Goal: Task Accomplishment & Management: Use online tool/utility

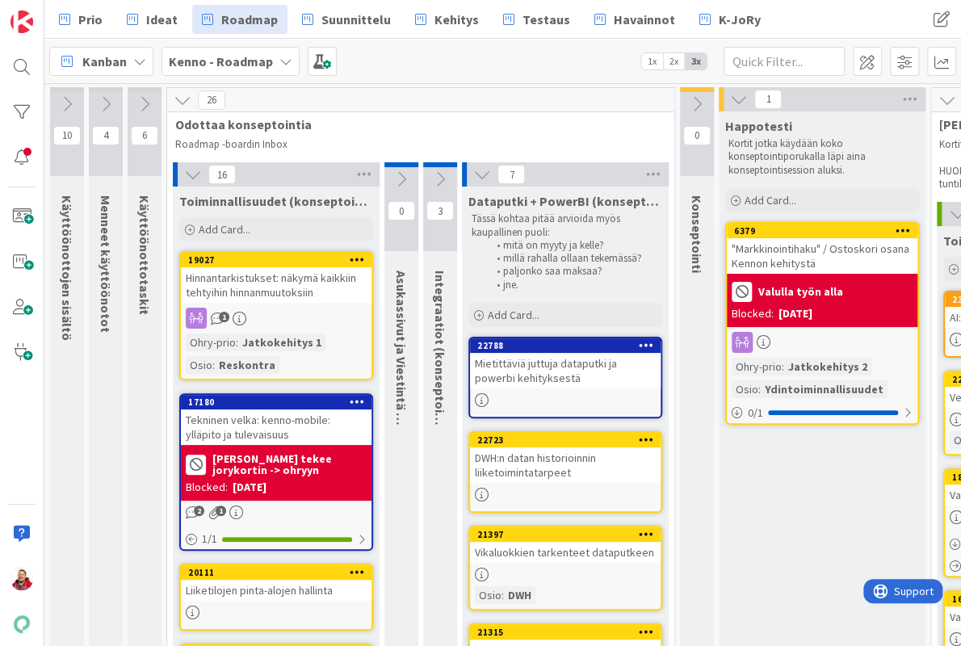
click at [199, 57] on b "Kenno - Roadmap" at bounding box center [221, 61] width 104 height 16
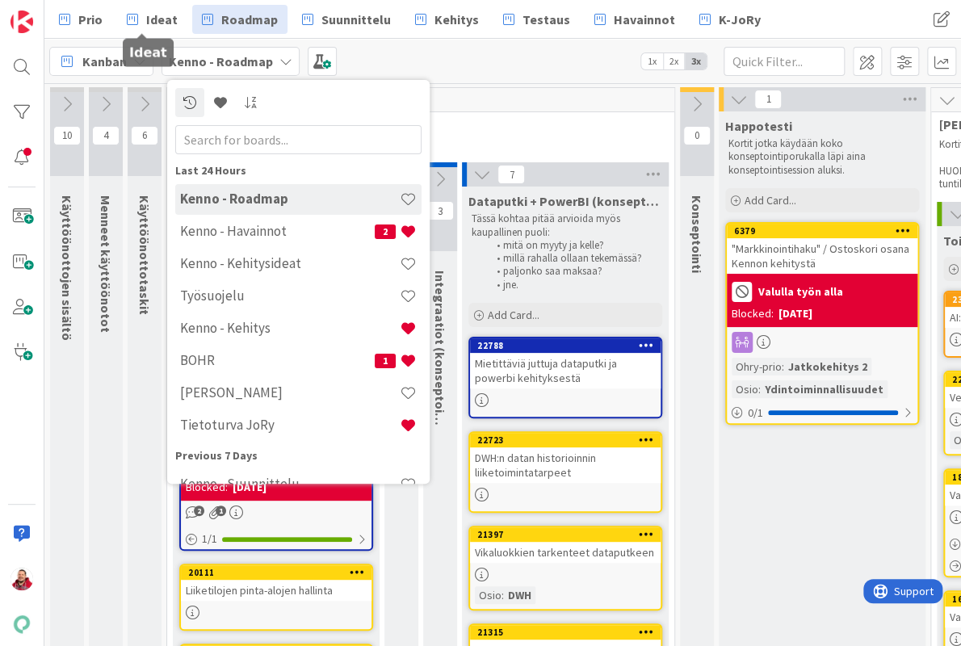
click at [43, 11] on div at bounding box center [22, 323] width 44 height 646
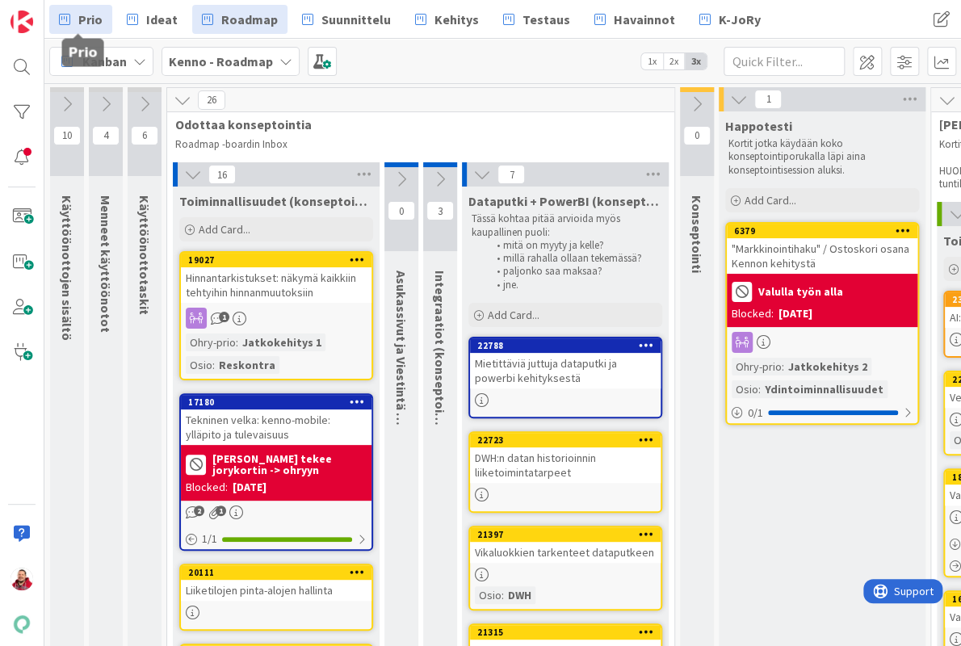
click at [97, 10] on link "Prio" at bounding box center [80, 19] width 63 height 29
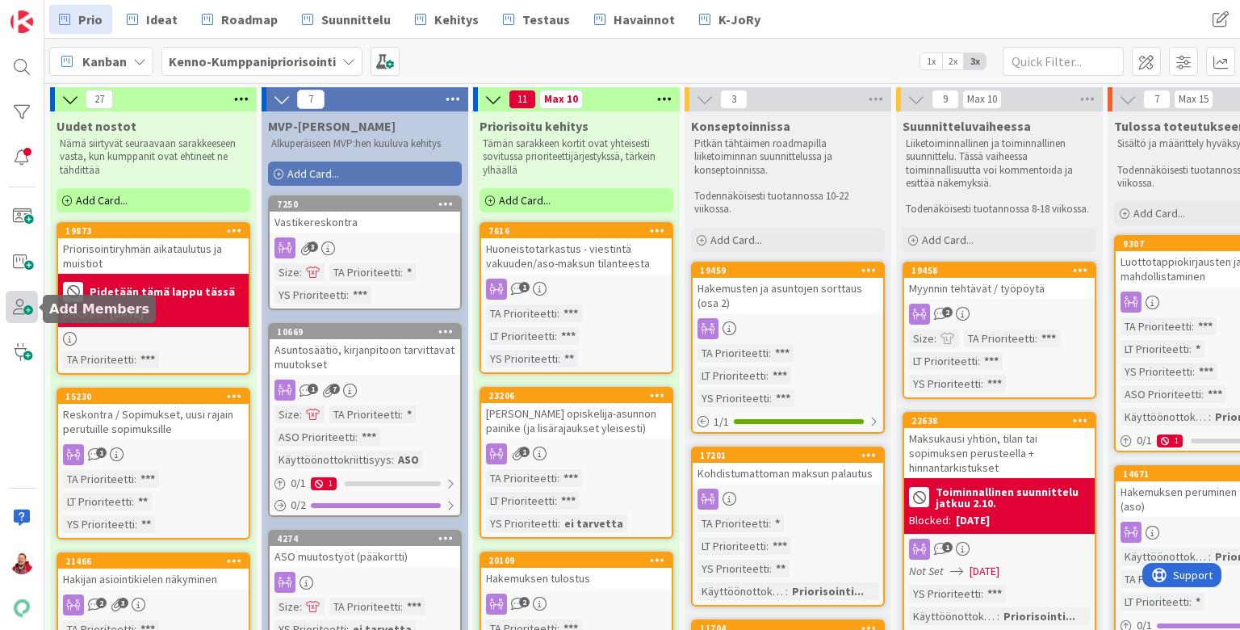
click at [26, 303] on span at bounding box center [22, 307] width 32 height 32
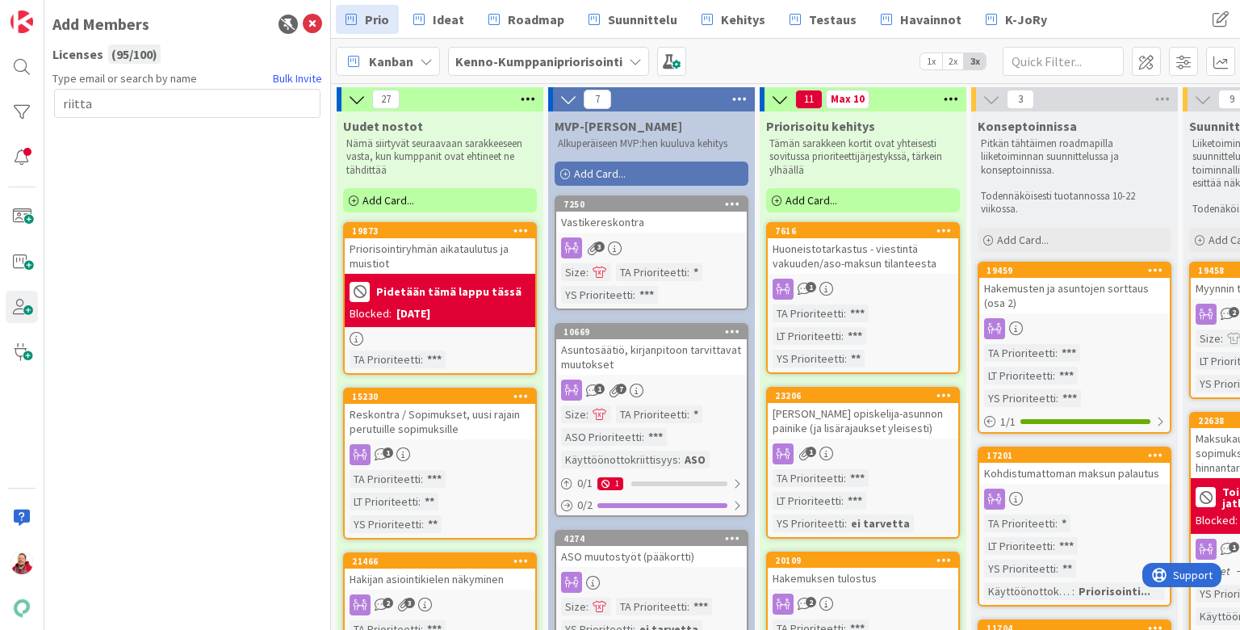
type input "riitta"
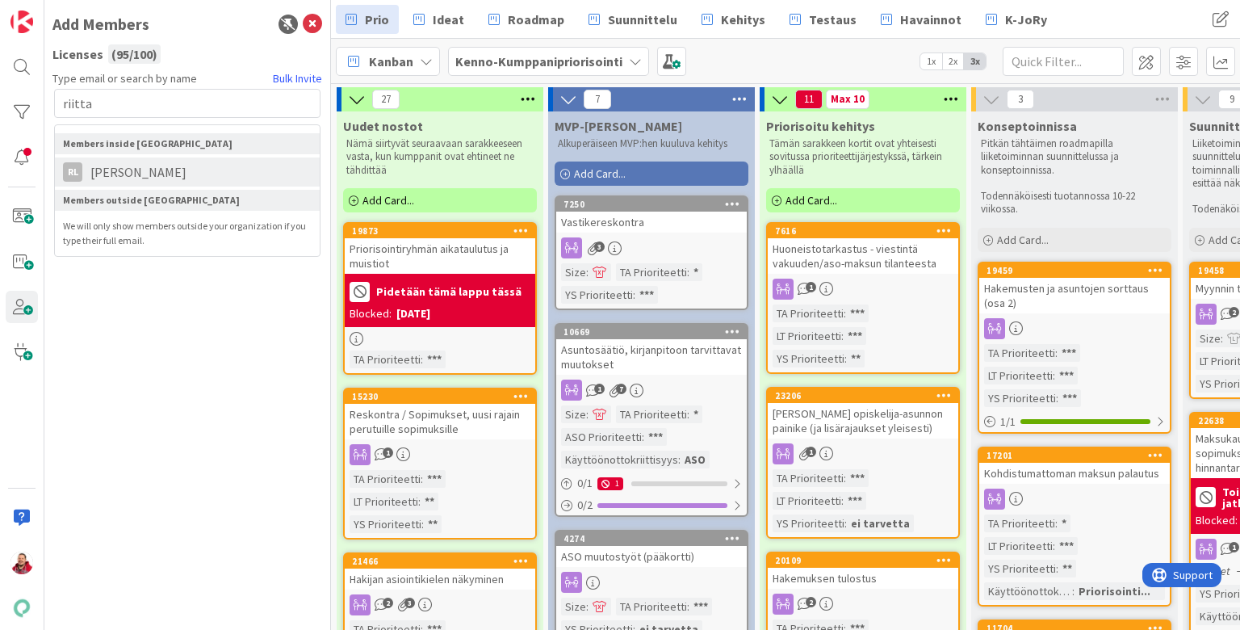
click at [107, 162] on span "[PERSON_NAME]" at bounding box center [138, 171] width 112 height 19
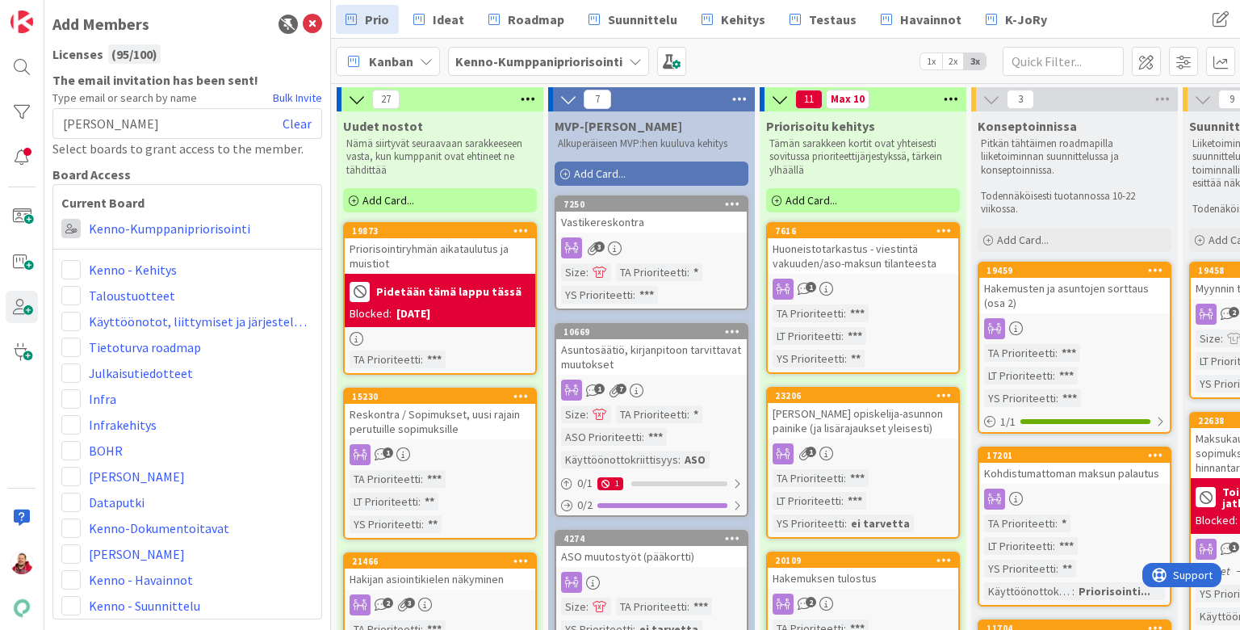
click at [77, 219] on span at bounding box center [70, 228] width 19 height 19
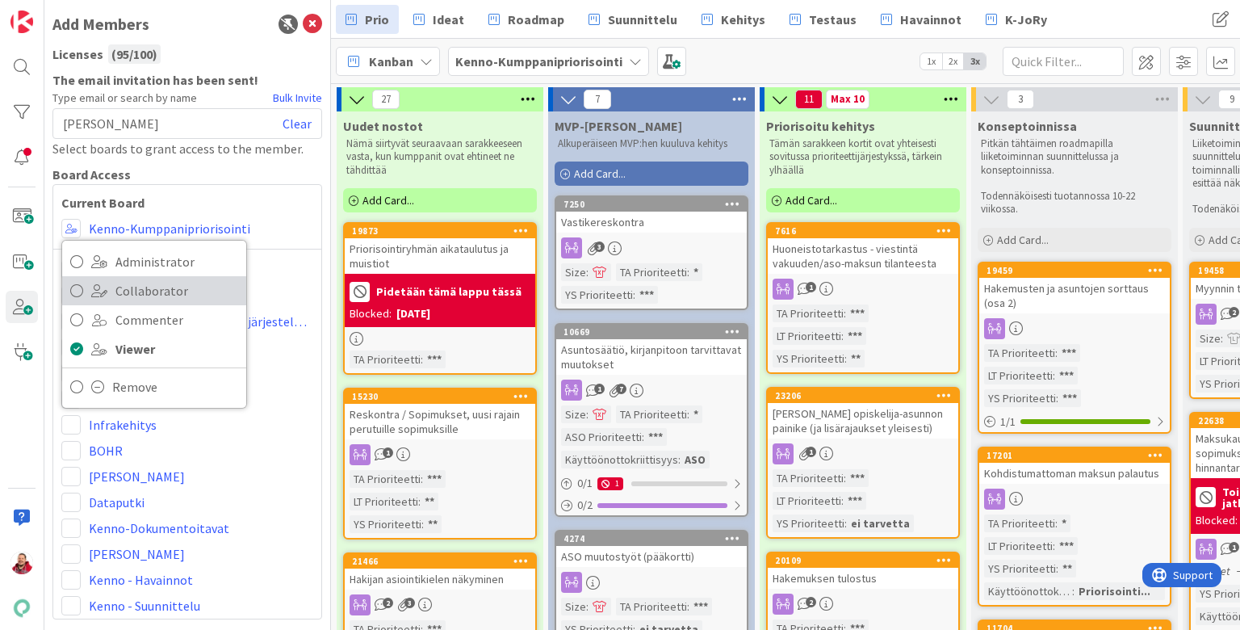
click at [100, 276] on link "Collaborator" at bounding box center [154, 290] width 184 height 29
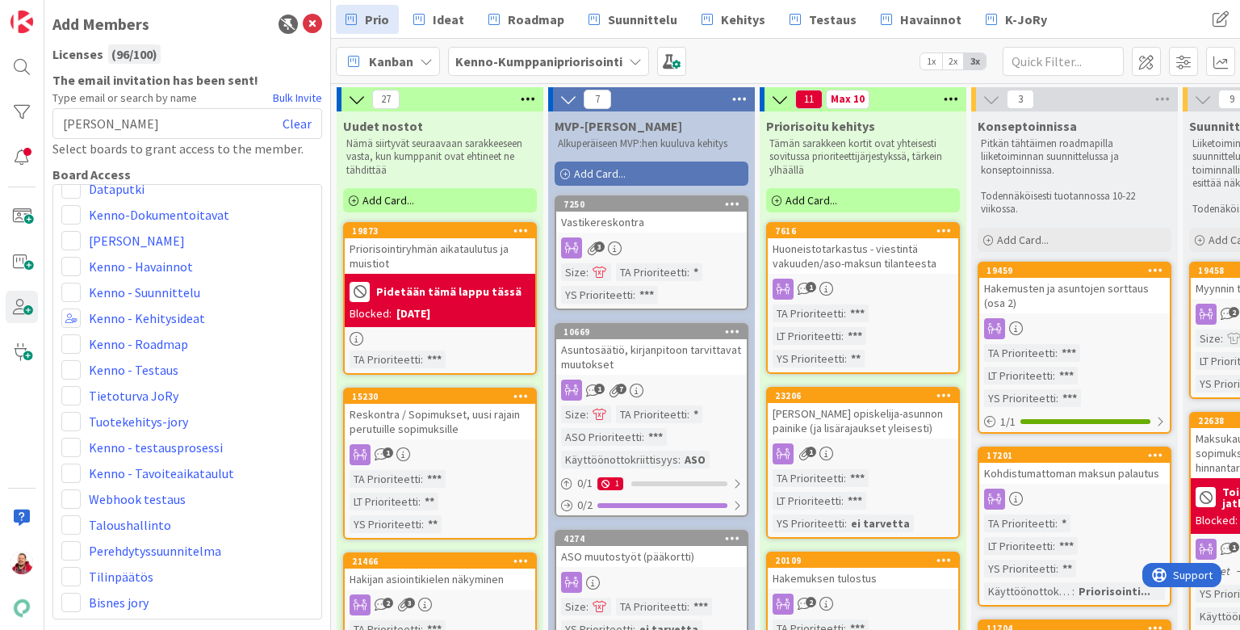
scroll to position [312, 0]
click at [71, 310] on span at bounding box center [70, 319] width 19 height 19
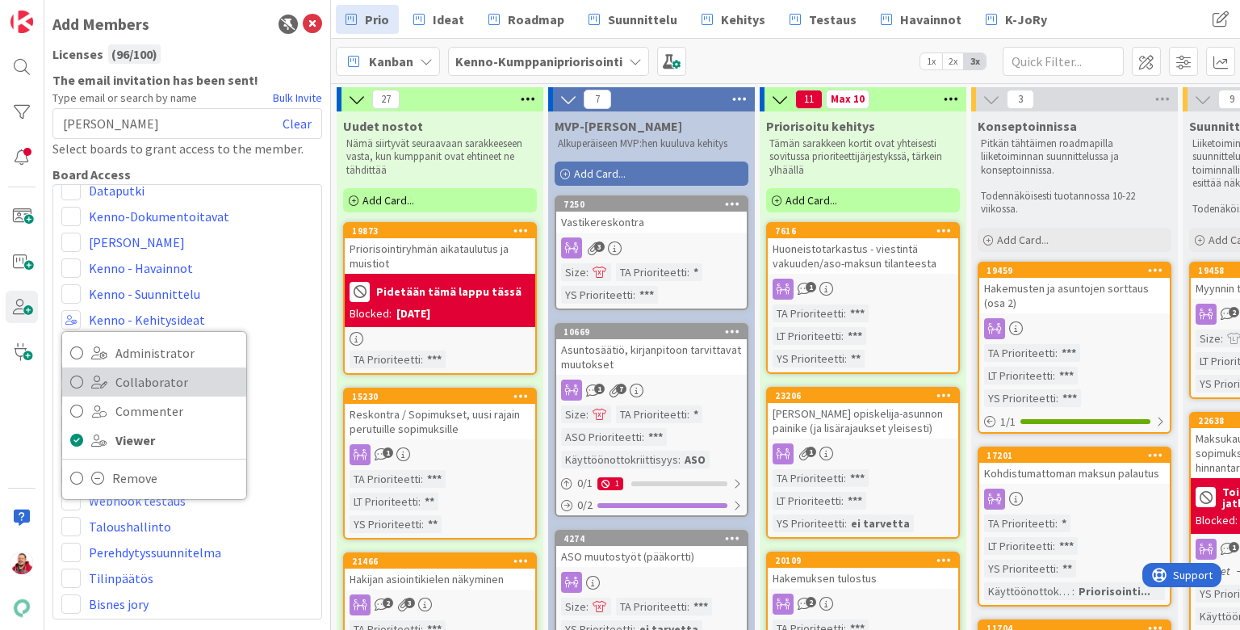
click at [107, 367] on link "Collaborator" at bounding box center [154, 381] width 184 height 29
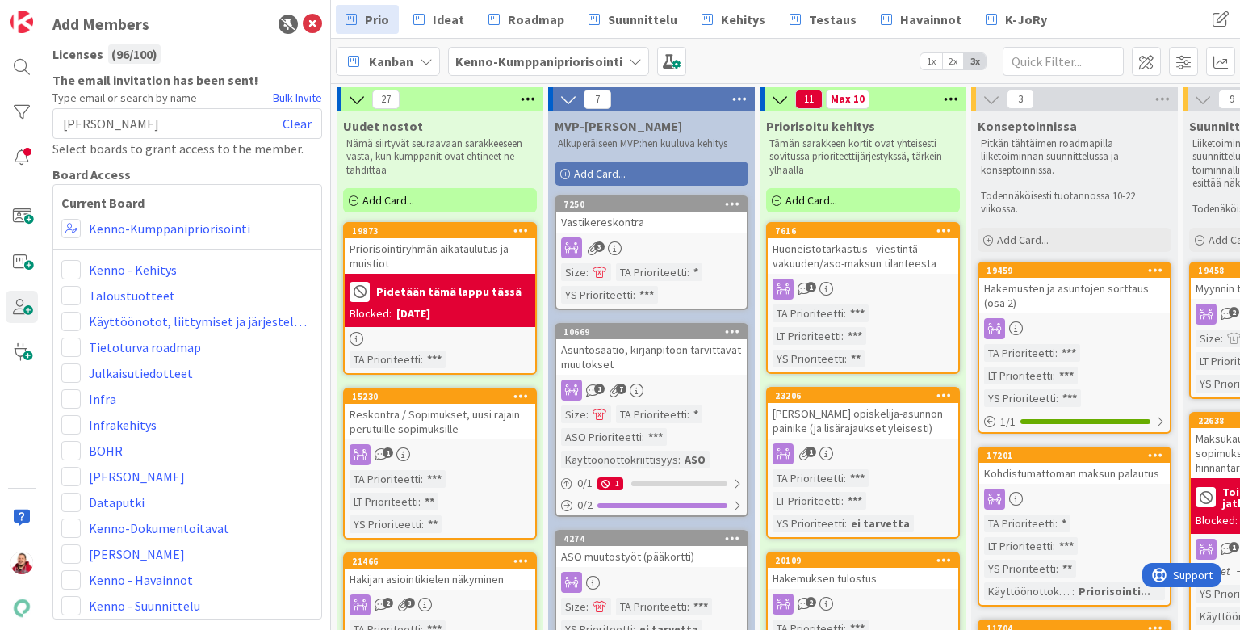
scroll to position [0, 0]
click at [316, 24] on icon at bounding box center [312, 24] width 19 height 19
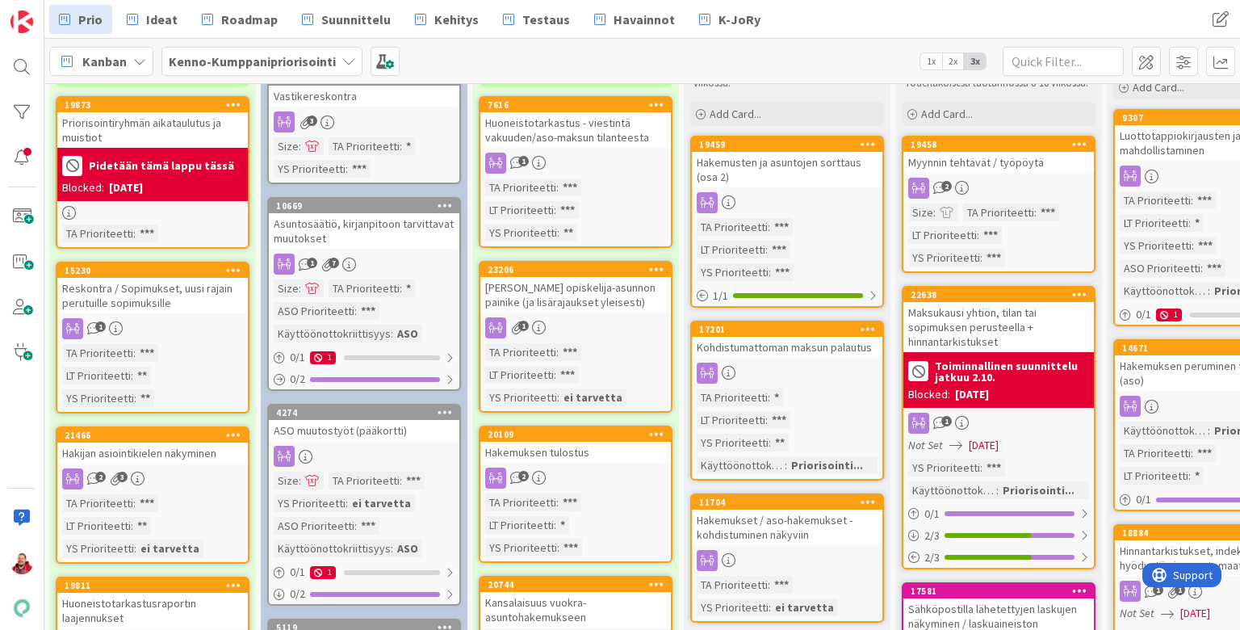
scroll to position [124, 1]
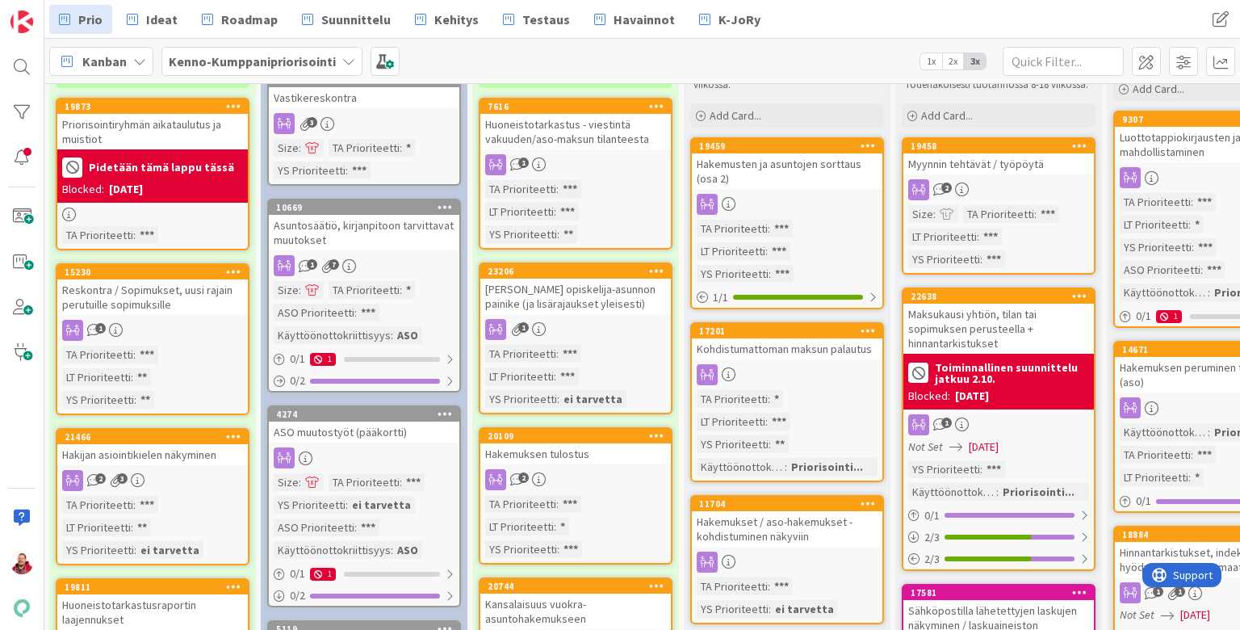
click at [120, 444] on div "Hakijan asiointikielen näkyminen" at bounding box center [152, 454] width 191 height 21
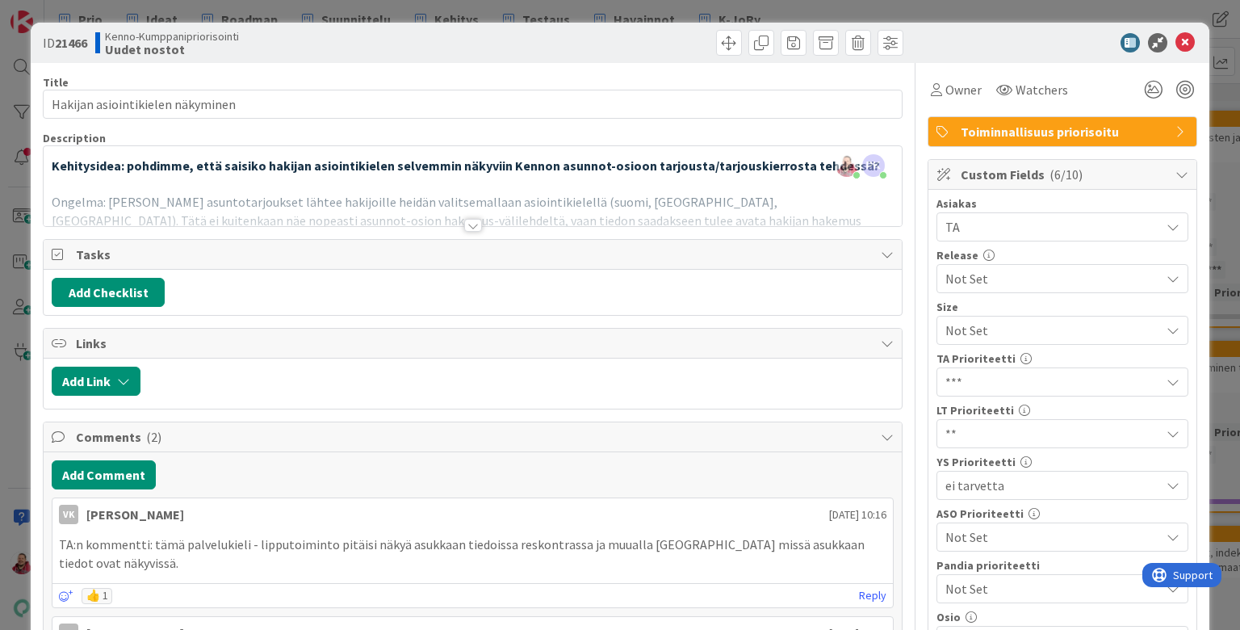
click at [471, 219] on div at bounding box center [473, 225] width 18 height 13
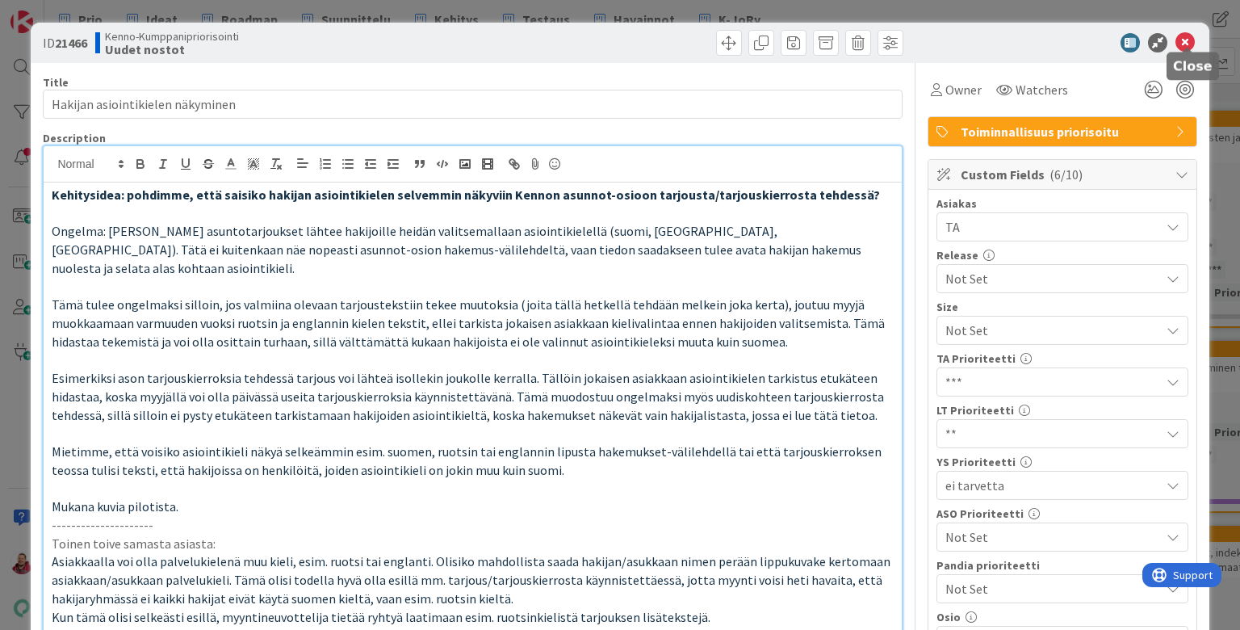
click at [960, 41] on icon at bounding box center [1184, 42] width 19 height 19
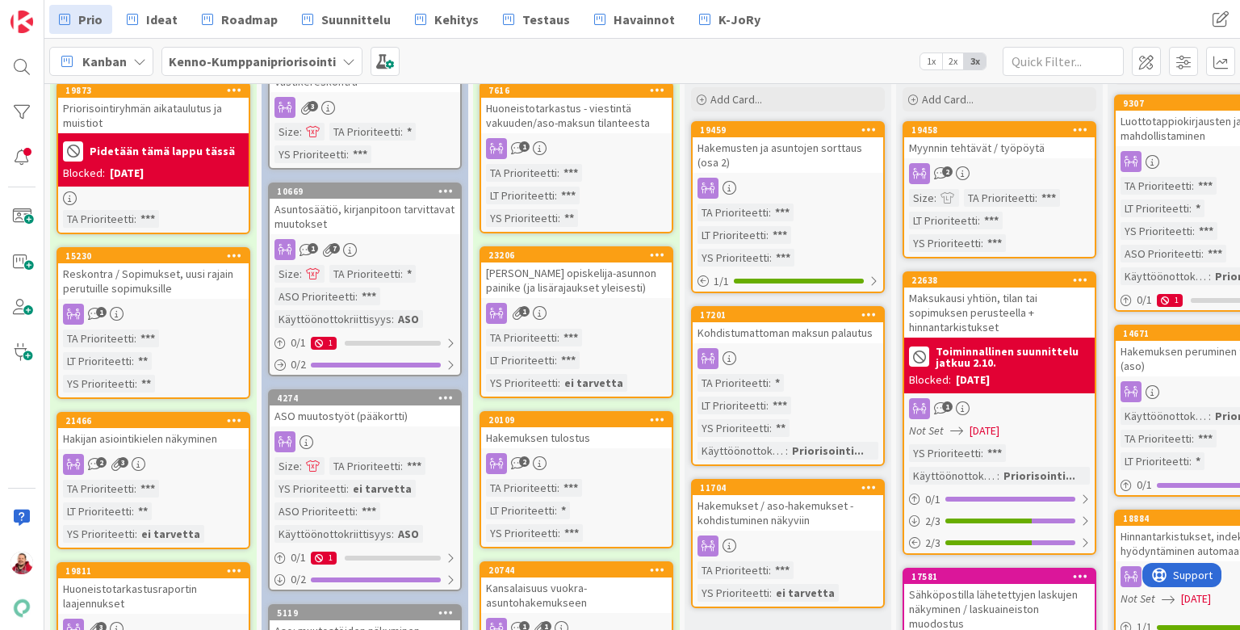
scroll to position [145, 0]
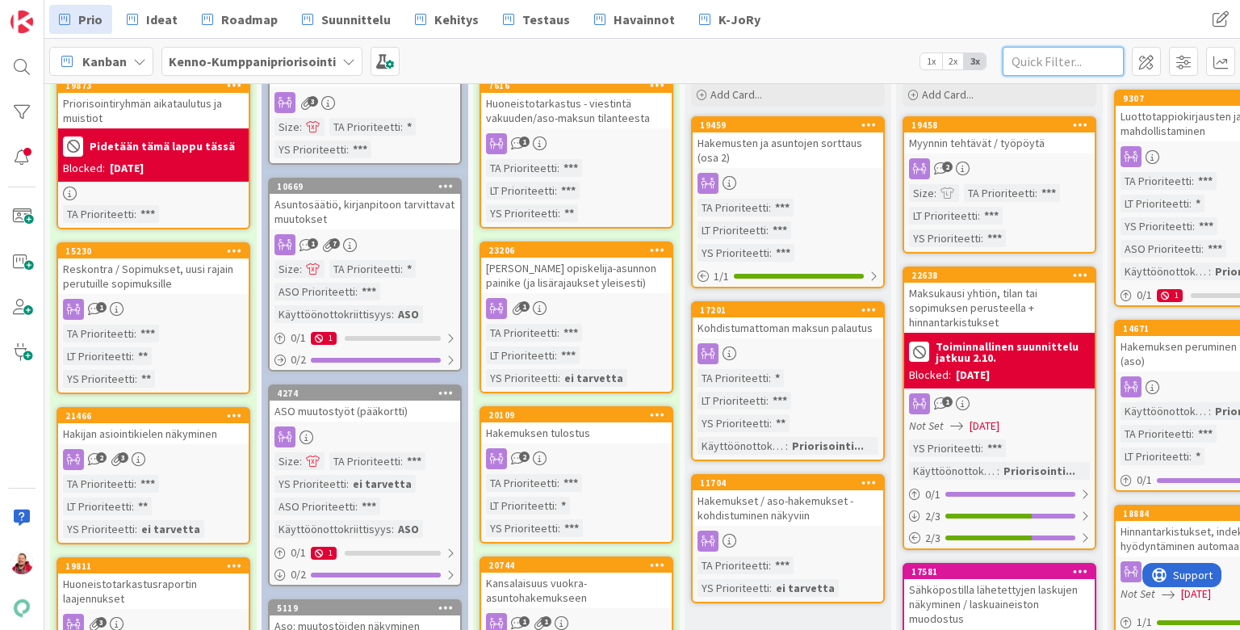
click at [960, 57] on input "text" at bounding box center [1063, 61] width 121 height 29
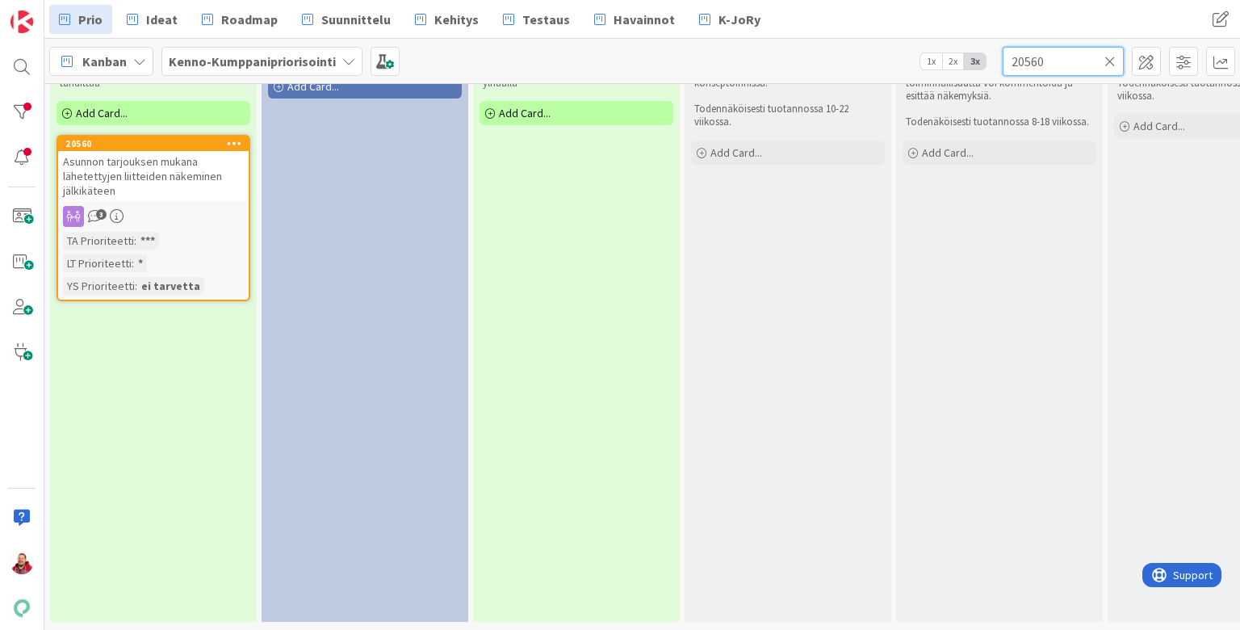
scroll to position [81, 0]
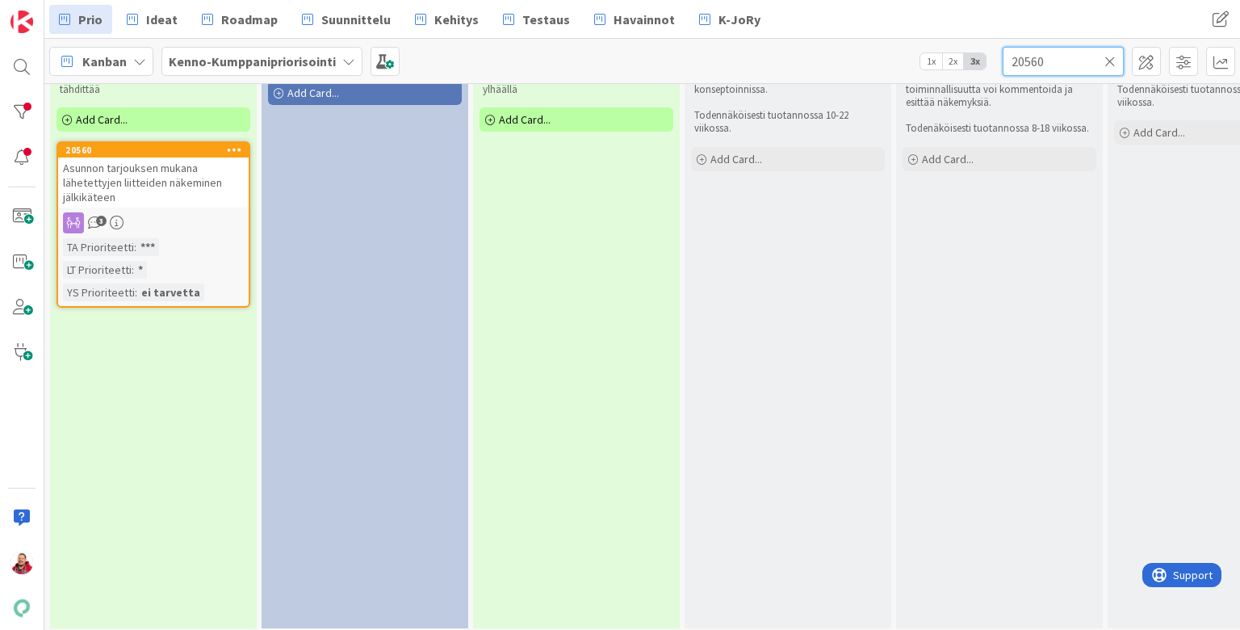
type input "20560"
click at [139, 161] on span "Asunnon tarjouksen mukana lähetettyjen liitteiden näkeminen jälkikäteen" at bounding box center [142, 183] width 159 height 44
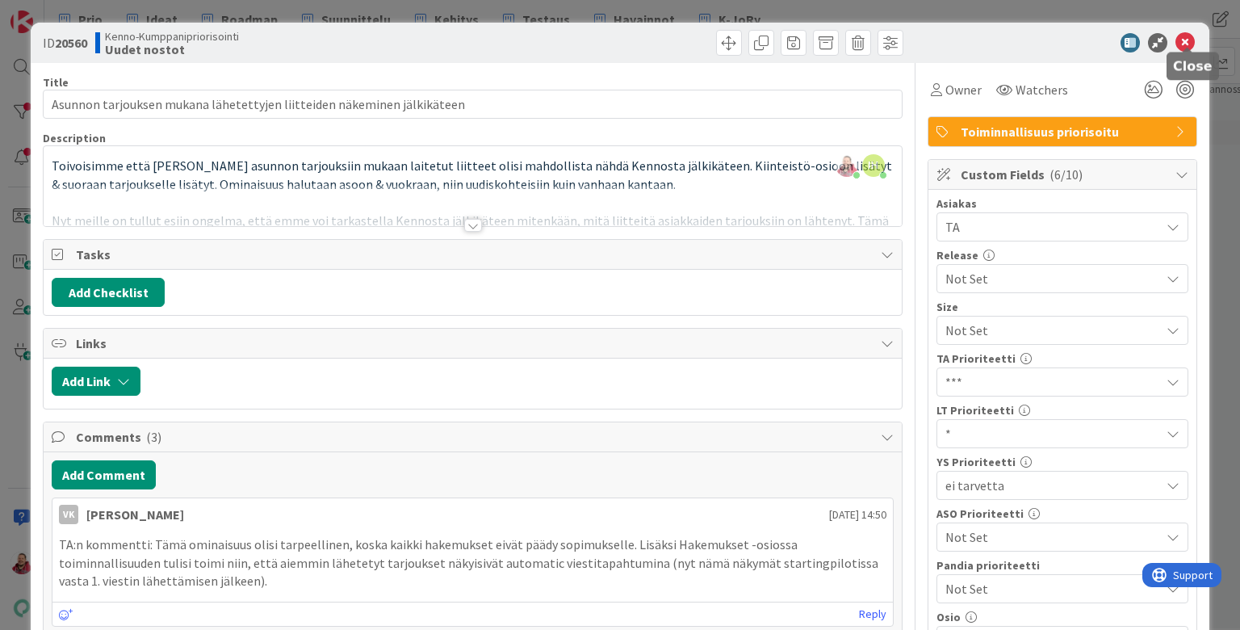
click at [960, 36] on icon at bounding box center [1184, 42] width 19 height 19
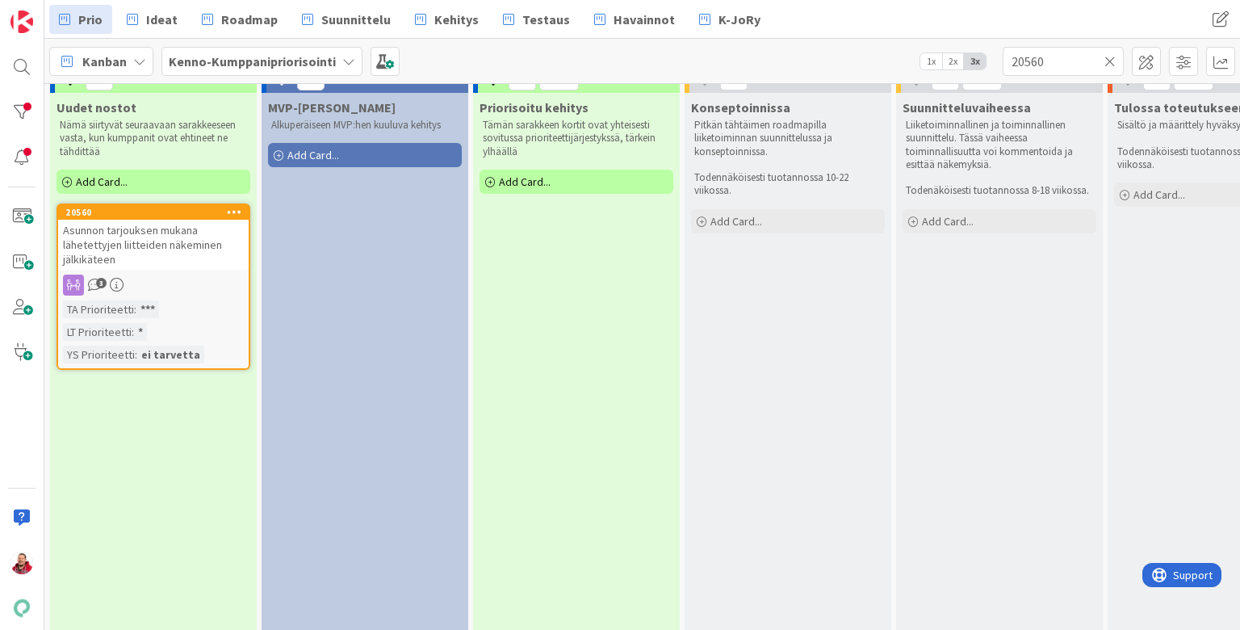
scroll to position [18, 0]
click at [960, 61] on icon at bounding box center [1109, 61] width 11 height 15
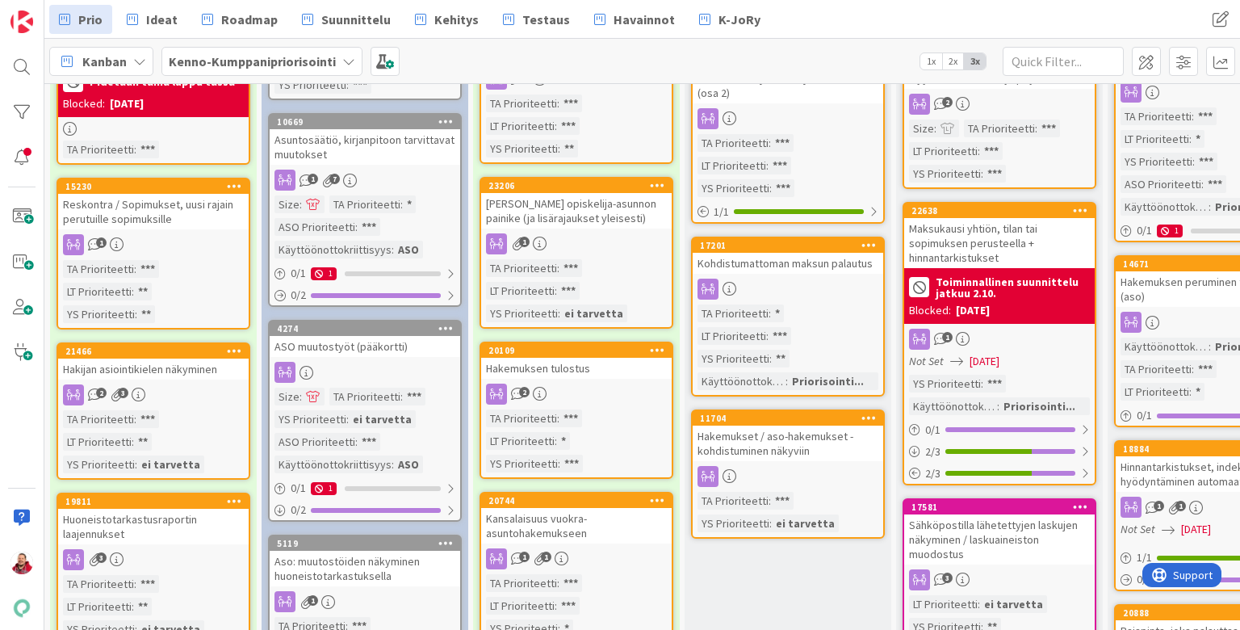
scroll to position [224, 0]
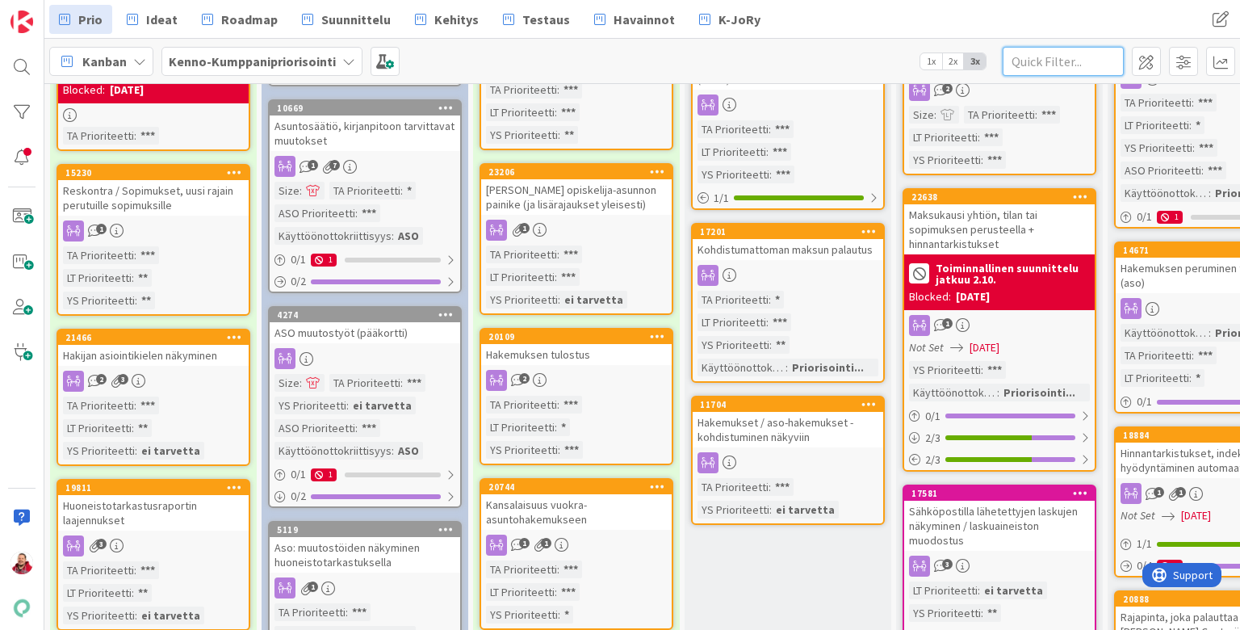
click at [960, 57] on input "text" at bounding box center [1063, 61] width 121 height 29
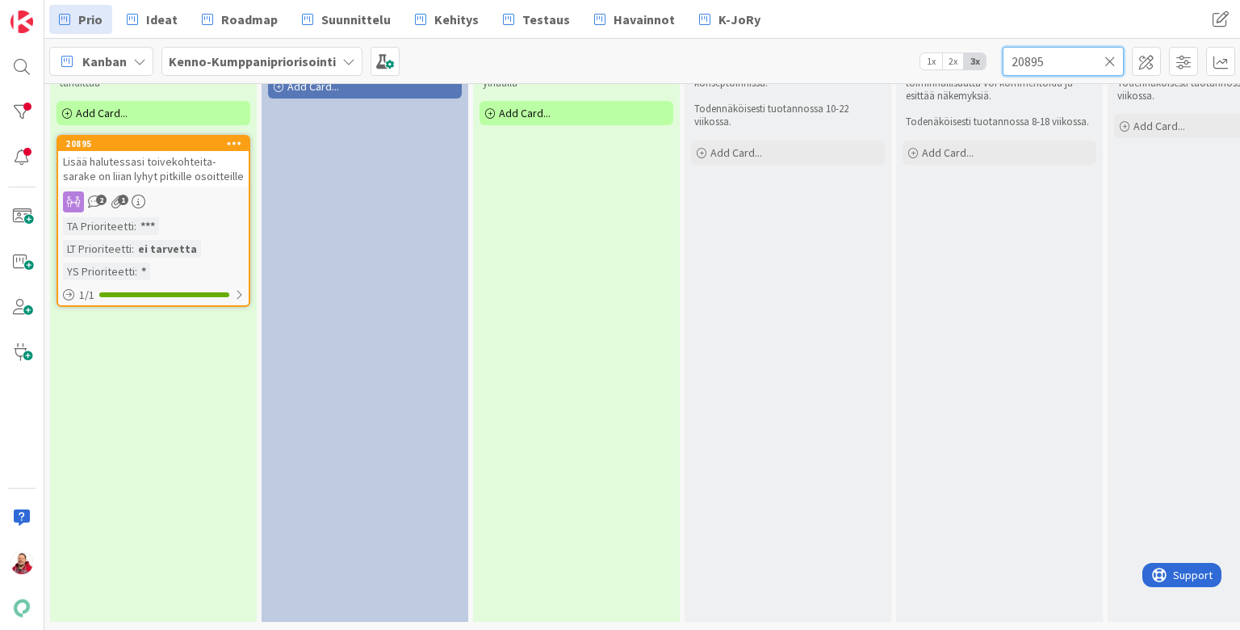
scroll to position [81, 0]
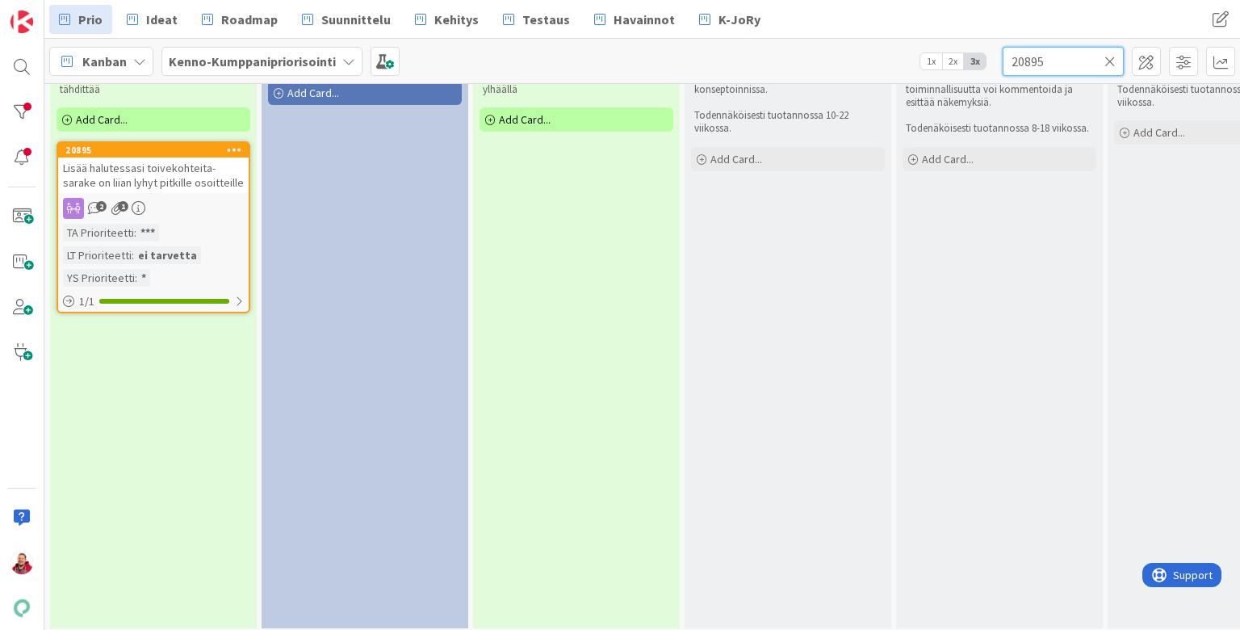
type input "20895"
click at [137, 161] on span "Lisää halutessasi toivekohteita- sarake on liian lyhyt pitkille osoitteille" at bounding box center [153, 175] width 181 height 29
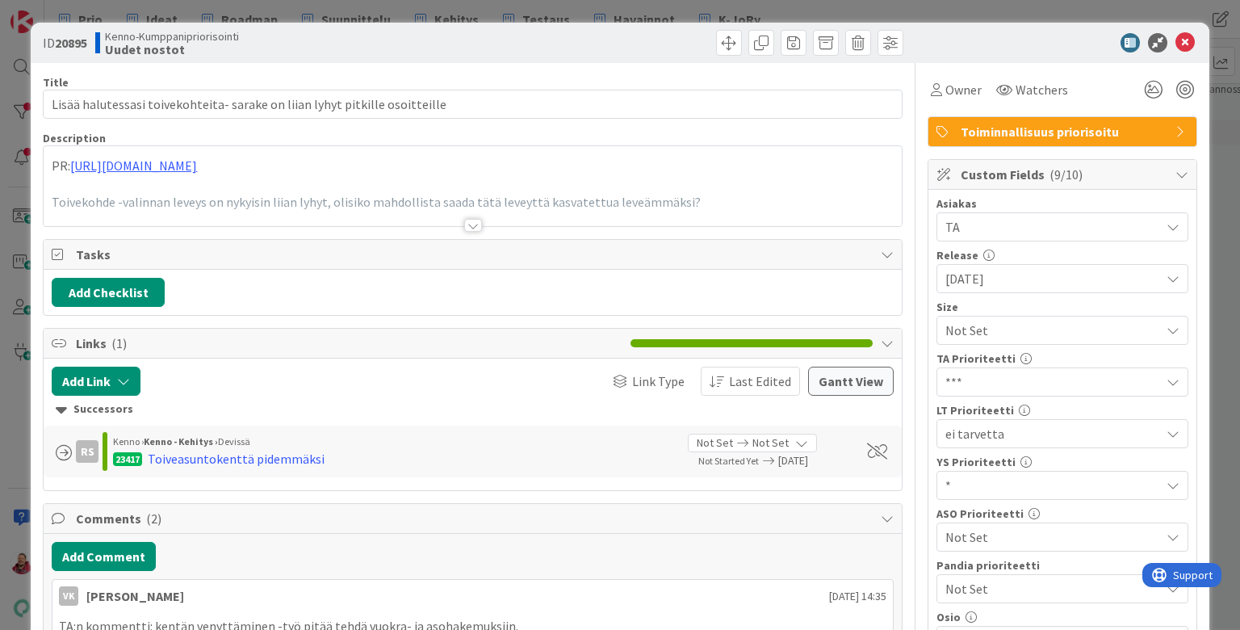
click at [474, 219] on div at bounding box center [473, 225] width 18 height 13
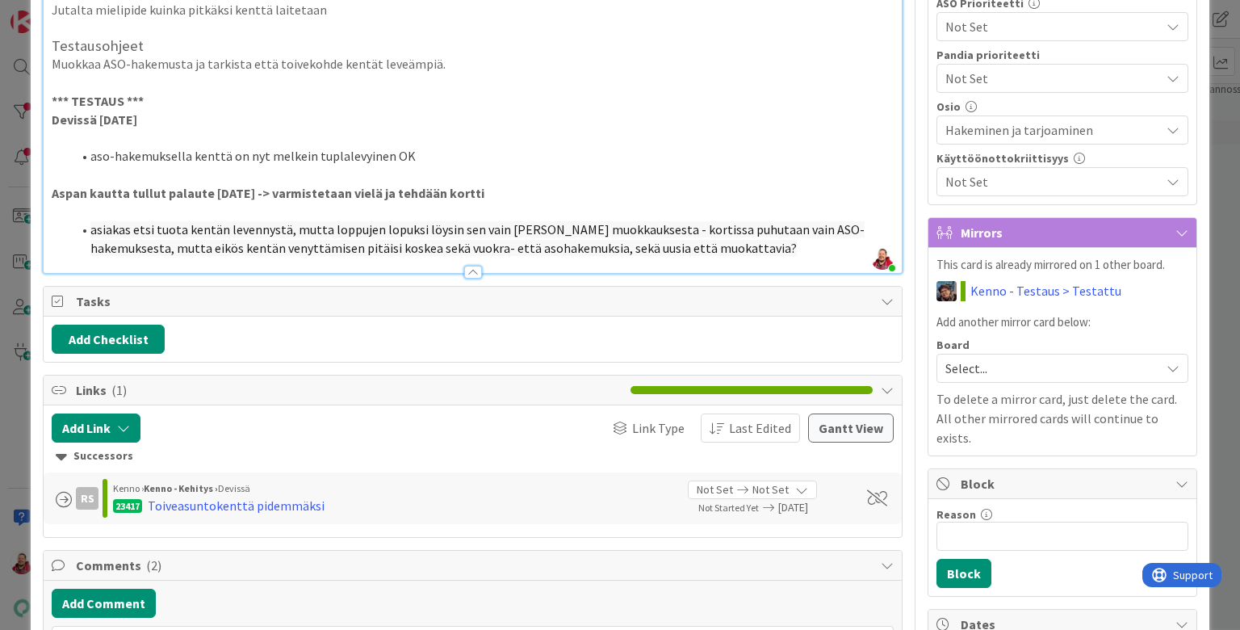
scroll to position [513, 0]
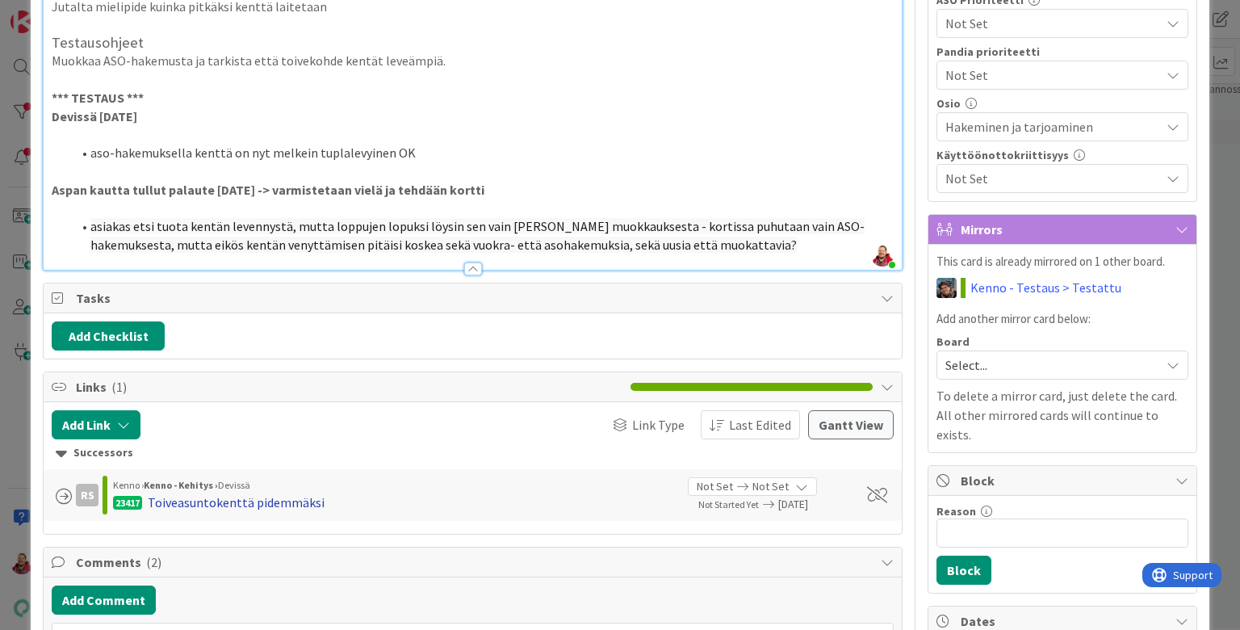
click at [209, 492] on div "Toiveasuntokenttä pidemmäksi" at bounding box center [236, 501] width 177 height 19
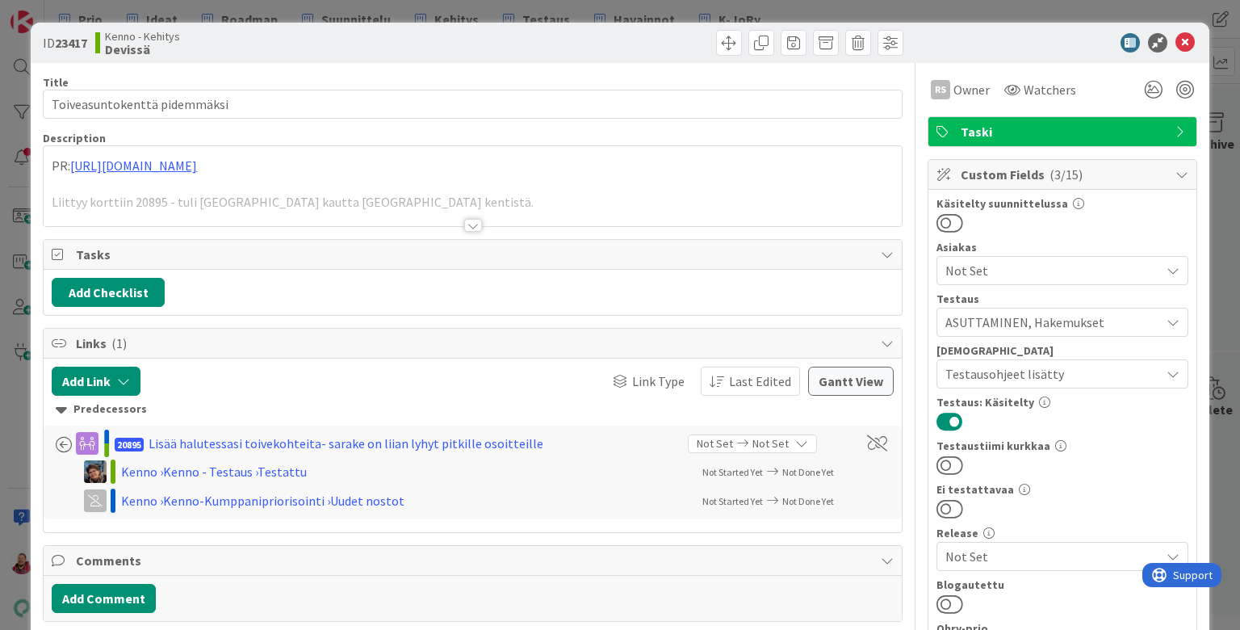
click at [468, 219] on div at bounding box center [473, 225] width 18 height 13
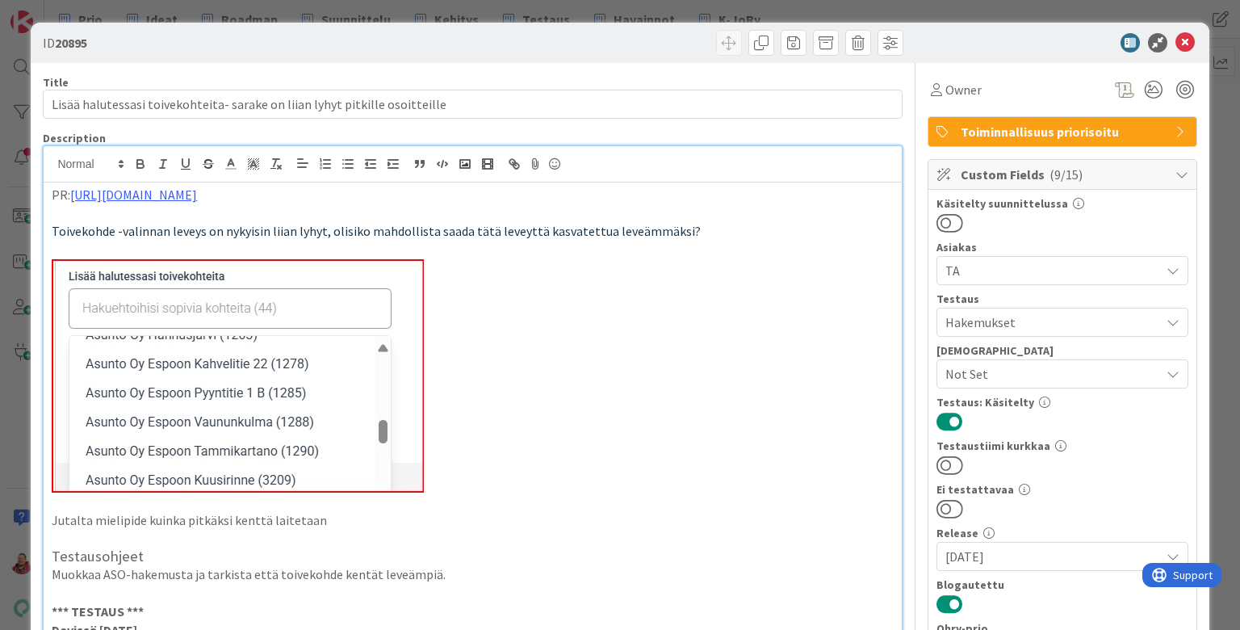
type input "20895"
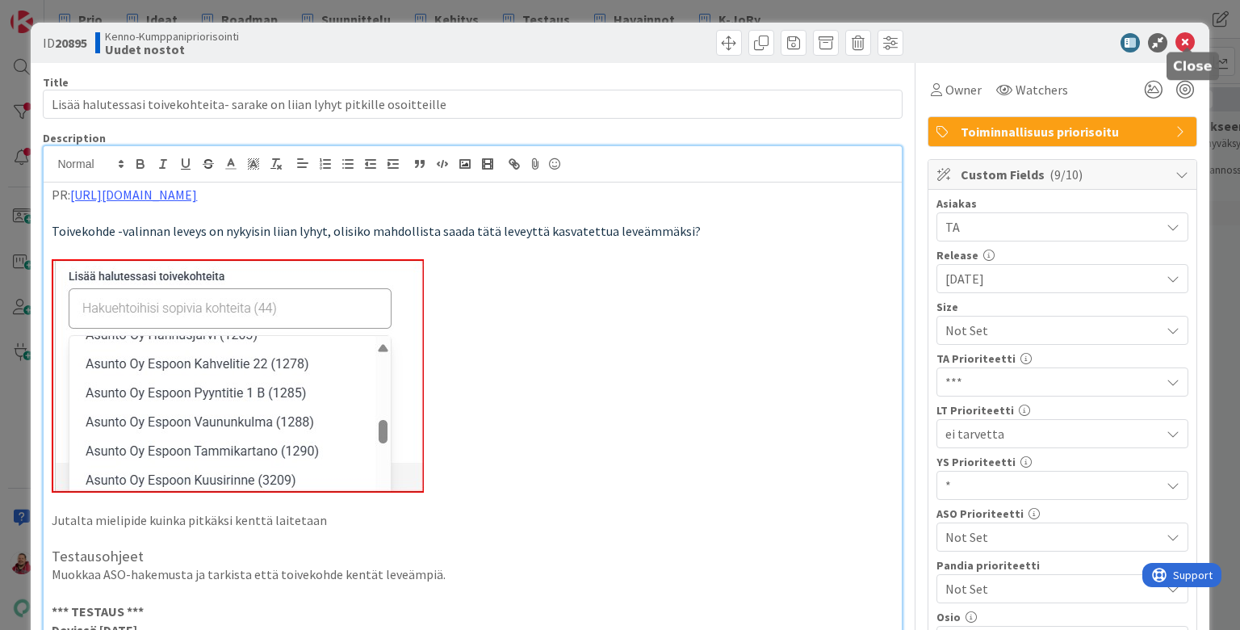
click at [960, 37] on icon at bounding box center [1184, 42] width 19 height 19
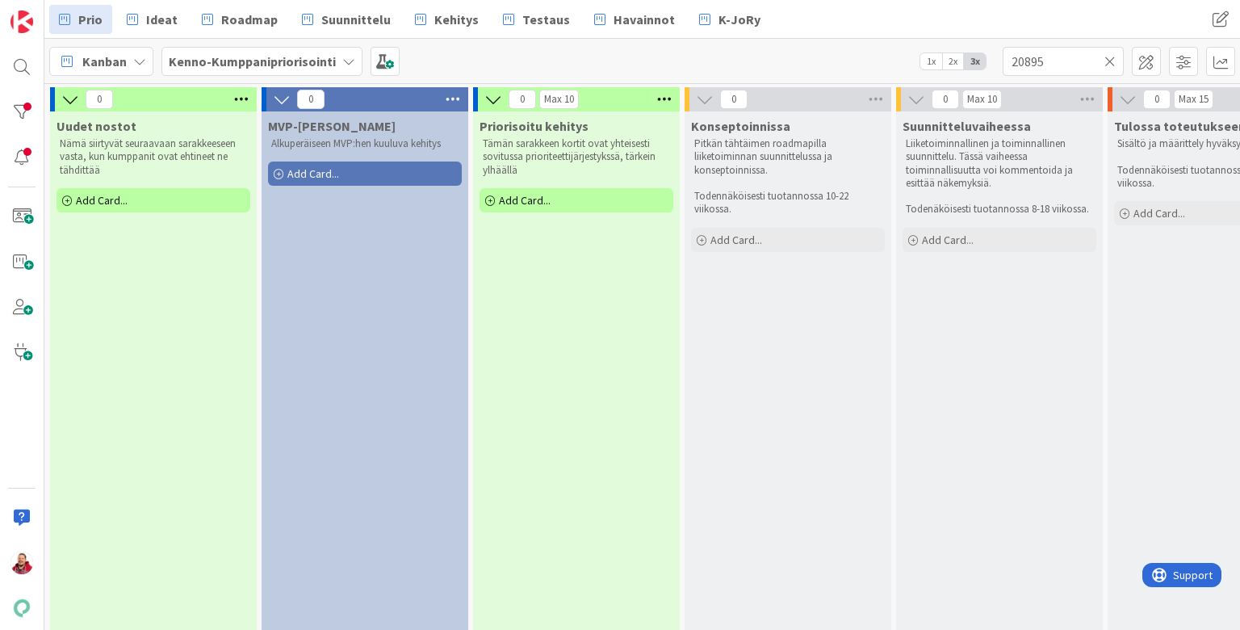
click at [960, 61] on icon at bounding box center [1109, 61] width 11 height 15
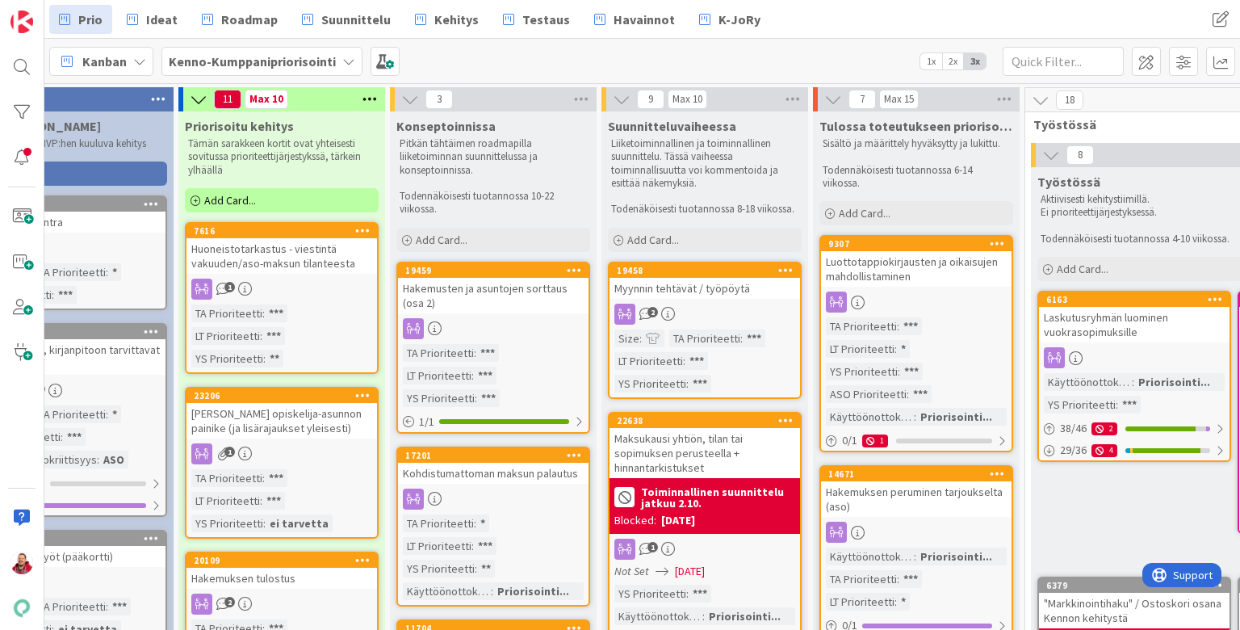
scroll to position [0, 293]
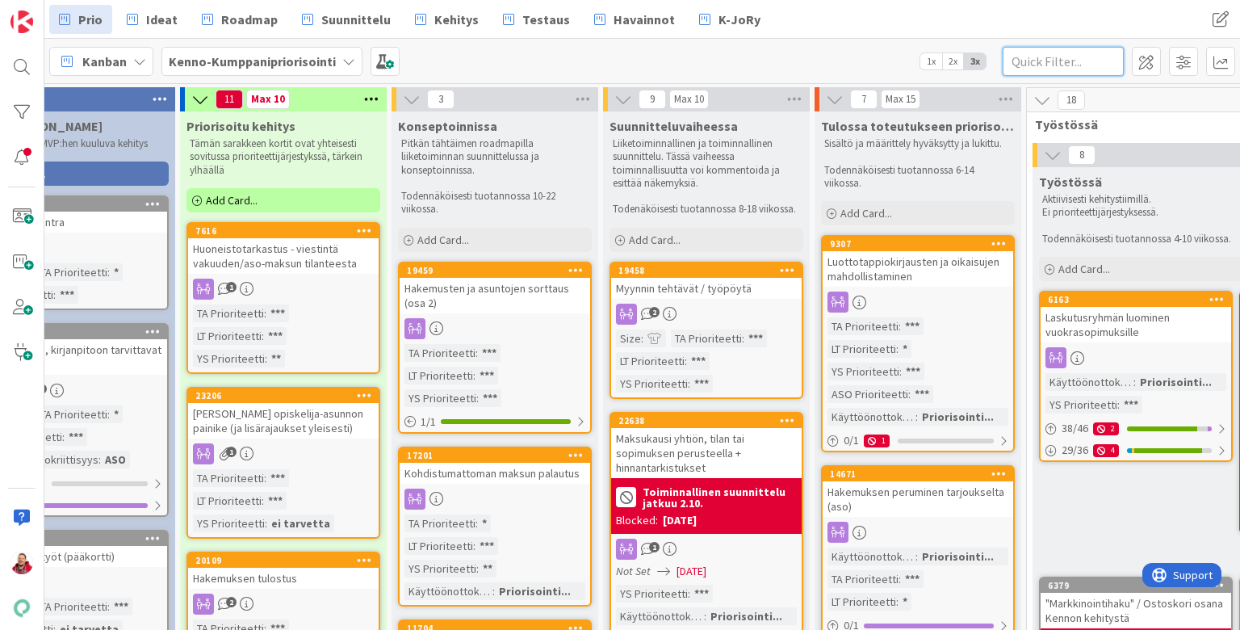
click at [960, 65] on input "text" at bounding box center [1063, 61] width 121 height 29
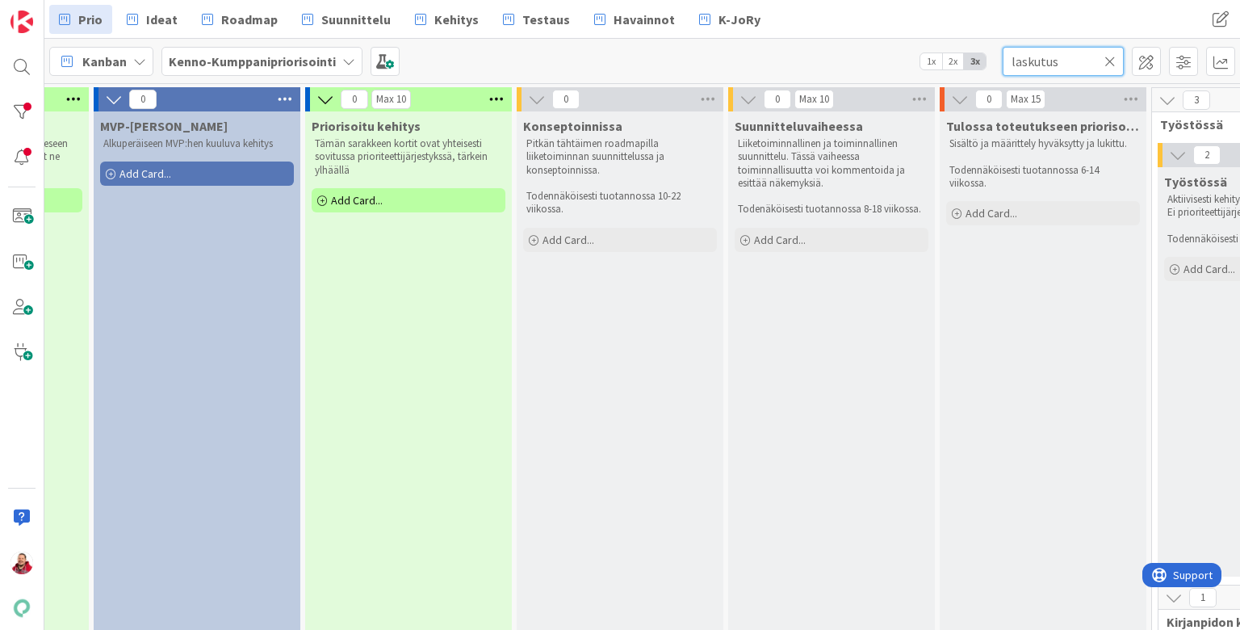
scroll to position [0, 157]
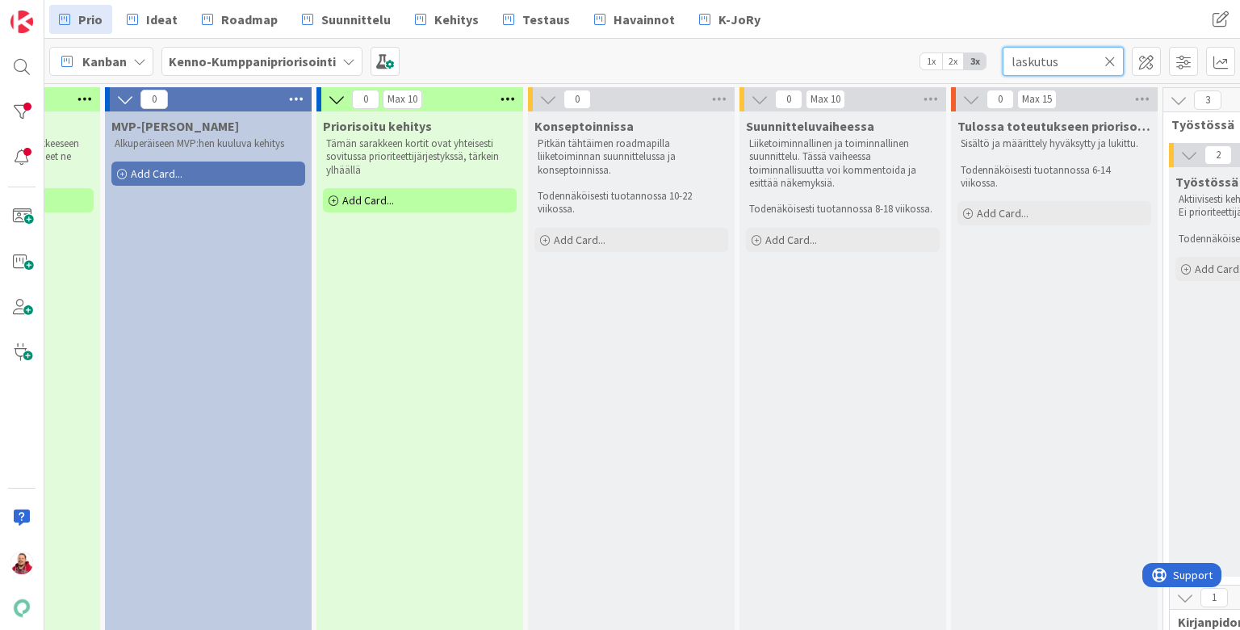
type input "laskutus"
click at [960, 58] on icon at bounding box center [1109, 61] width 11 height 15
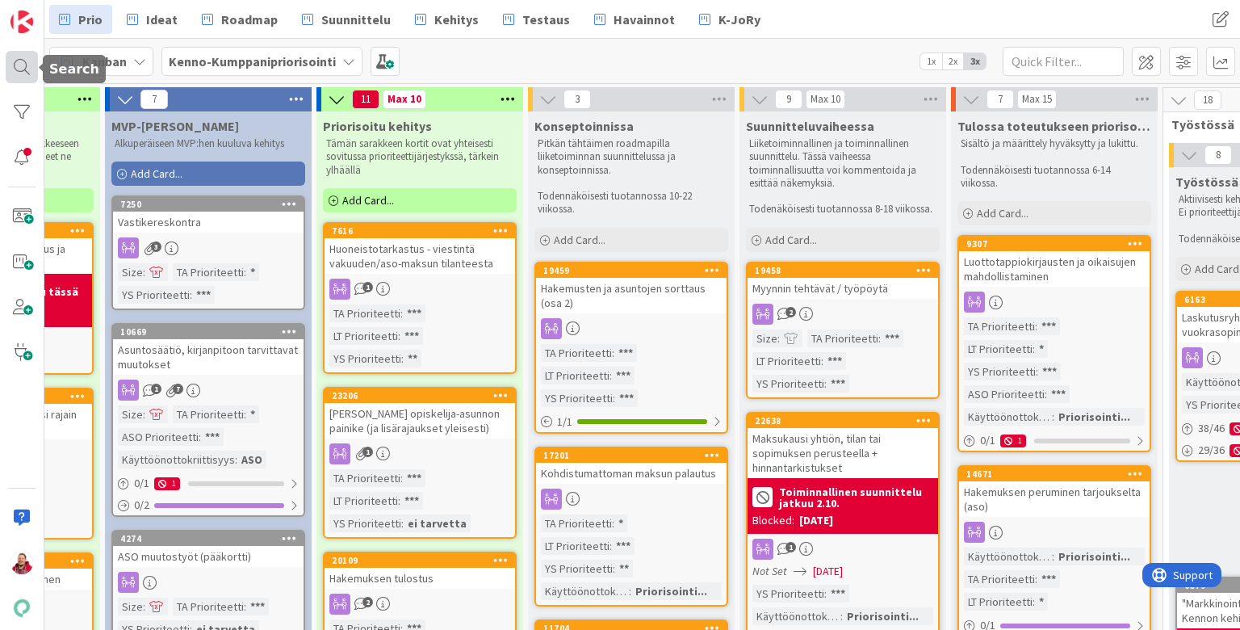
click at [22, 71] on div at bounding box center [22, 67] width 32 height 32
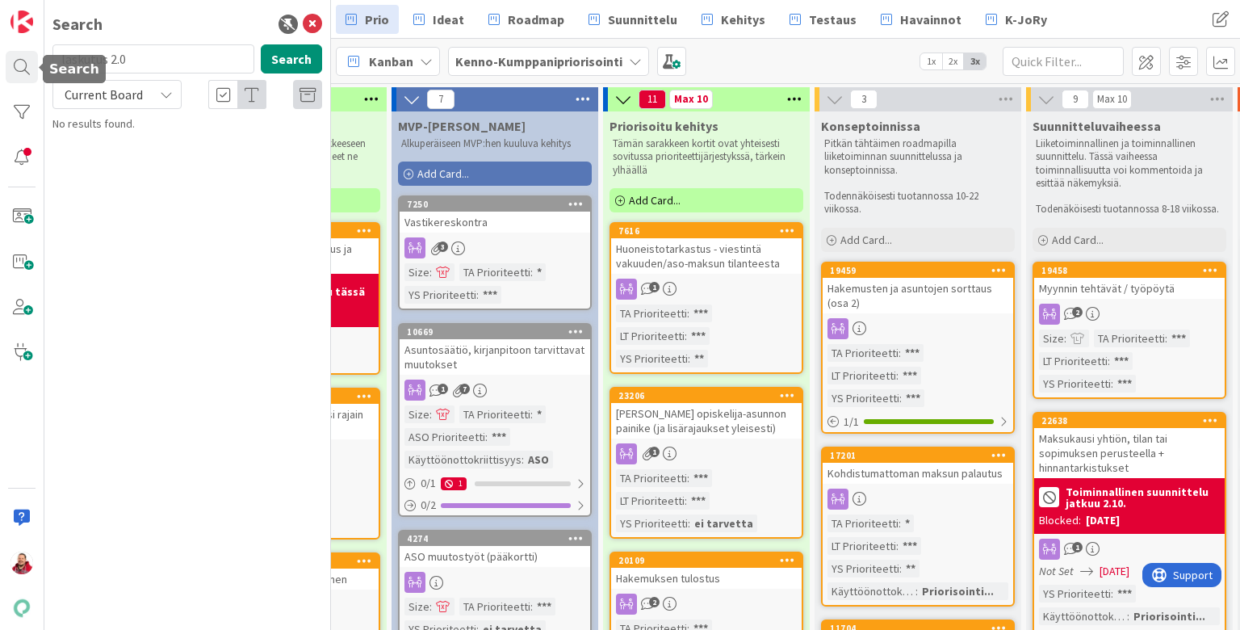
type input "laskutus 2.0"
click at [97, 80] on div "Current Board" at bounding box center [116, 94] width 129 height 29
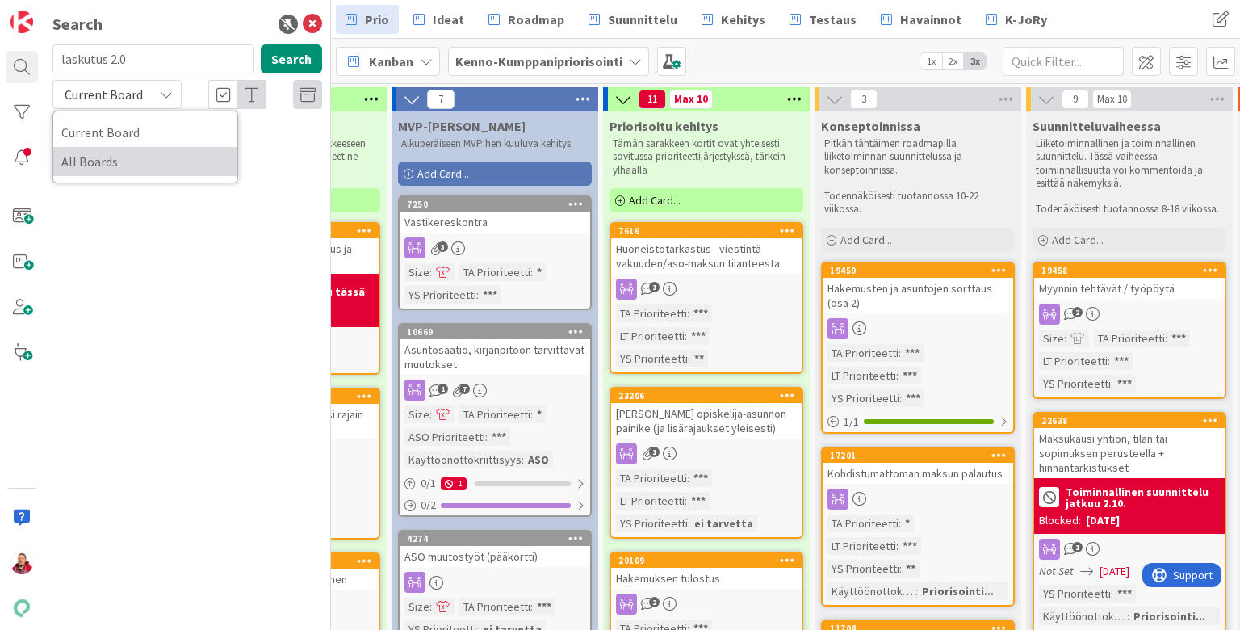
click at [88, 149] on span "All Boards" at bounding box center [145, 161] width 168 height 24
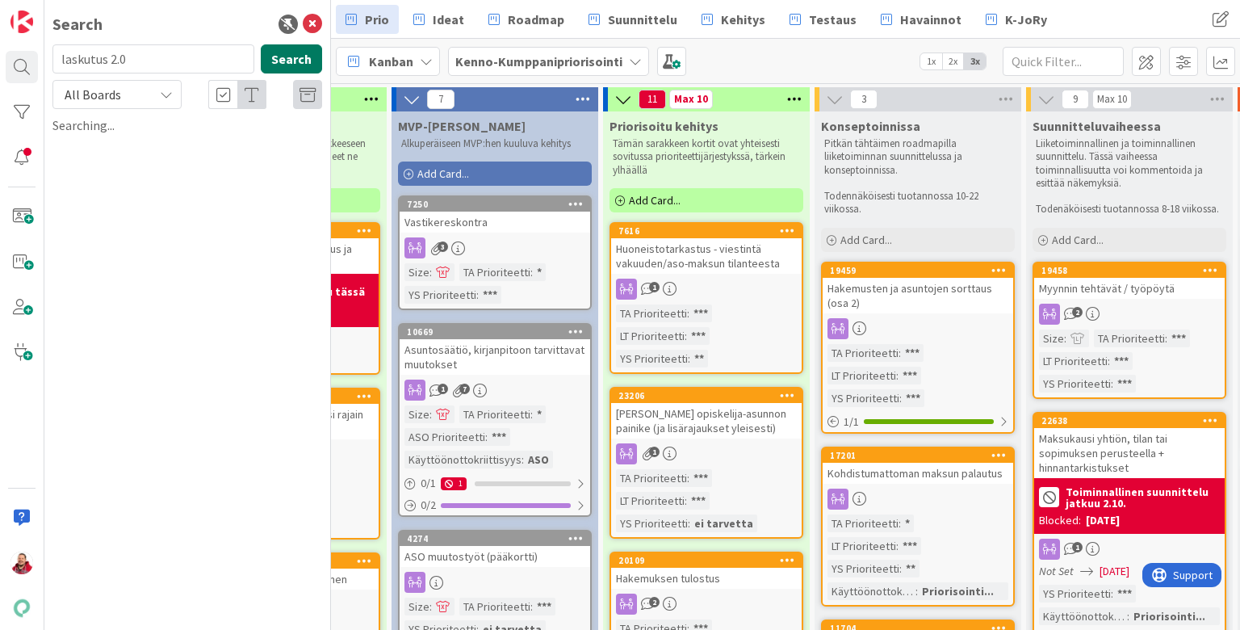
click at [297, 61] on button "Search" at bounding box center [291, 58] width 61 height 29
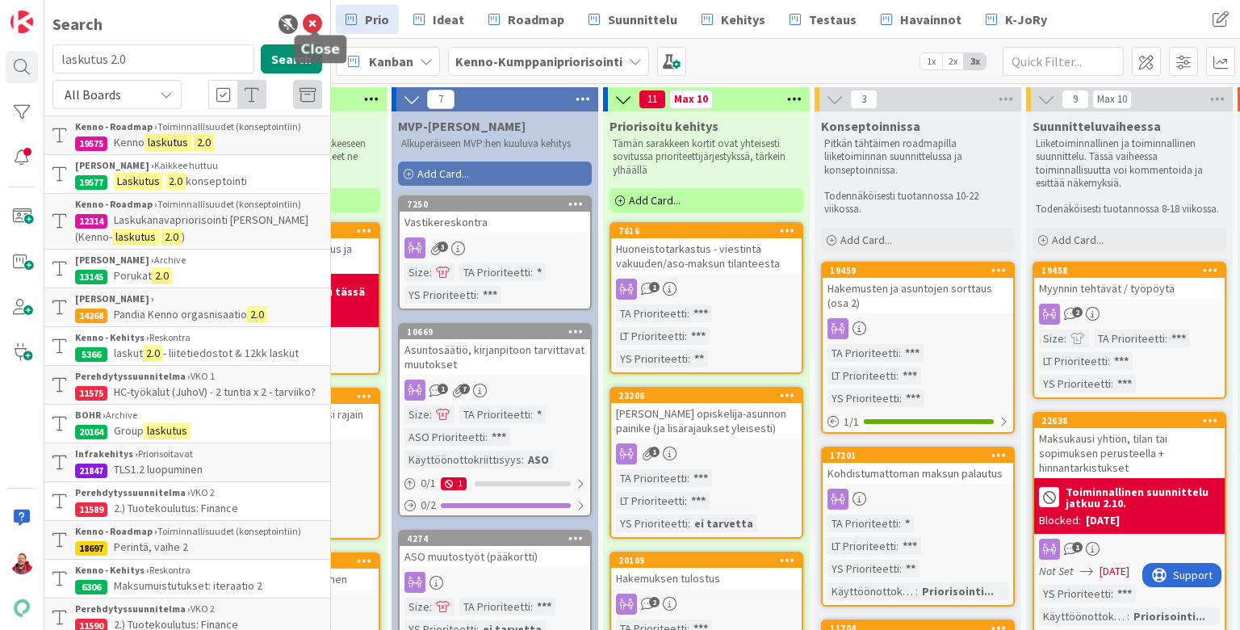
click at [305, 22] on icon at bounding box center [312, 24] width 19 height 19
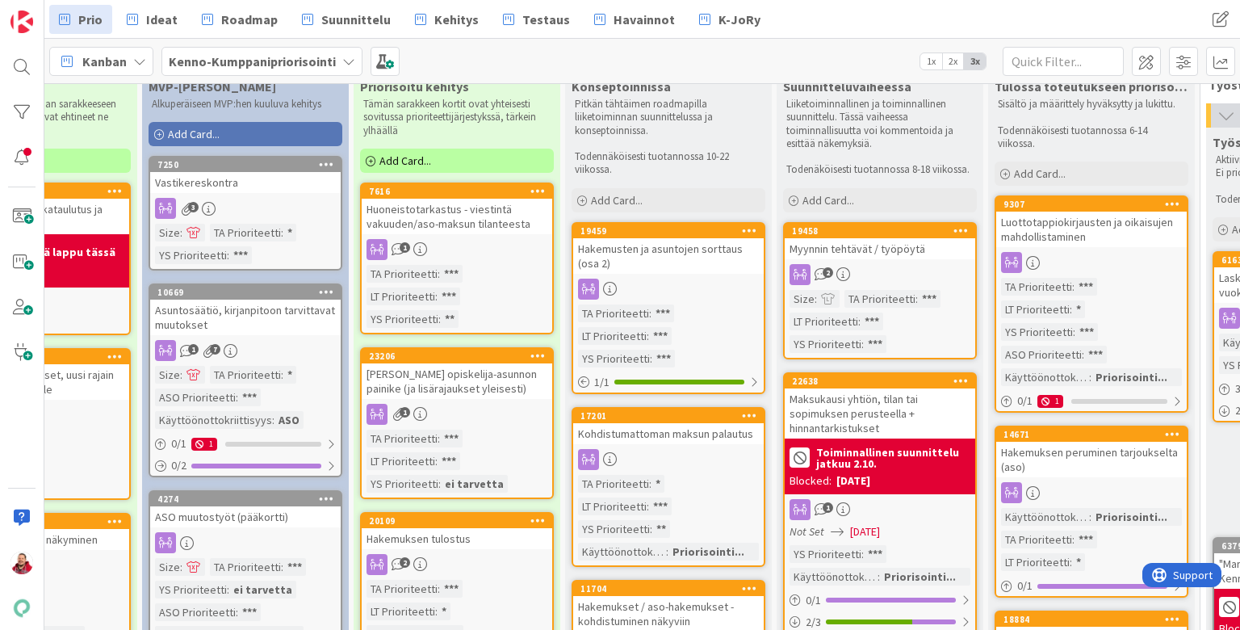
scroll to position [3, 119]
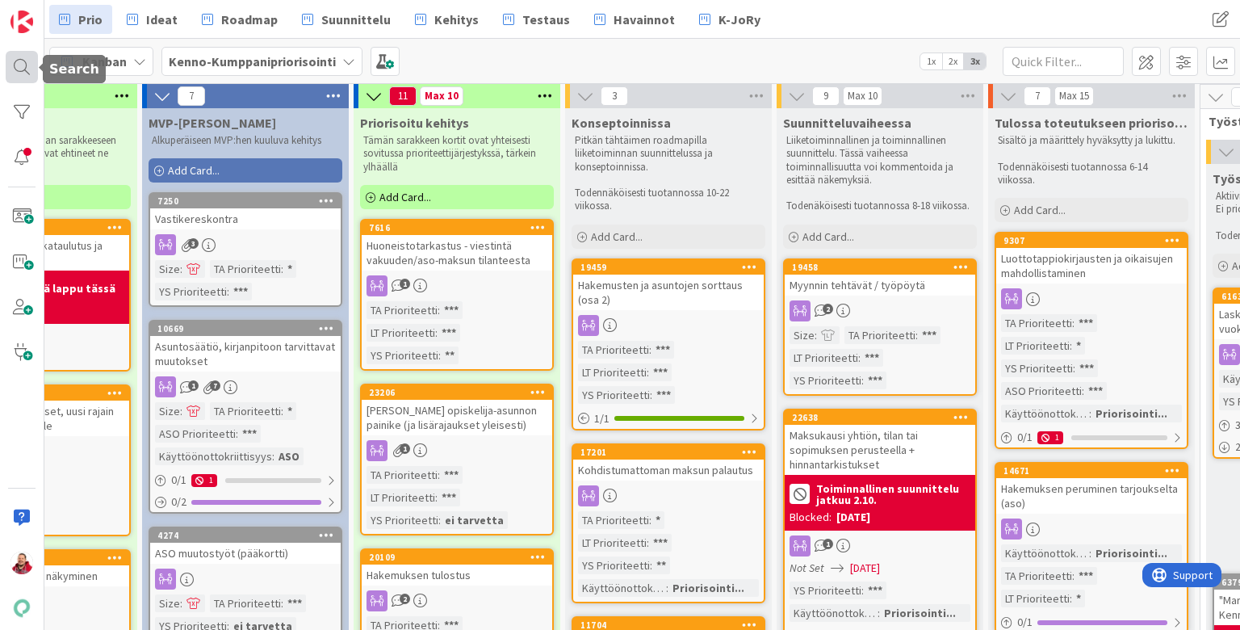
click at [20, 66] on div at bounding box center [22, 67] width 32 height 32
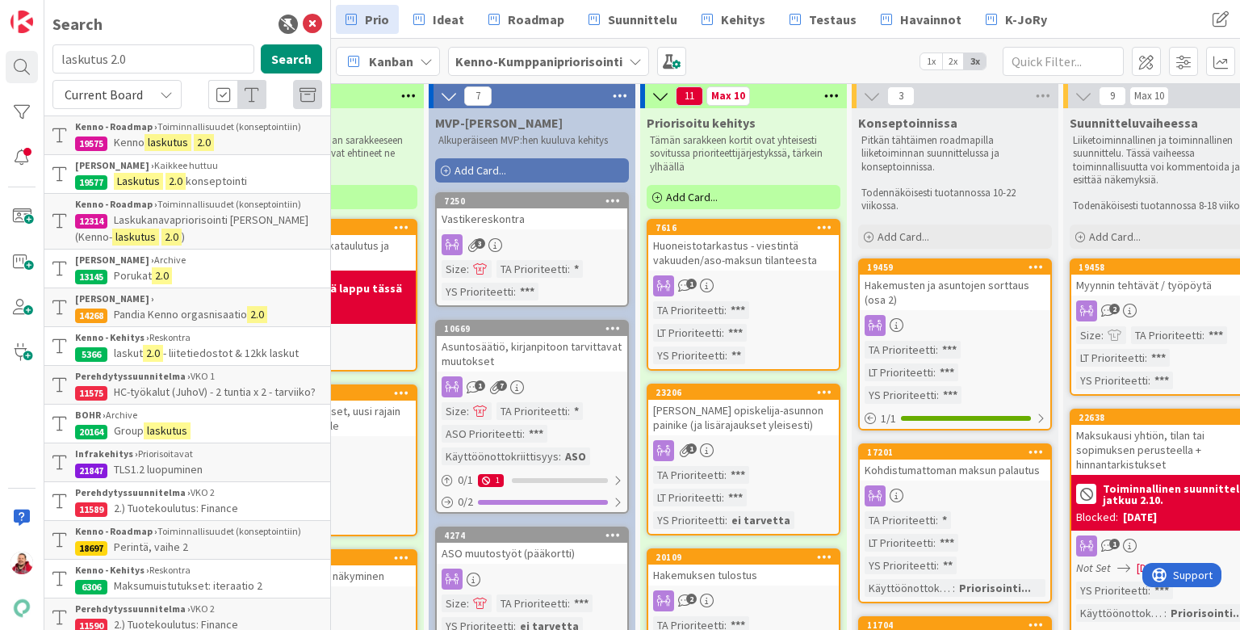
click at [155, 134] on mark "laskutus" at bounding box center [167, 142] width 47 height 17
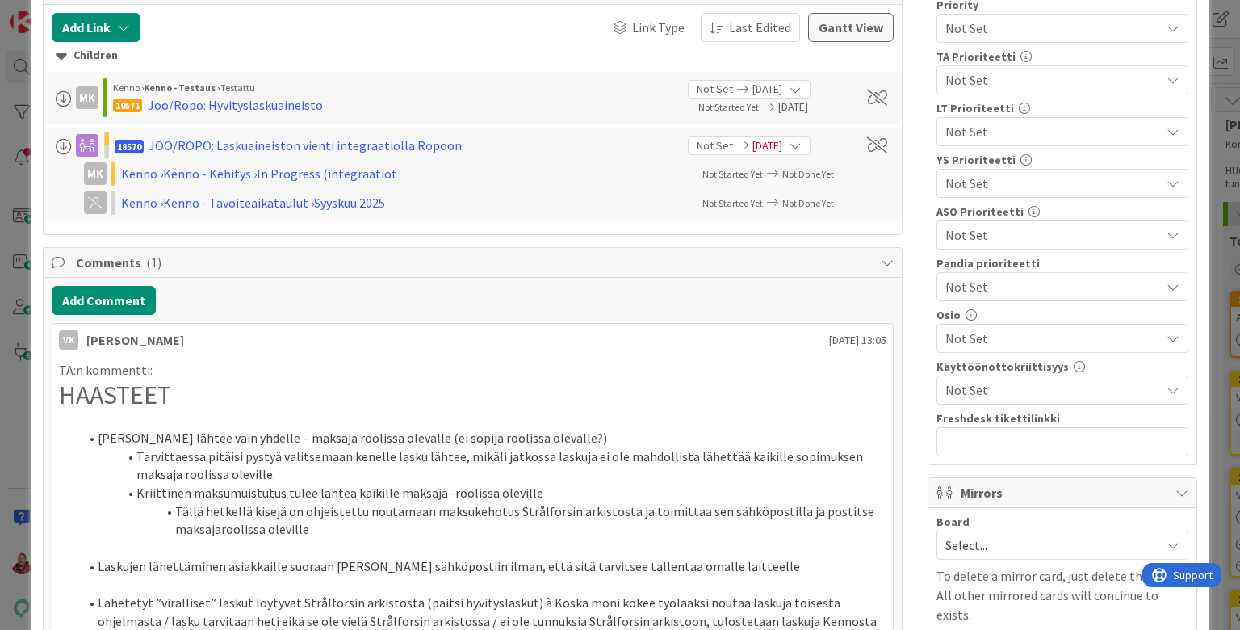
scroll to position [354, 0]
click at [960, 534] on span "Select..." at bounding box center [1048, 545] width 207 height 23
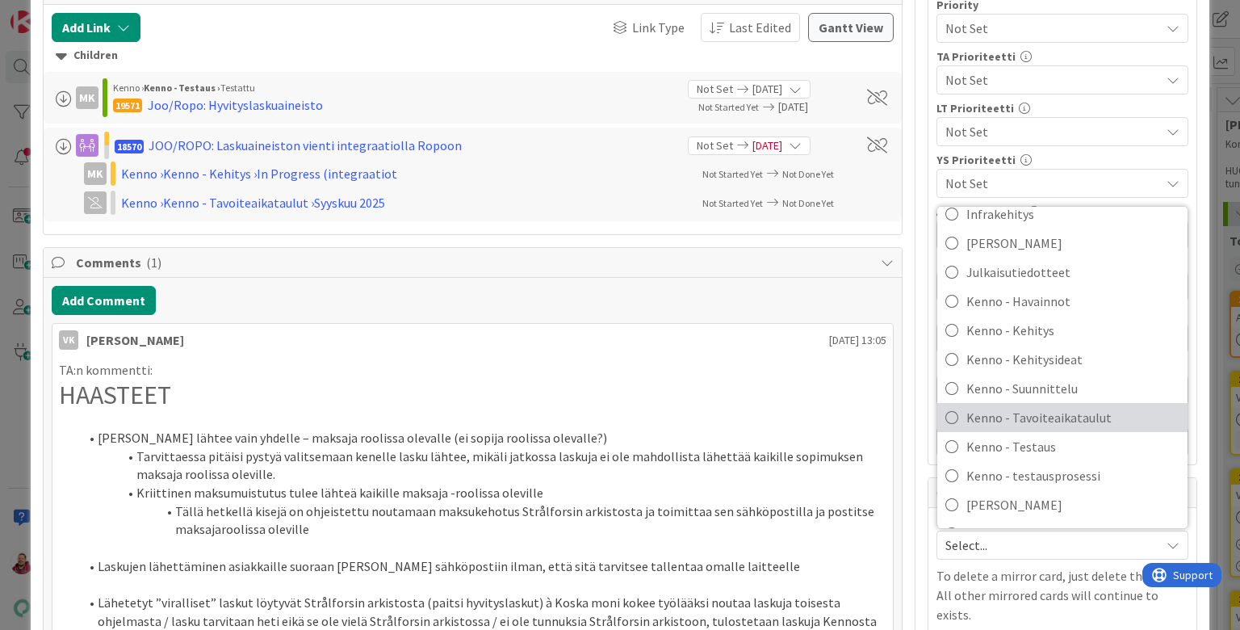
scroll to position [237, 0]
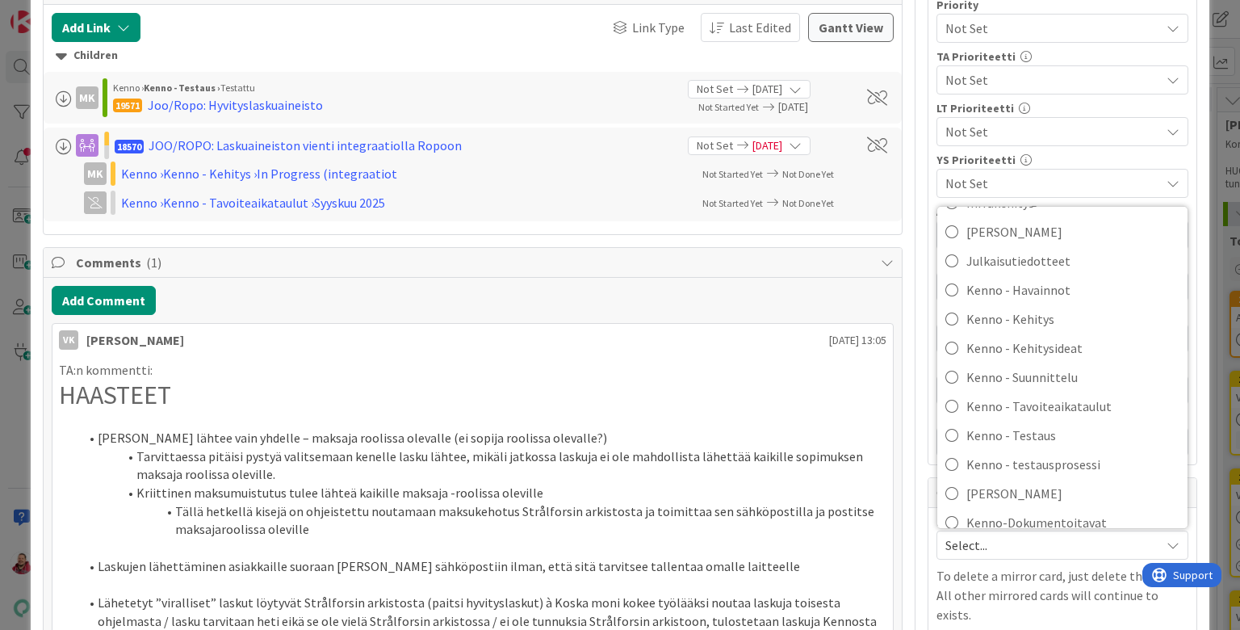
click at [960, 539] on span "Kenno-Kumppanipriorisointi" at bounding box center [1072, 551] width 213 height 24
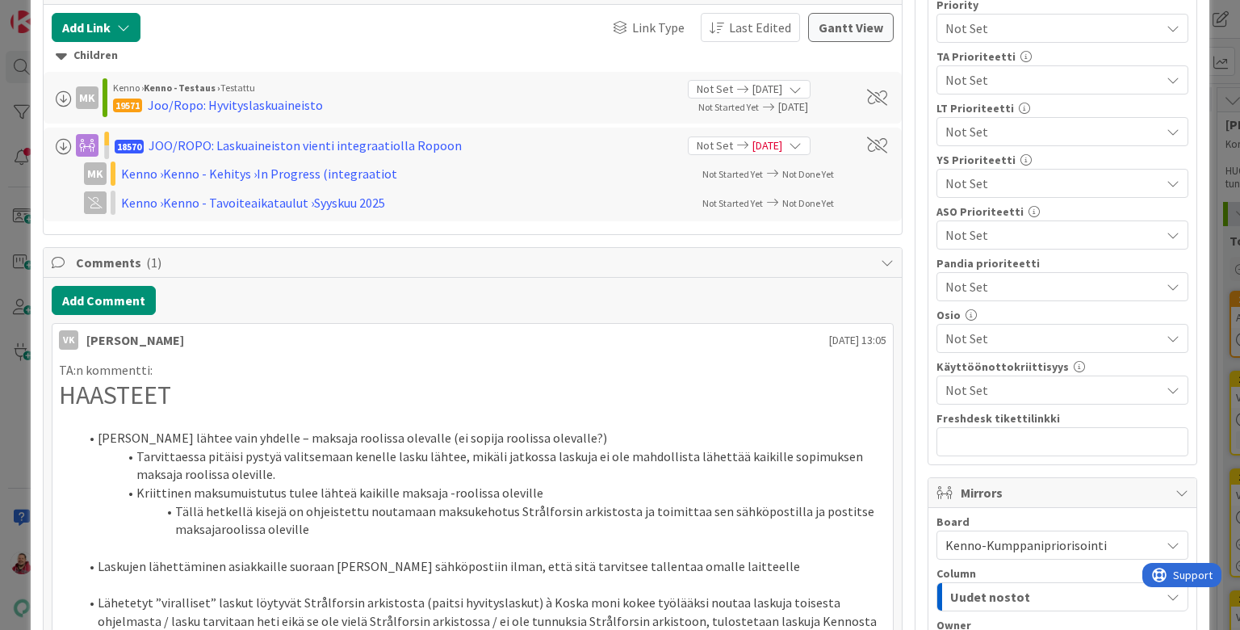
click at [960, 584] on div "Uudet nostot" at bounding box center [1053, 597] width 214 height 26
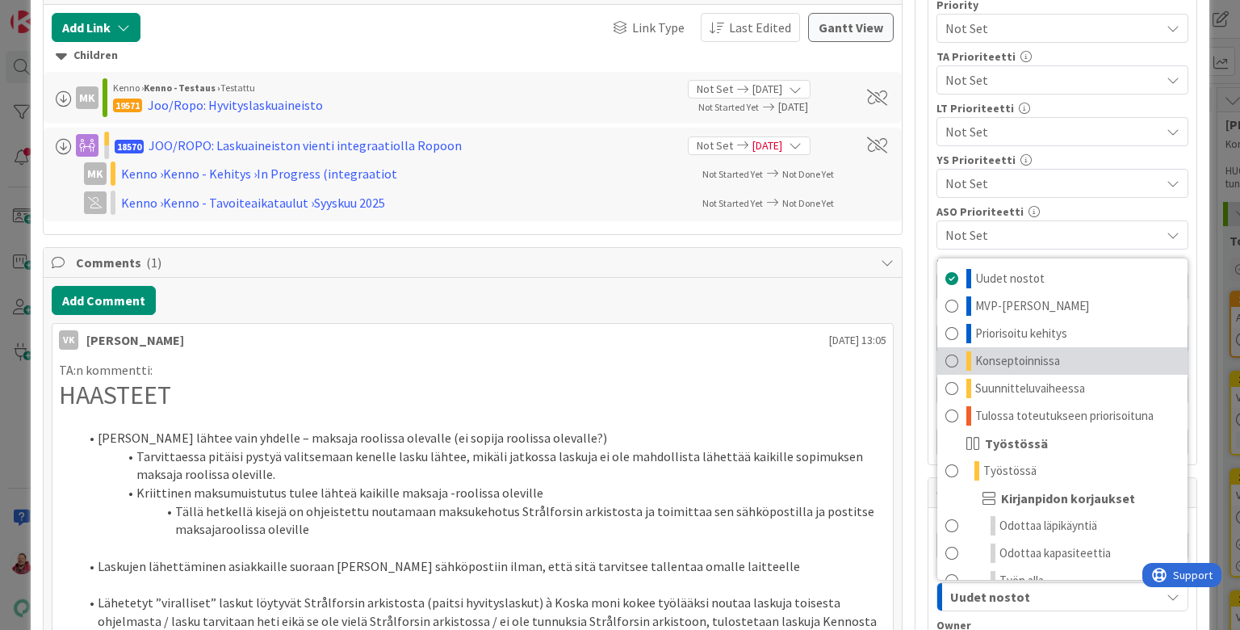
click at [960, 351] on span "Konseptoinnissa" at bounding box center [1017, 360] width 85 height 19
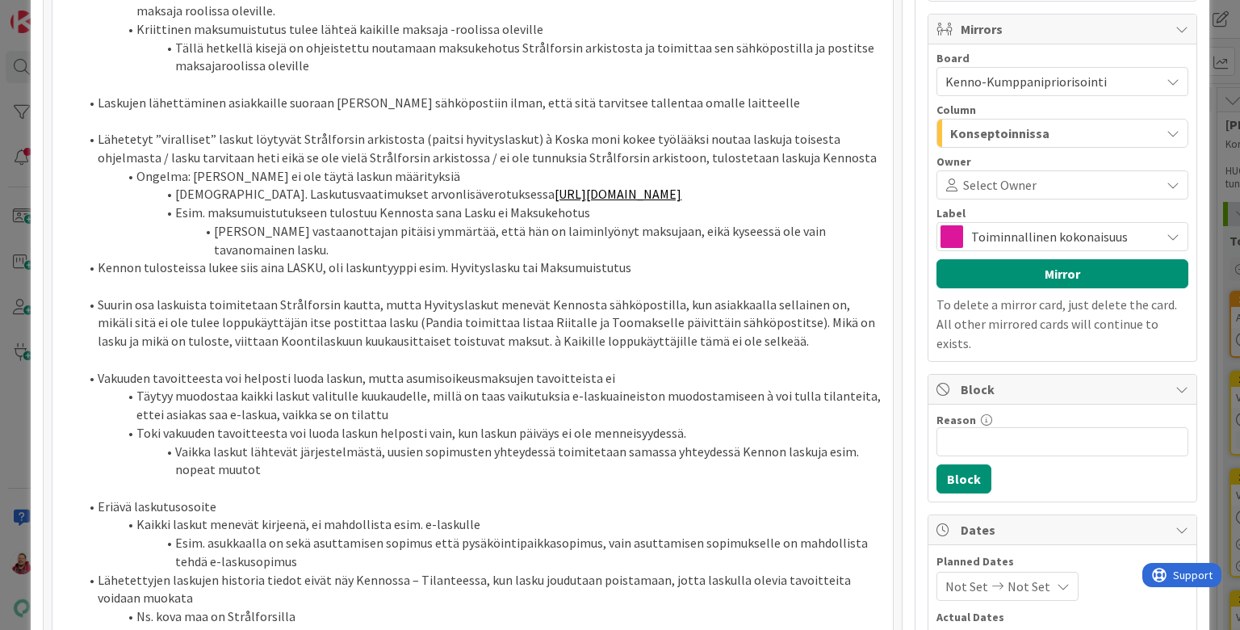
scroll to position [857, 0]
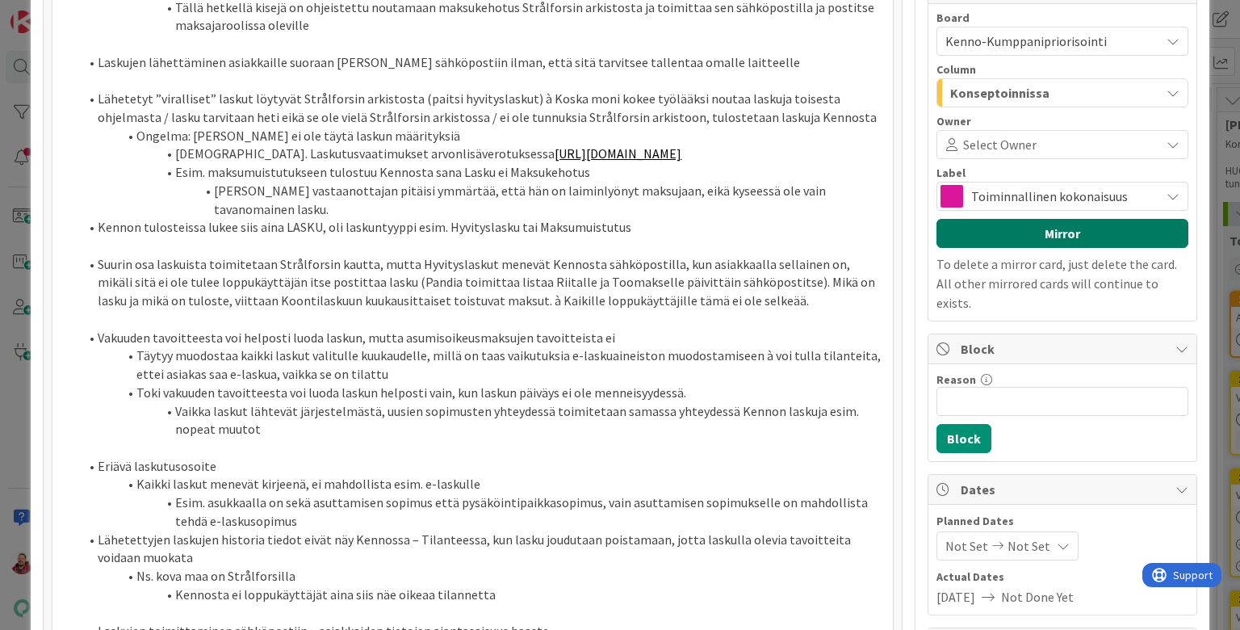
click at [960, 219] on button "Mirror" at bounding box center [1062, 233] width 252 height 29
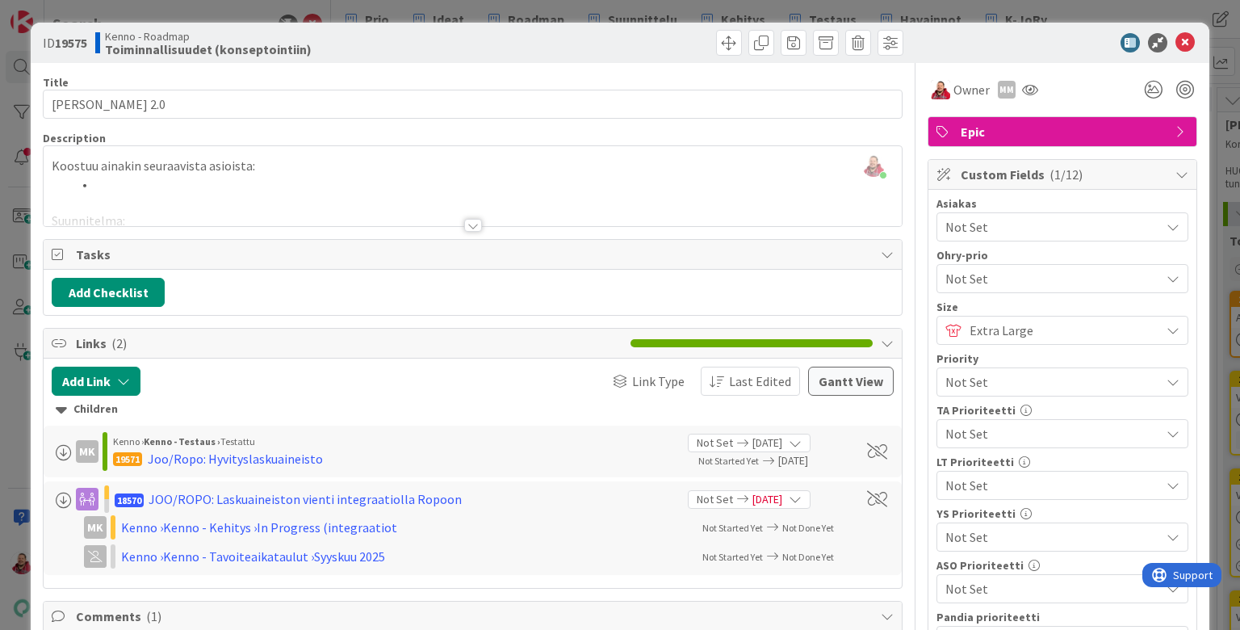
scroll to position [0, 0]
click at [23, 74] on div "ID 19575 Kenno - Roadmap Toiminnallisuudet (konseptointiin) Title 18 / 128 Kenn…" at bounding box center [620, 315] width 1240 height 630
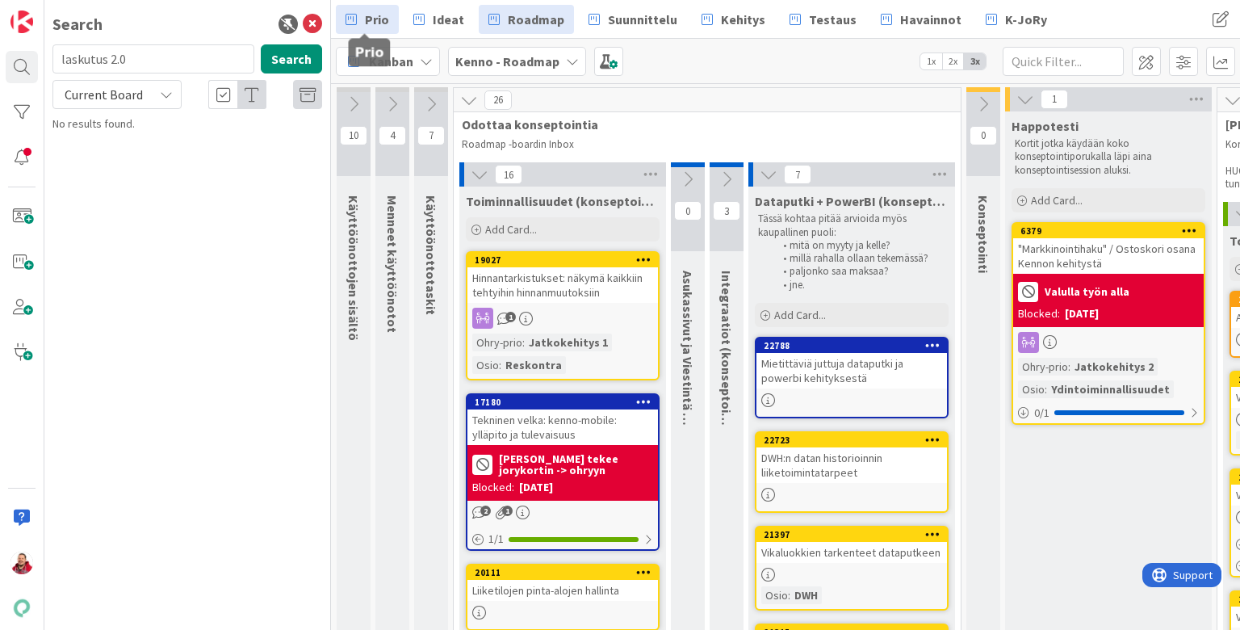
click at [365, 23] on span "Prio" at bounding box center [377, 19] width 24 height 19
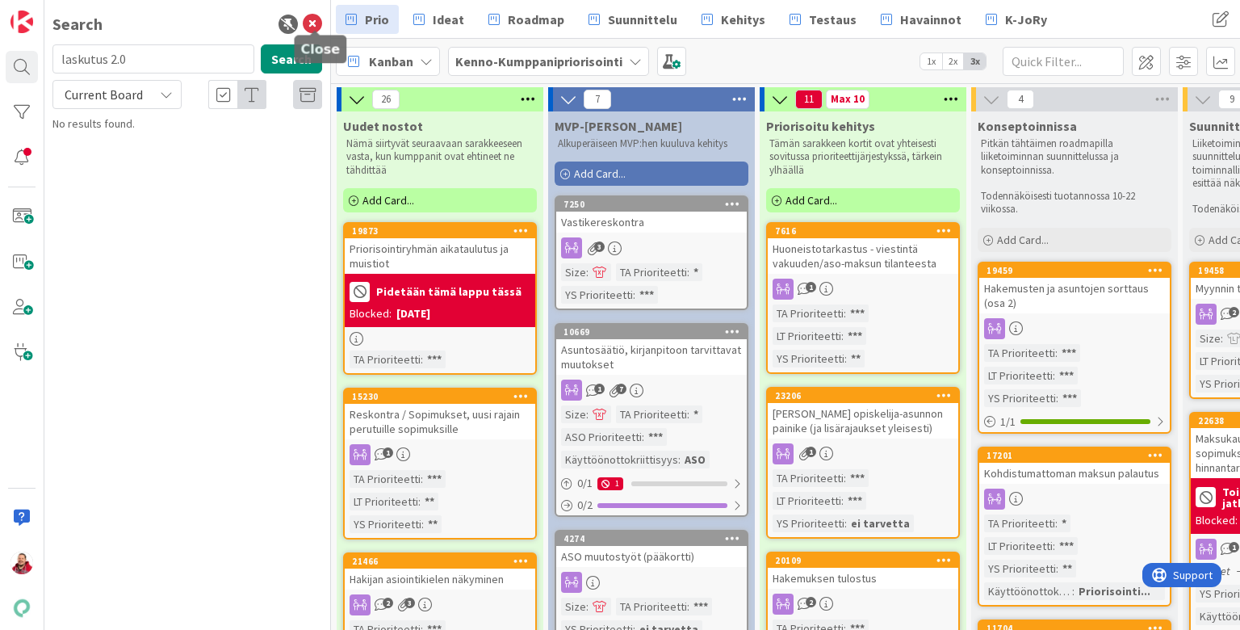
click at [312, 19] on icon at bounding box center [312, 24] width 19 height 19
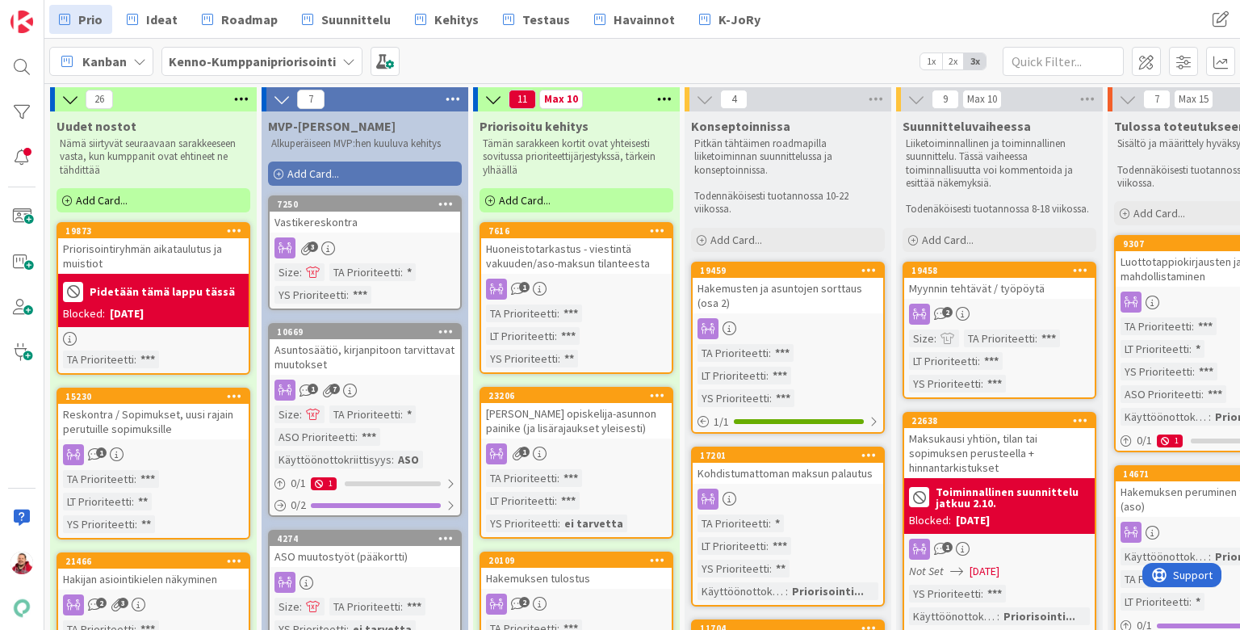
scroll to position [232, 0]
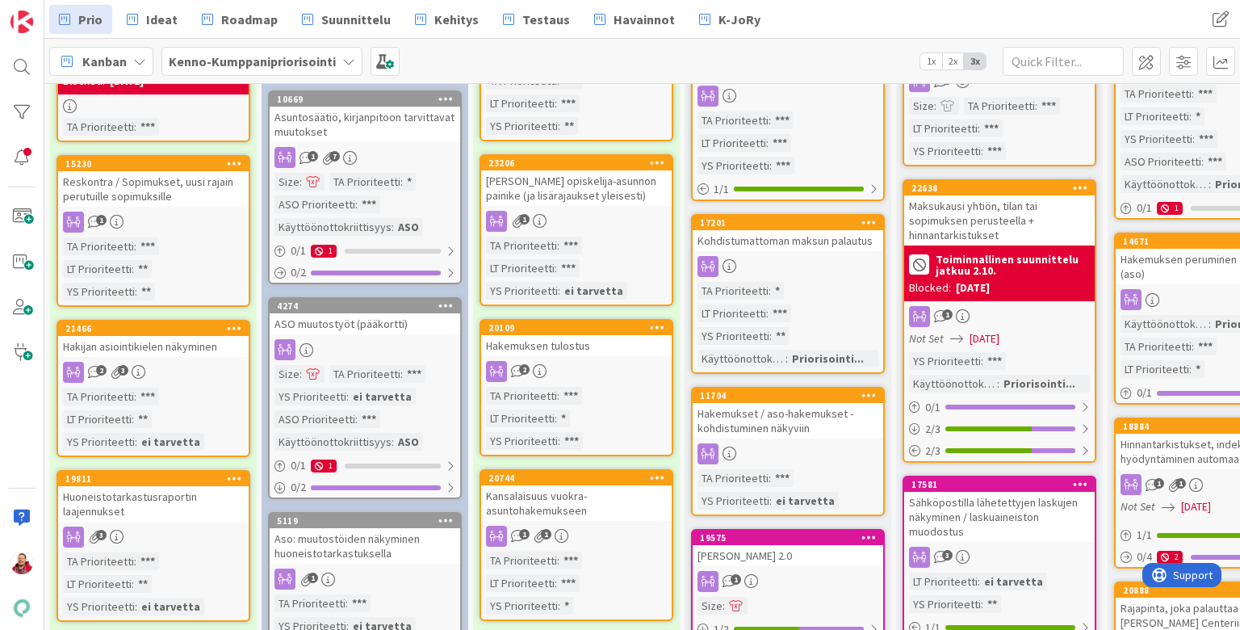
click at [801, 571] on div "1" at bounding box center [788, 581] width 191 height 21
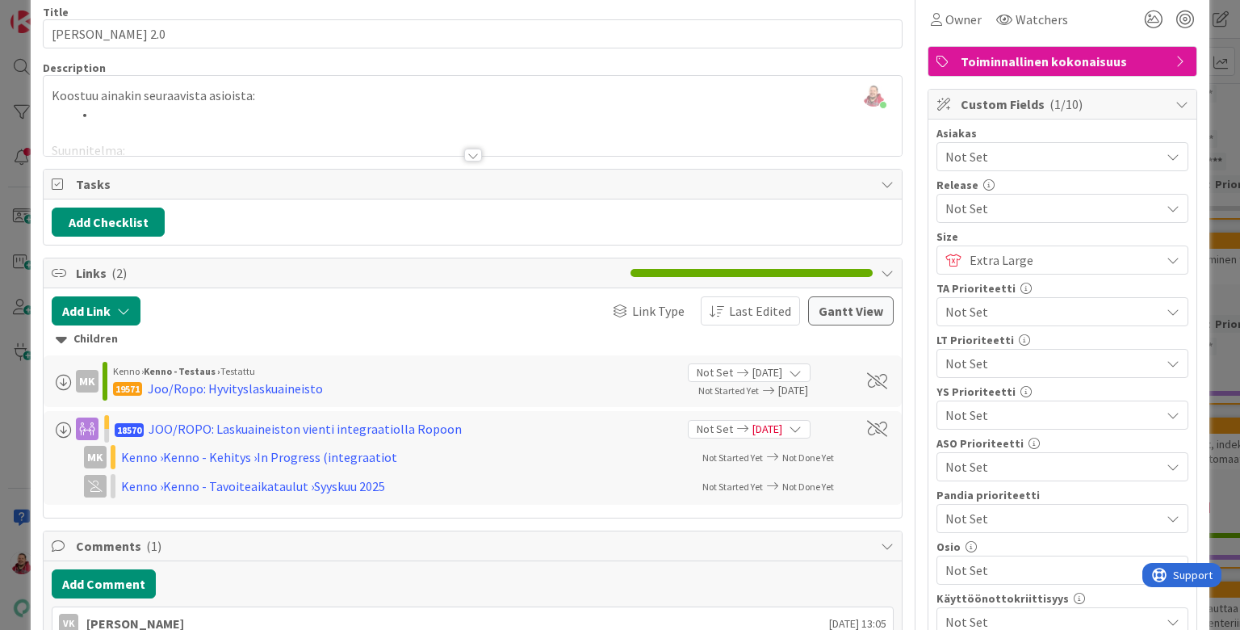
scroll to position [65, 0]
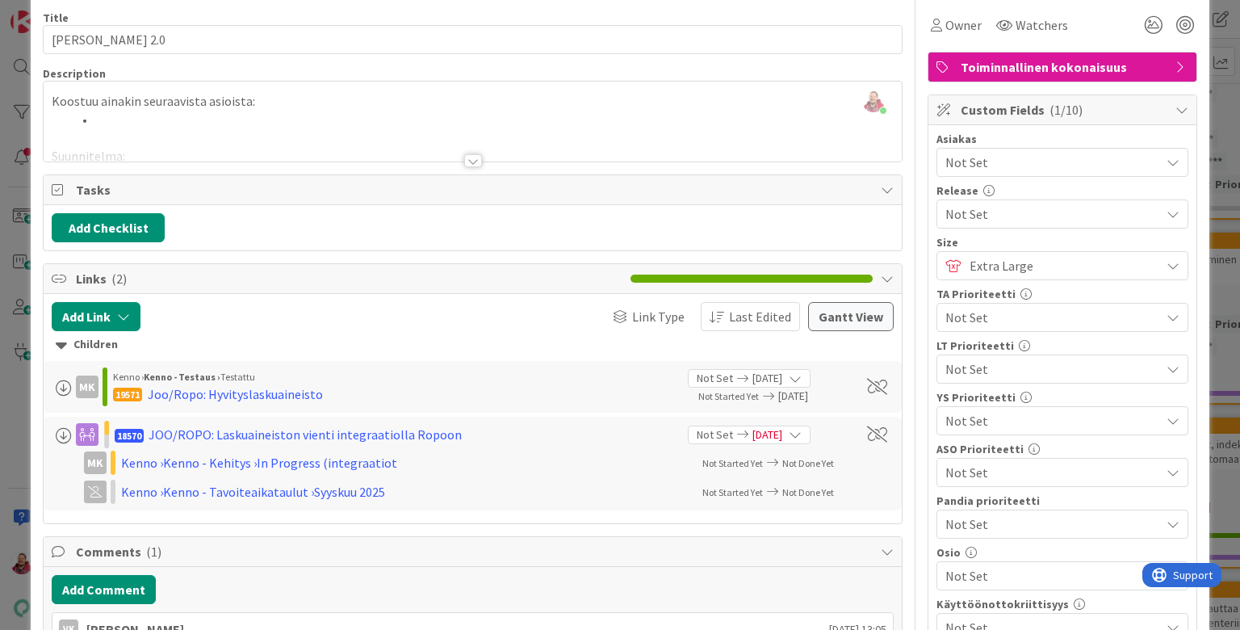
click at [473, 154] on div at bounding box center [473, 160] width 18 height 13
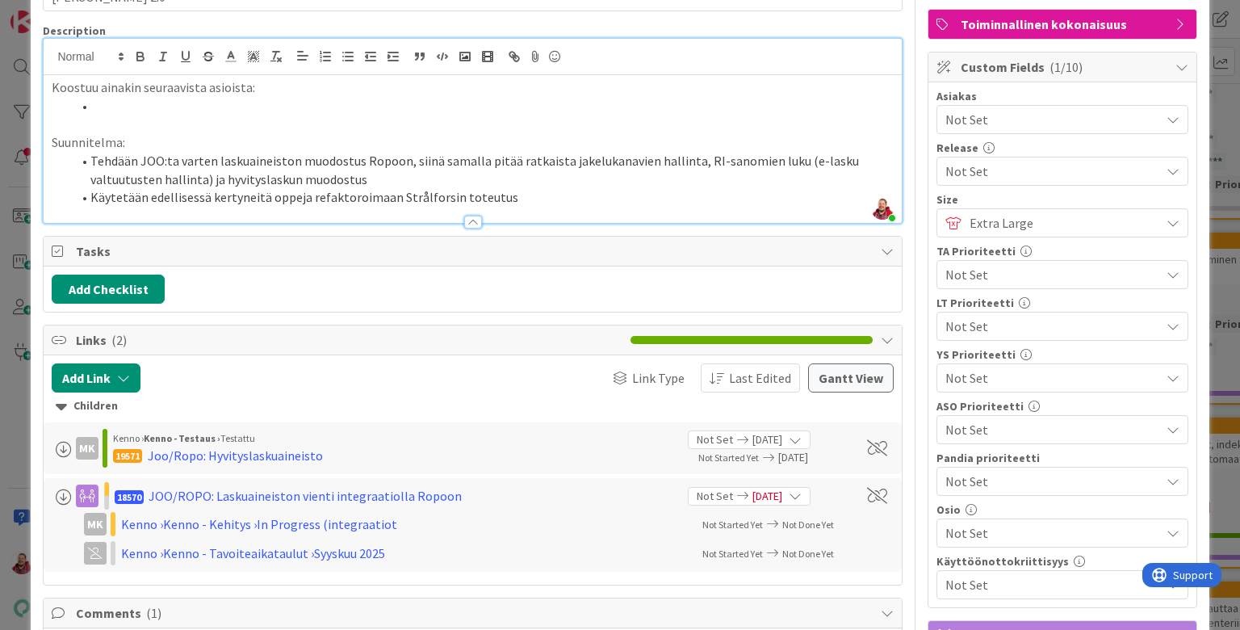
scroll to position [111, 0]
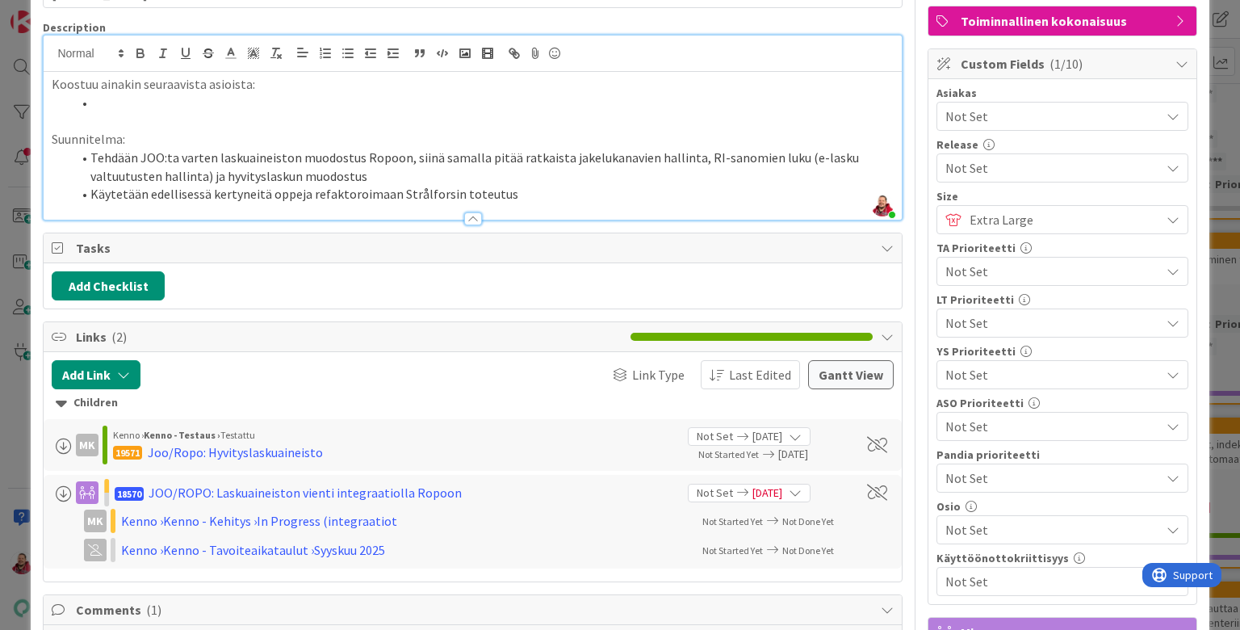
click at [780, 149] on li "Tehdään JOO:ta varten laskuaineiston muodostus Ropoon, siinä samalla pitää ratk…" at bounding box center [482, 167] width 822 height 36
click at [562, 149] on li "Tehdään JOO:ta varten laskuaineiston muodostus Ropoon, siinä samalla pitää ratk…" at bounding box center [482, 167] width 822 height 36
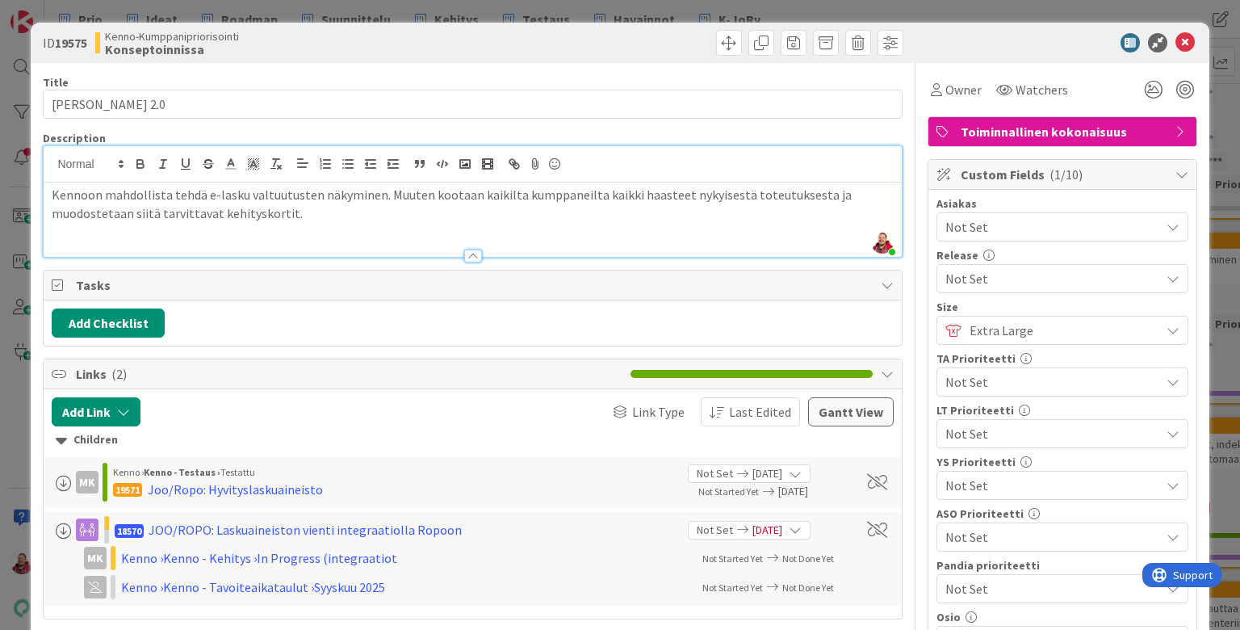
scroll to position [0, 0]
click at [960, 43] on icon at bounding box center [1184, 42] width 19 height 19
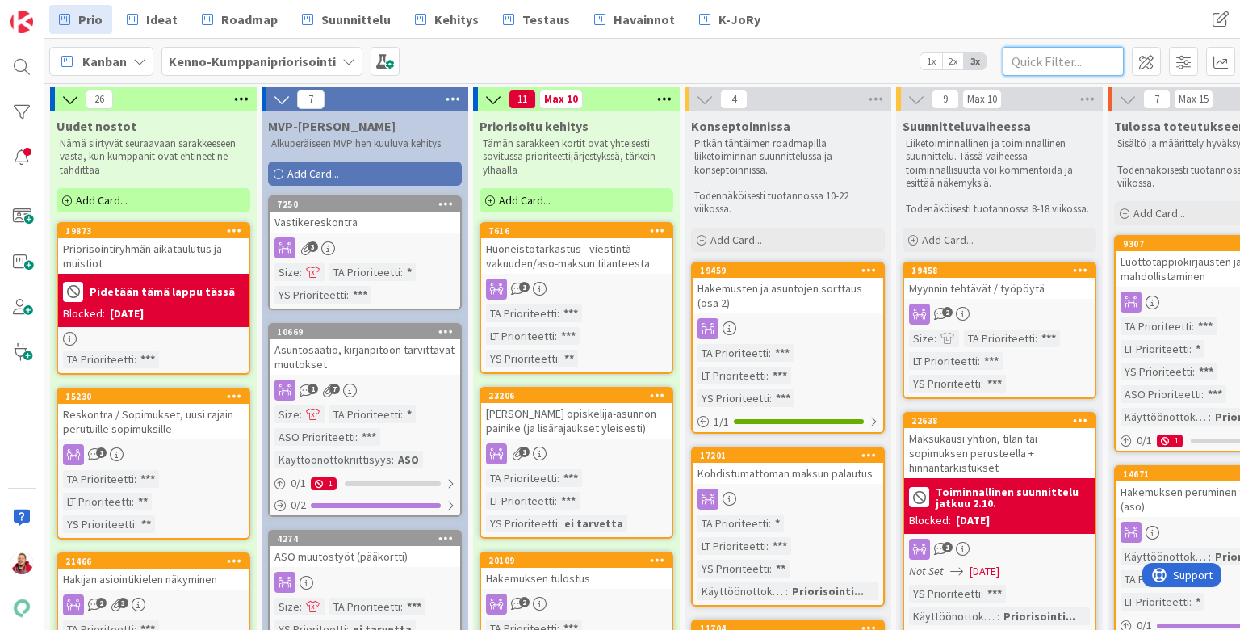
click at [960, 64] on input "text" at bounding box center [1063, 61] width 121 height 29
click at [26, 69] on div at bounding box center [22, 67] width 32 height 32
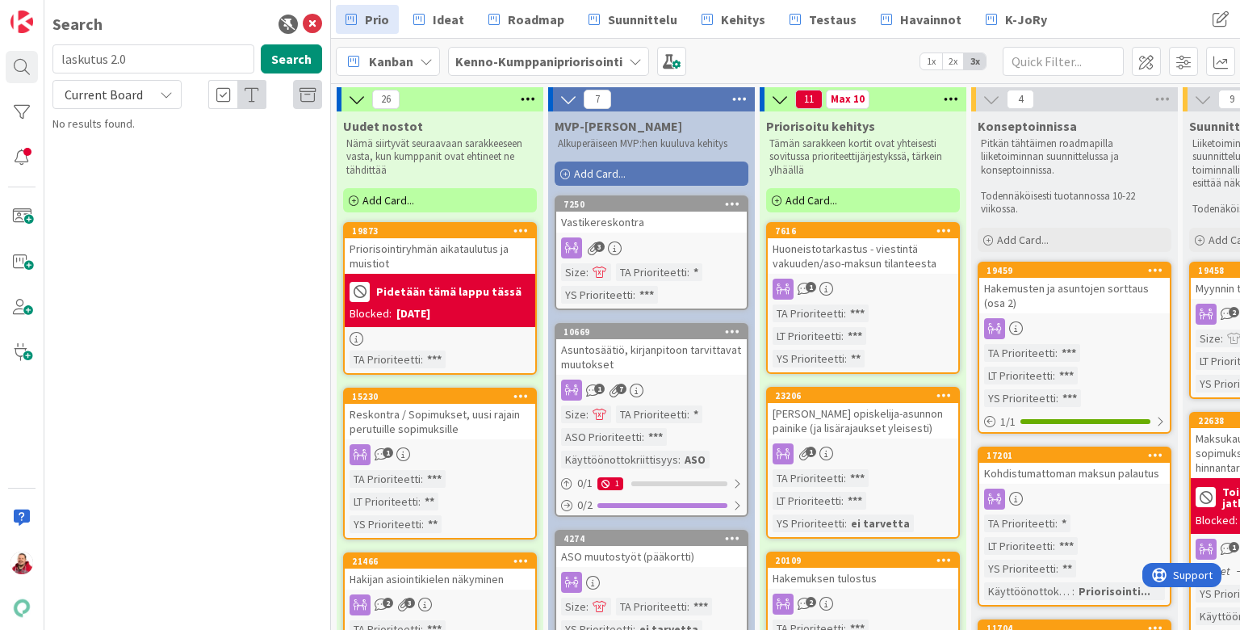
click at [95, 101] on div "Current Board" at bounding box center [116, 94] width 129 height 29
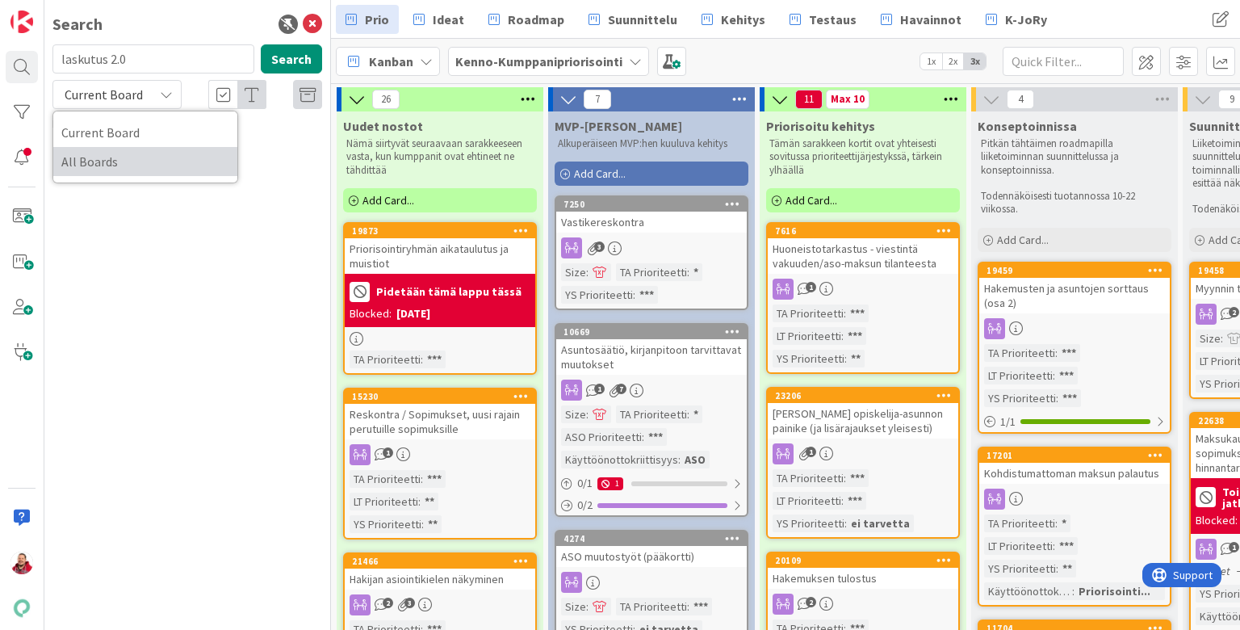
click at [97, 149] on span "All Boards" at bounding box center [145, 161] width 168 height 24
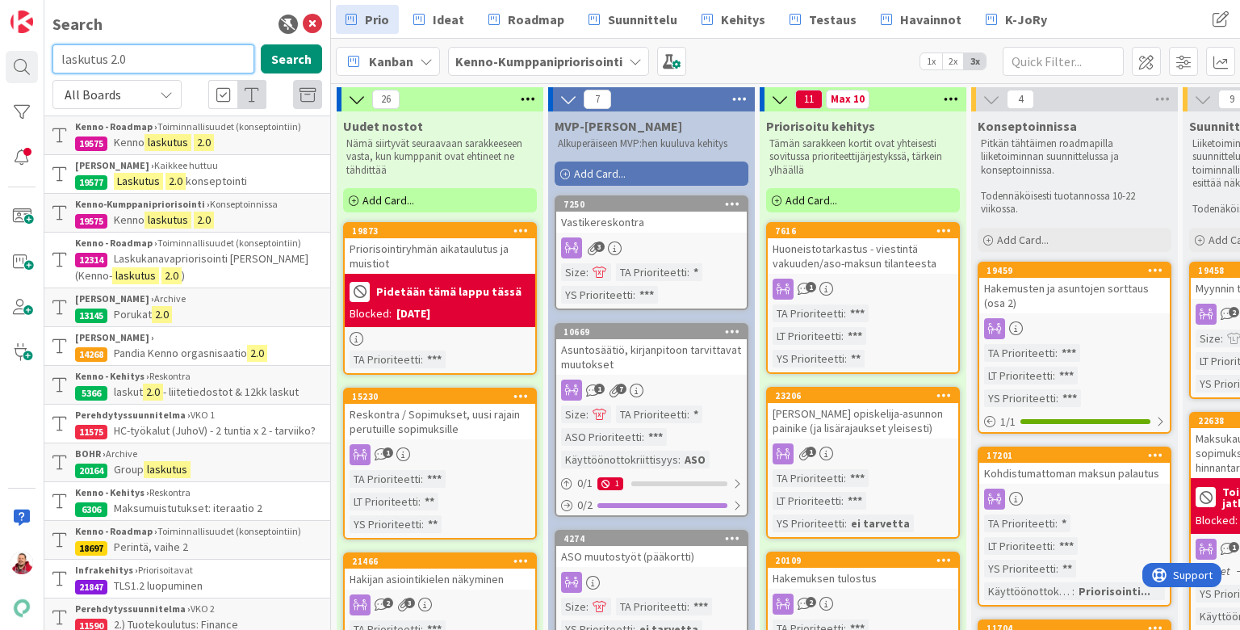
drag, startPoint x: 123, startPoint y: 61, endPoint x: 20, endPoint y: 42, distance: 104.3
click at [19, 42] on div "Search laskutus 2.0 Search All Boards Current Board All Boards Kenno - Roadmap …" at bounding box center [165, 315] width 331 height 630
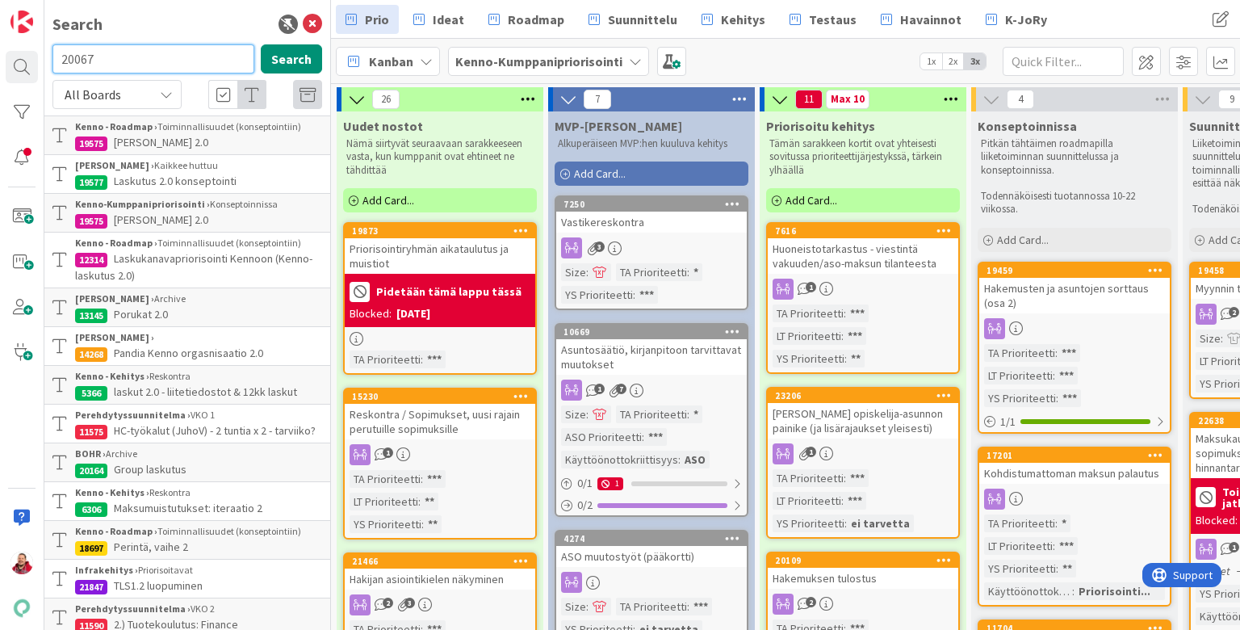
type input "20067"
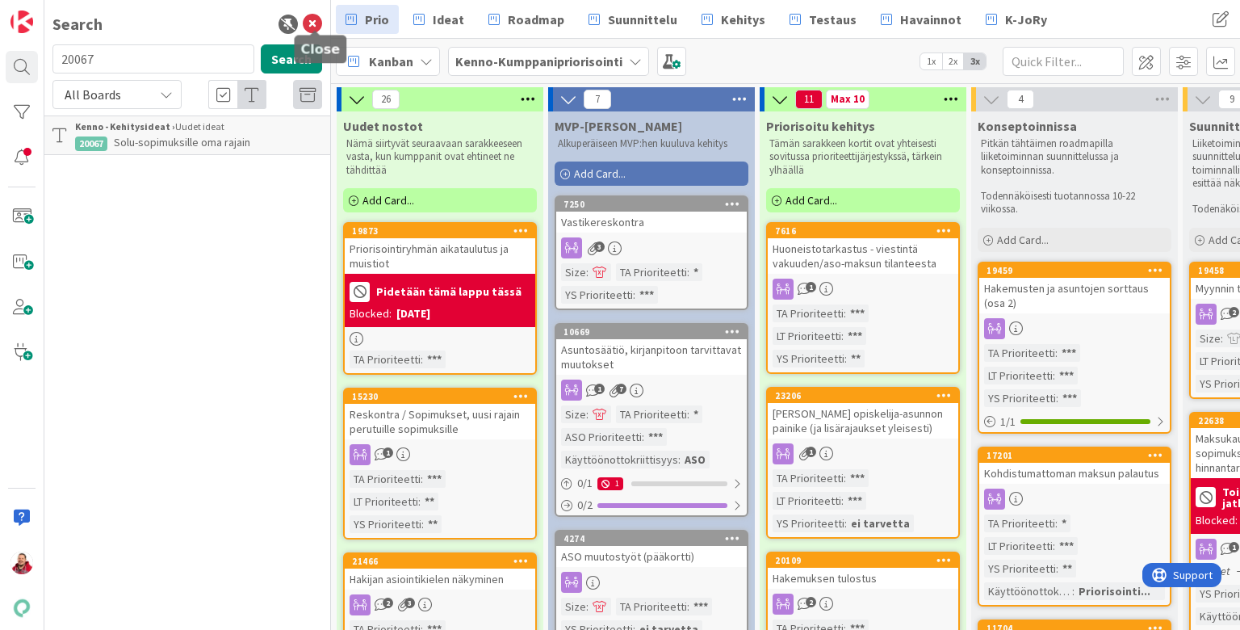
click at [311, 18] on icon at bounding box center [312, 24] width 19 height 19
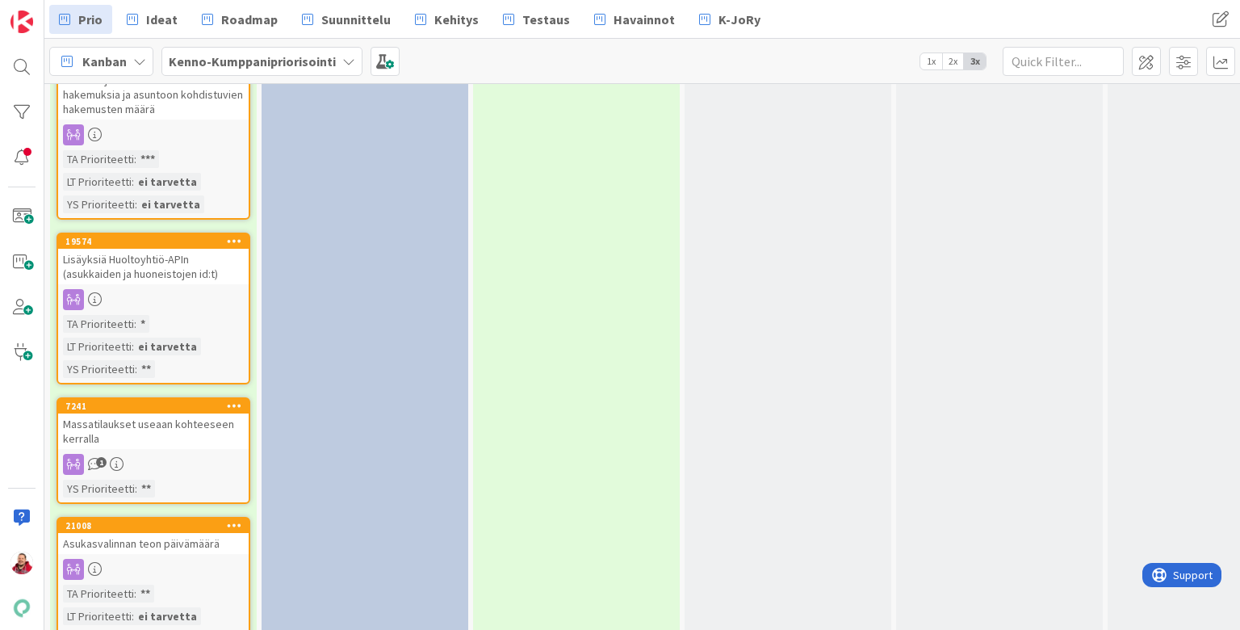
scroll to position [3152, 0]
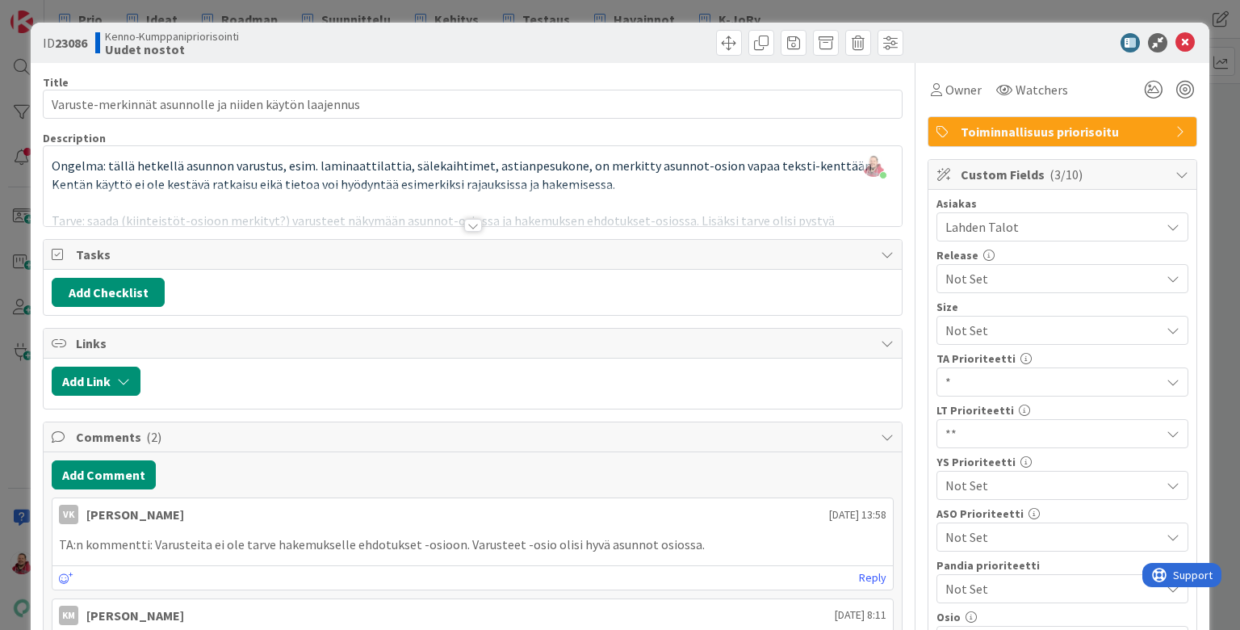
click at [484, 213] on div at bounding box center [472, 218] width 859 height 18
click at [475, 219] on div at bounding box center [473, 225] width 18 height 13
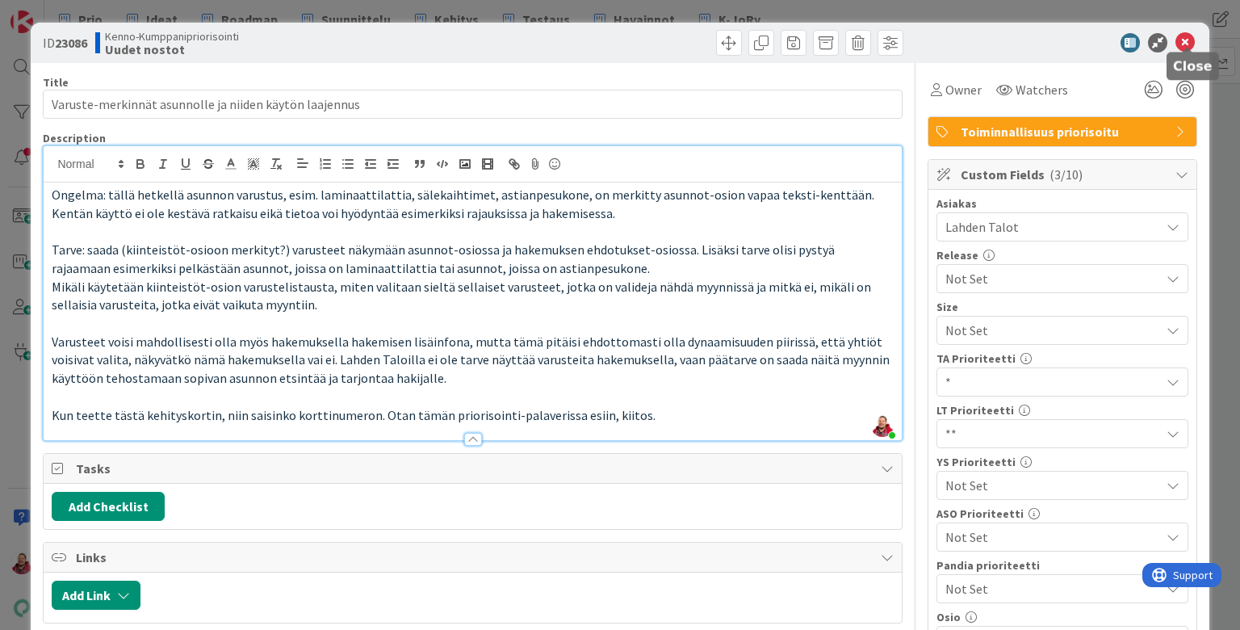
click at [960, 36] on icon at bounding box center [1184, 42] width 19 height 19
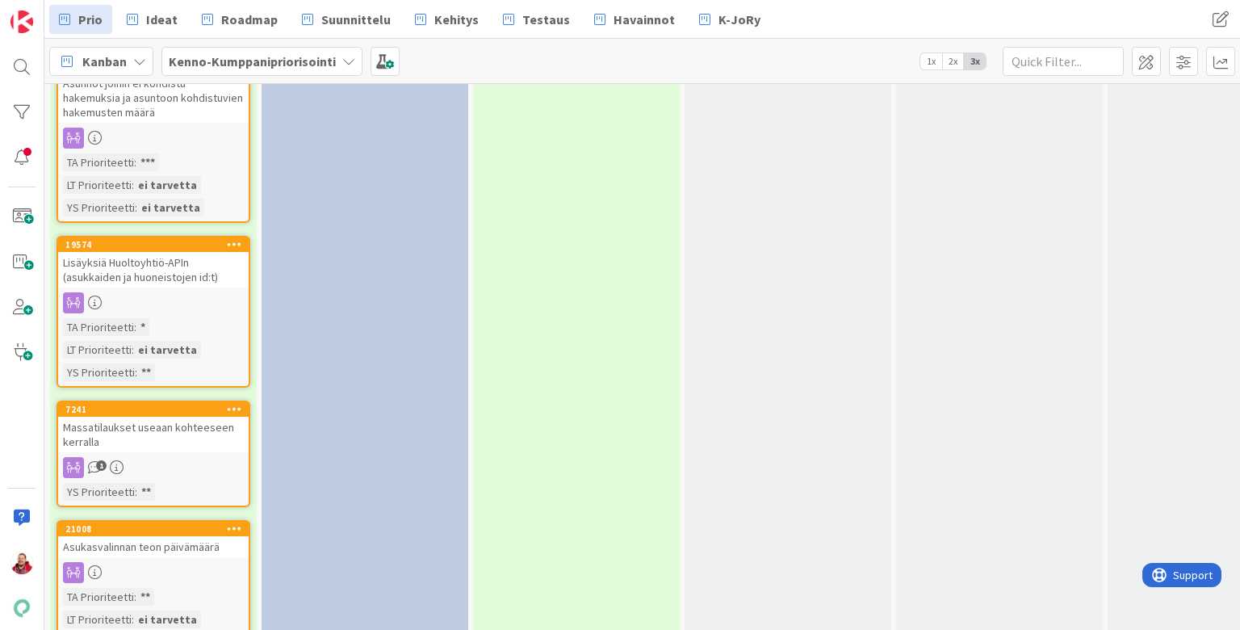
scroll to position [3148, 0]
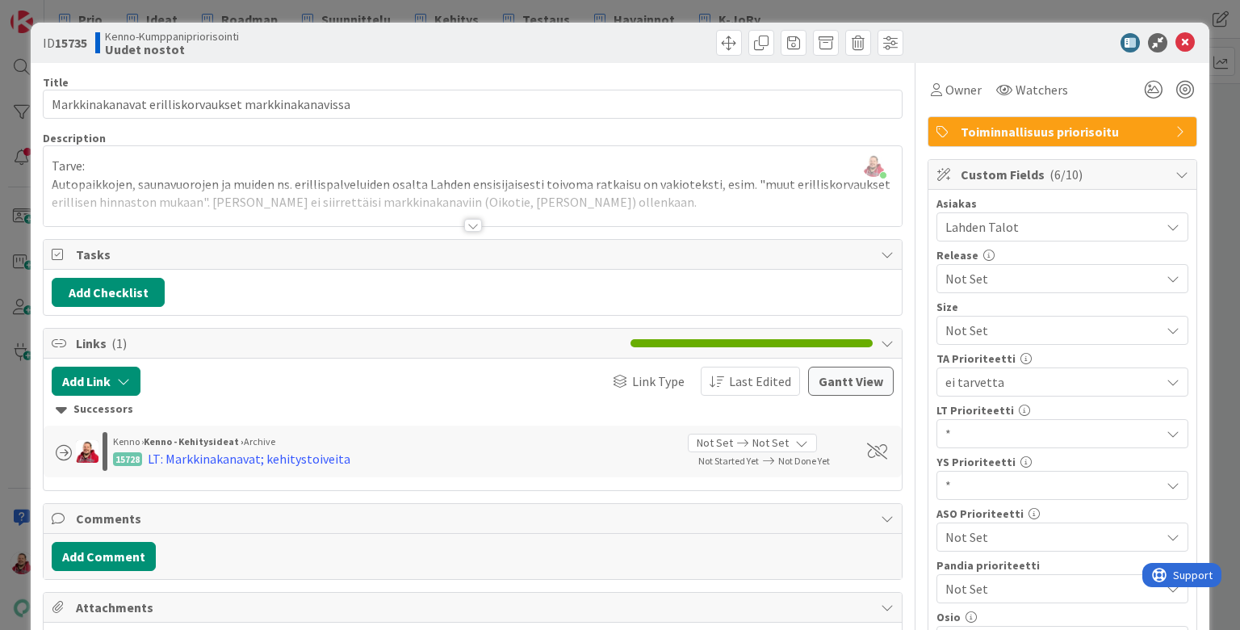
click at [475, 219] on div at bounding box center [473, 225] width 18 height 13
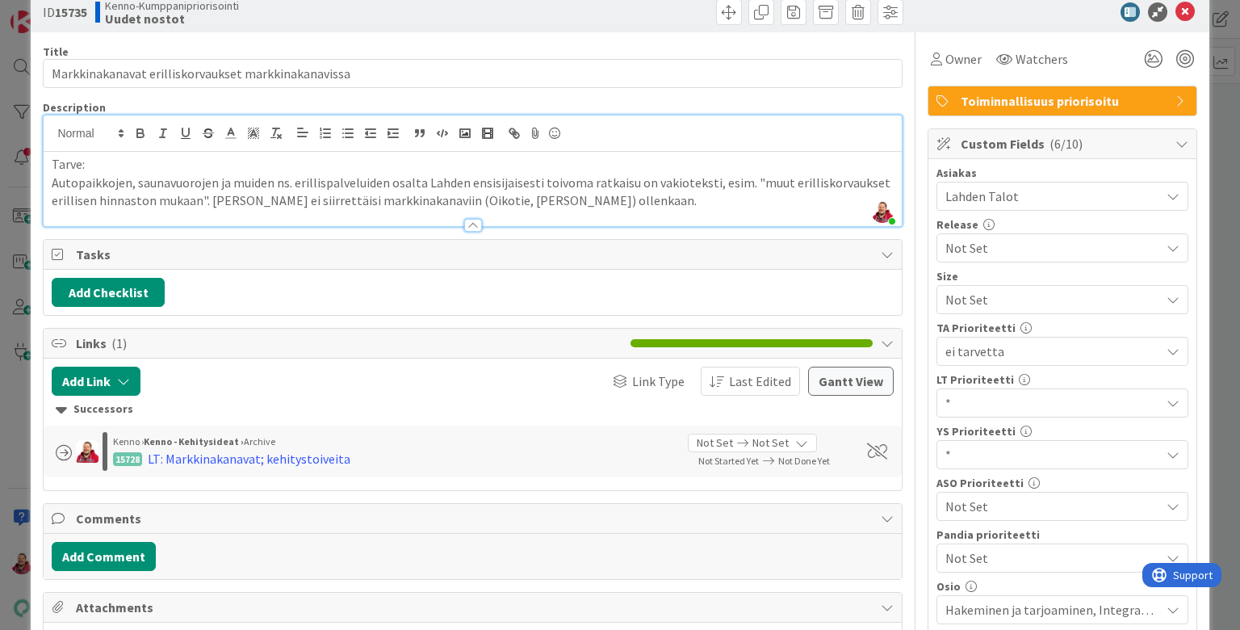
scroll to position [27, 0]
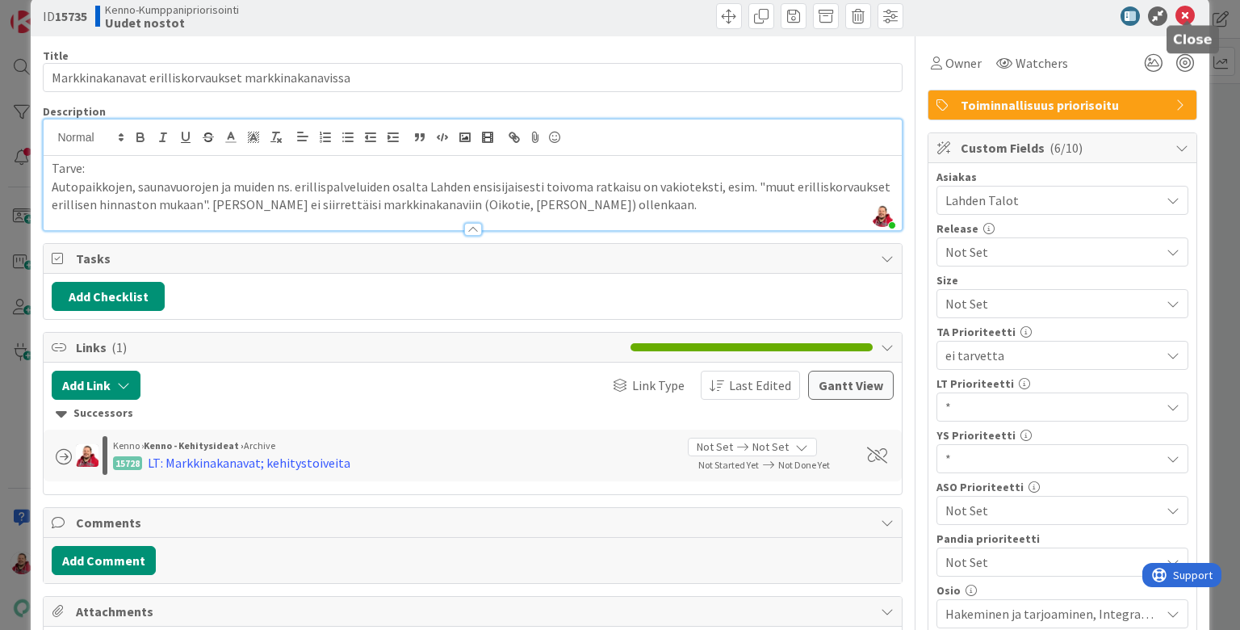
click at [960, 11] on icon at bounding box center [1184, 15] width 19 height 19
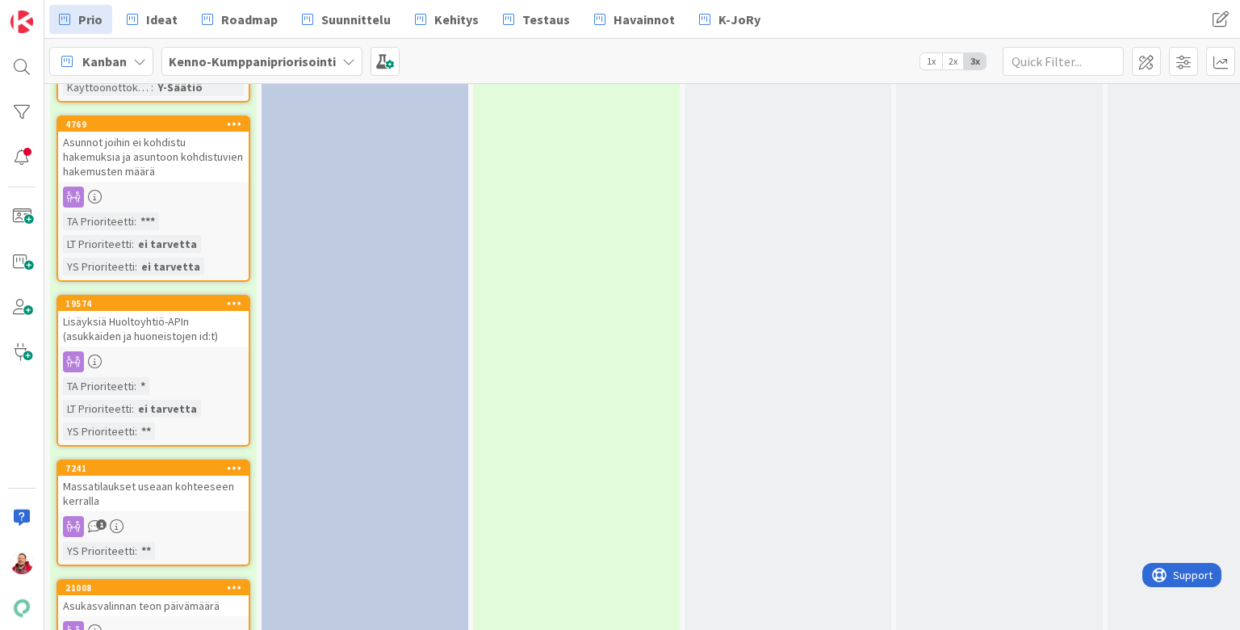
scroll to position [3088, 0]
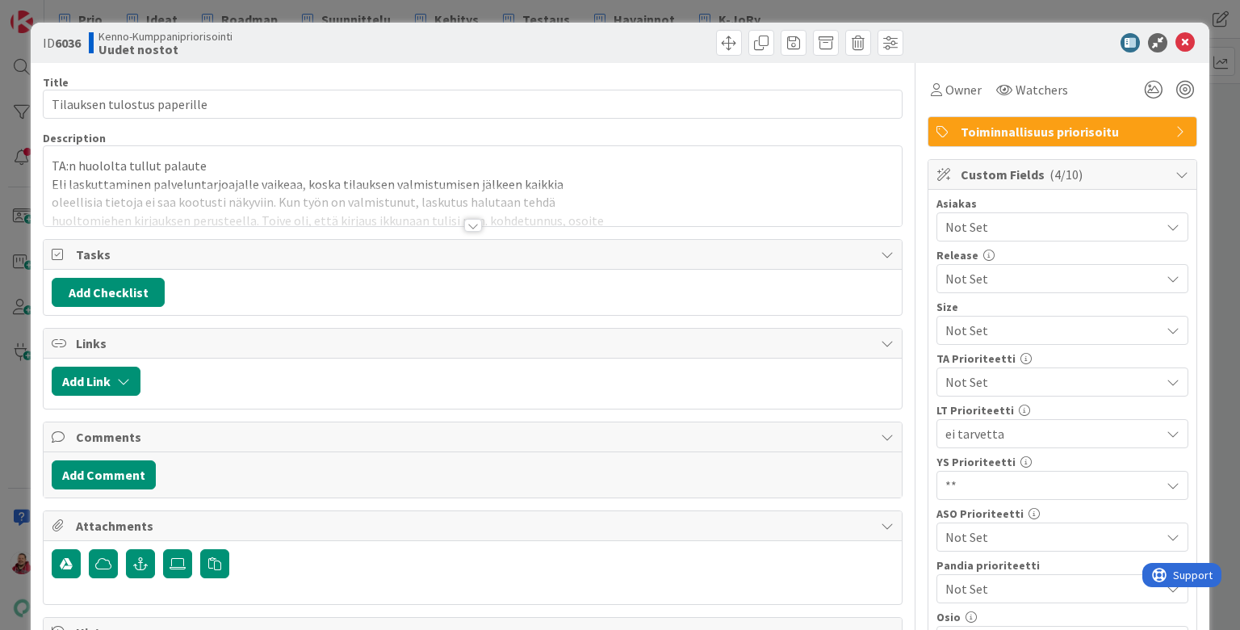
click at [960, 371] on span "Not Set" at bounding box center [1048, 382] width 207 height 23
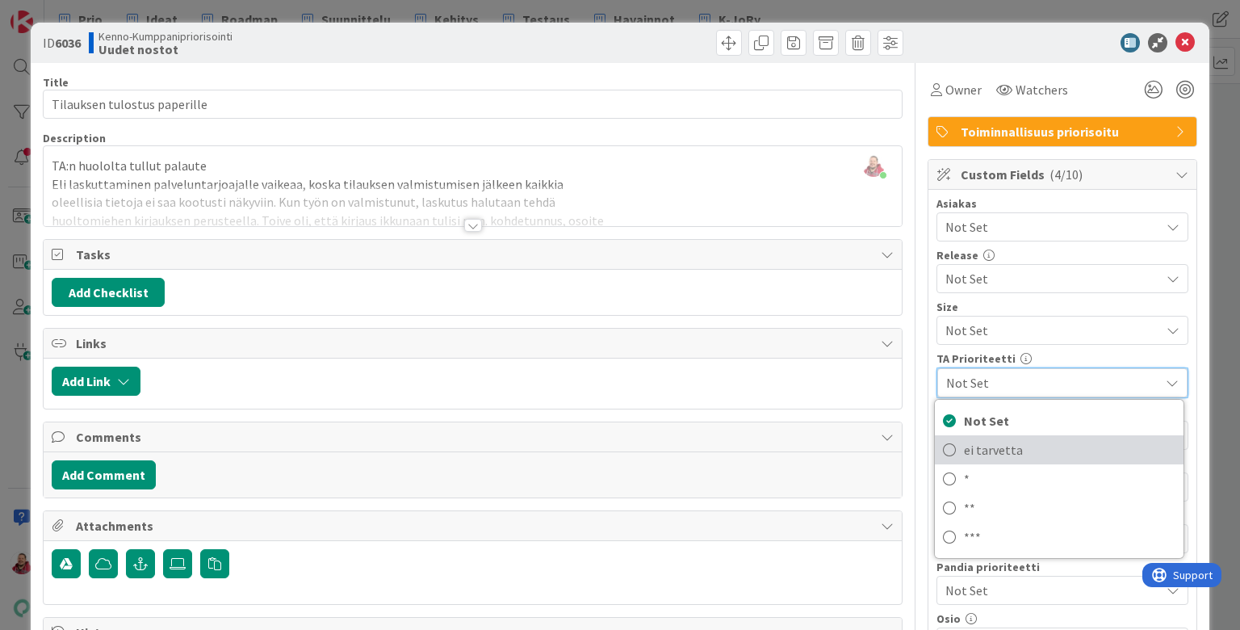
click at [960, 438] on span "ei tarvetta" at bounding box center [1070, 450] width 212 height 24
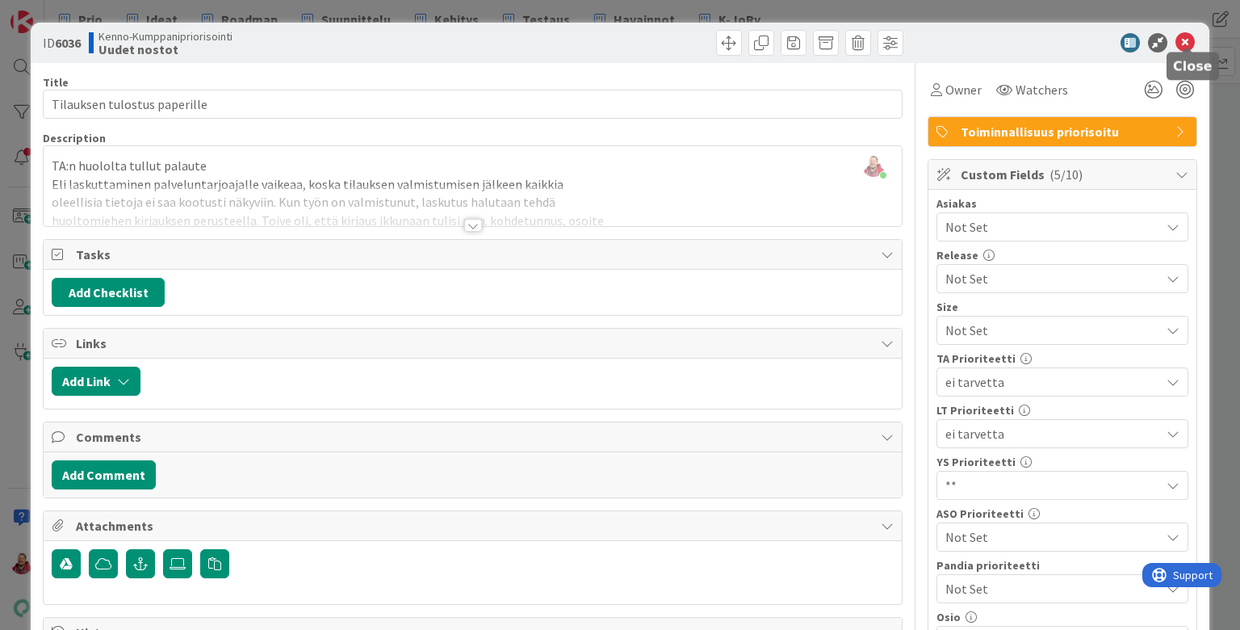
click at [960, 45] on icon at bounding box center [1184, 42] width 19 height 19
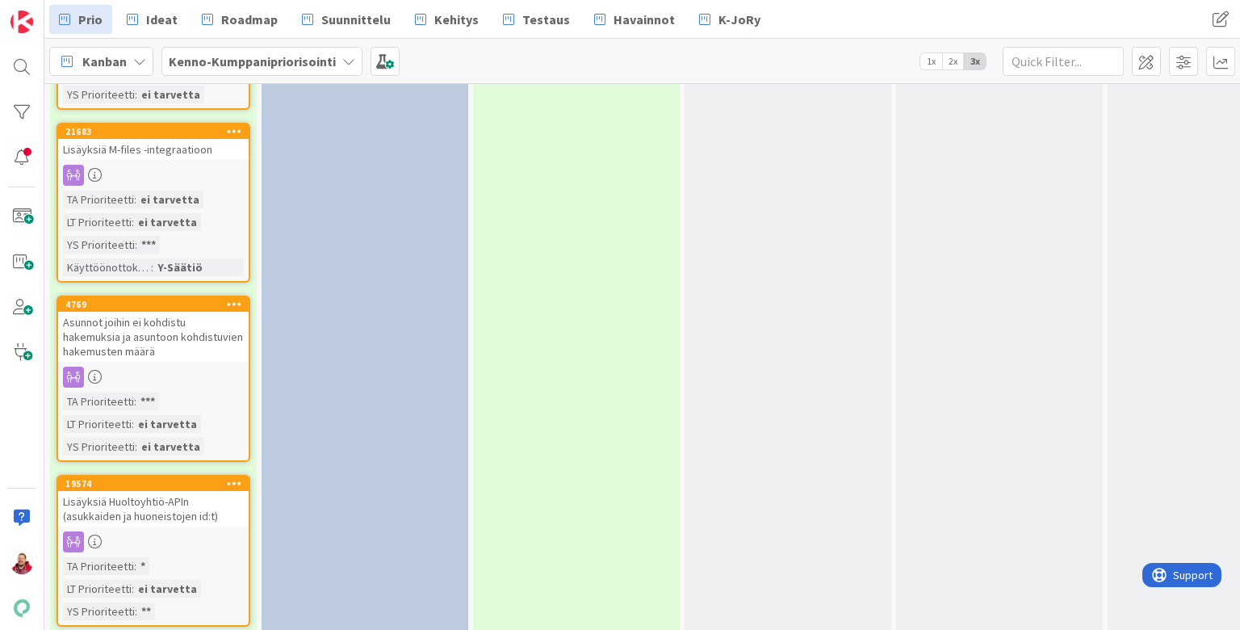
scroll to position [2900, 0]
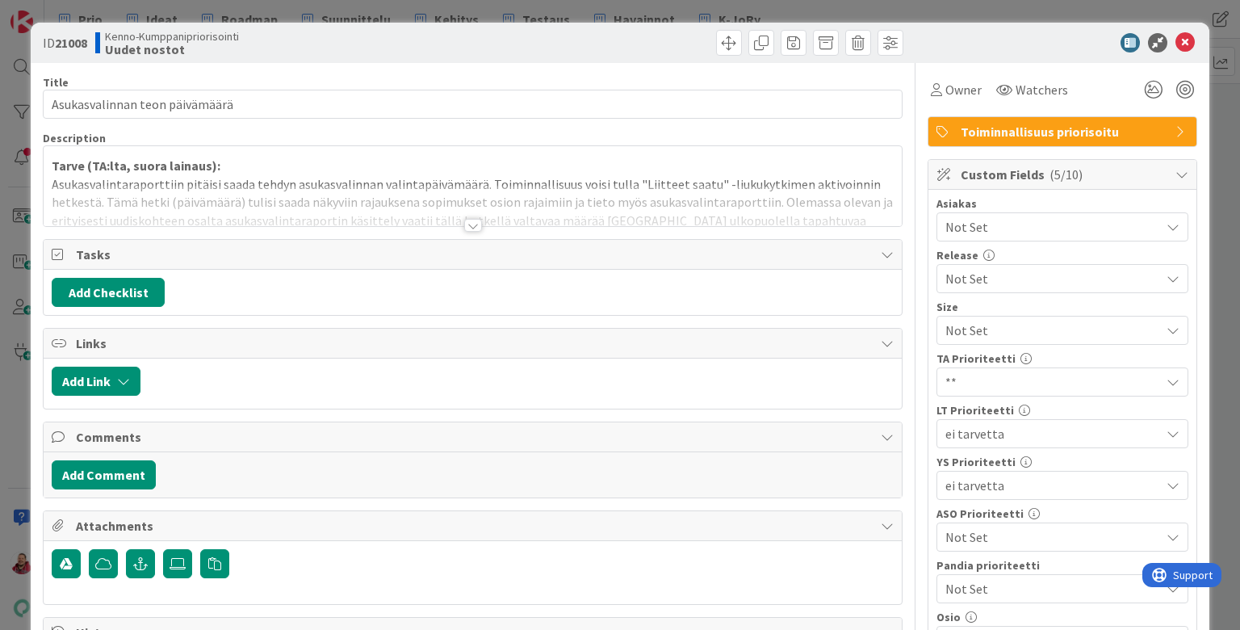
click at [960, 371] on span "**" at bounding box center [1048, 382] width 207 height 23
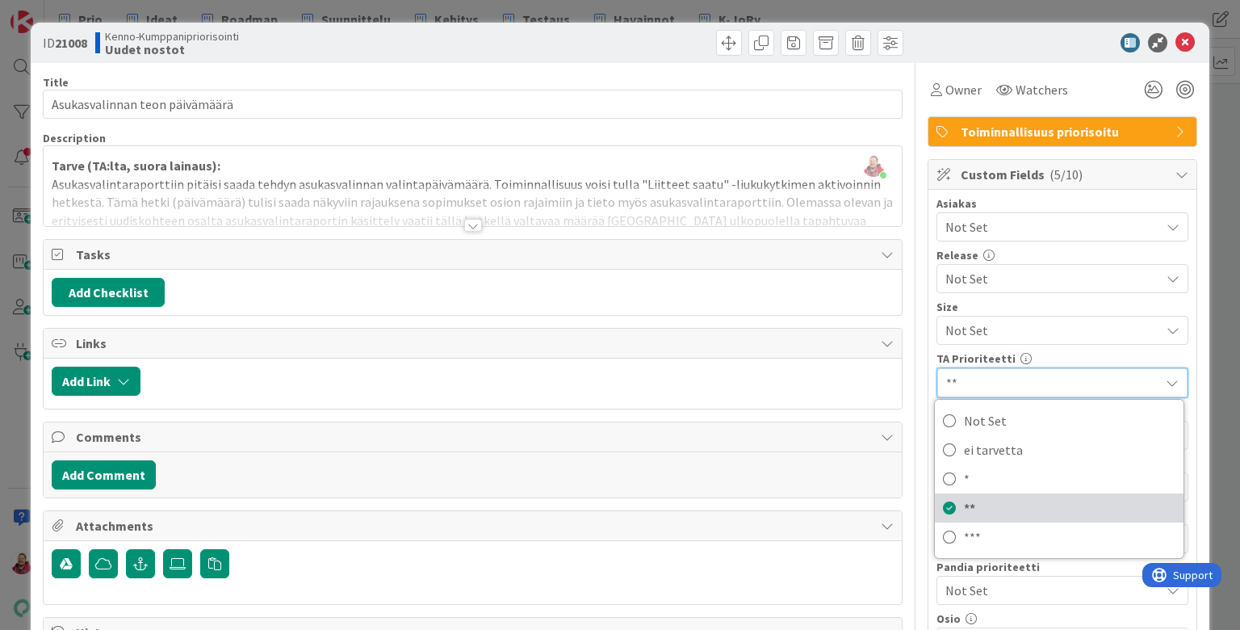
click at [960, 496] on span "**" at bounding box center [1070, 508] width 212 height 24
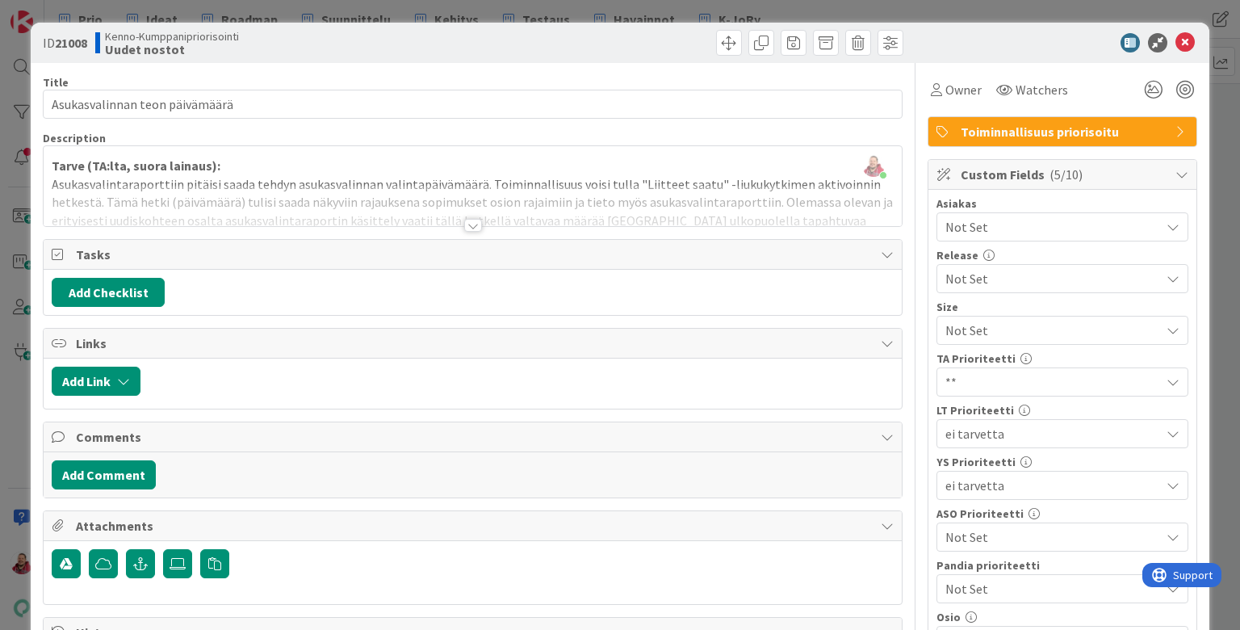
click at [960, 371] on span "**" at bounding box center [1048, 382] width 207 height 23
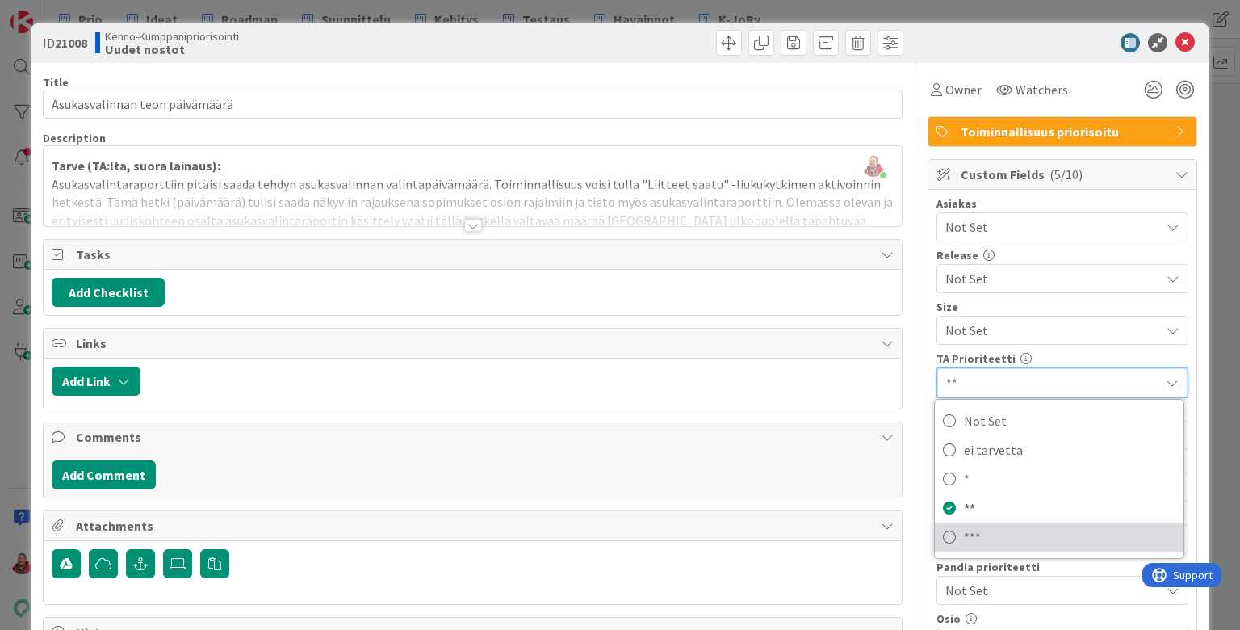
click at [960, 525] on span "***" at bounding box center [1070, 537] width 212 height 24
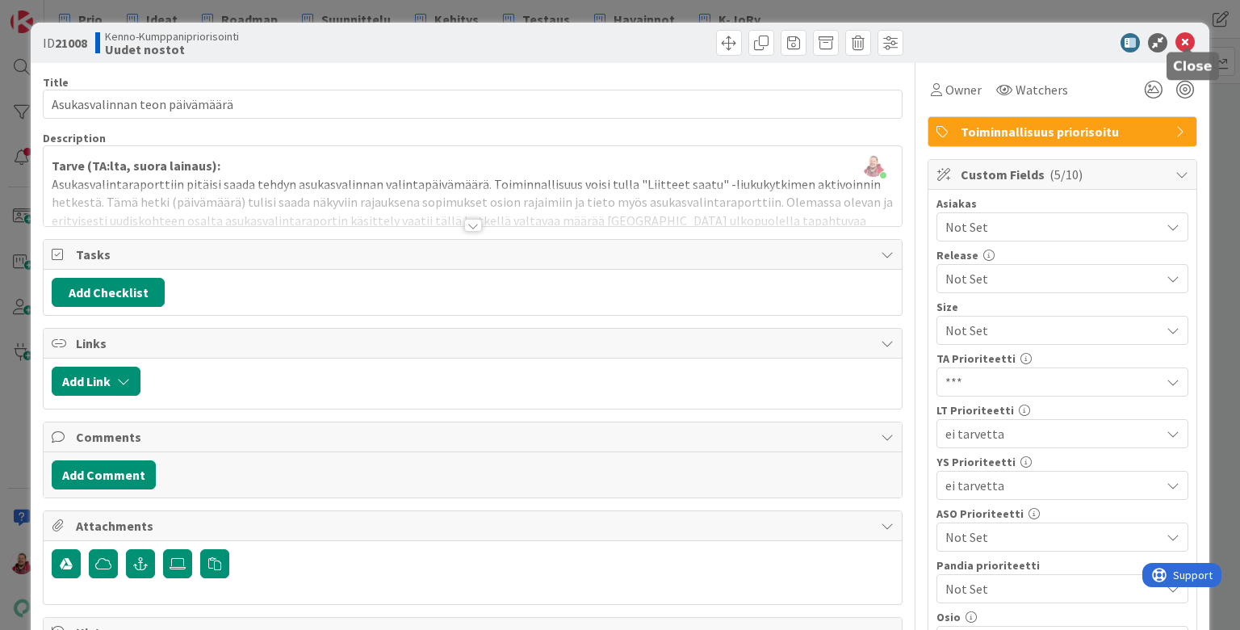
click at [960, 42] on icon at bounding box center [1184, 42] width 19 height 19
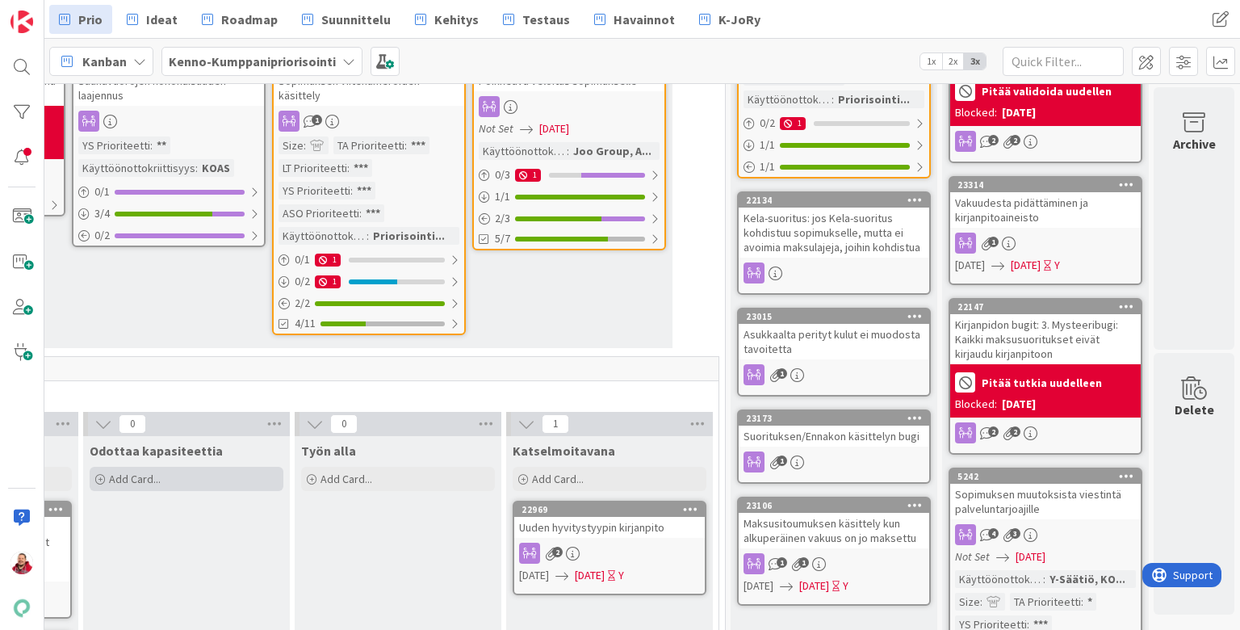
scroll to position [522, 1460]
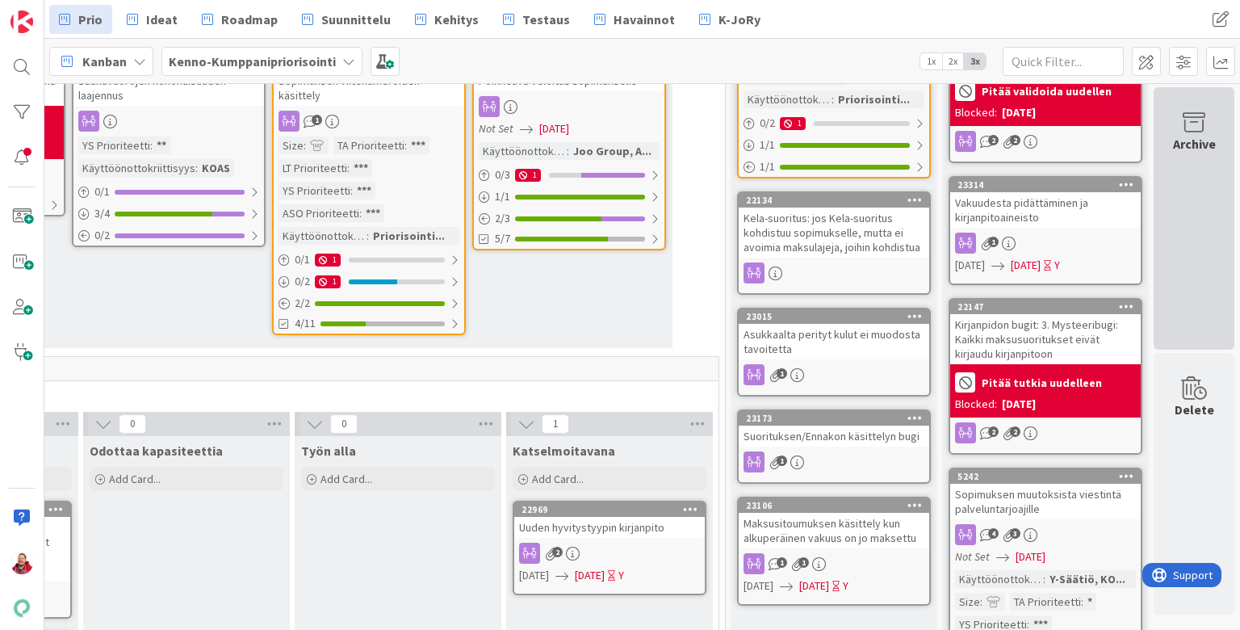
click at [960, 218] on div "Archive" at bounding box center [1194, 218] width 81 height 262
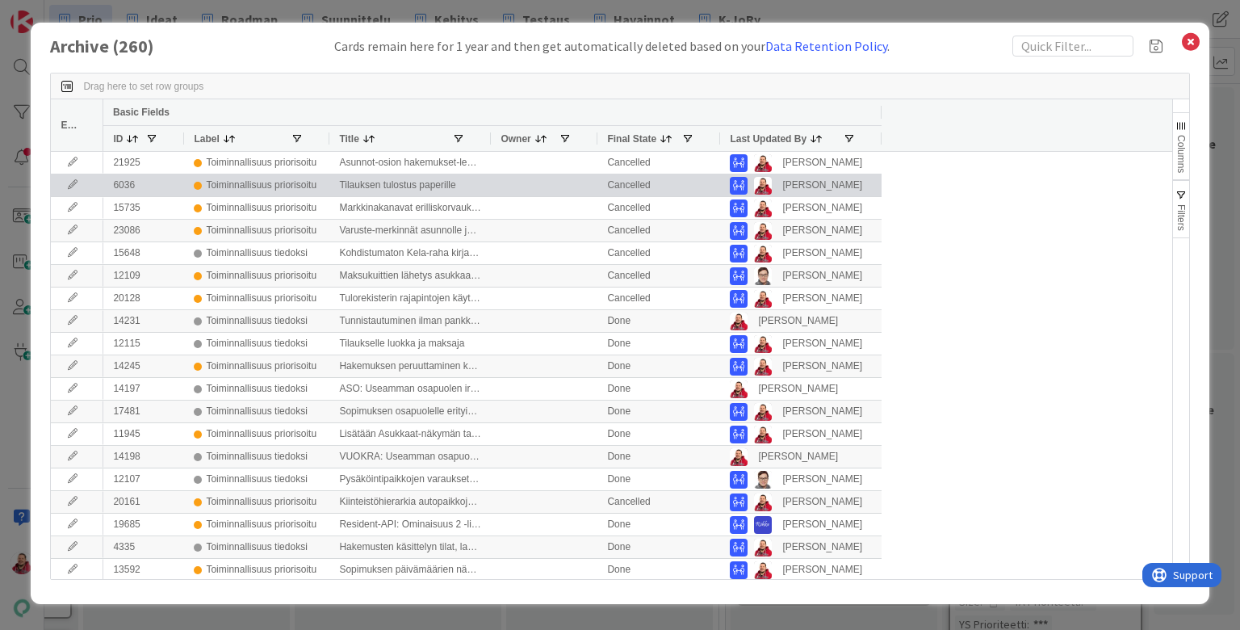
click at [77, 180] on icon at bounding box center [73, 185] width 24 height 10
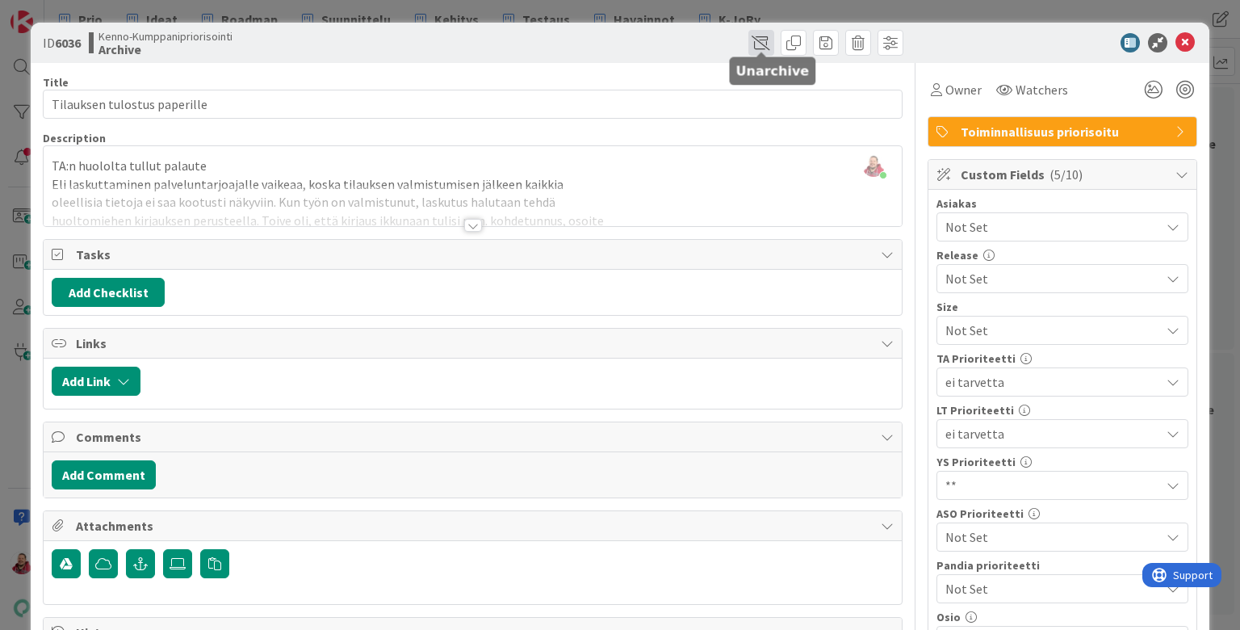
click at [765, 32] on span at bounding box center [761, 43] width 26 height 26
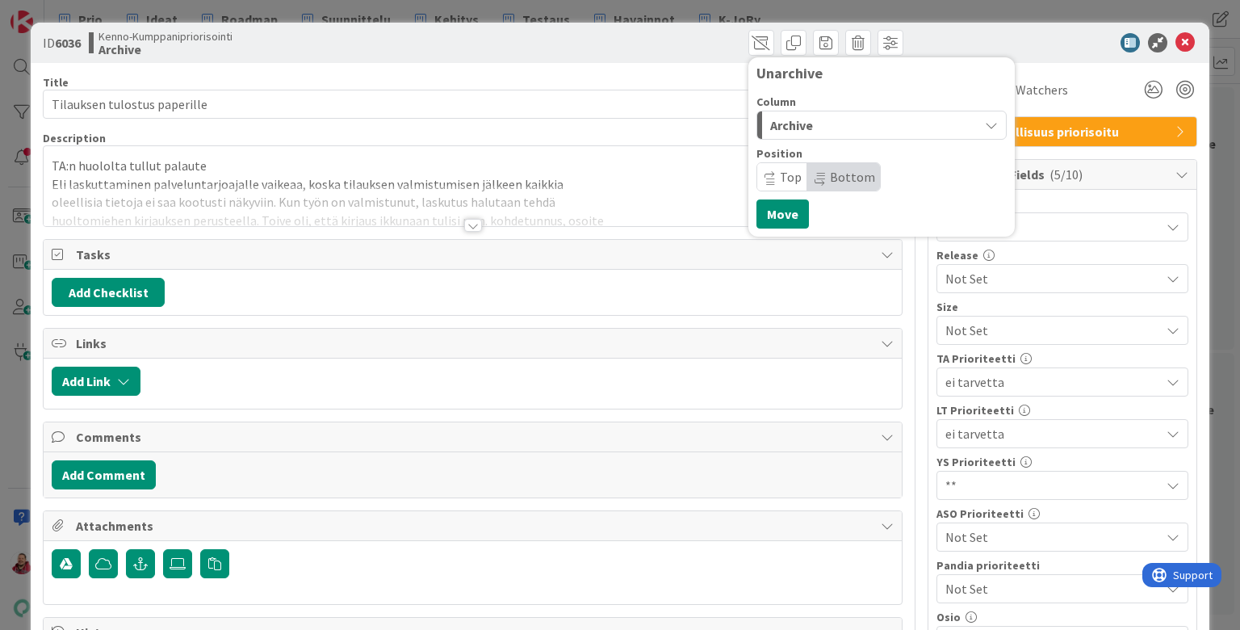
click at [814, 113] on div "Archive" at bounding box center [872, 125] width 212 height 26
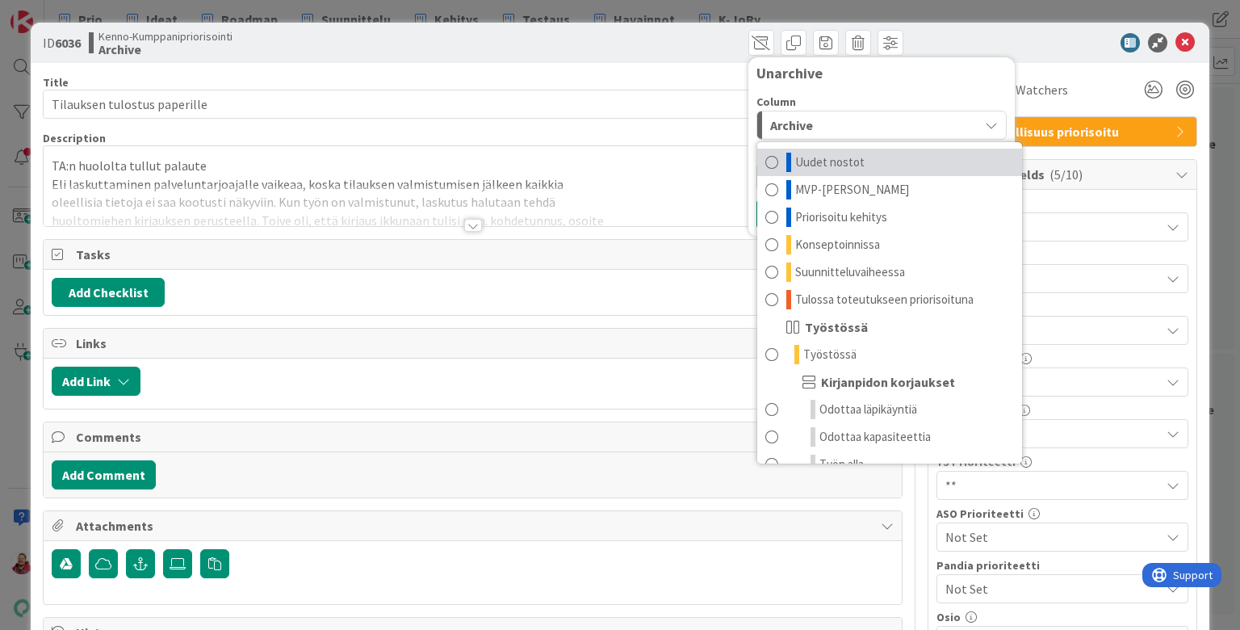
click at [819, 153] on span "Uudet nostot" at bounding box center [829, 162] width 69 height 19
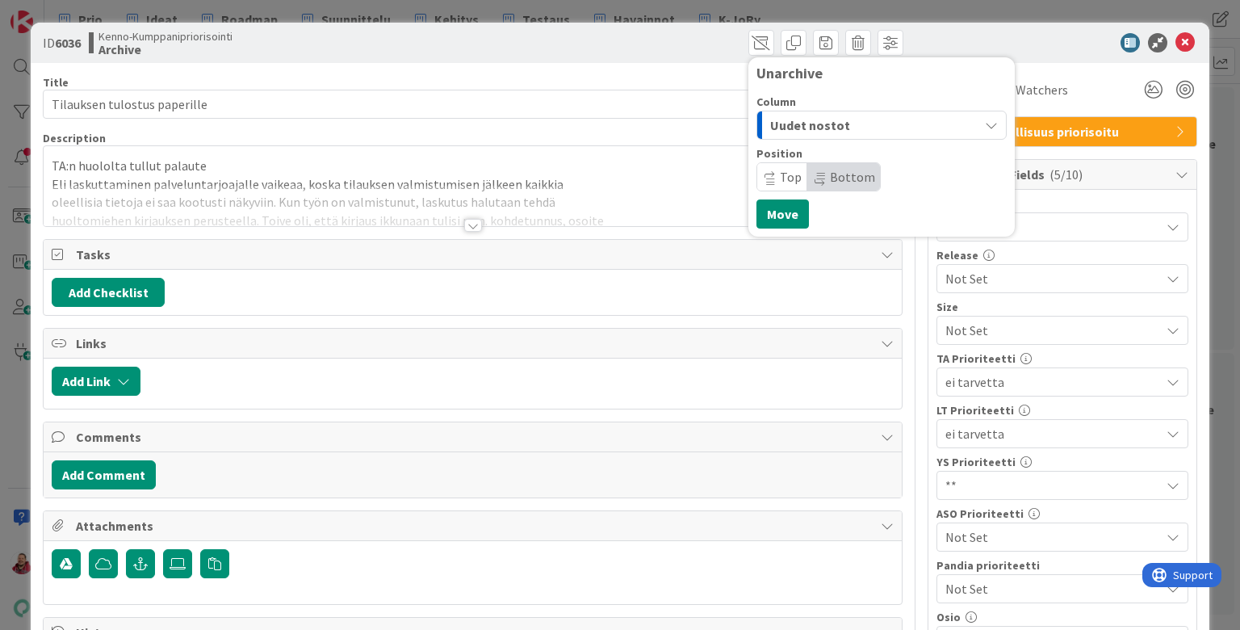
click at [960, 474] on span "**" at bounding box center [1048, 485] width 207 height 23
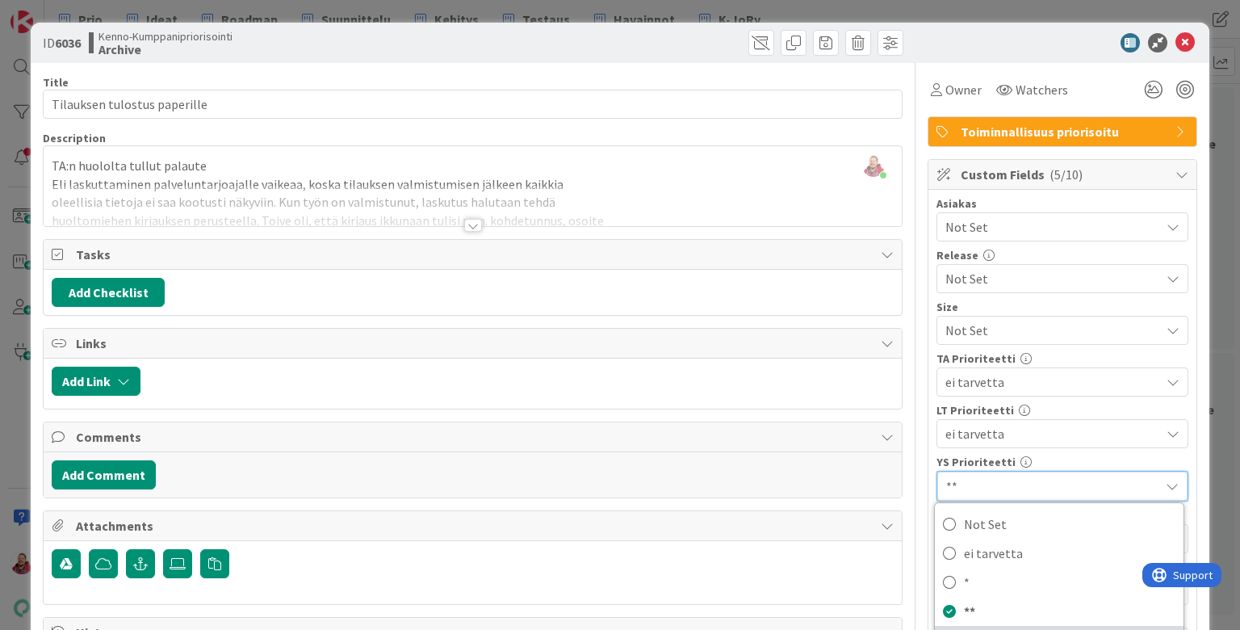
click at [960, 628] on span "***" at bounding box center [1070, 640] width 212 height 24
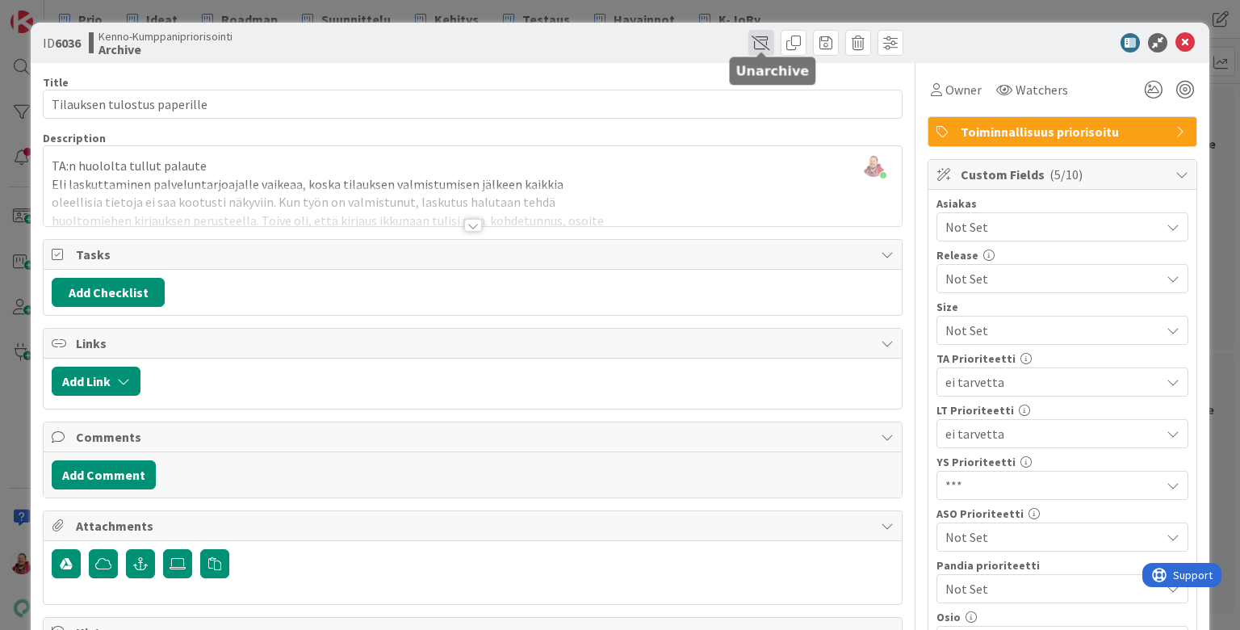
click at [759, 38] on span at bounding box center [761, 43] width 26 height 26
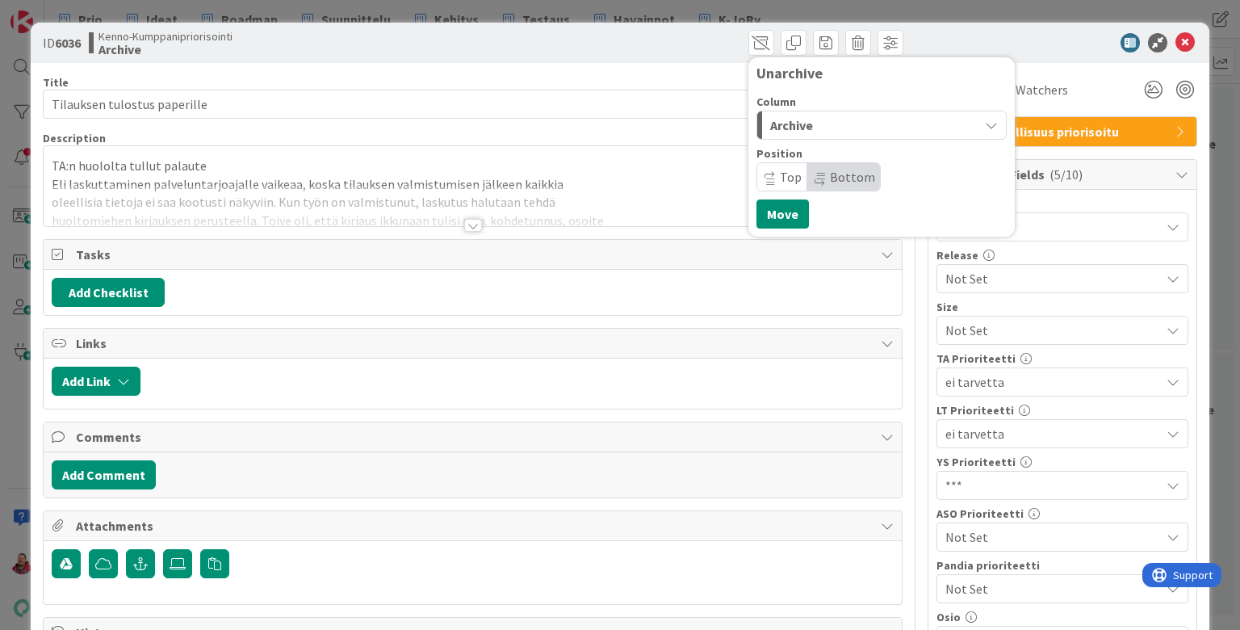
click at [801, 120] on span "Archive" at bounding box center [791, 125] width 43 height 21
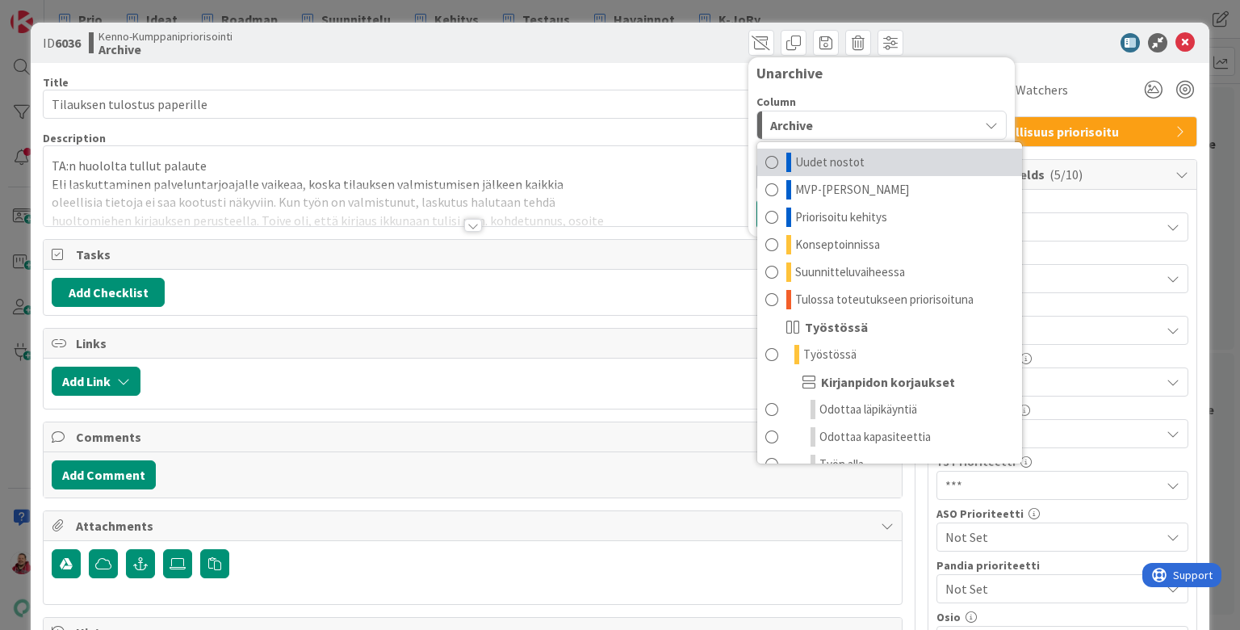
click at [807, 153] on span "Uudet nostot" at bounding box center [829, 162] width 69 height 19
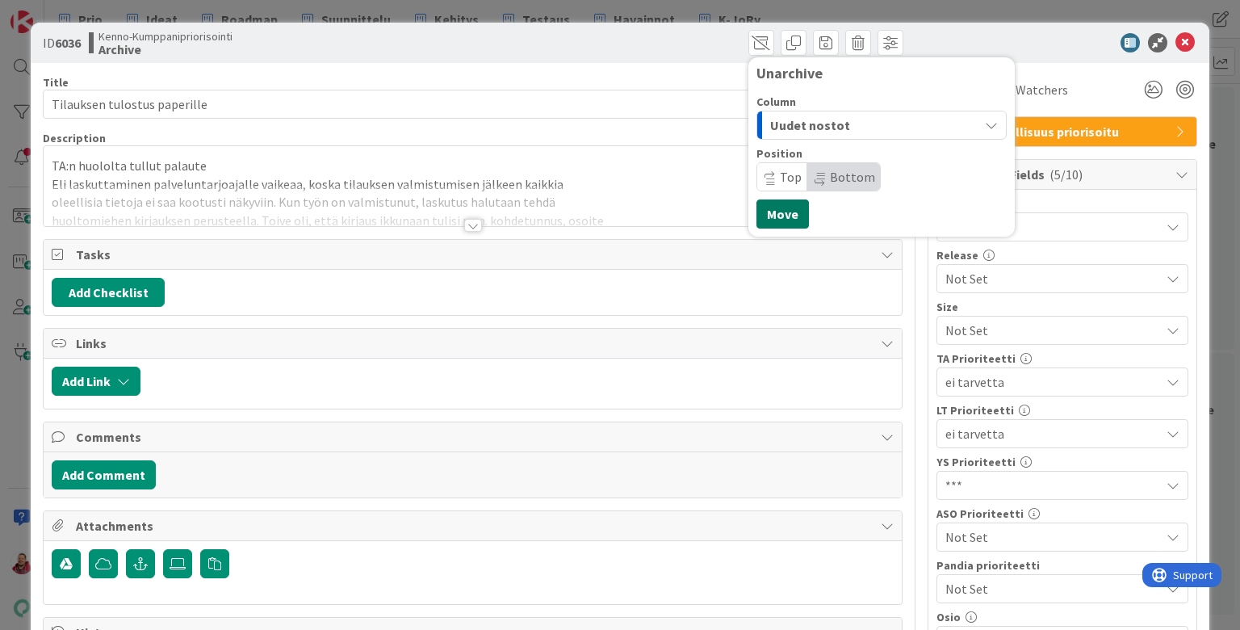
click at [785, 199] on button "Move" at bounding box center [782, 213] width 52 height 29
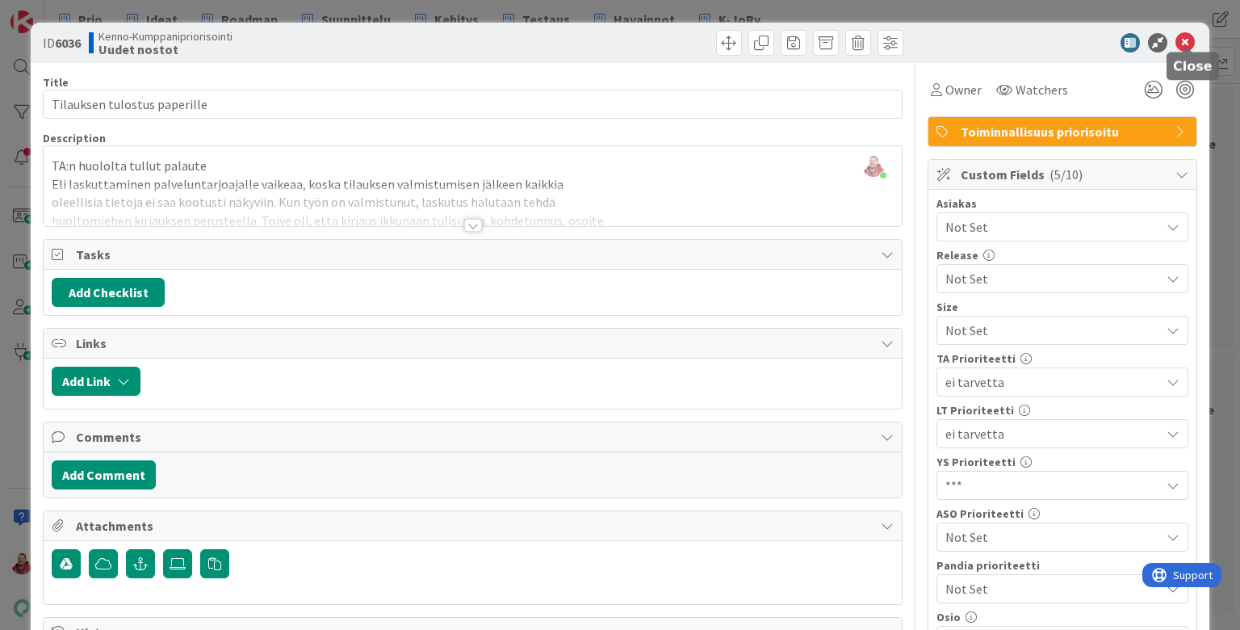
click at [960, 39] on icon at bounding box center [1184, 42] width 19 height 19
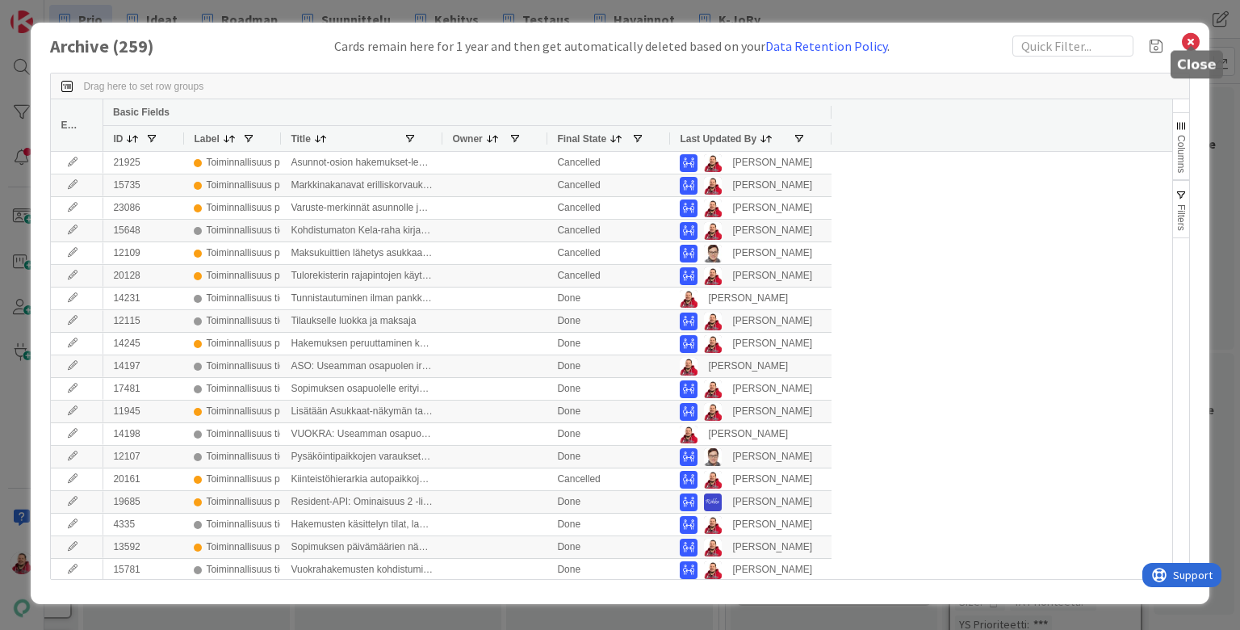
click at [960, 40] on icon at bounding box center [1190, 42] width 21 height 23
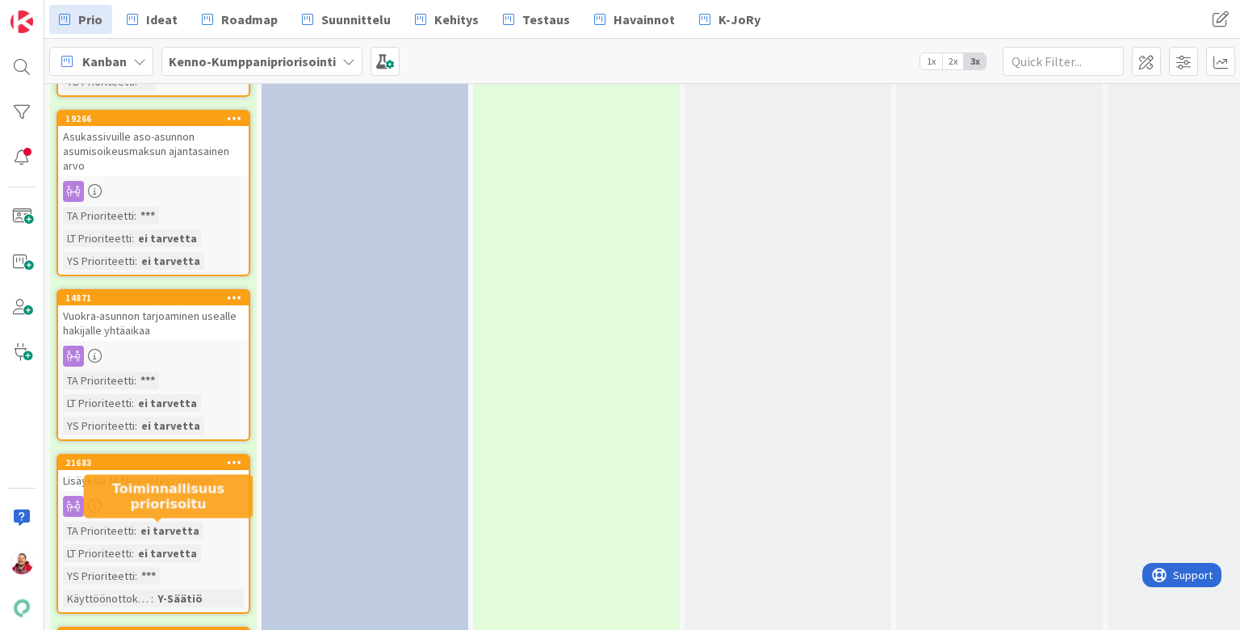
scroll to position [2874, 0]
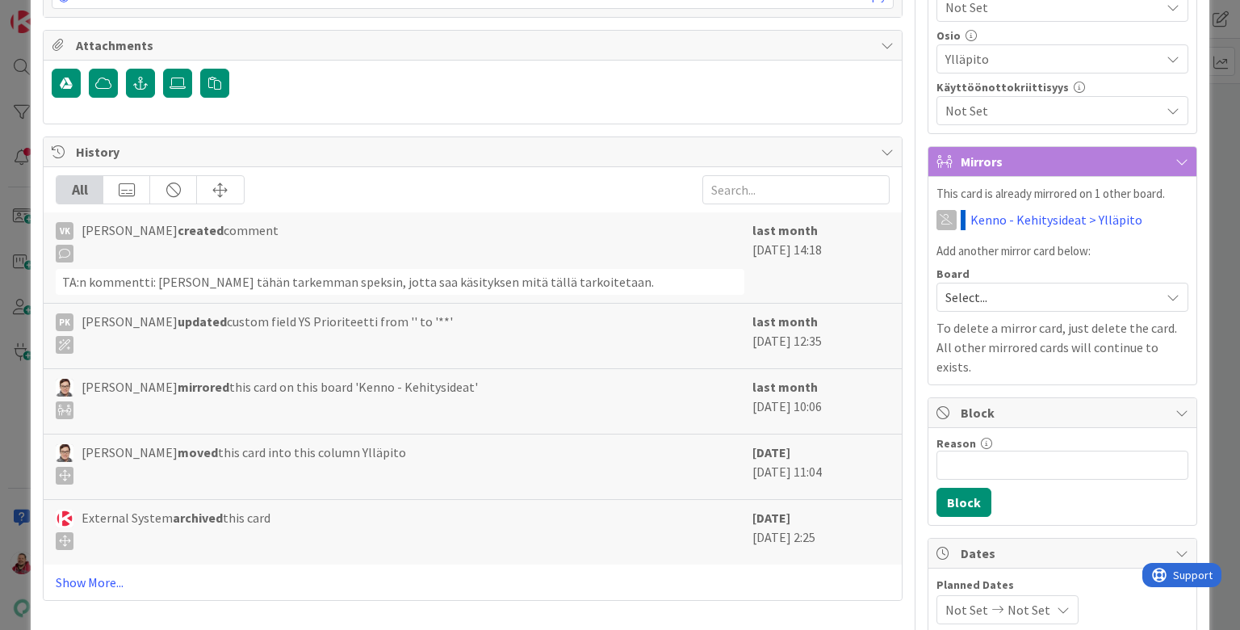
scroll to position [593, 0]
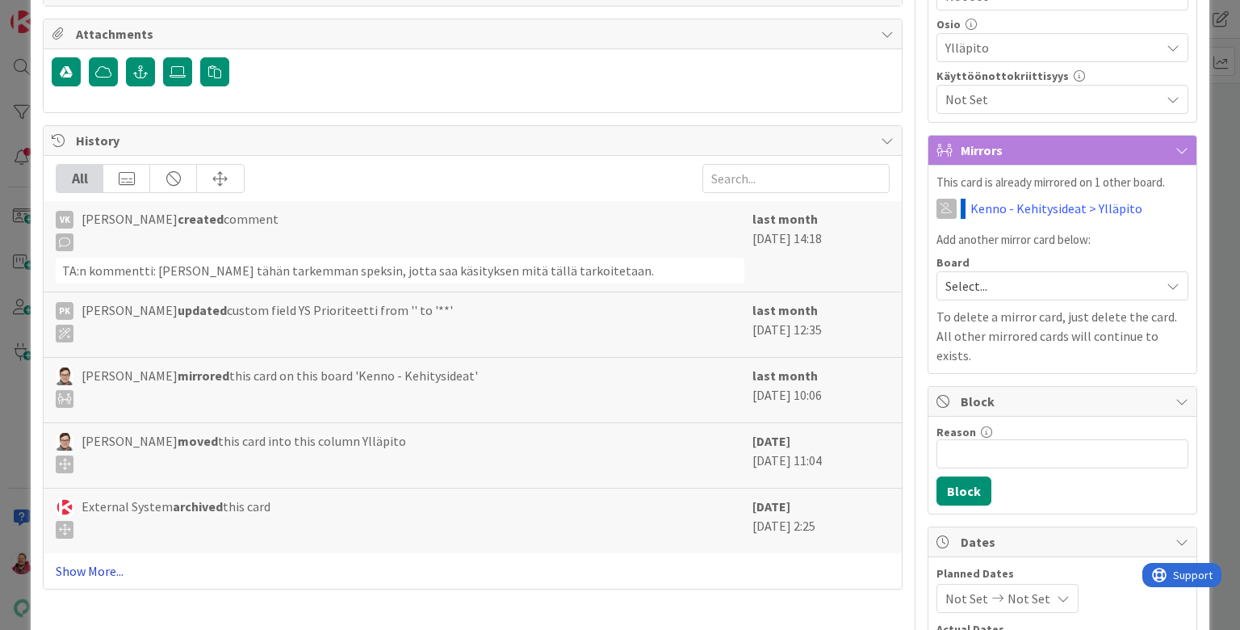
click at [83, 561] on link "Show More..." at bounding box center [472, 570] width 833 height 19
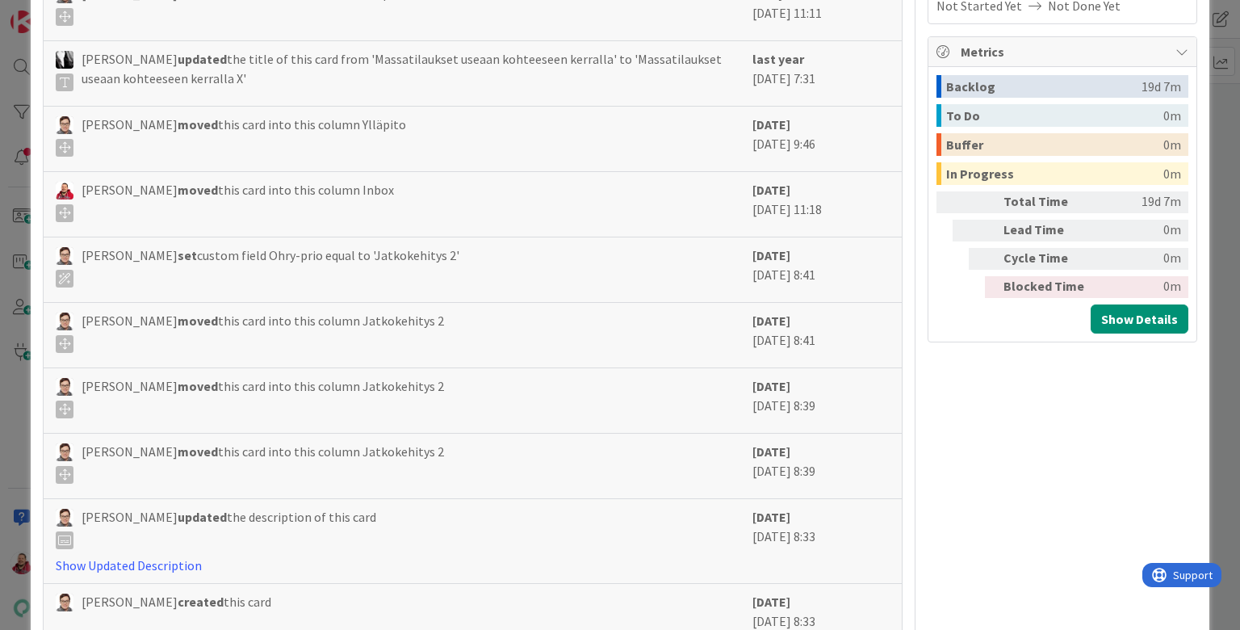
scroll to position [1235, 0]
click at [152, 558] on link "Show Updated Description" at bounding box center [129, 566] width 146 height 16
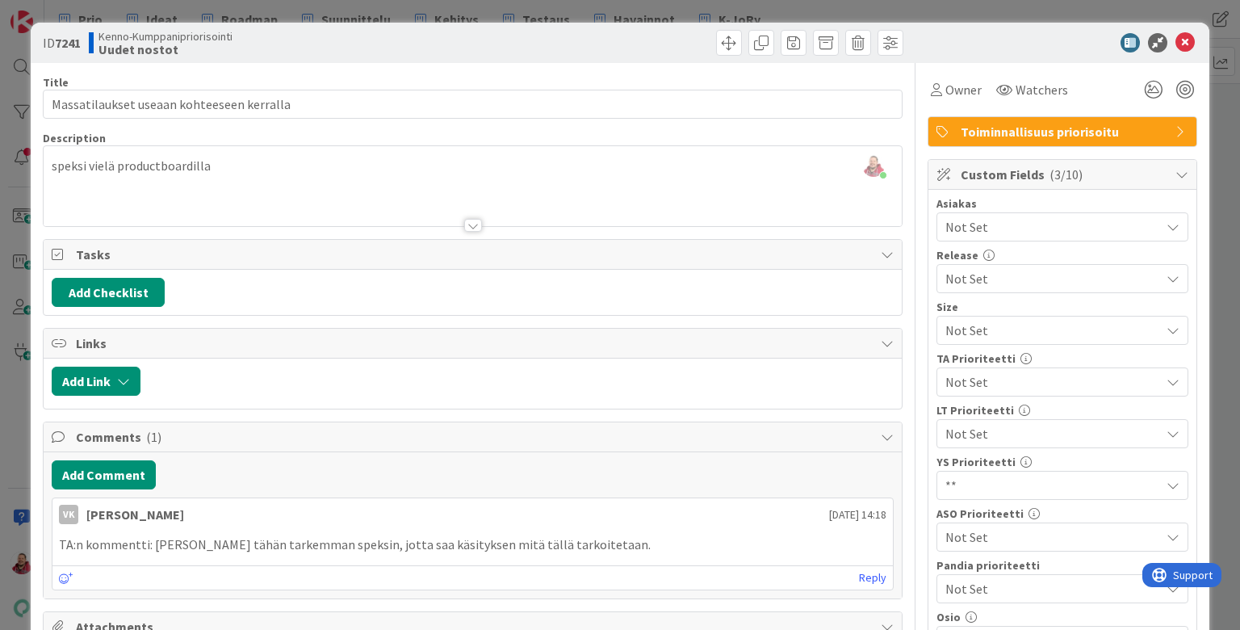
scroll to position [0, 0]
click at [270, 185] on div at bounding box center [472, 205] width 857 height 41
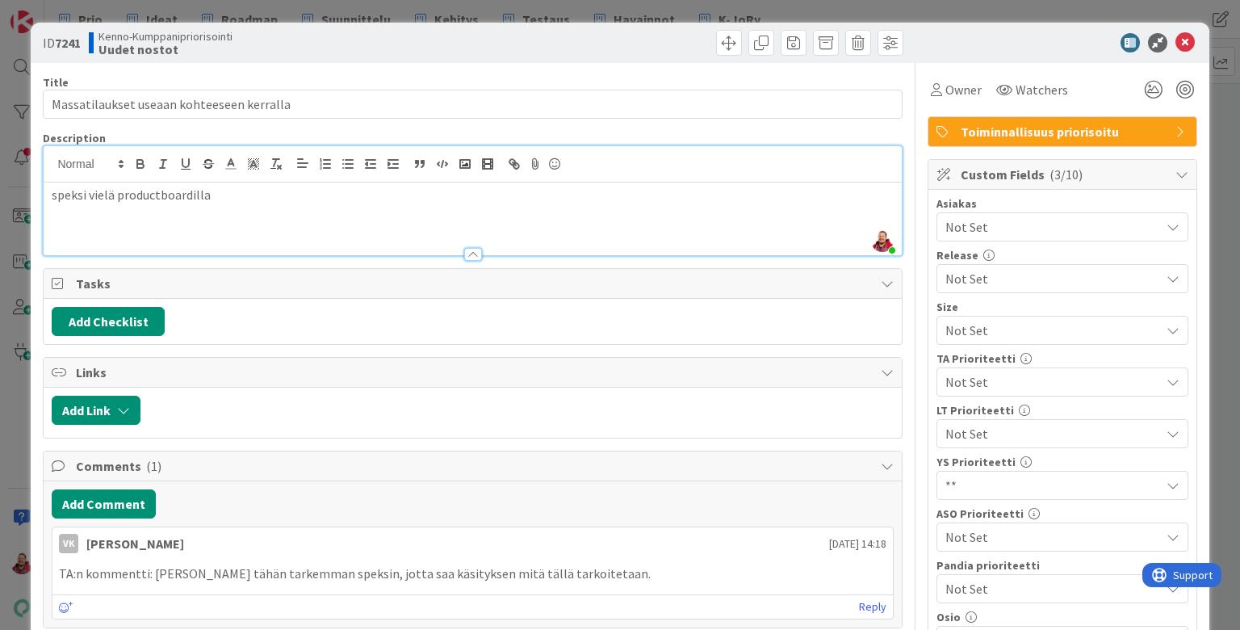
click at [244, 185] on div "speksi vielä productboardilla" at bounding box center [472, 218] width 857 height 73
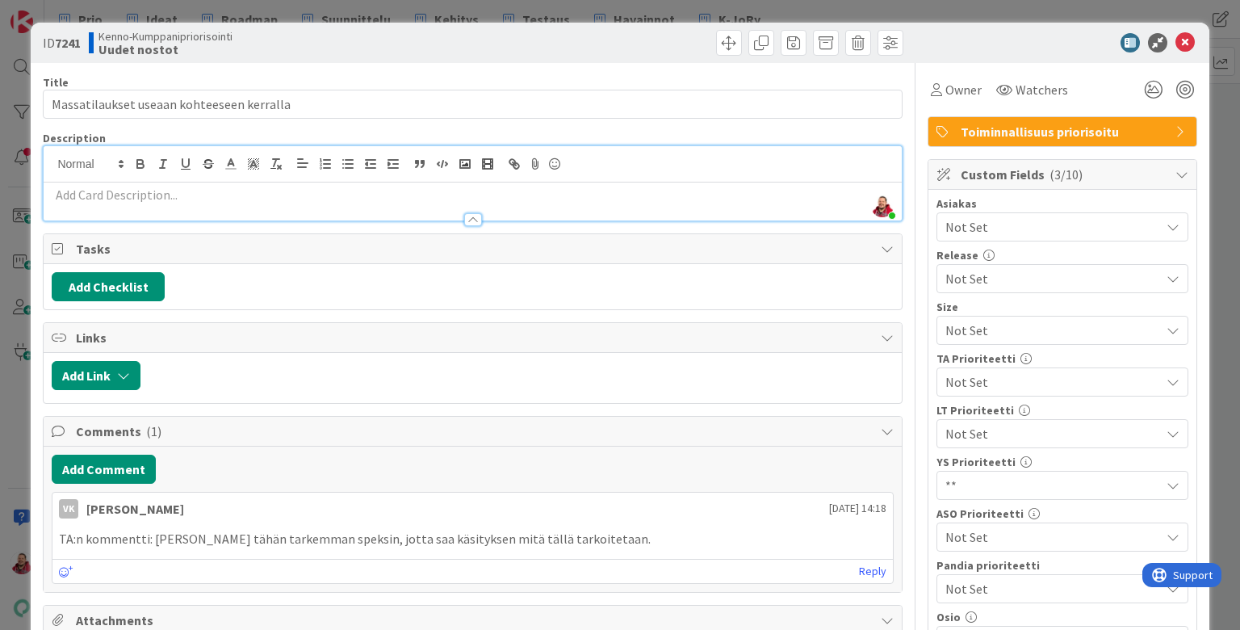
click at [960, 217] on span "Not Set" at bounding box center [1052, 226] width 215 height 19
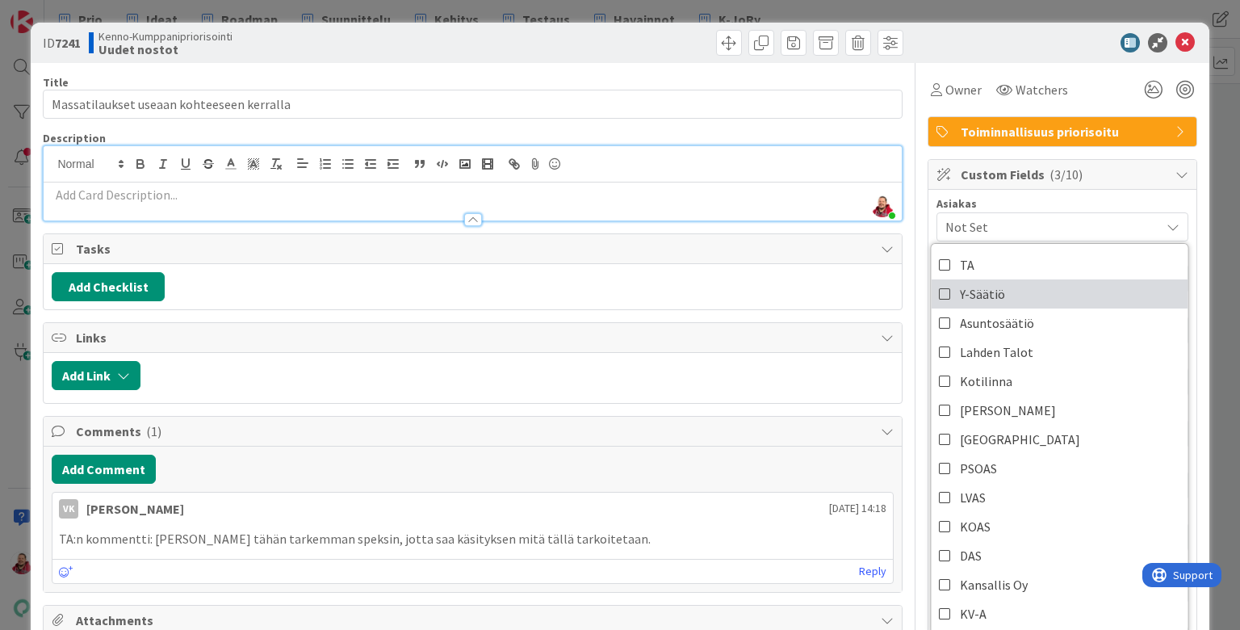
click at [960, 282] on span "Y-Säätiö" at bounding box center [982, 294] width 45 height 24
click at [195, 203] on div at bounding box center [472, 211] width 857 height 17
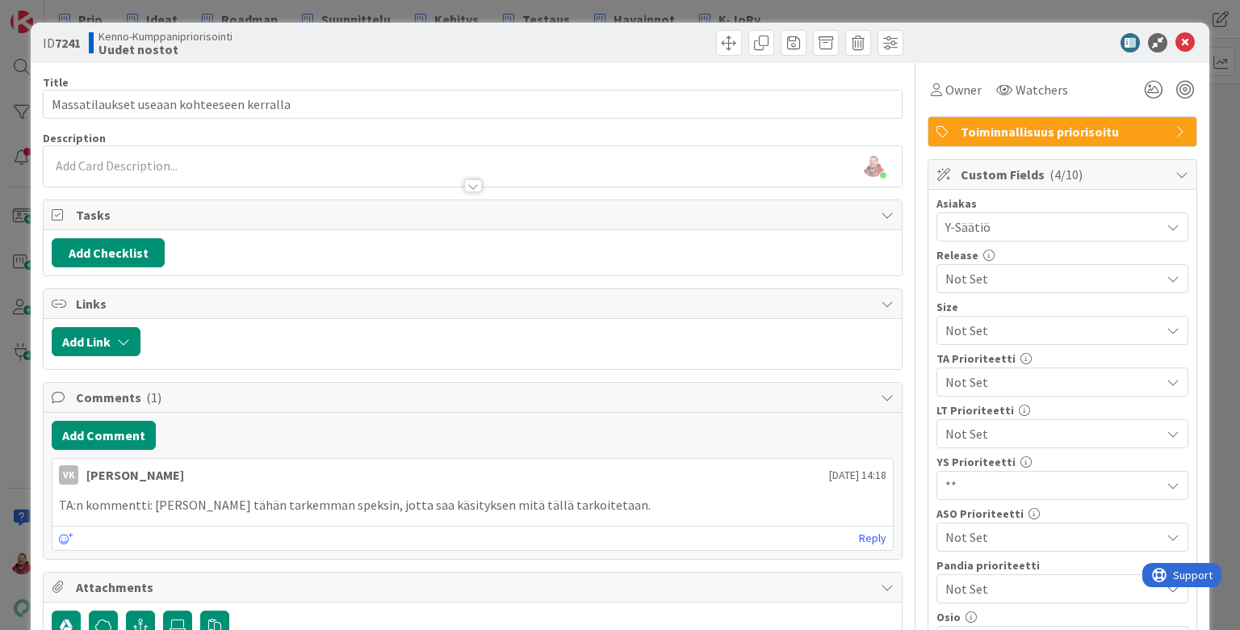
click at [161, 157] on p at bounding box center [472, 166] width 841 height 19
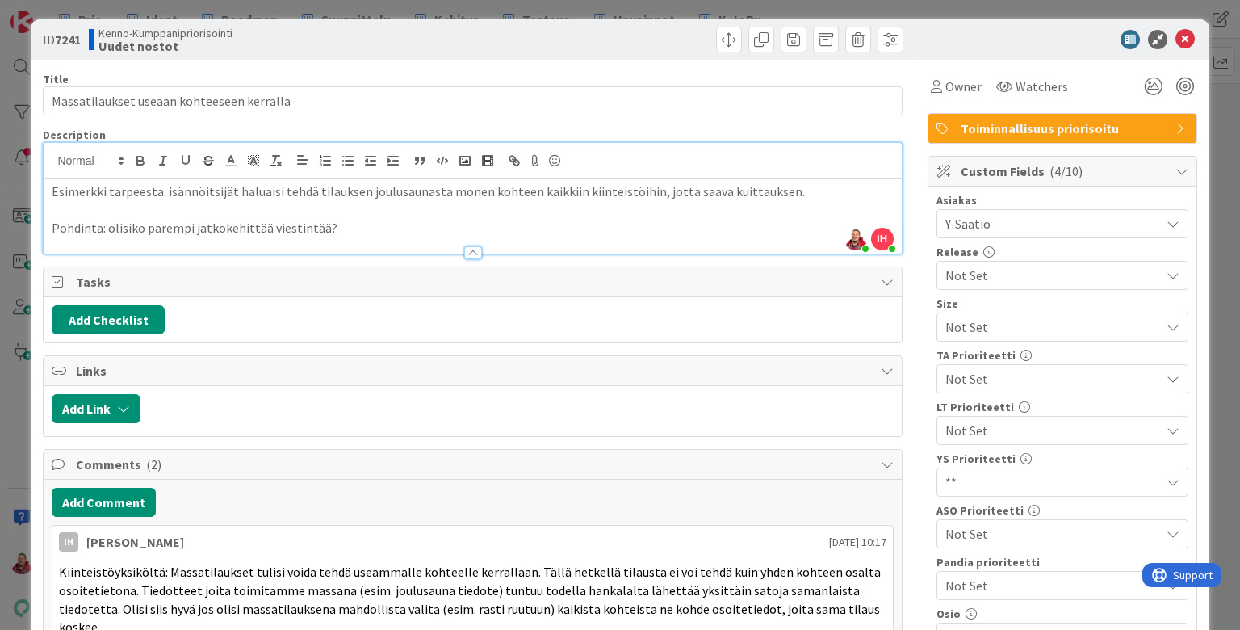
scroll to position [3, 0]
click at [960, 37] on icon at bounding box center [1184, 39] width 19 height 19
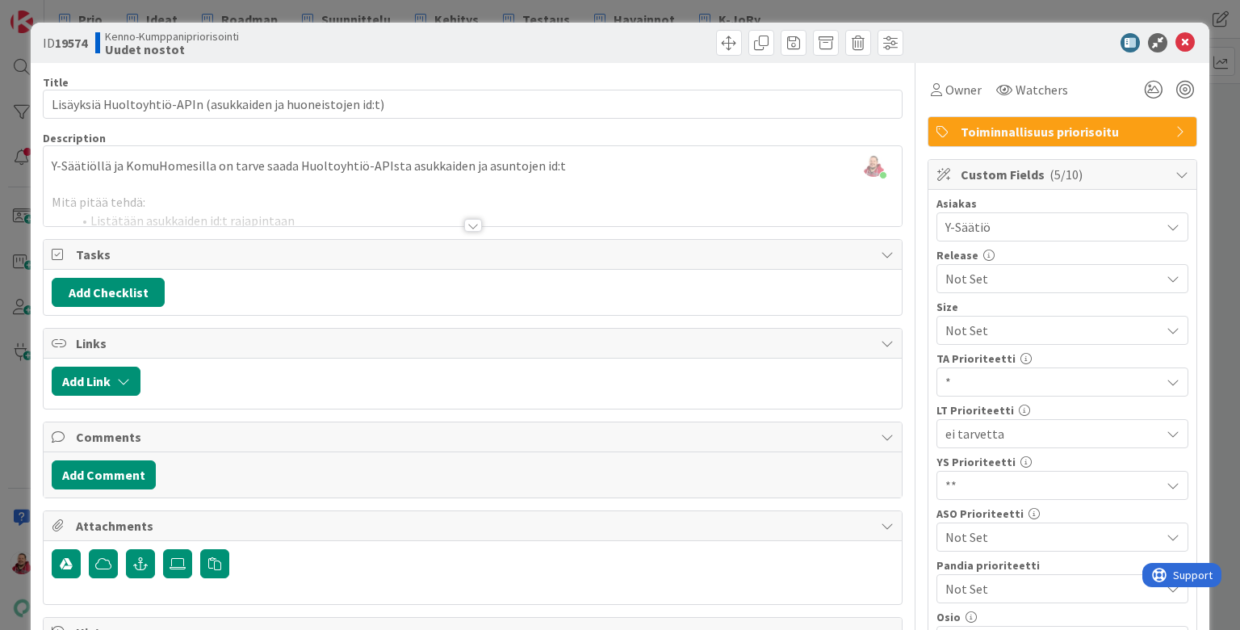
click at [475, 219] on div at bounding box center [473, 225] width 18 height 13
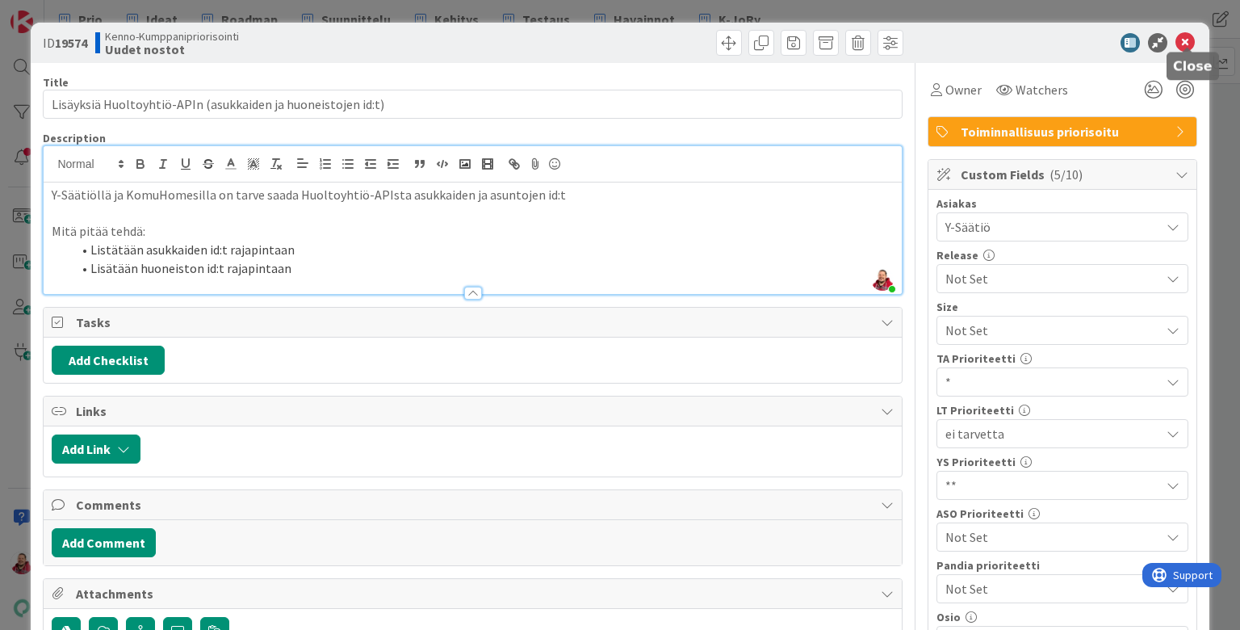
click at [960, 38] on icon at bounding box center [1184, 42] width 19 height 19
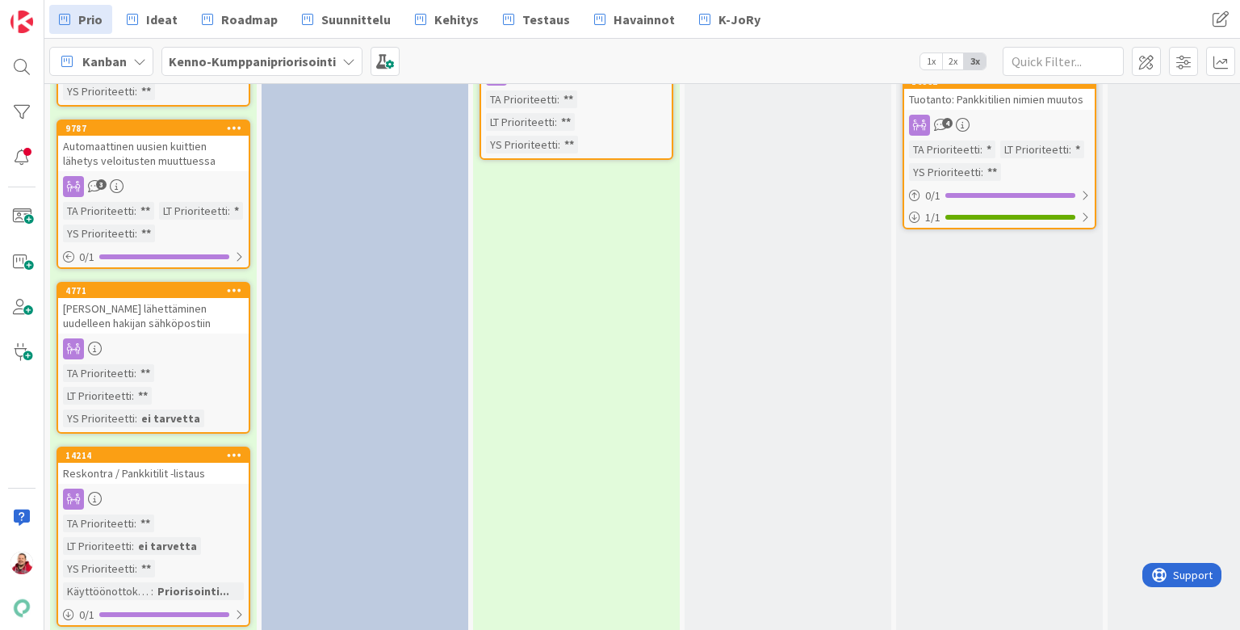
scroll to position [1898, 0]
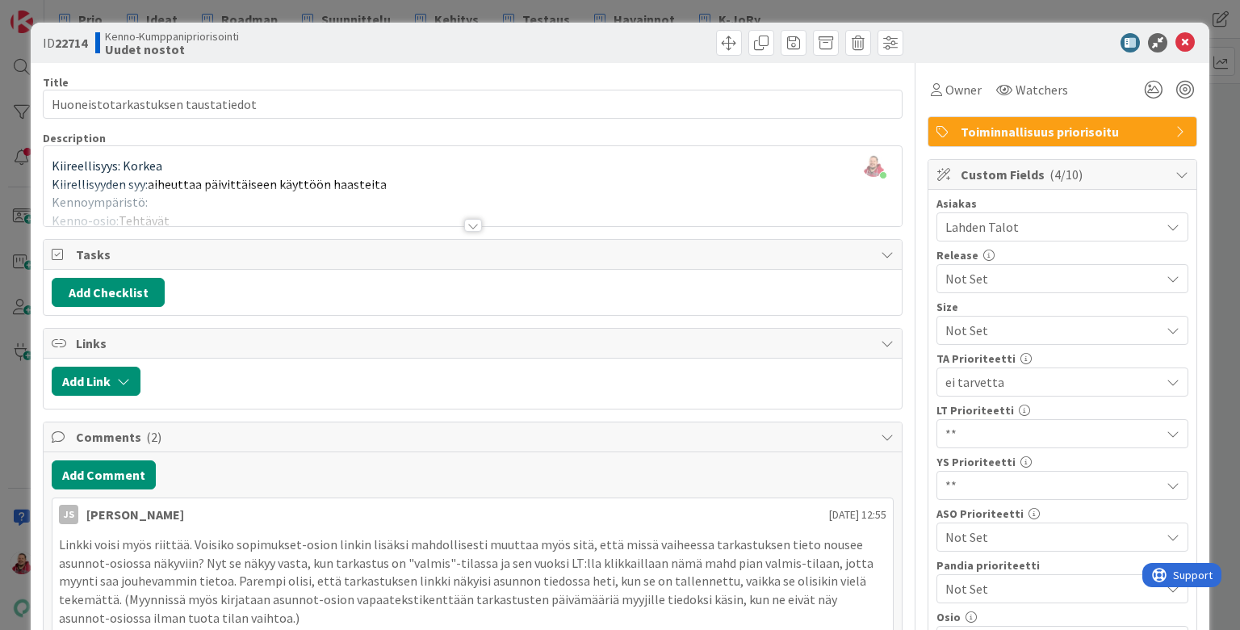
click at [478, 219] on div at bounding box center [473, 225] width 18 height 13
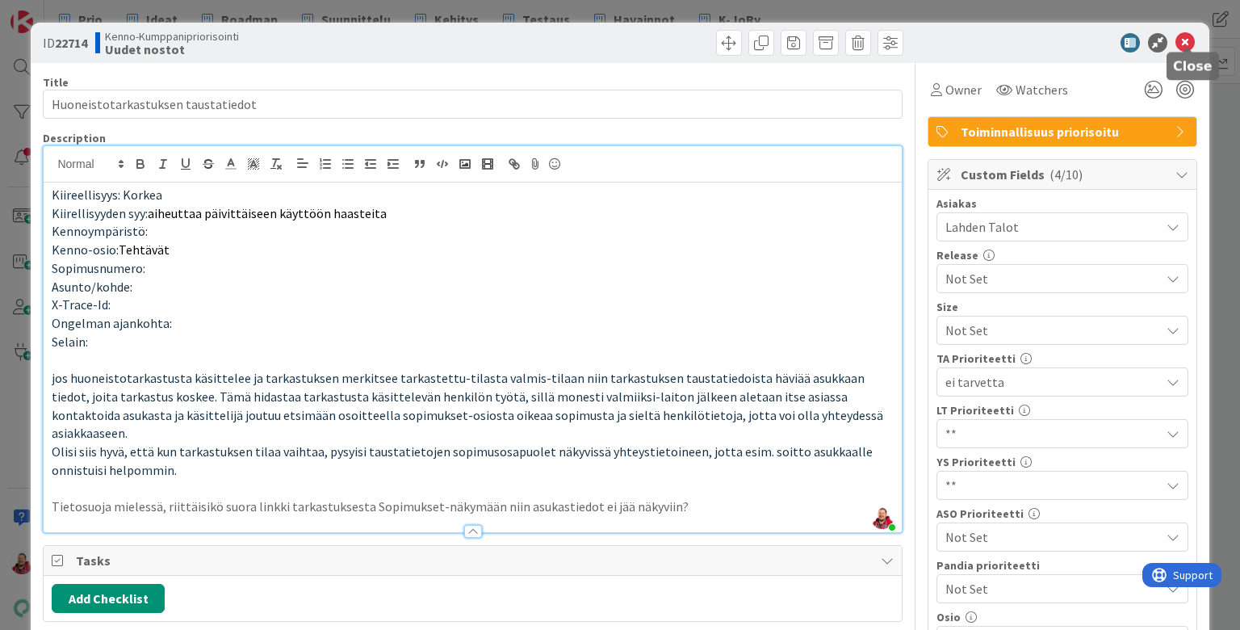
click at [960, 33] on icon at bounding box center [1184, 42] width 19 height 19
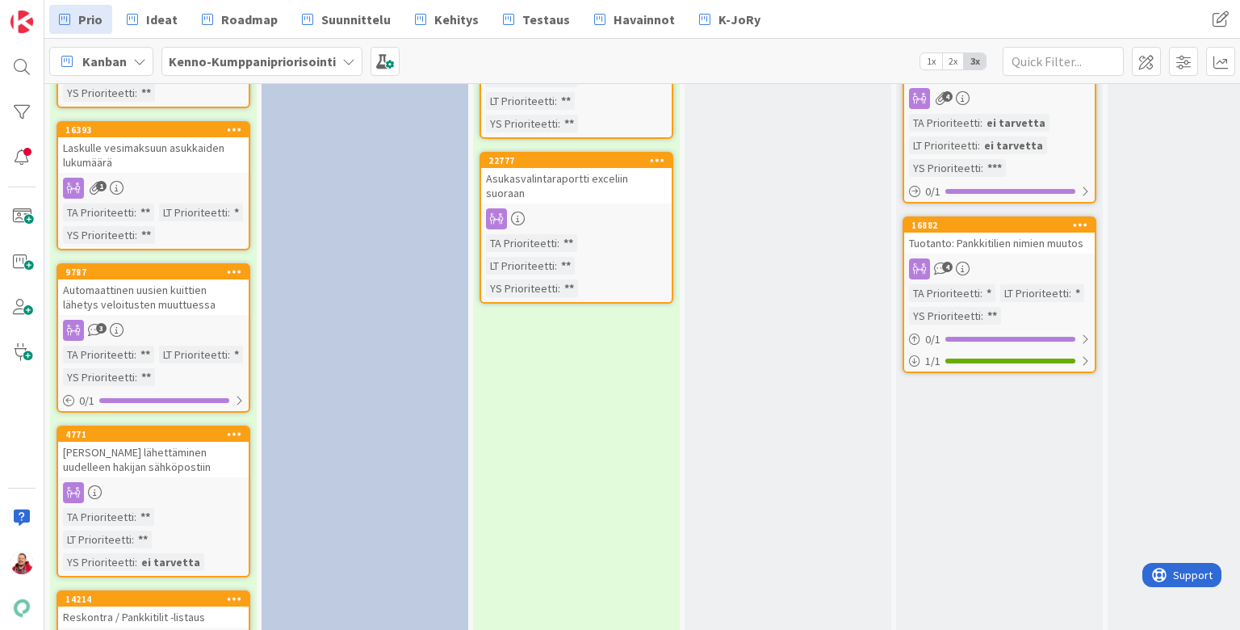
scroll to position [1757, 0]
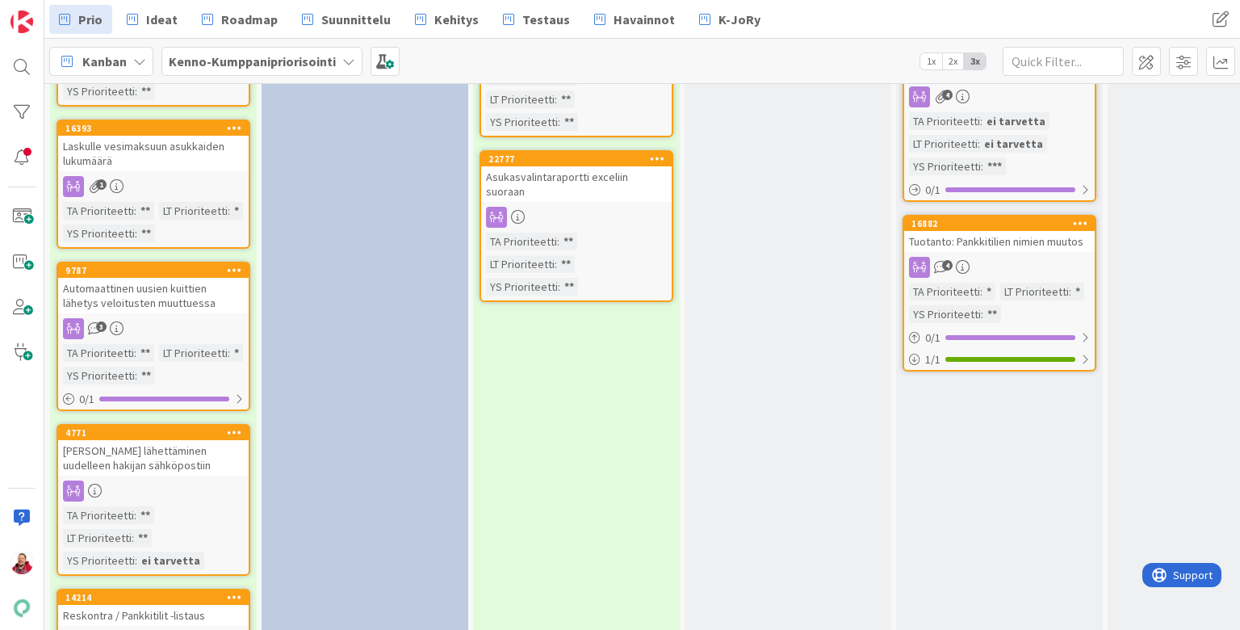
click at [132, 605] on div "Reskontra / Pankkitilit -listaus" at bounding box center [153, 615] width 191 height 21
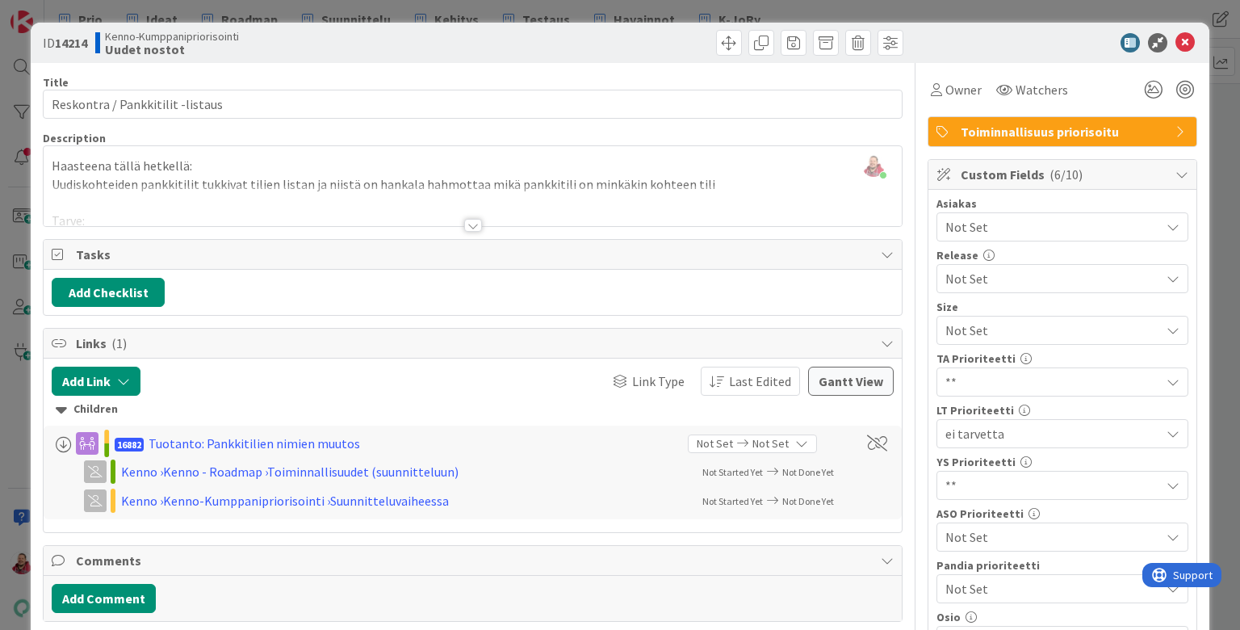
click at [472, 219] on div at bounding box center [473, 225] width 18 height 13
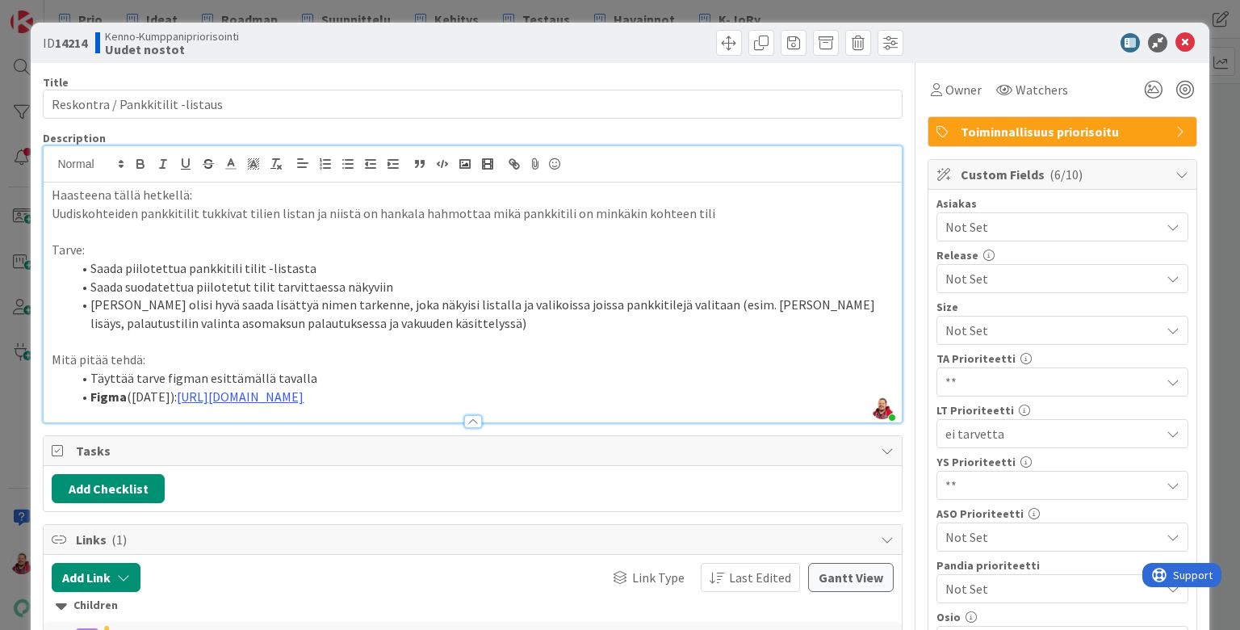
scroll to position [3, 0]
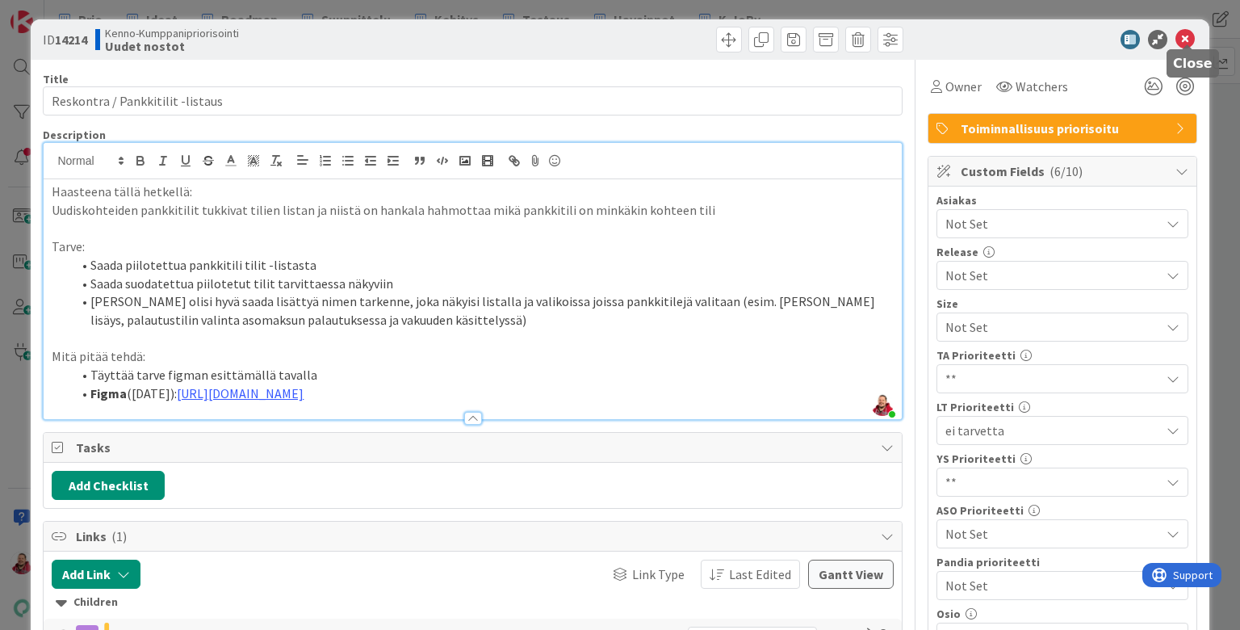
click at [960, 32] on icon at bounding box center [1184, 39] width 19 height 19
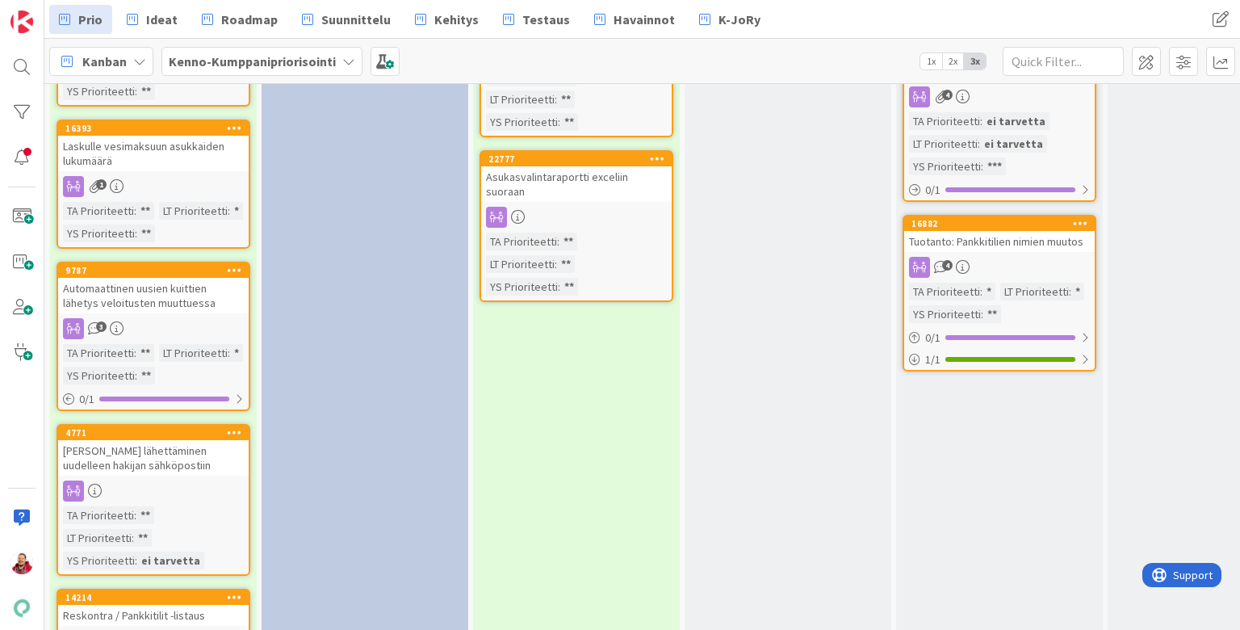
click at [234, 591] on icon at bounding box center [234, 596] width 15 height 11
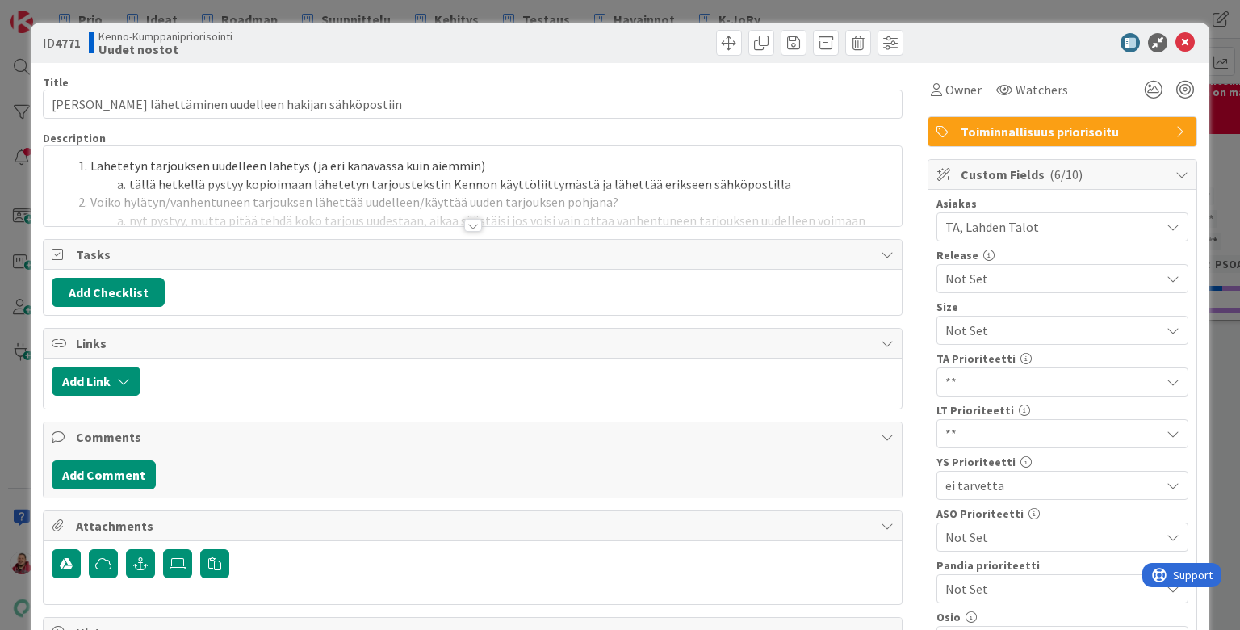
click at [469, 219] on div at bounding box center [473, 225] width 18 height 13
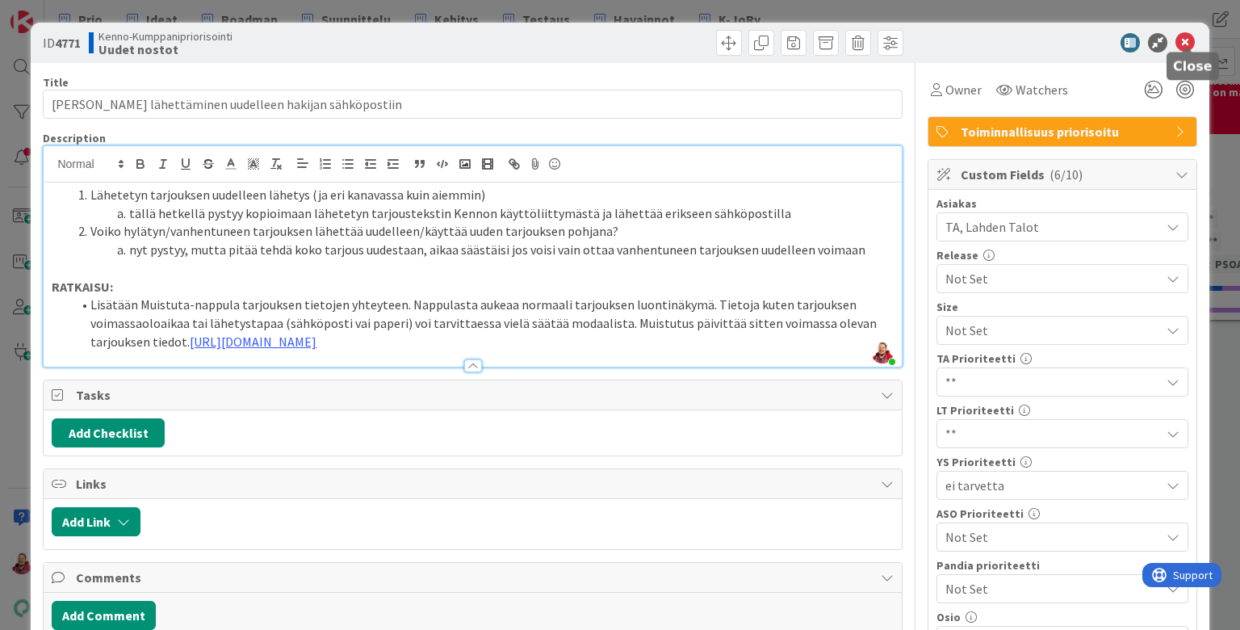
click at [960, 36] on icon at bounding box center [1184, 42] width 19 height 19
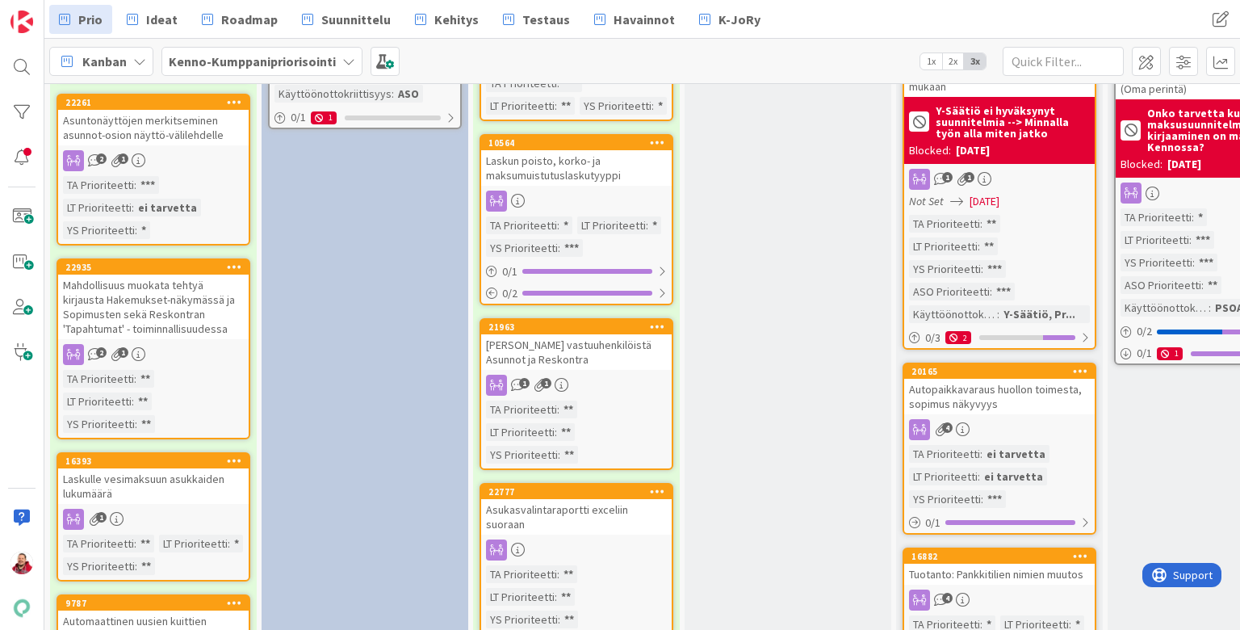
scroll to position [1409, 0]
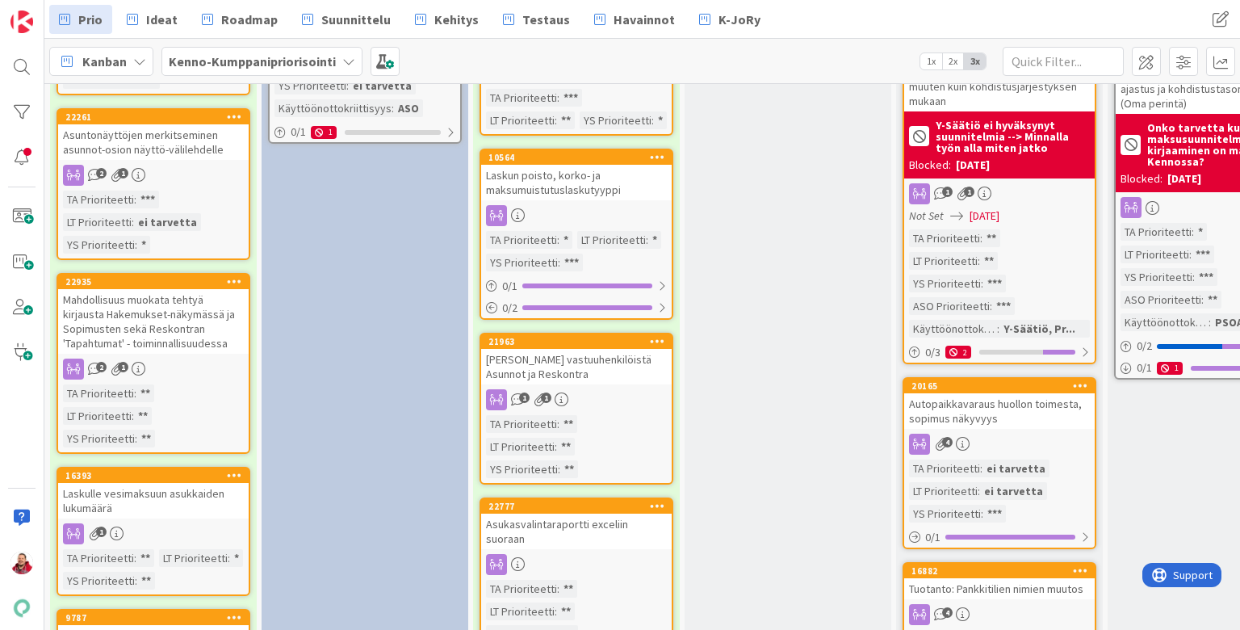
click at [239, 611] on icon at bounding box center [234, 616] width 15 height 11
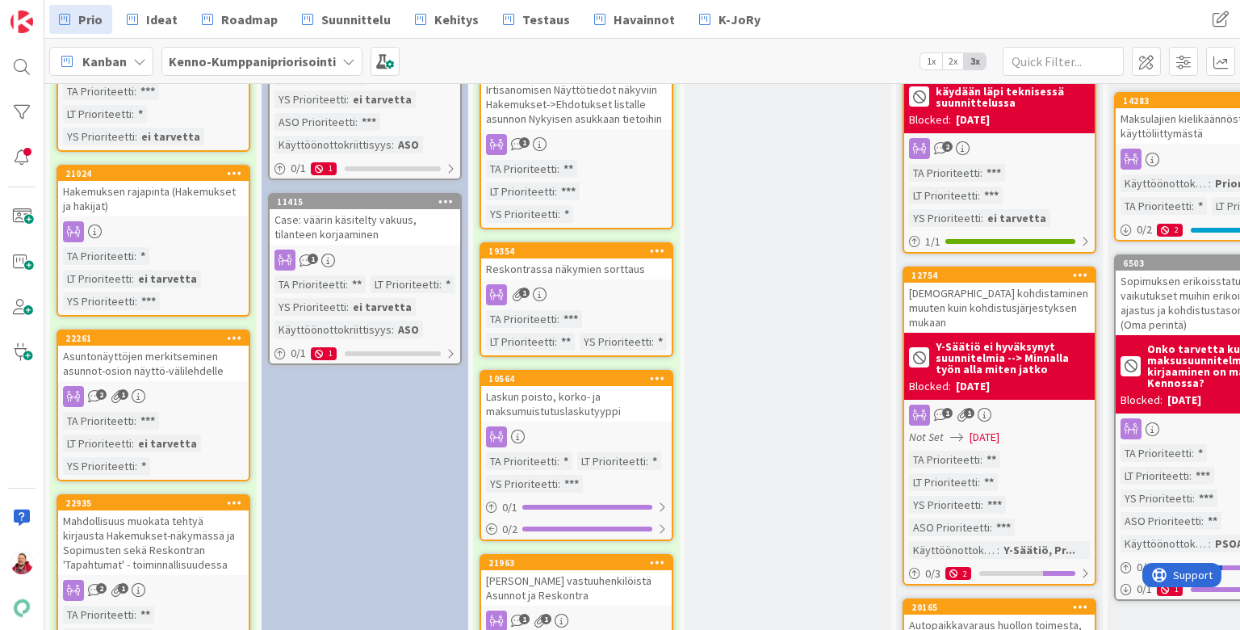
scroll to position [1177, 0]
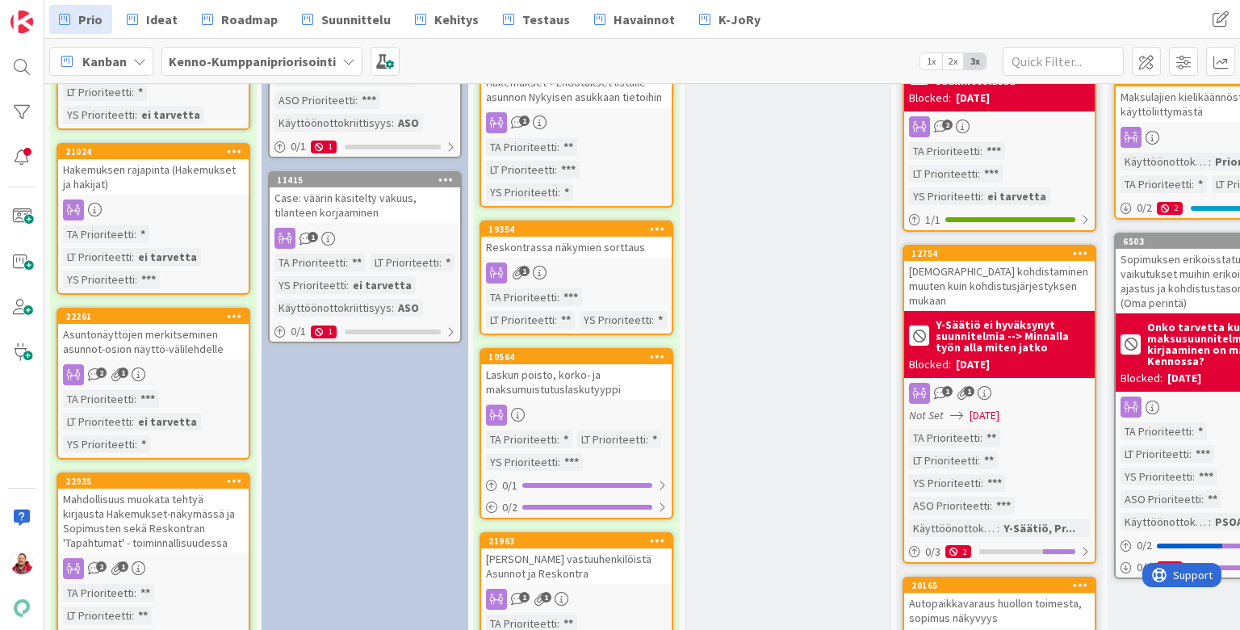
scroll to position [1211, 0]
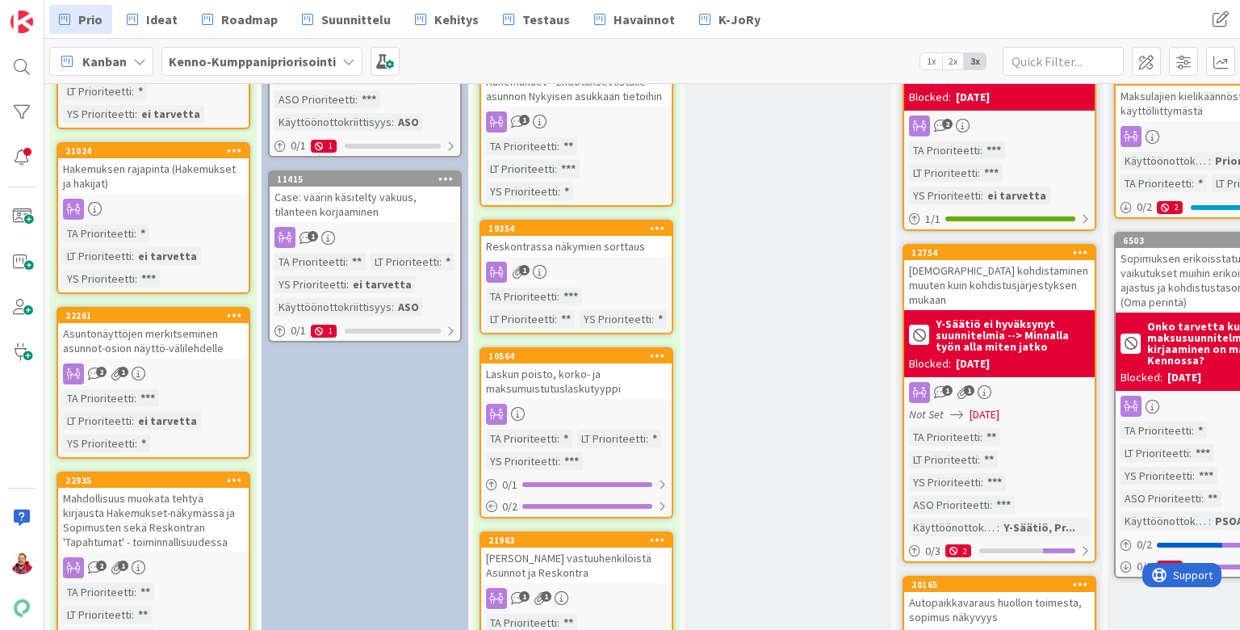
click at [232, 474] on icon at bounding box center [234, 479] width 15 height 11
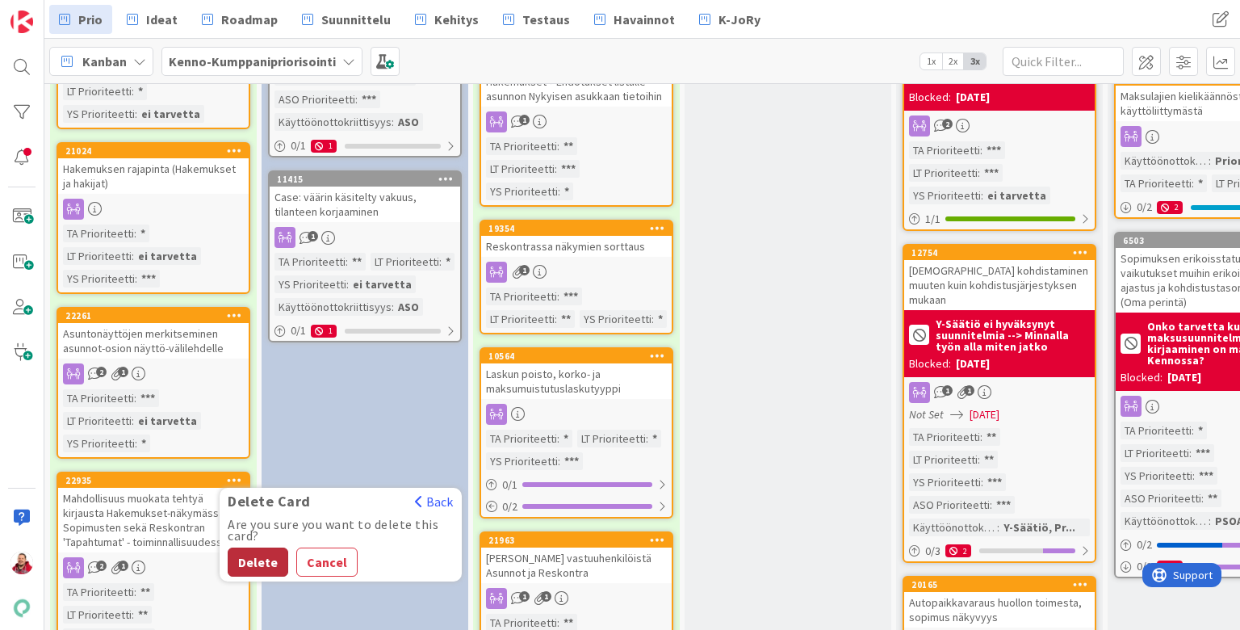
click at [252, 547] on button "Delete" at bounding box center [258, 561] width 61 height 29
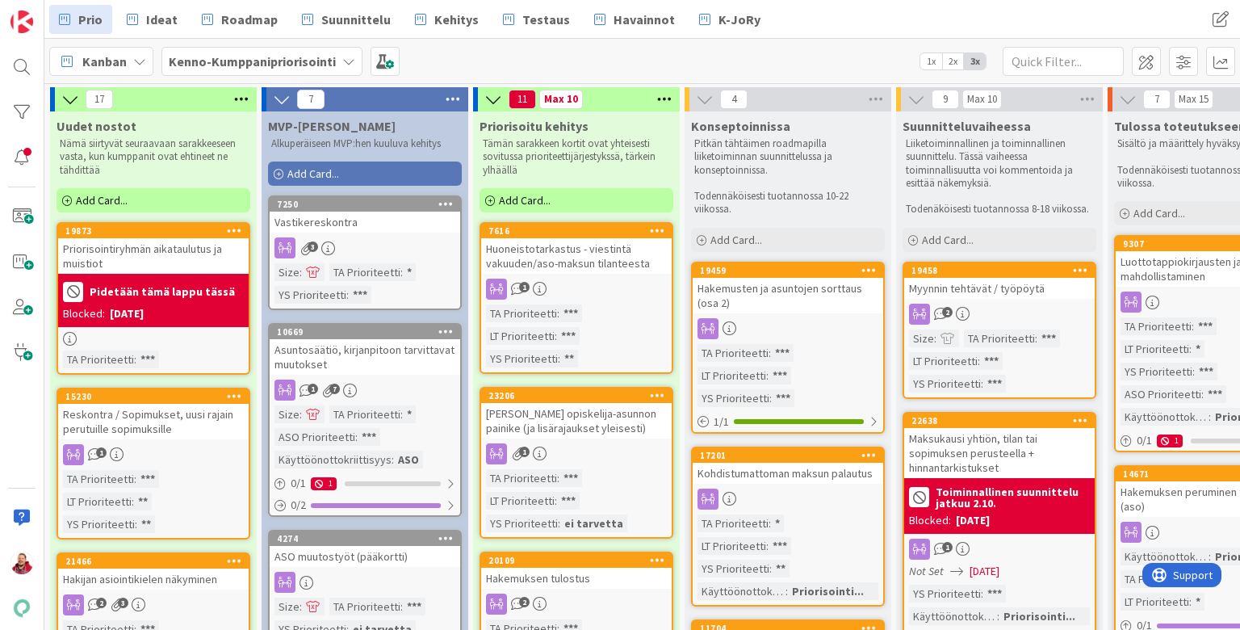
scroll to position [0, 0]
click at [235, 224] on icon at bounding box center [234, 229] width 15 height 11
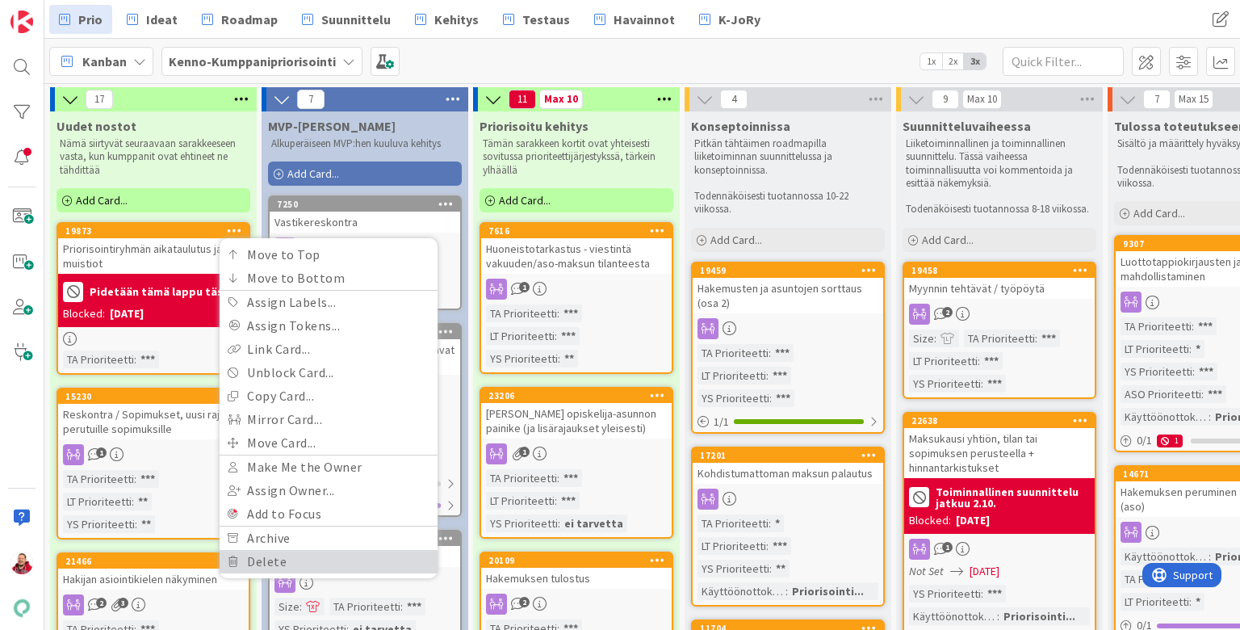
click at [309, 550] on link "Delete" at bounding box center [329, 561] width 218 height 23
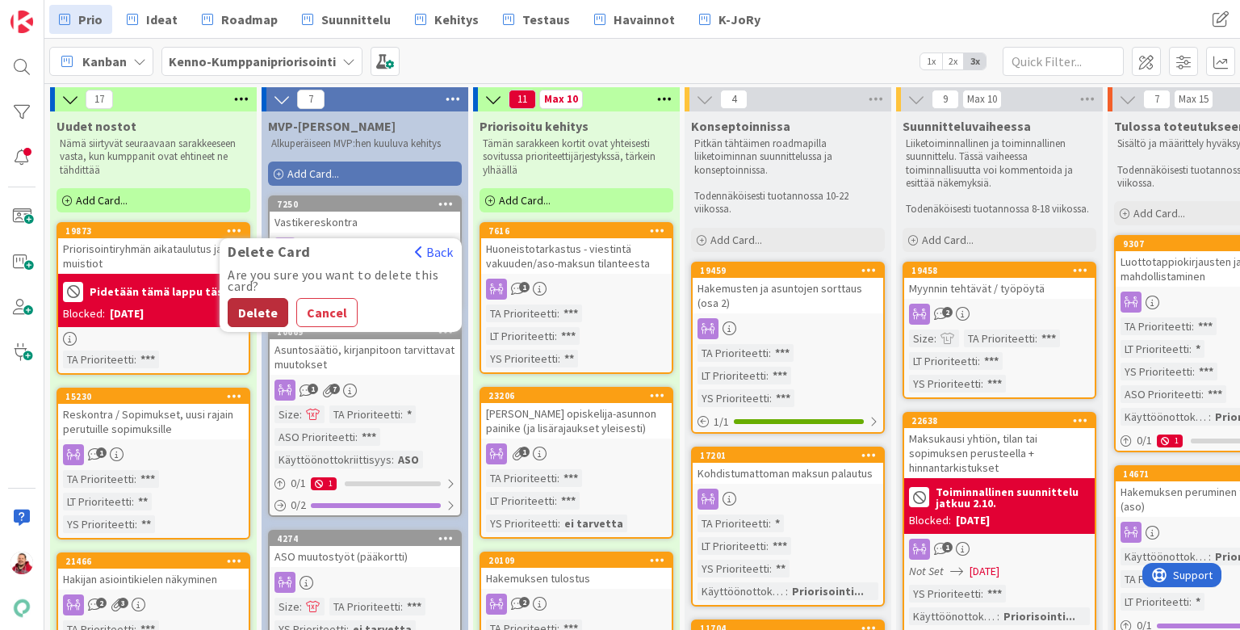
click at [263, 298] on button "Delete" at bounding box center [258, 312] width 61 height 29
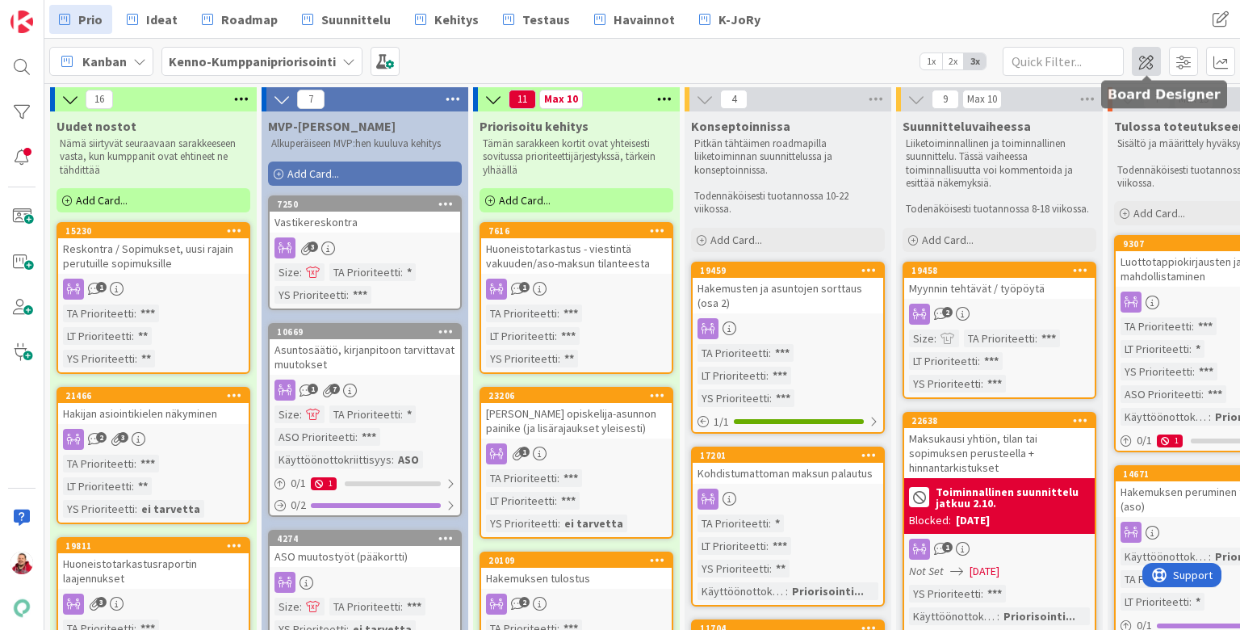
click at [960, 68] on span at bounding box center [1146, 61] width 29 height 29
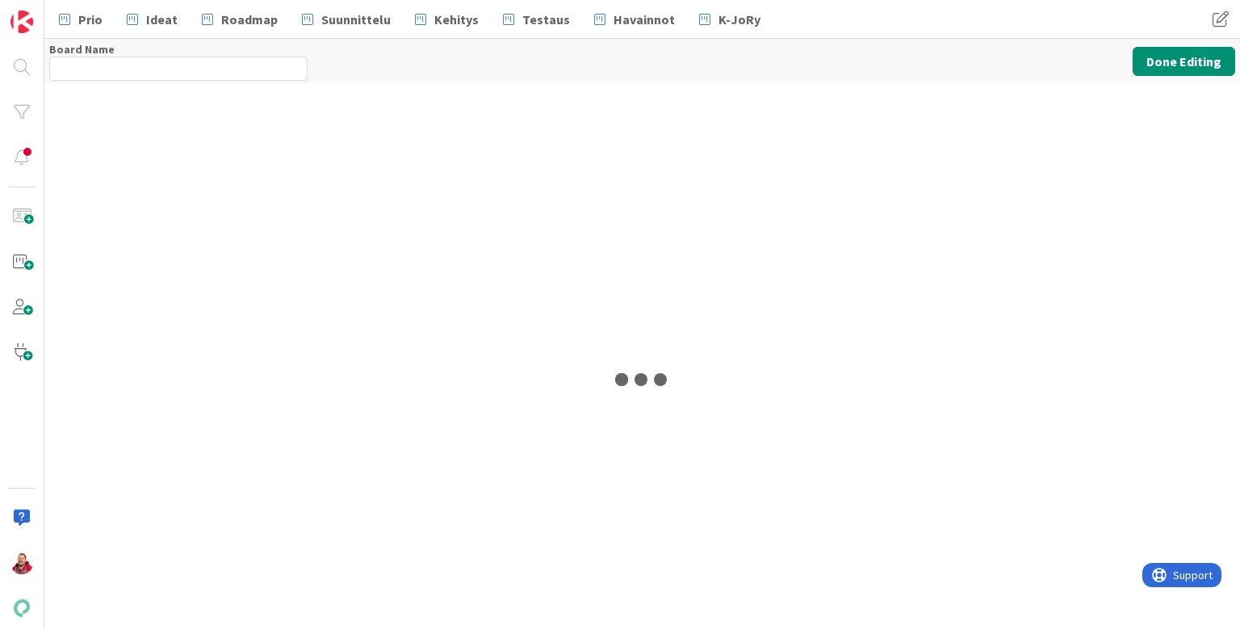
type input "Kenno-Kumppanipriorisointi"
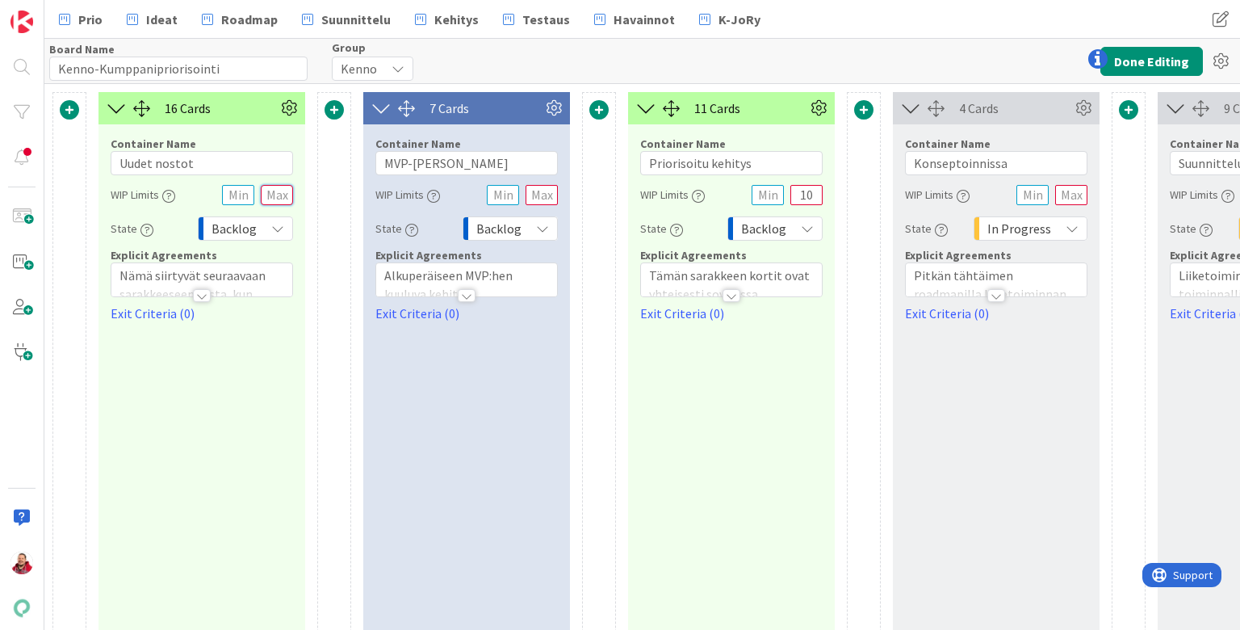
click at [278, 189] on input "text" at bounding box center [277, 195] width 32 height 20
type input "25"
click at [960, 55] on button "Done Editing" at bounding box center [1151, 61] width 103 height 29
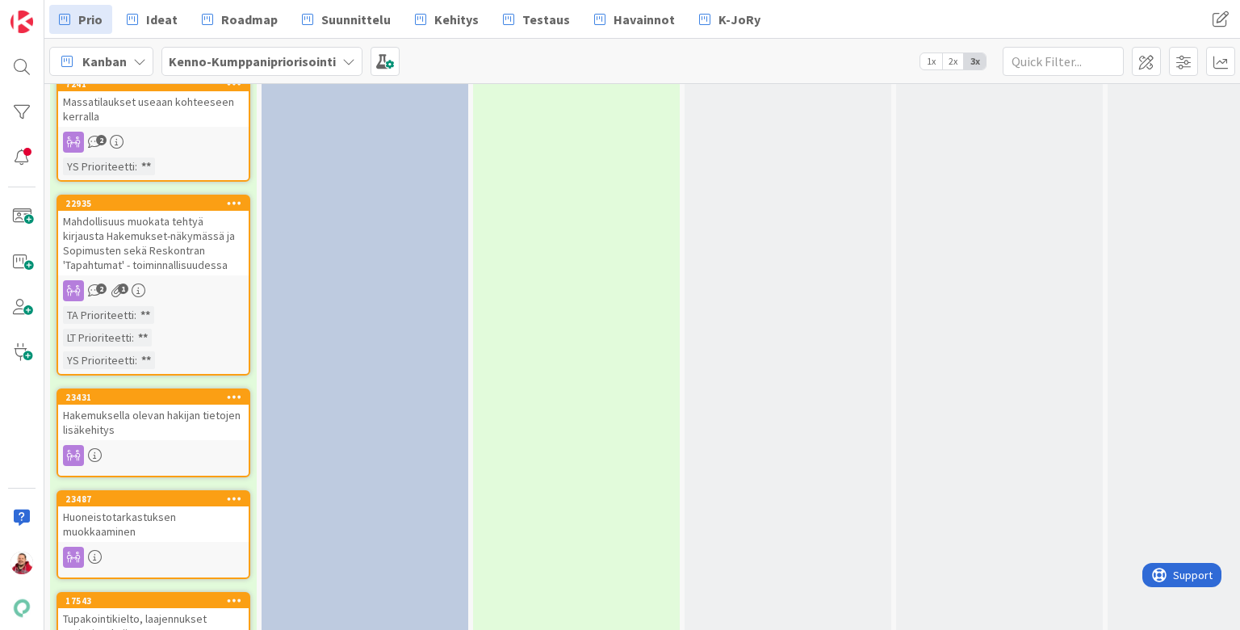
scroll to position [2363, 0]
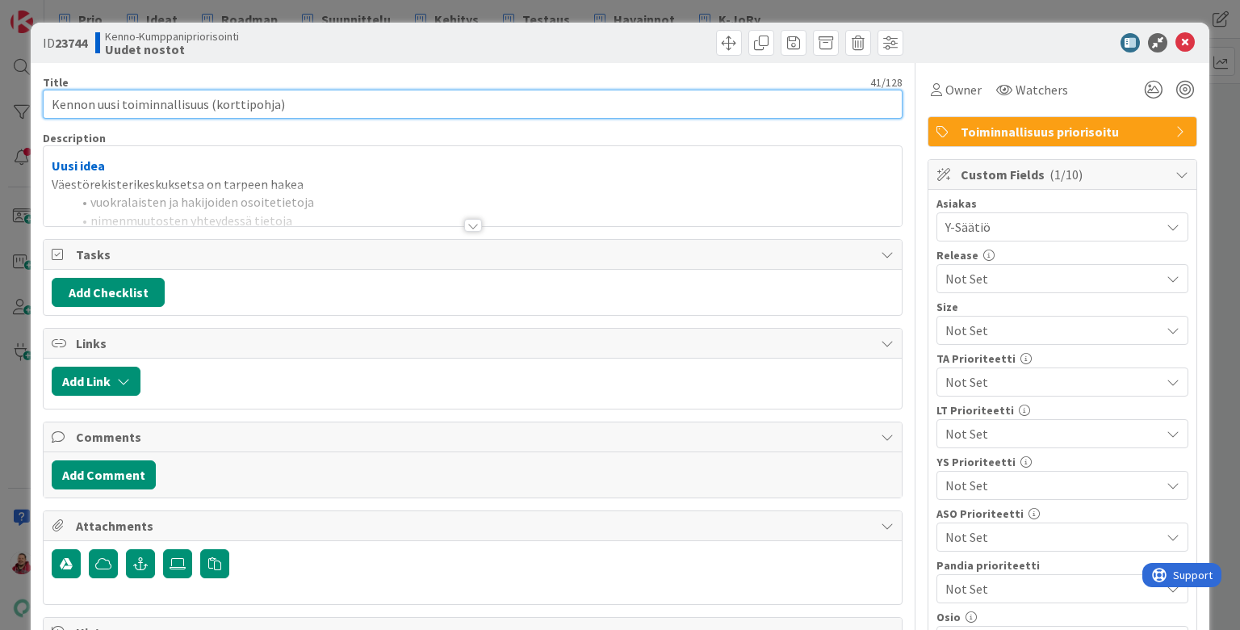
click at [249, 90] on input "Kennon uusi toiminnallisuus (korttipohja)" at bounding box center [472, 104] width 859 height 29
type input "Asiakastietointegraation laajennus väestörekisterkeskuksen tietoihin"
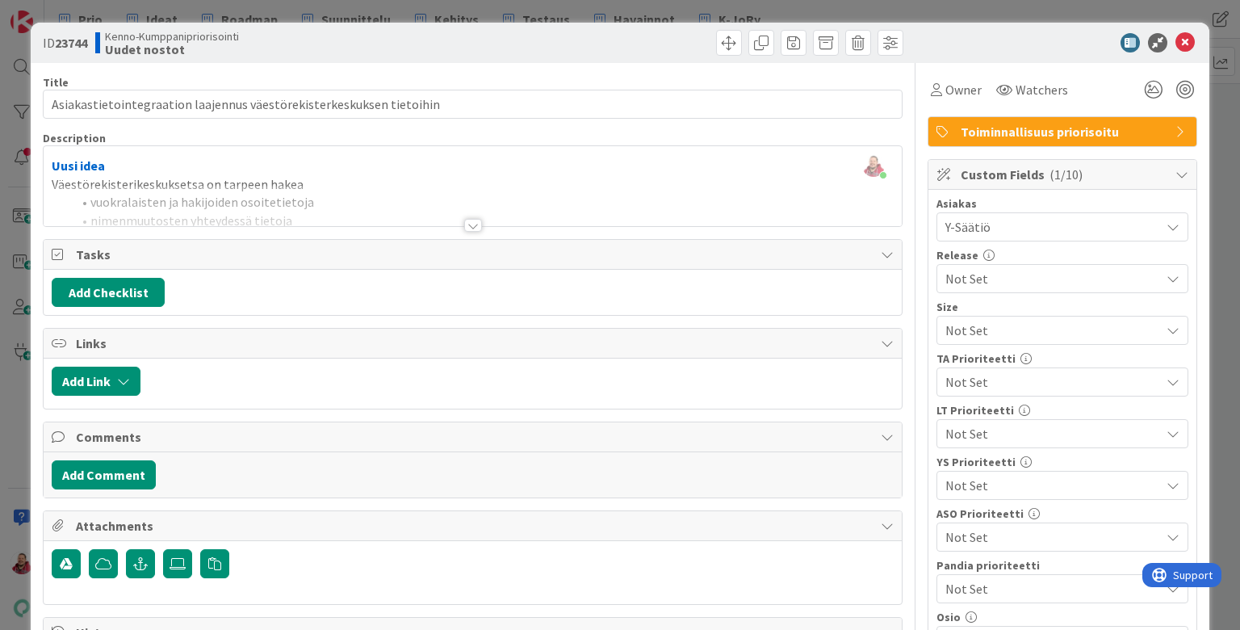
click at [167, 159] on div "Juhani Snellman just joined Uusi idea Väestörekisterikeskuksetsa on tarpeen hak…" at bounding box center [472, 186] width 857 height 80
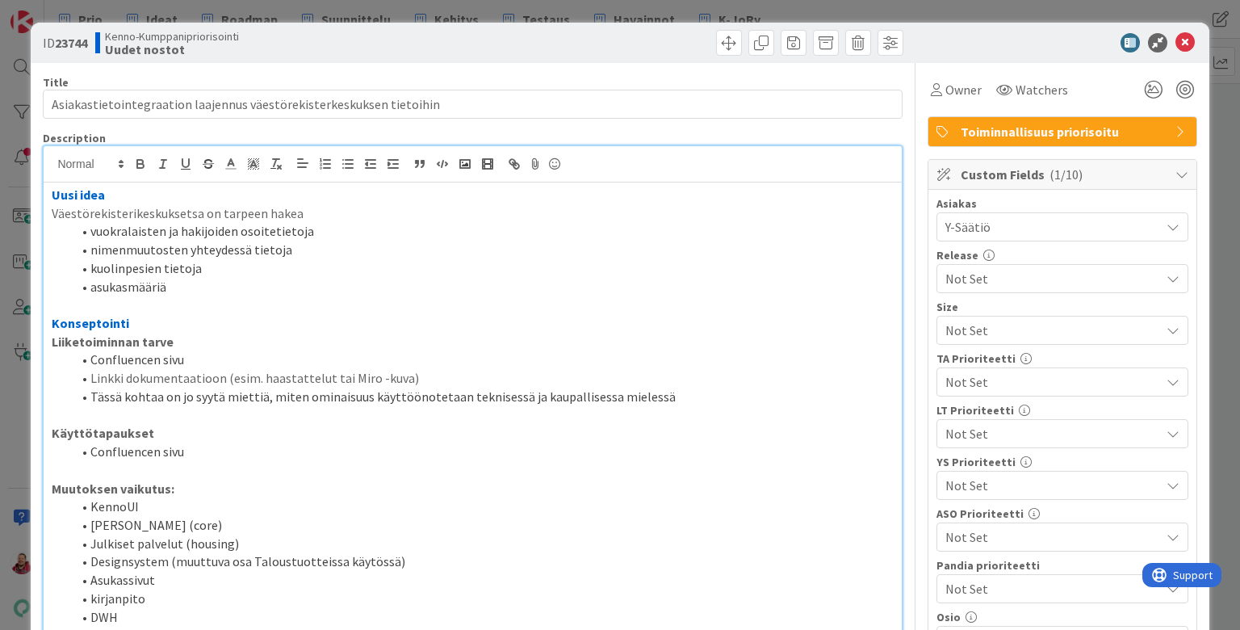
click at [165, 204] on p "Väestörekisterikeskuksetsa on tarpeen hakea" at bounding box center [472, 213] width 841 height 19
click at [481, 45] on div at bounding box center [690, 43] width 426 height 26
click at [960, 35] on icon at bounding box center [1184, 42] width 19 height 19
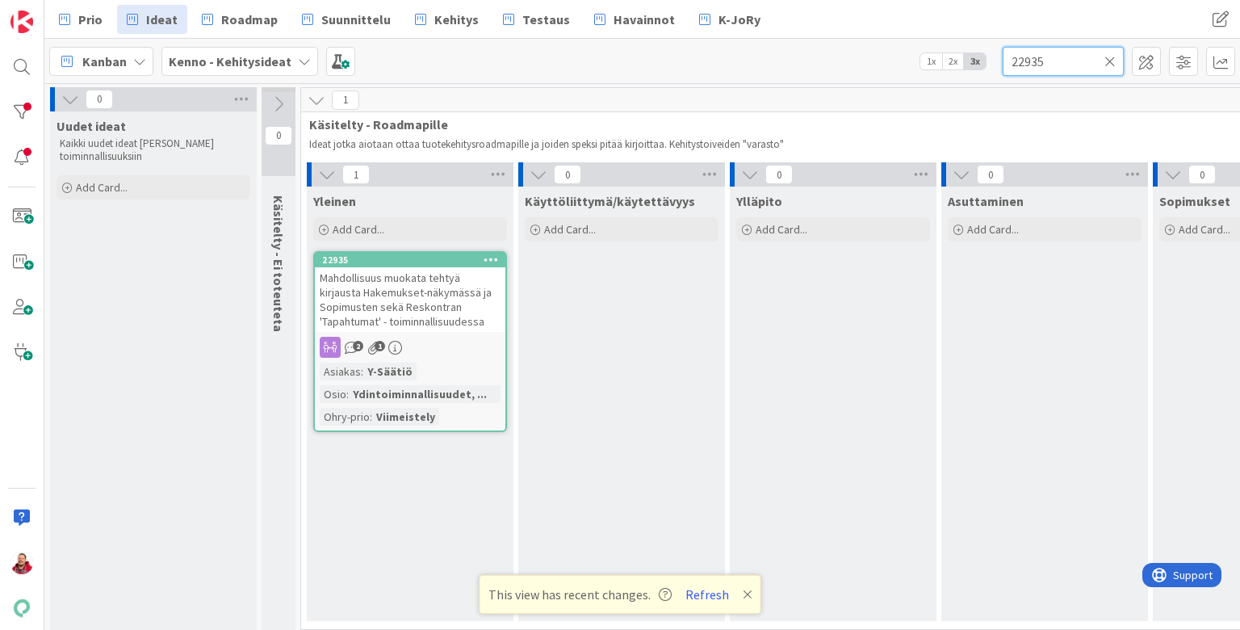
click at [960, 65] on input "22935" at bounding box center [1063, 61] width 121 height 29
type input "20067"
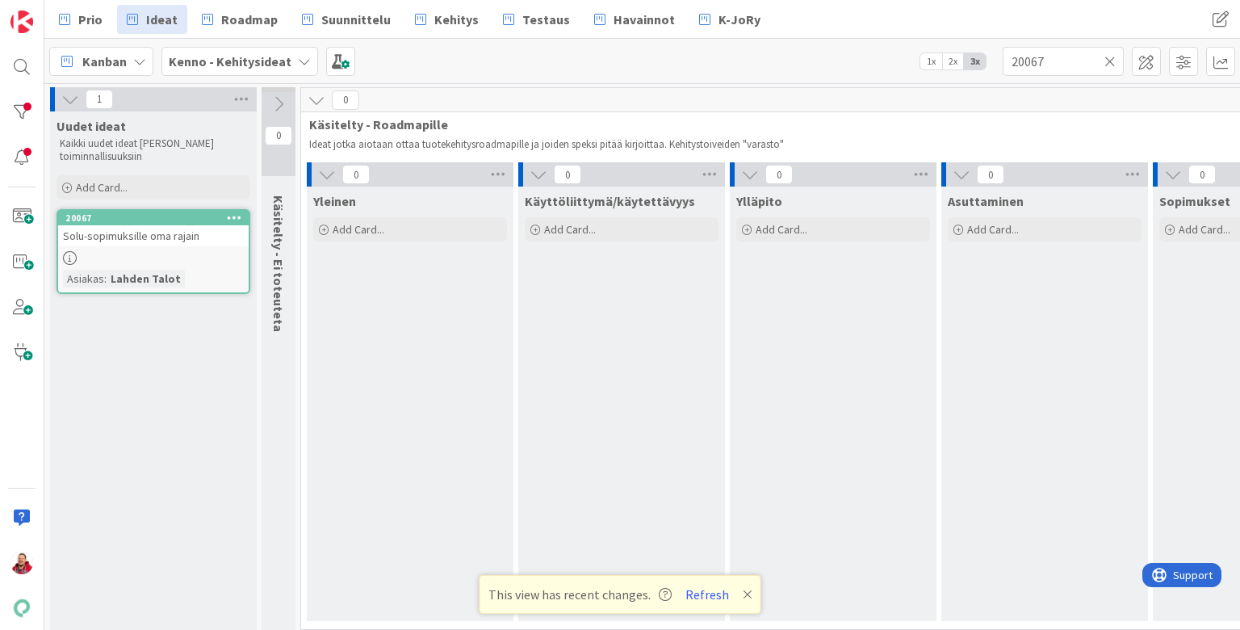
click at [181, 225] on div "Solu-sopimuksille oma rajain" at bounding box center [153, 235] width 191 height 21
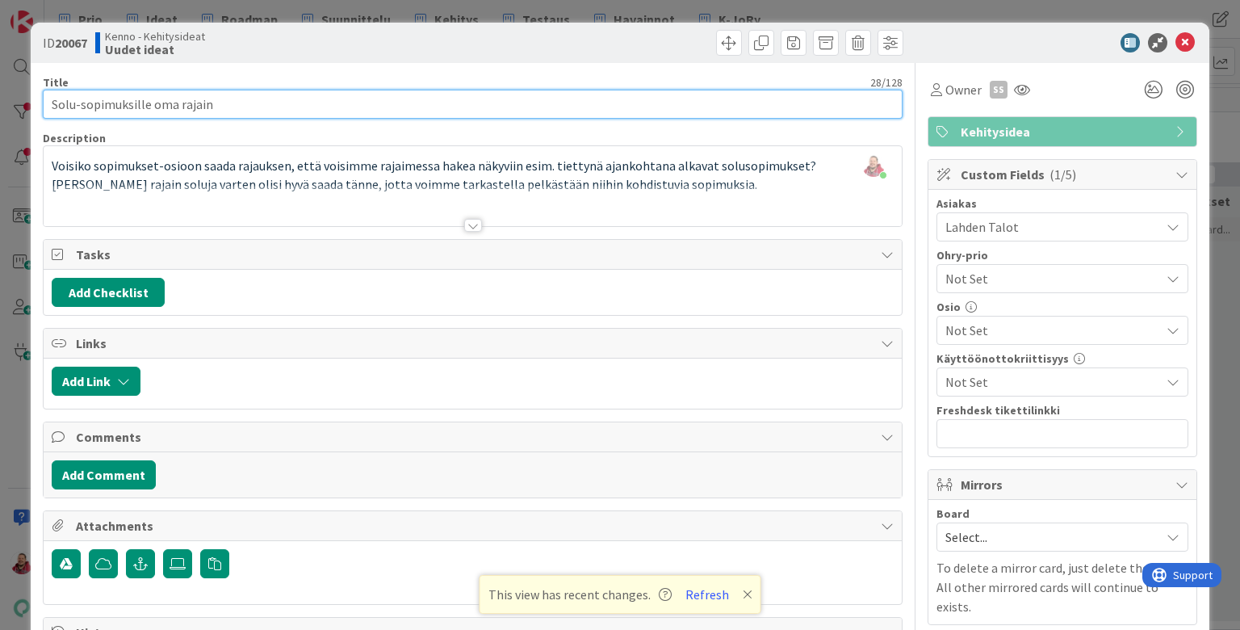
click at [291, 98] on input "Solu-sopimuksille oma rajain" at bounding box center [472, 104] width 859 height 29
type input "Solu-sopimuksille rajaaminen läpi Kennon"
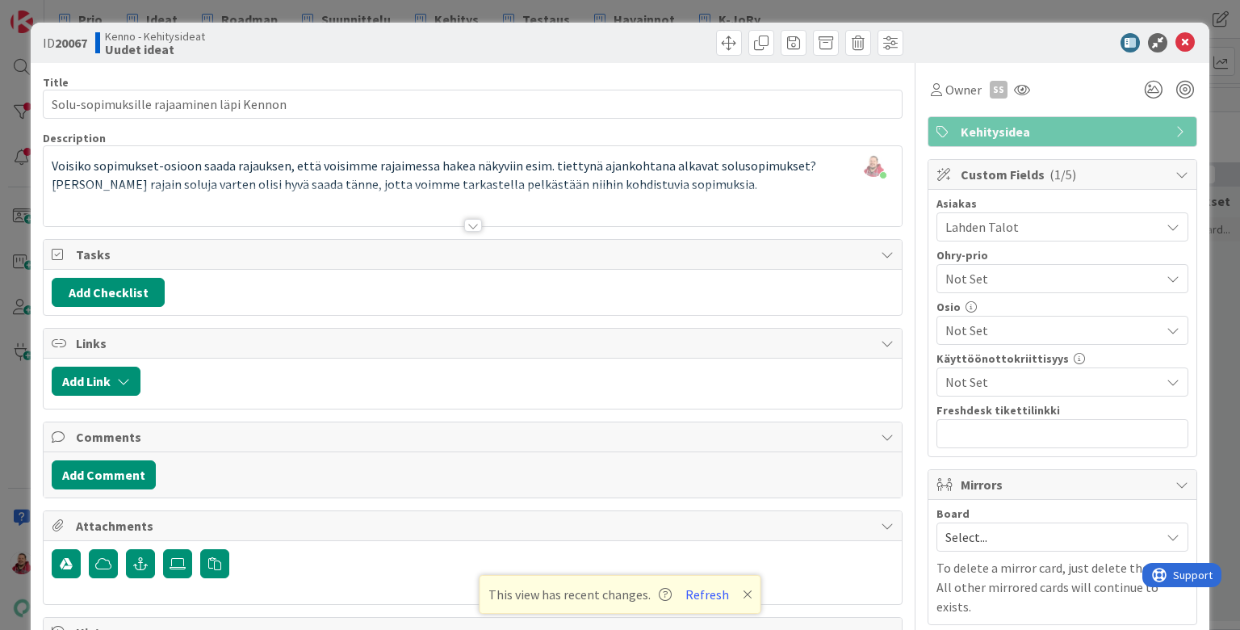
click at [378, 162] on div "Juhani Snellman just joined Voisiko sopimukset-osioon saada rajauksen, että voi…" at bounding box center [472, 186] width 857 height 80
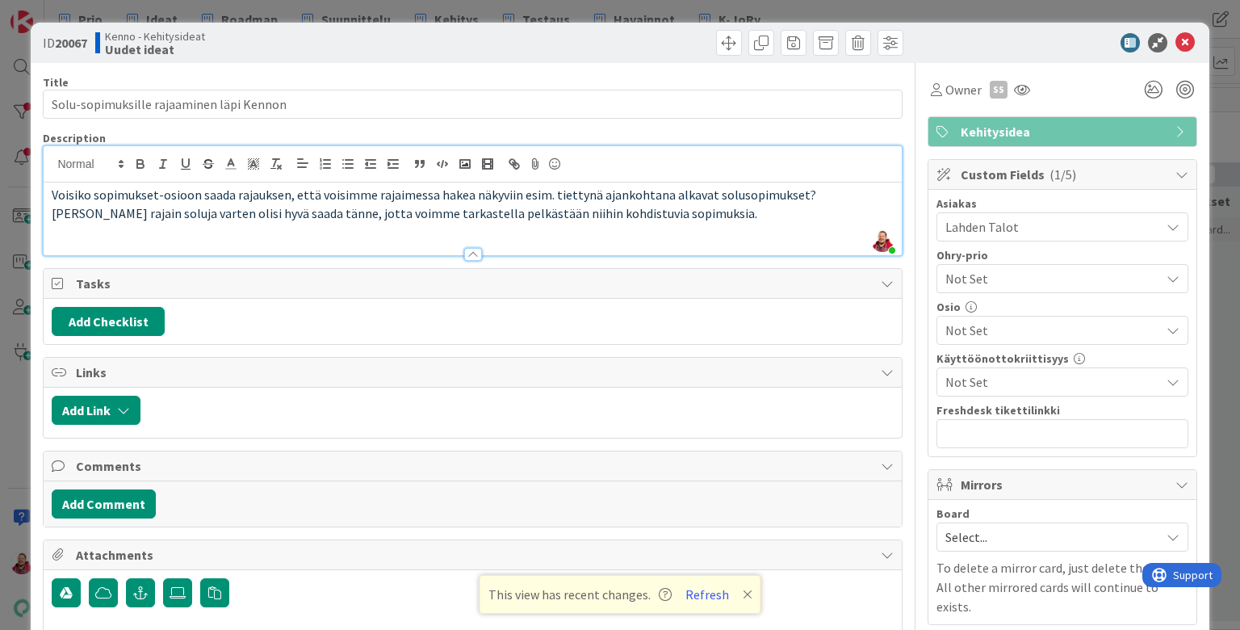
click at [517, 30] on div at bounding box center [690, 43] width 426 height 26
click at [384, 210] on div "Voisiko sopimukset-osioon saada rajauksen, että voisimme rajaimessa hakea näkyv…" at bounding box center [472, 218] width 857 height 73
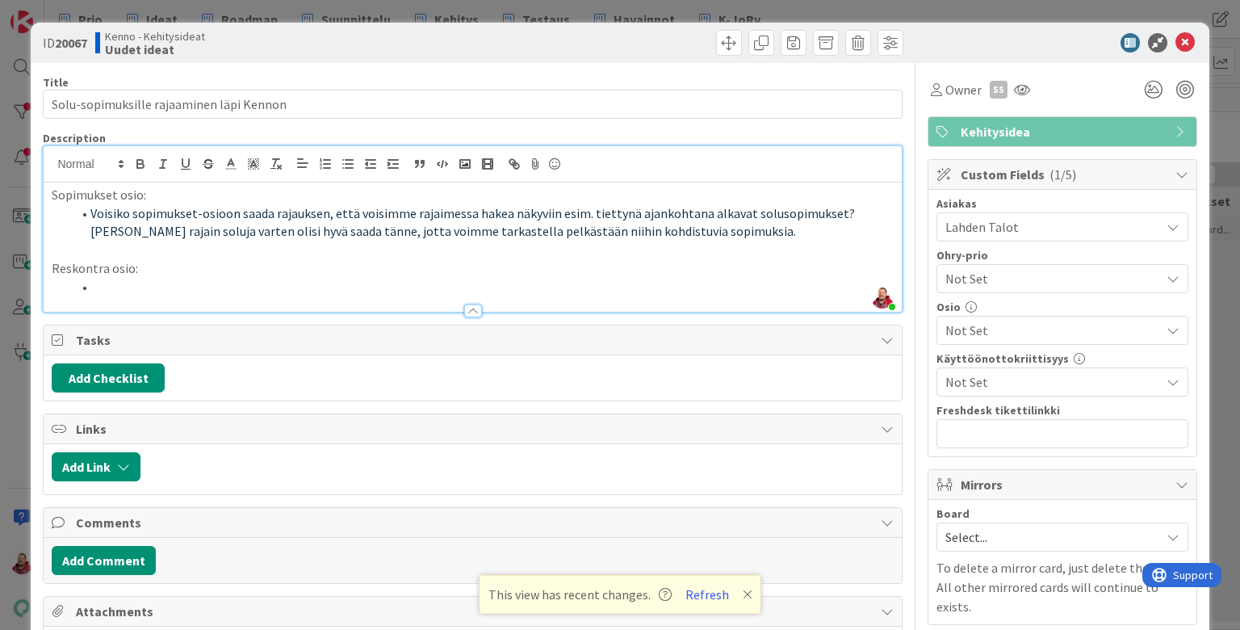
click at [213, 48] on div "Kenno - Kehitysideat Uudet ideat" at bounding box center [282, 43] width 374 height 26
click at [960, 36] on icon at bounding box center [1184, 42] width 19 height 19
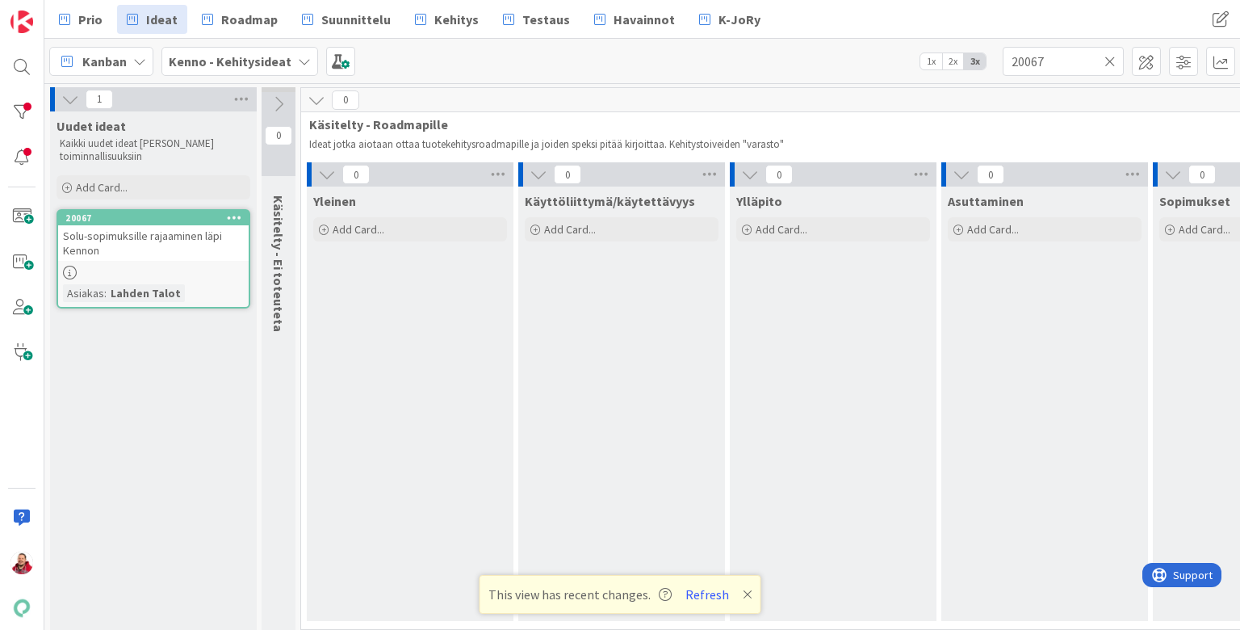
click at [960, 65] on icon at bounding box center [1109, 61] width 11 height 15
click at [960, 65] on input "text" at bounding box center [1063, 61] width 121 height 29
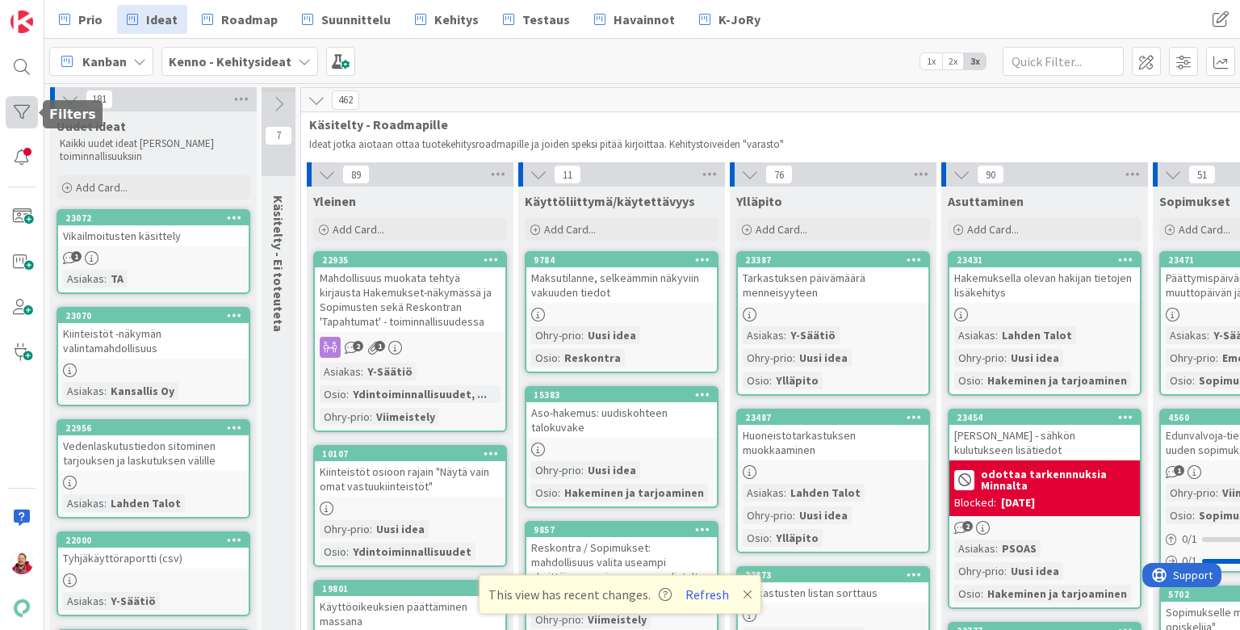
click at [17, 107] on div at bounding box center [22, 112] width 32 height 32
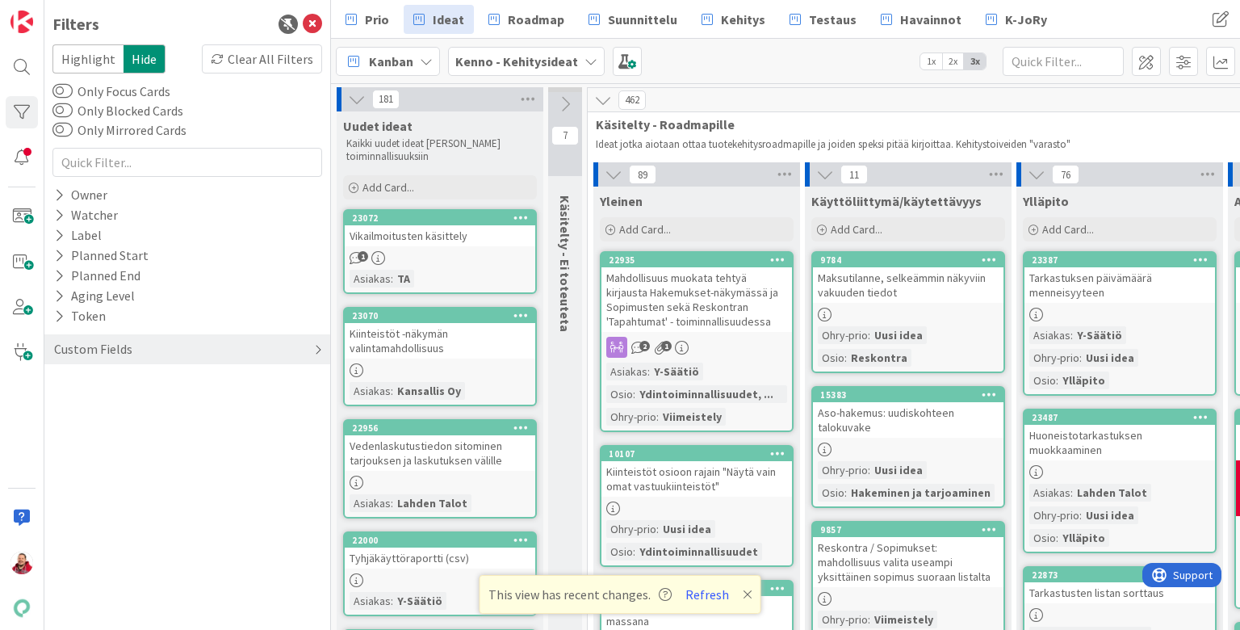
click at [84, 339] on div "Custom Fields" at bounding box center [93, 349] width 82 height 20
click at [64, 372] on button "Asiakas" at bounding box center [82, 382] width 61 height 20
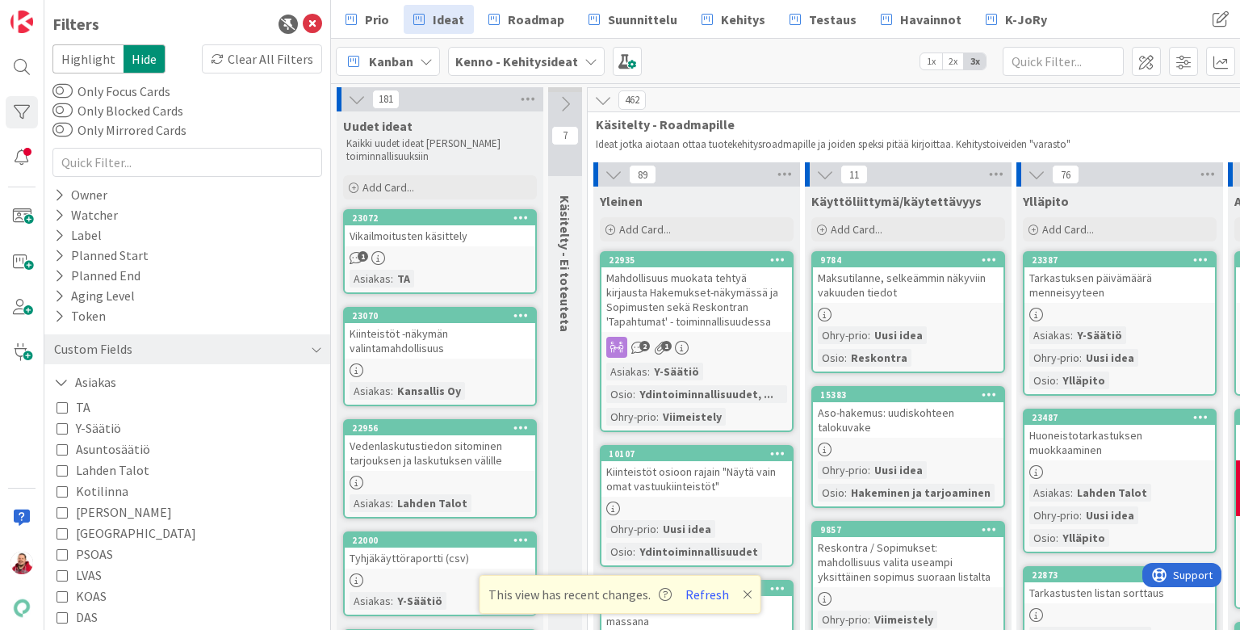
click at [62, 464] on icon at bounding box center [62, 469] width 11 height 11
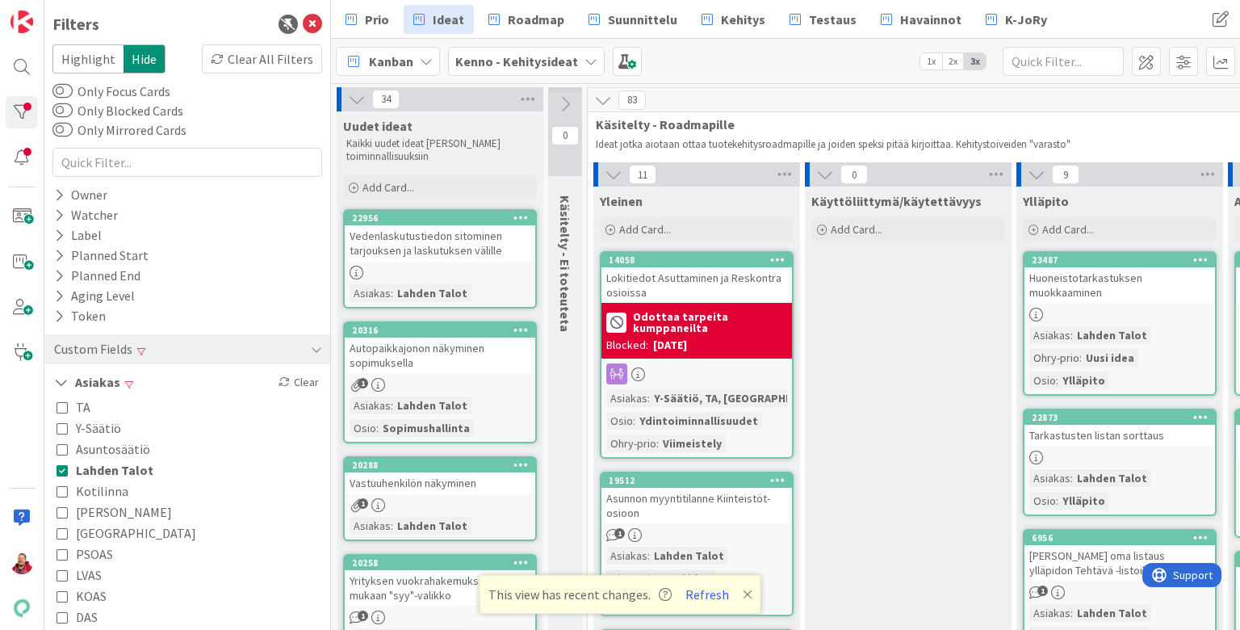
click at [62, 464] on icon at bounding box center [62, 469] width 11 height 11
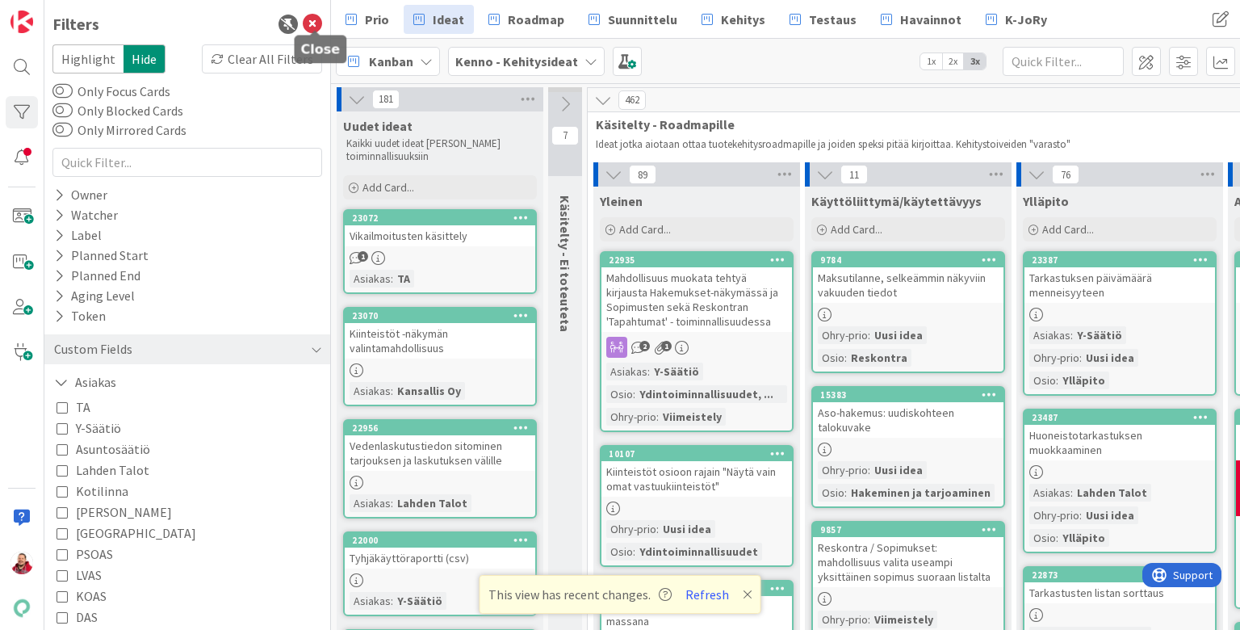
click at [311, 21] on icon at bounding box center [312, 24] width 19 height 19
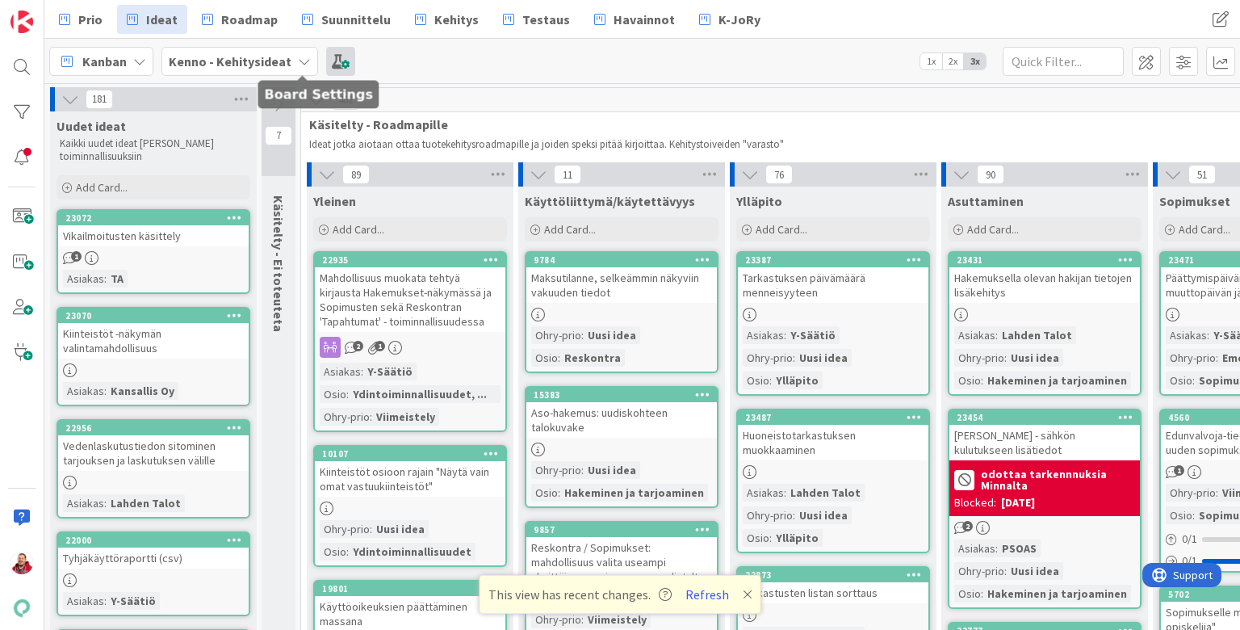
click at [326, 61] on span at bounding box center [340, 61] width 29 height 29
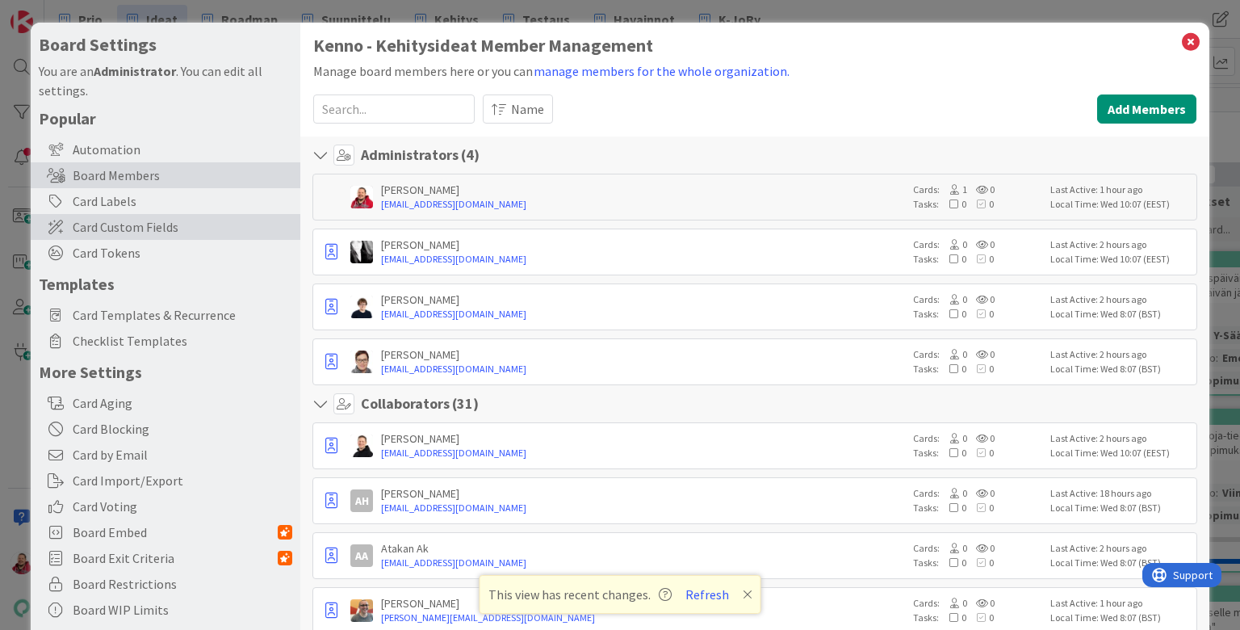
click at [165, 217] on span "Card Custom Fields" at bounding box center [183, 226] width 220 height 19
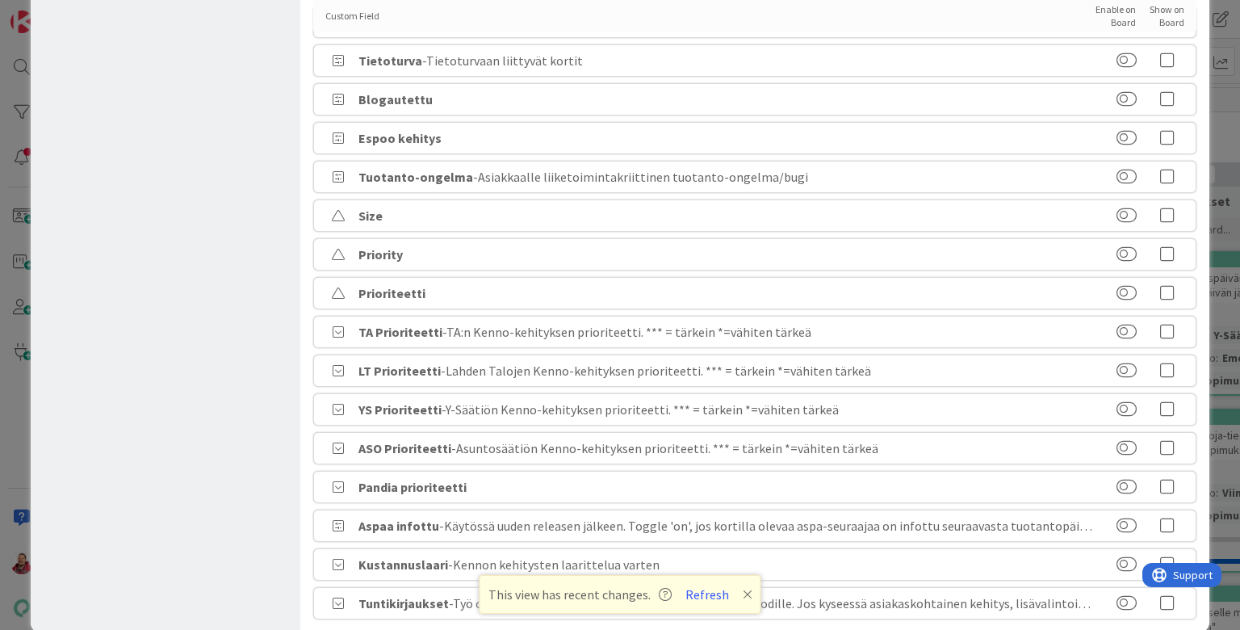
scroll to position [706, 0]
click at [960, 325] on button at bounding box center [1126, 333] width 20 height 16
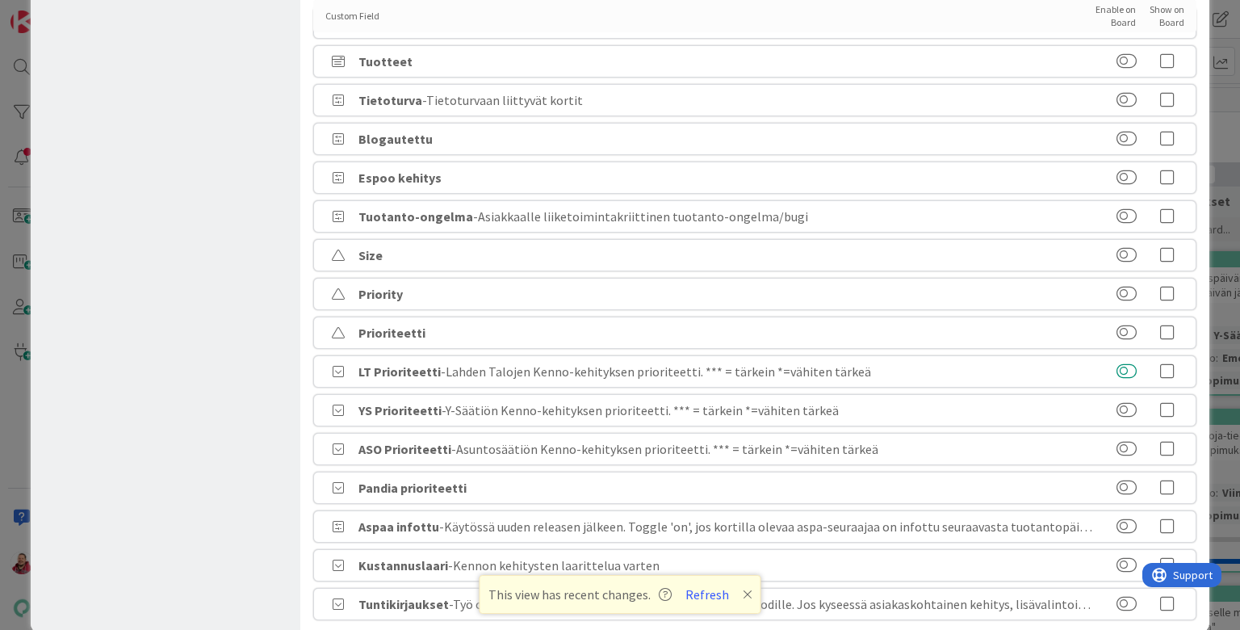
click at [960, 363] on button at bounding box center [1126, 371] width 20 height 16
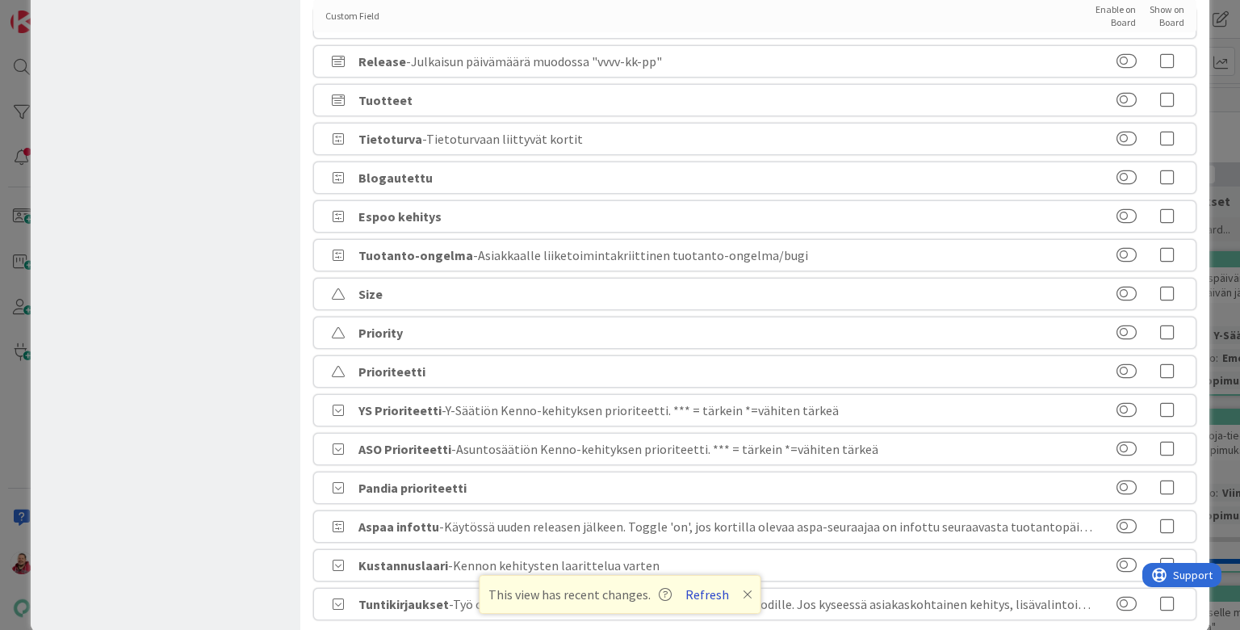
click at [689, 594] on button "Refresh" at bounding box center [707, 594] width 55 height 21
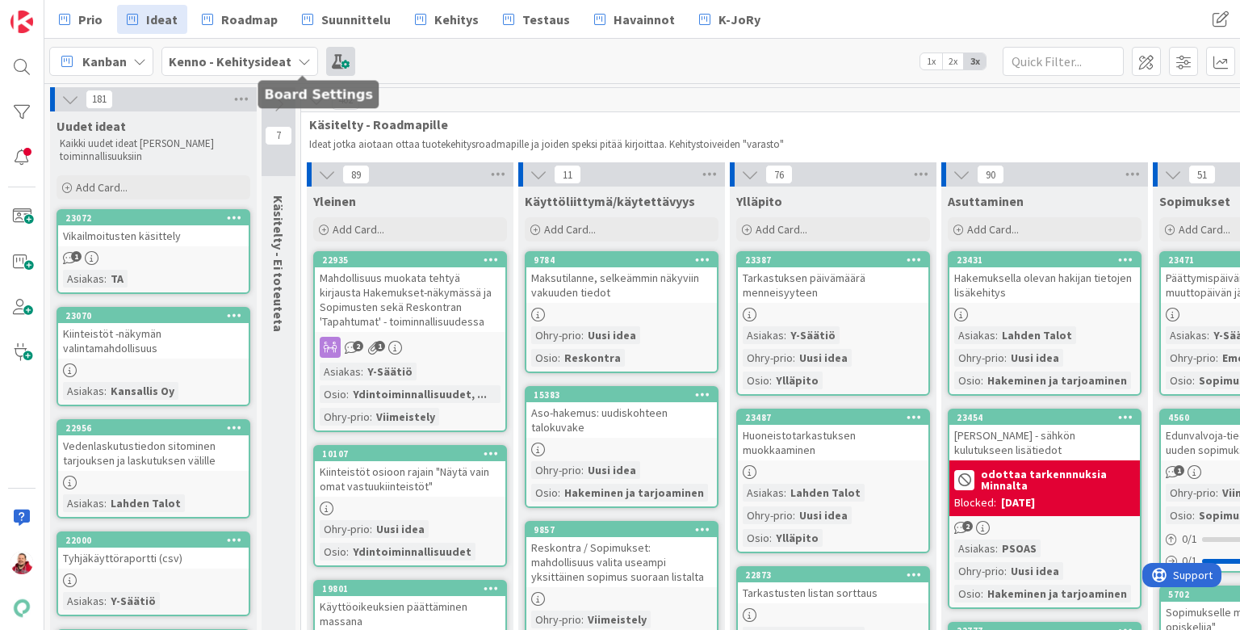
click at [326, 54] on span at bounding box center [340, 61] width 29 height 29
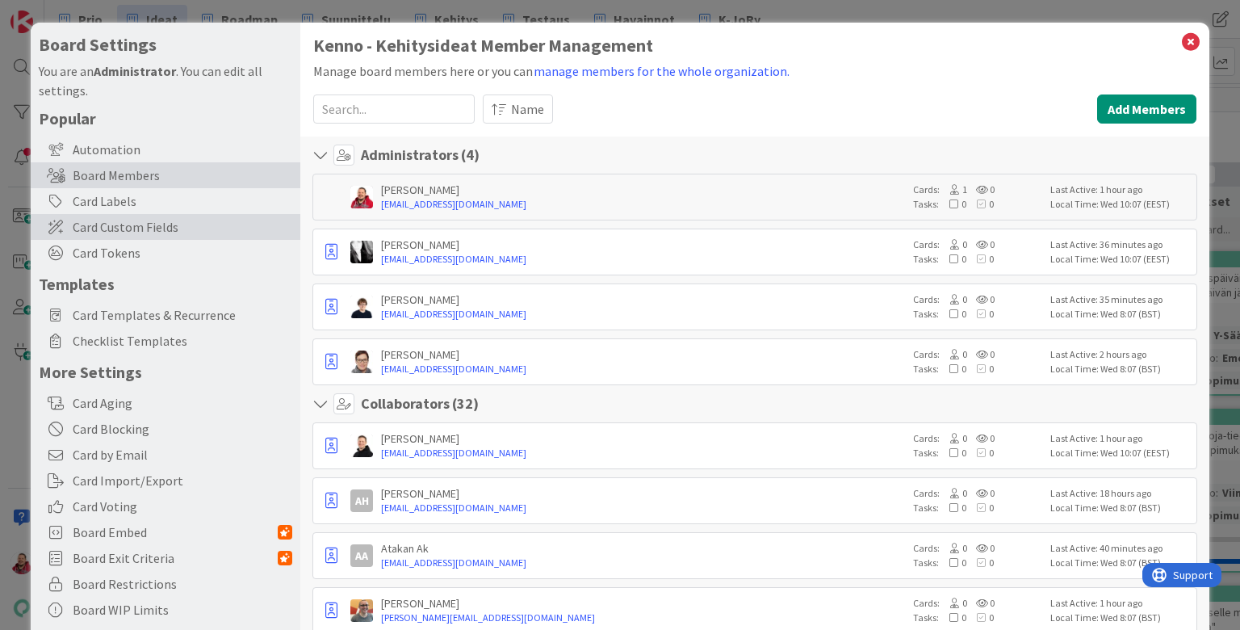
click at [237, 217] on span "Card Custom Fields" at bounding box center [183, 226] width 220 height 19
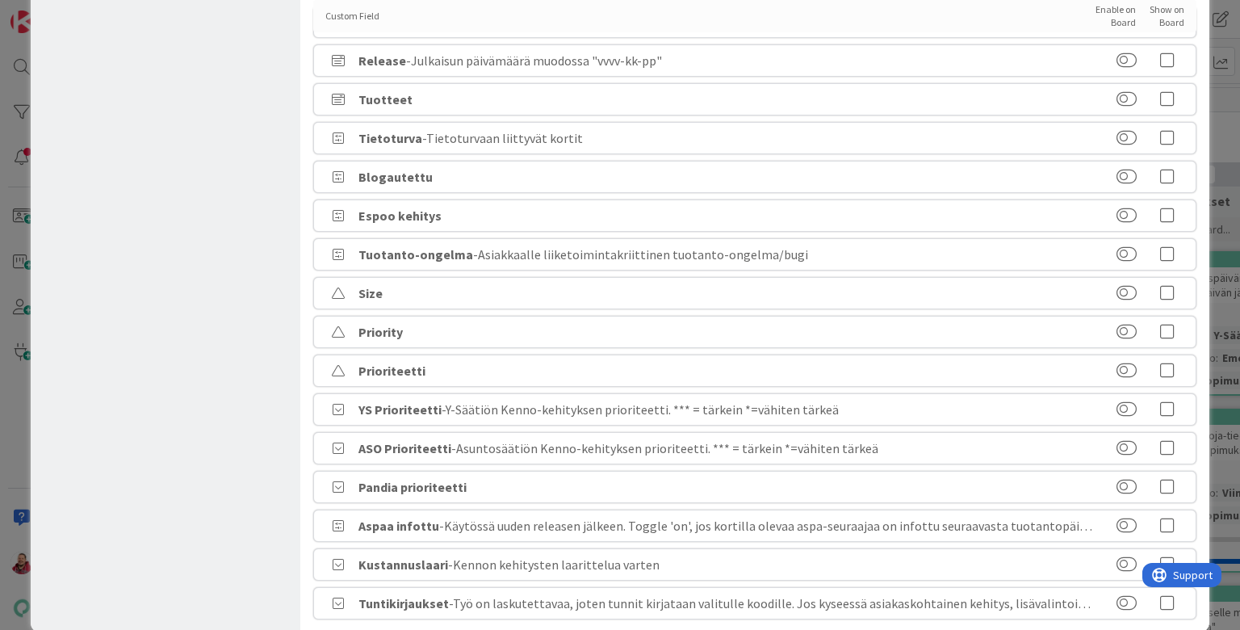
scroll to position [706, 0]
click at [1127, 402] on button at bounding box center [1126, 410] width 20 height 16
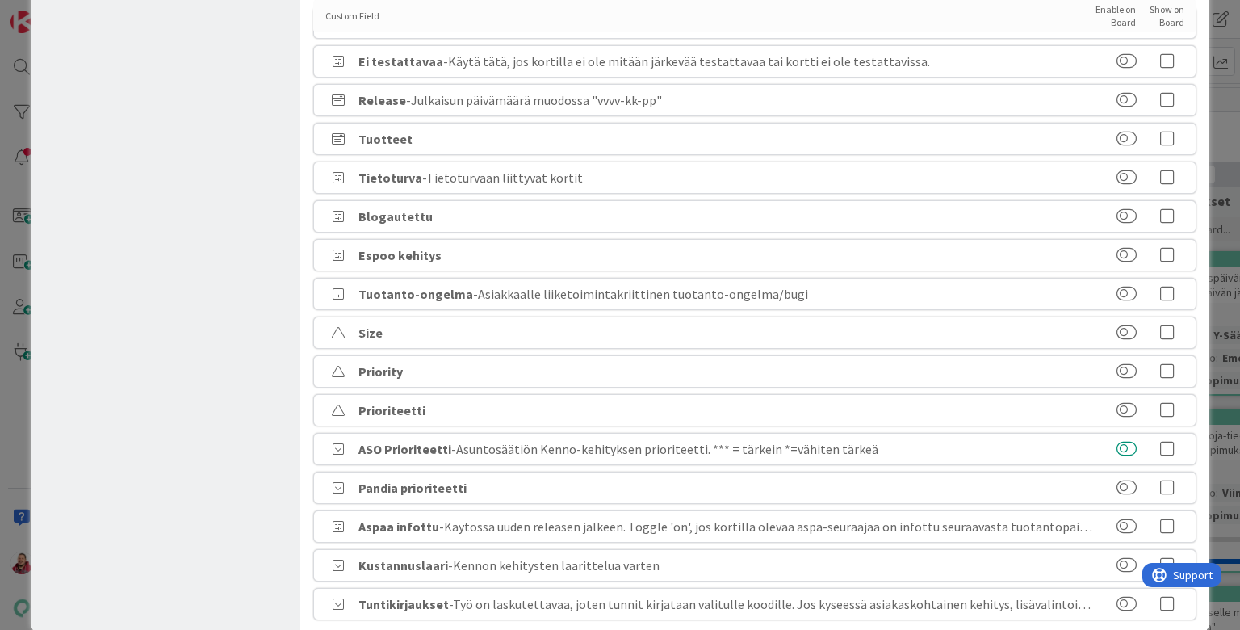
click at [1126, 441] on button at bounding box center [1126, 449] width 20 height 16
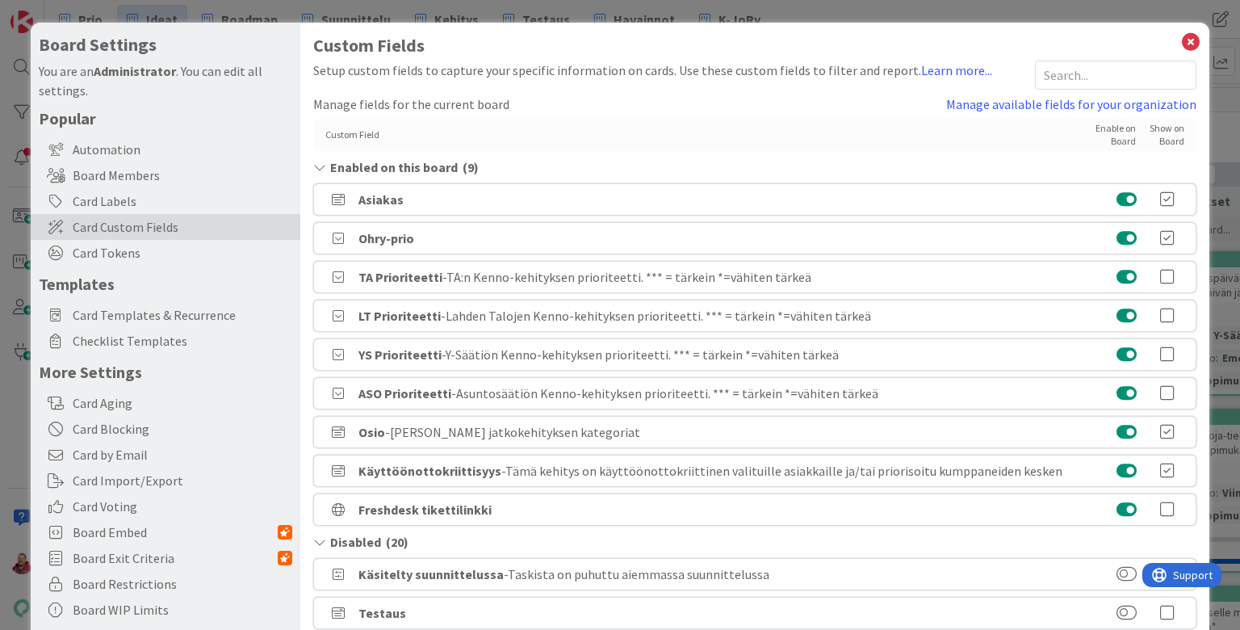
scroll to position [0, 0]
click at [1191, 36] on icon at bounding box center [1190, 42] width 21 height 23
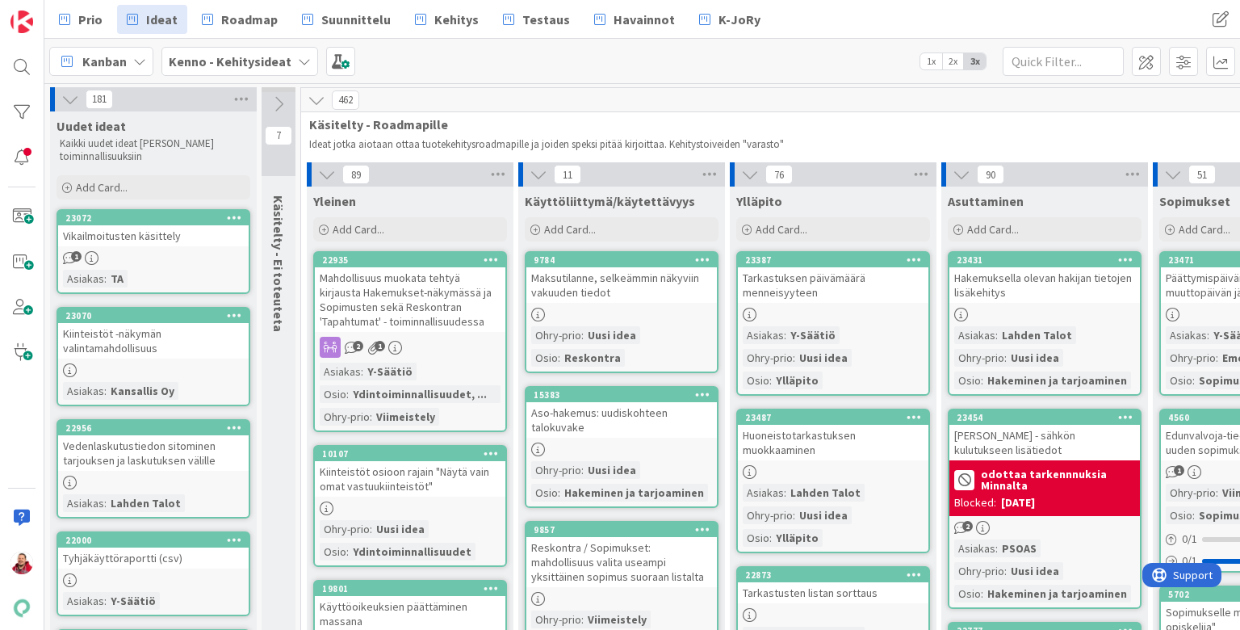
click at [180, 225] on div "Vikailmoitusten käsittely" at bounding box center [153, 235] width 191 height 21
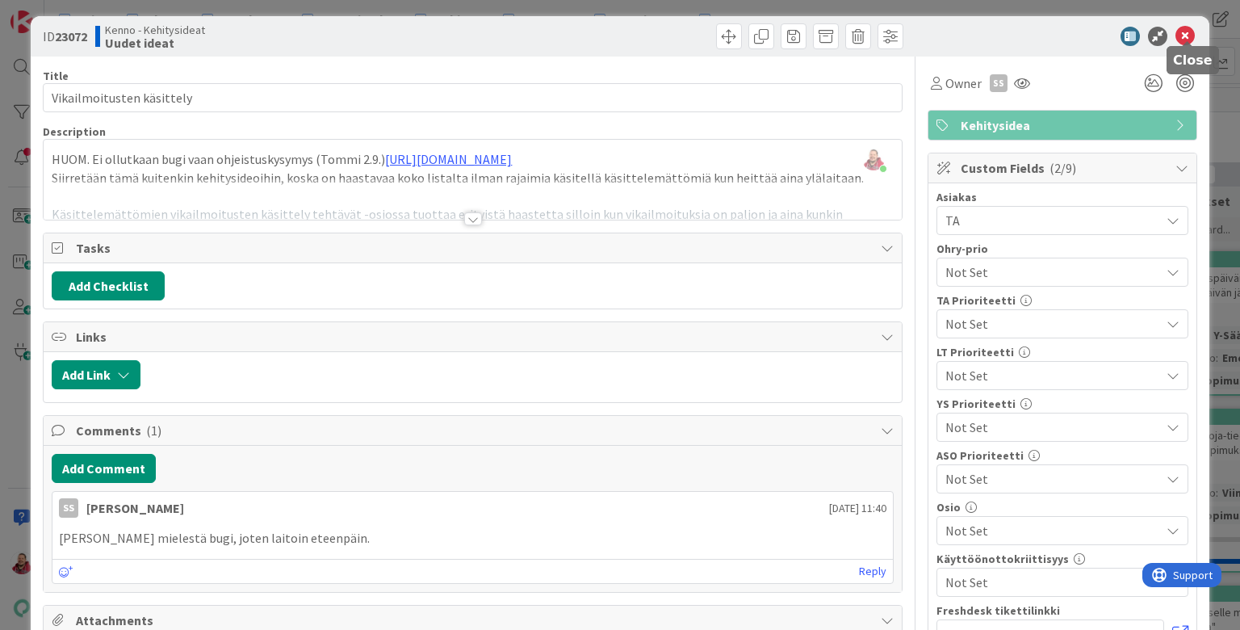
click at [1187, 27] on icon at bounding box center [1184, 36] width 19 height 19
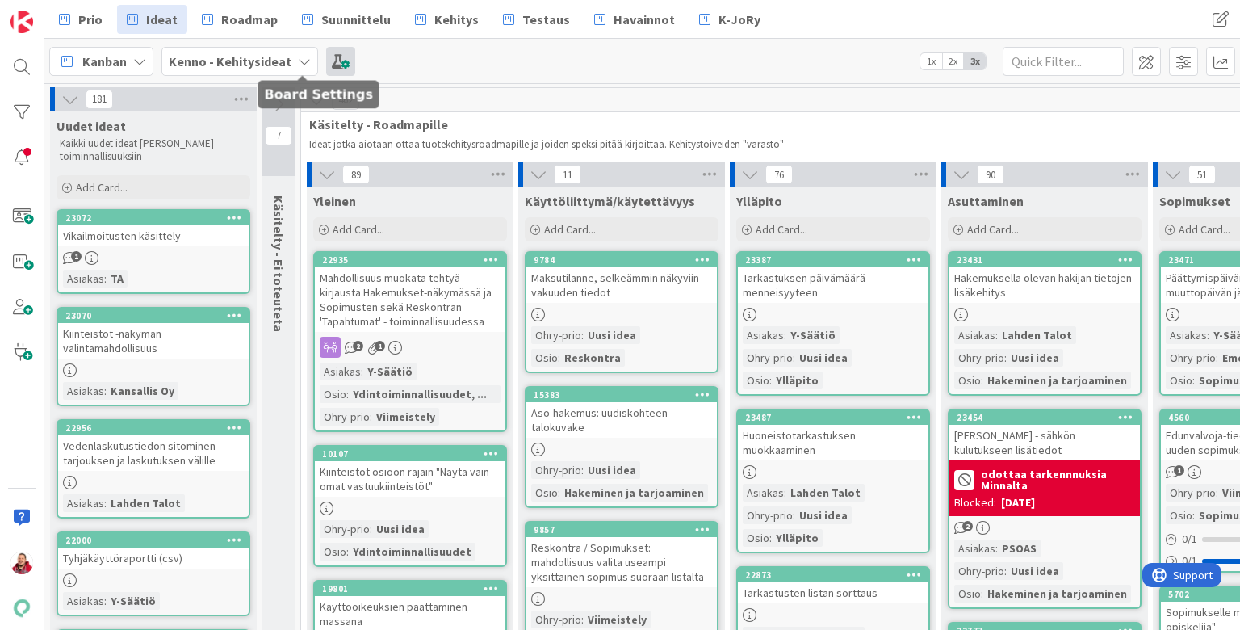
click at [326, 54] on span at bounding box center [340, 61] width 29 height 29
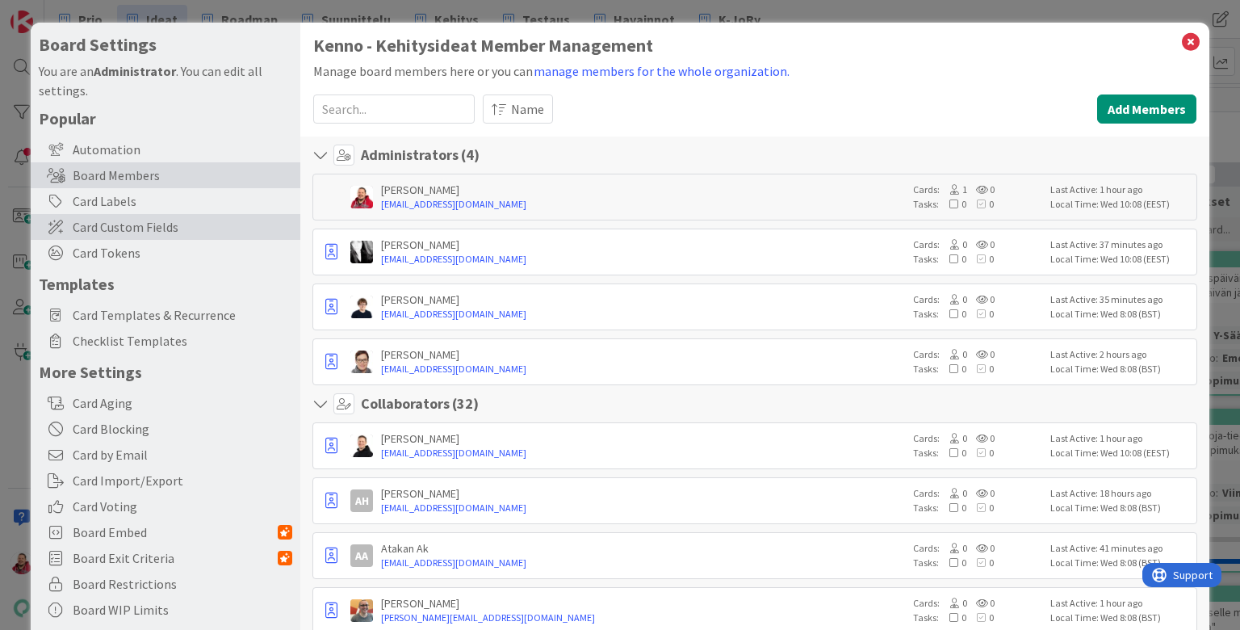
click at [158, 217] on span "Card Custom Fields" at bounding box center [183, 226] width 220 height 19
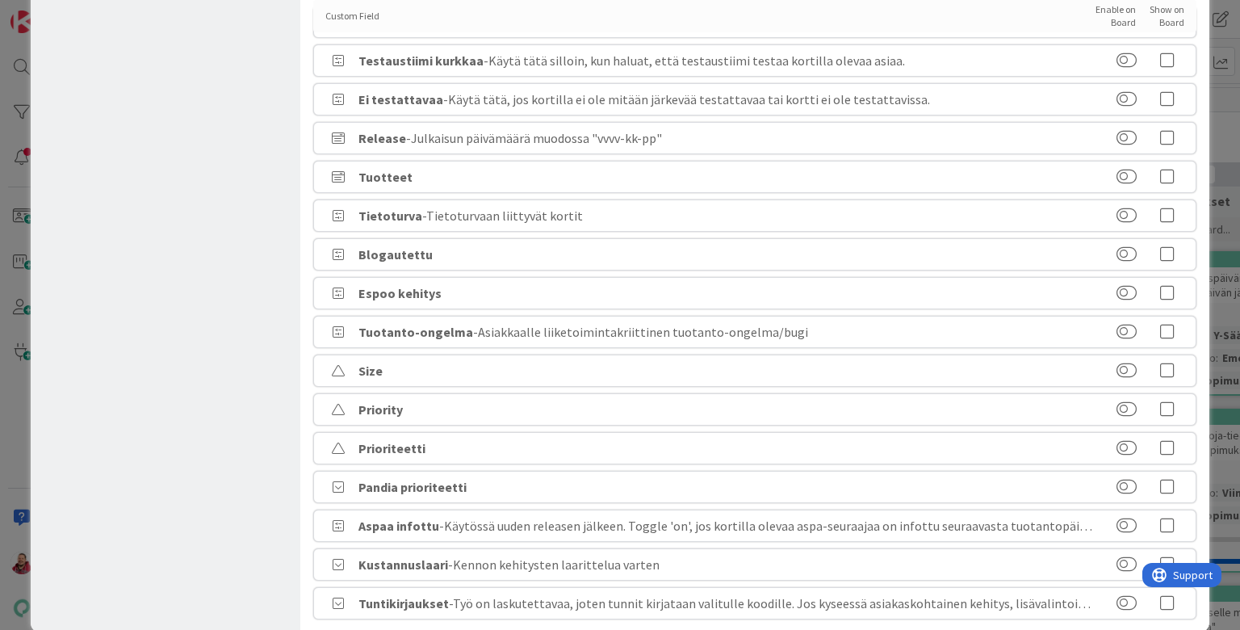
scroll to position [706, 0]
click at [1128, 480] on button at bounding box center [1126, 488] width 20 height 16
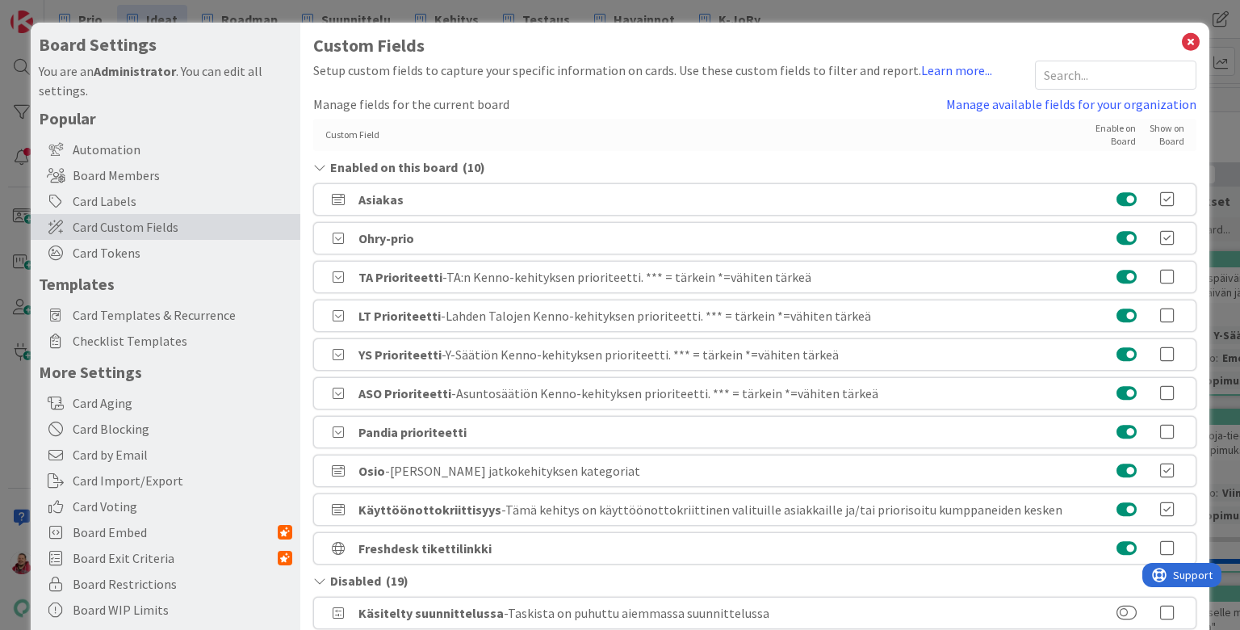
scroll to position [0, 0]
click at [1164, 424] on icon at bounding box center [1167, 432] width 32 height 16
click at [1166, 385] on icon at bounding box center [1167, 393] width 32 height 16
click at [1168, 346] on icon at bounding box center [1167, 354] width 32 height 16
click at [1164, 308] on icon at bounding box center [1167, 316] width 32 height 16
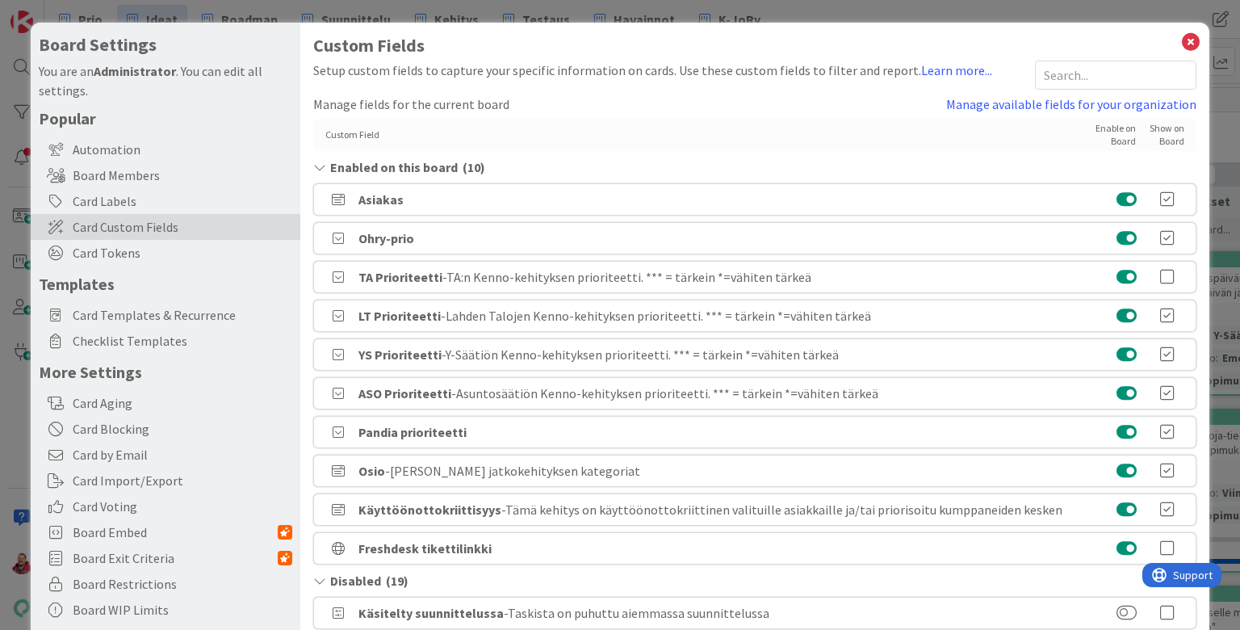
click at [1165, 261] on div "TA Prioriteetti - TA:n Kenno-kehityksen prioriteetti. *** = tärkein *=vähiten t…" at bounding box center [754, 277] width 882 height 32
click at [1166, 269] on icon at bounding box center [1167, 277] width 32 height 16
click at [1187, 36] on icon at bounding box center [1190, 42] width 21 height 23
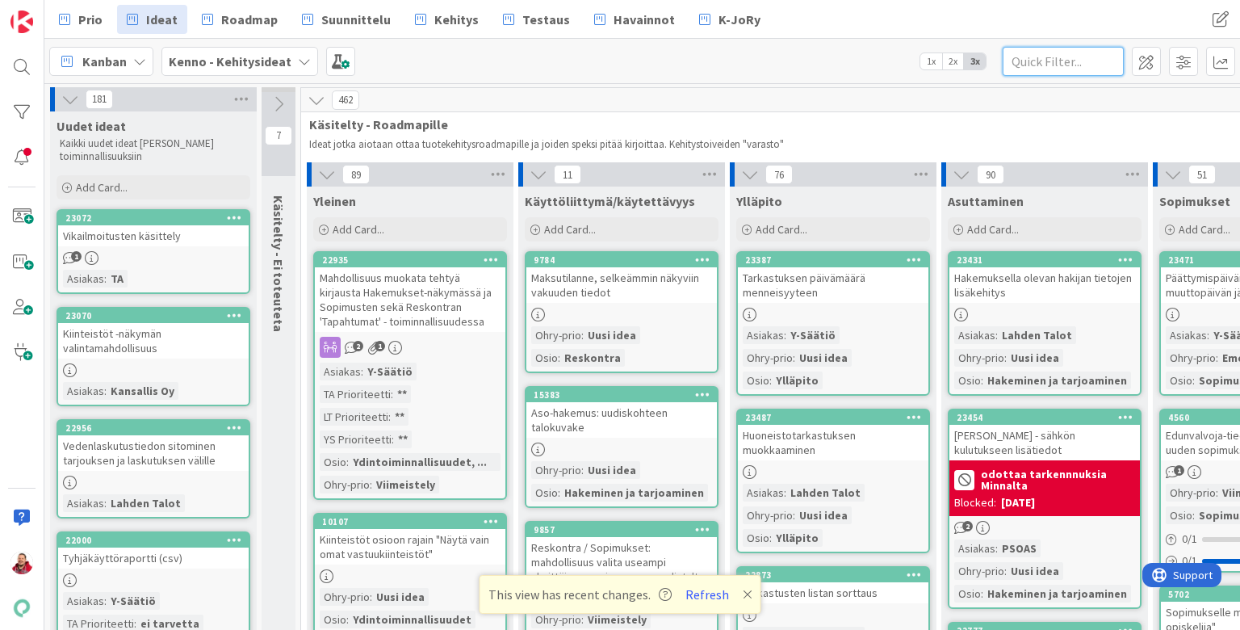
click at [1039, 66] on input "text" at bounding box center [1063, 61] width 121 height 29
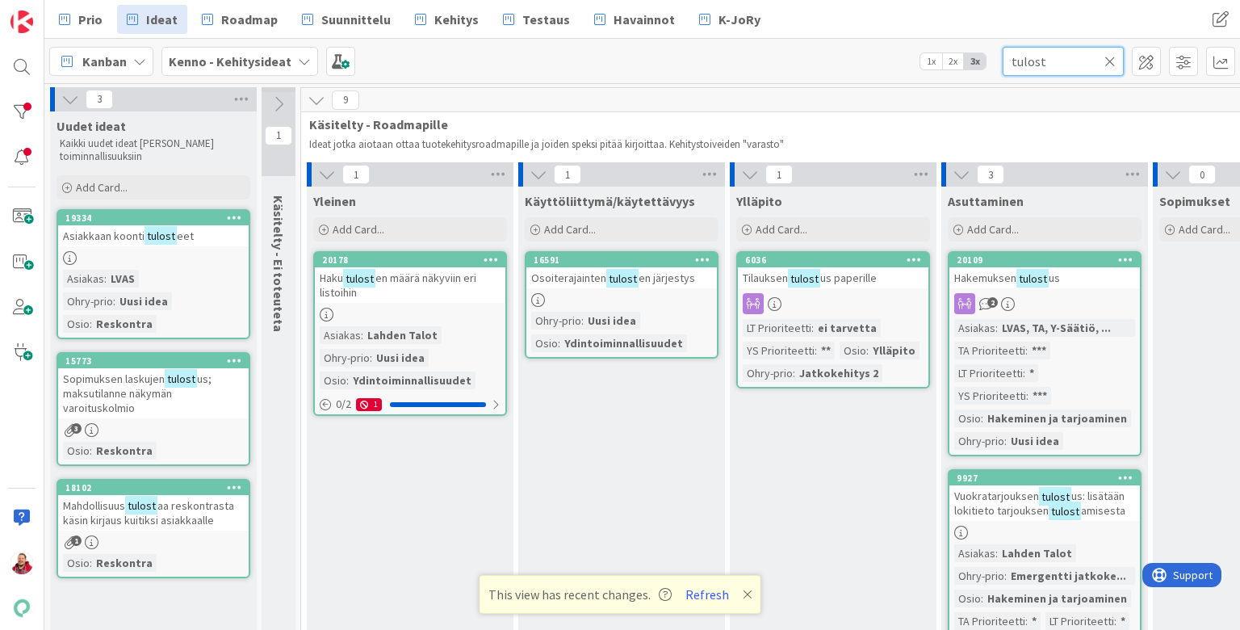
type input "tulost"
click at [846, 273] on div "Tilauksen tulost us paperille" at bounding box center [833, 277] width 191 height 21
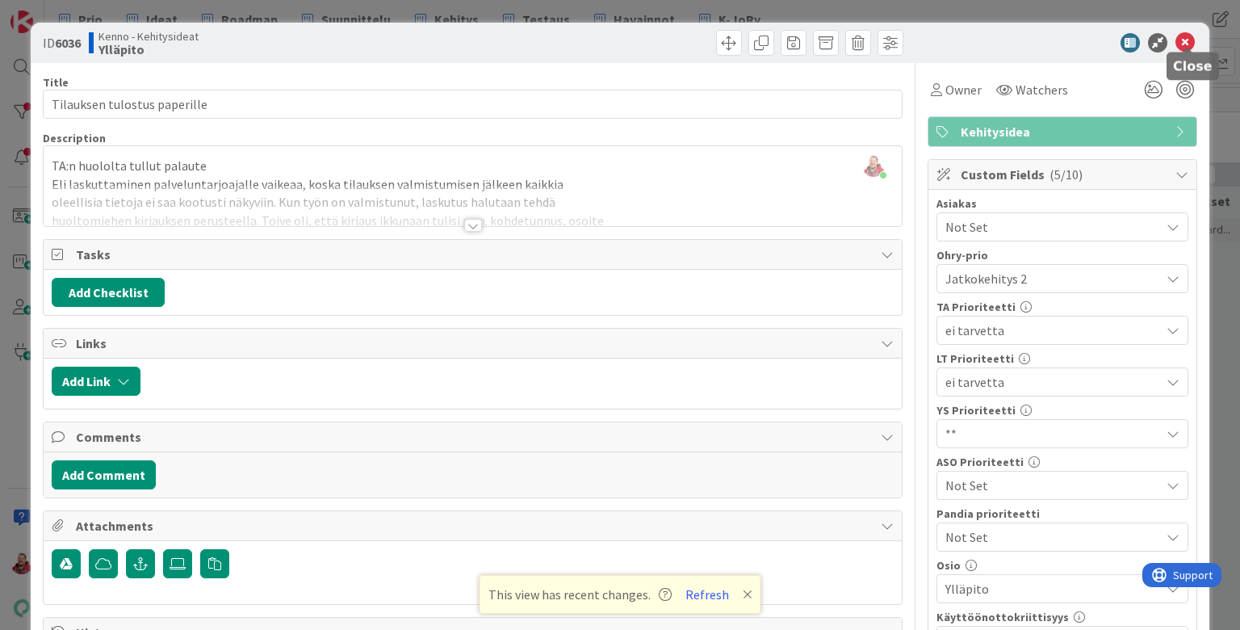
click at [1187, 37] on icon at bounding box center [1184, 42] width 19 height 19
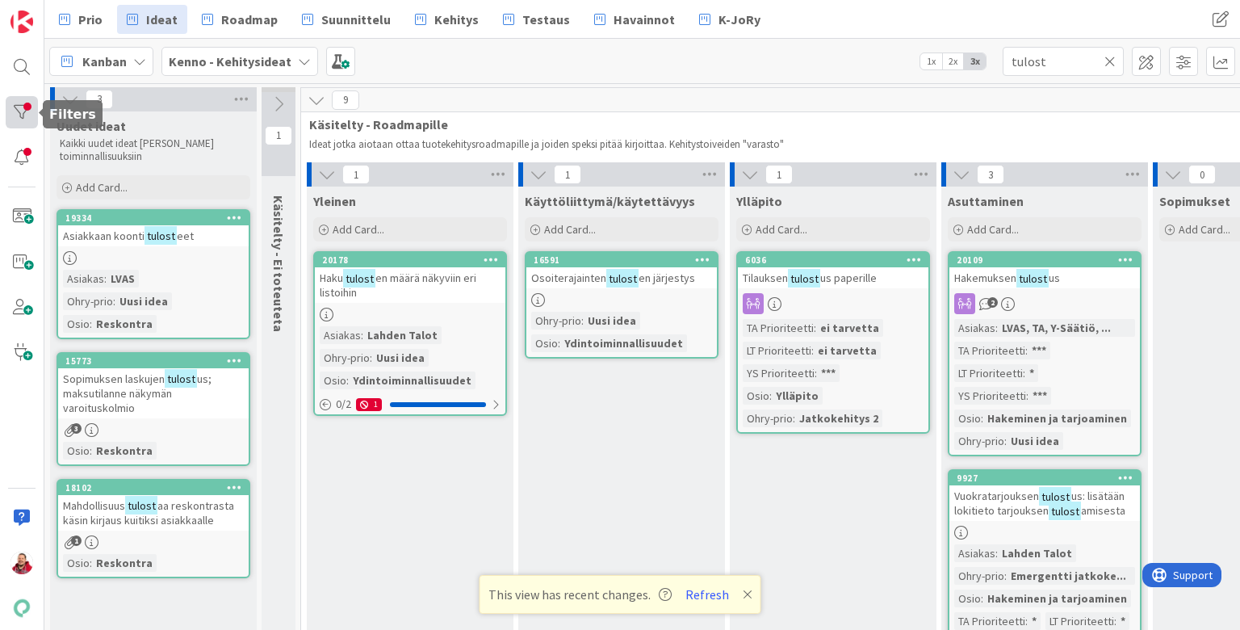
click at [16, 120] on div at bounding box center [22, 112] width 32 height 32
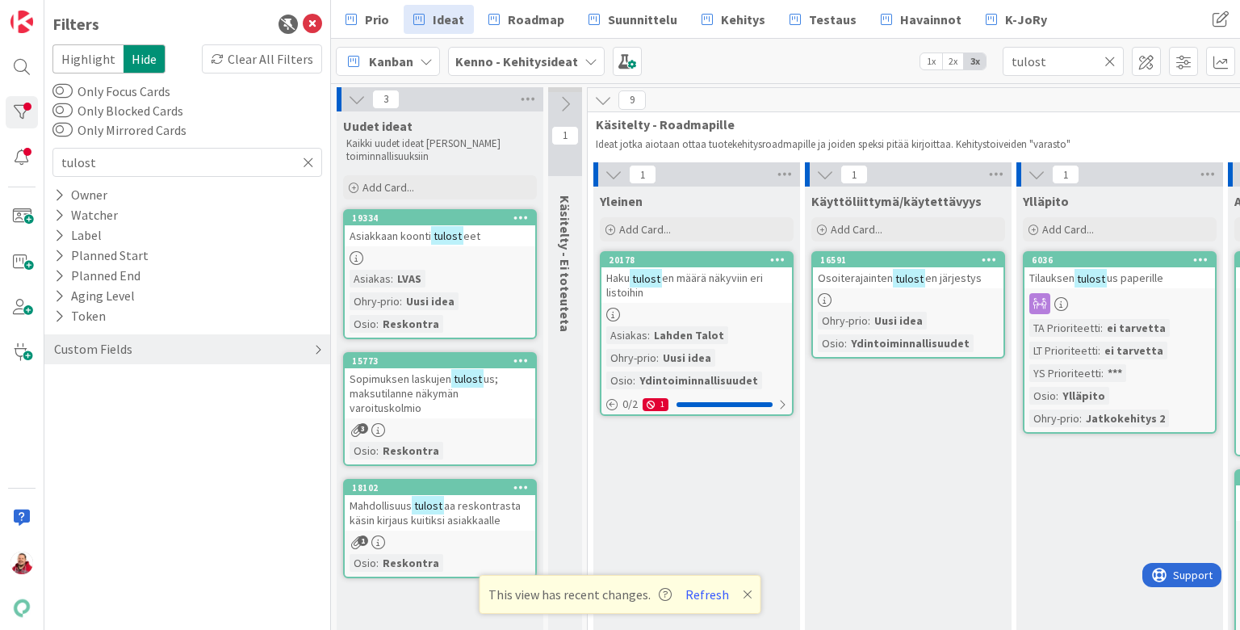
click at [86, 339] on div "Custom Fields" at bounding box center [93, 349] width 82 height 20
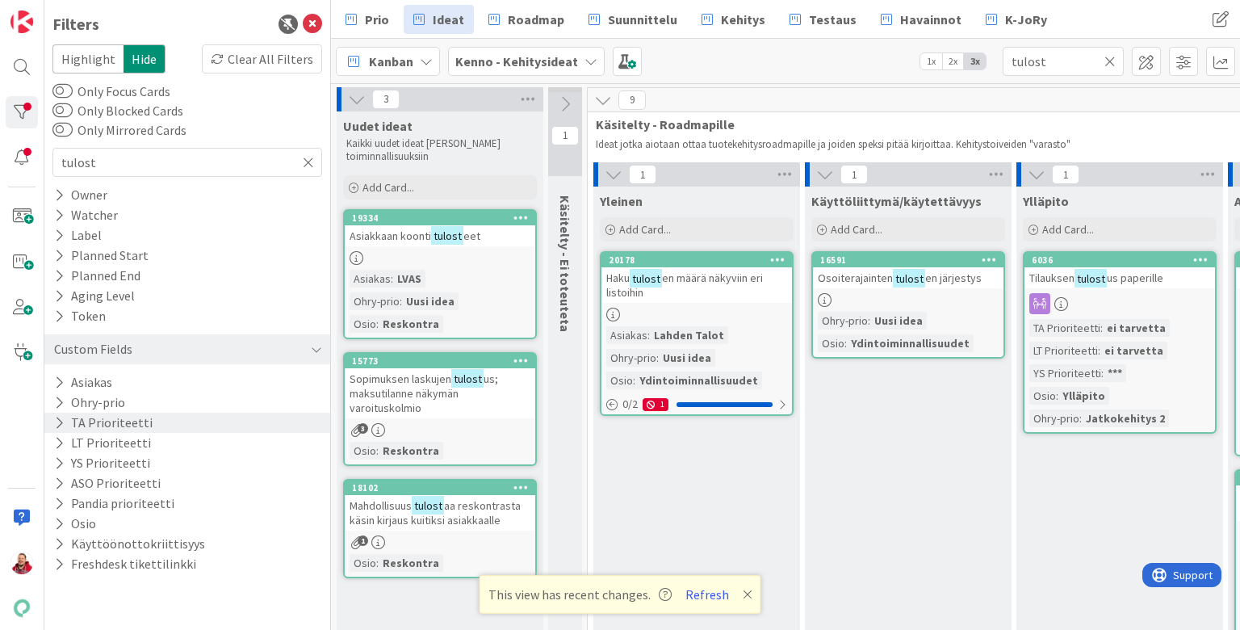
click at [58, 416] on icon at bounding box center [59, 423] width 10 height 14
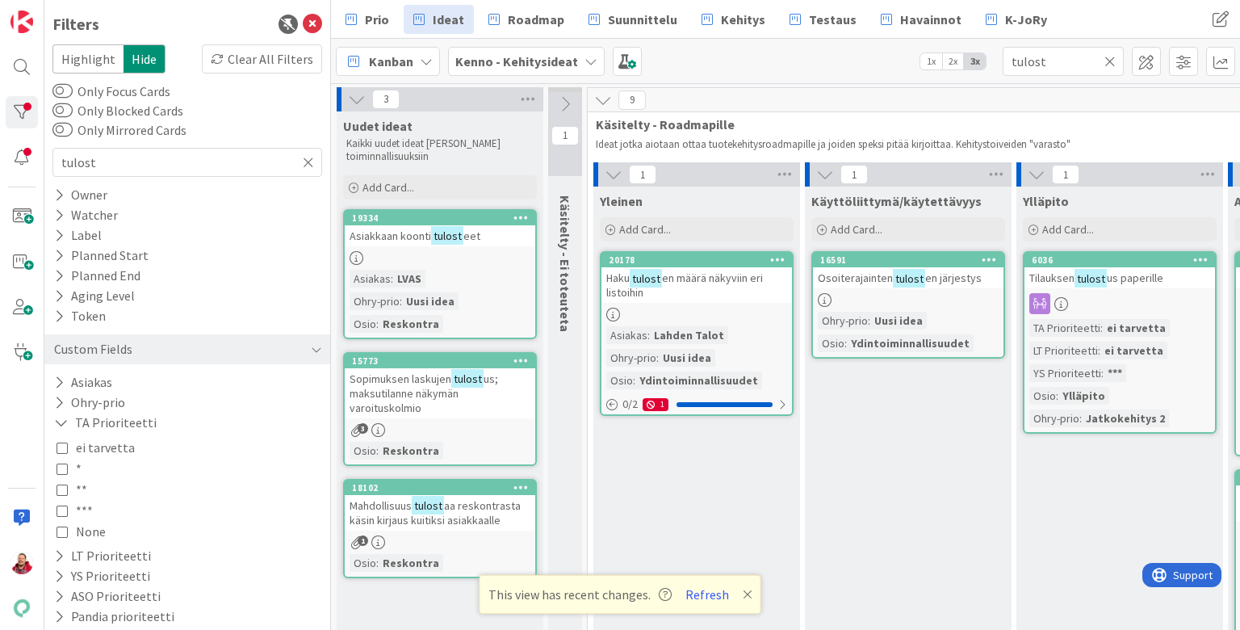
click at [59, 484] on icon at bounding box center [62, 489] width 11 height 11
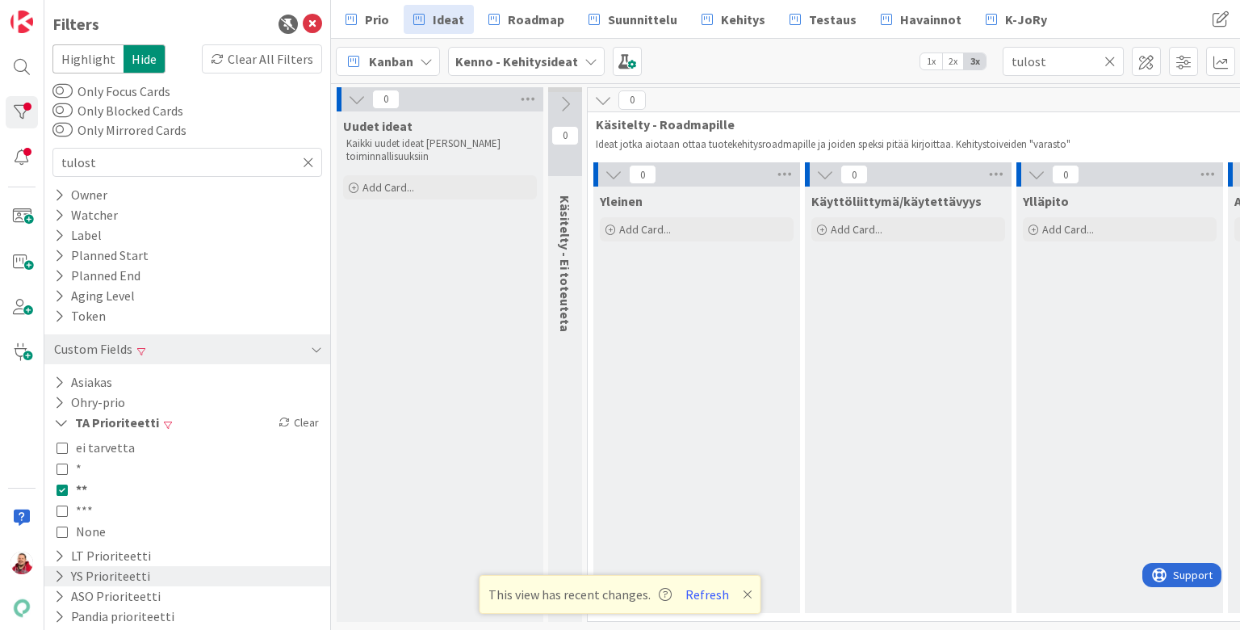
click at [57, 569] on icon at bounding box center [59, 576] width 10 height 14
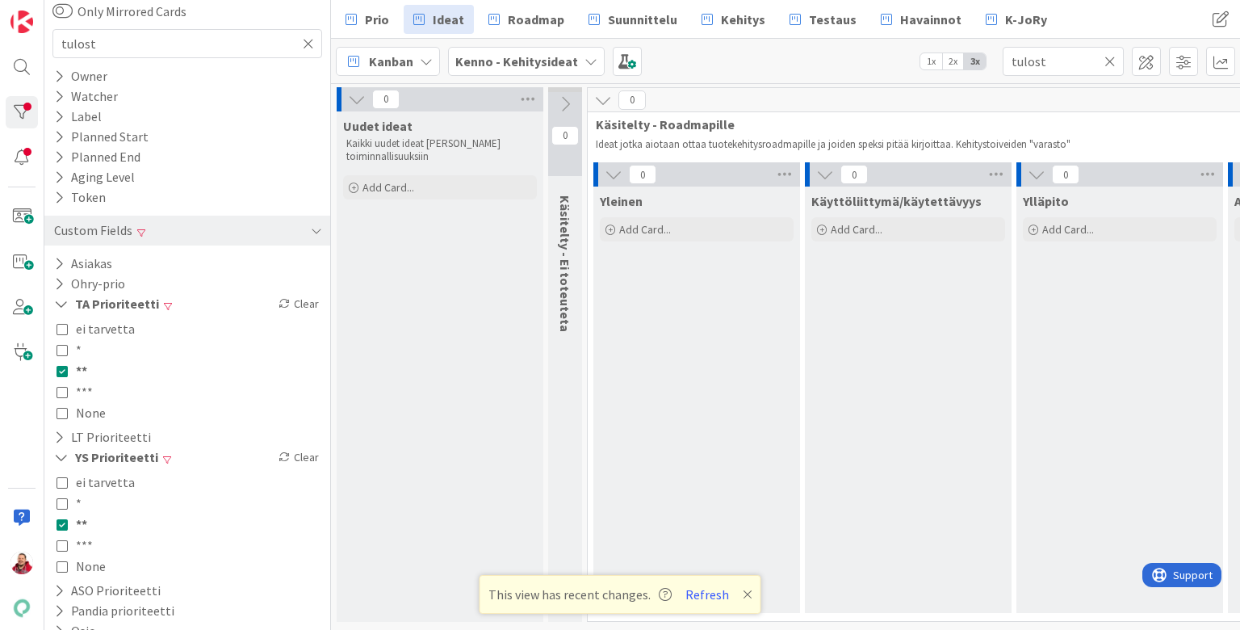
scroll to position [118, 0]
click at [58, 584] on icon at bounding box center [59, 591] width 10 height 14
click at [57, 556] on button "None" at bounding box center [81, 566] width 49 height 21
click at [58, 584] on icon at bounding box center [61, 591] width 15 height 14
click at [60, 561] on icon at bounding box center [62, 566] width 11 height 11
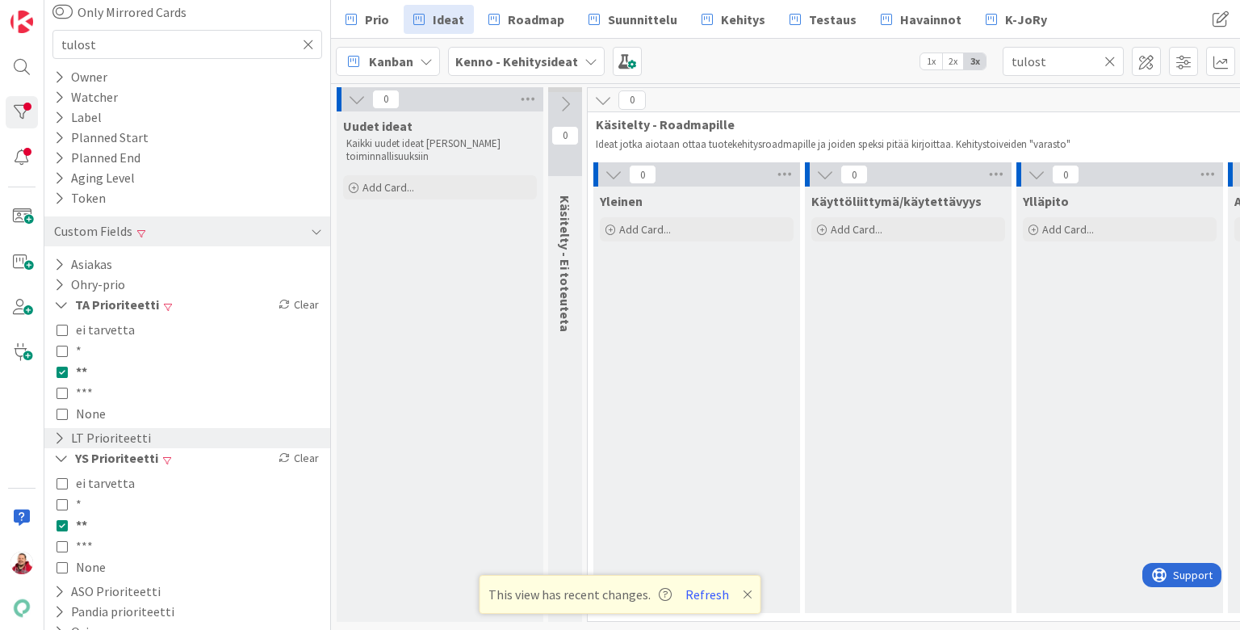
click at [55, 431] on icon at bounding box center [59, 438] width 10 height 14
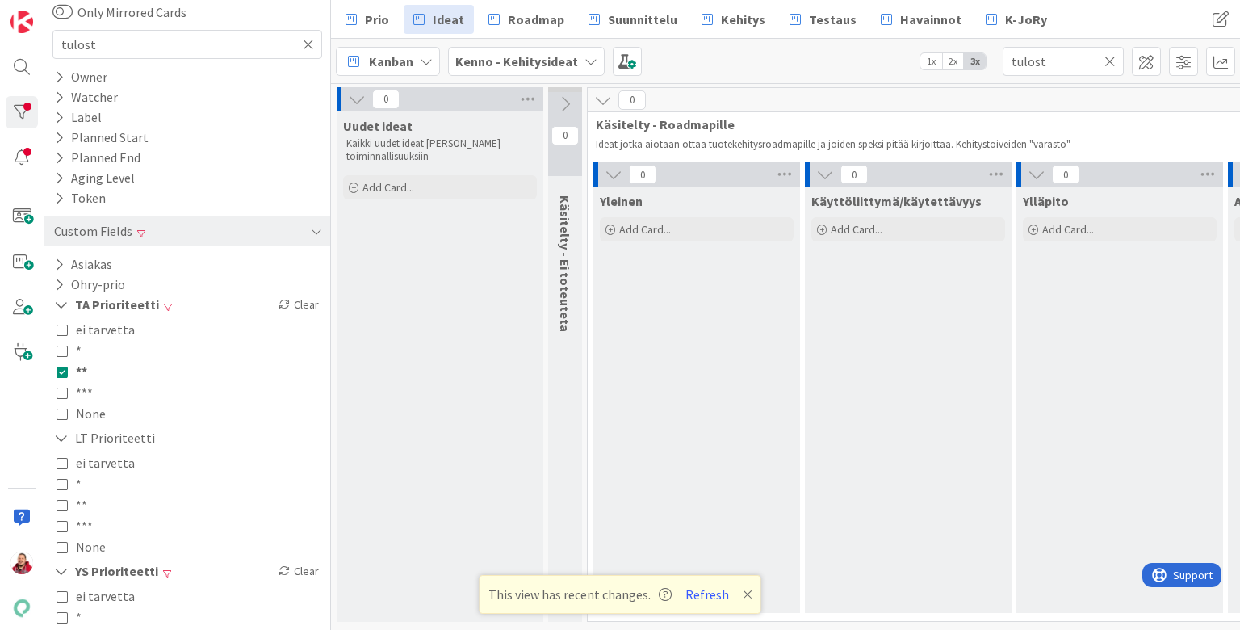
click at [60, 499] on icon at bounding box center [62, 504] width 11 height 11
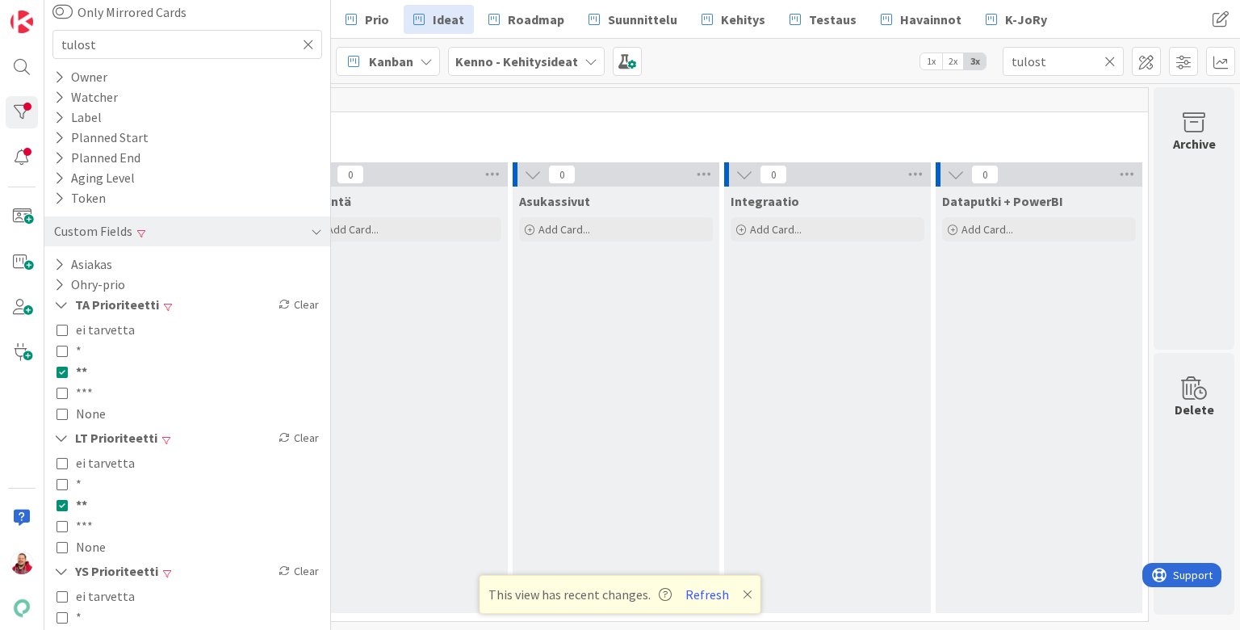
scroll to position [0, 0]
click at [690, 594] on button "Refresh" at bounding box center [707, 594] width 55 height 21
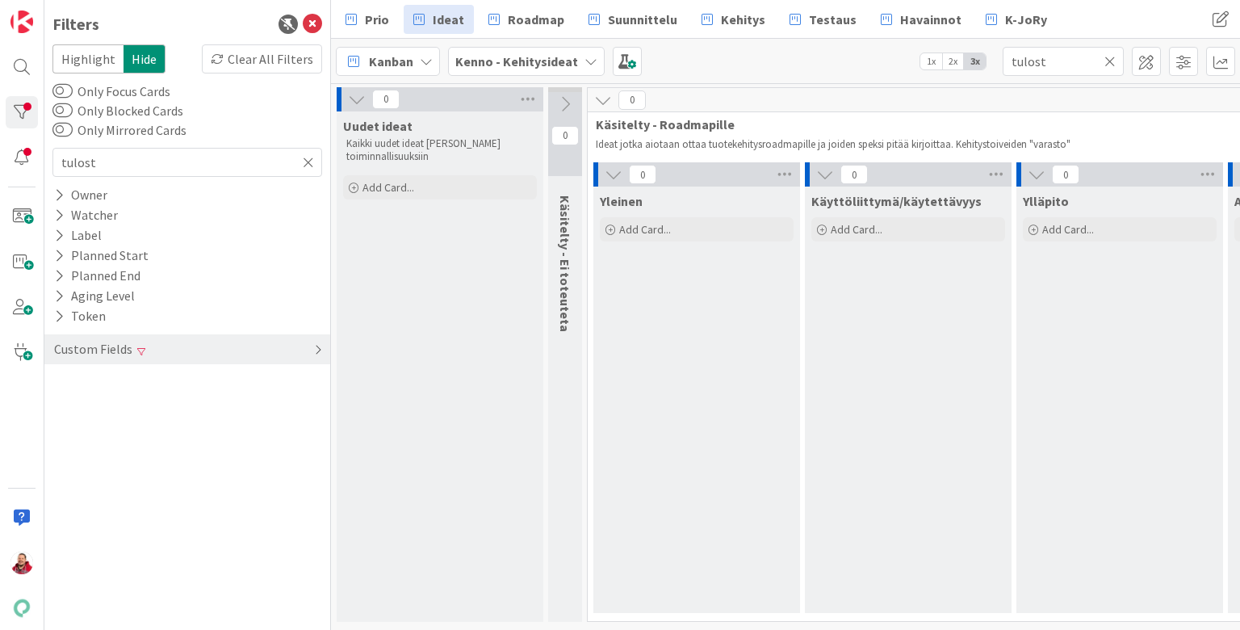
click at [123, 334] on div "Custom Fields" at bounding box center [187, 349] width 286 height 30
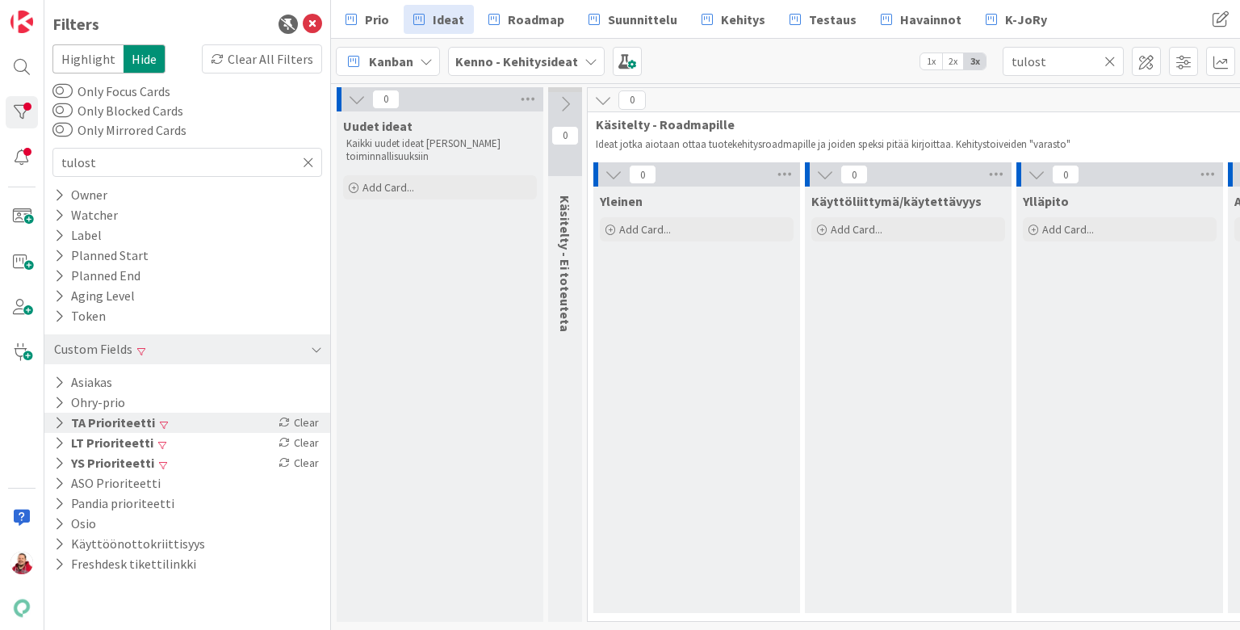
click at [60, 416] on icon at bounding box center [59, 423] width 10 height 14
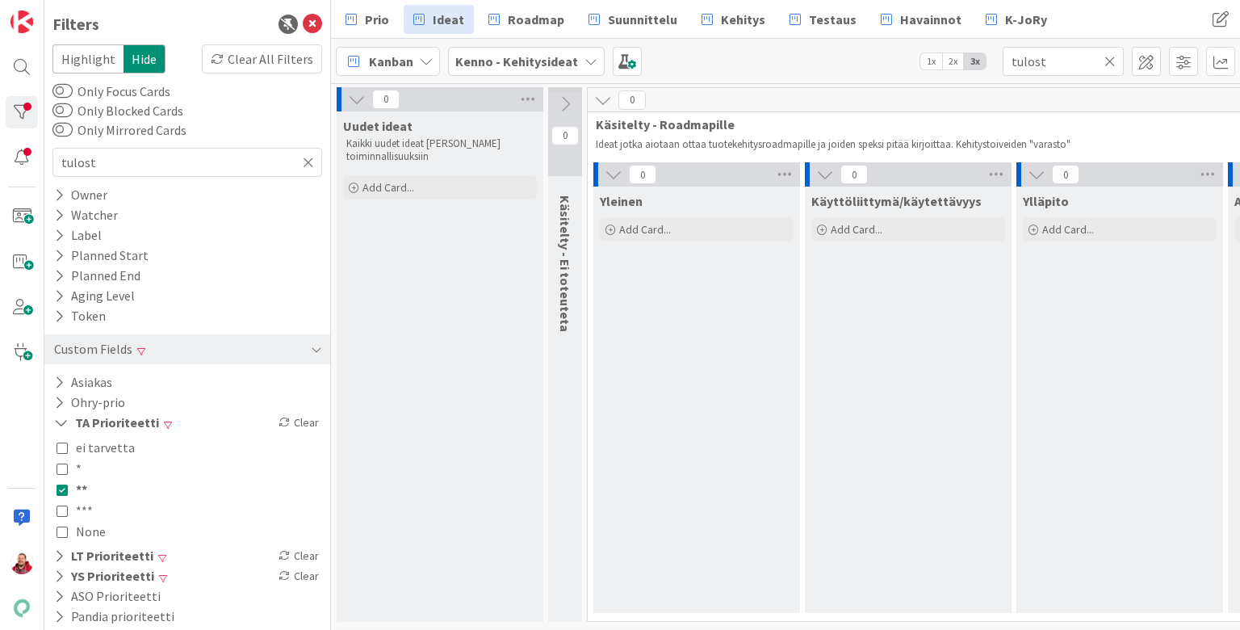
click at [61, 484] on icon at bounding box center [62, 489] width 11 height 11
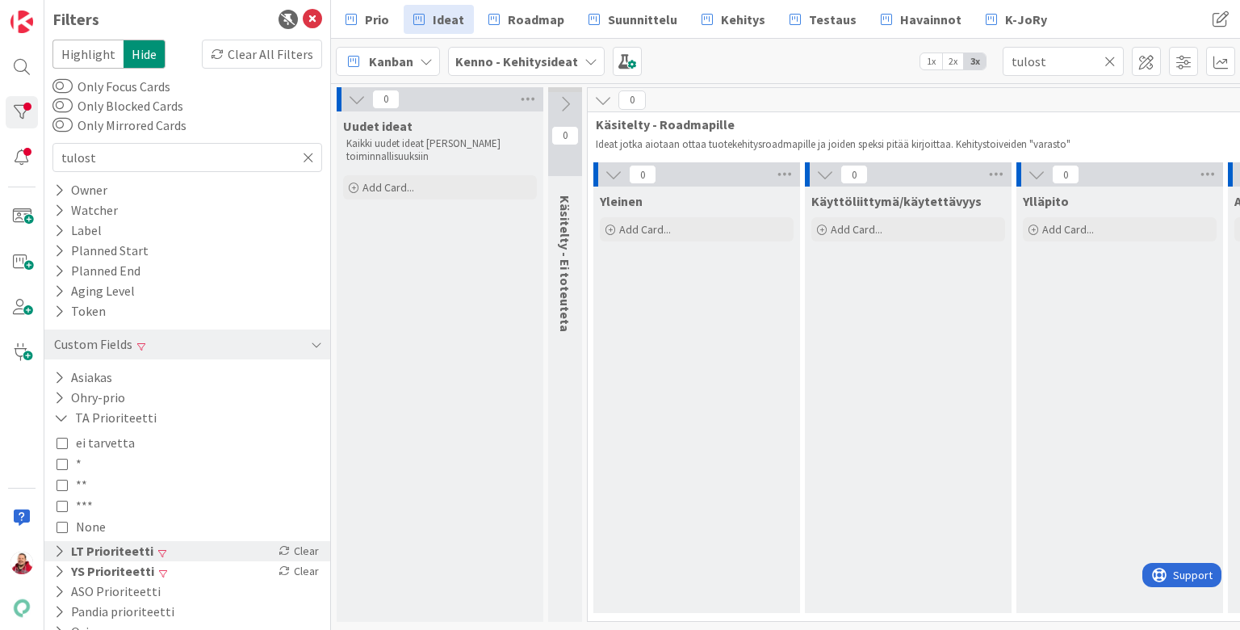
click at [57, 544] on icon at bounding box center [59, 551] width 10 height 14
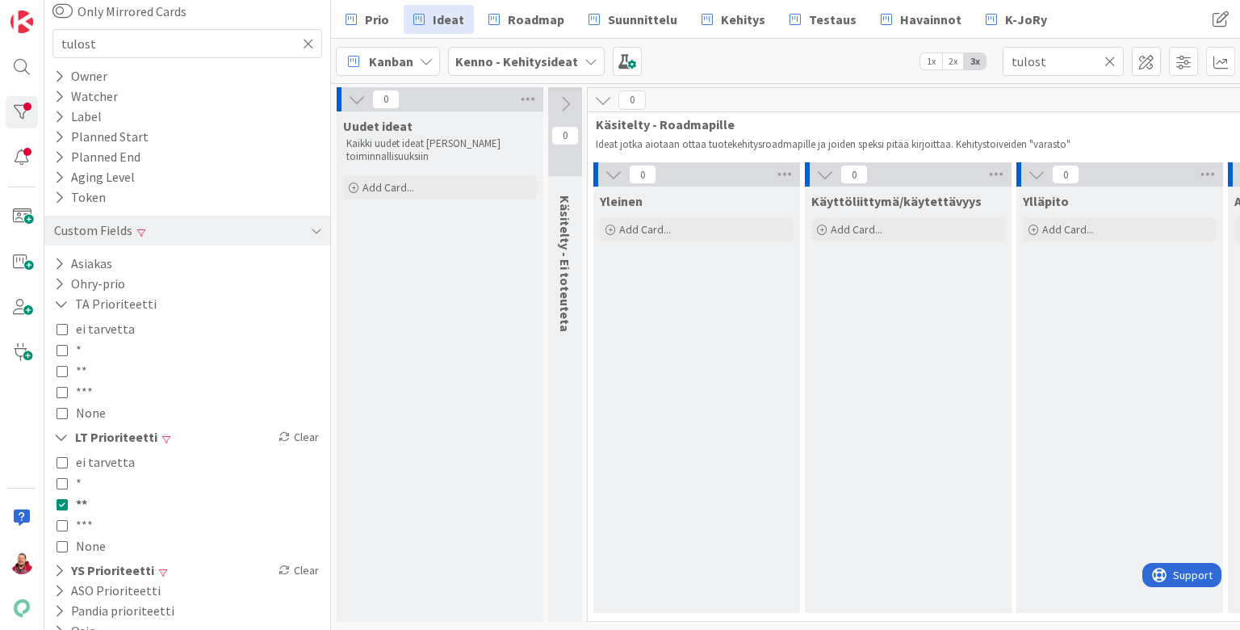
scroll to position [118, 0]
click at [1108, 55] on icon at bounding box center [1109, 61] width 11 height 15
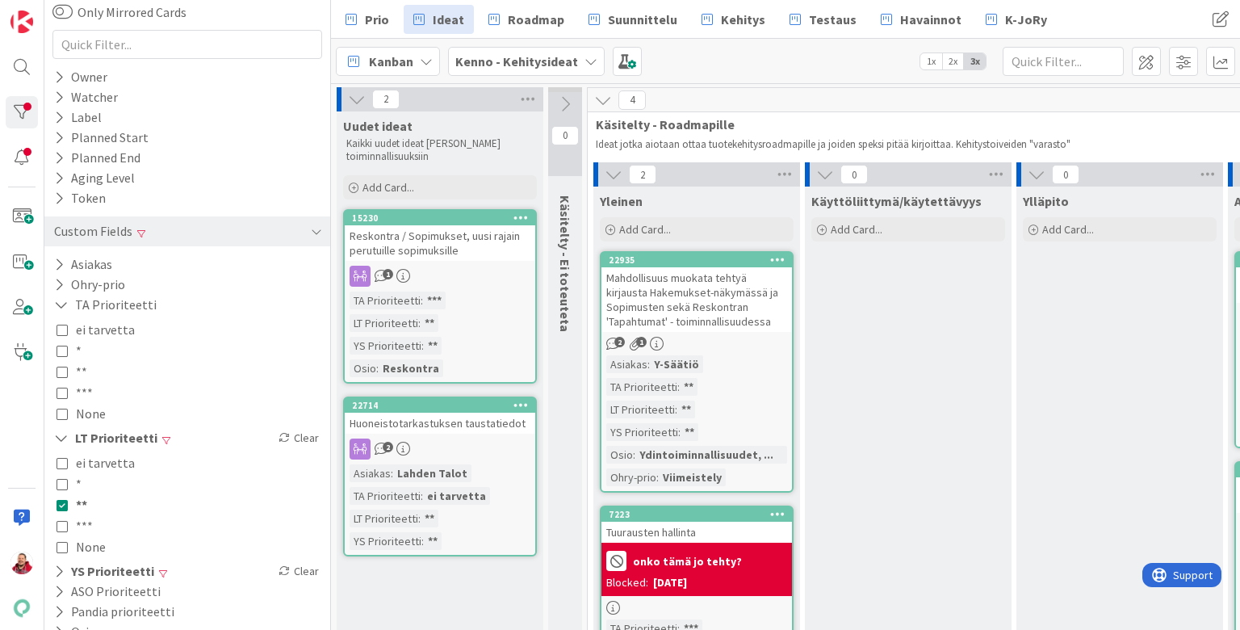
click at [58, 366] on icon at bounding box center [62, 371] width 11 height 11
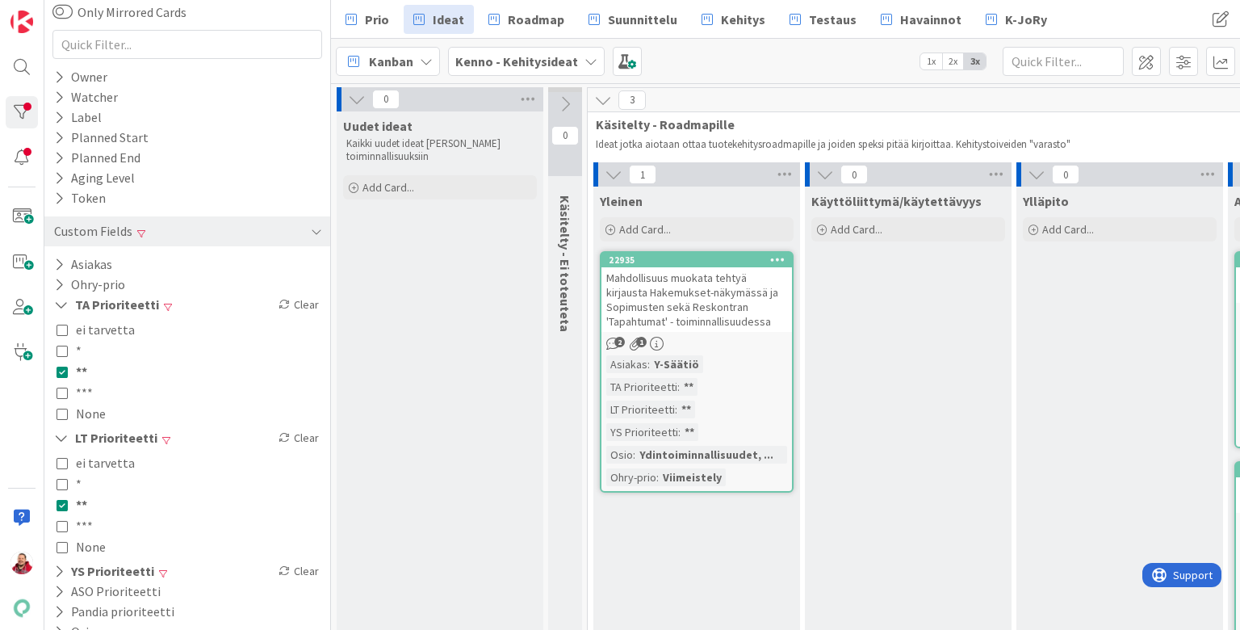
click at [743, 271] on div "Mahdollisuus muokata tehtyä kirjausta Hakemukset-näkymässä ja Sopimusten sekä R…" at bounding box center [696, 299] width 191 height 65
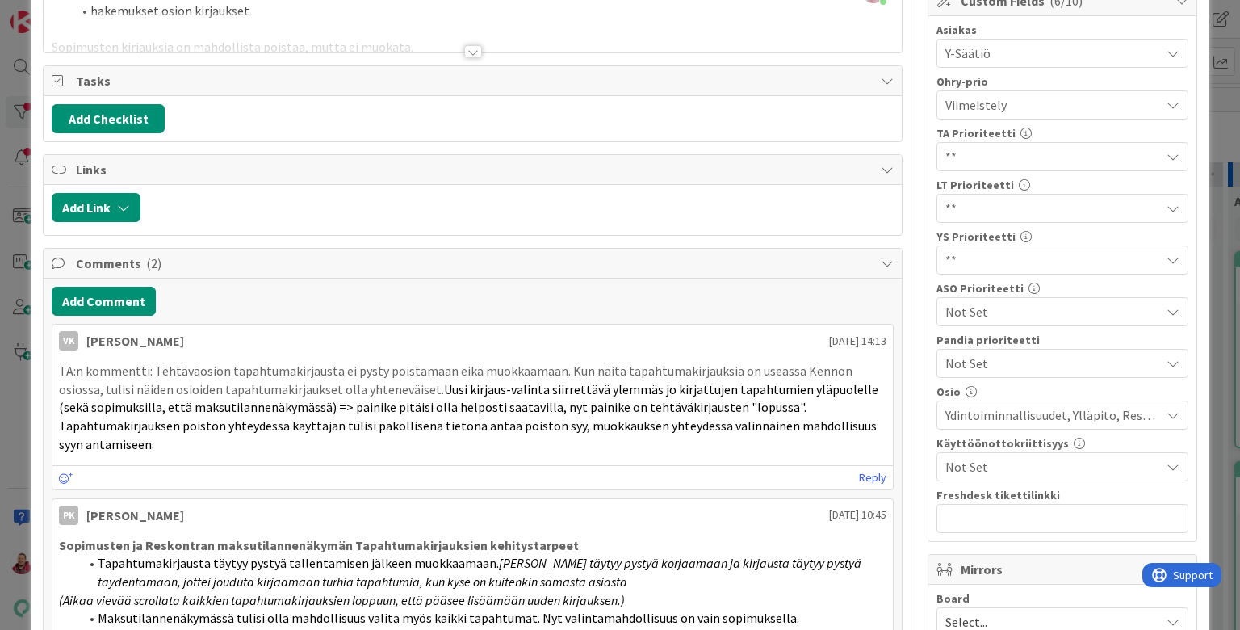
scroll to position [181, 0]
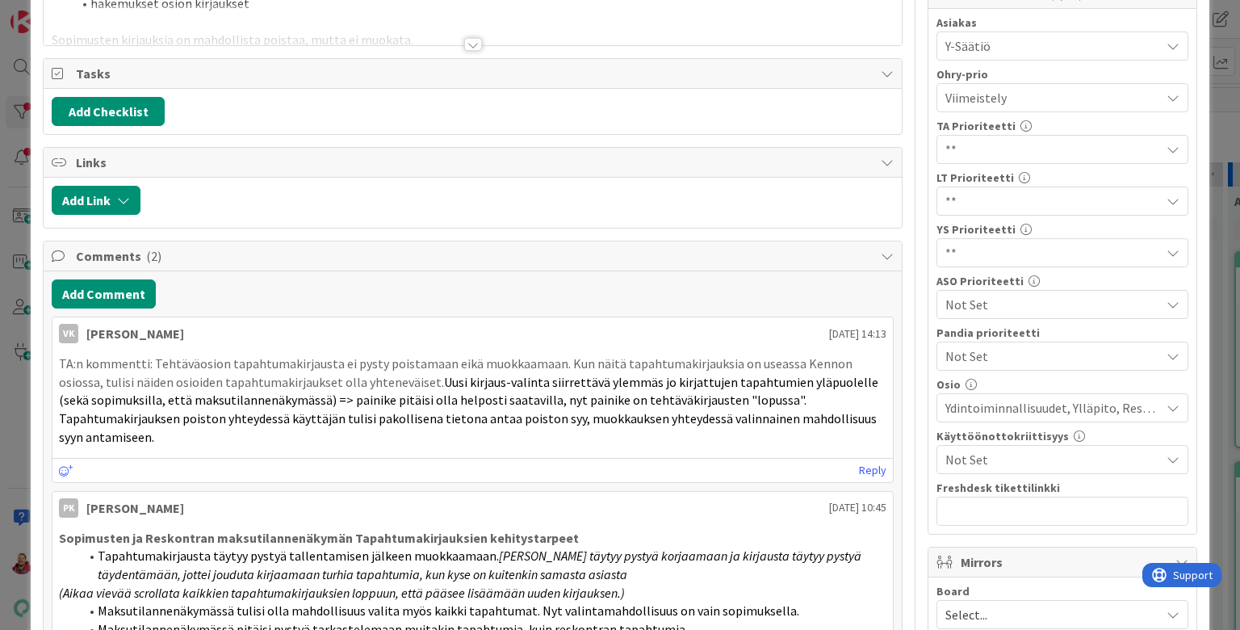
click at [995, 603] on span "Select..." at bounding box center [1048, 614] width 207 height 23
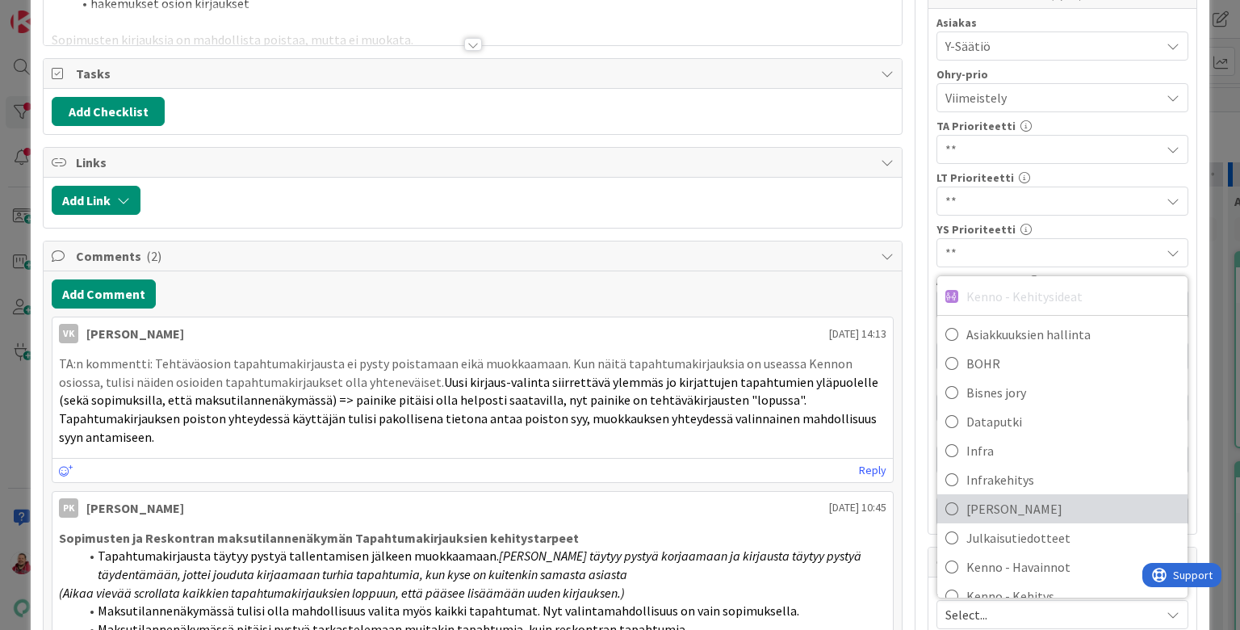
scroll to position [31, 0]
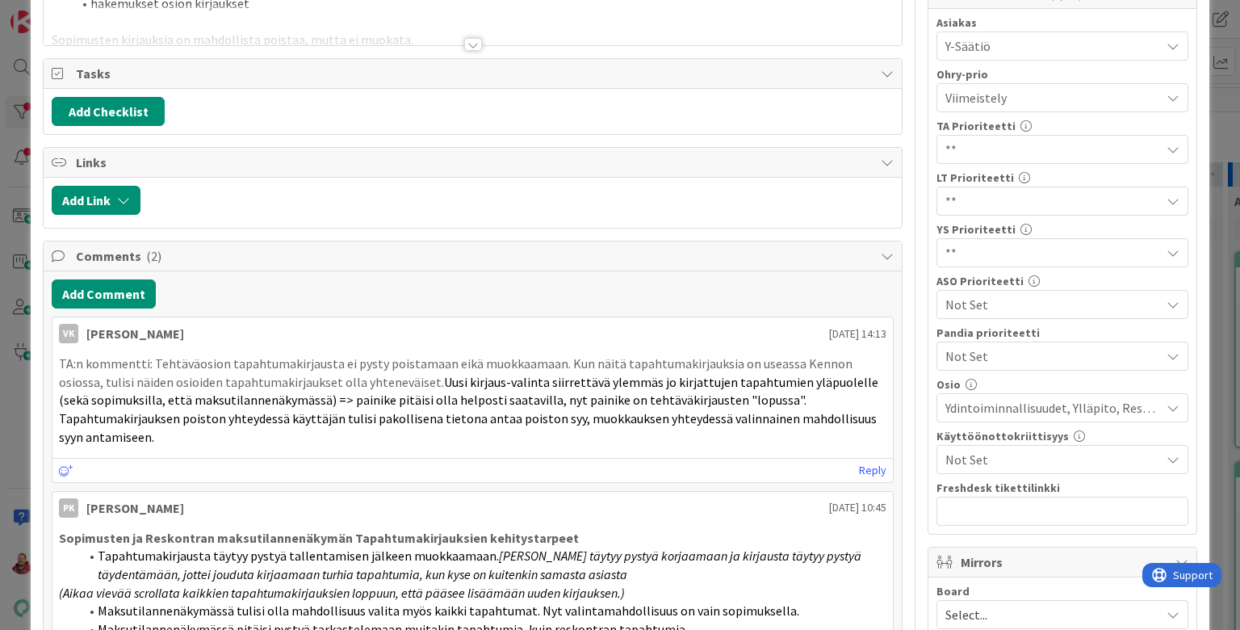
scroll to position [251, 0]
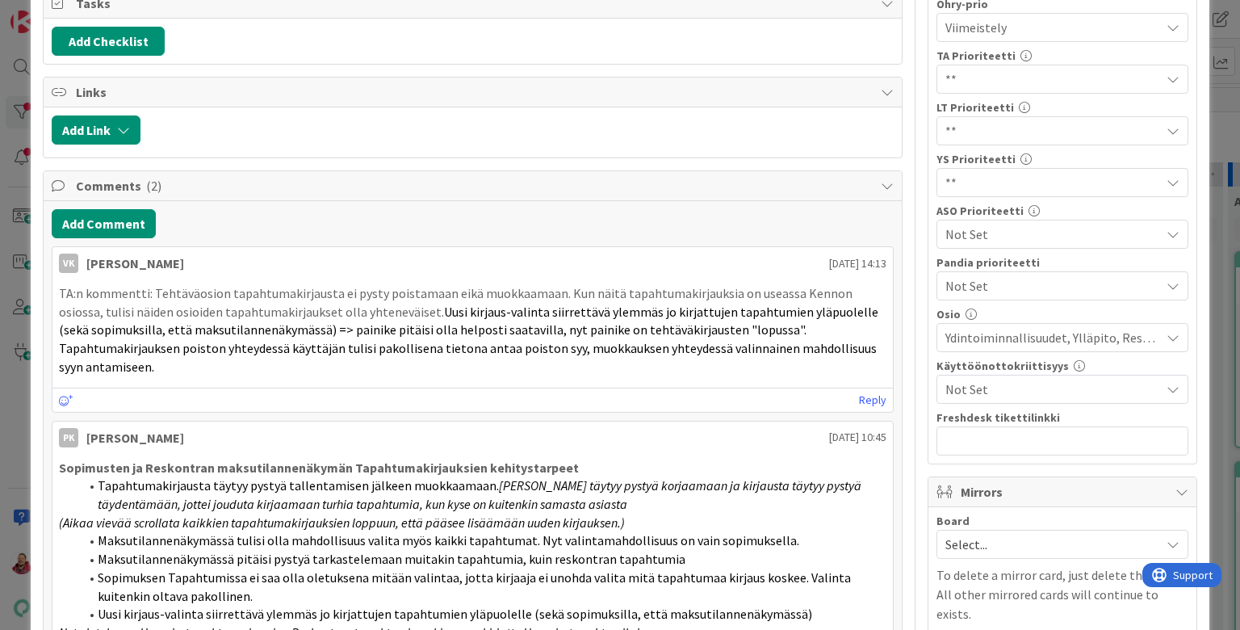
click at [1123, 533] on span "Select..." at bounding box center [1048, 544] width 207 height 23
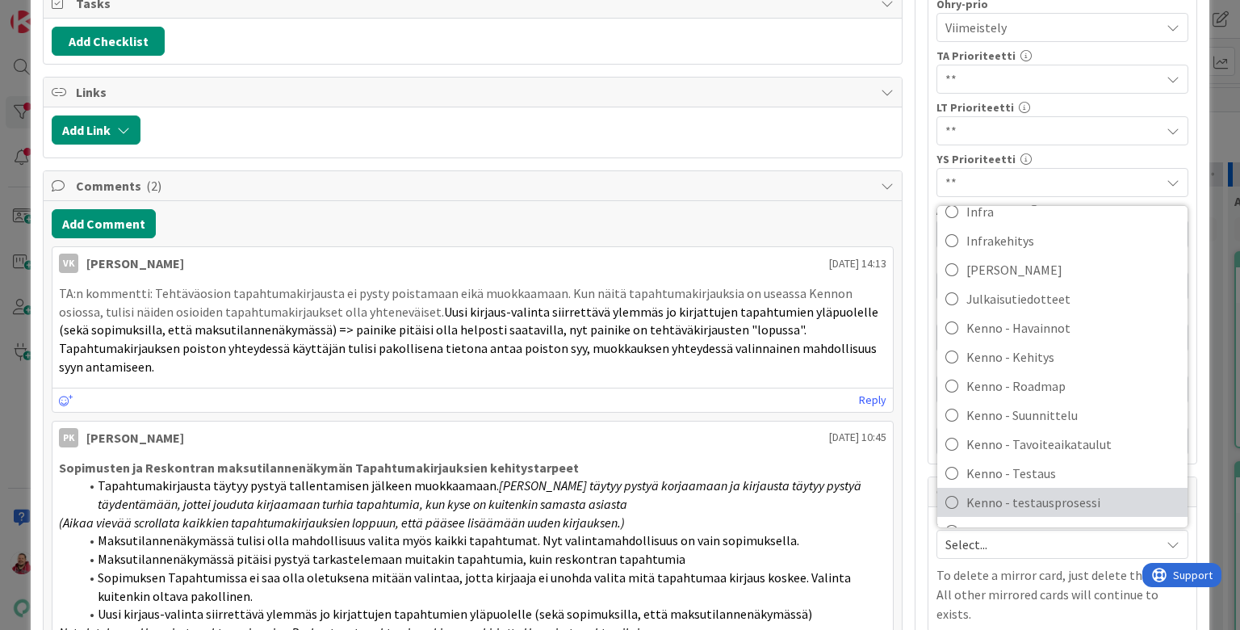
scroll to position [211, 0]
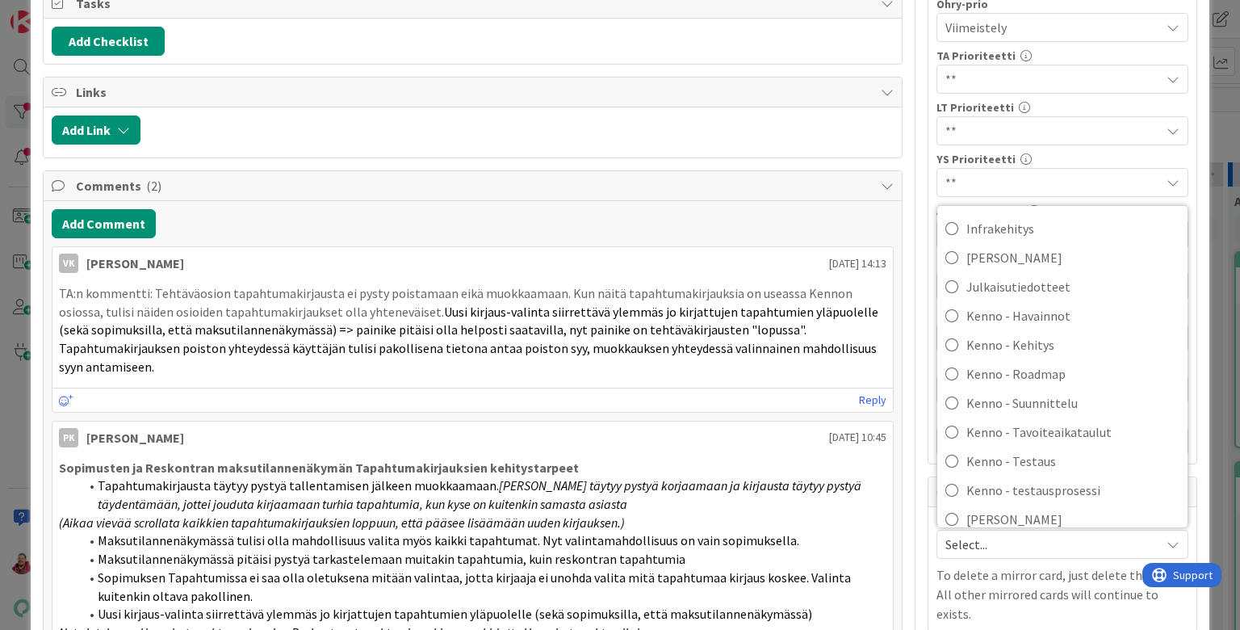
click at [1034, 565] on span "Kenno-Kumppanipriorisointi" at bounding box center [1072, 577] width 213 height 24
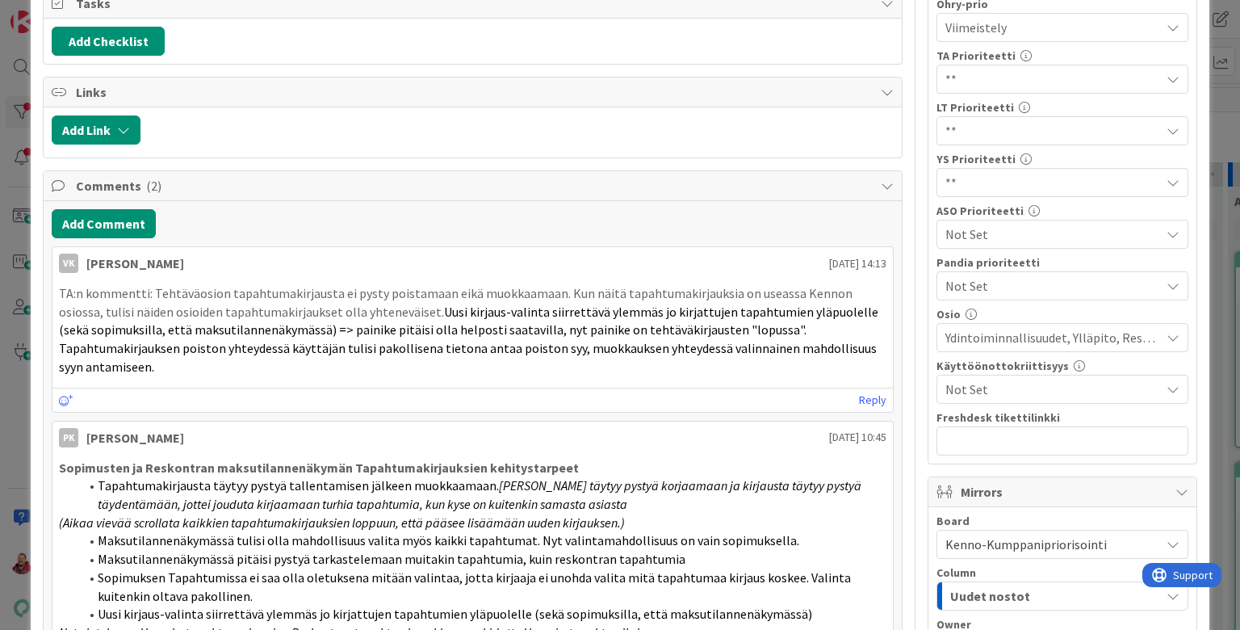
click at [1036, 583] on div "Uudet nostot" at bounding box center [1053, 596] width 214 height 26
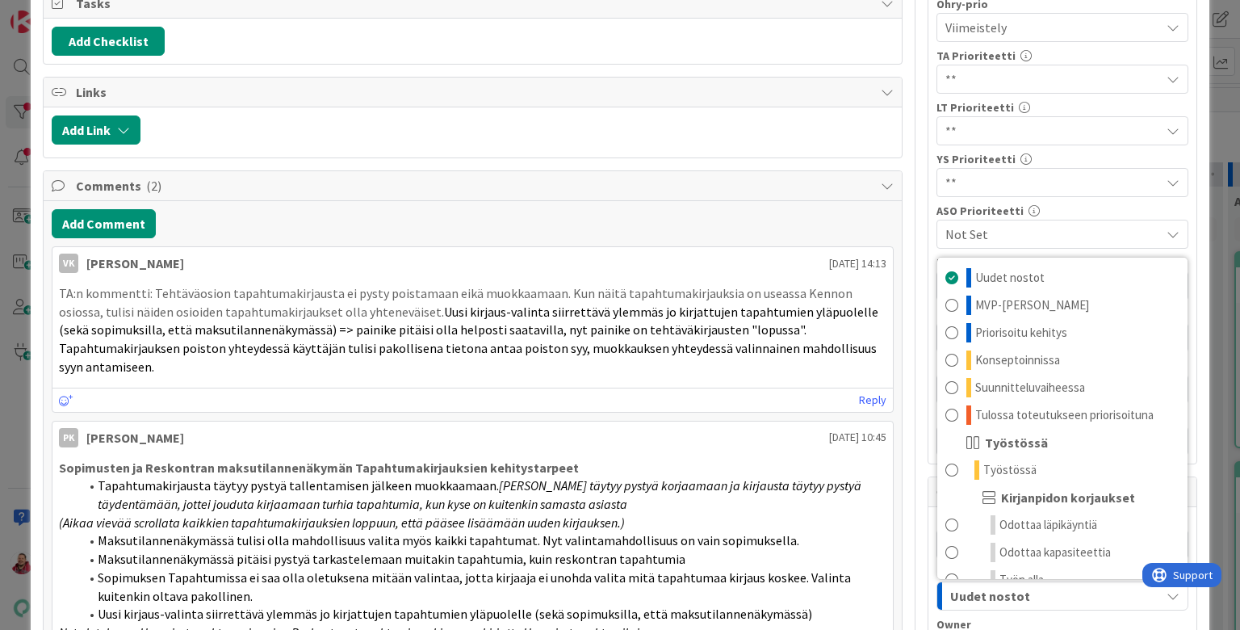
click at [1036, 583] on div "Uudet nostot" at bounding box center [1053, 596] width 214 height 26
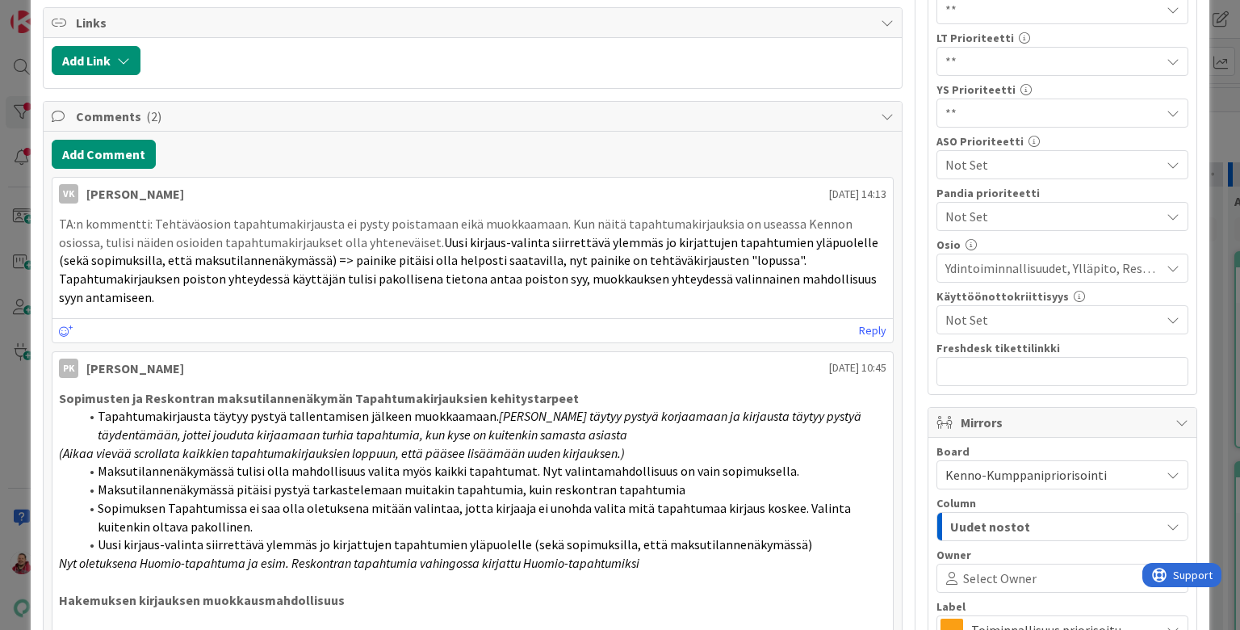
scroll to position [437, 0]
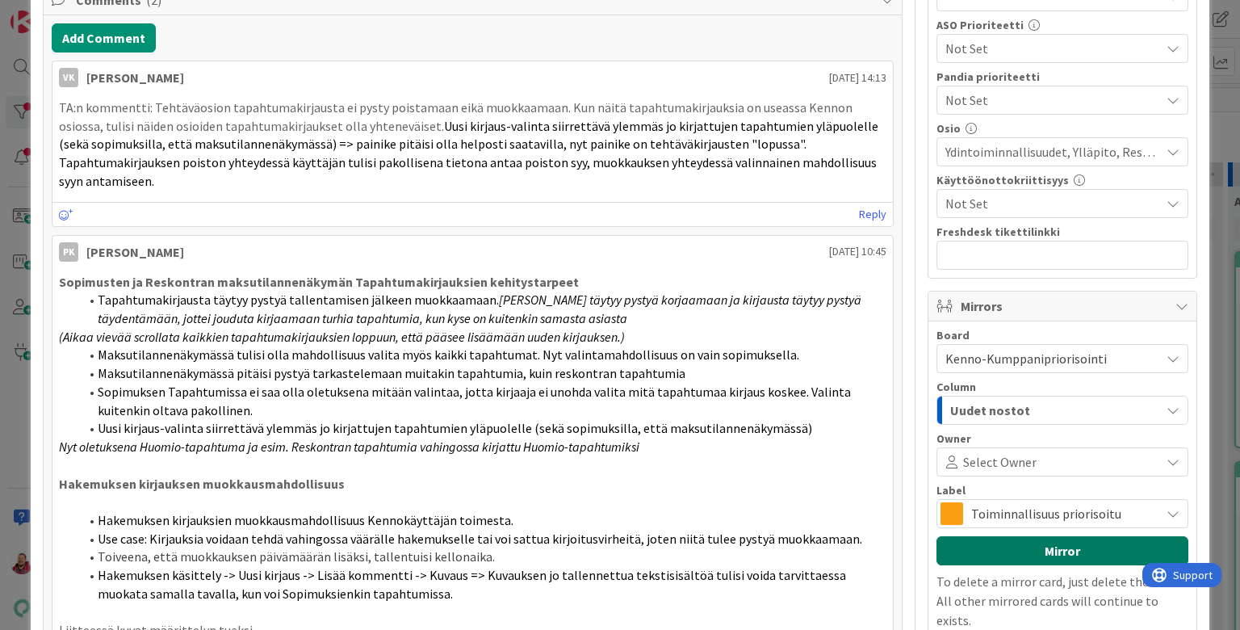
click at [1012, 536] on button "Mirror" at bounding box center [1062, 550] width 252 height 29
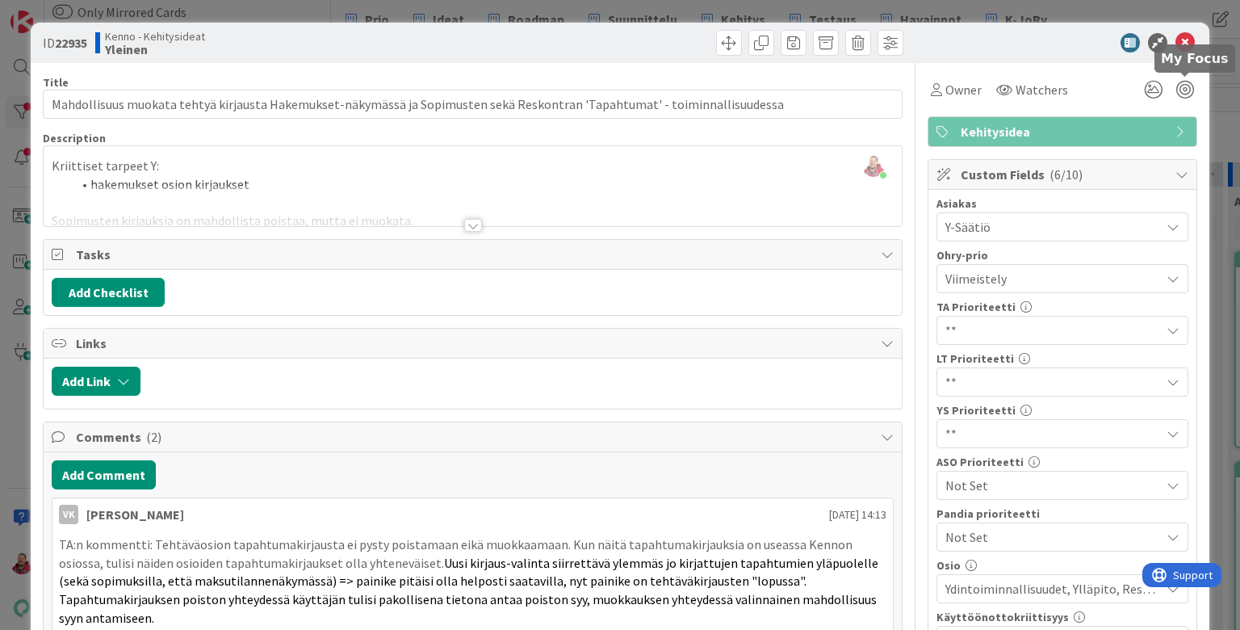
scroll to position [0, 0]
click at [1192, 37] on icon at bounding box center [1184, 42] width 19 height 19
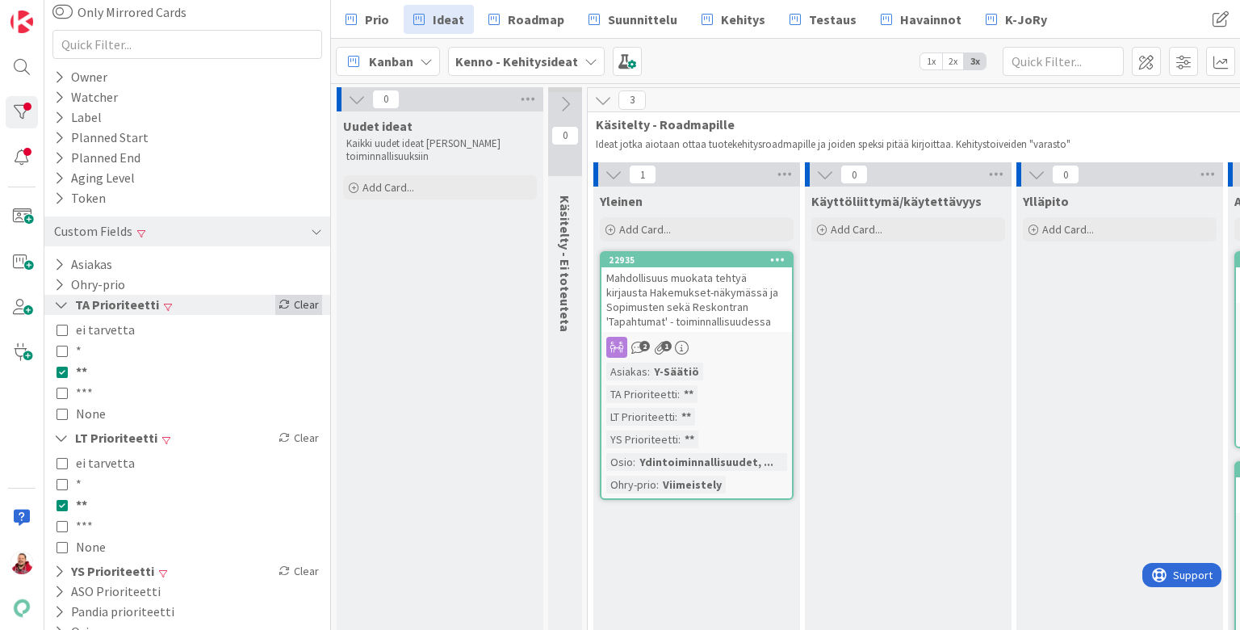
click at [309, 295] on div "Clear" at bounding box center [298, 305] width 47 height 20
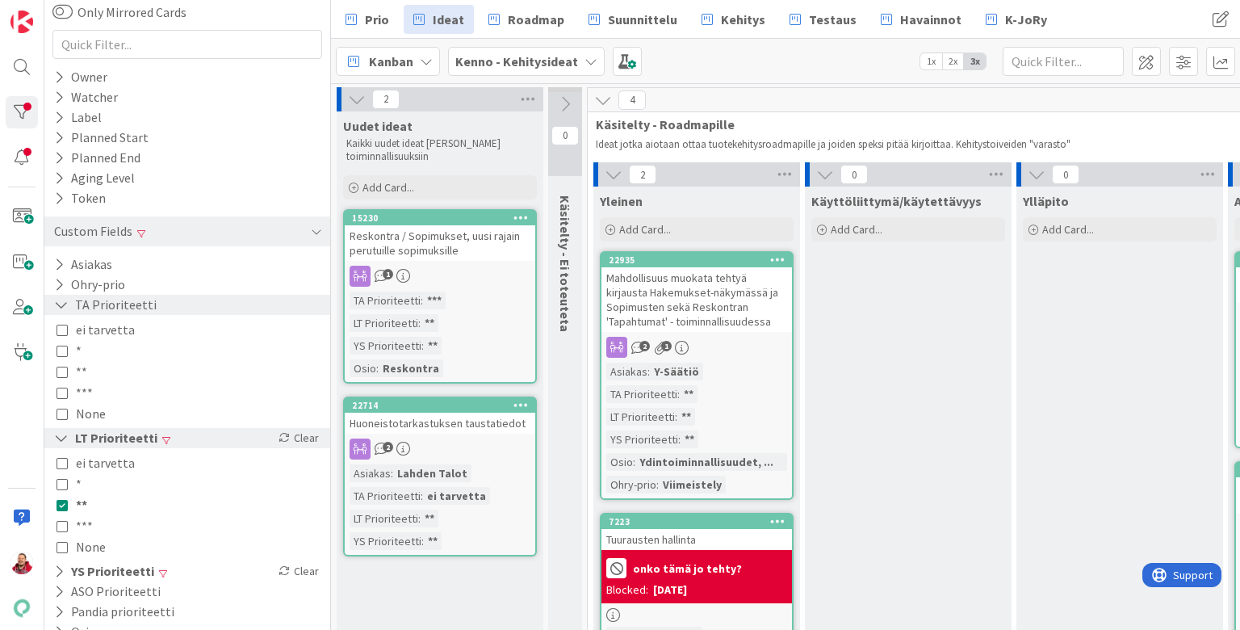
click at [309, 428] on div "LT Prioriteetti Clear" at bounding box center [187, 438] width 286 height 20
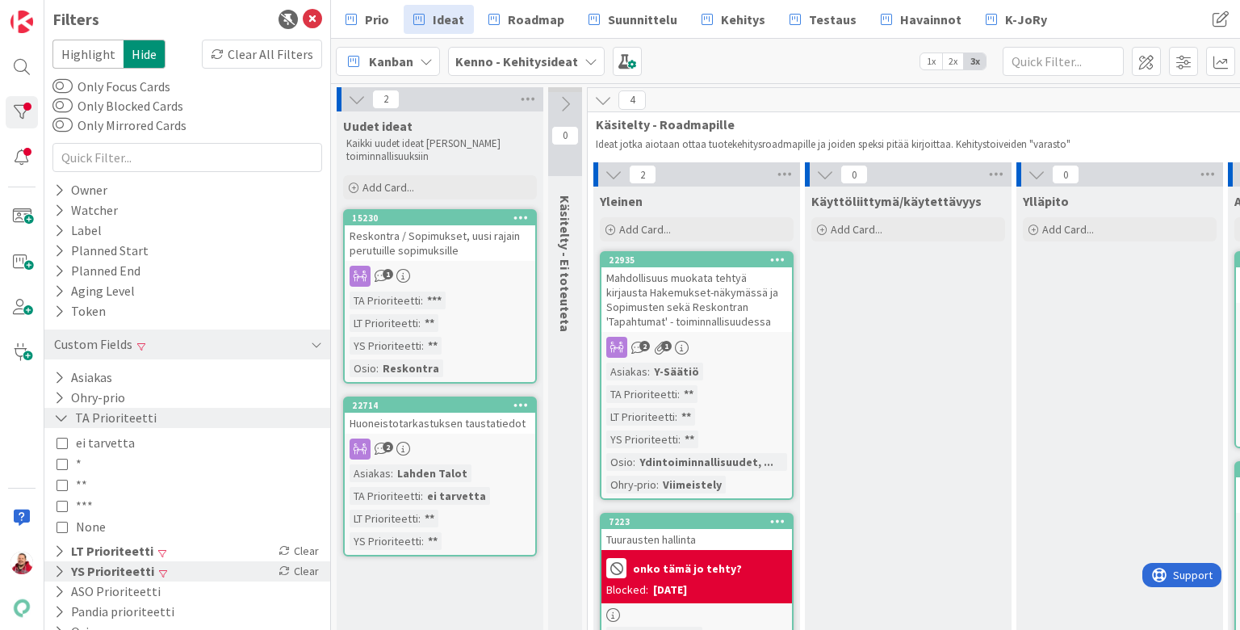
click at [303, 561] on div "YS Prioriteetti Clear" at bounding box center [187, 571] width 286 height 20
click at [303, 541] on div "Clear" at bounding box center [298, 551] width 47 height 20
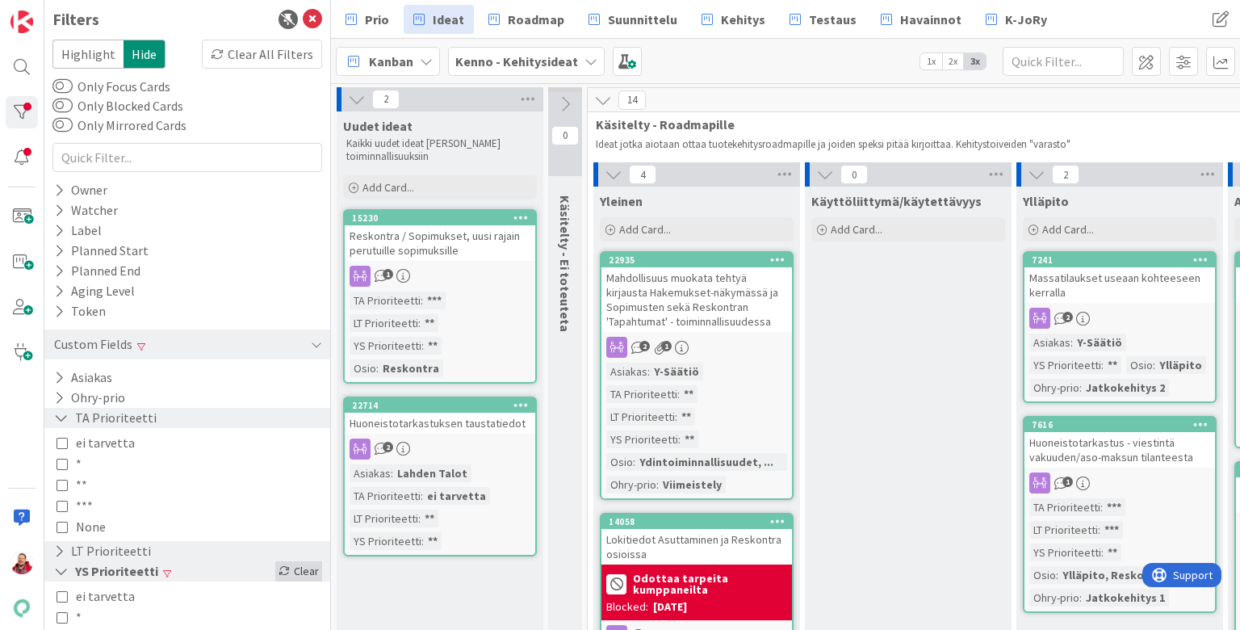
click at [300, 561] on div "Clear" at bounding box center [298, 571] width 47 height 20
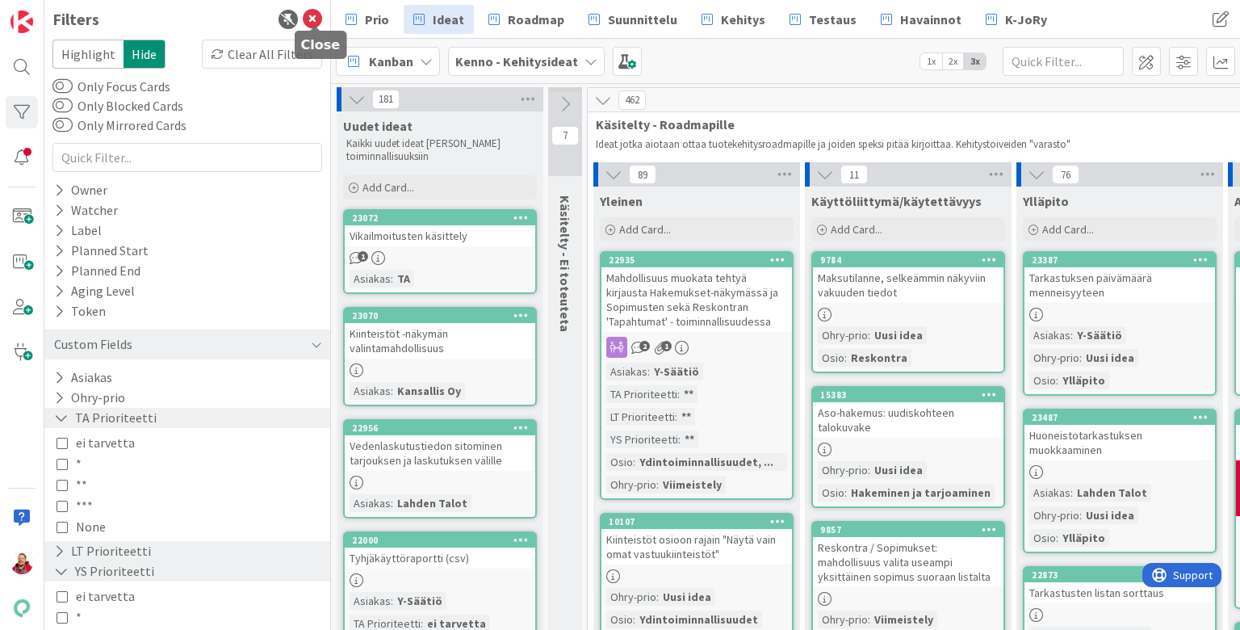
click at [316, 17] on icon at bounding box center [312, 19] width 19 height 19
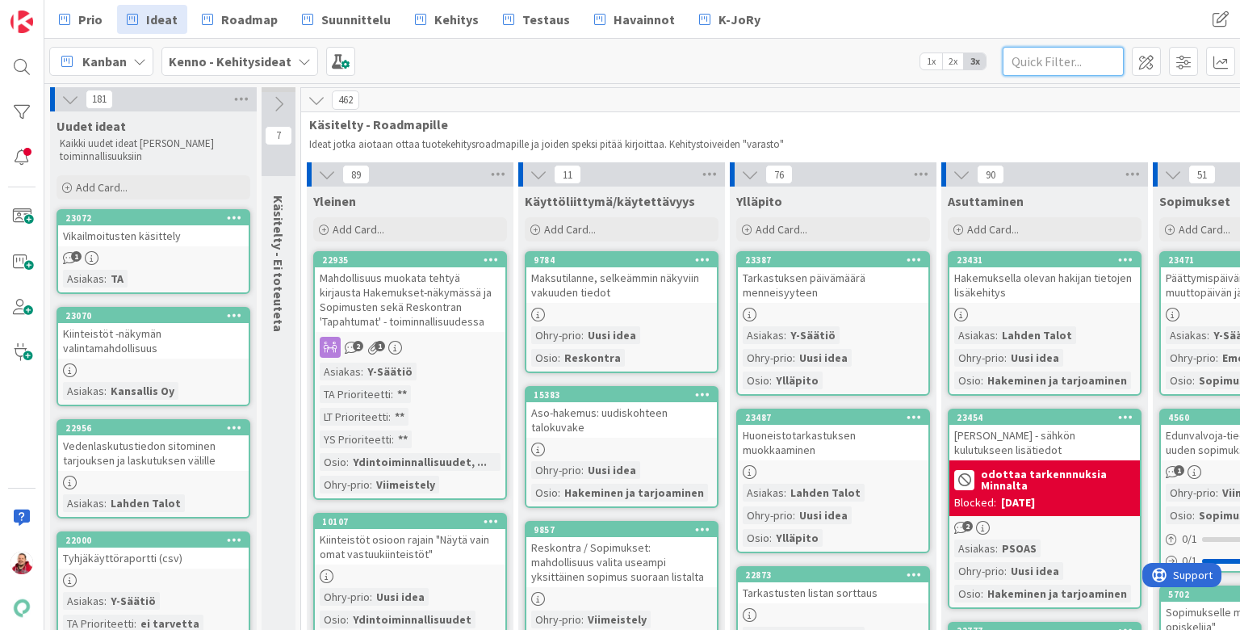
click at [1056, 62] on input "text" at bounding box center [1063, 61] width 121 height 29
click at [946, 60] on span "2x" at bounding box center [953, 61] width 22 height 16
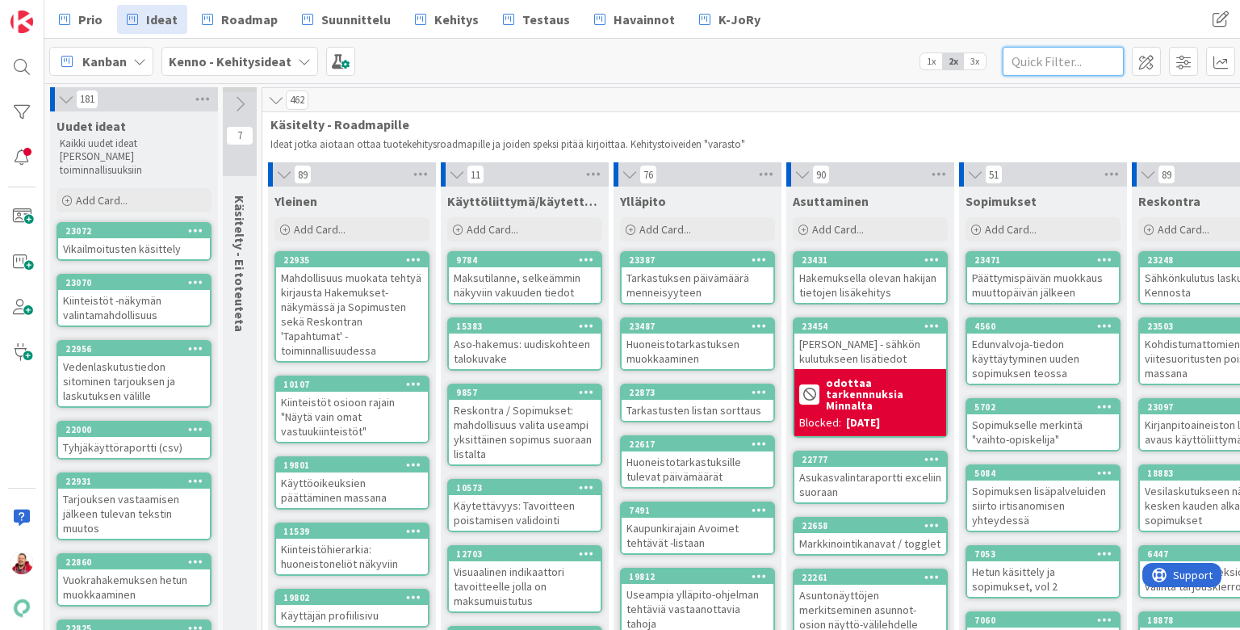
click at [1034, 62] on input "text" at bounding box center [1063, 61] width 121 height 29
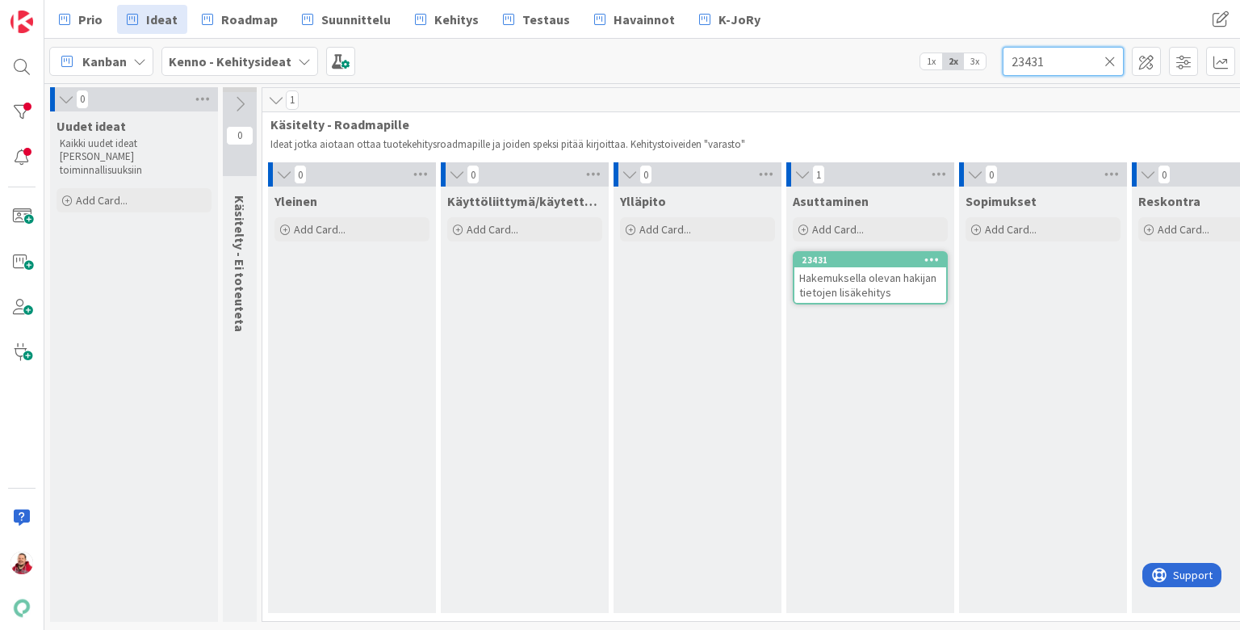
type input "23431"
click at [852, 270] on span "Hakemuksella olevan hakijan tietojen lisäkehitys" at bounding box center [867, 284] width 137 height 29
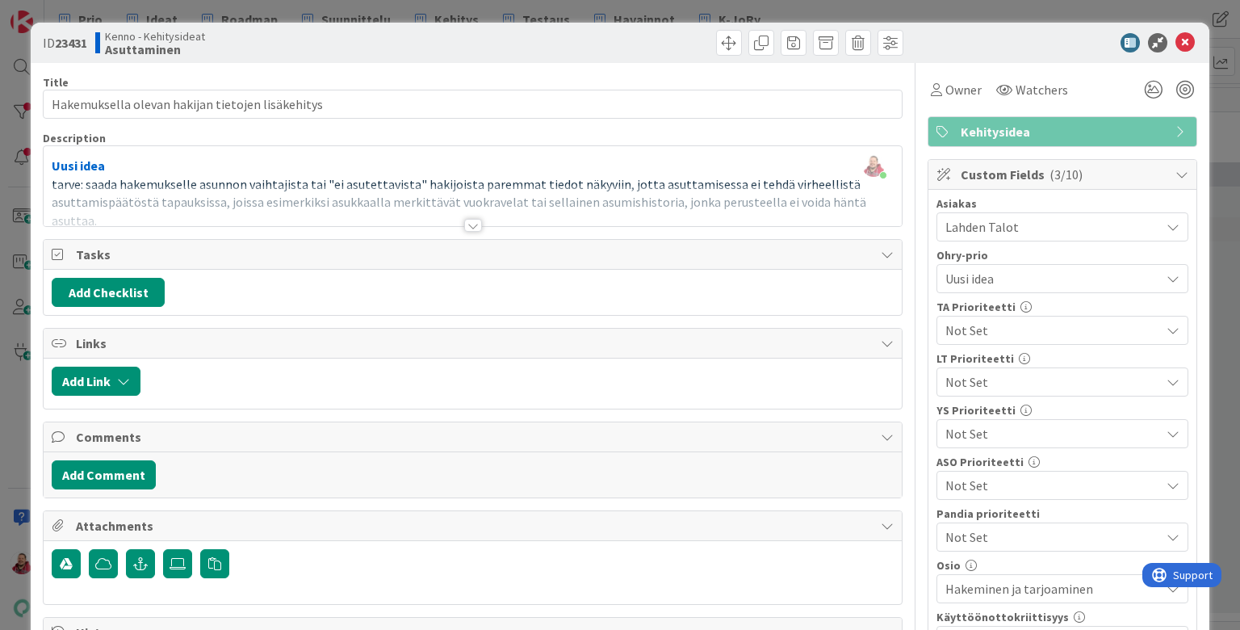
click at [475, 219] on div at bounding box center [473, 225] width 18 height 13
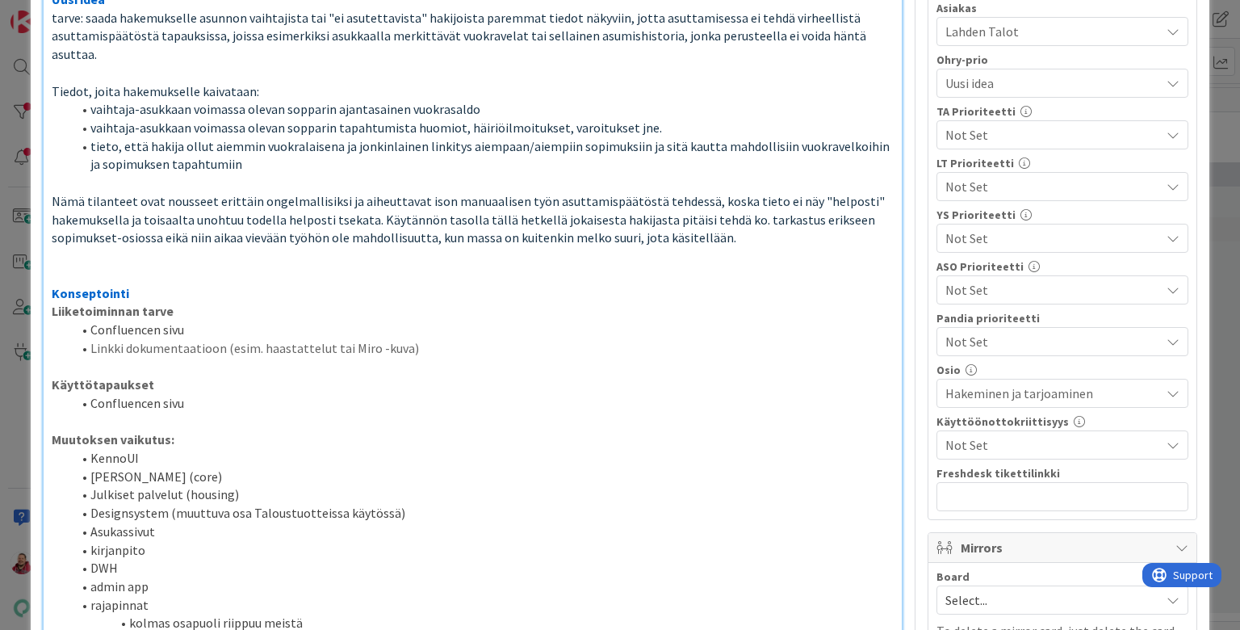
scroll to position [229, 0]
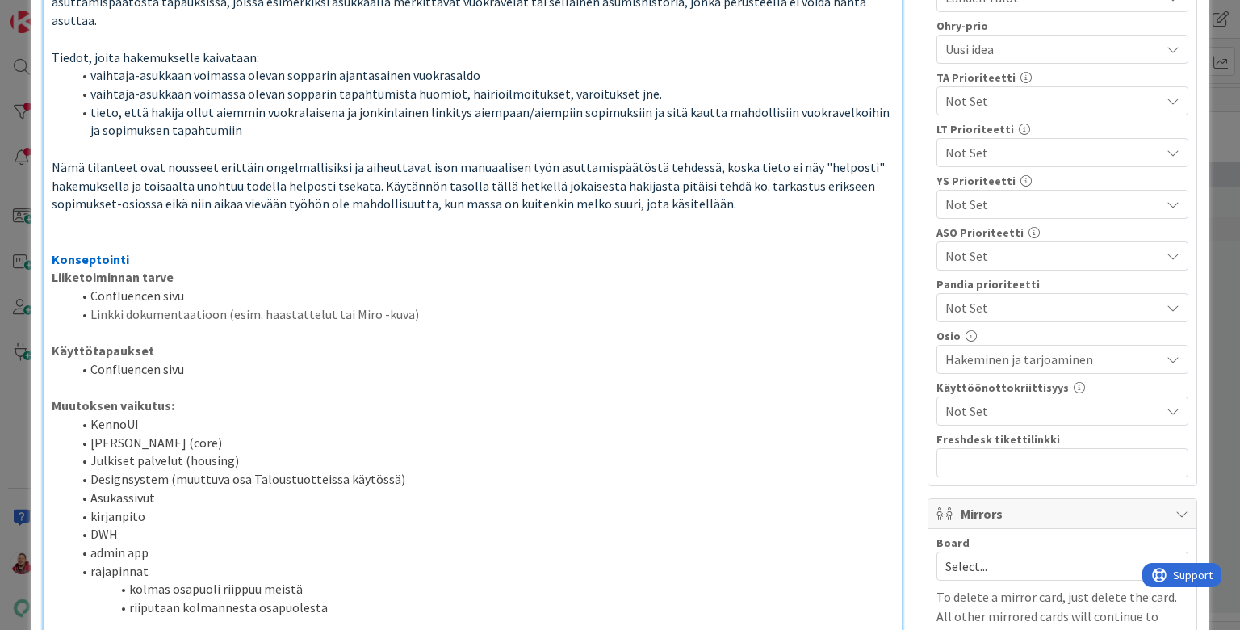
click at [985, 555] on span "Select..." at bounding box center [1048, 566] width 207 height 23
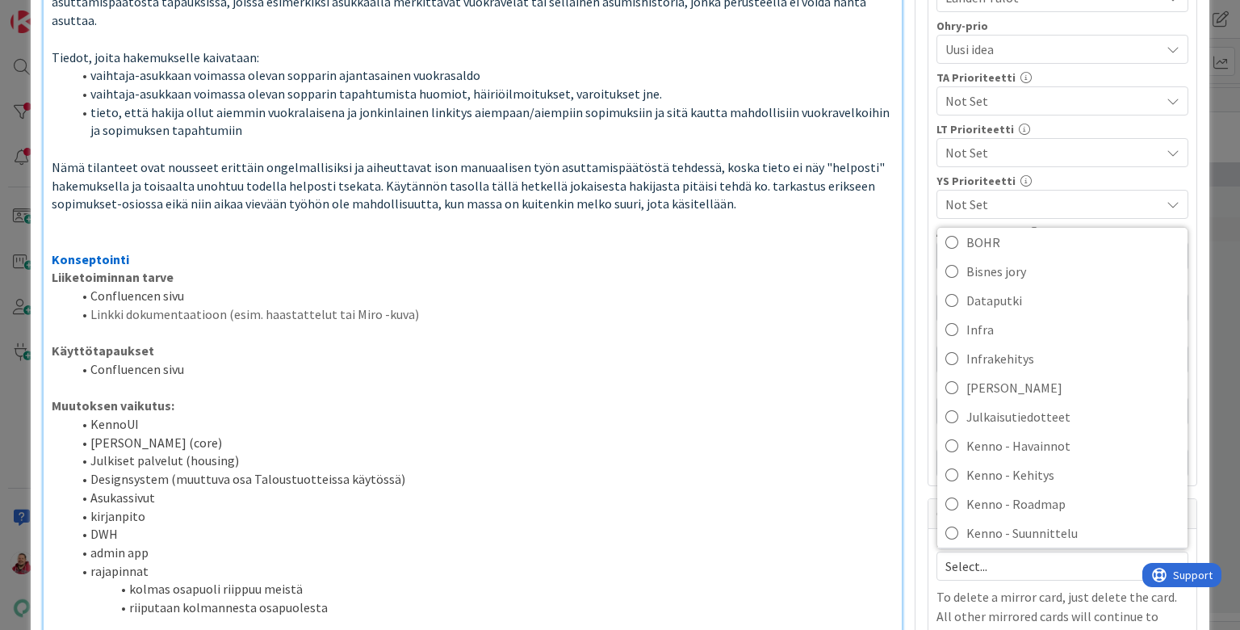
scroll to position [203, 0]
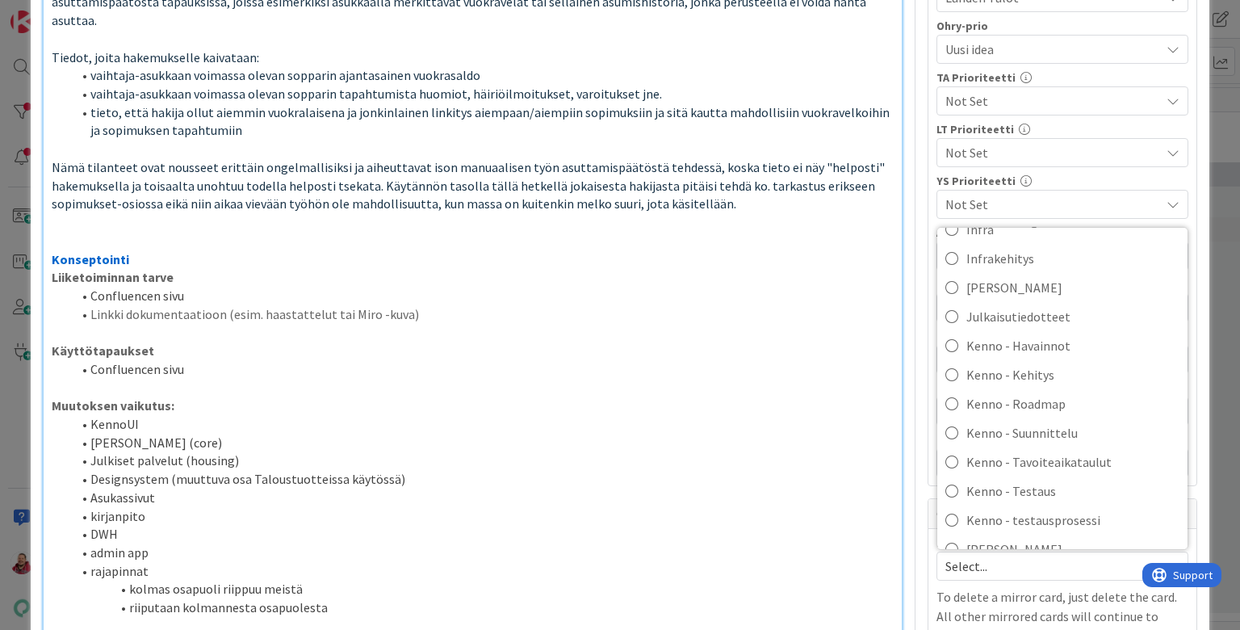
click at [1017, 595] on span "Kenno-Kumppanipriorisointi" at bounding box center [1072, 607] width 213 height 24
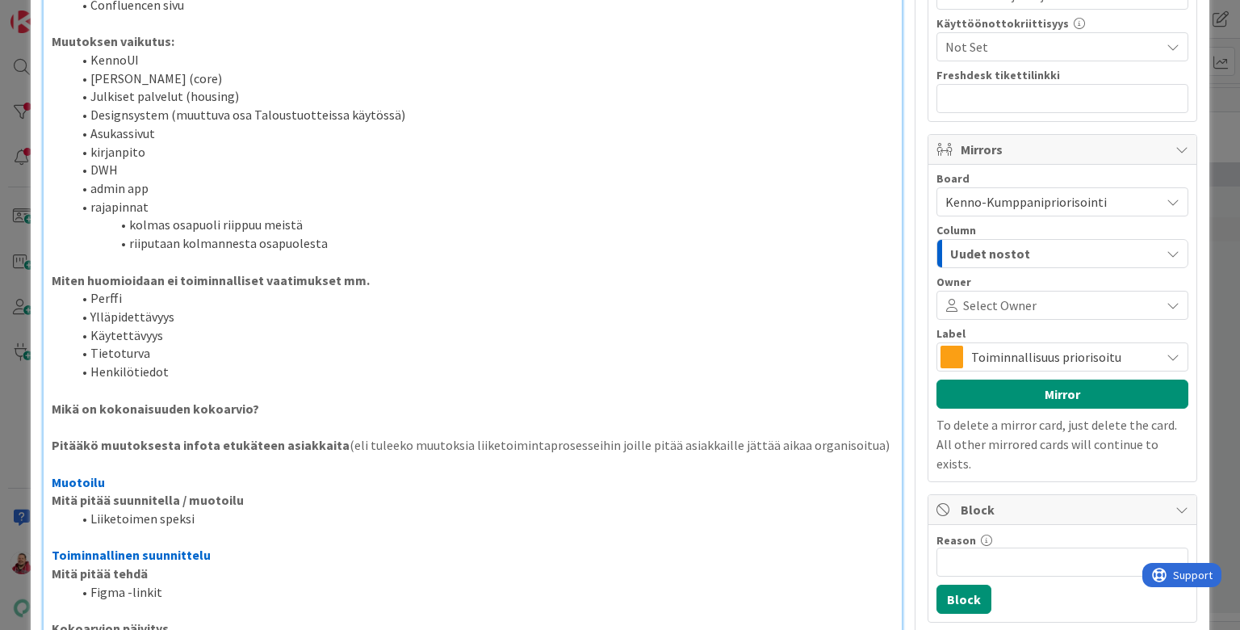
scroll to position [537, 0]
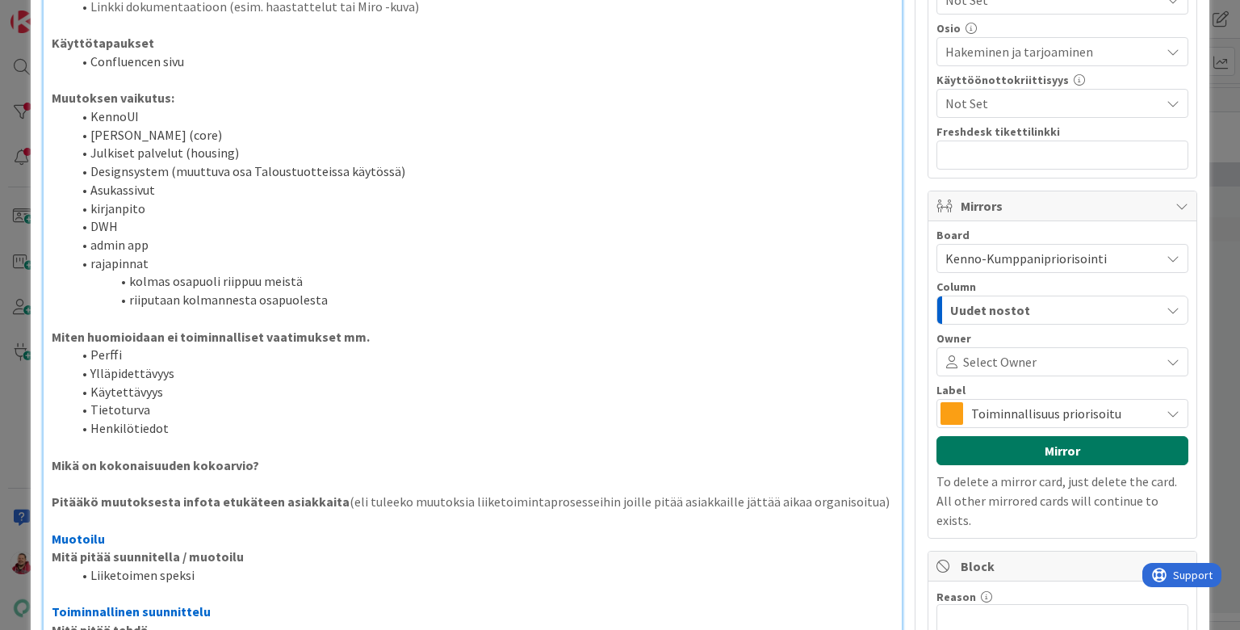
click at [988, 436] on button "Mirror" at bounding box center [1062, 450] width 252 height 29
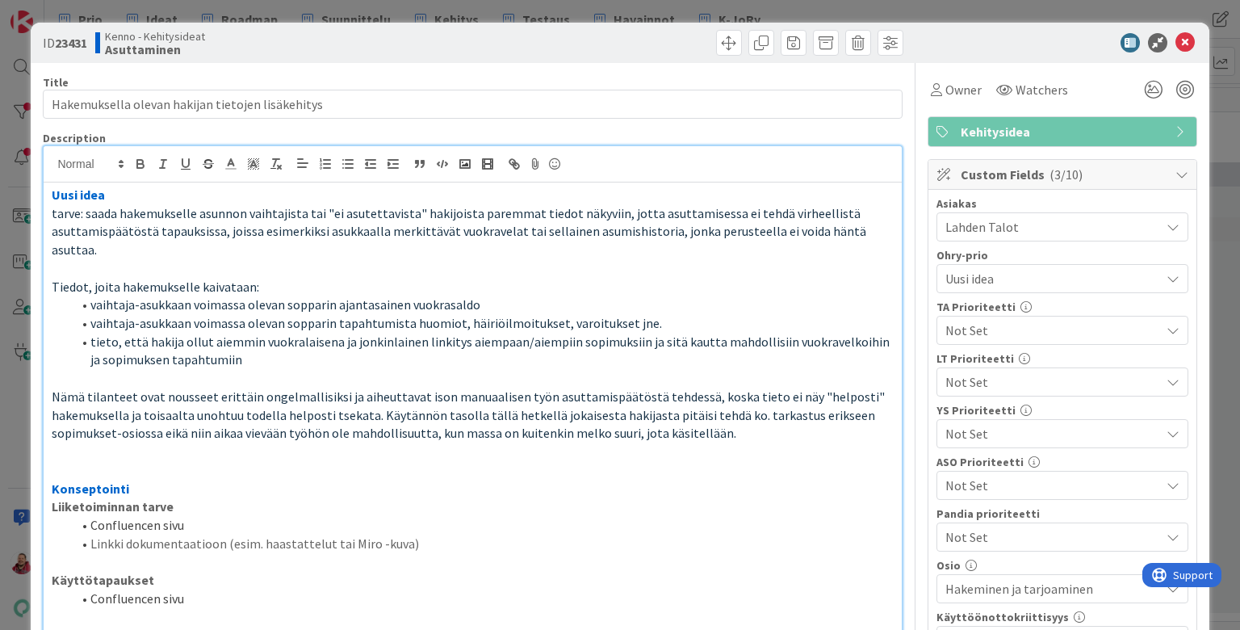
scroll to position [0, 0]
click at [1186, 33] on icon at bounding box center [1184, 42] width 19 height 19
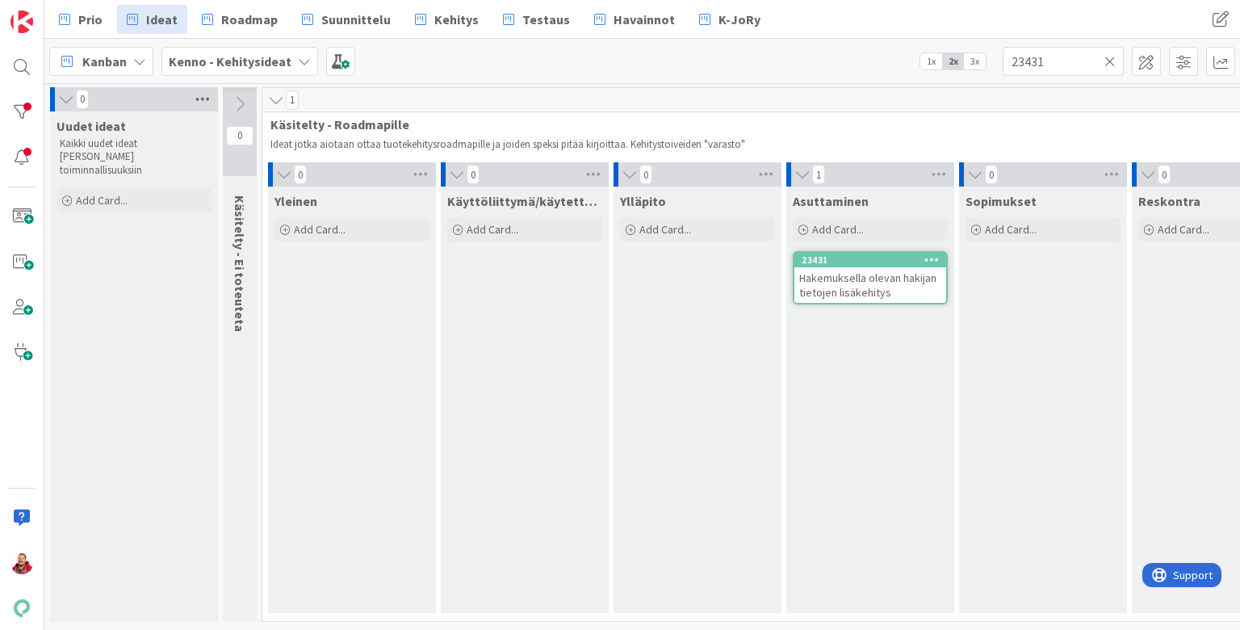
click at [208, 99] on icon at bounding box center [202, 99] width 21 height 24
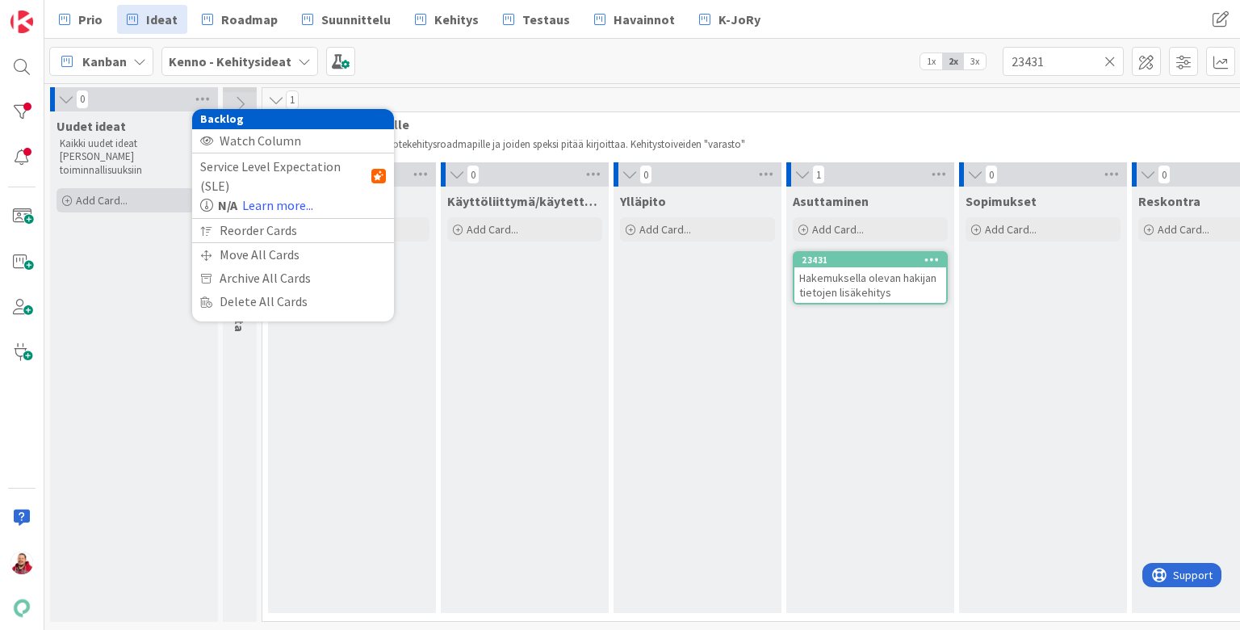
click at [104, 188] on div "Add Card..." at bounding box center [134, 200] width 155 height 24
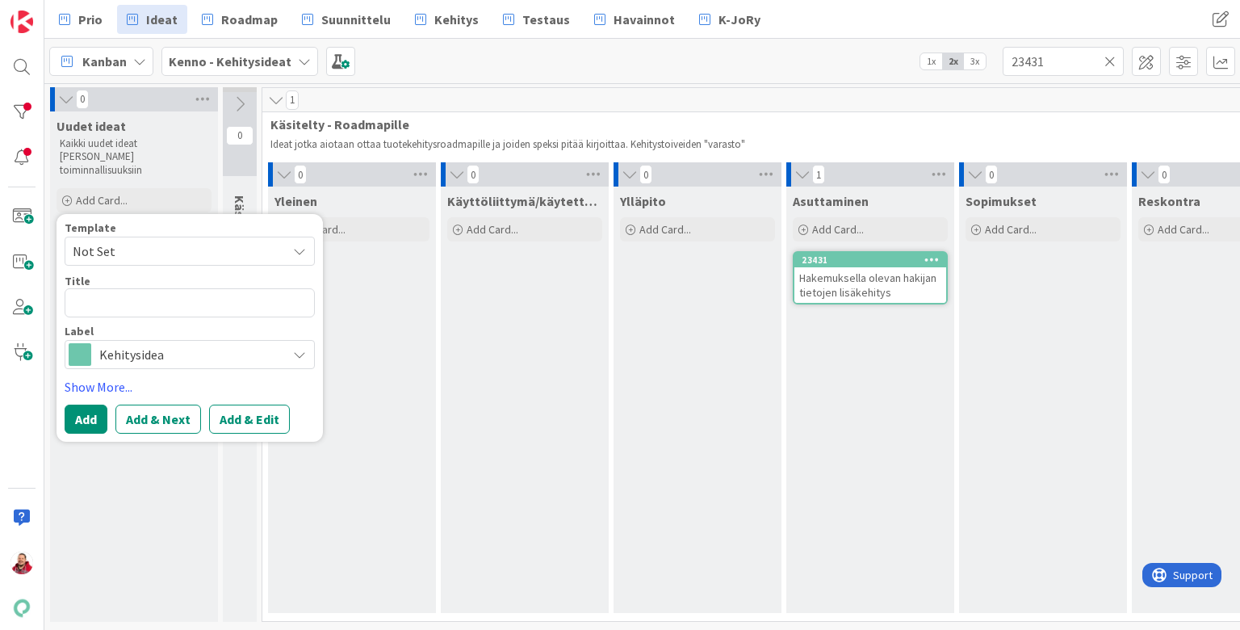
click at [119, 241] on span "Not Set" at bounding box center [174, 251] width 202 height 21
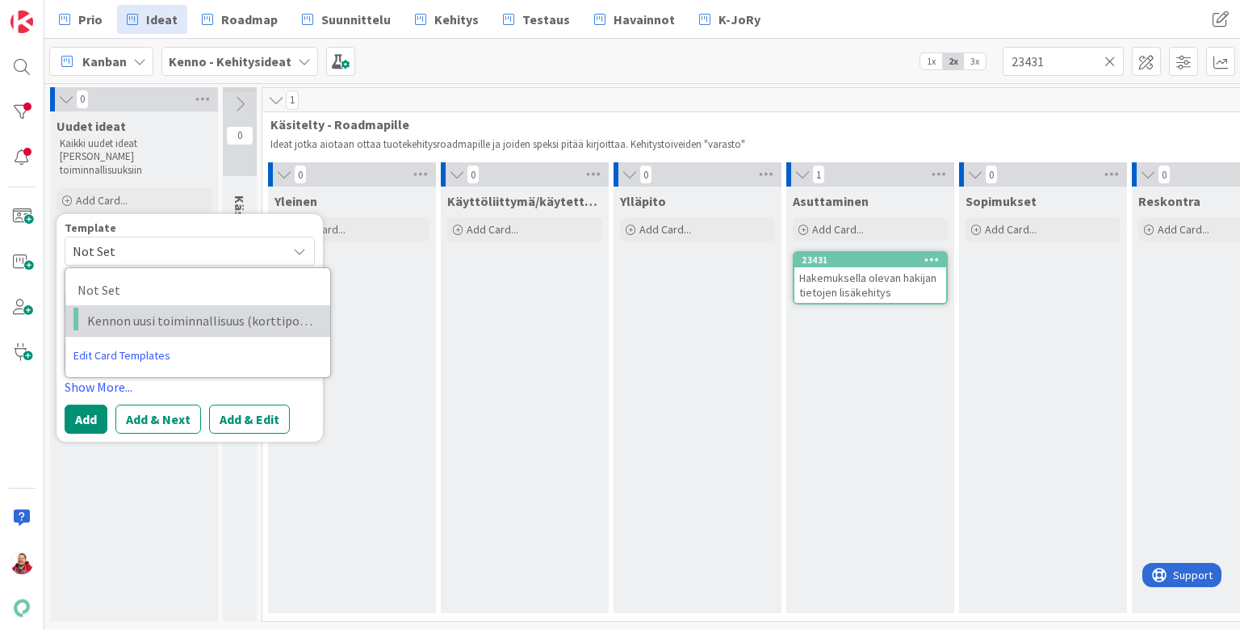
click at [145, 310] on span "Kennon uusi toiminnallisuus (korttipohja)" at bounding box center [202, 320] width 231 height 21
type textarea "x"
type textarea "Kennon uusi toiminnallisuus (korttipohja)"
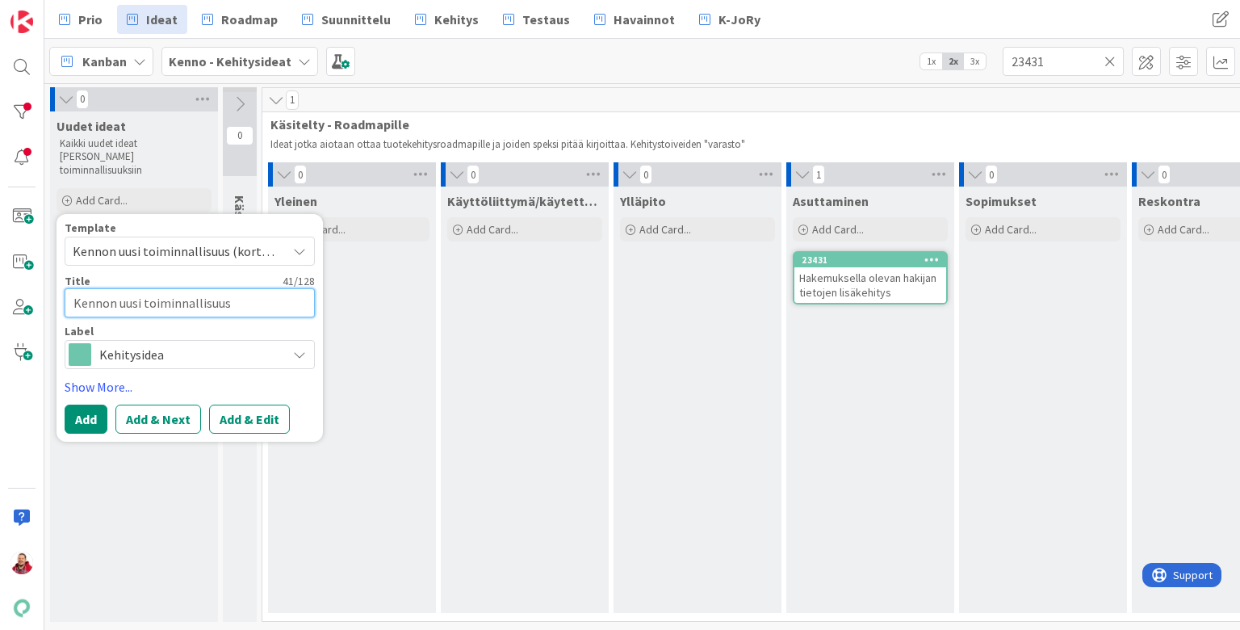
drag, startPoint x: 277, startPoint y: 270, endPoint x: 69, endPoint y: 264, distance: 208.4
click at [69, 288] on textarea "Kennon uusi toiminnallisuus (korttipohja)" at bounding box center [190, 302] width 250 height 29
type textarea "x"
type textarea "t"
type textarea "x"
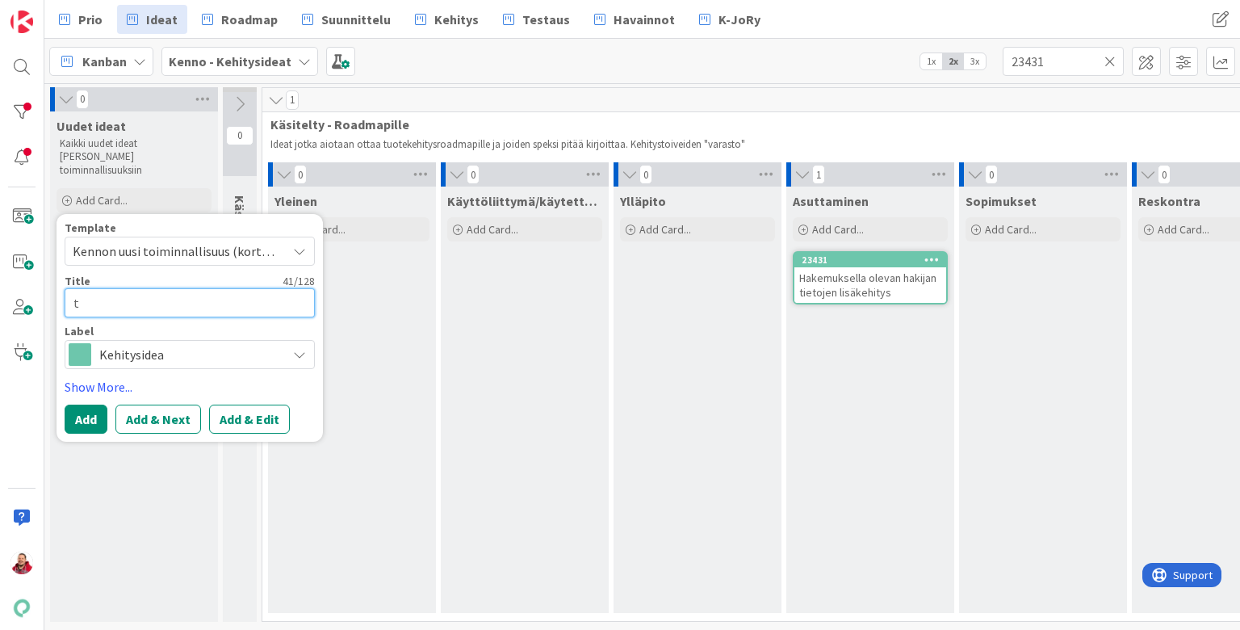
type textarea "te"
type textarea "x"
type textarea "tes"
type textarea "x"
type textarea "test"
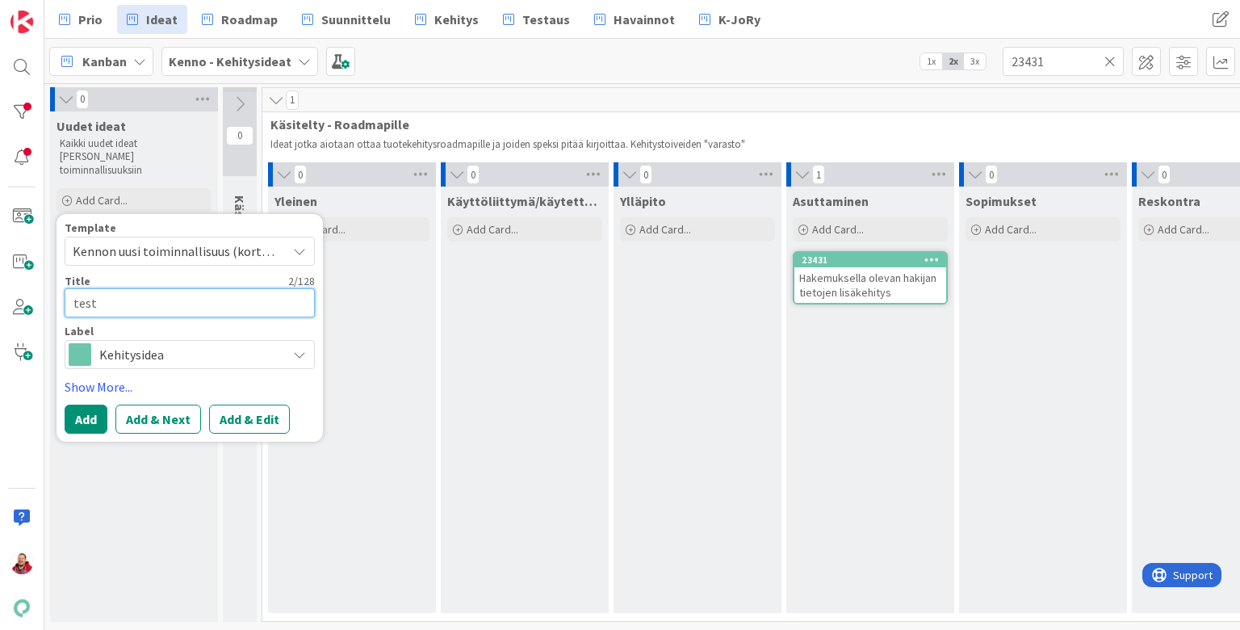
type textarea "x"
type textarea "testi"
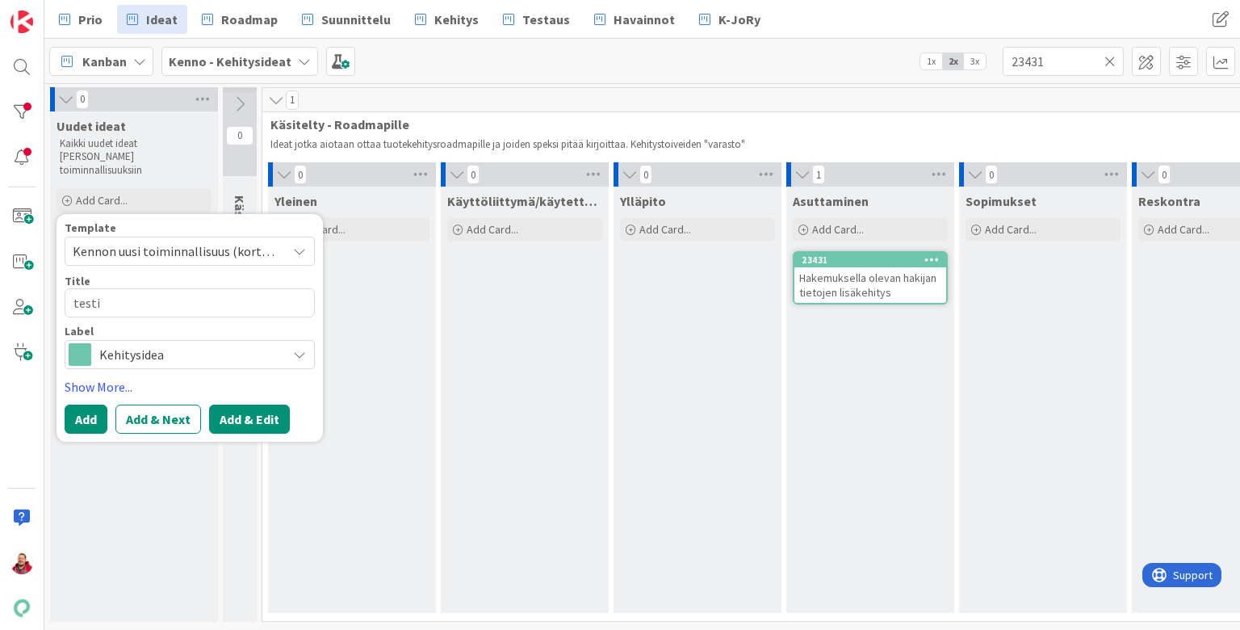
click at [248, 404] on button "Add & Edit" at bounding box center [249, 418] width 81 height 29
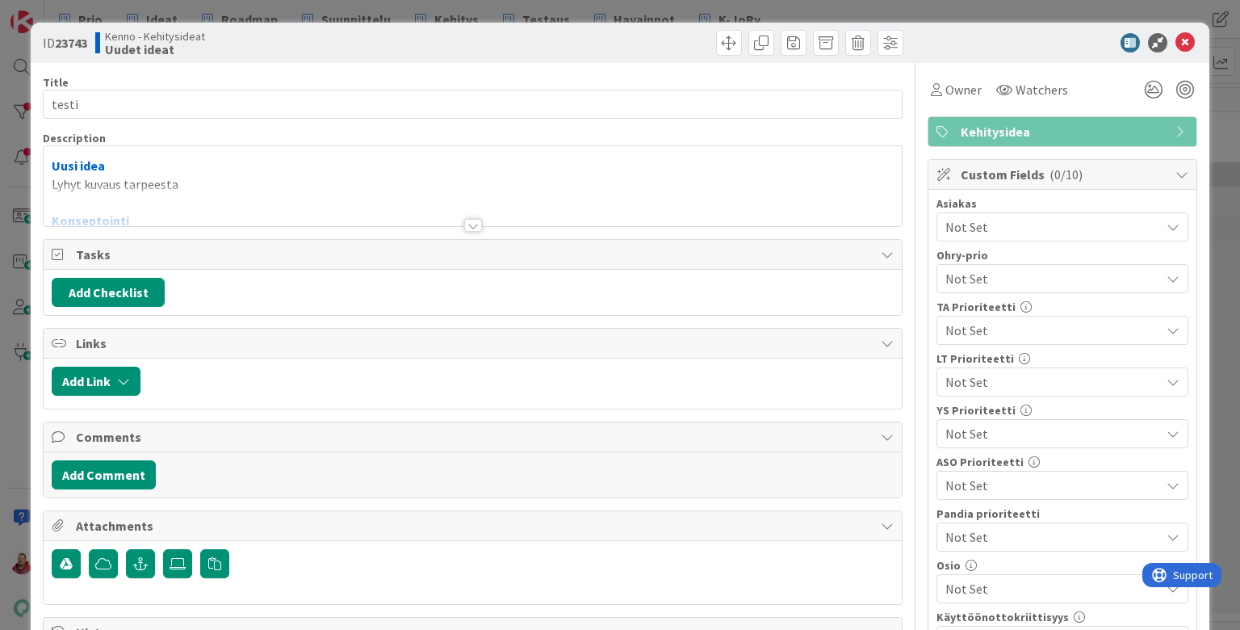
click at [232, 185] on div at bounding box center [472, 205] width 857 height 41
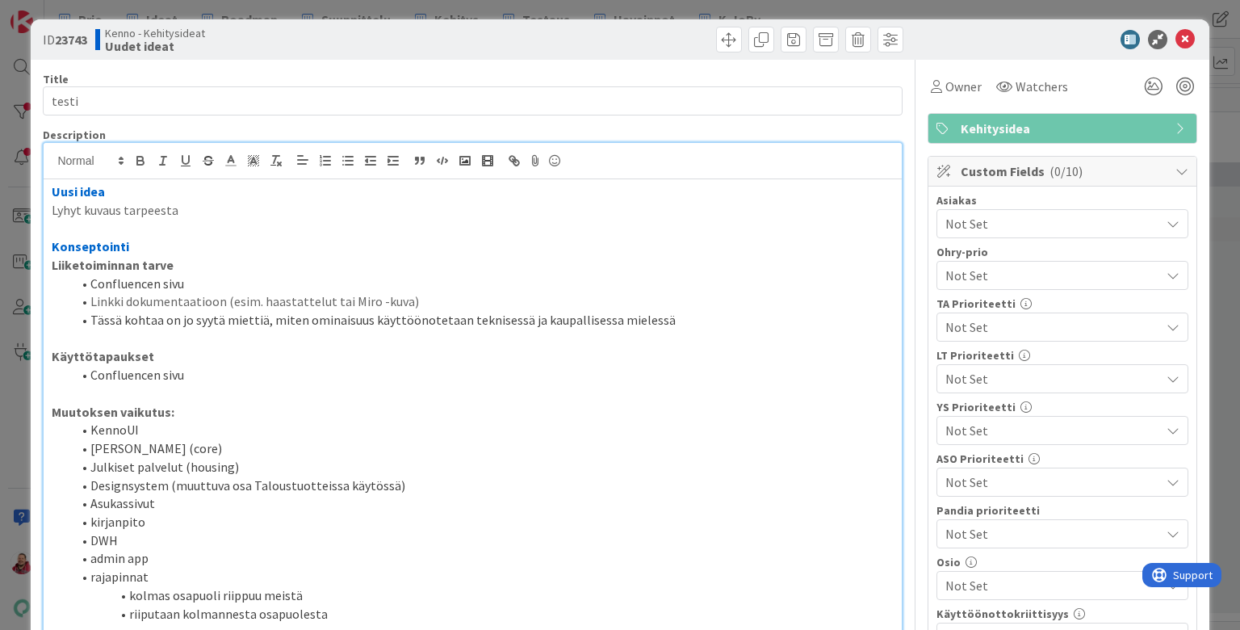
scroll to position [2, 0]
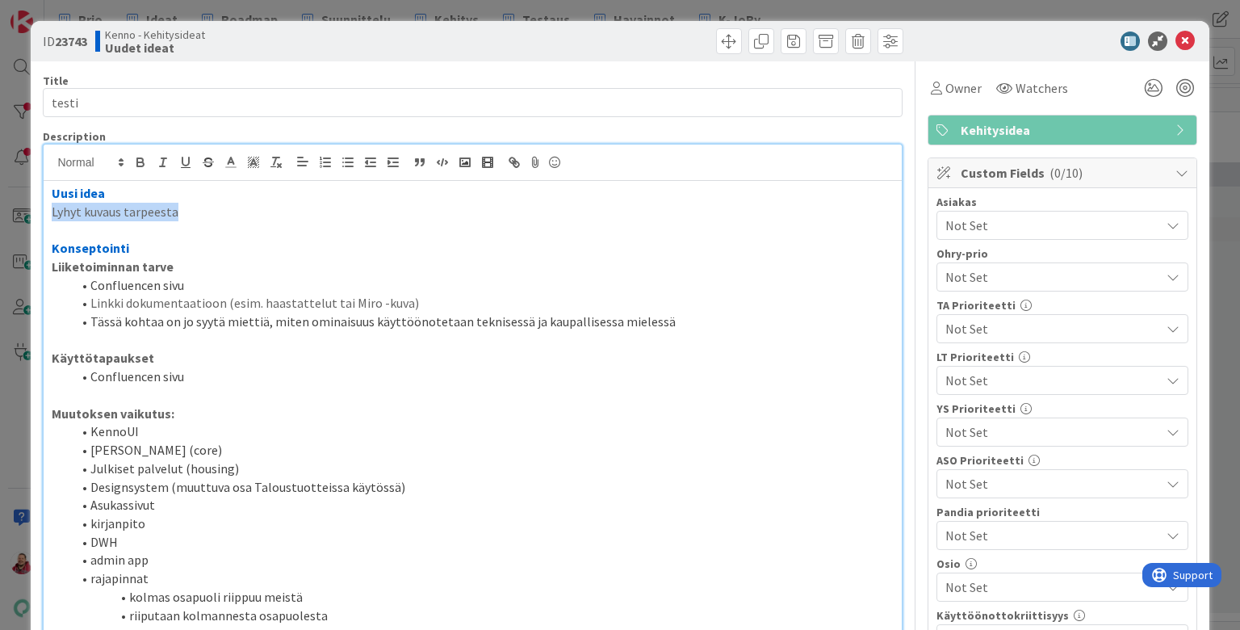
drag, startPoint x: 160, startPoint y: 194, endPoint x: 37, endPoint y: 196, distance: 122.7
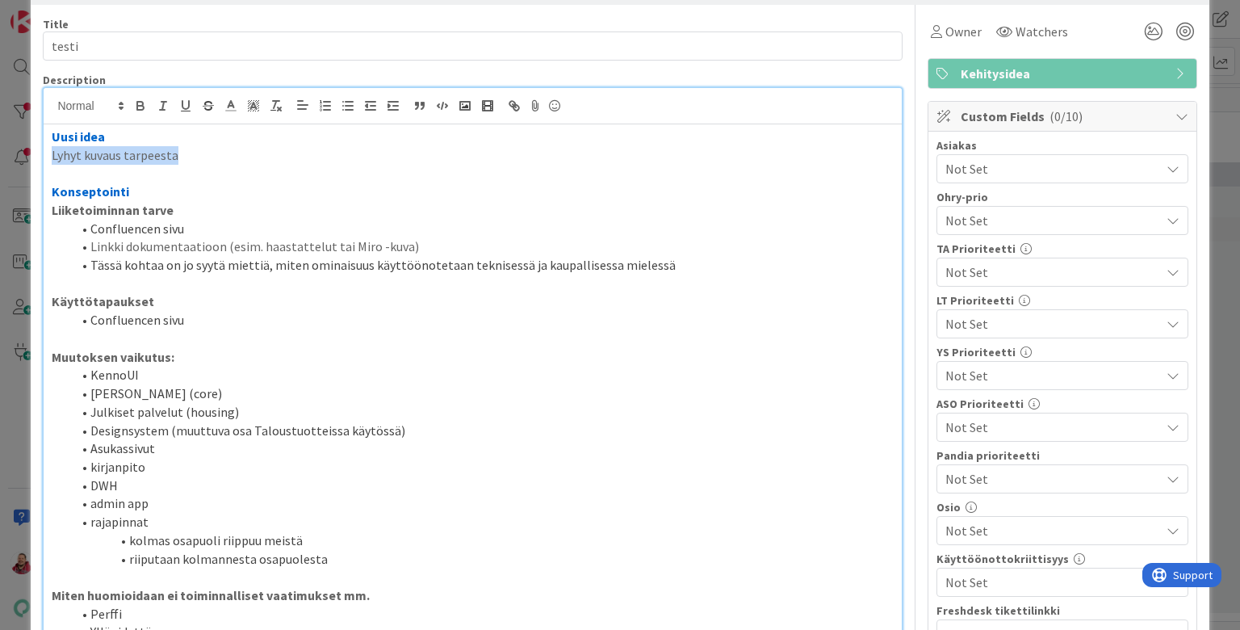
scroll to position [27, 0]
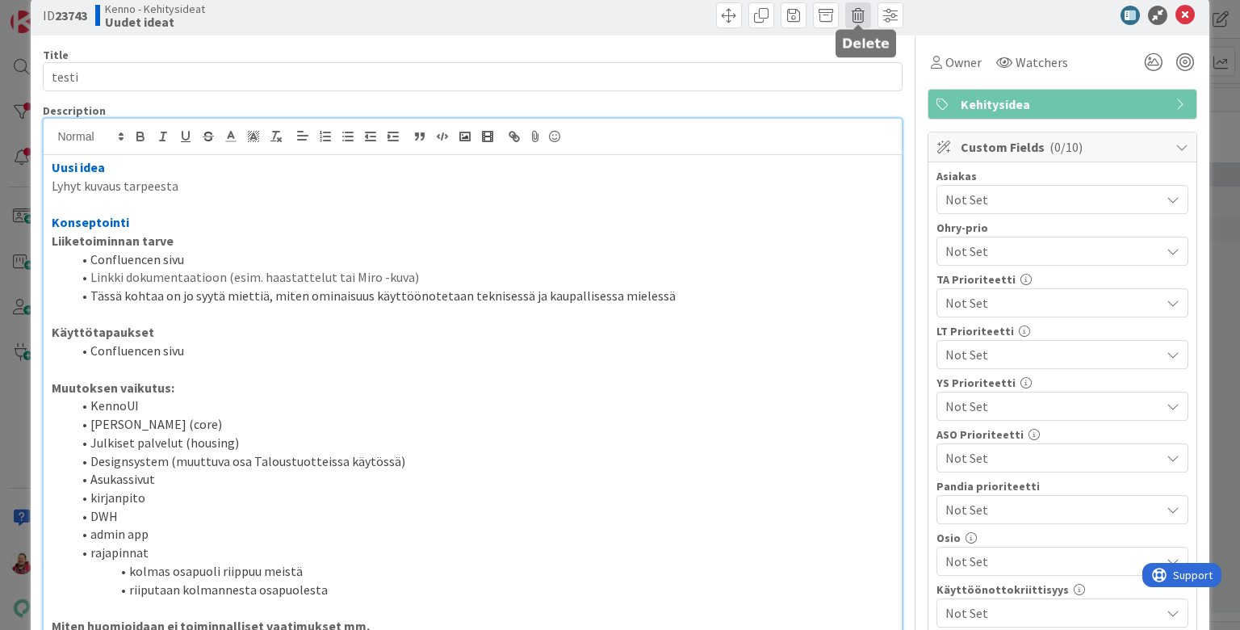
click at [865, 13] on span at bounding box center [858, 15] width 26 height 26
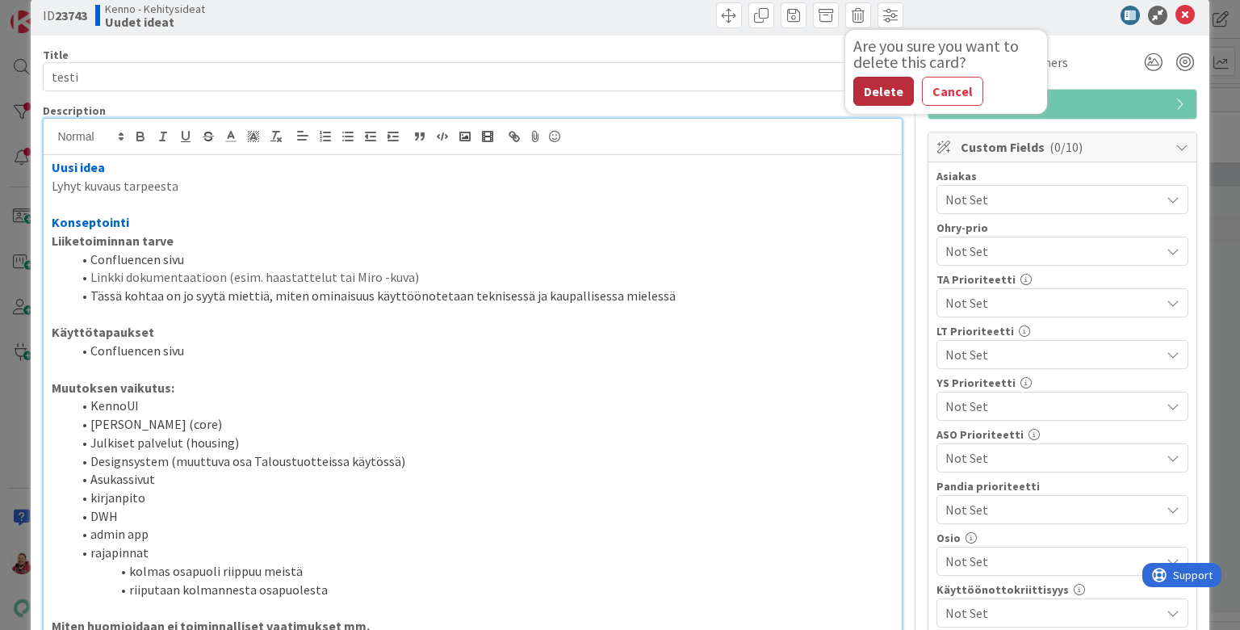
click at [871, 80] on button "Delete" at bounding box center [883, 91] width 61 height 29
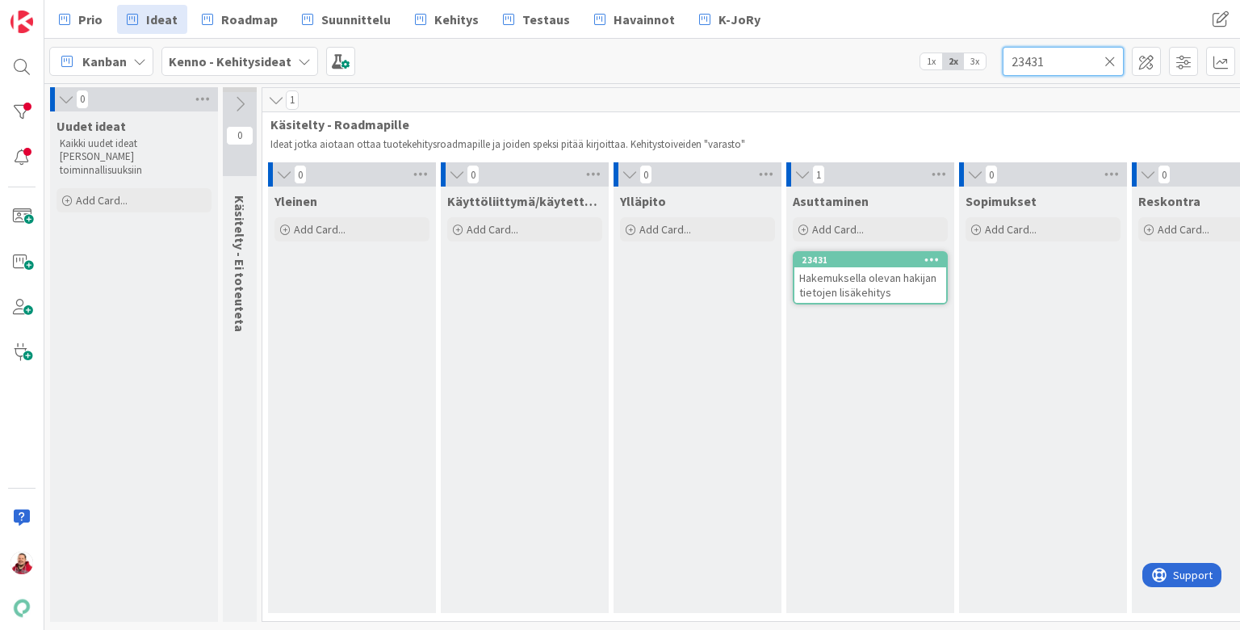
click at [1024, 60] on input "23431" at bounding box center [1063, 61] width 121 height 29
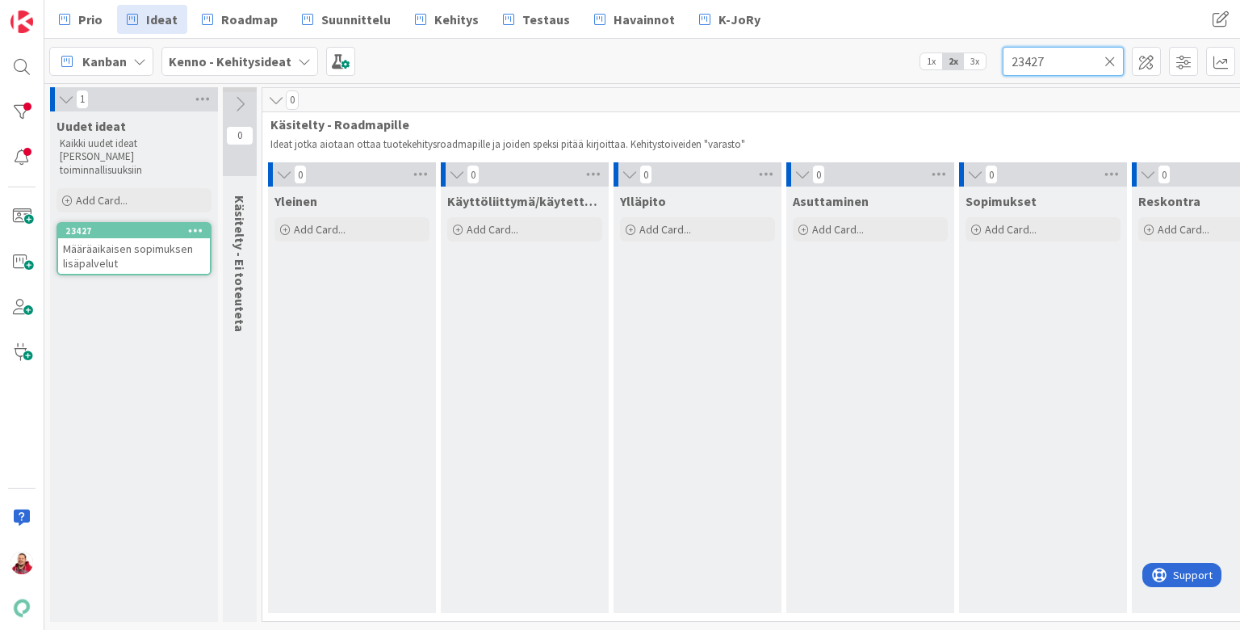
type input "23427"
click at [132, 241] on span "Määräaikaisen sopimuksen lisäpalvelut" at bounding box center [128, 255] width 130 height 29
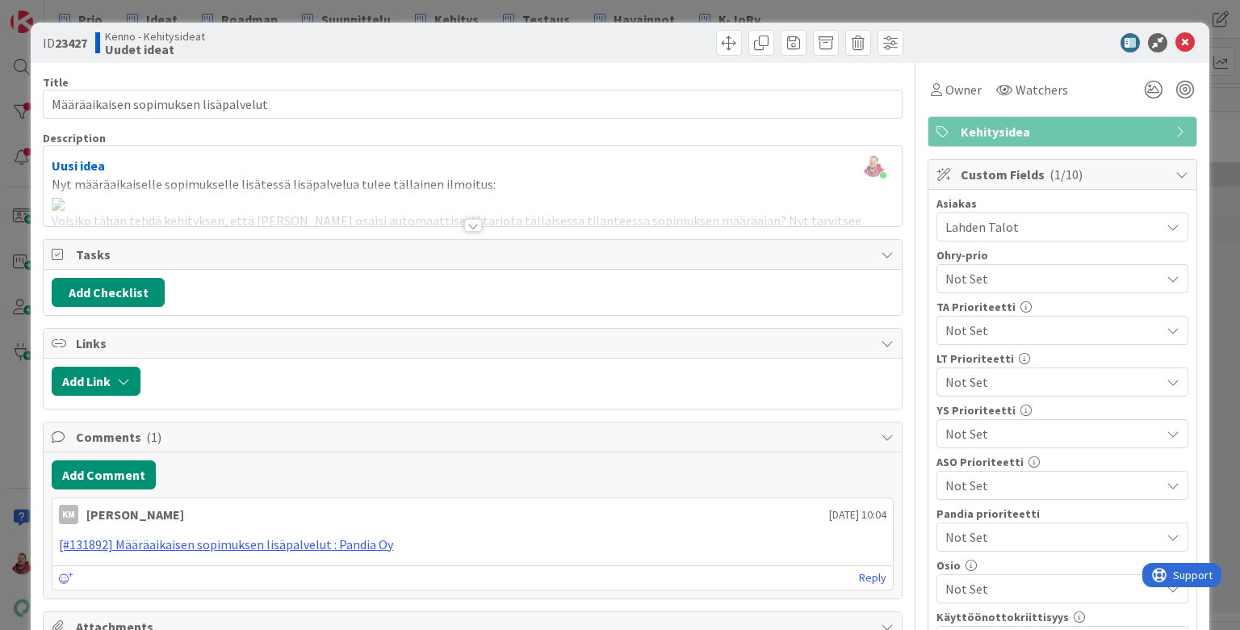
click at [465, 219] on div at bounding box center [473, 225] width 18 height 13
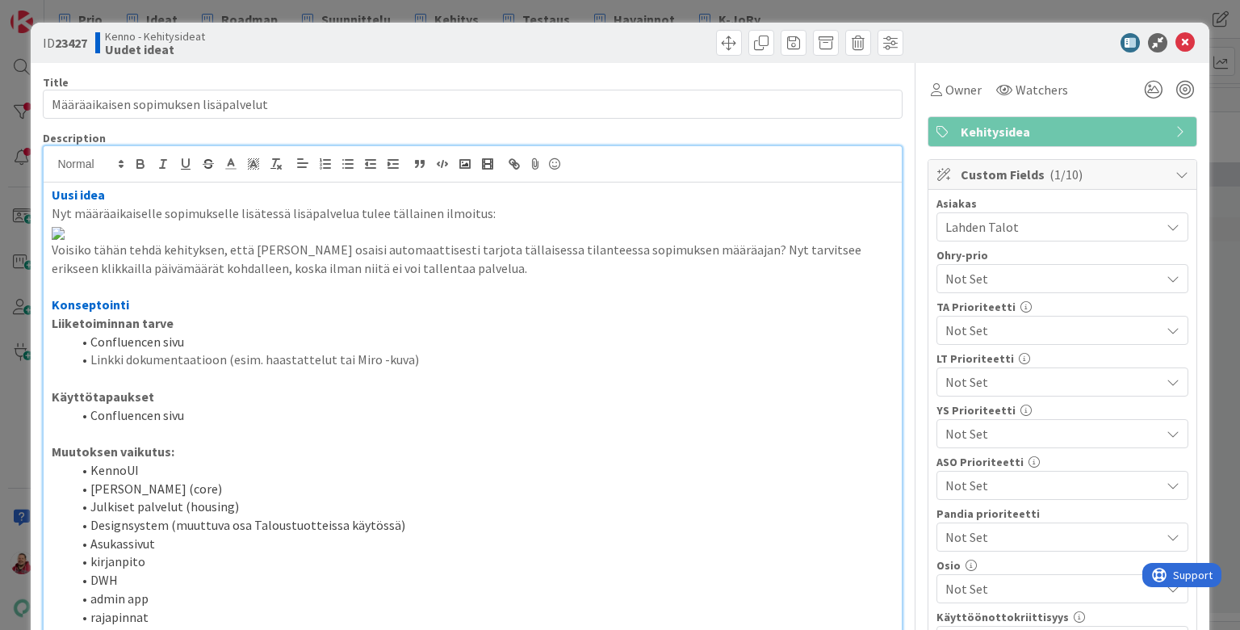
click at [621, 42] on div at bounding box center [690, 43] width 426 height 26
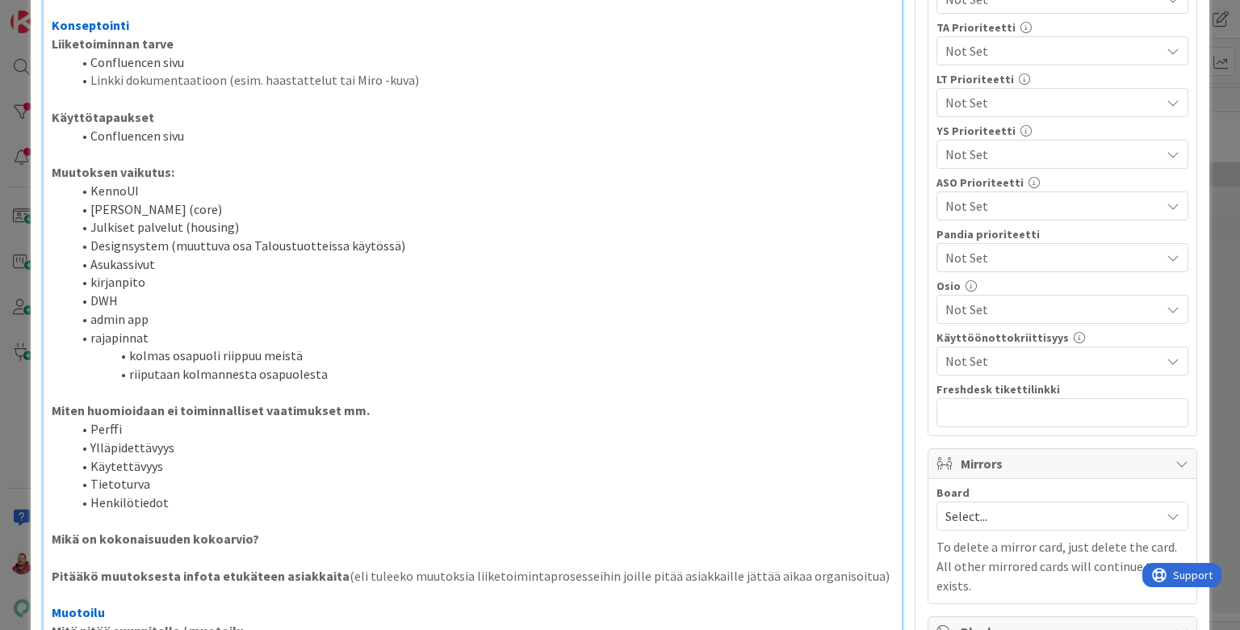
scroll to position [349, 0]
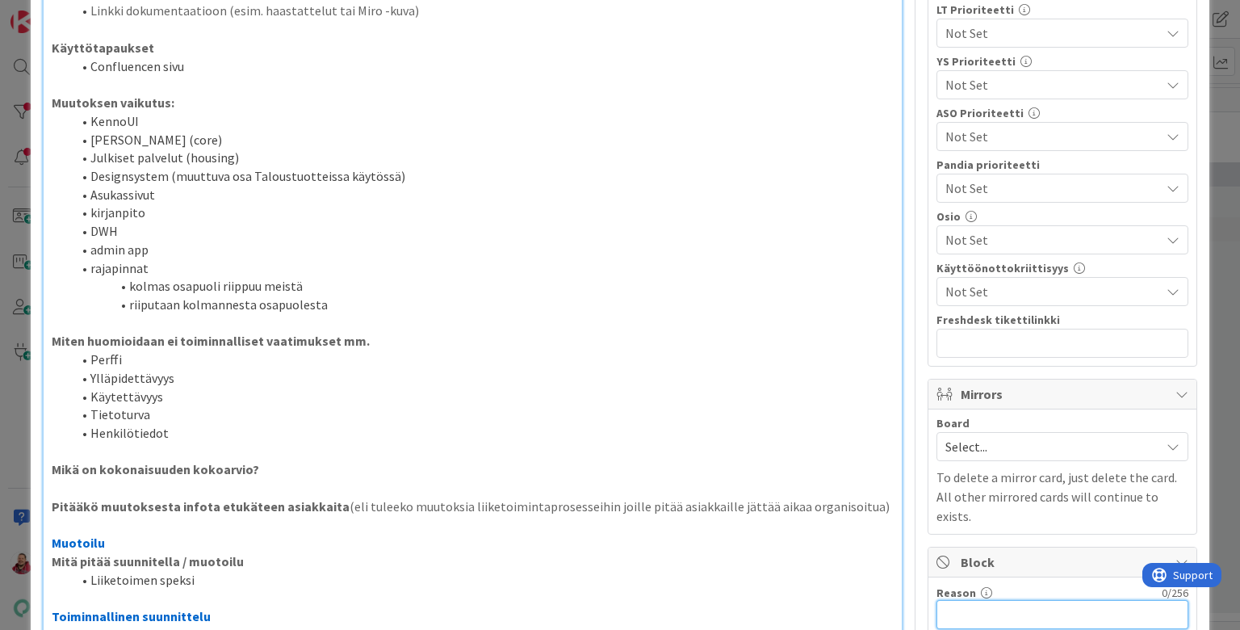
click at [956, 600] on input "Reason" at bounding box center [1062, 614] width 252 height 29
type input "tästä tehty havaintokortti ja korjautuu siinä yhteydessä"
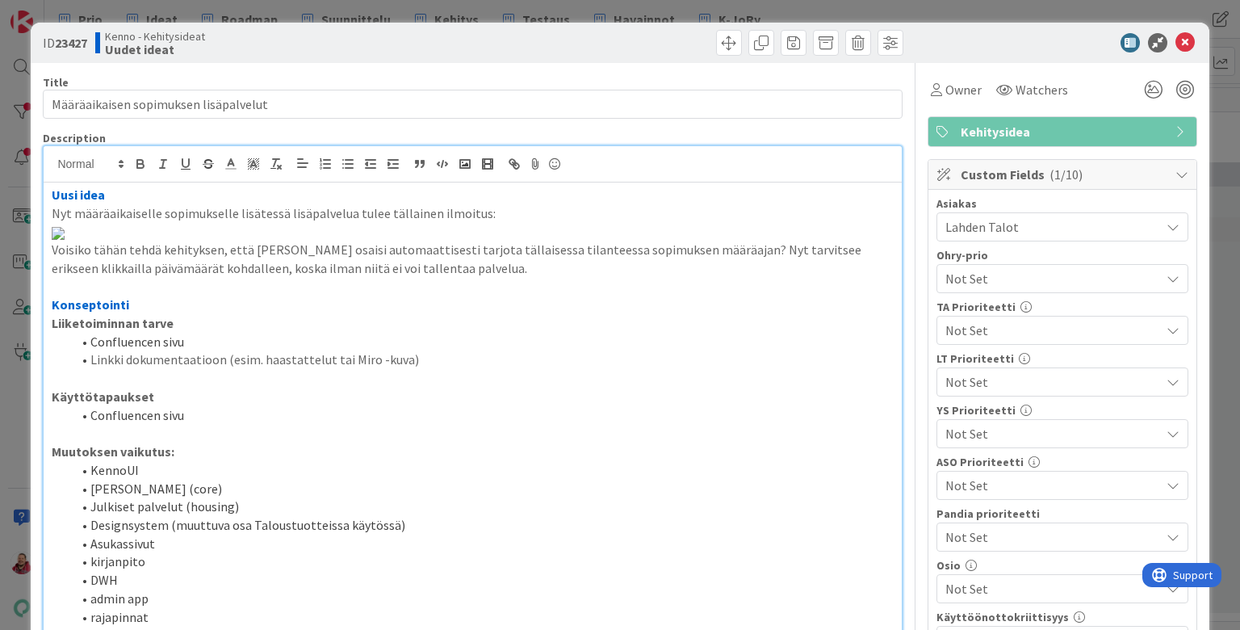
scroll to position [0, 0]
click at [1186, 36] on icon at bounding box center [1184, 42] width 19 height 19
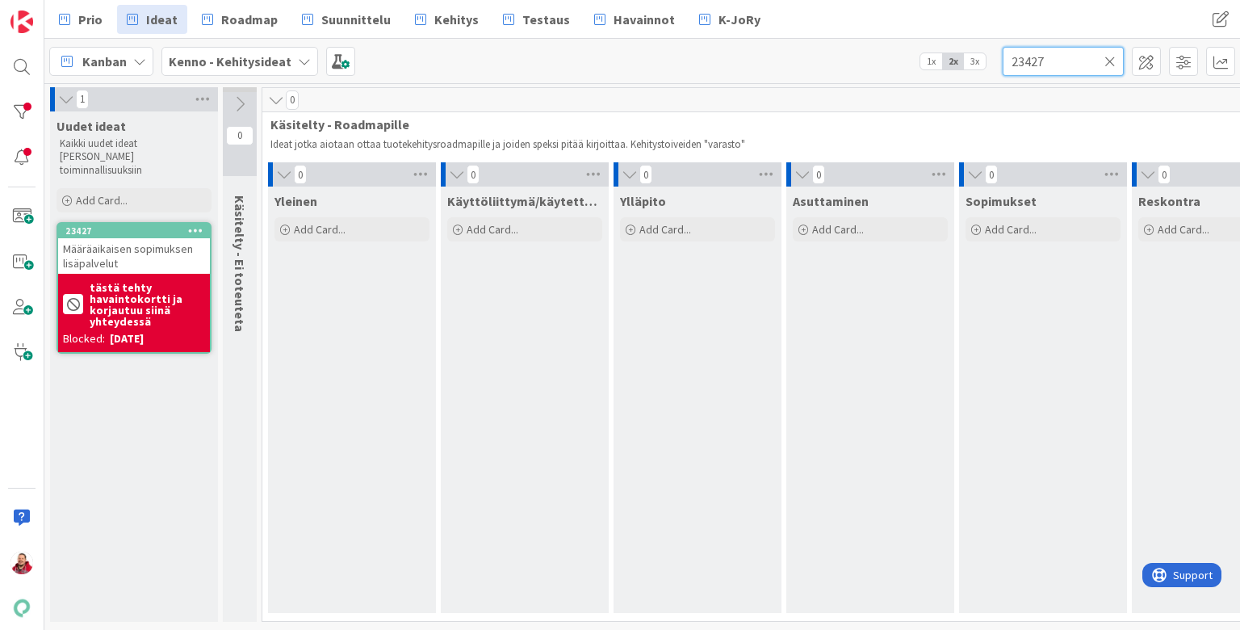
click at [1029, 63] on input "23427" at bounding box center [1063, 61] width 121 height 29
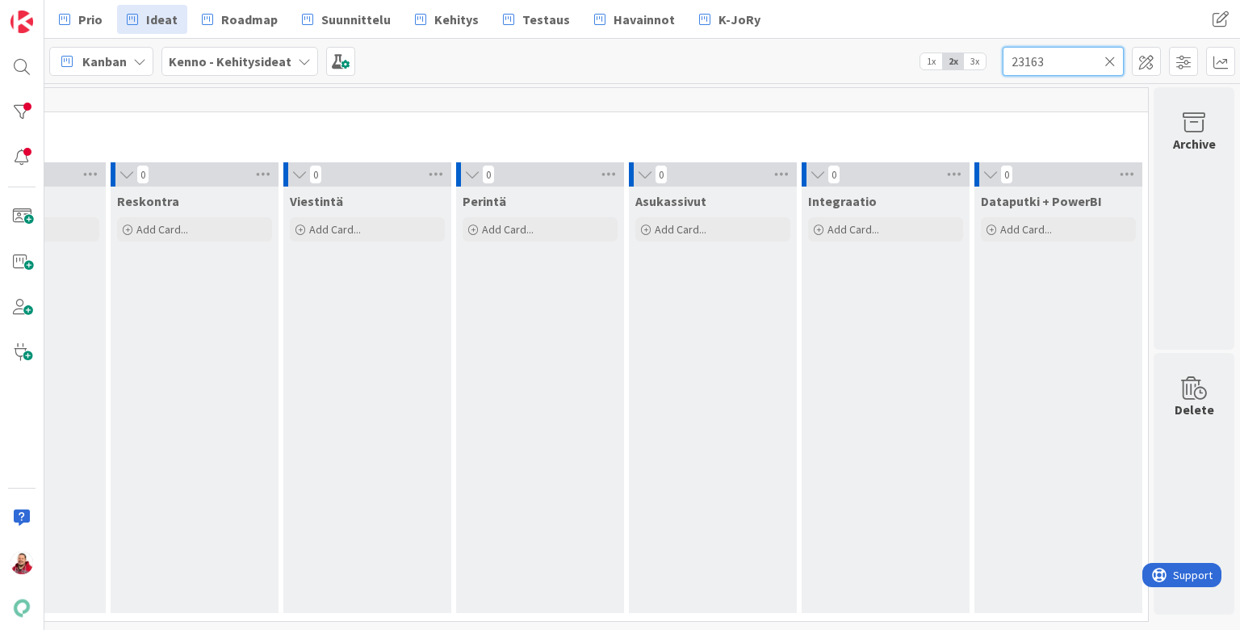
scroll to position [0, 1021]
type input "23163"
click at [27, 65] on div at bounding box center [22, 67] width 32 height 32
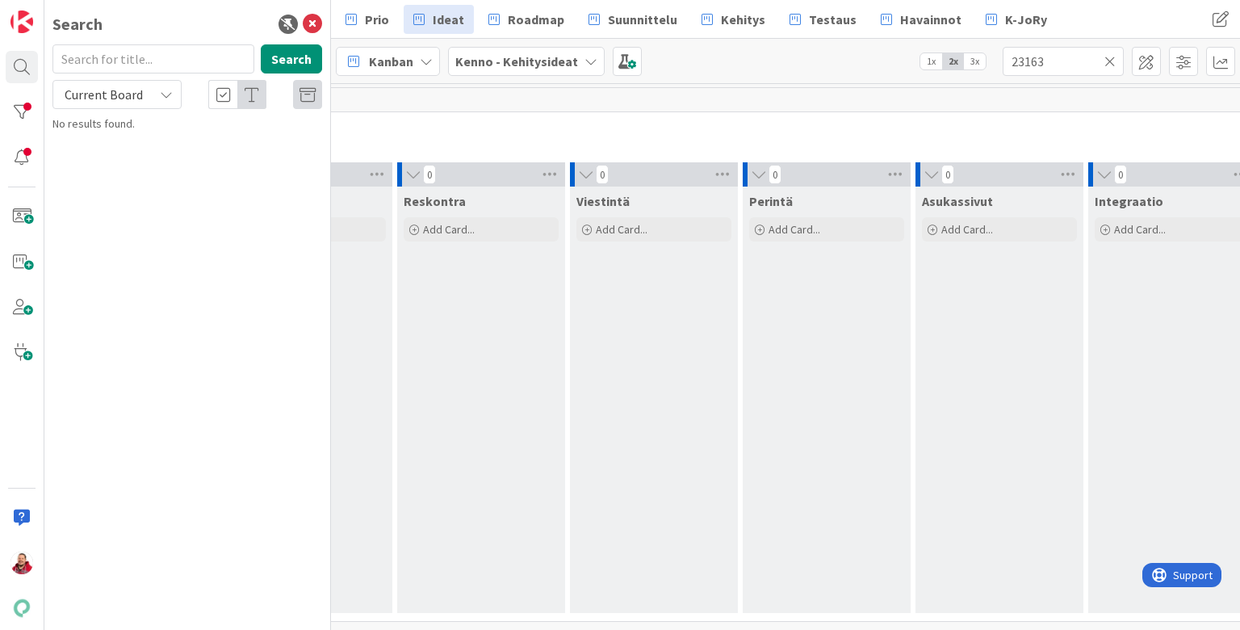
click at [118, 86] on span "Current Board" at bounding box center [104, 94] width 78 height 16
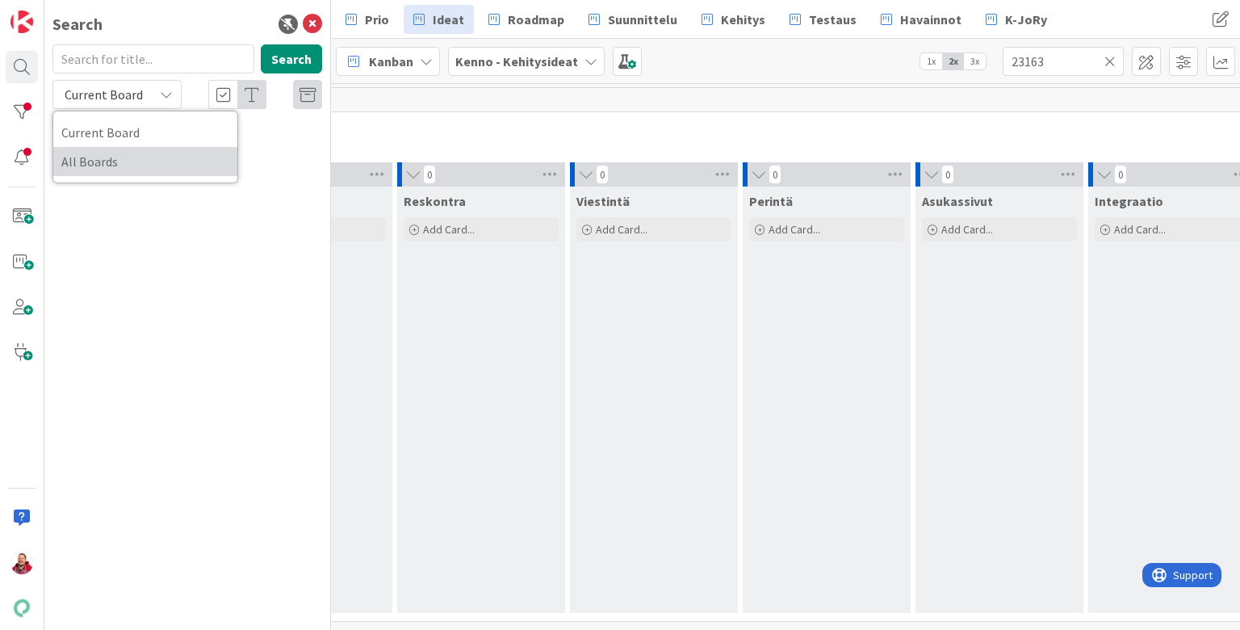
click at [107, 149] on span "All Boards" at bounding box center [145, 161] width 168 height 24
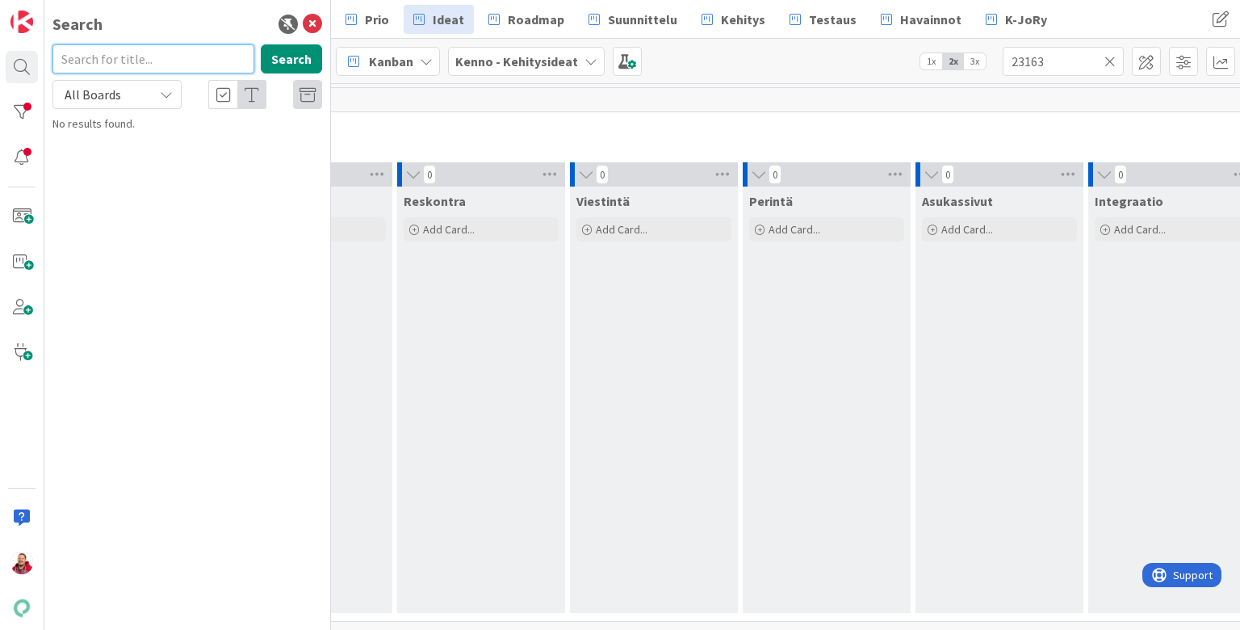
click at [97, 57] on input "text" at bounding box center [153, 58] width 202 height 29
type input "23163"
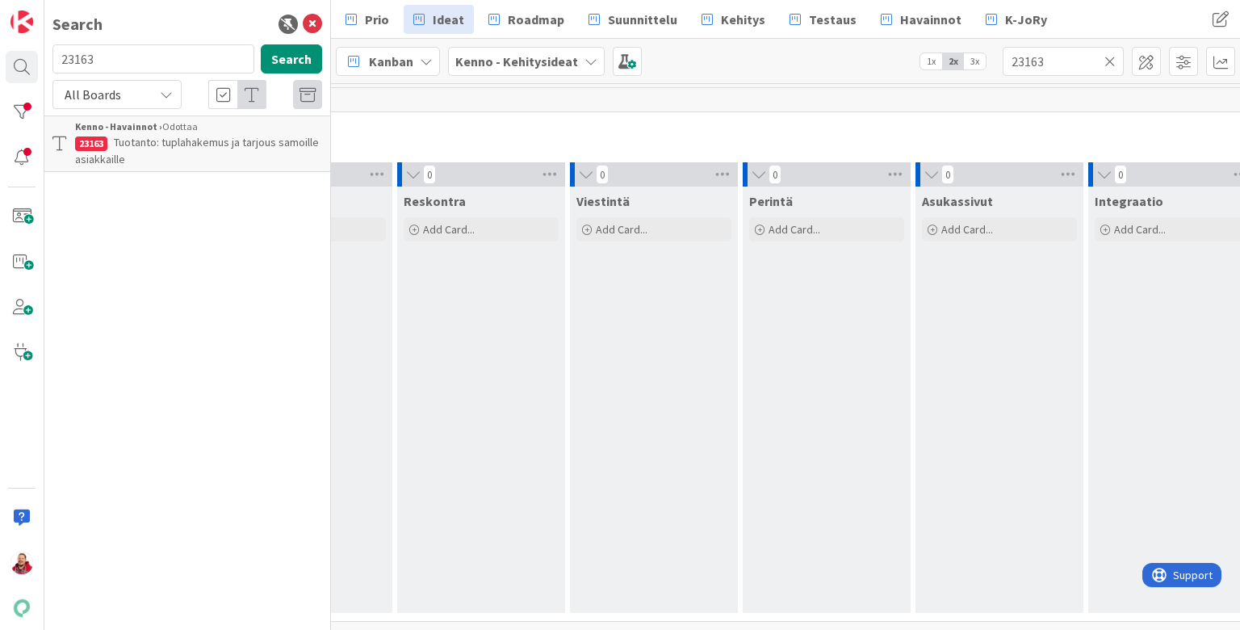
click at [180, 137] on span "Tuotanto: tuplahakemus ja tarjous samoille asiakkaille" at bounding box center [197, 150] width 244 height 31
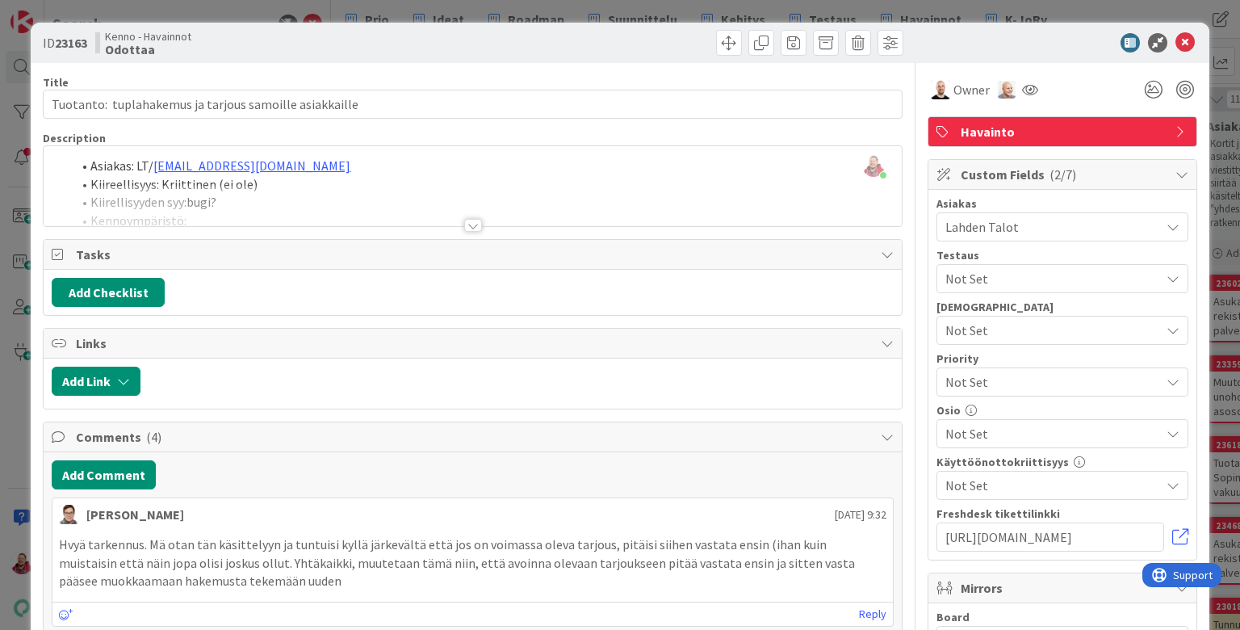
click at [474, 219] on div at bounding box center [473, 225] width 18 height 13
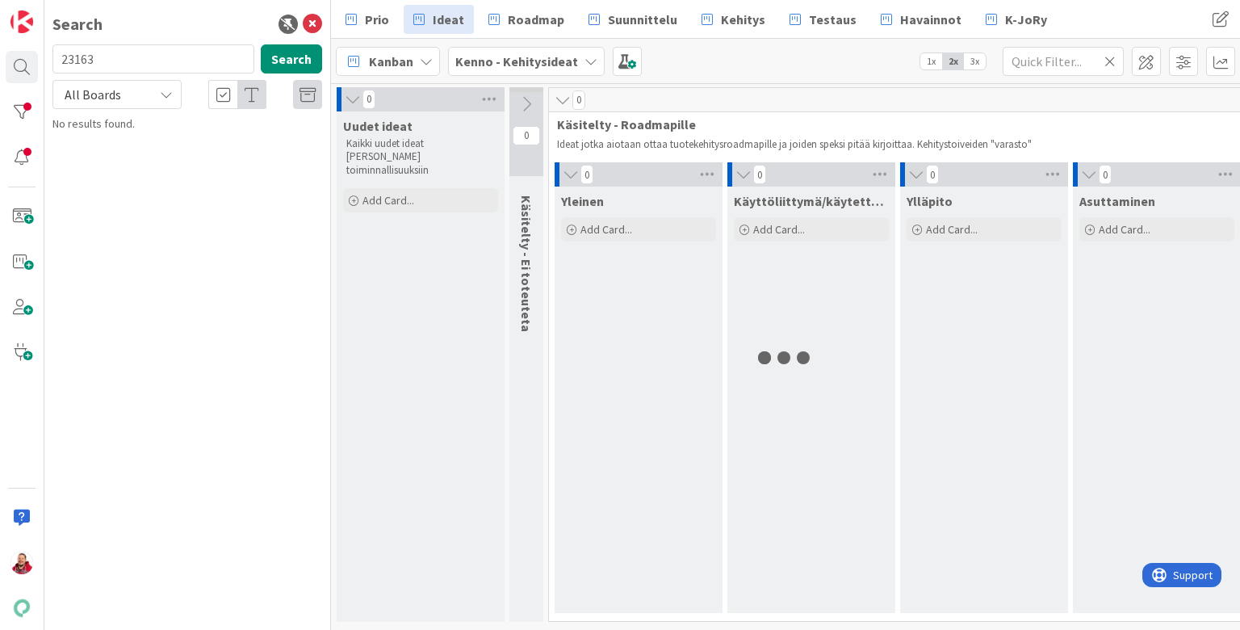
type input "23163"
click at [136, 57] on input "23163" at bounding box center [153, 58] width 202 height 29
click at [1026, 55] on input "23163" at bounding box center [1063, 61] width 121 height 29
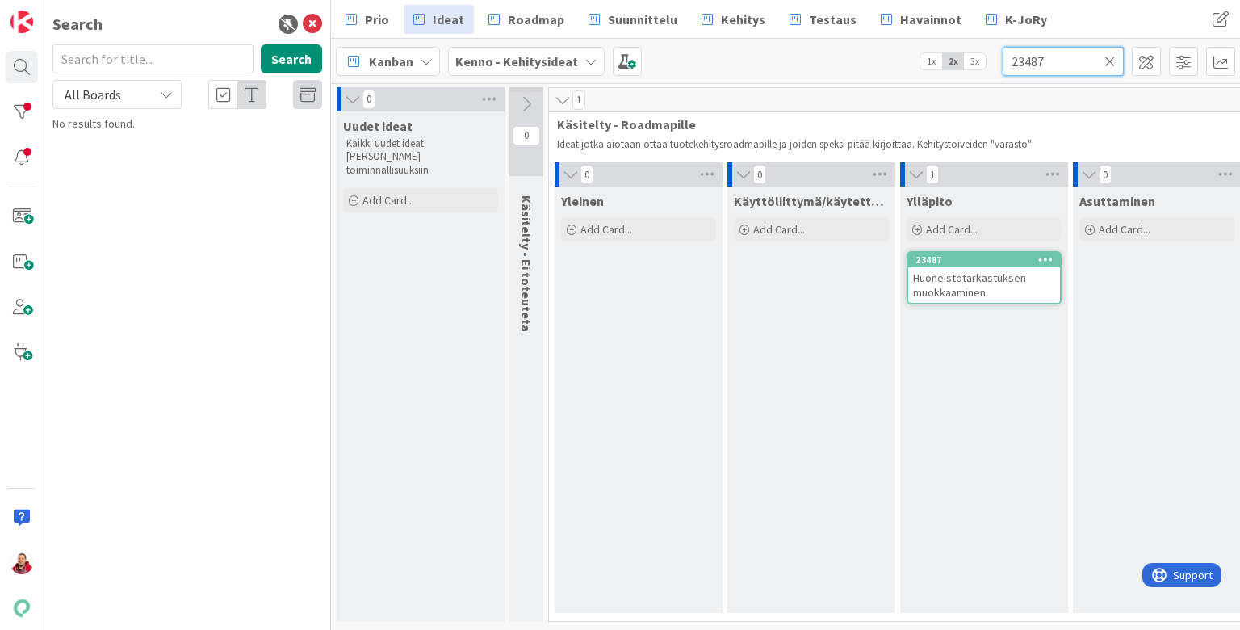
type input "23487"
click at [962, 279] on span "Huoneistotarkastuksen muokkaaminen" at bounding box center [969, 284] width 113 height 29
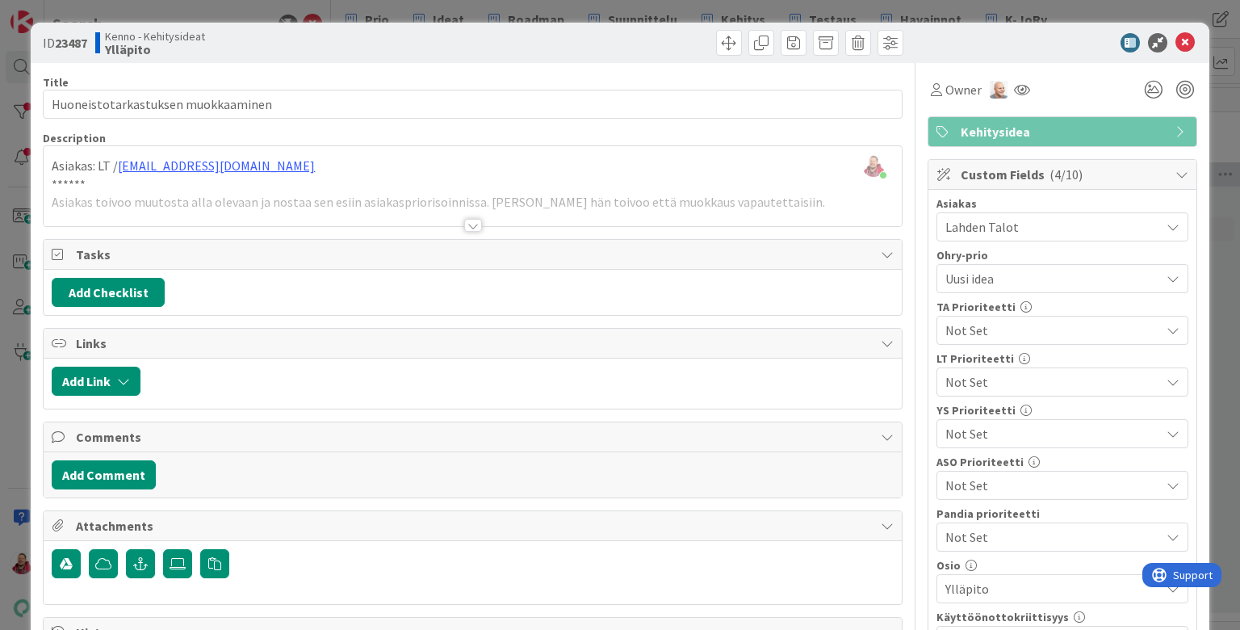
click at [471, 219] on div at bounding box center [473, 225] width 18 height 13
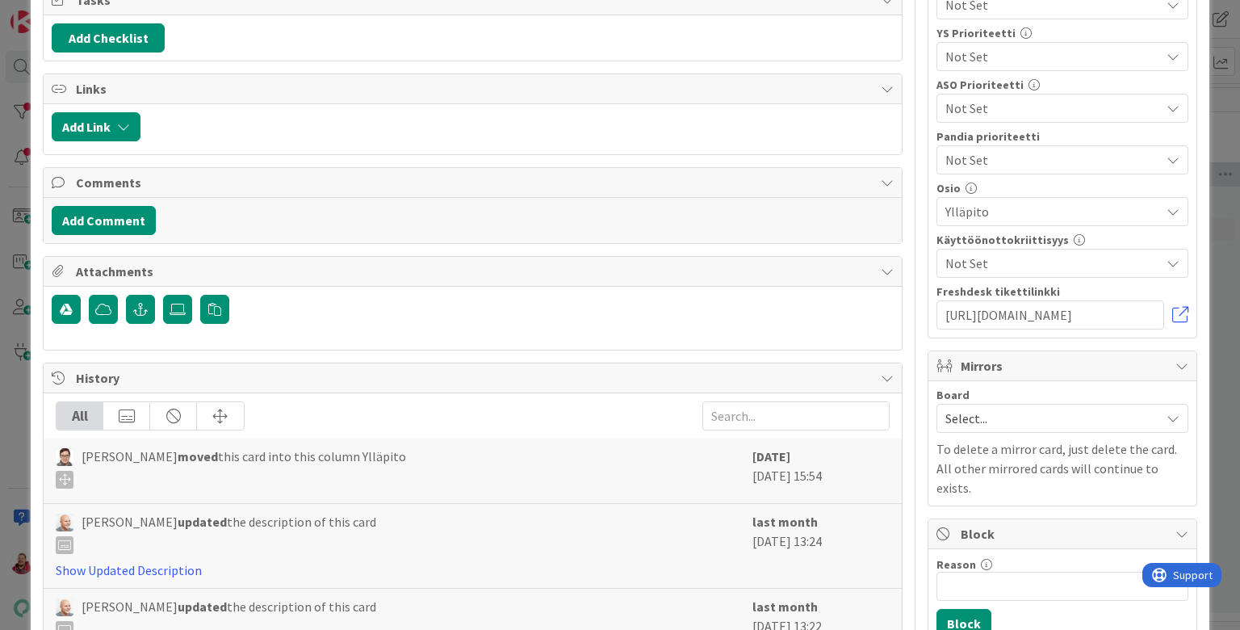
scroll to position [582, 0]
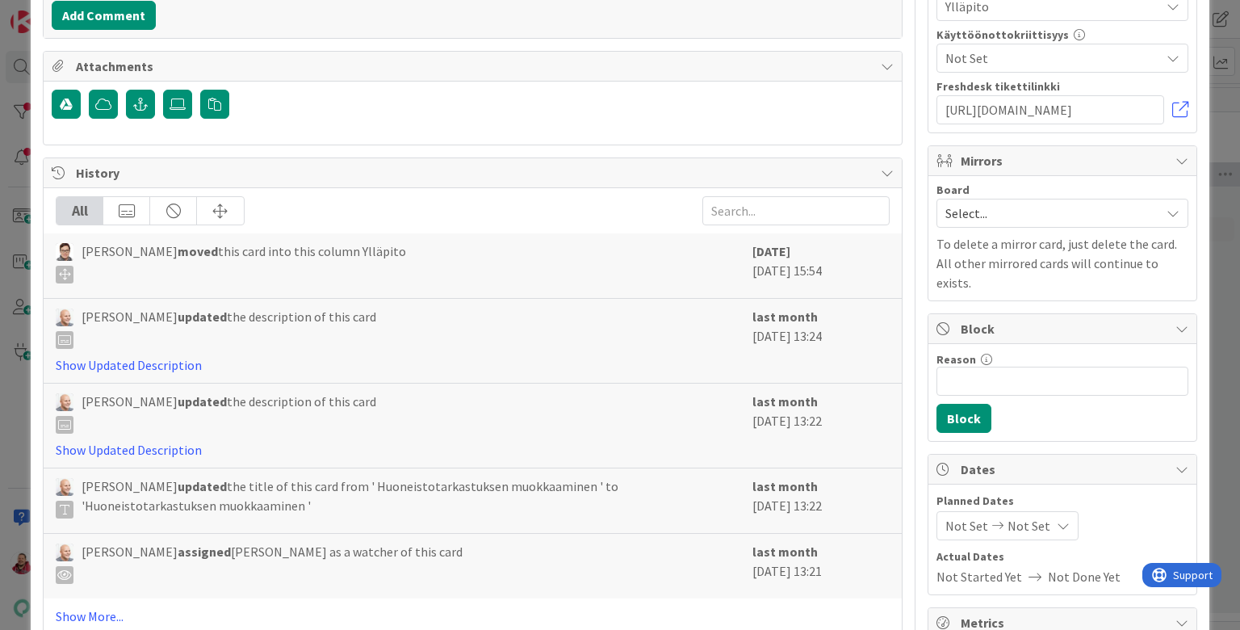
click at [964, 202] on span "Select..." at bounding box center [1048, 213] width 207 height 23
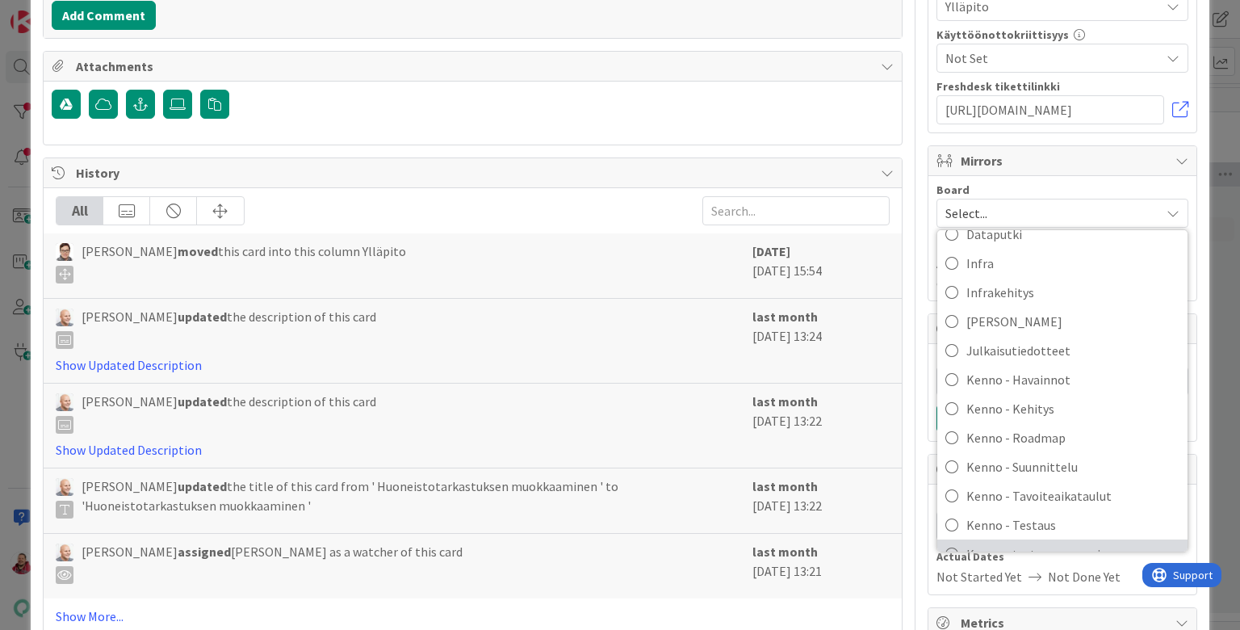
scroll to position [226, 0]
click at [1054, 574] on span "Kenno-Kumppanipriorisointi" at bounding box center [1072, 586] width 213 height 24
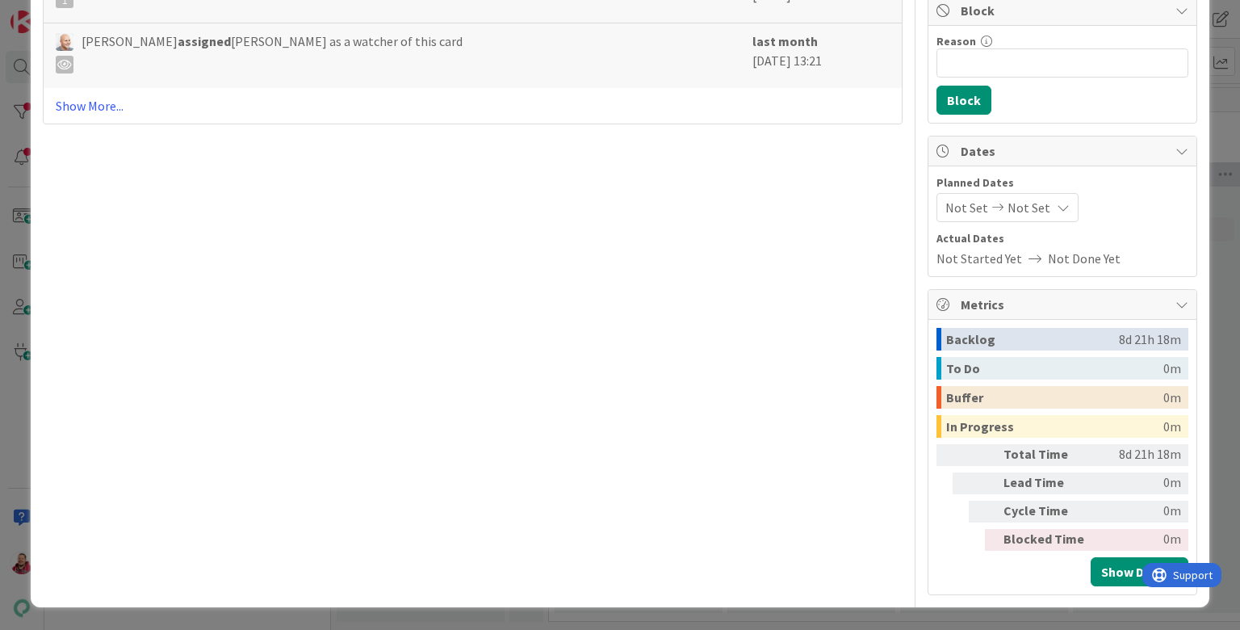
scroll to position [664, 0]
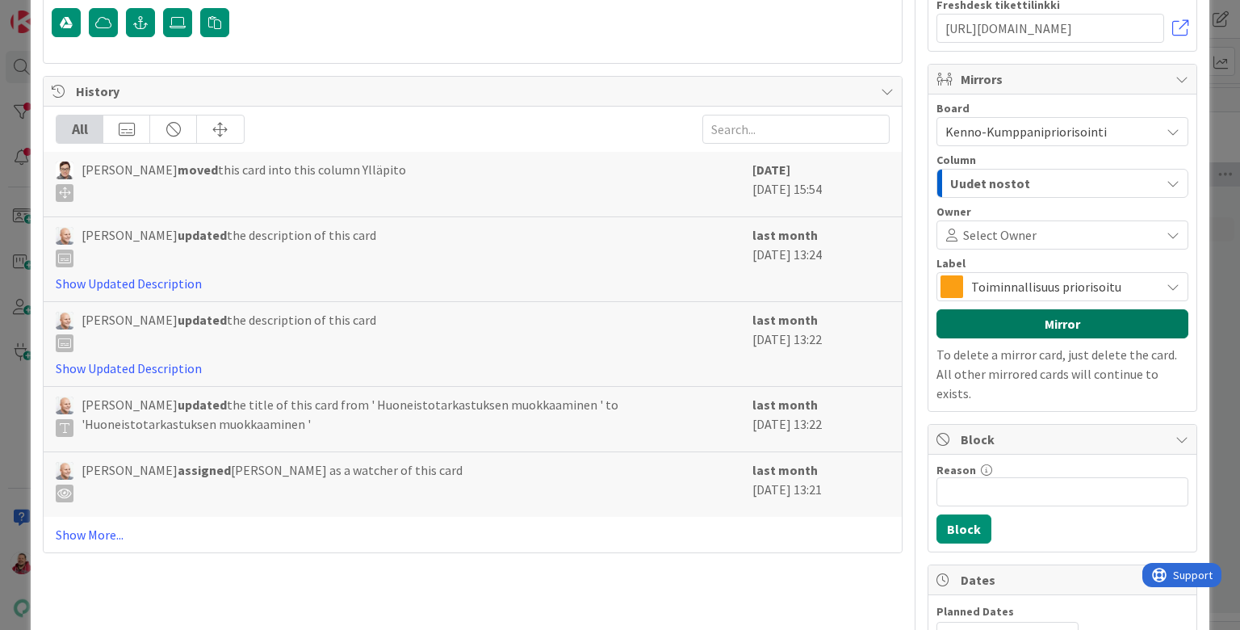
click at [995, 309] on button "Mirror" at bounding box center [1062, 323] width 252 height 29
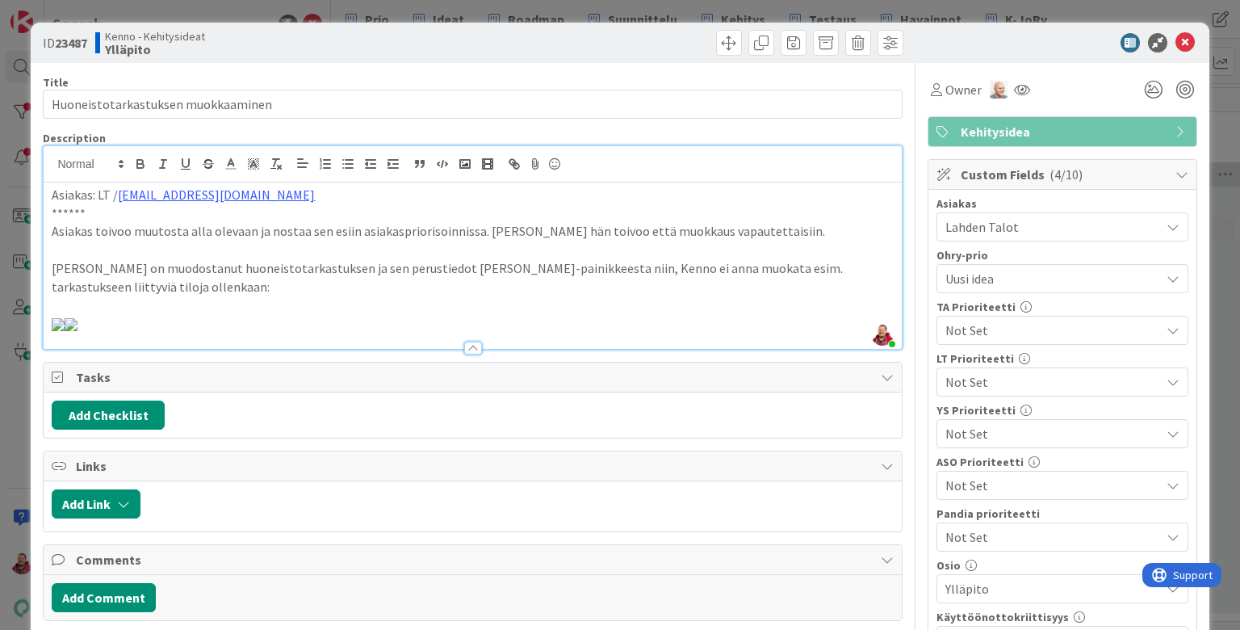
scroll to position [0, 0]
click at [1182, 33] on icon at bounding box center [1184, 42] width 19 height 19
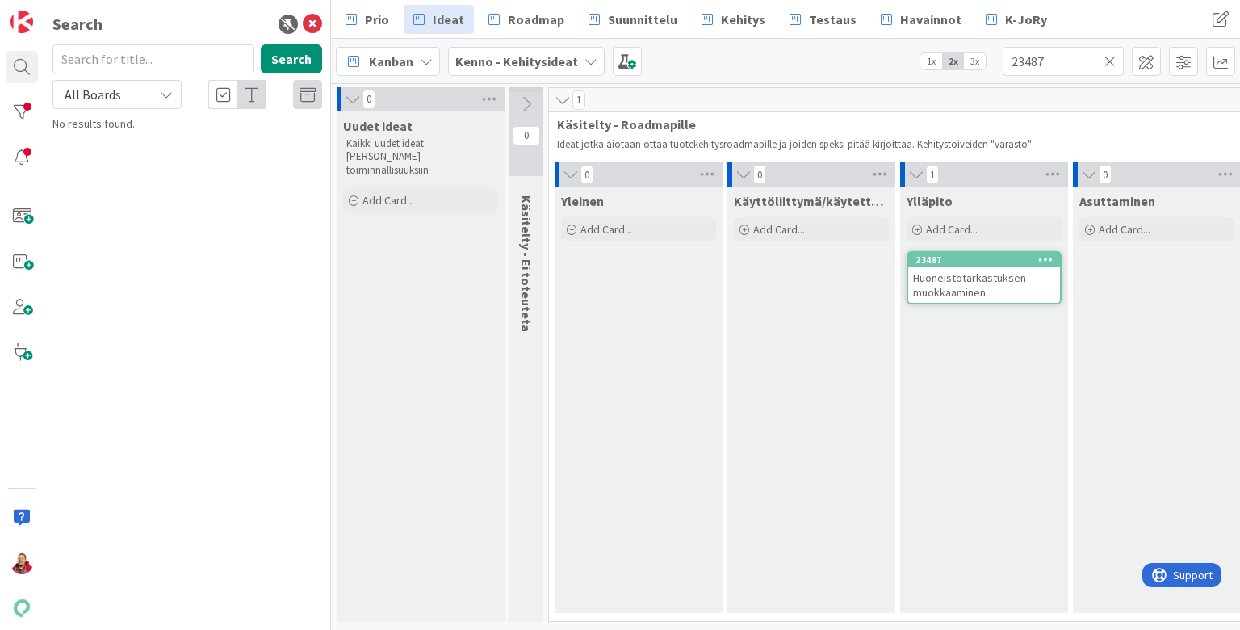
click at [1107, 55] on icon at bounding box center [1109, 61] width 11 height 15
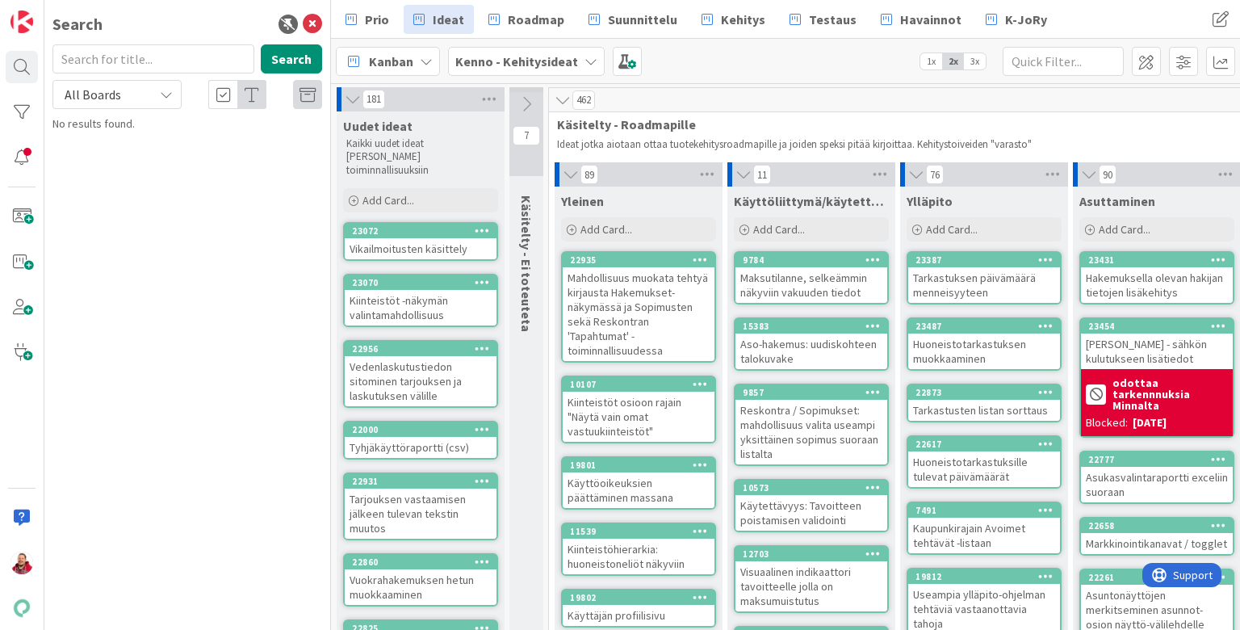
click at [1049, 77] on div "Kanban Kenno - Kehitysideat 1x 2x 3x" at bounding box center [785, 61] width 909 height 44
click at [1042, 65] on input "text" at bounding box center [1063, 61] width 121 height 29
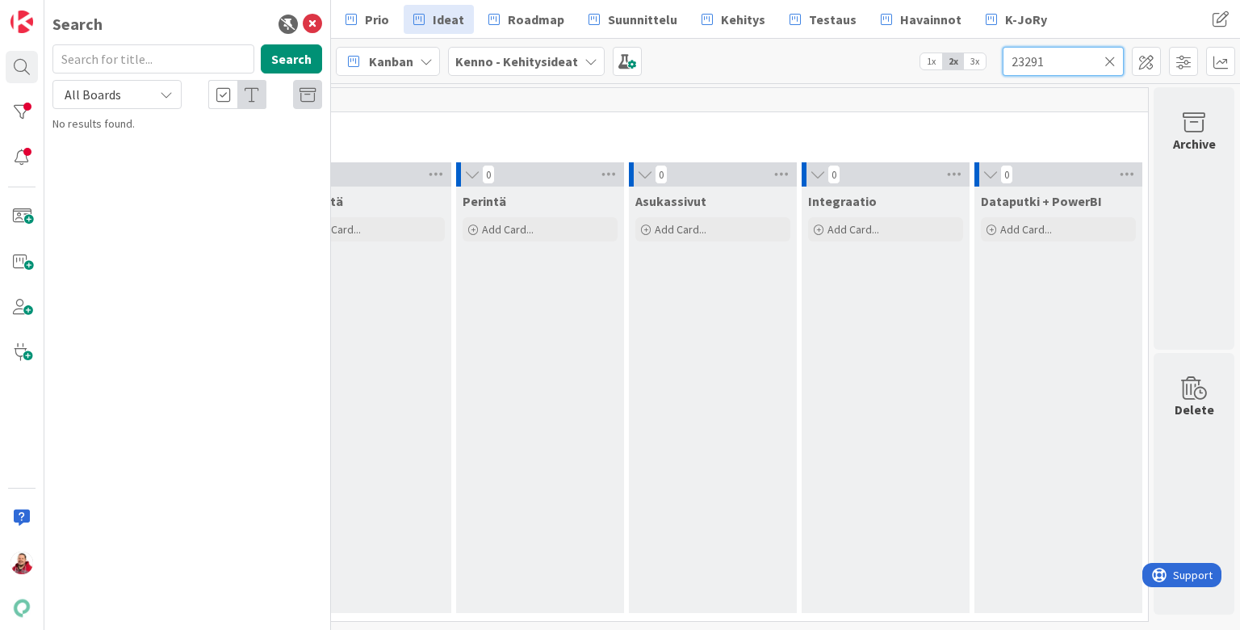
scroll to position [0, 1308]
type input "23291"
click at [115, 58] on input "text" at bounding box center [153, 58] width 202 height 29
type input "23291"
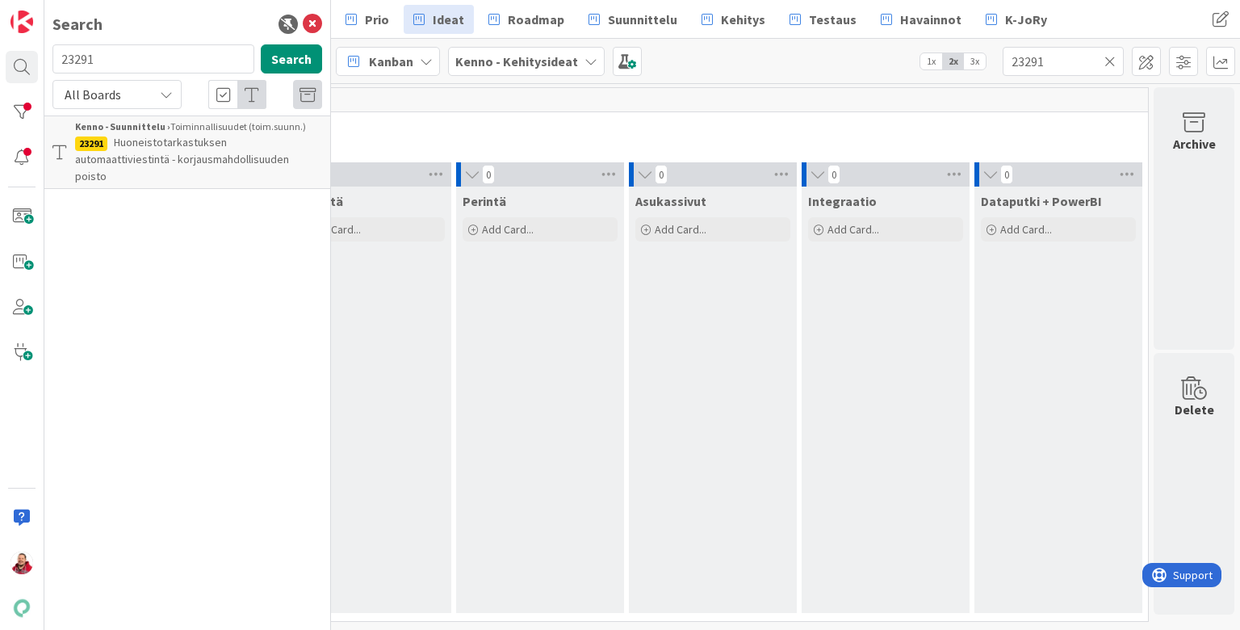
click at [181, 139] on span "Huoneistotarkastuksen automaattiviestintä - korjausmahdollisuuden poisto" at bounding box center [182, 159] width 214 height 48
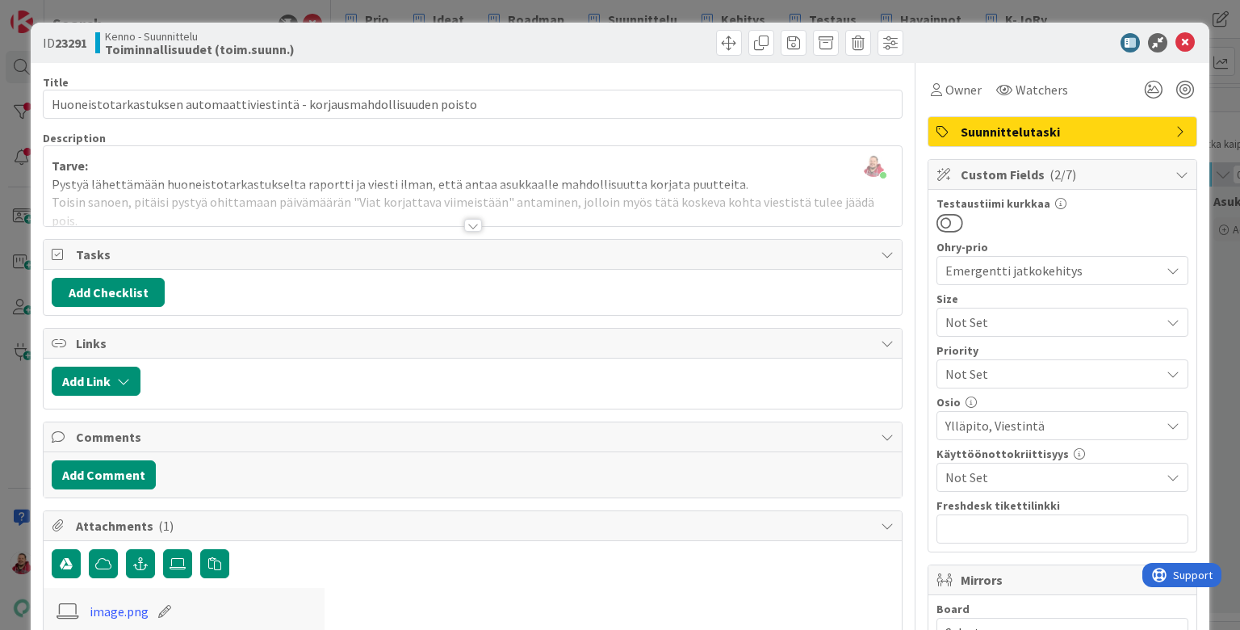
click at [471, 219] on div at bounding box center [473, 225] width 18 height 13
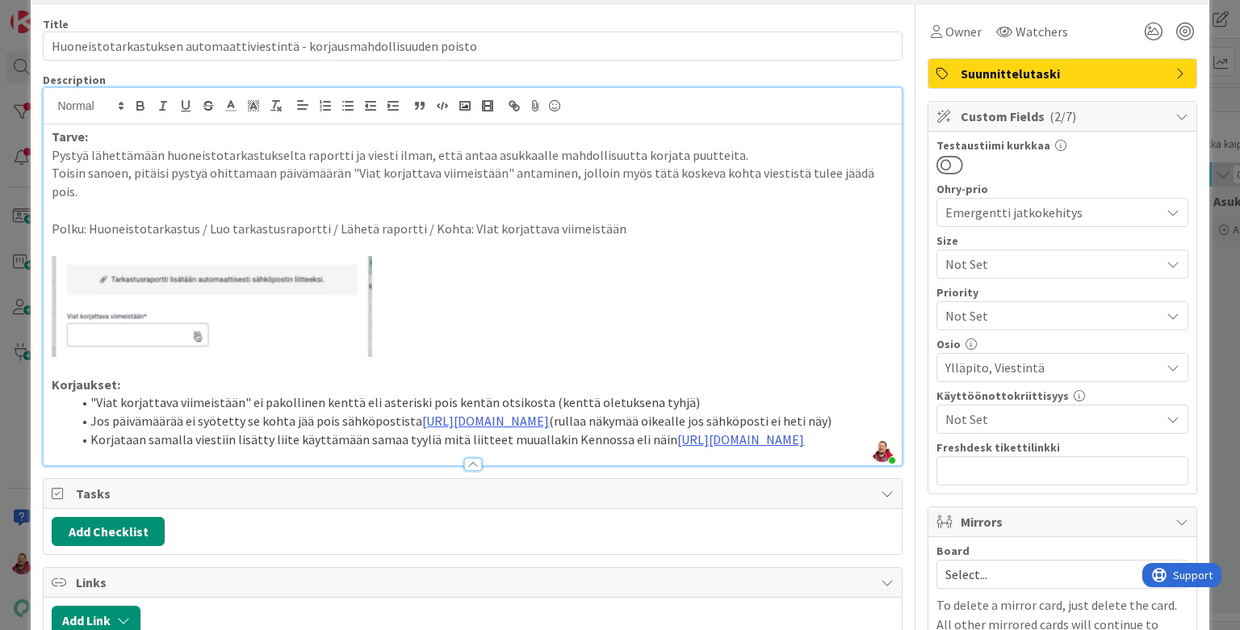
scroll to position [74, 0]
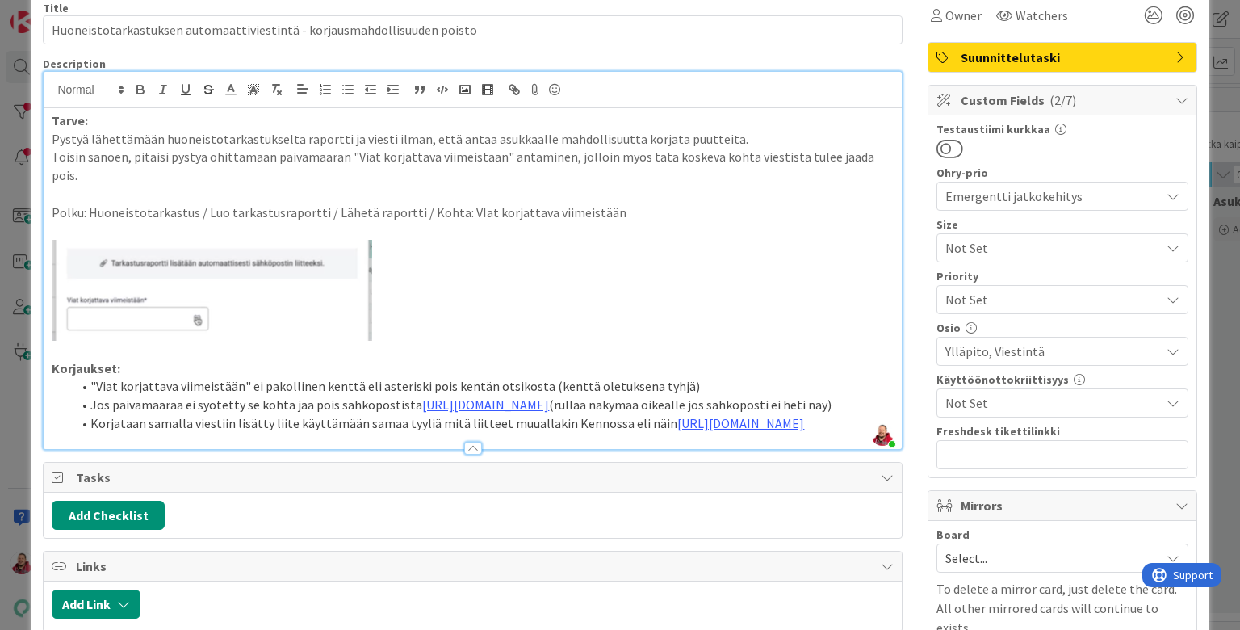
click at [1026, 547] on span "Select..." at bounding box center [1048, 558] width 207 height 23
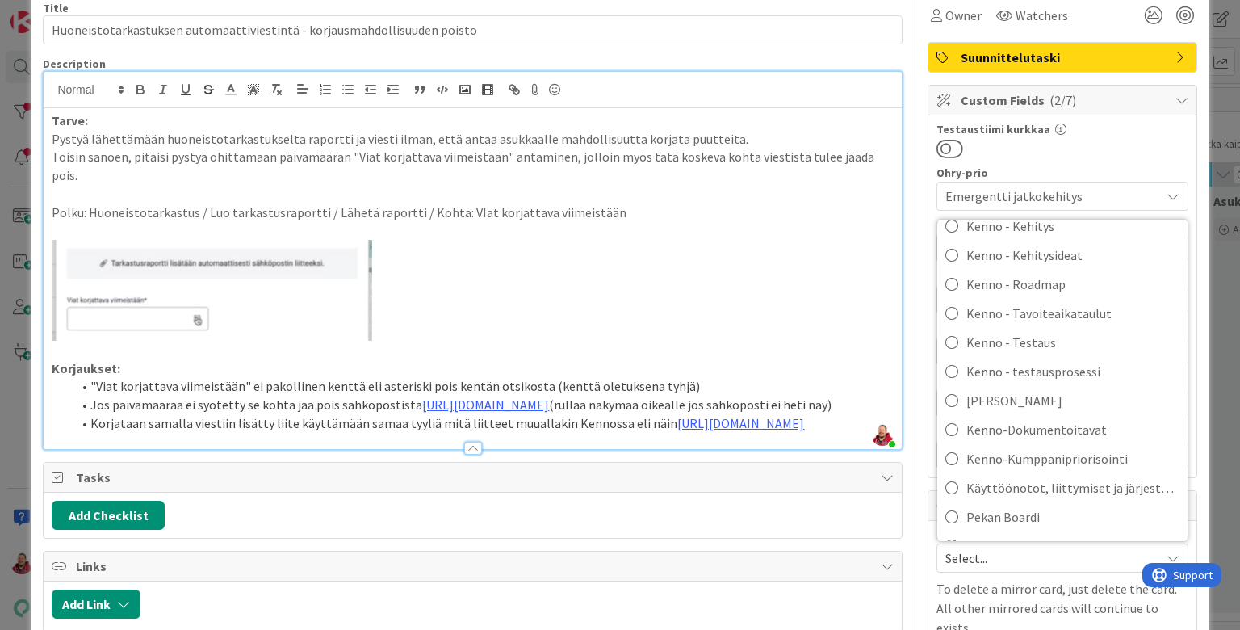
scroll to position [326, 0]
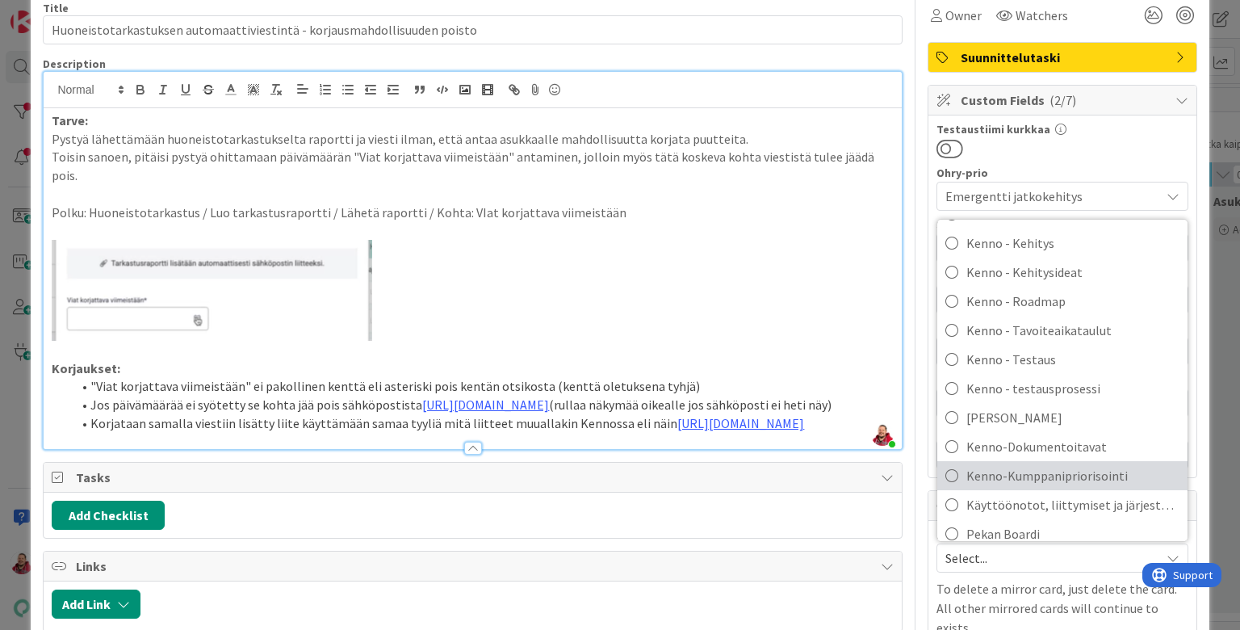
click at [998, 463] on span "Kenno-Kumppanipriorisointi" at bounding box center [1072, 475] width 213 height 24
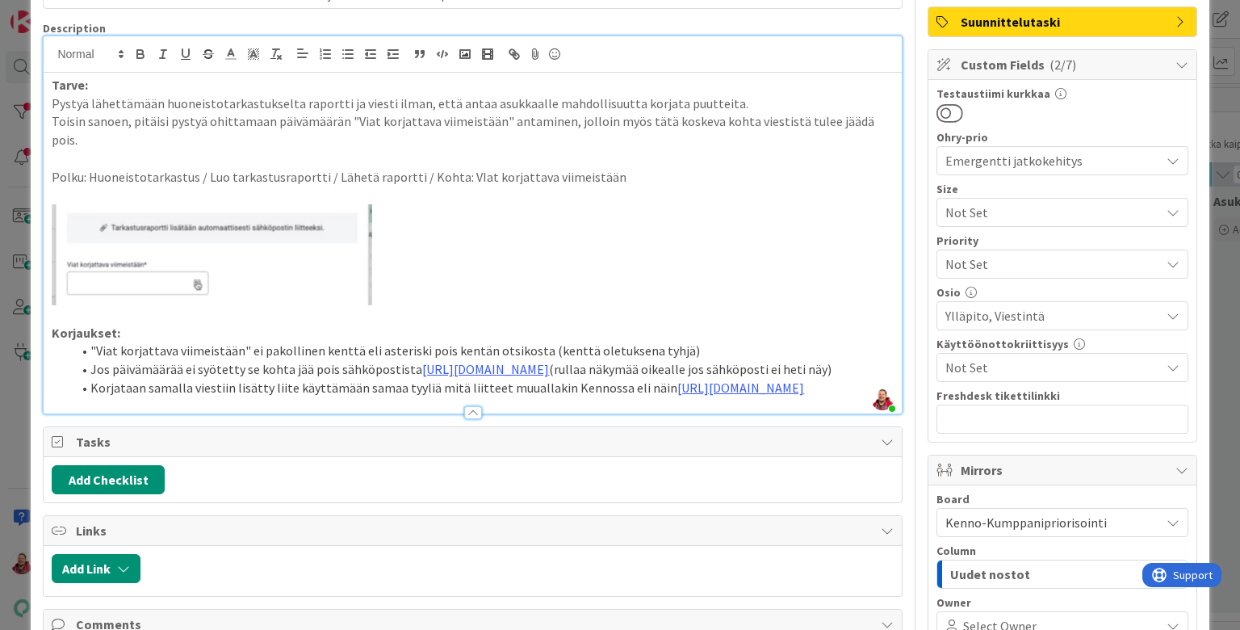
scroll to position [134, 0]
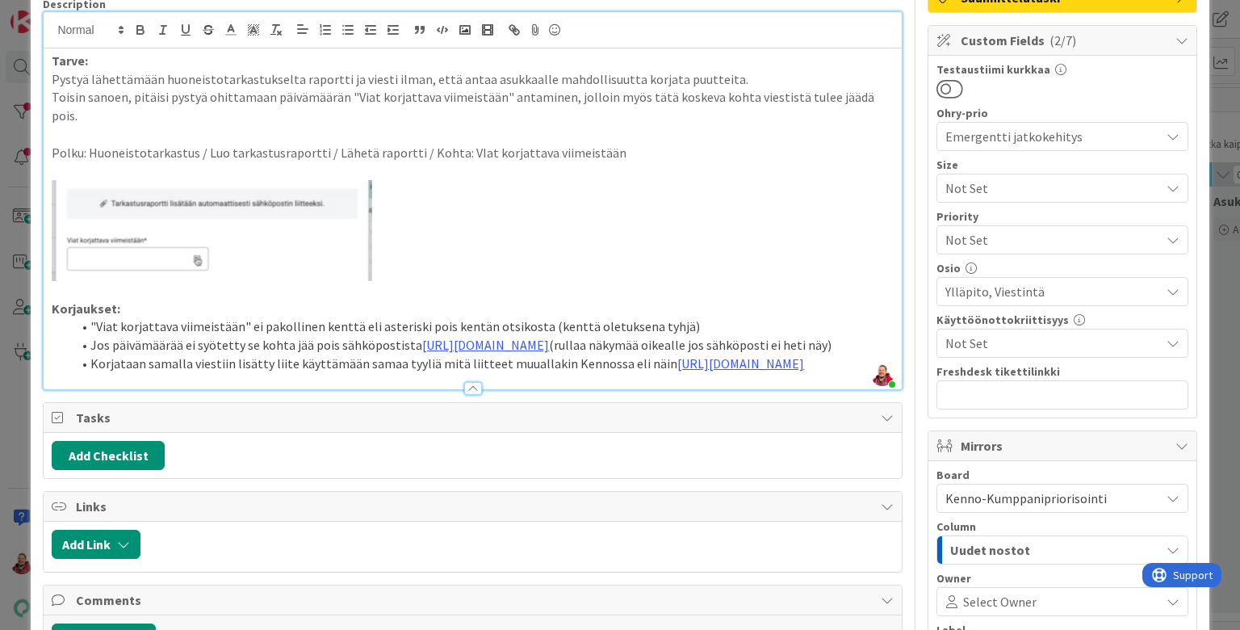
click at [1001, 539] on span "Uudet nostot" at bounding box center [990, 549] width 80 height 21
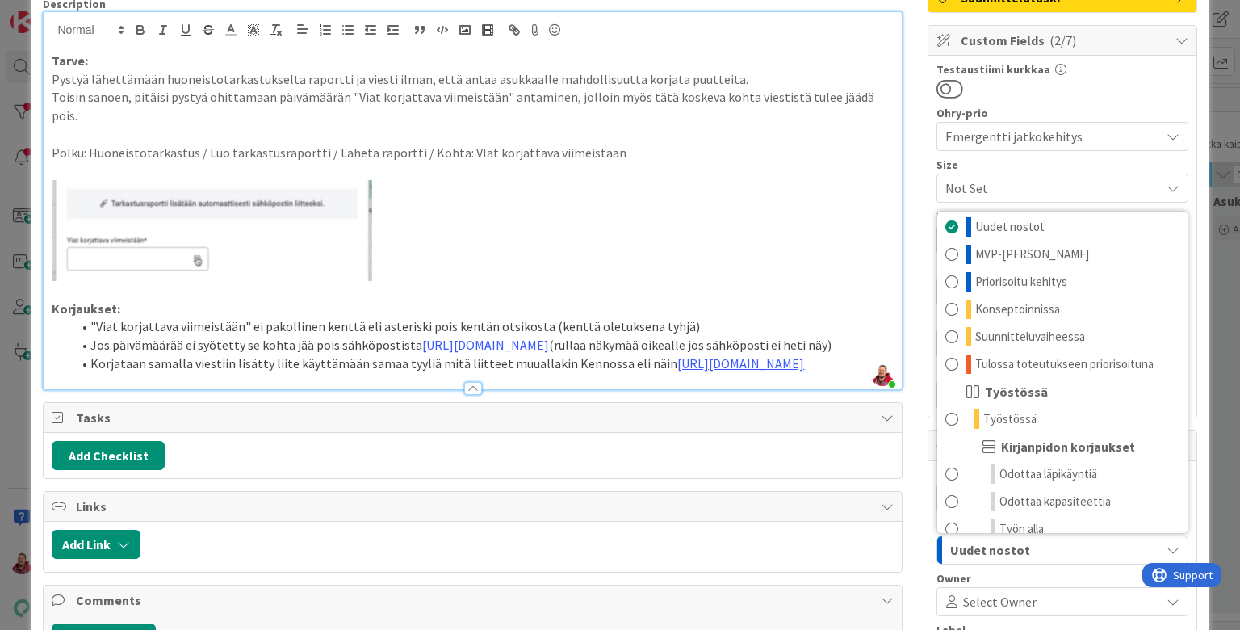
scroll to position [3, 0]
click at [994, 329] on span "Suunnitteluvaiheessa" at bounding box center [1030, 338] width 110 height 19
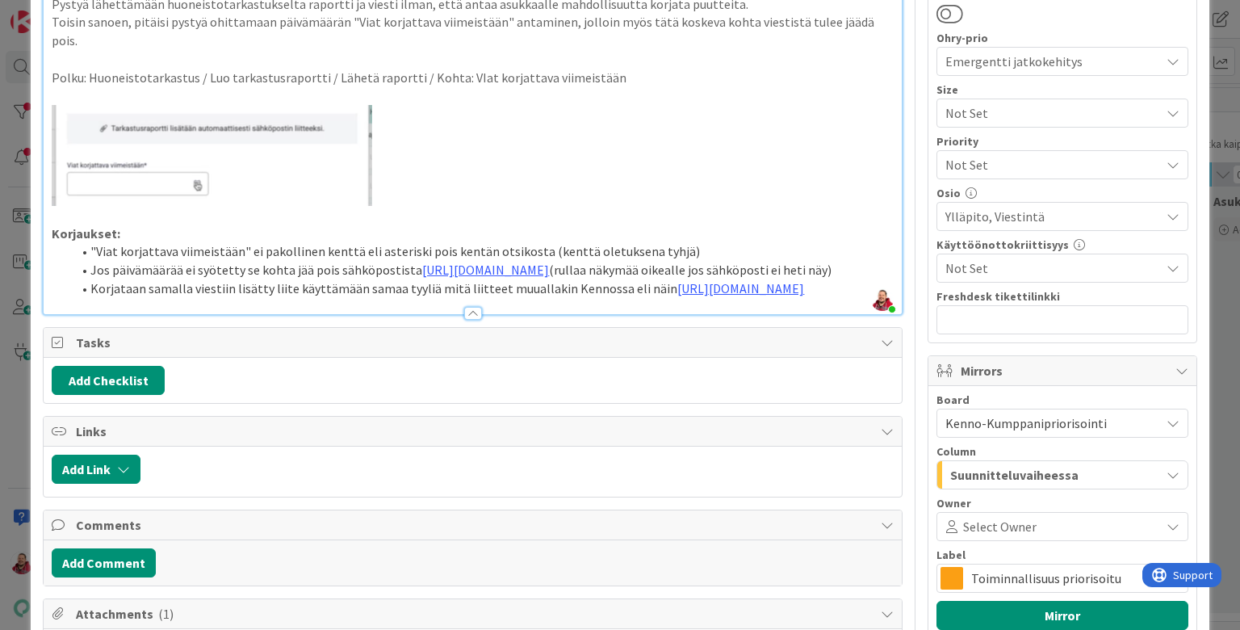
scroll to position [311, 0]
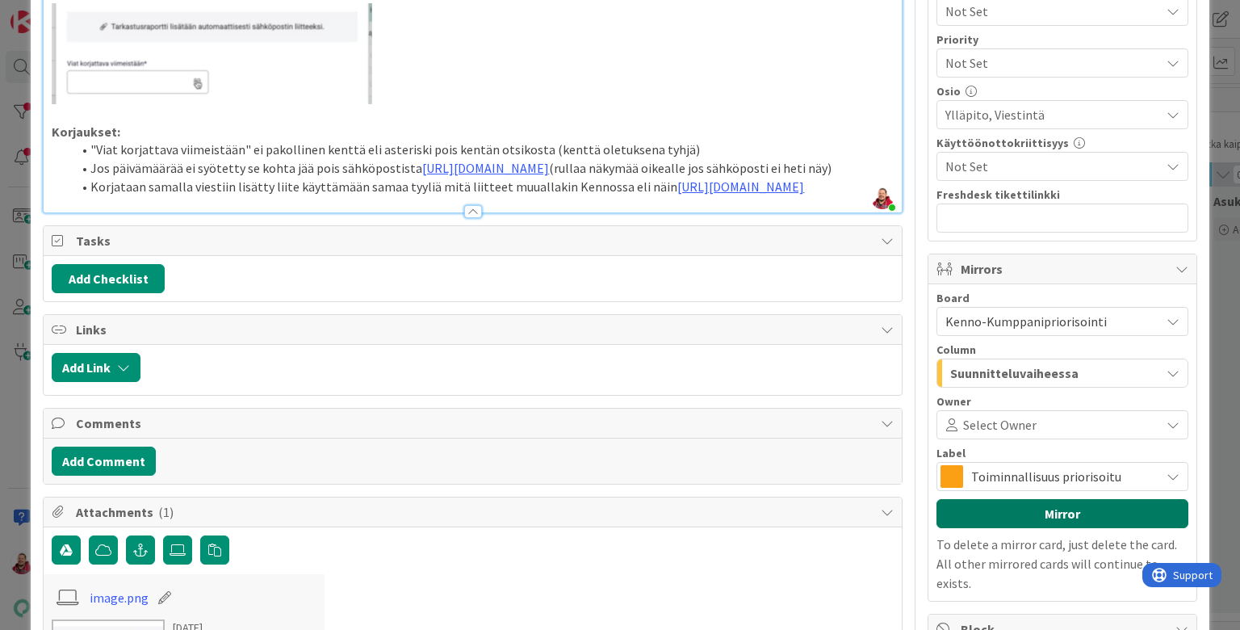
click at [1046, 499] on button "Mirror" at bounding box center [1062, 513] width 252 height 29
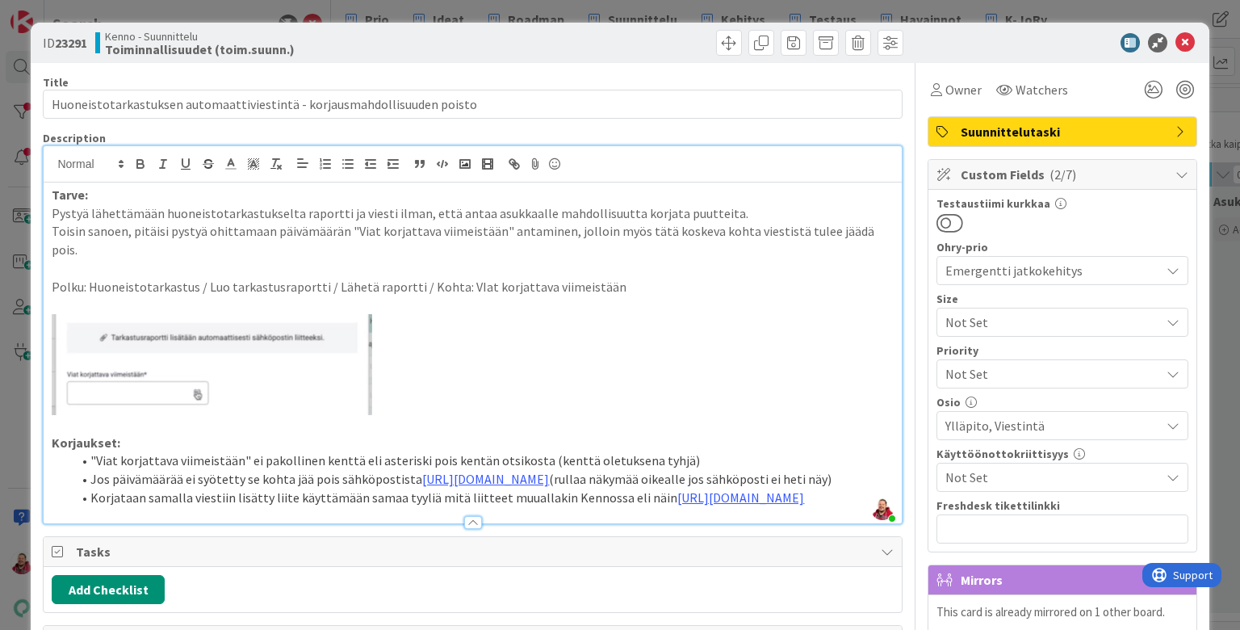
scroll to position [0, 0]
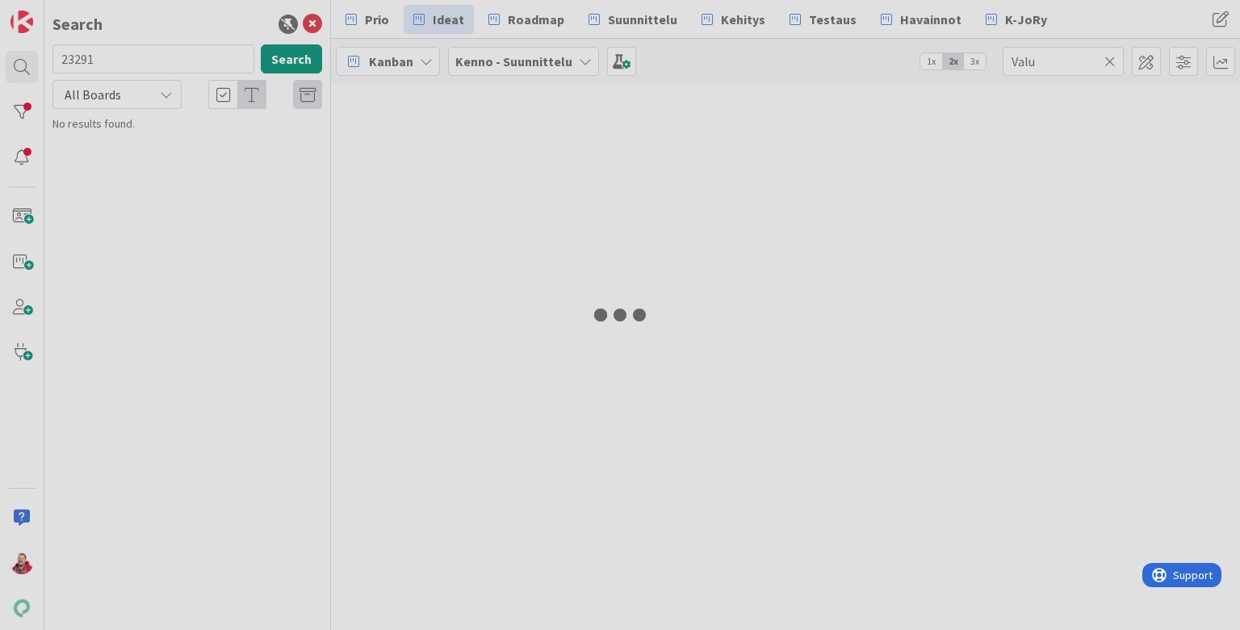
type input "23291"
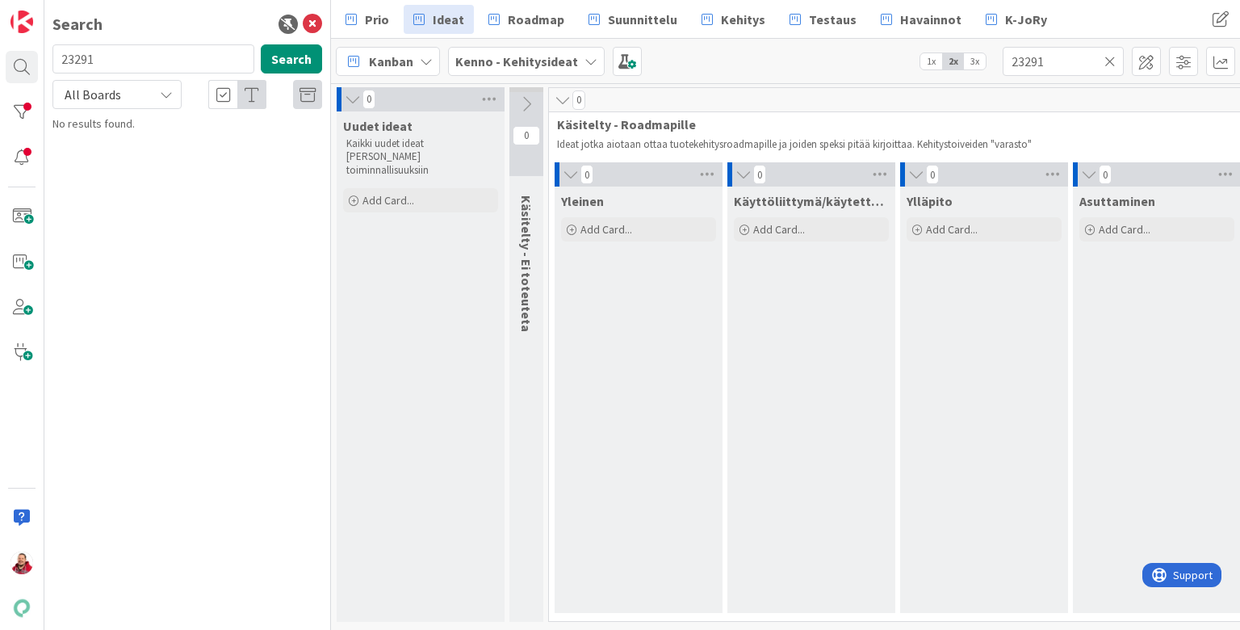
click at [1111, 62] on icon at bounding box center [1109, 61] width 11 height 15
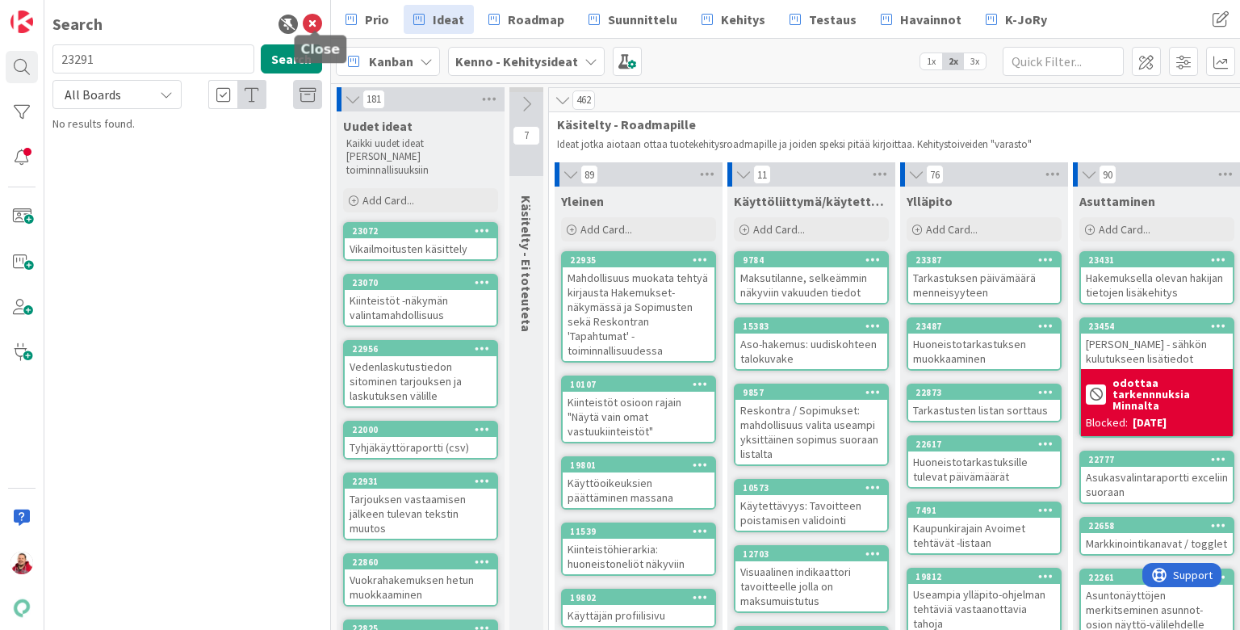
click at [312, 17] on icon at bounding box center [312, 24] width 19 height 19
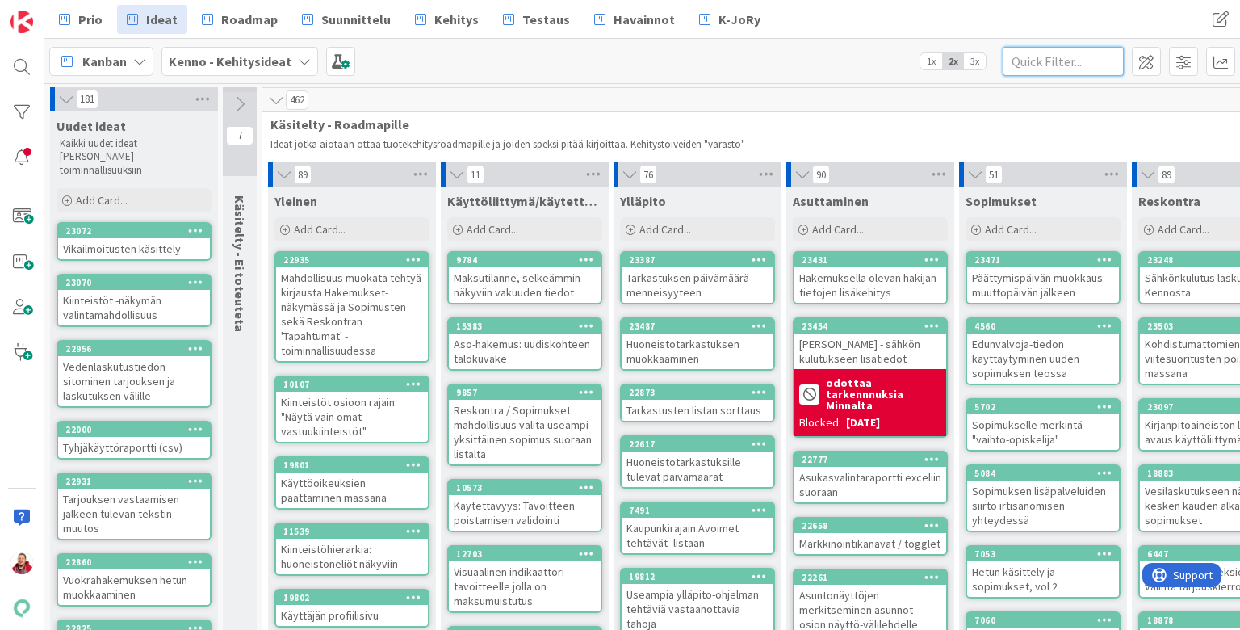
click at [1043, 61] on input "text" at bounding box center [1063, 61] width 121 height 29
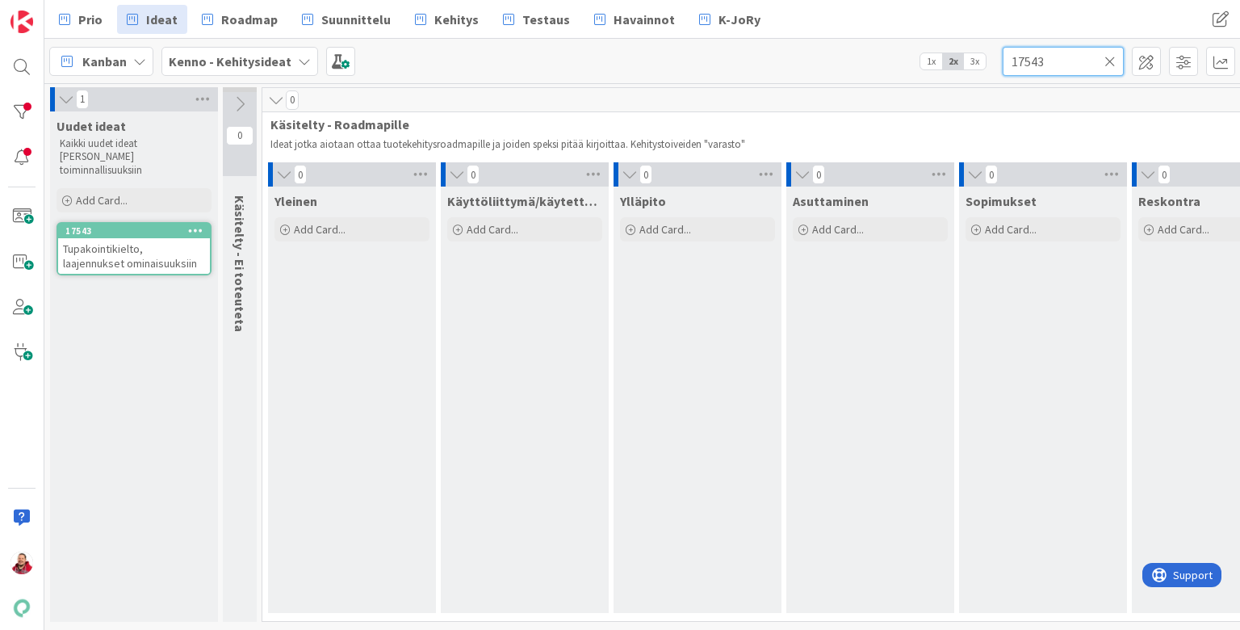
type input "17543"
click at [103, 241] on span "Tupakointikielto, laajennukset ominaisuuksiin" at bounding box center [130, 255] width 134 height 29
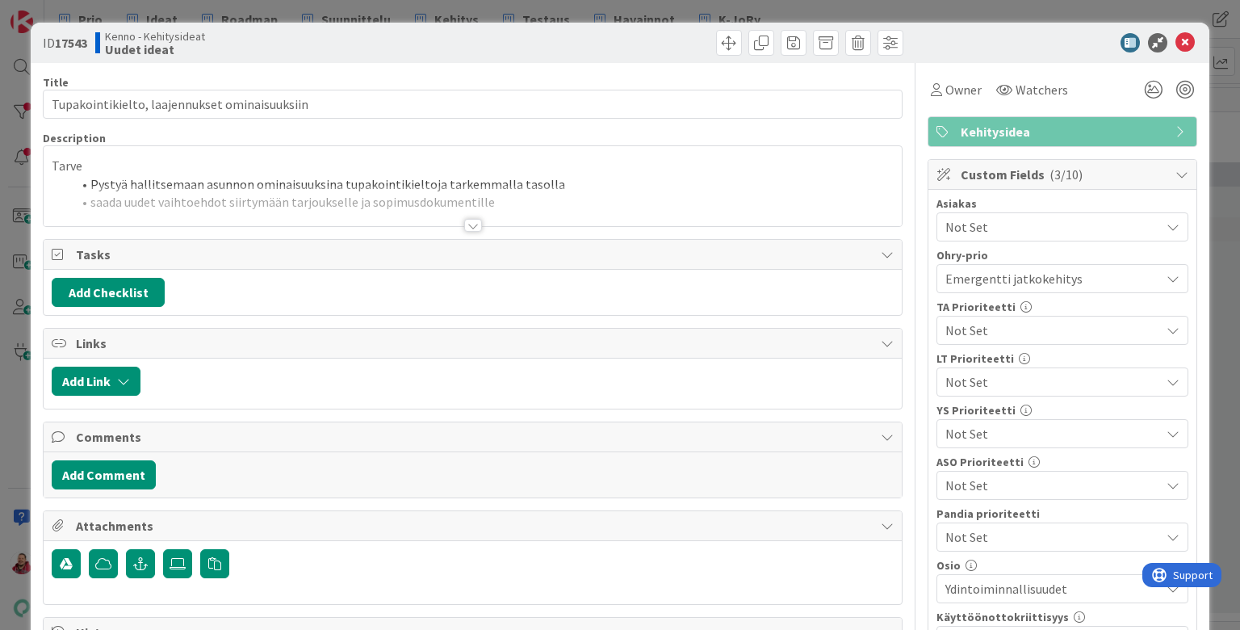
click at [470, 219] on div at bounding box center [473, 225] width 18 height 13
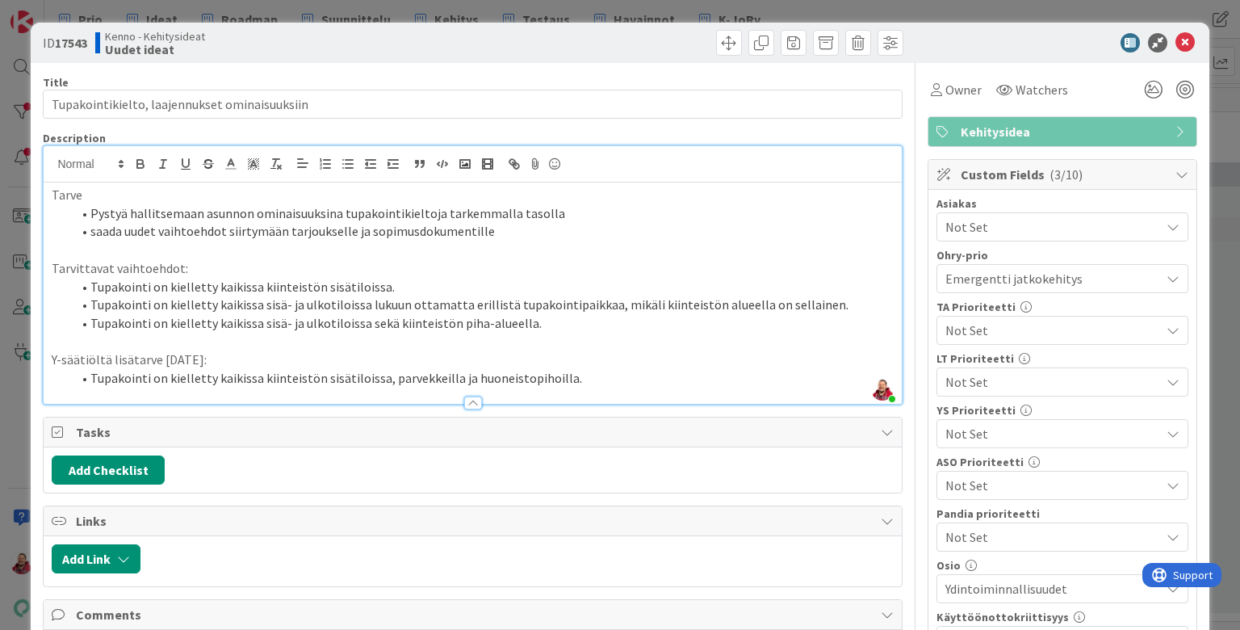
click at [610, 295] on li "Tupakointi on kielletty kaikissa sisä- ja ulkotiloissa lukuun ottamatta erillis…" at bounding box center [482, 304] width 822 height 19
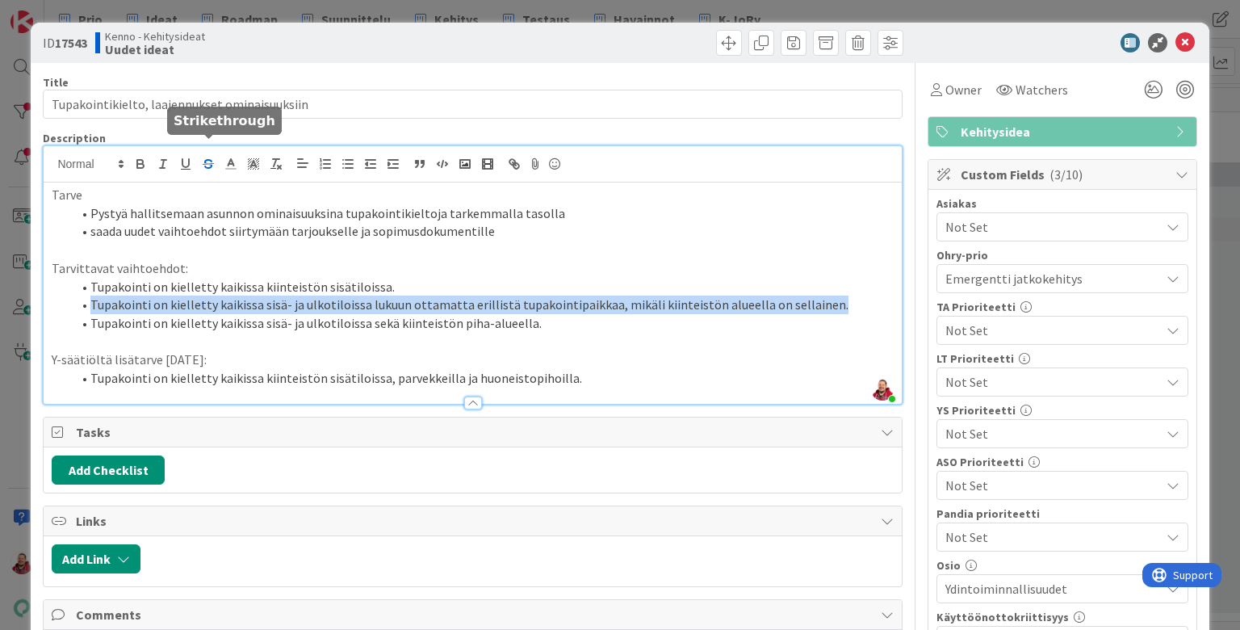
click at [213, 157] on icon "button" at bounding box center [208, 164] width 15 height 15
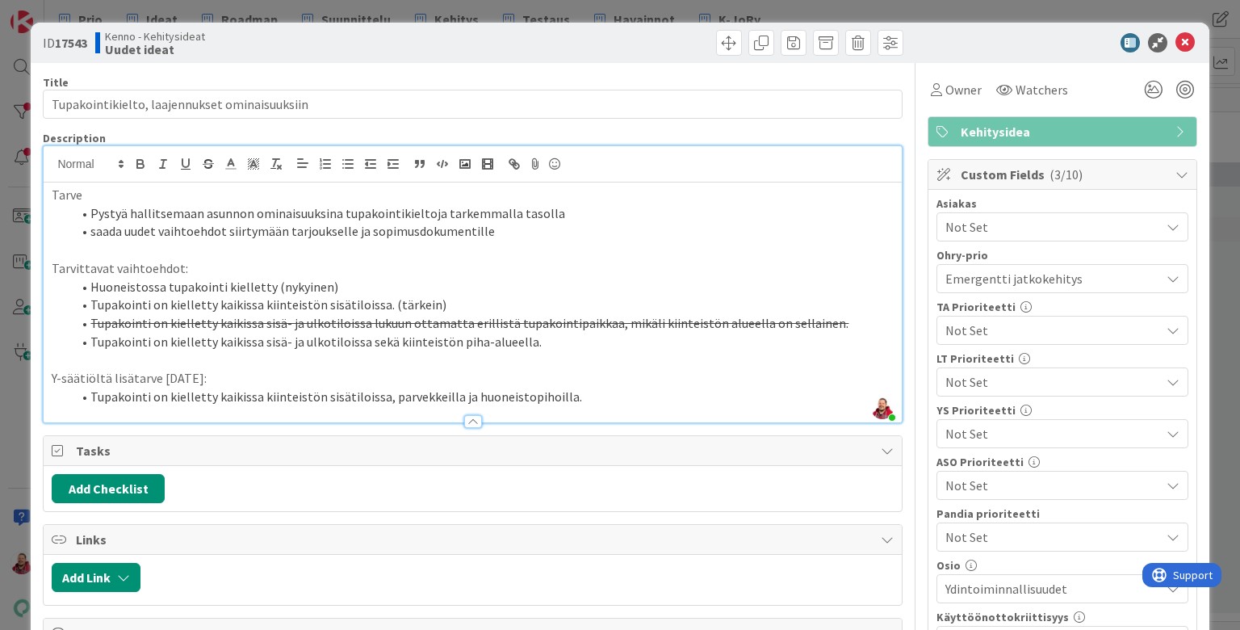
click at [505, 333] on li "Tupakointi on kielletty kaikissa sisä- ja ulkotiloissa sekä kiinteistön piha-al…" at bounding box center [482, 342] width 822 height 19
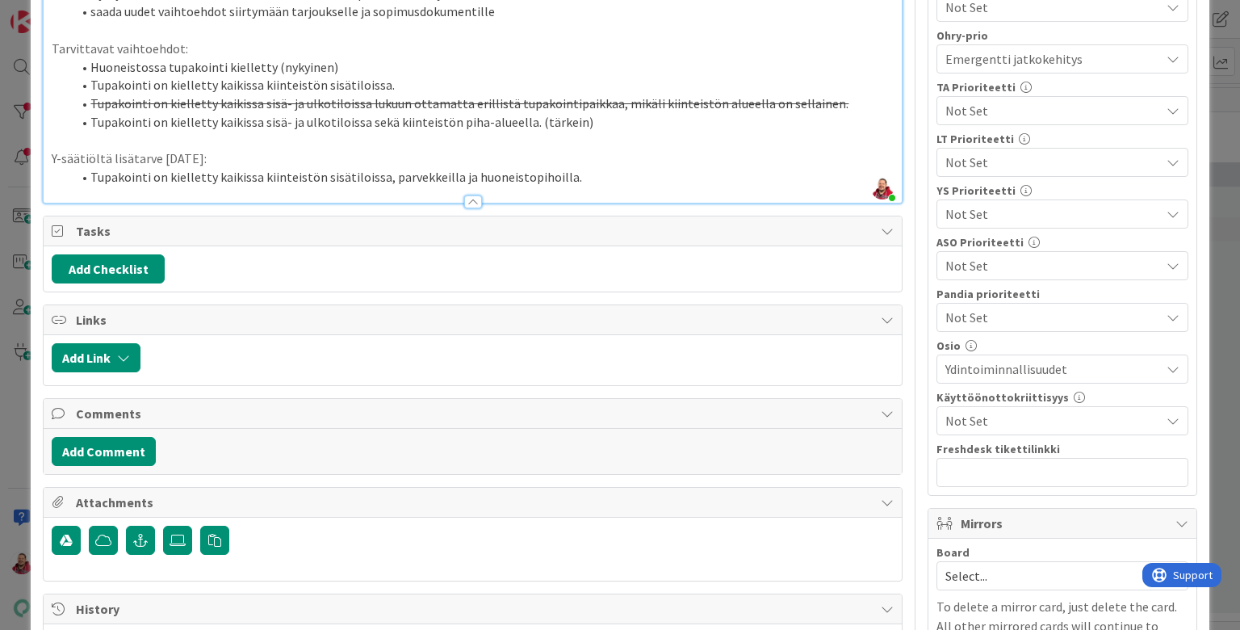
scroll to position [222, 0]
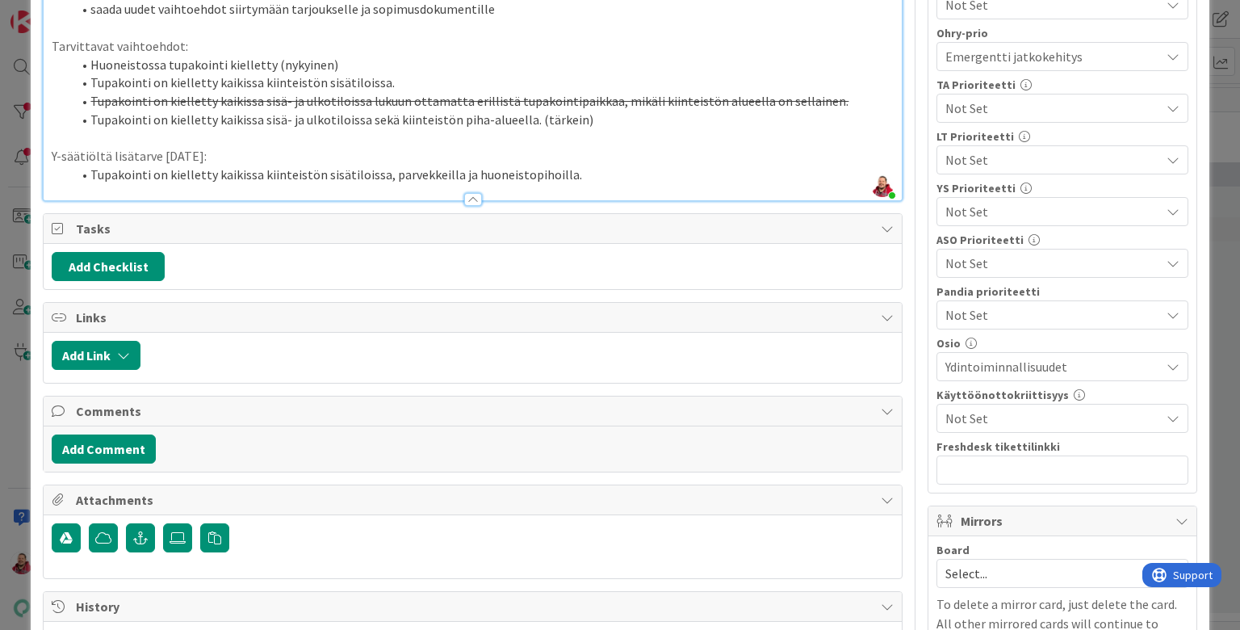
click at [1028, 562] on span "Select..." at bounding box center [1048, 573] width 207 height 23
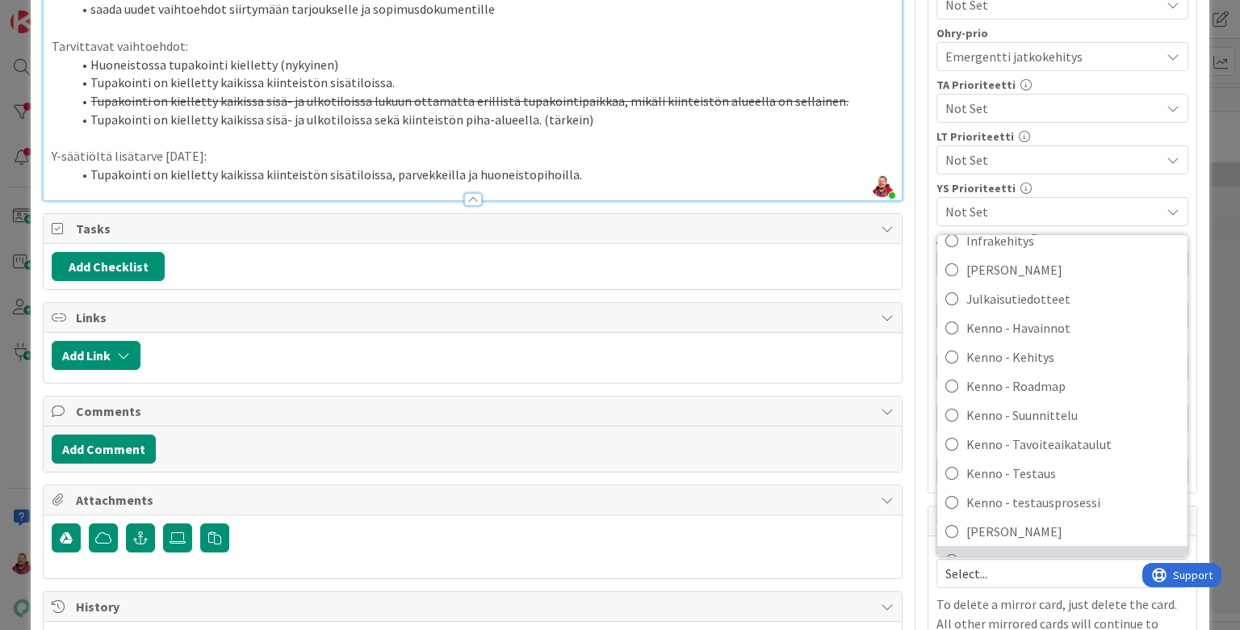
scroll to position [239, 0]
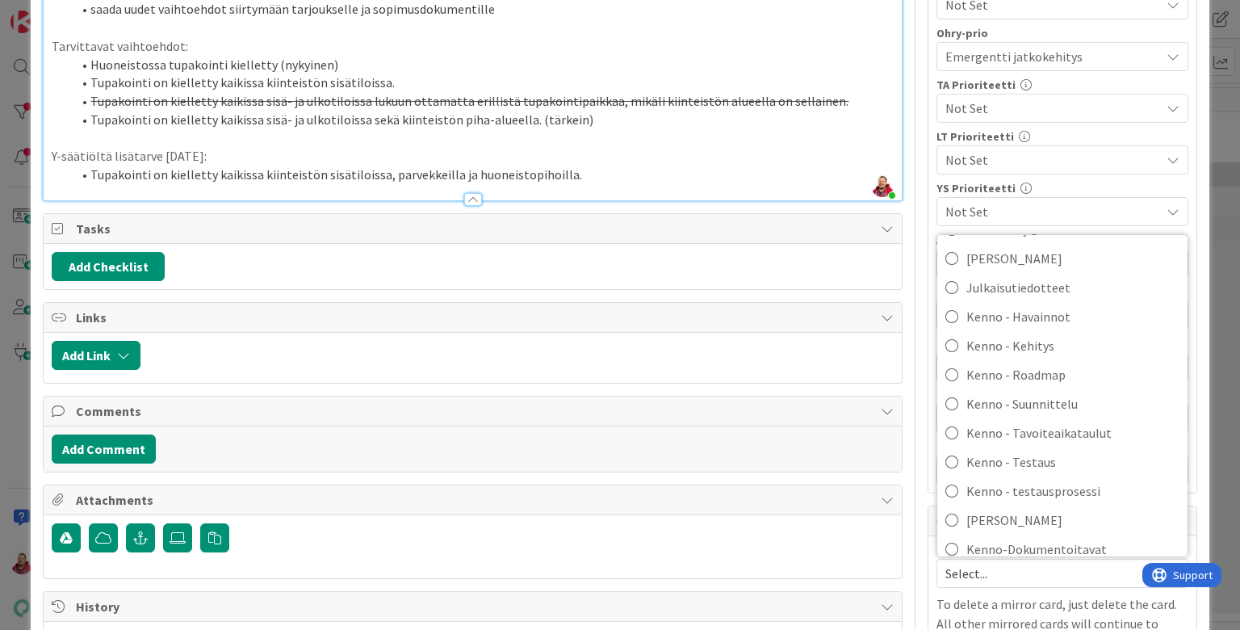
click at [1014, 566] on span "Kenno-Kumppanipriorisointi" at bounding box center [1072, 578] width 213 height 24
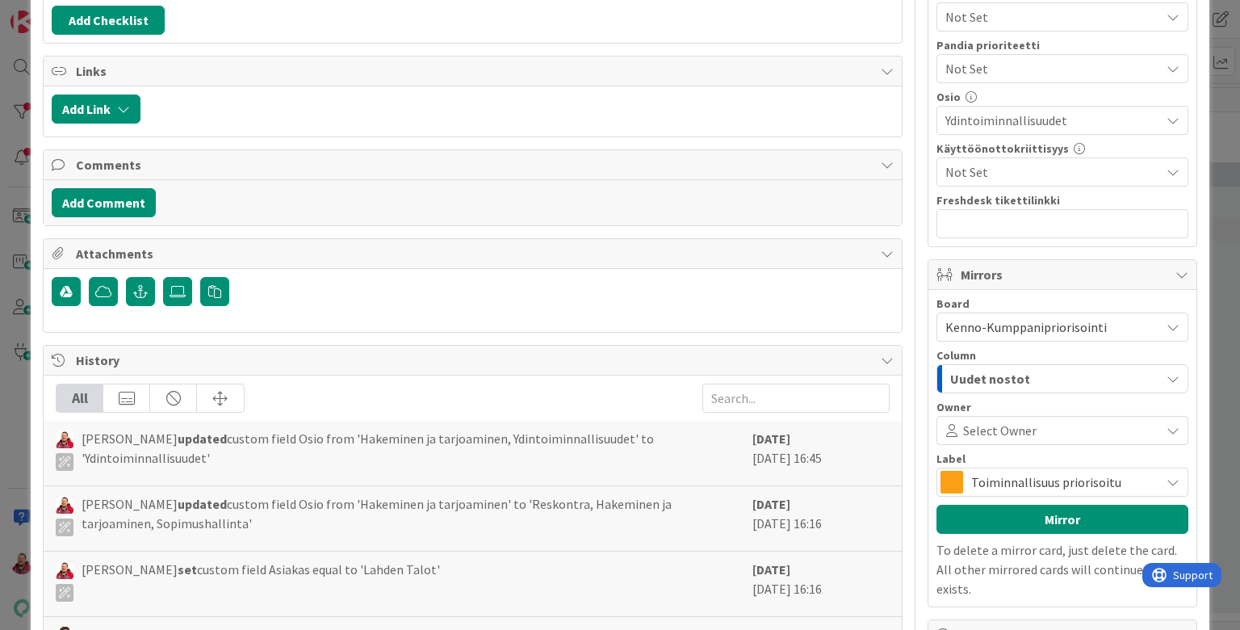
scroll to position [488, 0]
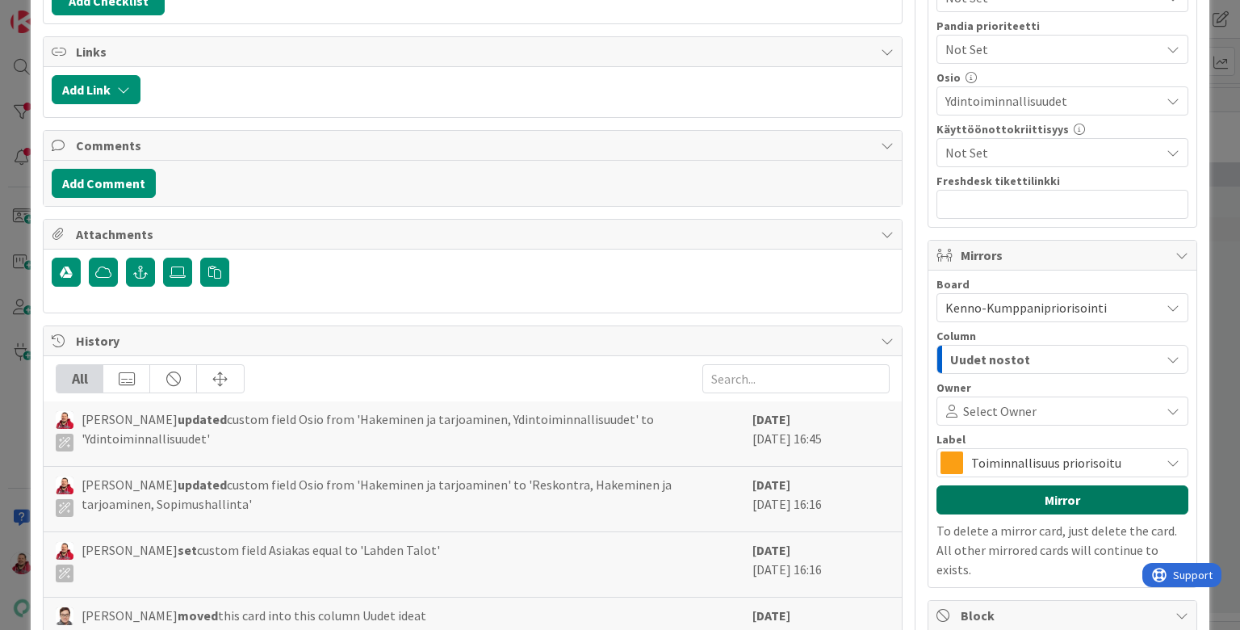
click at [977, 485] on button "Mirror" at bounding box center [1062, 499] width 252 height 29
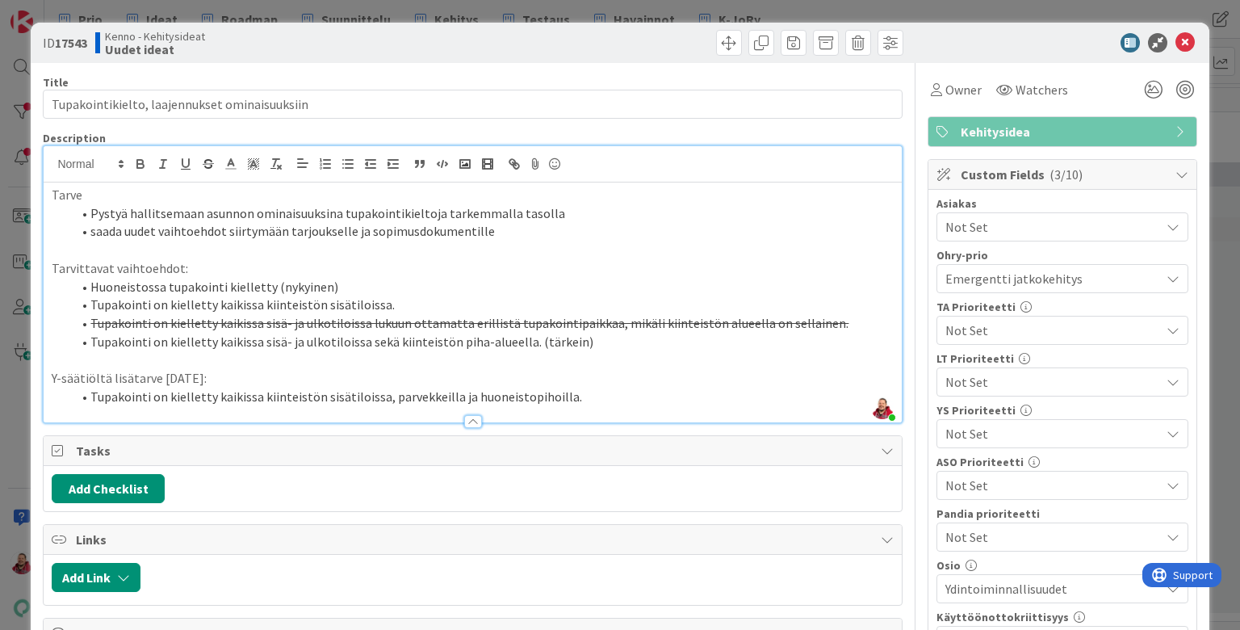
scroll to position [0, 0]
click at [536, 222] on li "saada uudet vaihtoehdot siirtymään tarjoukselle ja sopimusdokumentille" at bounding box center [482, 231] width 822 height 19
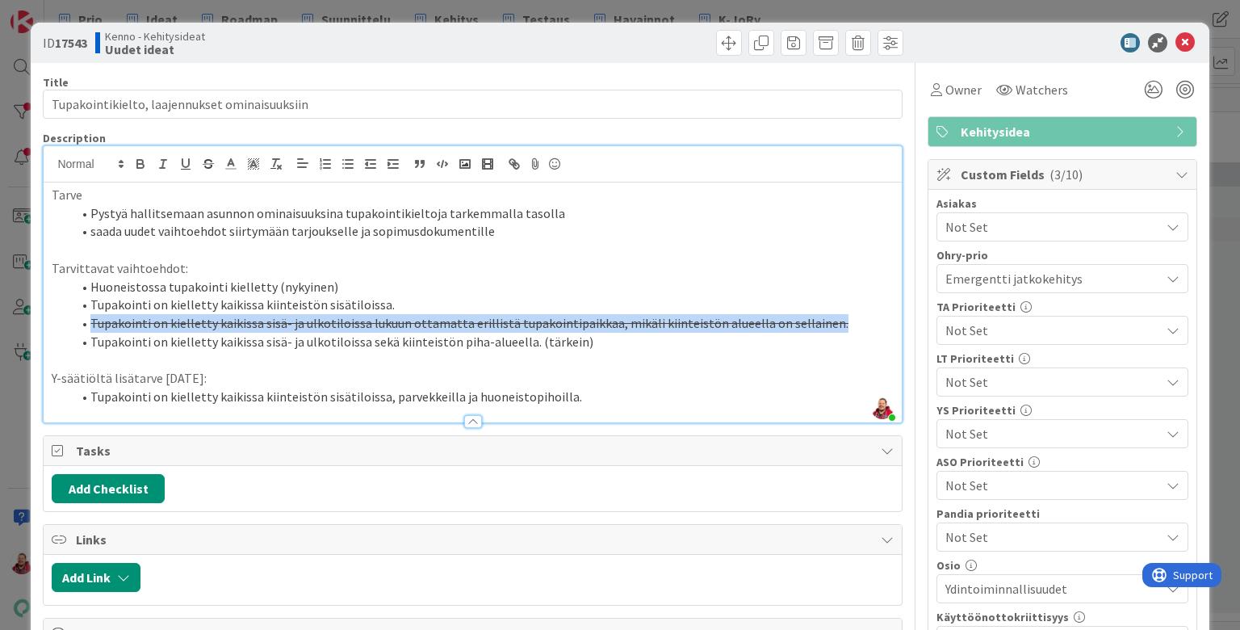
drag, startPoint x: 688, startPoint y: 281, endPoint x: 81, endPoint y: 278, distance: 607.1
click at [81, 314] on li "Tupakointi on kielletty kaikissa sisä- ja ulkotiloissa lukuun ottamatta erillis…" at bounding box center [482, 323] width 822 height 19
click at [220, 153] on span at bounding box center [231, 164] width 23 height 22
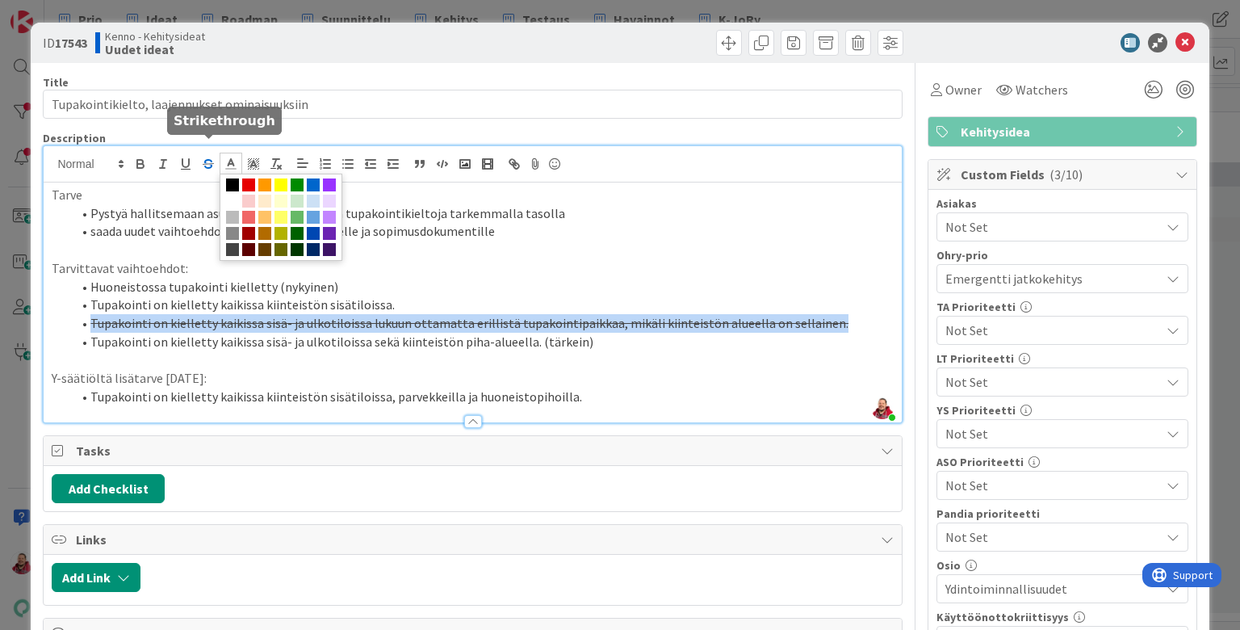
click at [207, 159] on icon "button" at bounding box center [208, 161] width 8 height 4
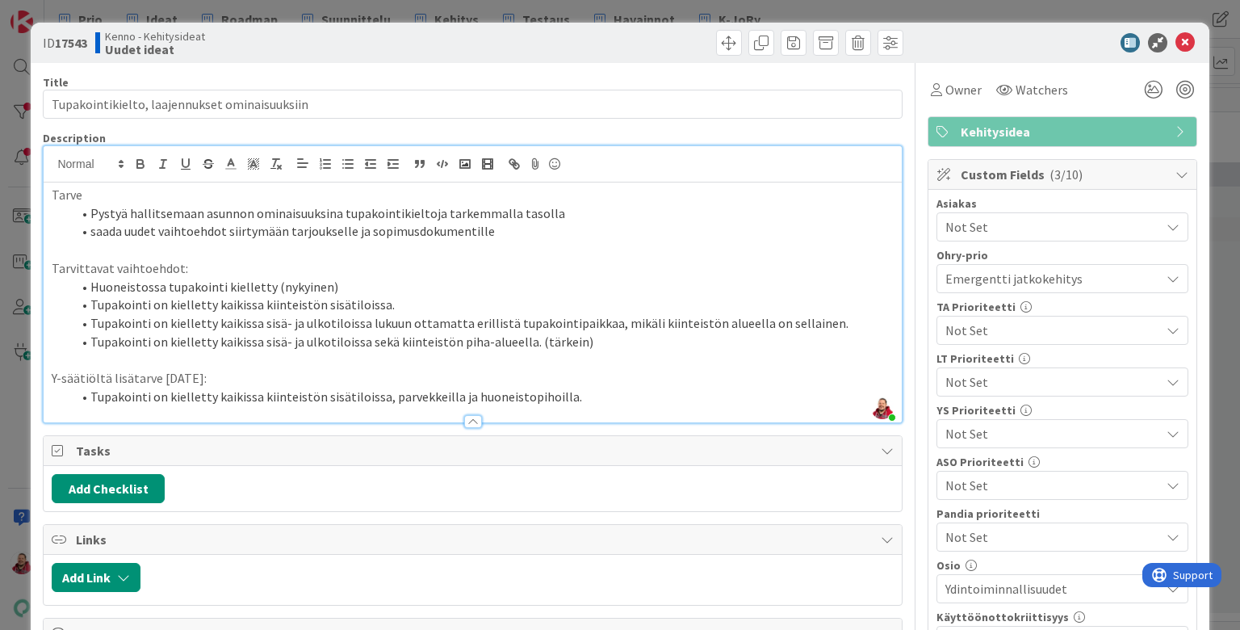
click at [262, 278] on li "Huoneistossa tupakointi kielletty (nykyinen)" at bounding box center [482, 287] width 822 height 19
click at [278, 387] on li "Tupakointi on kielletty kaikissa kiinteistön sisätiloissa, parvekkeilla ja huon…" at bounding box center [482, 396] width 822 height 19
click at [973, 371] on span "Not Set" at bounding box center [1048, 382] width 207 height 23
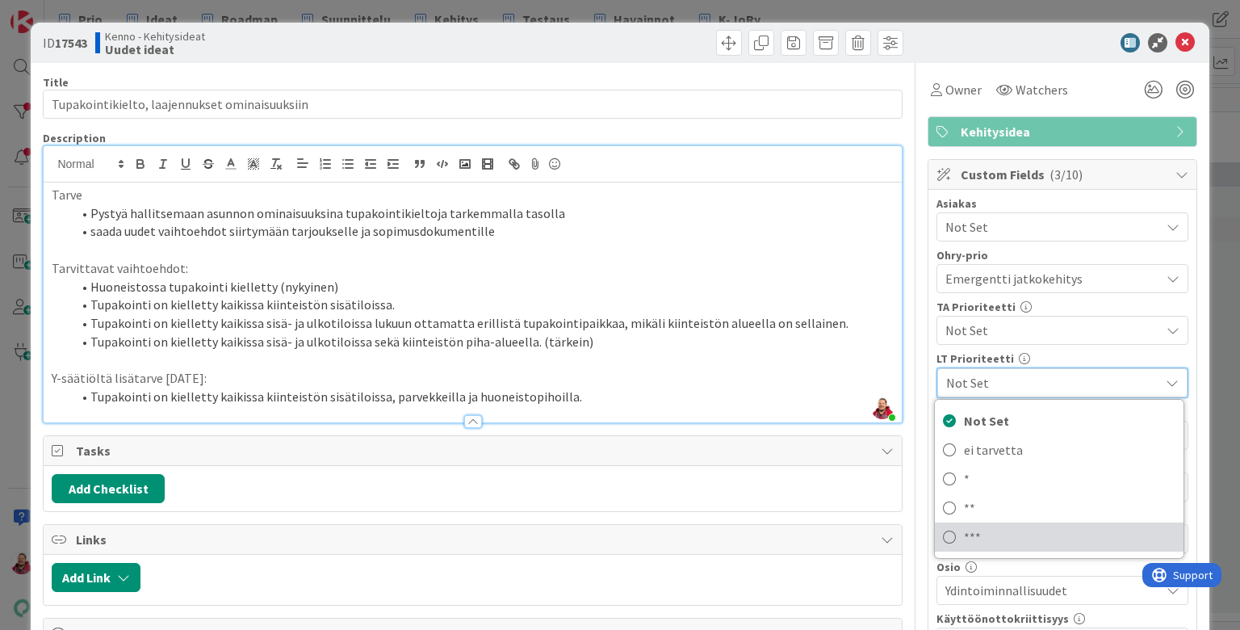
click at [975, 525] on span "***" at bounding box center [1070, 537] width 212 height 24
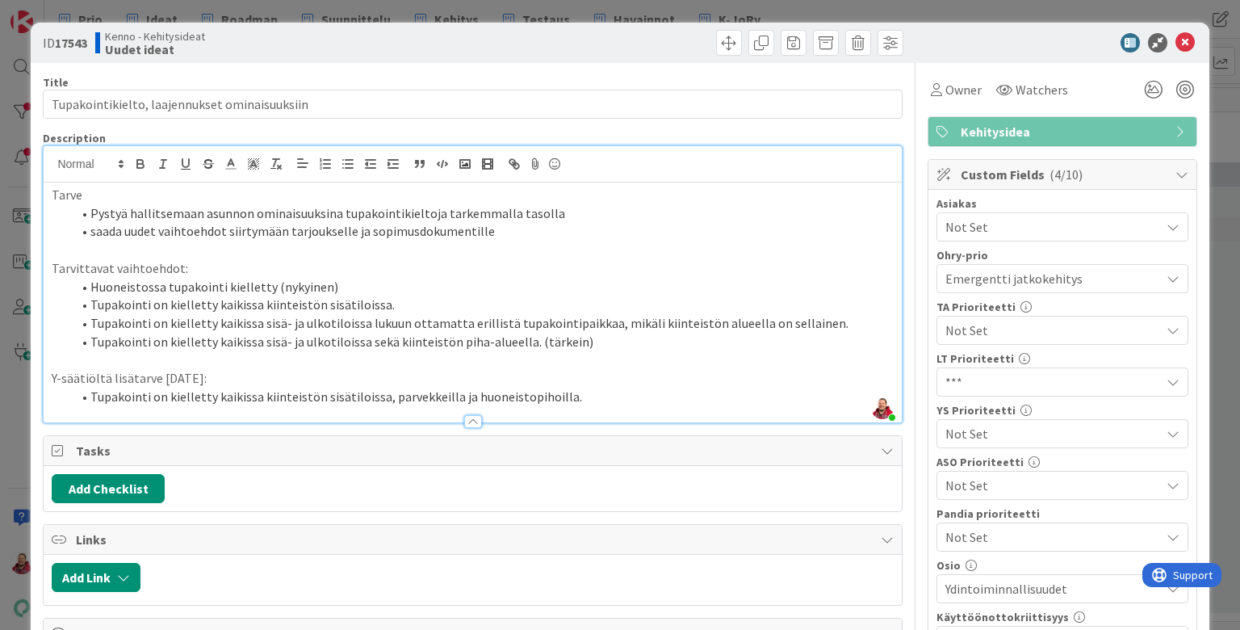
click at [492, 333] on li "Tupakointi on kielletty kaikissa sisä- ja ulkotiloissa sekä kiinteistön piha-al…" at bounding box center [482, 342] width 822 height 19
click at [475, 204] on li "Pystyä hallitsemaan asunnon ominaisuuksina tupakointikieltoja tarkemmalla tasol…" at bounding box center [482, 213] width 822 height 19
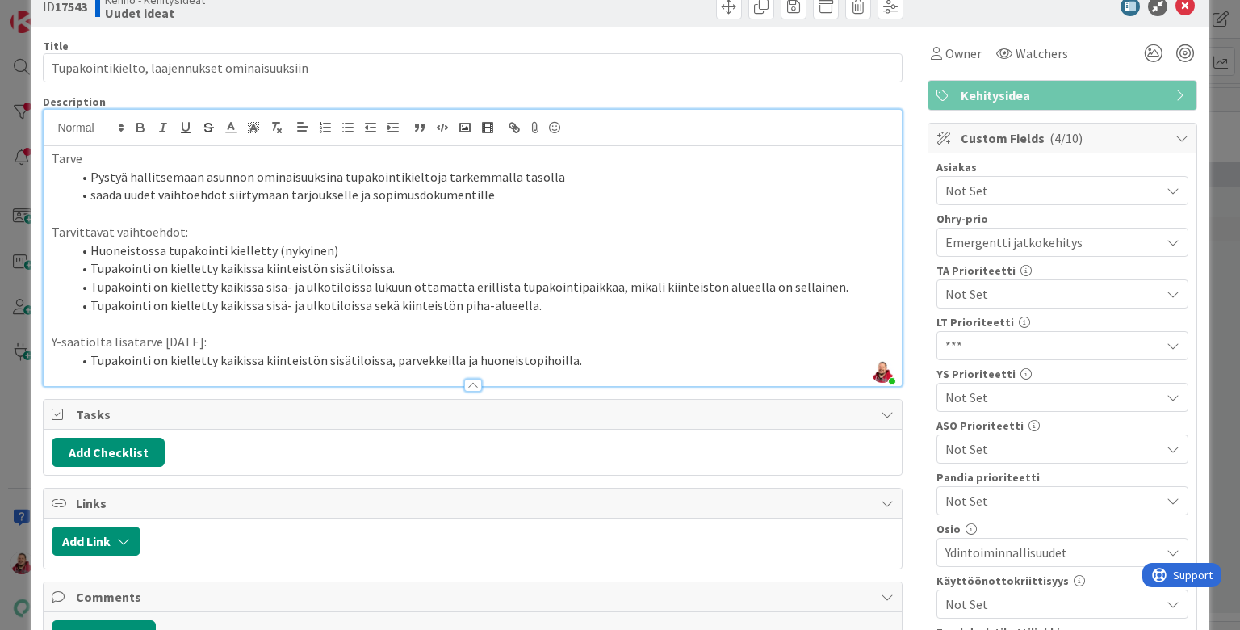
click at [533, 186] on li "saada uudet vaihtoehdot siirtymään tarjoukselle ja sopimusdokumentille" at bounding box center [482, 195] width 822 height 19
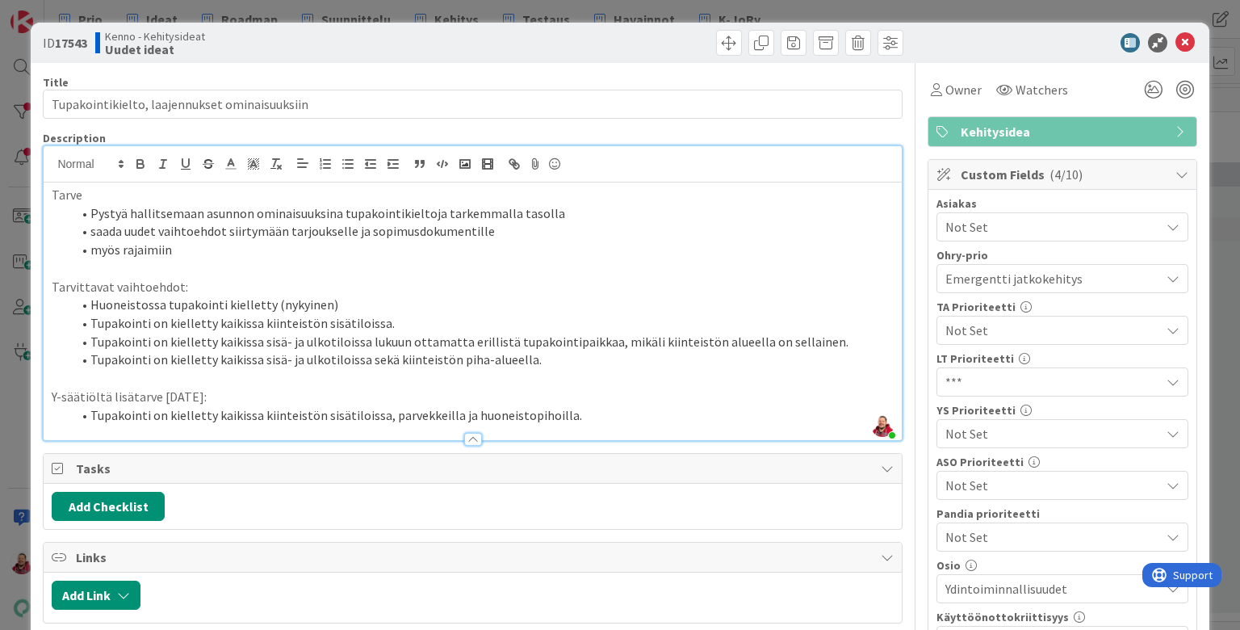
scroll to position [0, 0]
click at [1184, 37] on icon at bounding box center [1184, 42] width 19 height 19
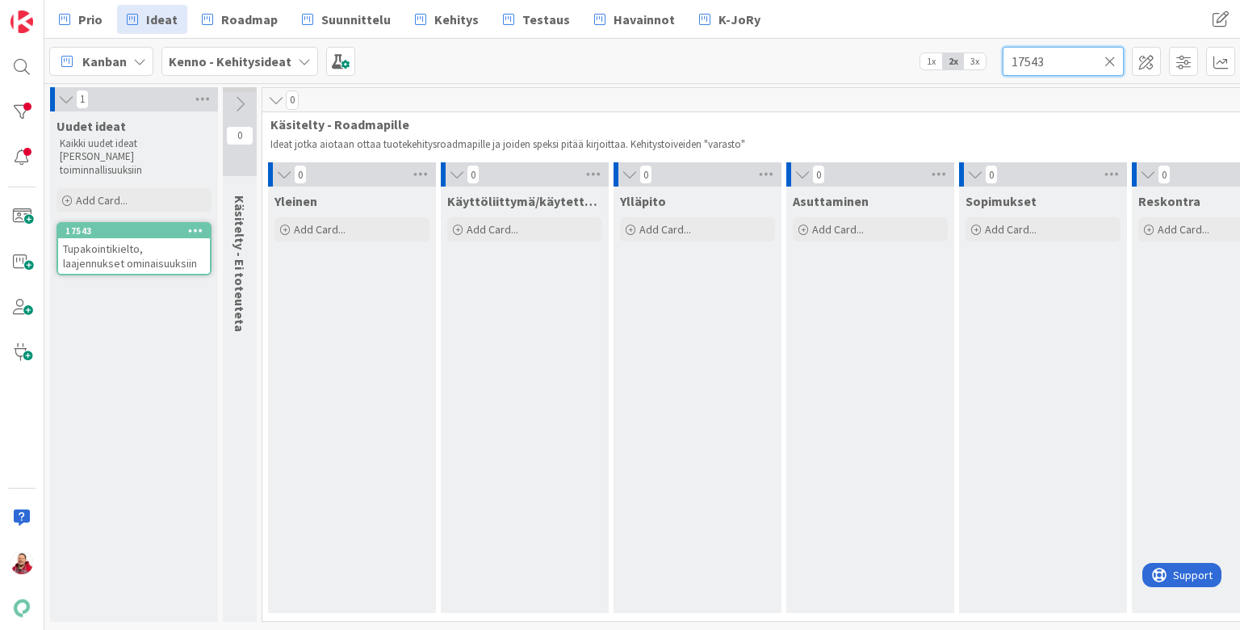
click at [1024, 58] on input "17543" at bounding box center [1063, 61] width 121 height 29
click at [1108, 65] on icon at bounding box center [1109, 61] width 11 height 15
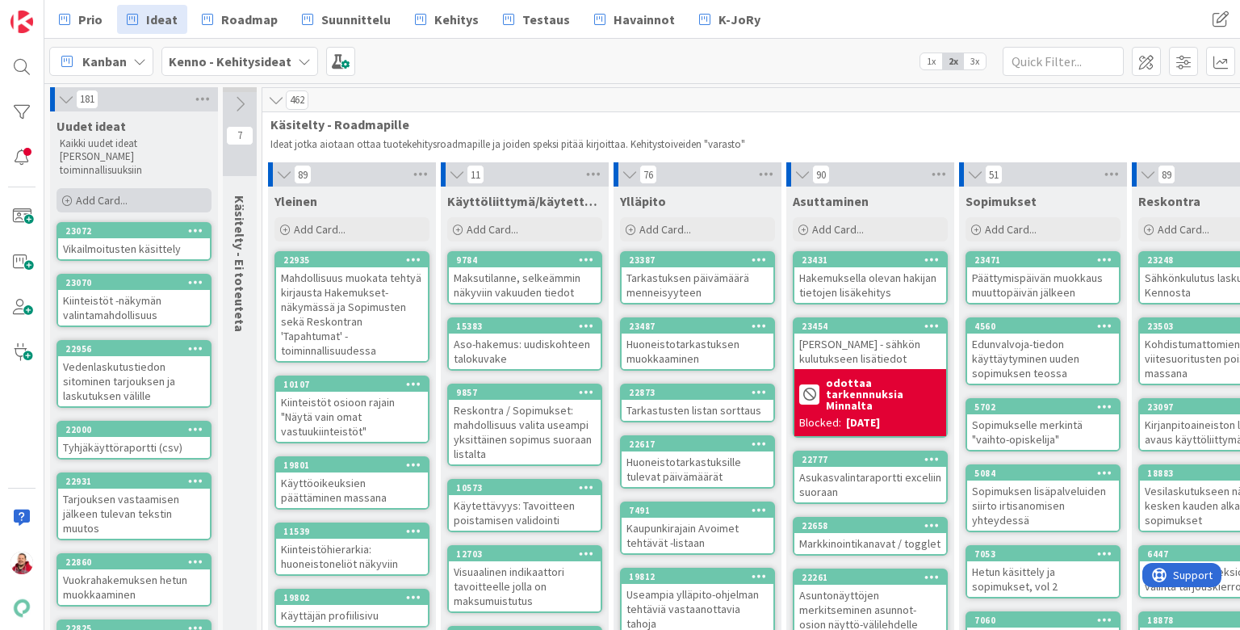
click at [149, 188] on div "Add Card..." at bounding box center [134, 200] width 155 height 24
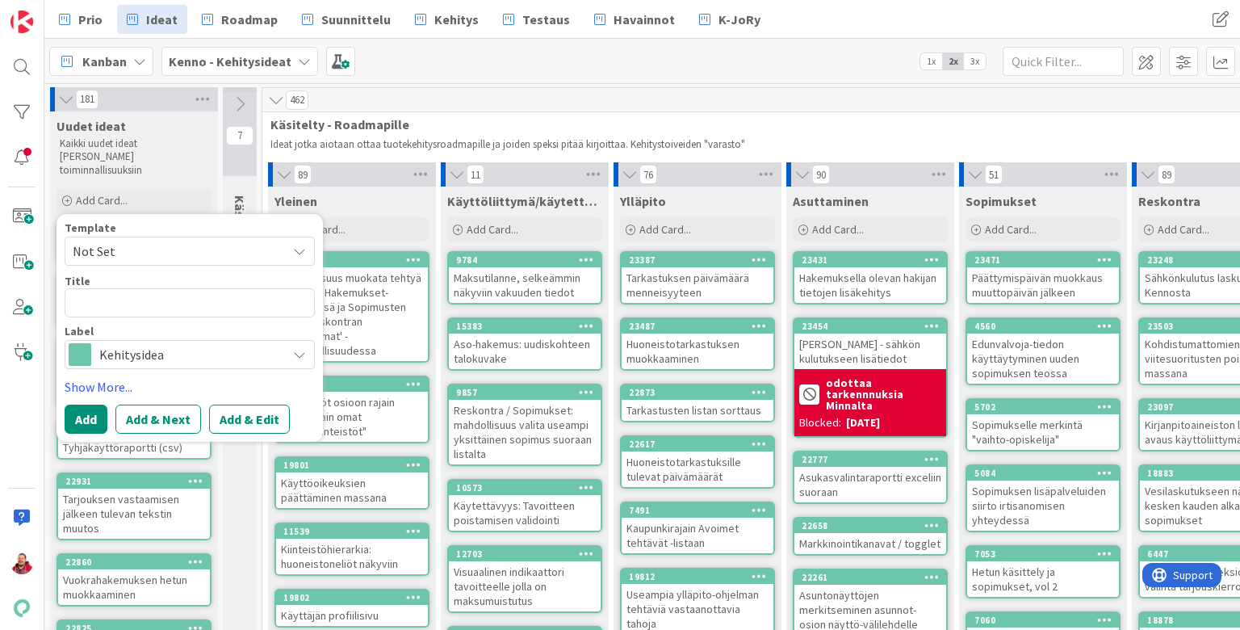
type textarea "x"
type textarea "V"
type textarea "x"
type textarea "VR"
type textarea "x"
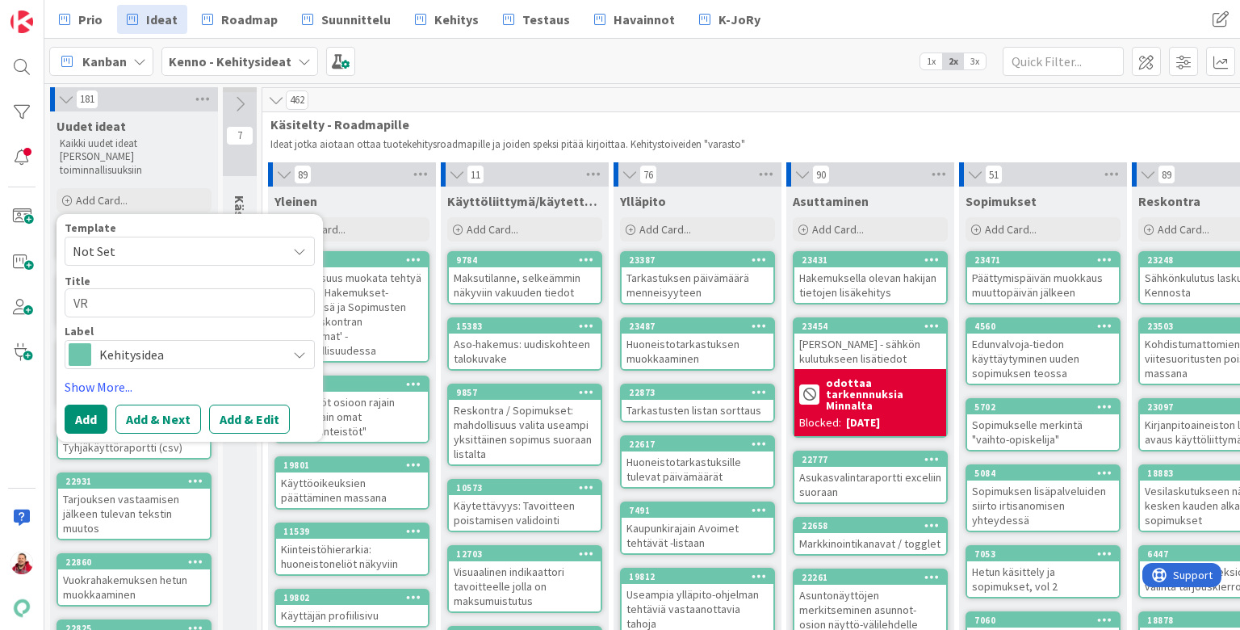
type textarea "VRK"
type textarea "x"
type textarea "VRK"
type textarea "x"
type textarea "VRK i"
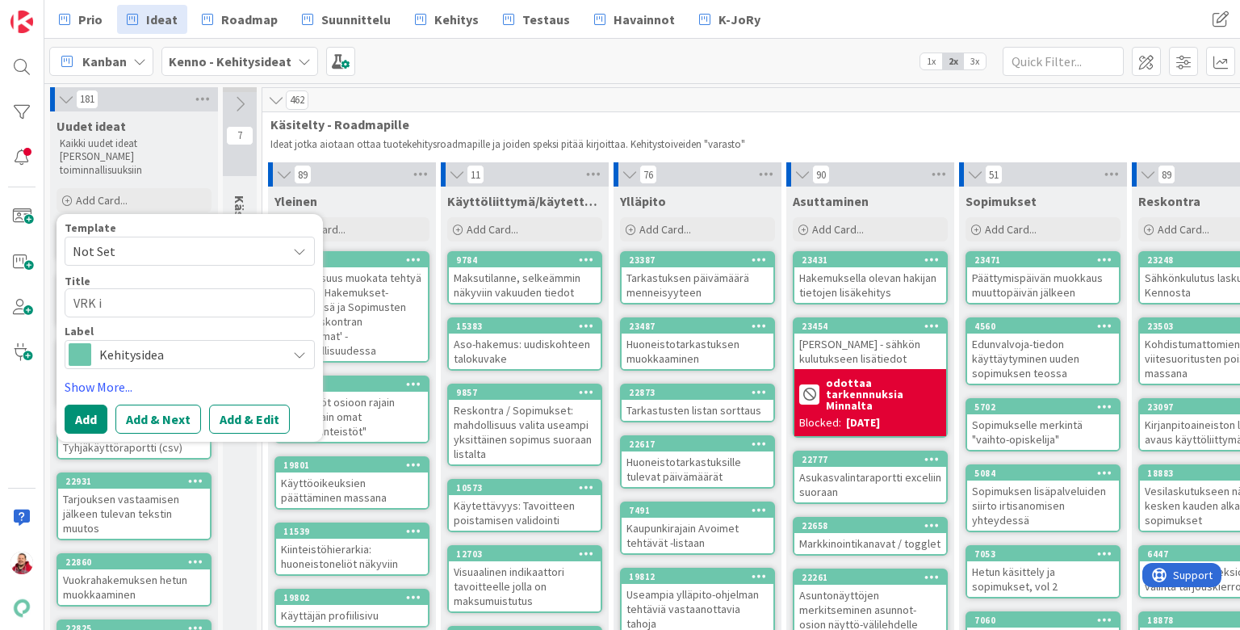
type textarea "x"
type textarea "VRK in"
type textarea "x"
type textarea "VRK int"
type textarea "x"
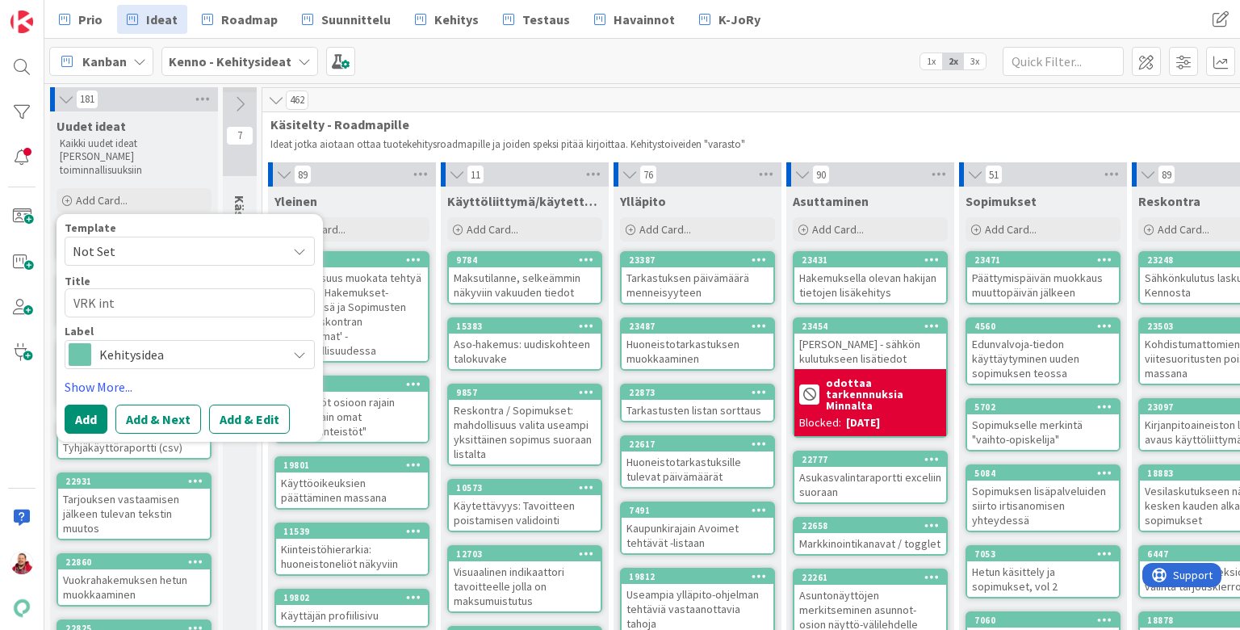
type textarea "VRK inte"
type textarea "x"
type textarea "VRK integ"
type textarea "x"
type textarea "VRK integr"
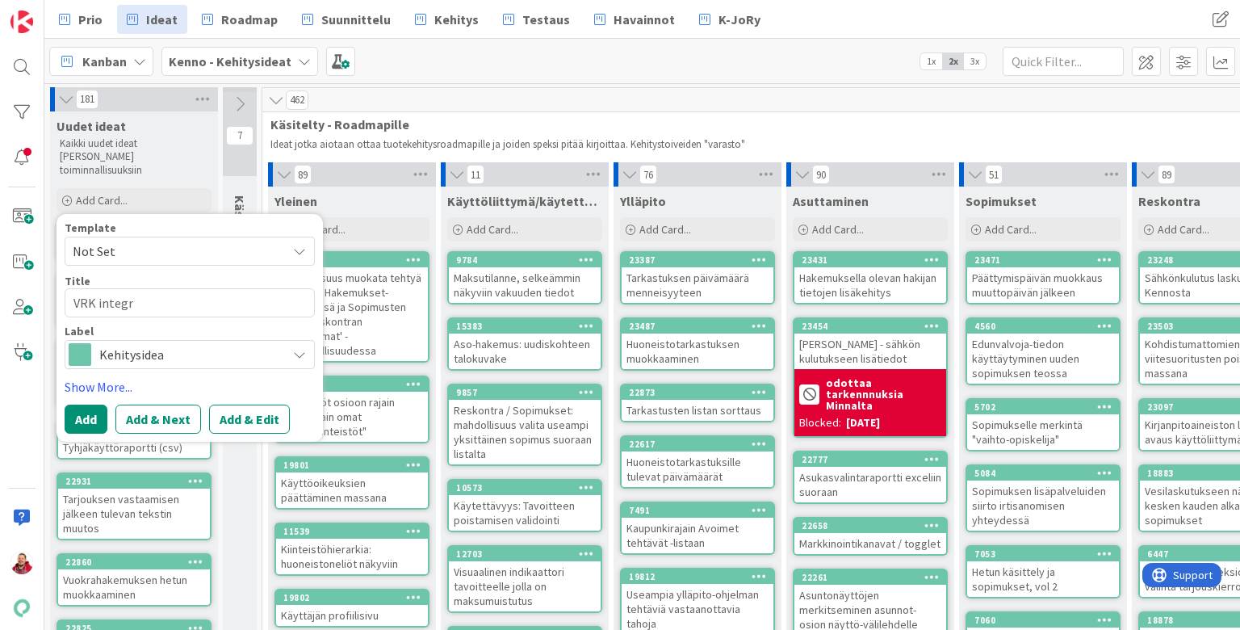
type textarea "x"
type textarea "VRK integra"
type textarea "x"
type textarea "VRK integraa"
type textarea "x"
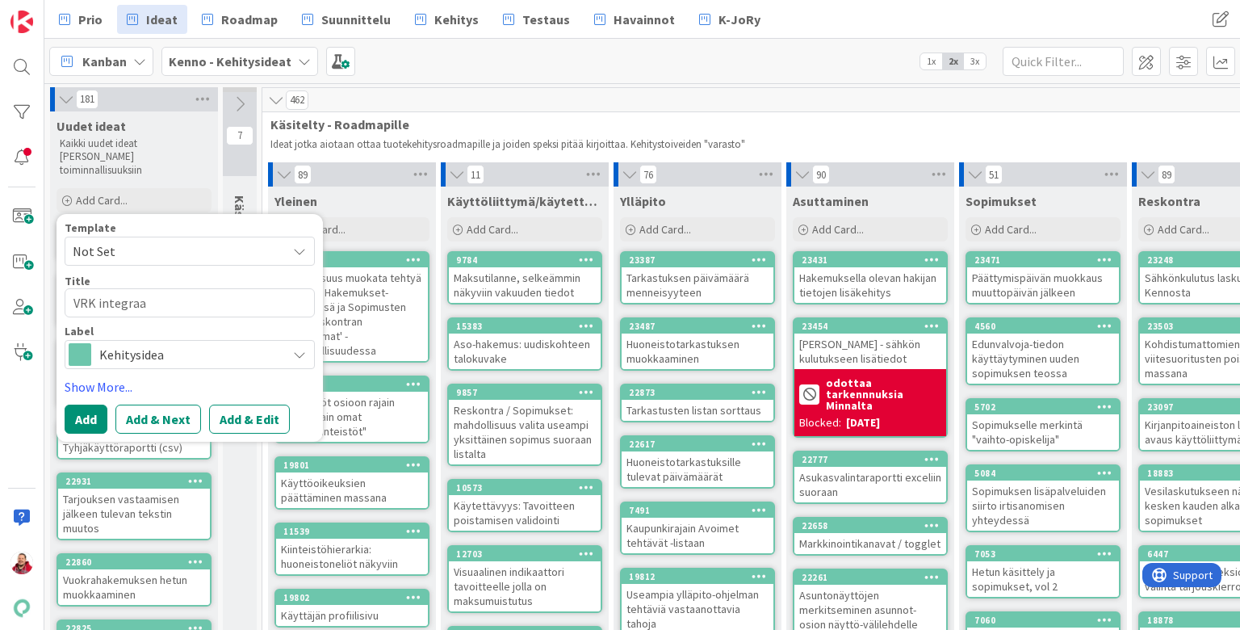
type textarea "VRK integraat"
type textarea "x"
type textarea "VRK integraati"
type textarea "x"
type textarea "VRK integraatio"
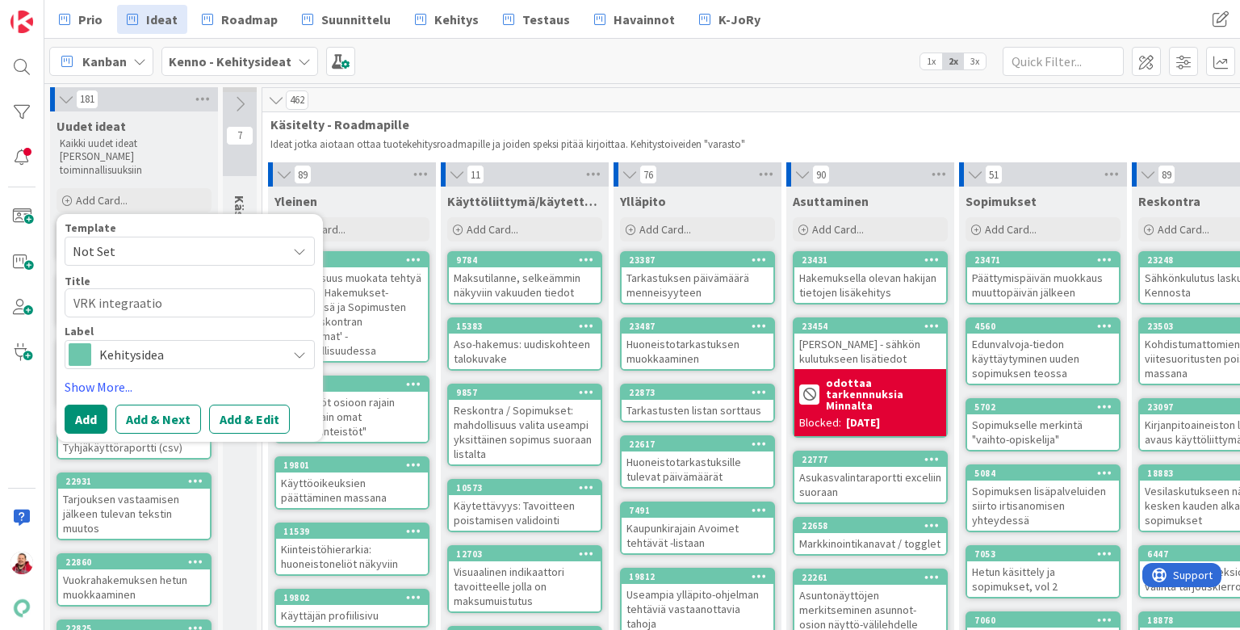
click at [141, 241] on span "Not Set" at bounding box center [174, 251] width 202 height 21
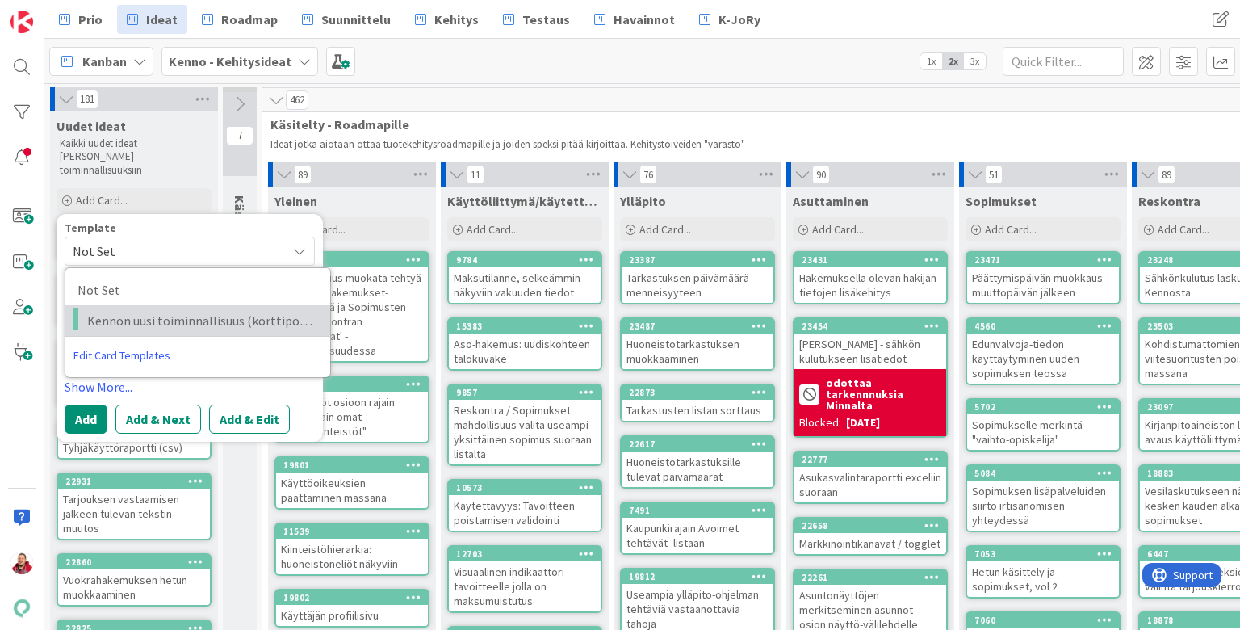
click at [139, 305] on link "Kennon uusi toiminnallisuus (korttipohja)" at bounding box center [197, 320] width 265 height 31
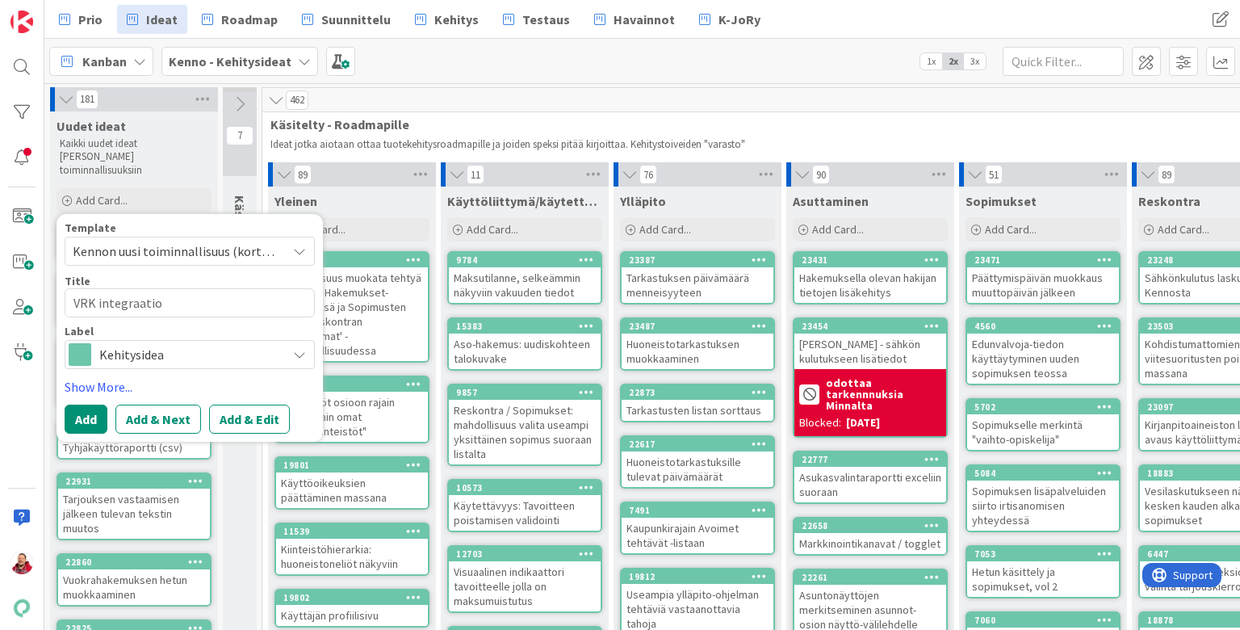
type textarea "x"
type textarea "Kennon uusi toiminnallisuus (korttipohja)"
click at [239, 404] on button "Add & Edit" at bounding box center [249, 418] width 81 height 29
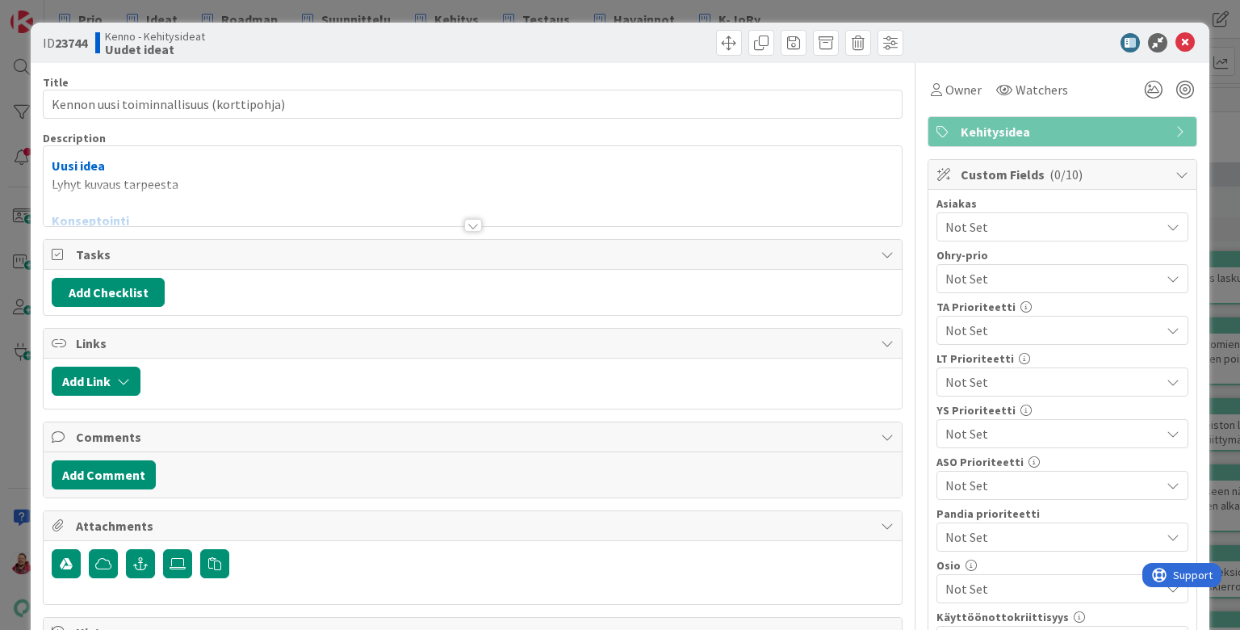
click at [984, 217] on span "Not Set" at bounding box center [1052, 226] width 215 height 19
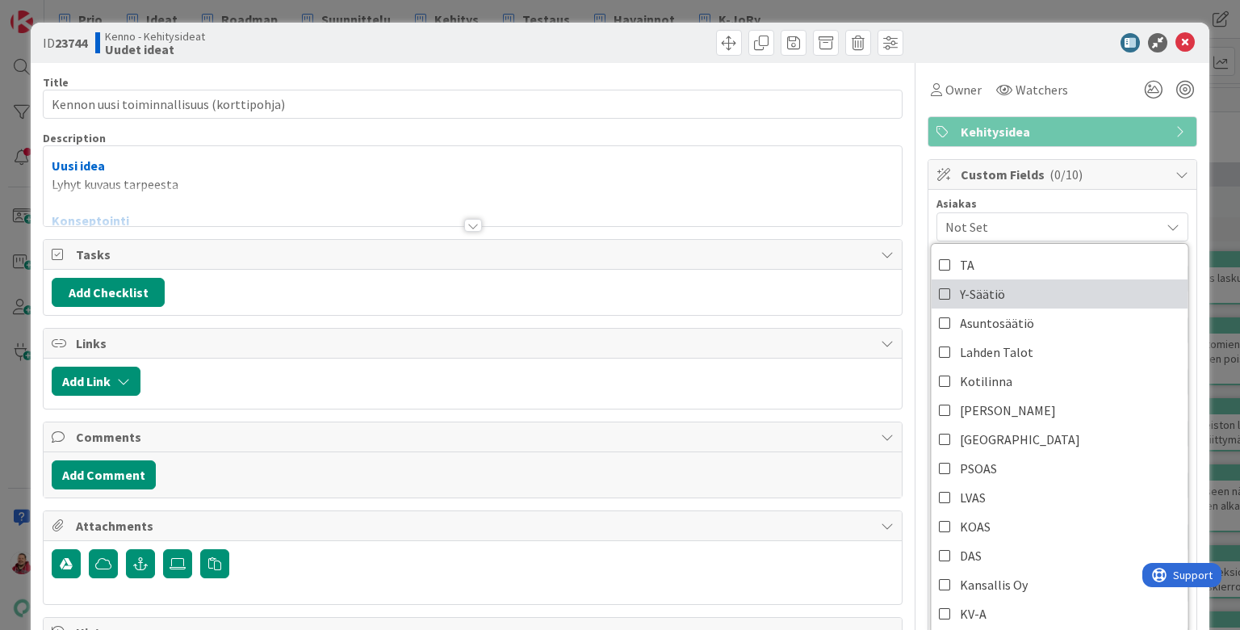
click at [973, 282] on span "Y-Säätiö" at bounding box center [982, 294] width 45 height 24
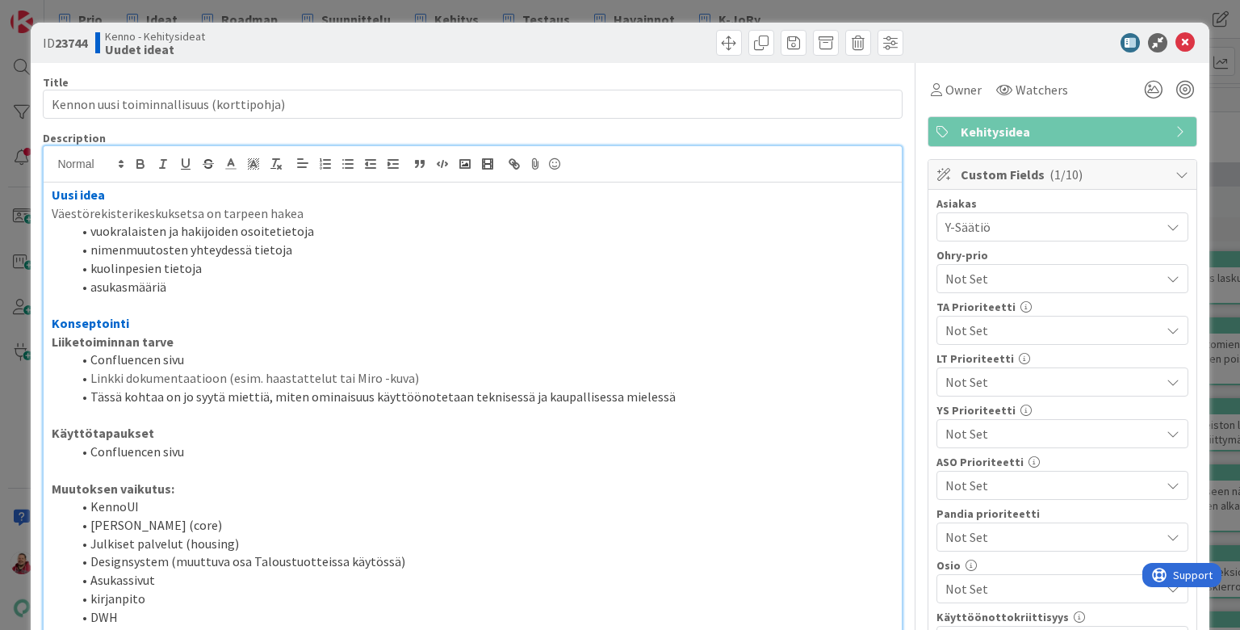
scroll to position [415, 0]
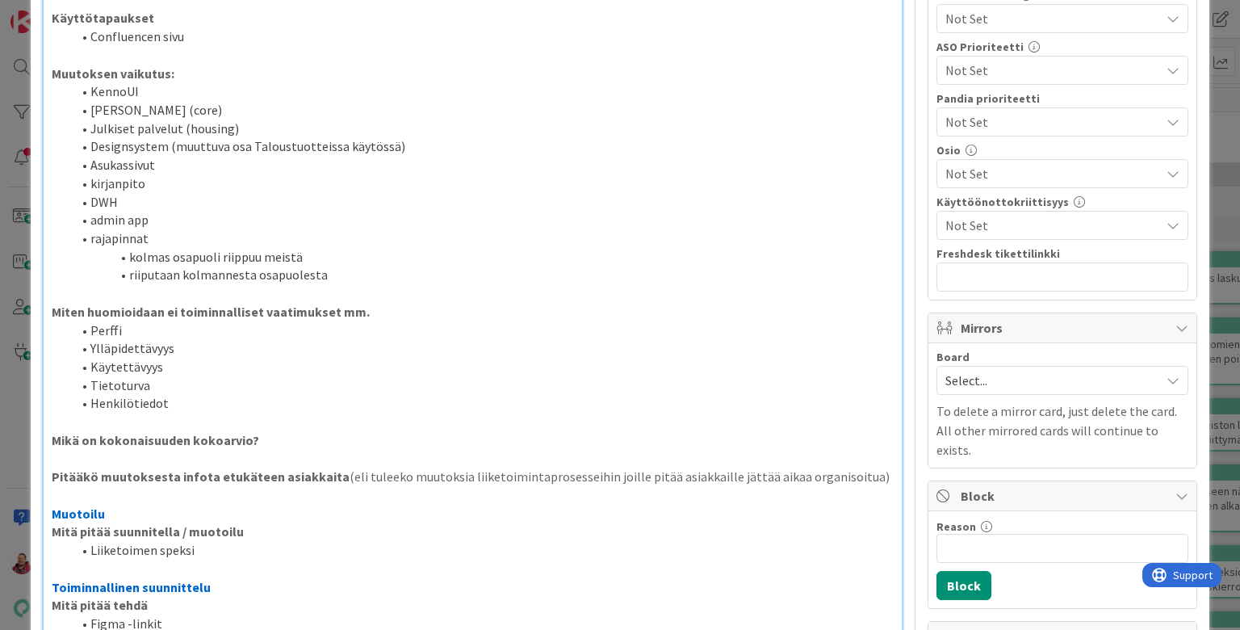
click at [957, 369] on span "Select..." at bounding box center [1048, 380] width 207 height 23
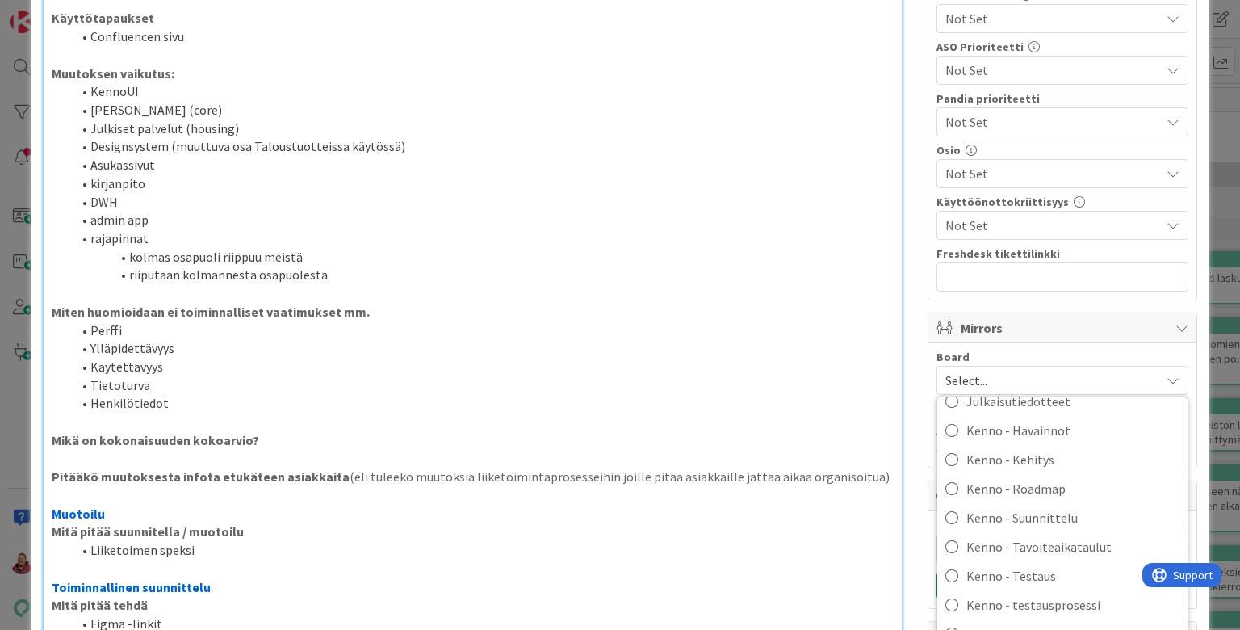
scroll to position [304, 0]
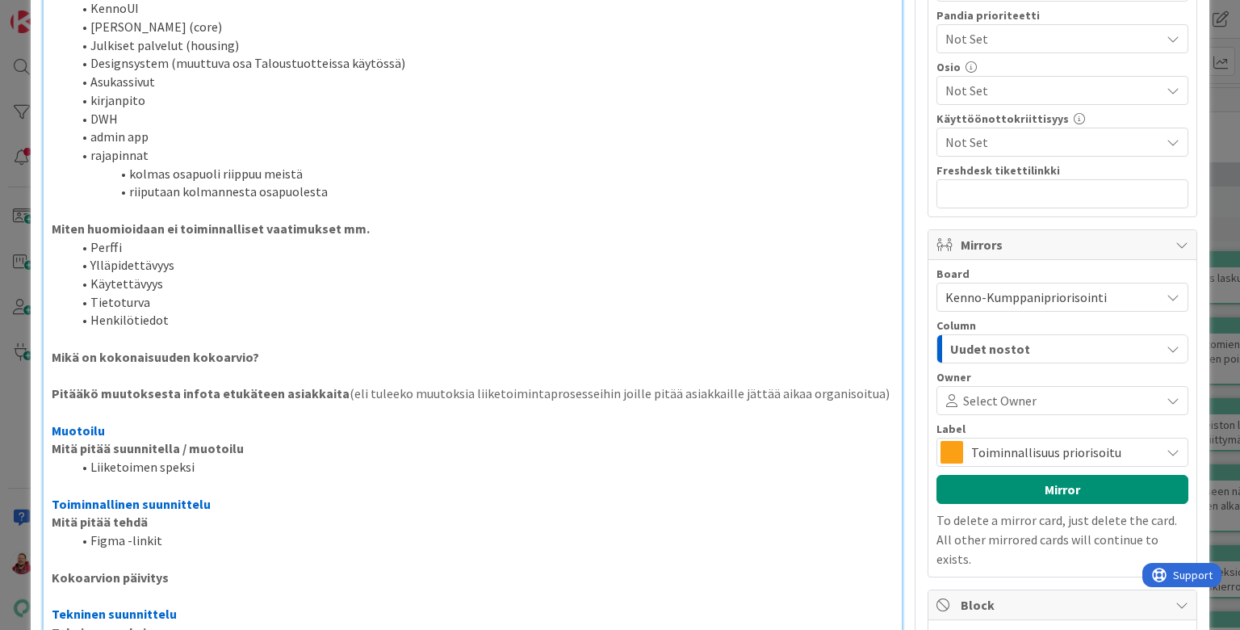
scroll to position [497, 0]
click at [1011, 475] on button "Mirror" at bounding box center [1062, 489] width 252 height 29
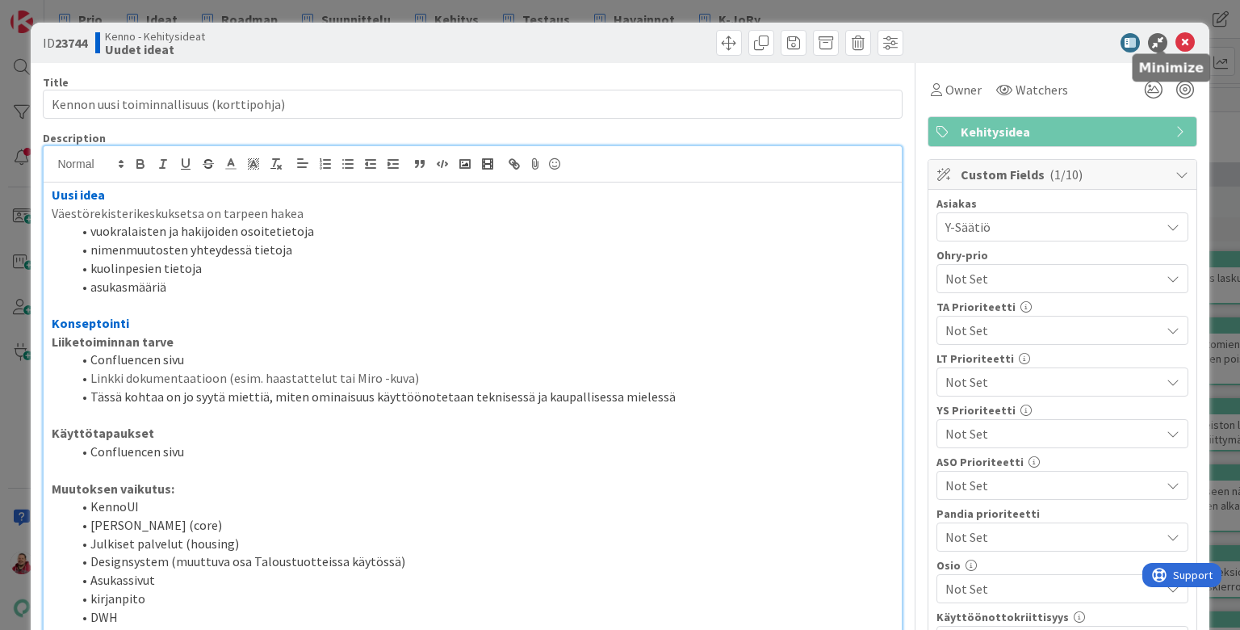
scroll to position [0, 0]
click at [1188, 36] on icon at bounding box center [1184, 42] width 19 height 19
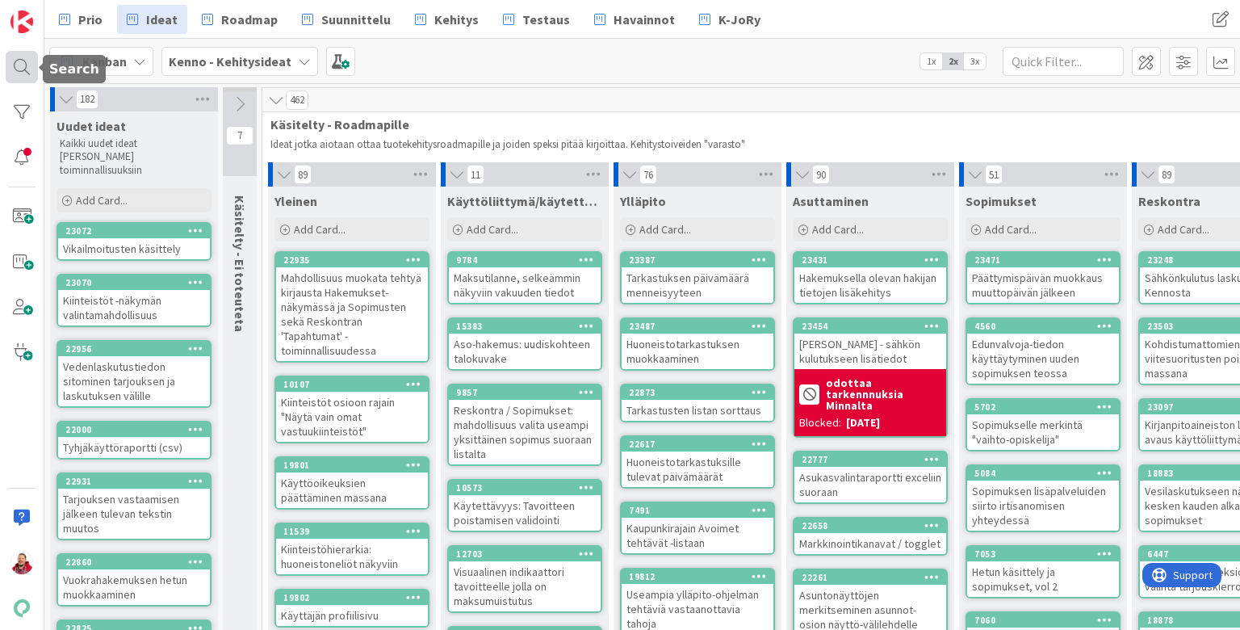
click at [16, 69] on div at bounding box center [22, 67] width 32 height 32
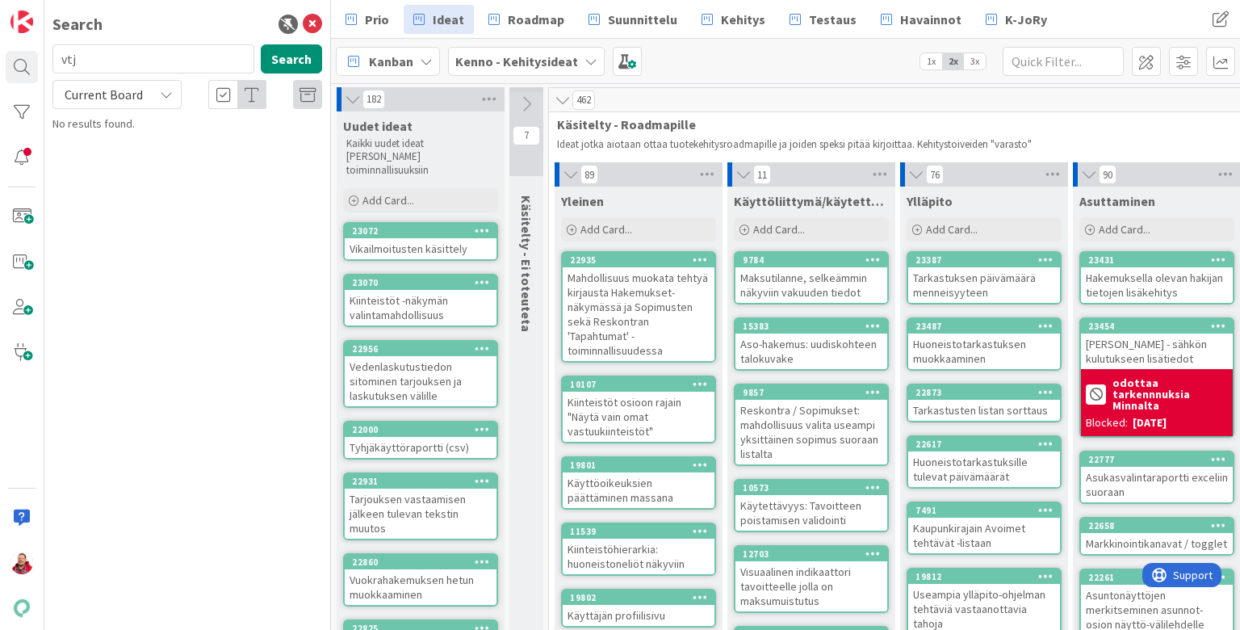
click at [81, 87] on span "Current Board" at bounding box center [104, 94] width 78 height 16
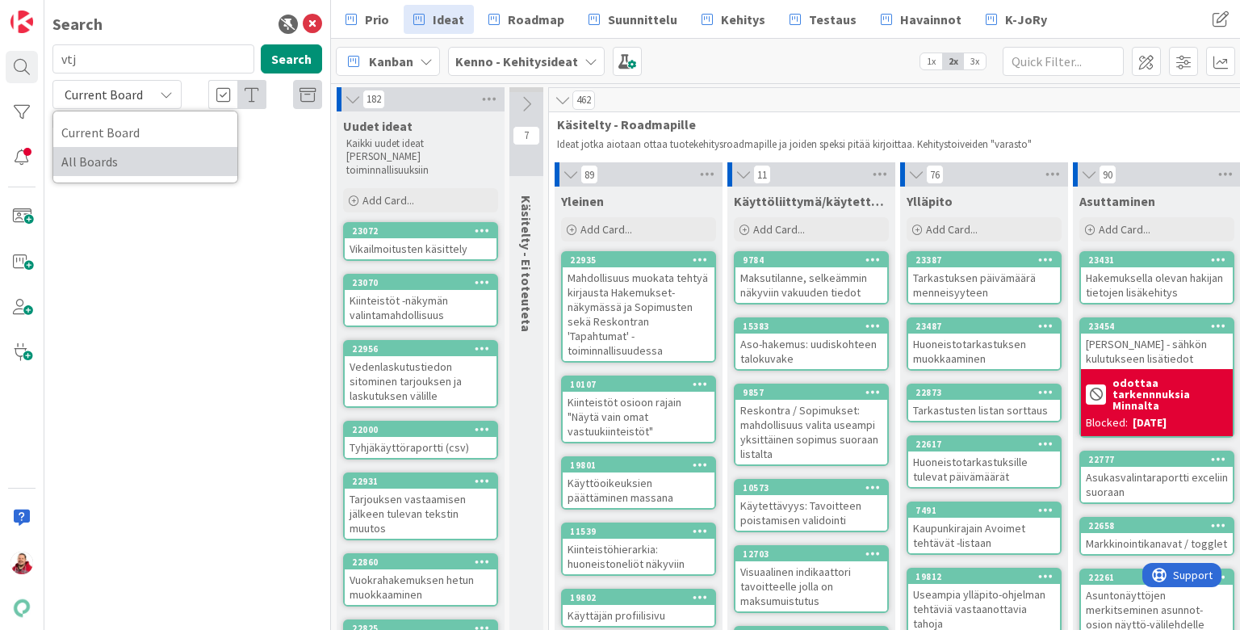
click at [88, 149] on span "All Boards" at bounding box center [145, 161] width 168 height 24
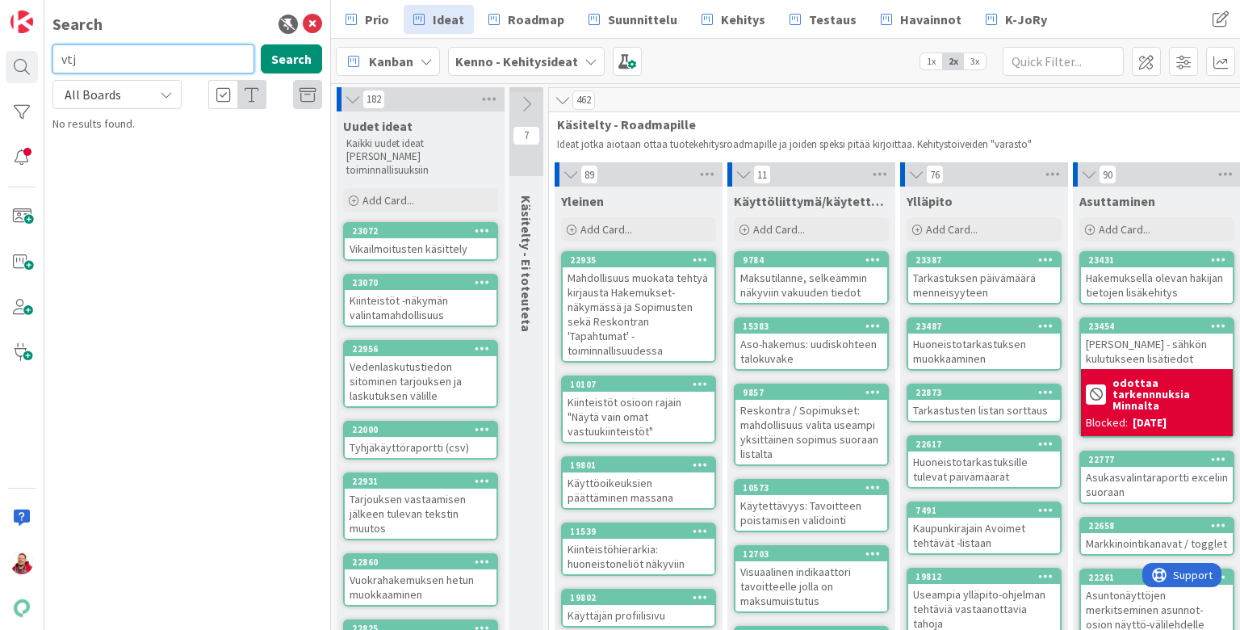
click at [99, 65] on input "vtj" at bounding box center [153, 58] width 202 height 29
click at [81, 60] on input "vtj" at bounding box center [153, 58] width 202 height 29
type input "21882"
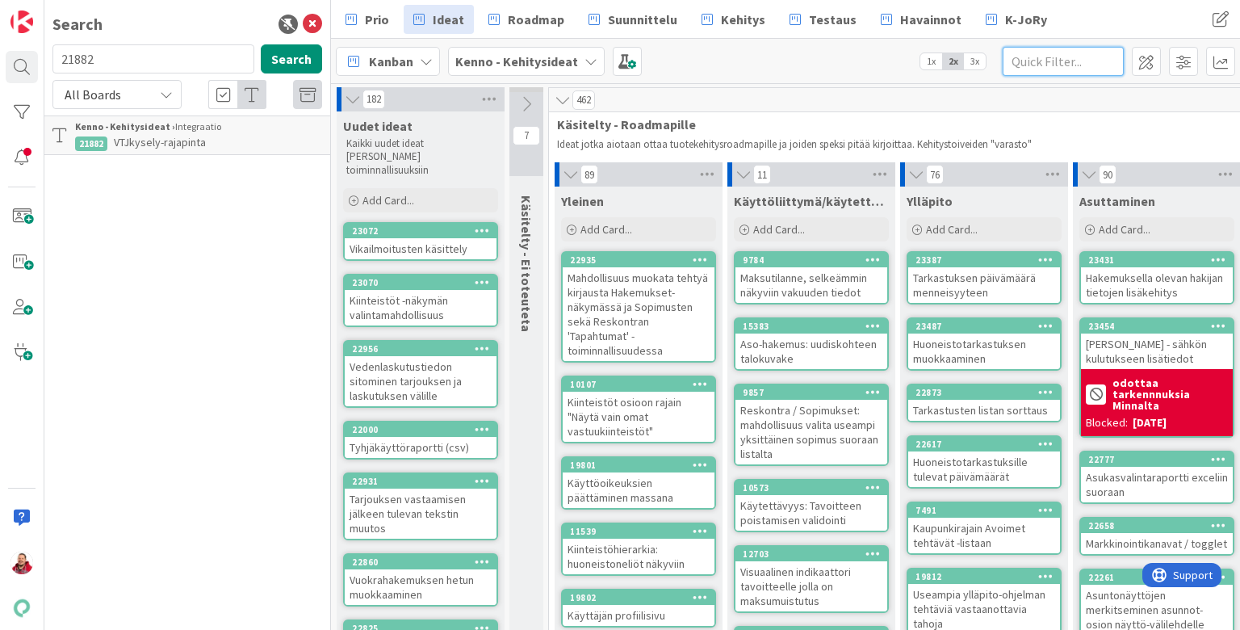
click at [1051, 65] on input "text" at bounding box center [1063, 61] width 121 height 29
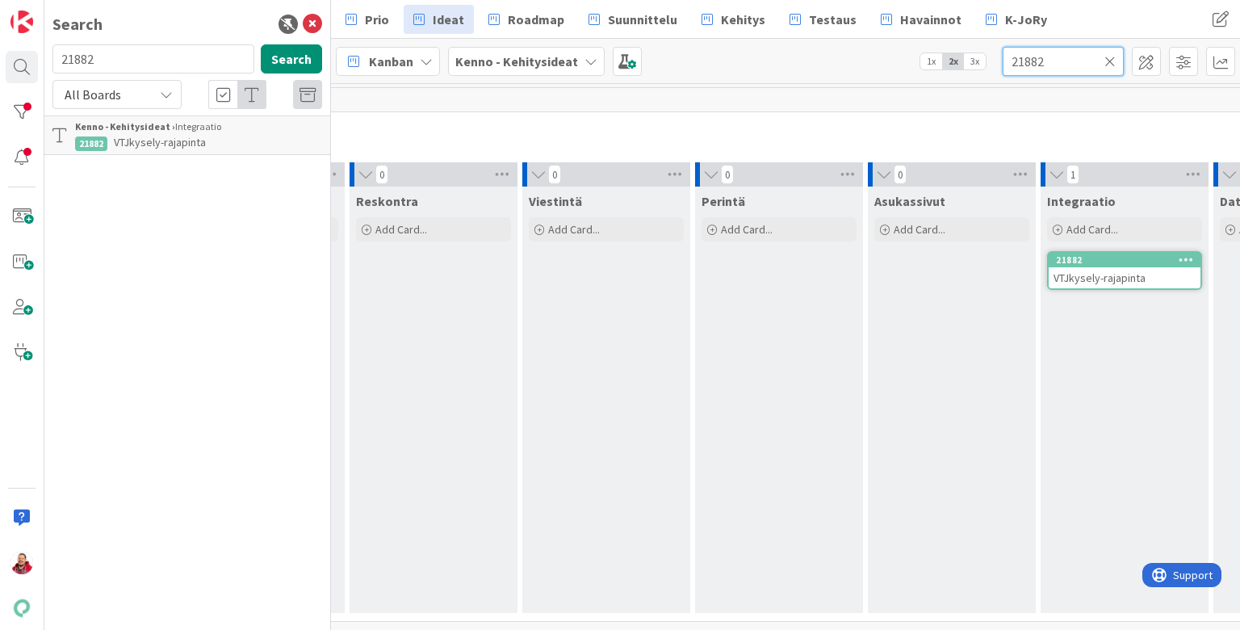
scroll to position [0, 1078]
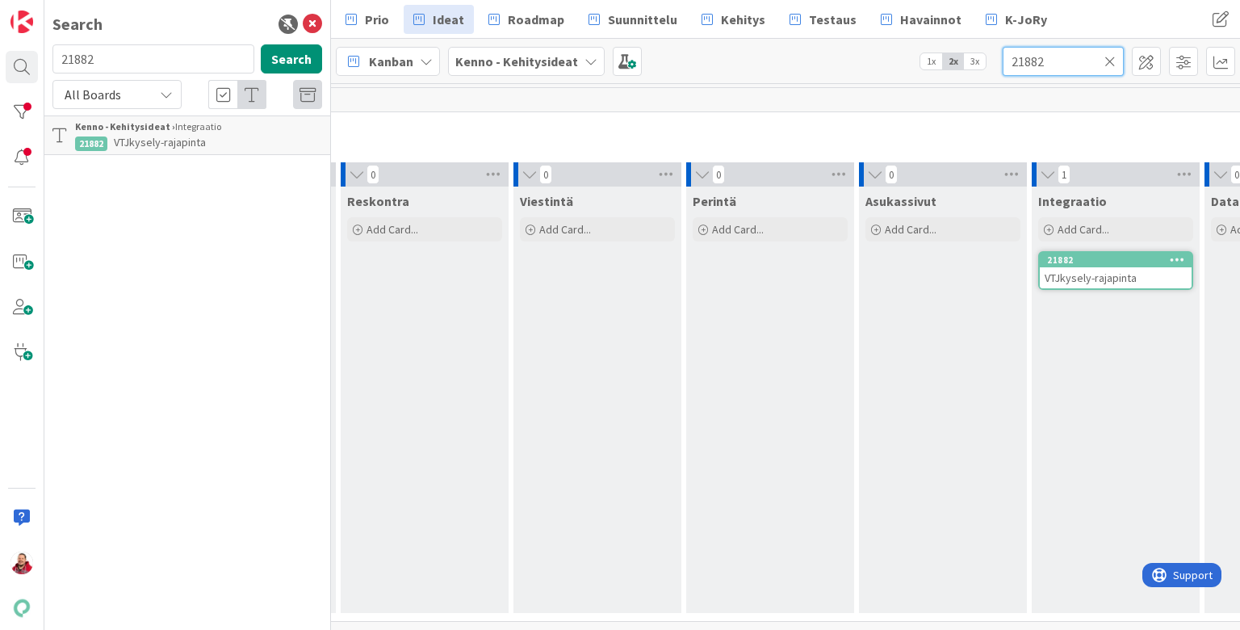
type input "21882"
click at [1125, 270] on div "VTJkysely-rajapinta" at bounding box center [1116, 277] width 152 height 21
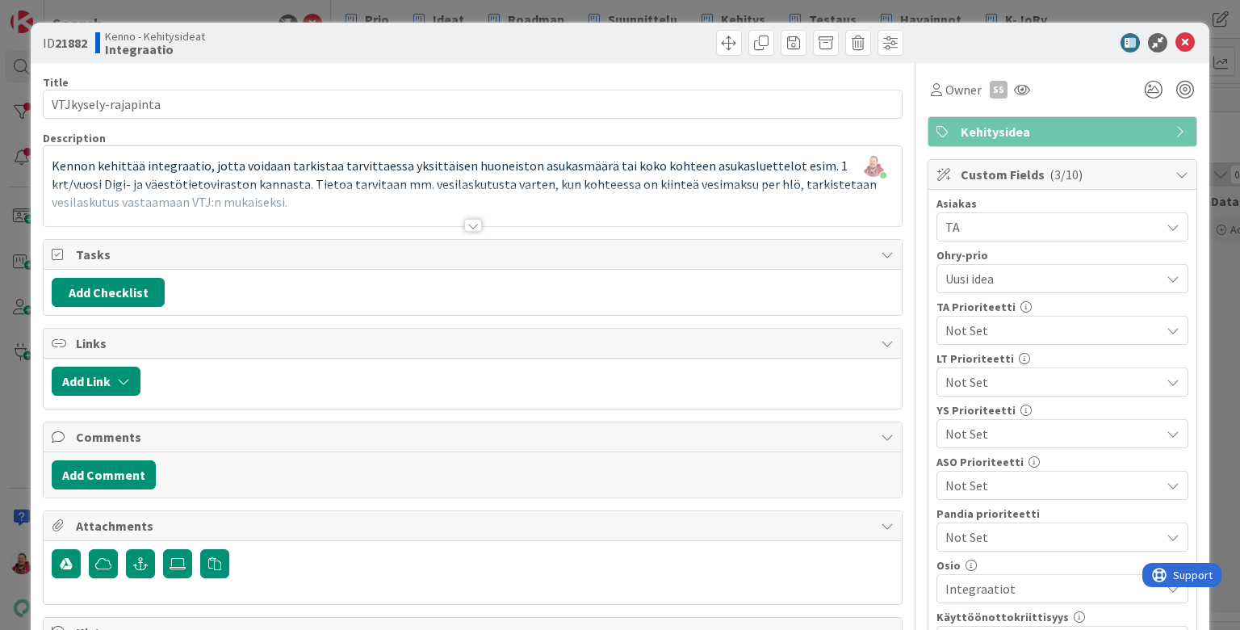
click at [468, 219] on div at bounding box center [473, 225] width 18 height 13
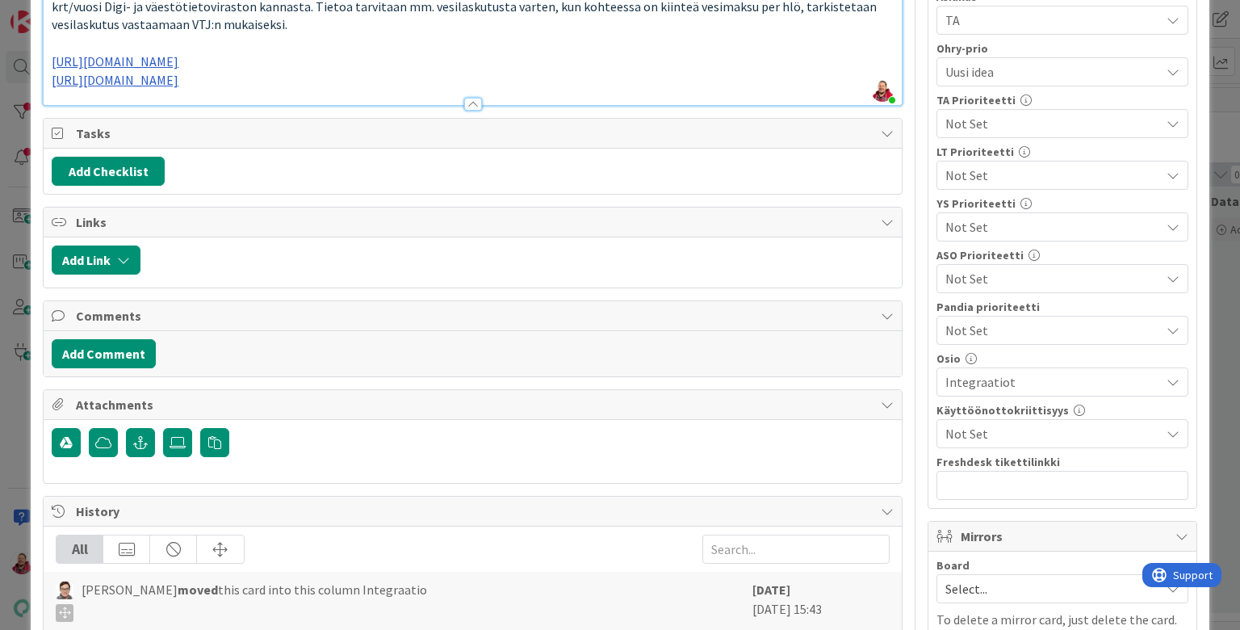
scroll to position [207, 0]
click at [115, 245] on button "Add Link" at bounding box center [96, 259] width 89 height 29
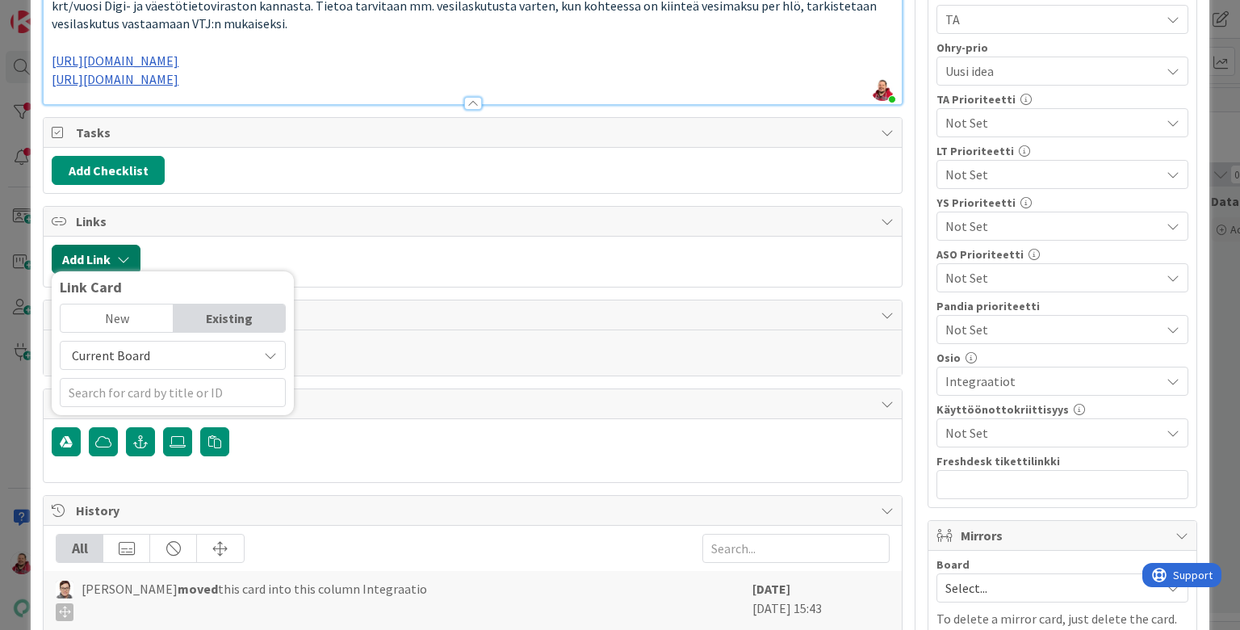
click at [115, 245] on button "Add Link" at bounding box center [96, 259] width 89 height 29
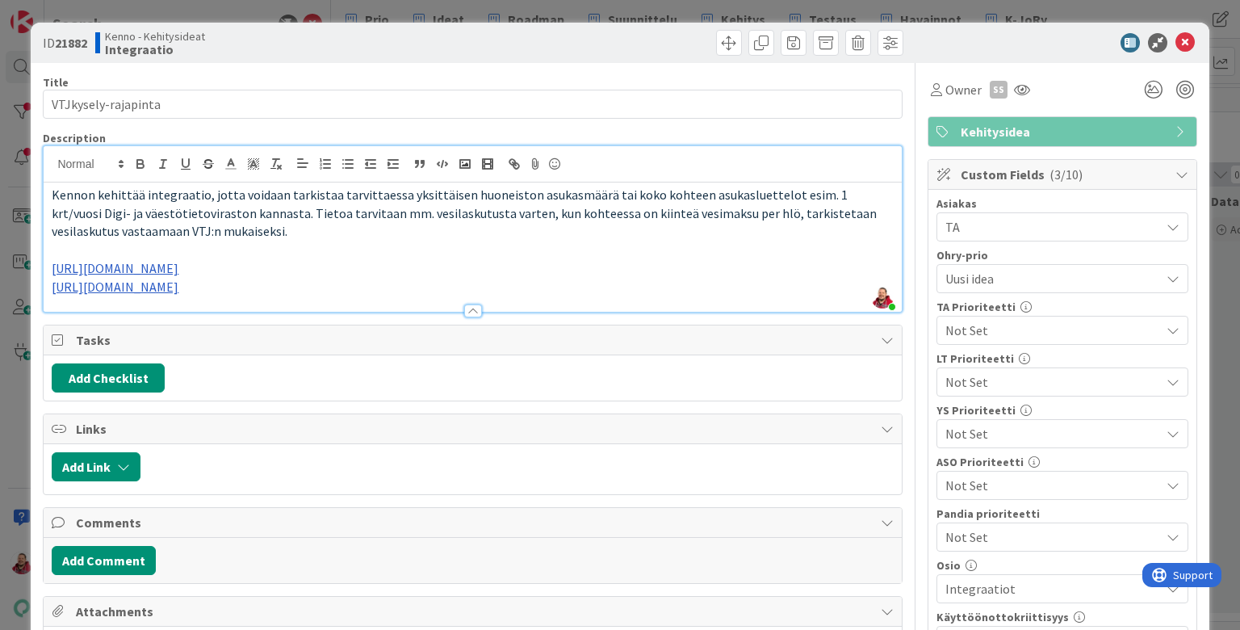
scroll to position [0, 0]
click at [1191, 39] on icon at bounding box center [1184, 42] width 19 height 19
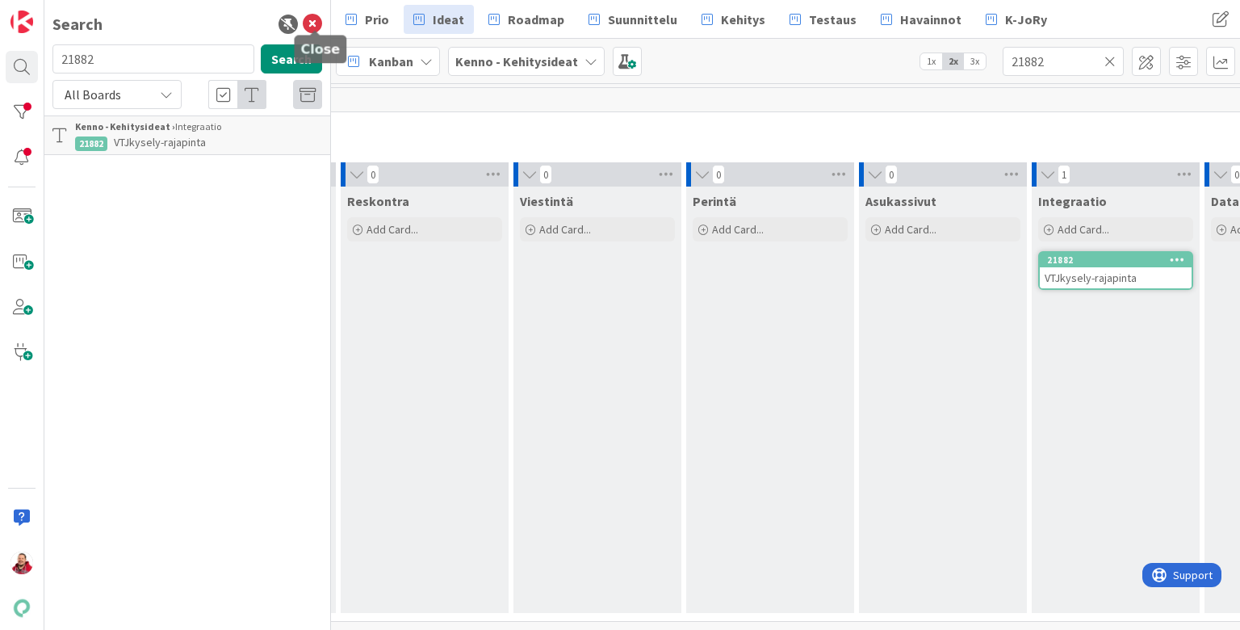
click at [319, 27] on icon at bounding box center [312, 24] width 19 height 19
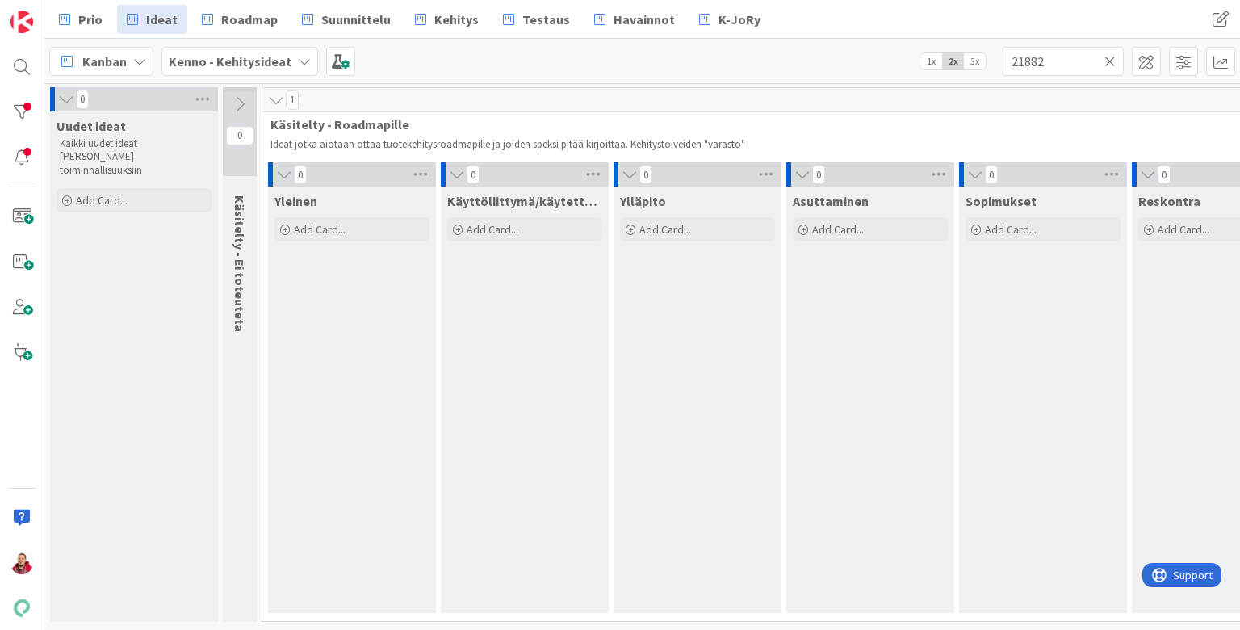
click at [1114, 61] on icon at bounding box center [1109, 61] width 11 height 15
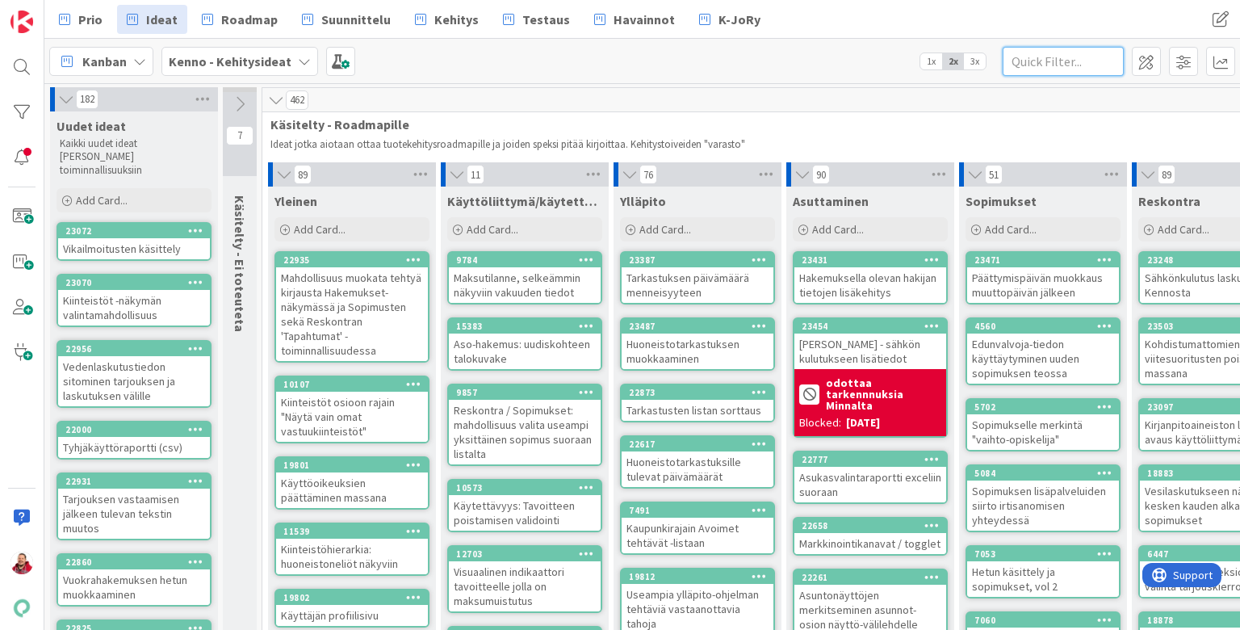
click at [1038, 57] on input "text" at bounding box center [1063, 61] width 121 height 29
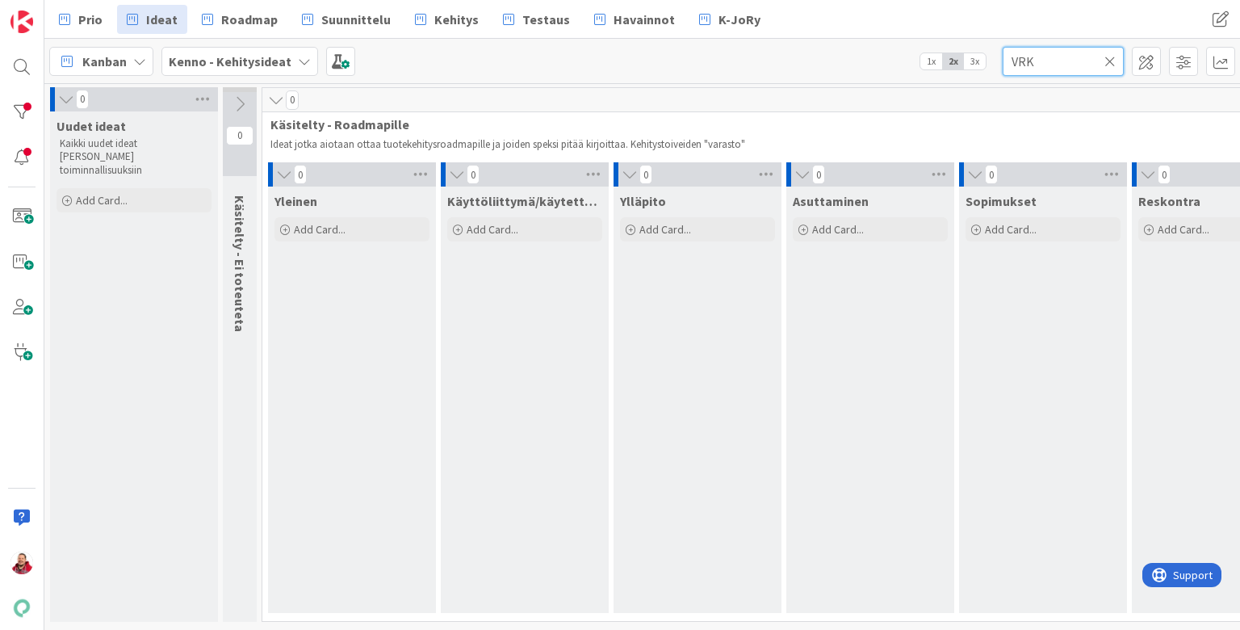
type input "VRK"
click at [1108, 58] on icon at bounding box center [1109, 61] width 11 height 15
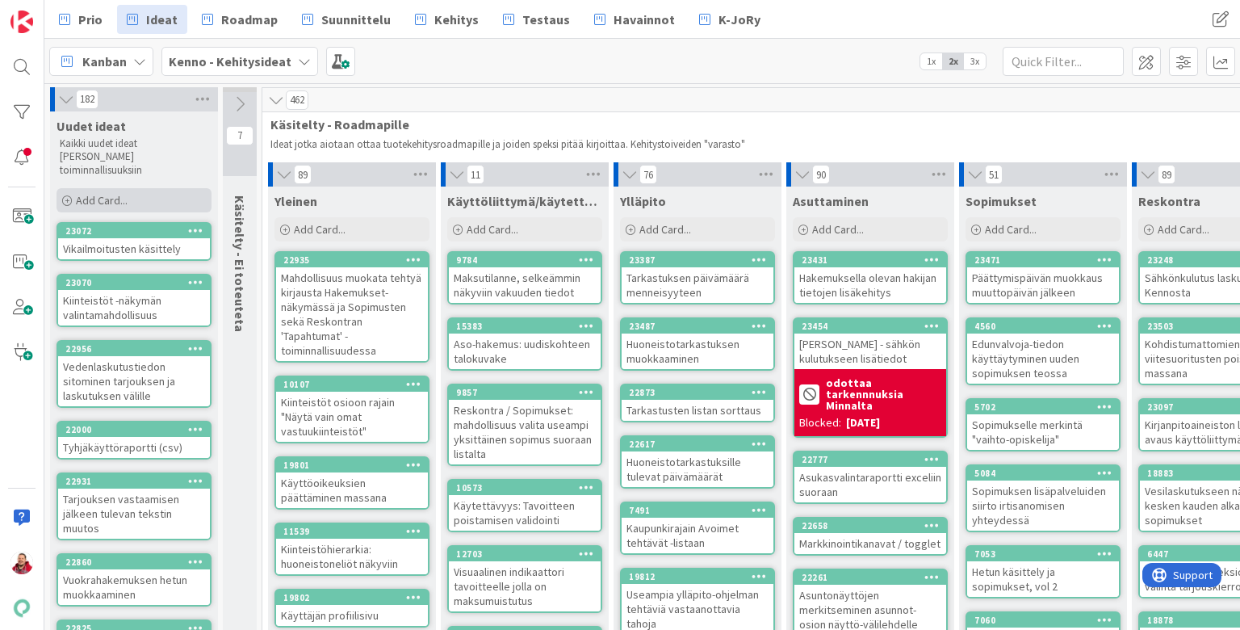
click at [99, 193] on span "Add Card..." at bounding box center [102, 200] width 52 height 15
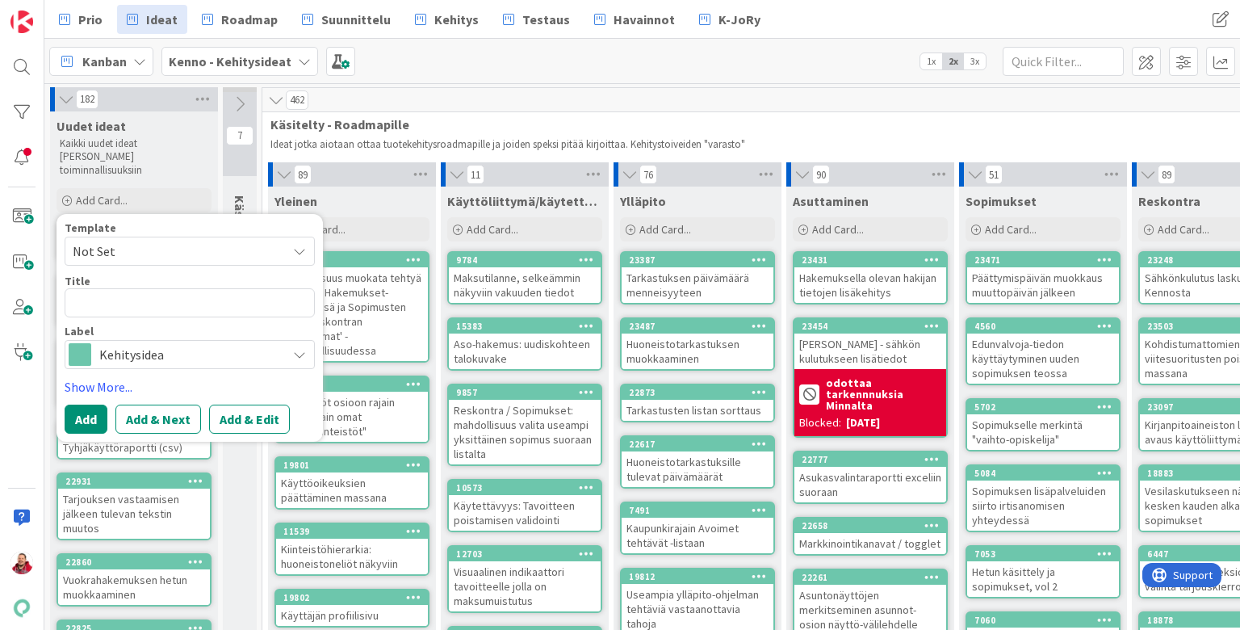
click at [123, 241] on span "Not Set" at bounding box center [174, 251] width 202 height 21
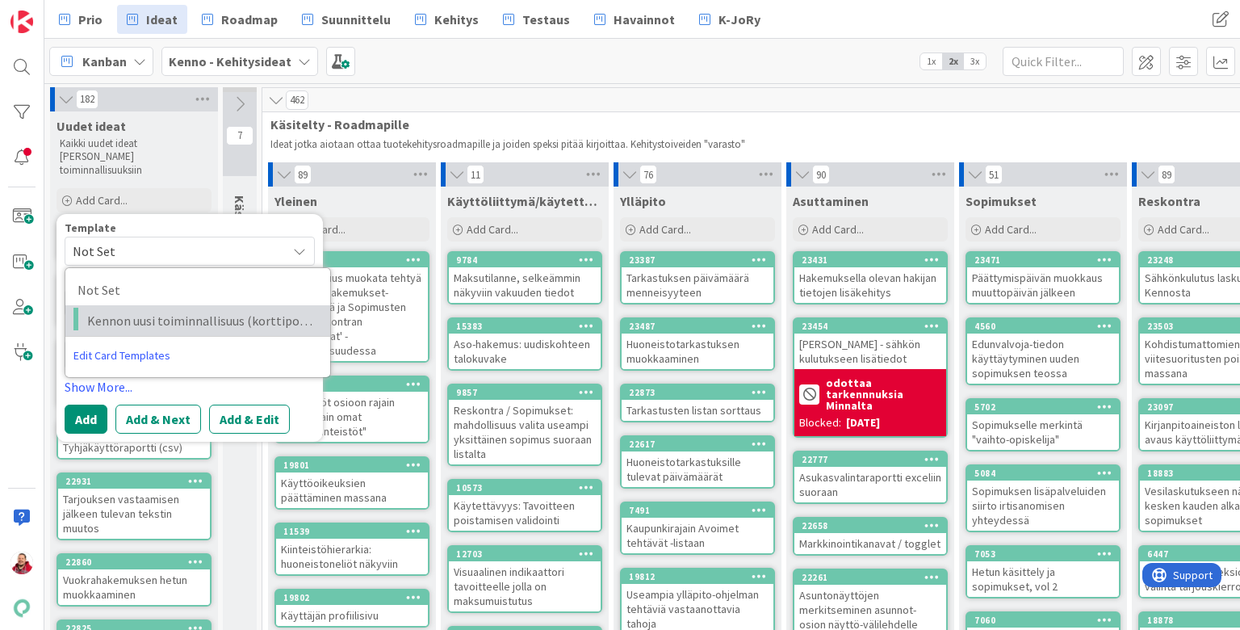
click at [129, 310] on span "Kennon uusi toiminnallisuus (korttipohja)" at bounding box center [202, 320] width 231 height 21
type textarea "x"
type textarea "Kennon uusi toiminnallisuus (korttipohja)"
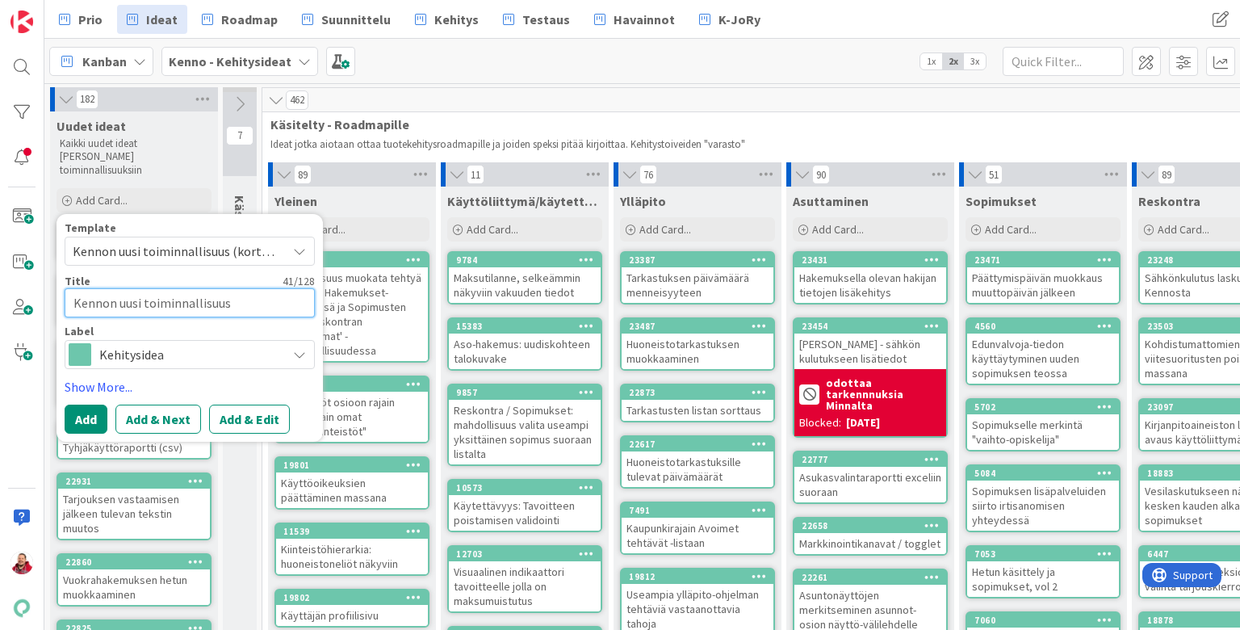
click at [304, 288] on textarea "Kennon uusi toiminnallisuus (korttipohja)" at bounding box center [190, 302] width 250 height 29
click at [292, 288] on textarea "Kennon uusi toiminnallisuus (korttipohja)" at bounding box center [190, 302] width 250 height 29
type textarea "x"
type textarea "K"
type textarea "x"
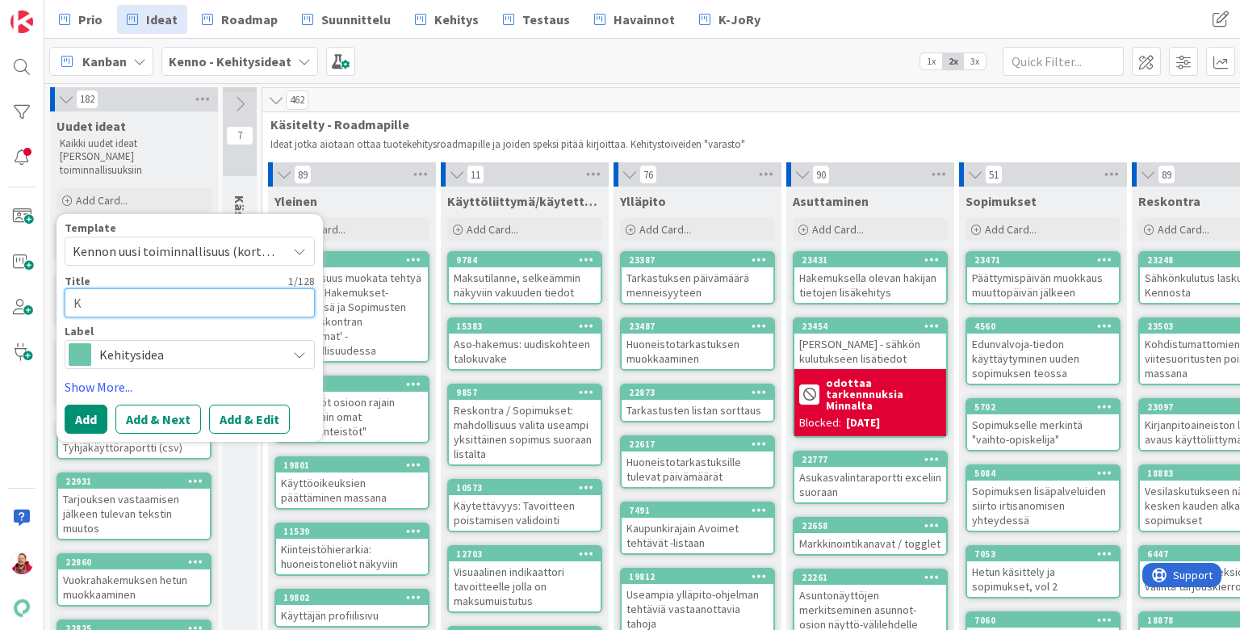
type textarea "Kä"
type textarea "x"
type textarea "Käy"
type textarea "x"
type textarea "Käyt"
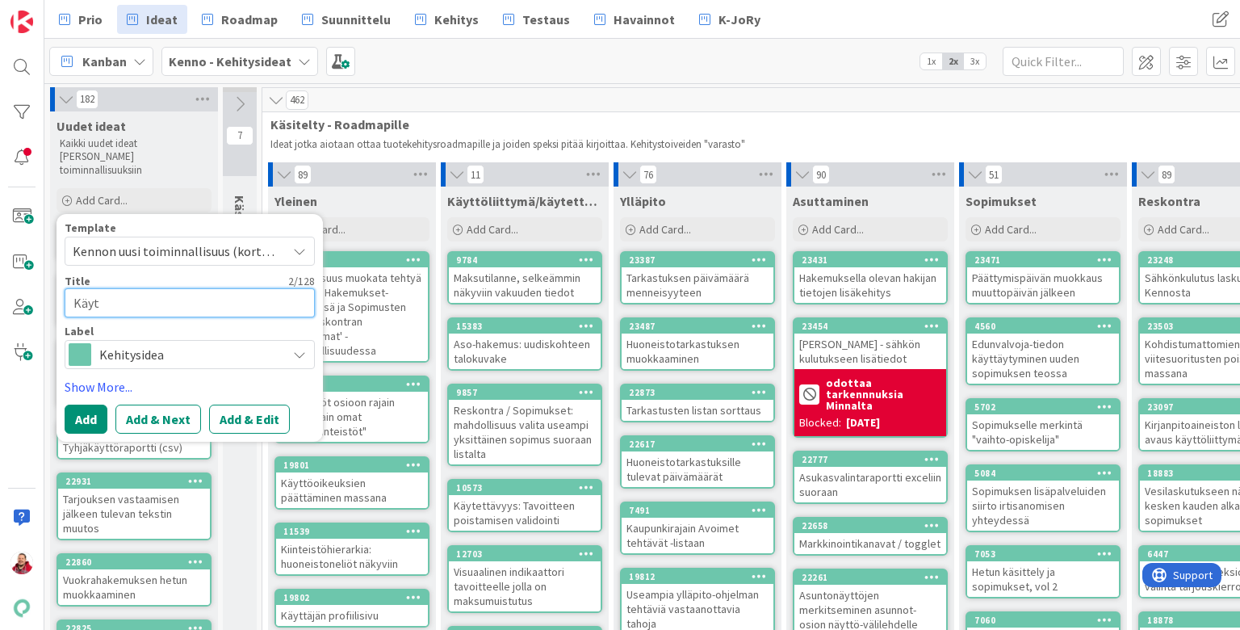
type textarea "x"
type textarea "Käyte"
type textarea "x"
type textarea "Käytet"
type textarea "x"
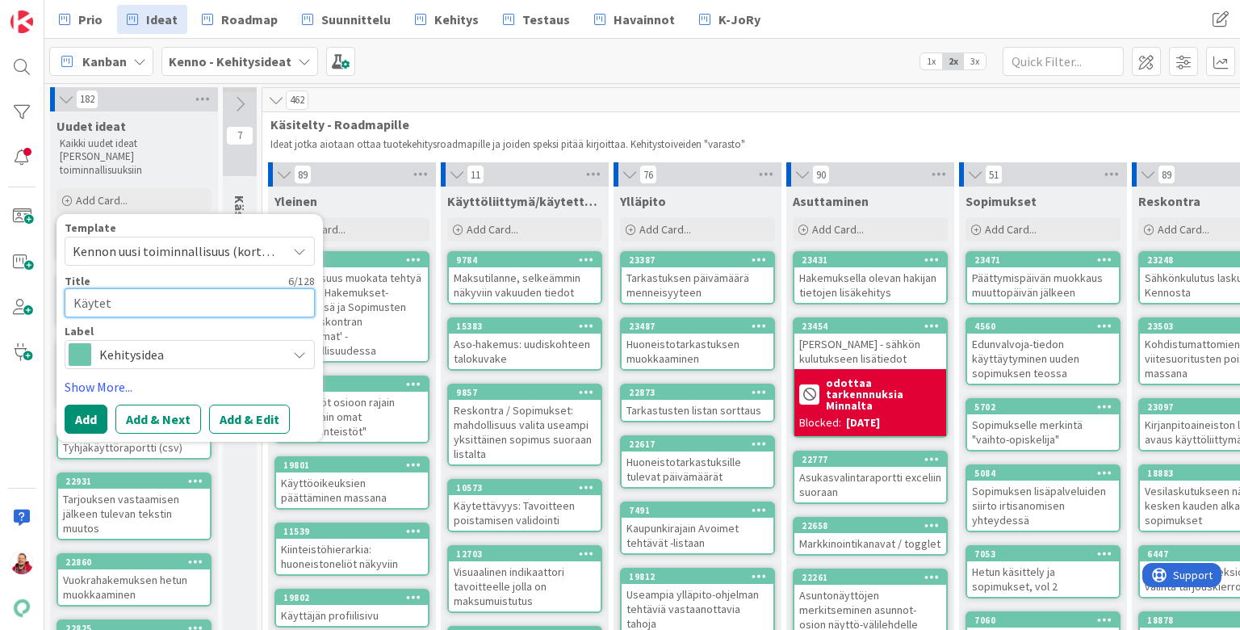
type textarea "Käytett"
type textarea "x"
type textarea "Käytettä"
type textarea "x"
type textarea "Käytettäv"
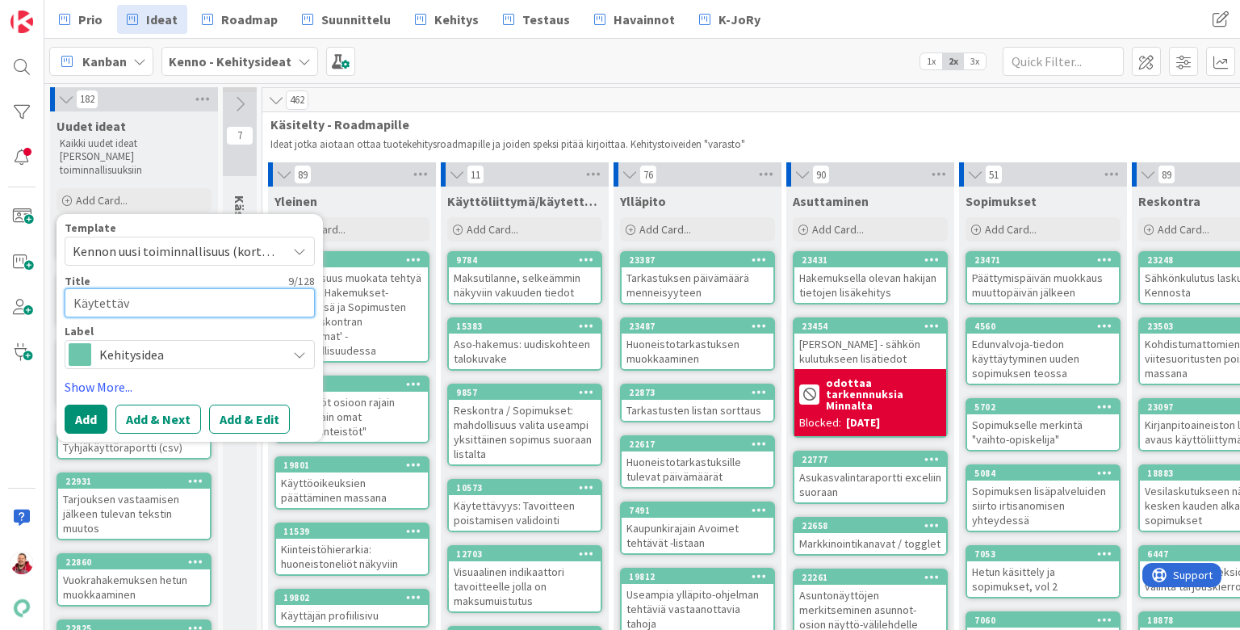
type textarea "x"
type textarea "Käytettävy"
type textarea "x"
type textarea "Käytettävyy"
type textarea "x"
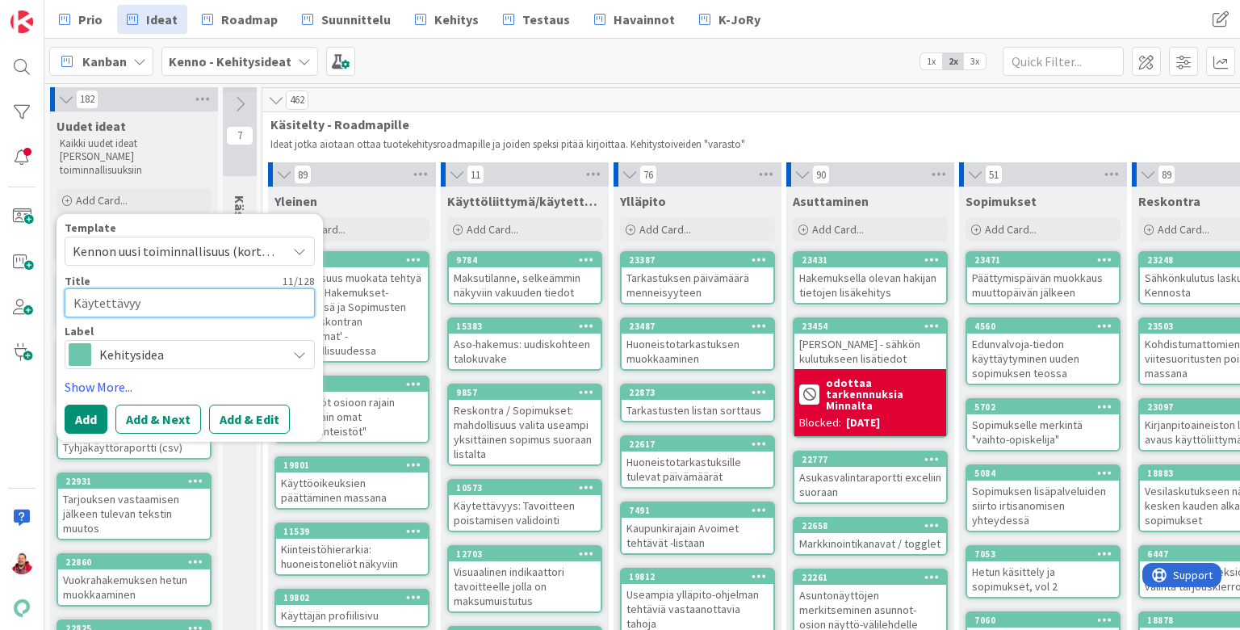
type textarea "Käytettävyys"
type textarea "x"
type textarea "Käytettävyys:"
type textarea "x"
type textarea "Käytettävyys:"
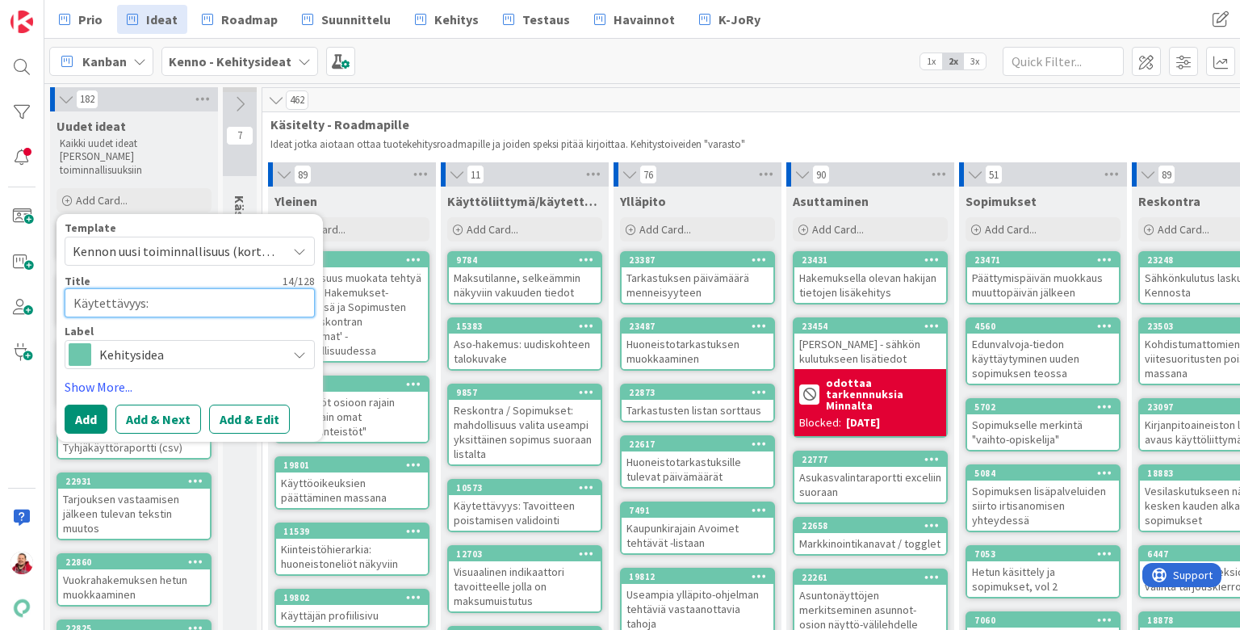
type textarea "x"
type textarea "Käytettävyys: K"
type textarea "x"
type textarea "Käytettävyys: Ke"
type textarea "x"
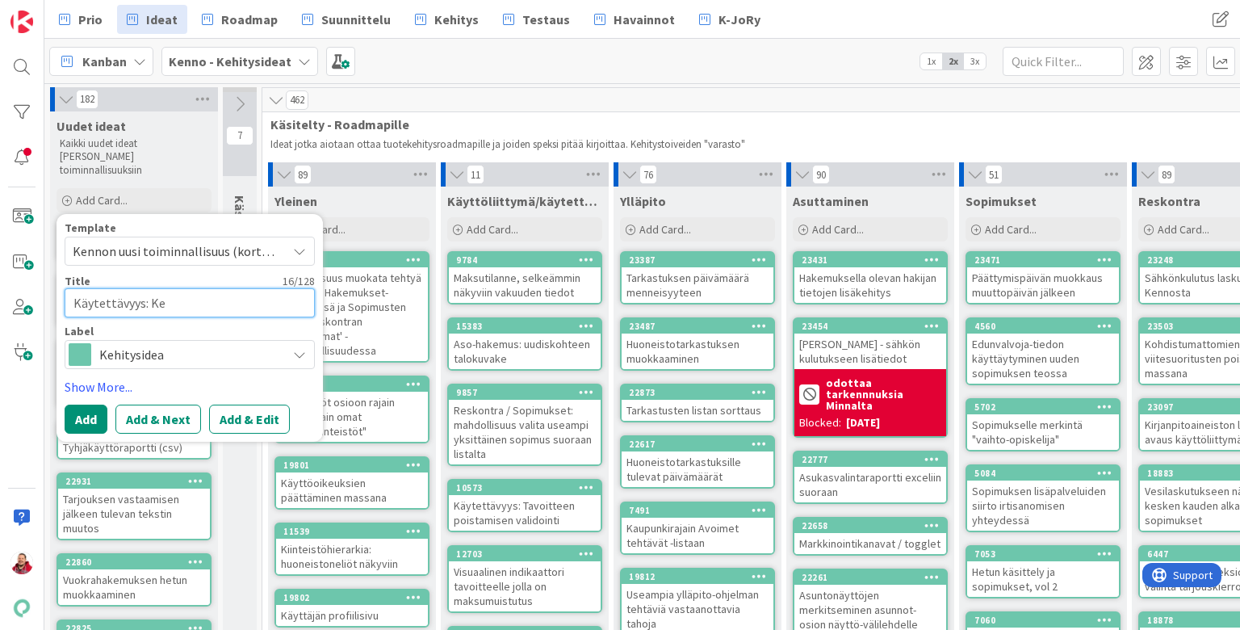
type textarea "Käytettävyys: Ken"
type textarea "x"
type textarea "Käytettävyys: Kenn"
type textarea "x"
type textarea "Käytettävyys: Kenno"
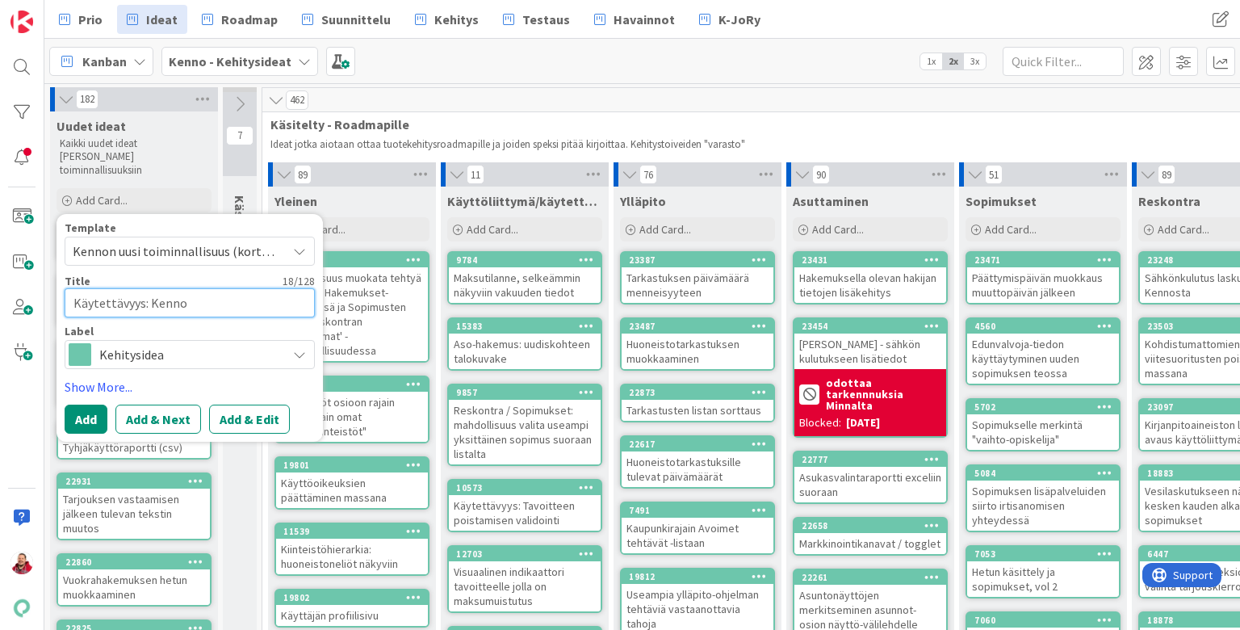
type textarea "x"
type textarea "Käytettävyys: Kennon"
type textarea "x"
type textarea "Käytettävyys: Kennon"
type textarea "x"
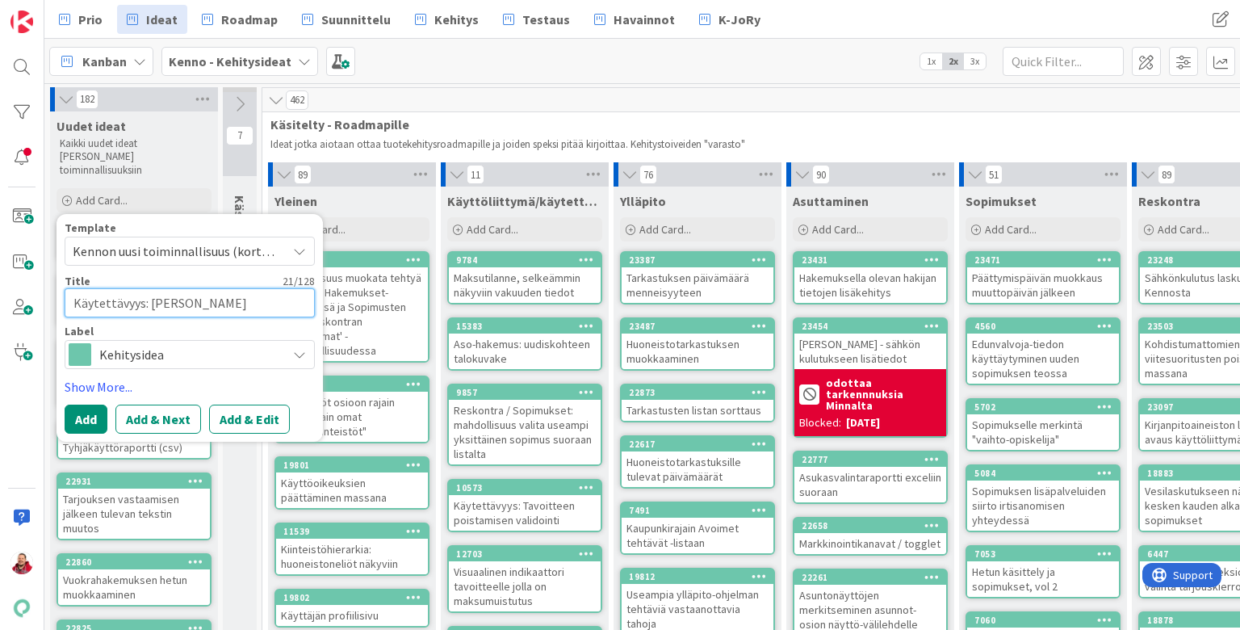
type textarea "Käytettävyys: Kennon m"
type textarea "x"
type textarea "Käytettävyys: Kennon mo"
type textarea "x"
type textarea "Käytettävyys: Kennon mod"
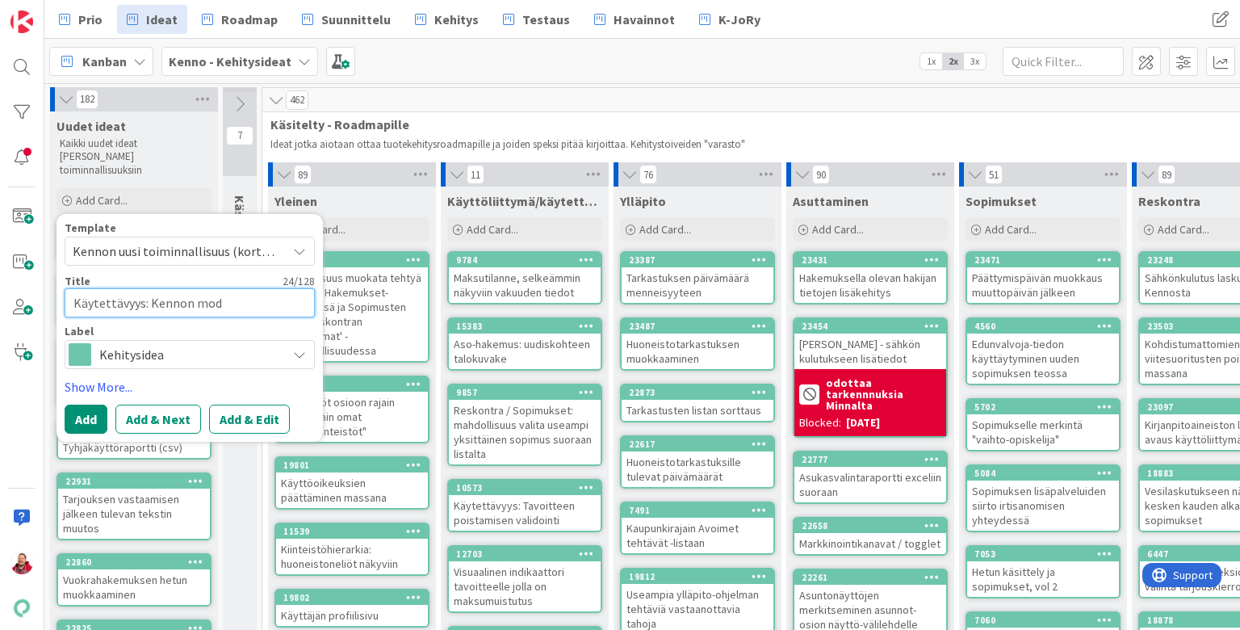
type textarea "x"
type textarea "Käytettävyys: Kennon moda"
type textarea "x"
type textarea "Käytettävyys: Kennon modaa"
type textarea "x"
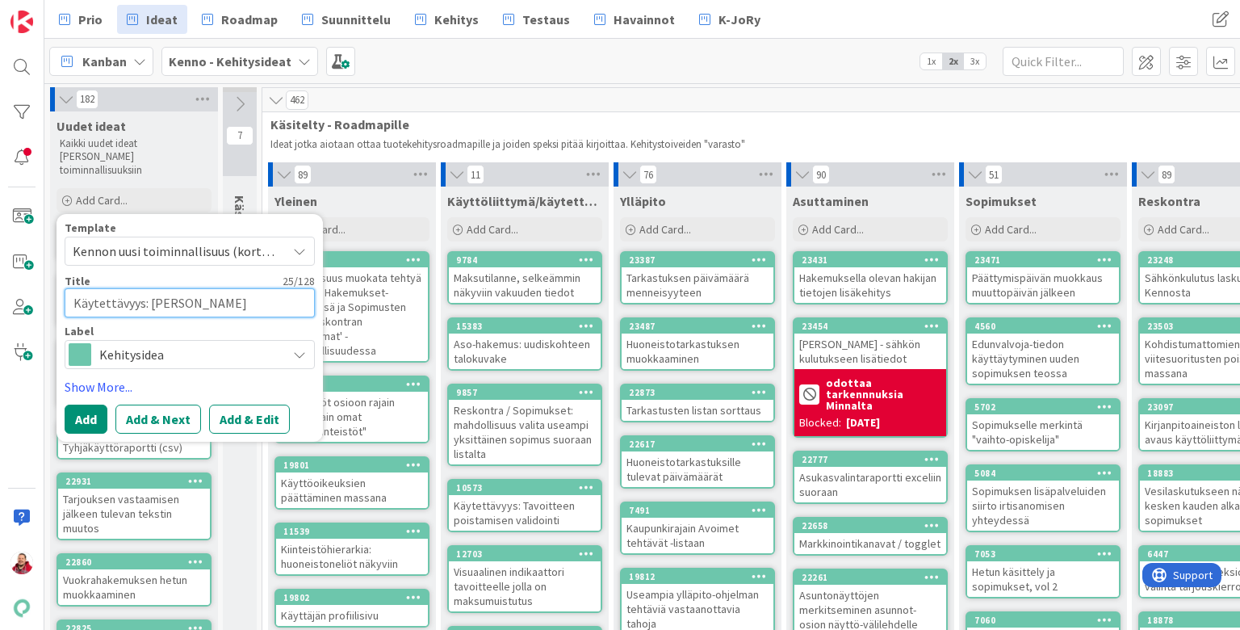
type textarea "Käytettävyys: Kennon modaal"
type textarea "x"
type textarea "Käytettävyys: Kennon modaali"
type textarea "x"
type textarea "Käytettävyys: Kennon modaalit"
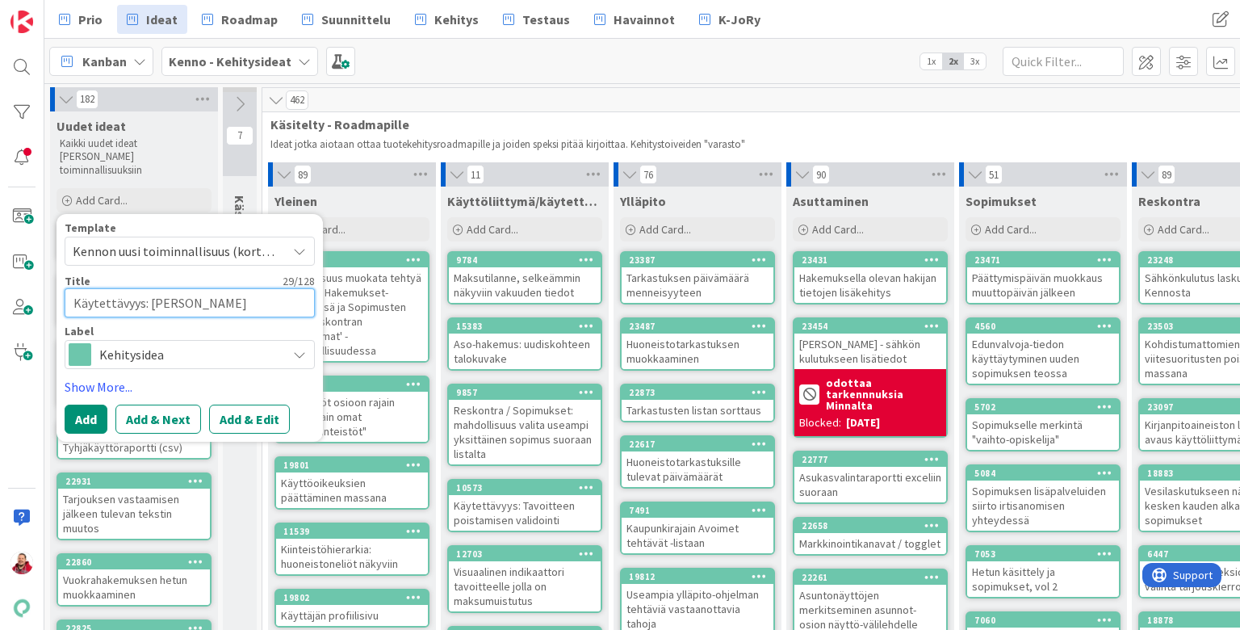
type textarea "x"
type textarea "Käytettävyys: Kennon modaalit"
type textarea "x"
type textarea "Käytettävyys: Kennon modaalit l"
type textarea "x"
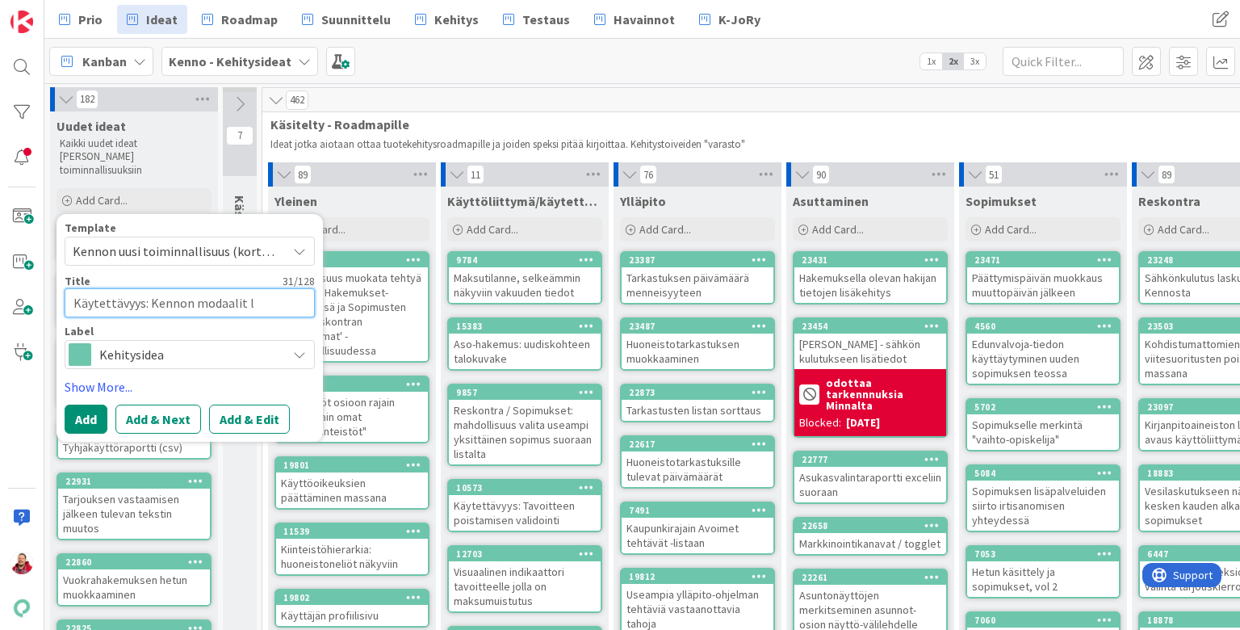
type textarea "Käytettävyys: Kennon modaalit li"
type textarea "x"
type textarea "Käytettävyys: Kennon modaalit lii"
type textarea "x"
type textarea "Käytettävyys: Kennon modaalit liik"
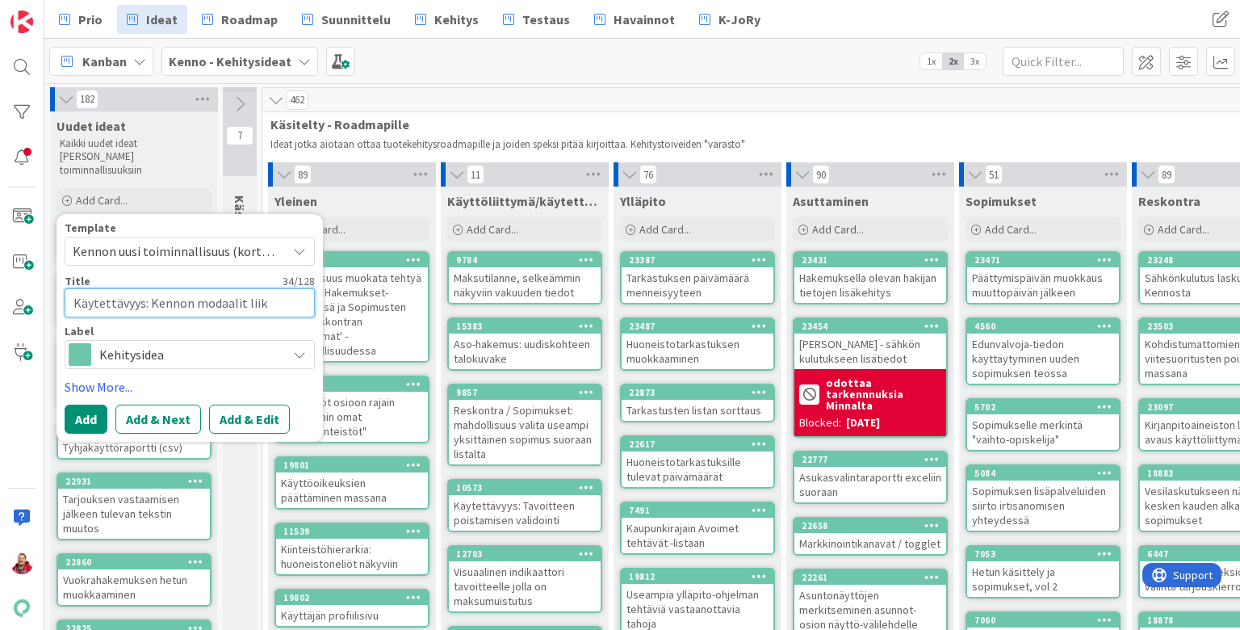
type textarea "x"
type textarea "Käytettävyys: Kennon modaalit liiku"
type textarea "x"
type textarea "Käytettävyys: Kennon modaalit liikut"
type textarea "x"
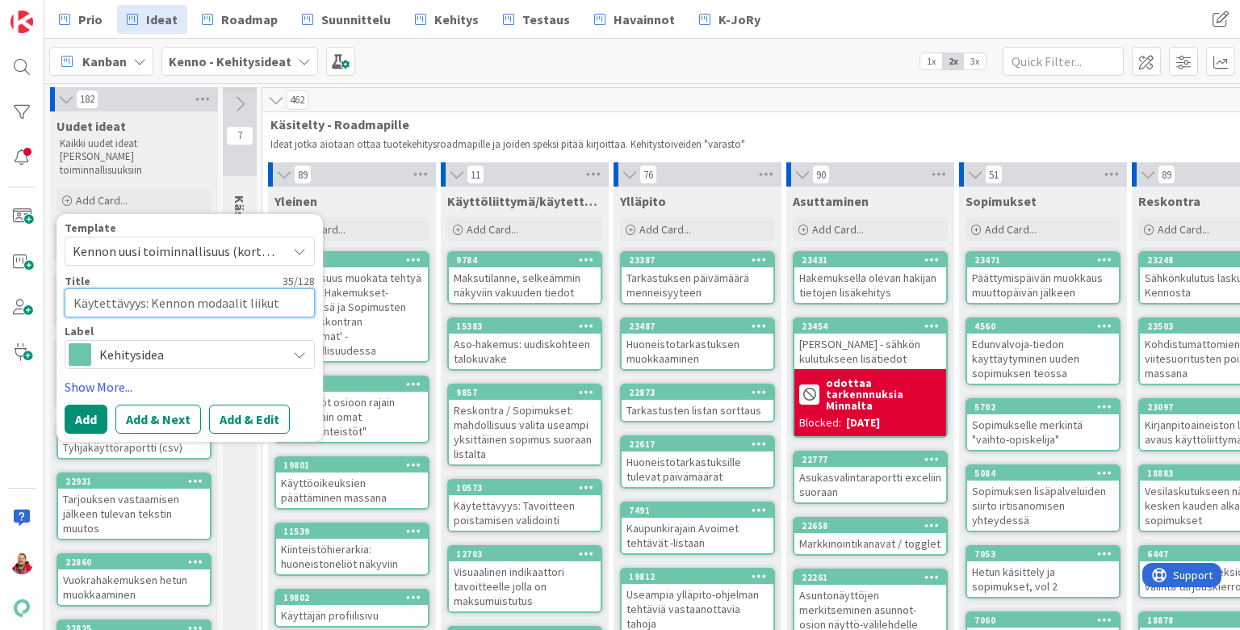
type textarea "Käytettävyys: Kennon modaalit liikute"
type textarea "x"
type textarea "Käytettävyys: Kennon modaalit liikutel"
type textarea "x"
type textarea "Käytettävyys: Kennon modaalit liikutelt"
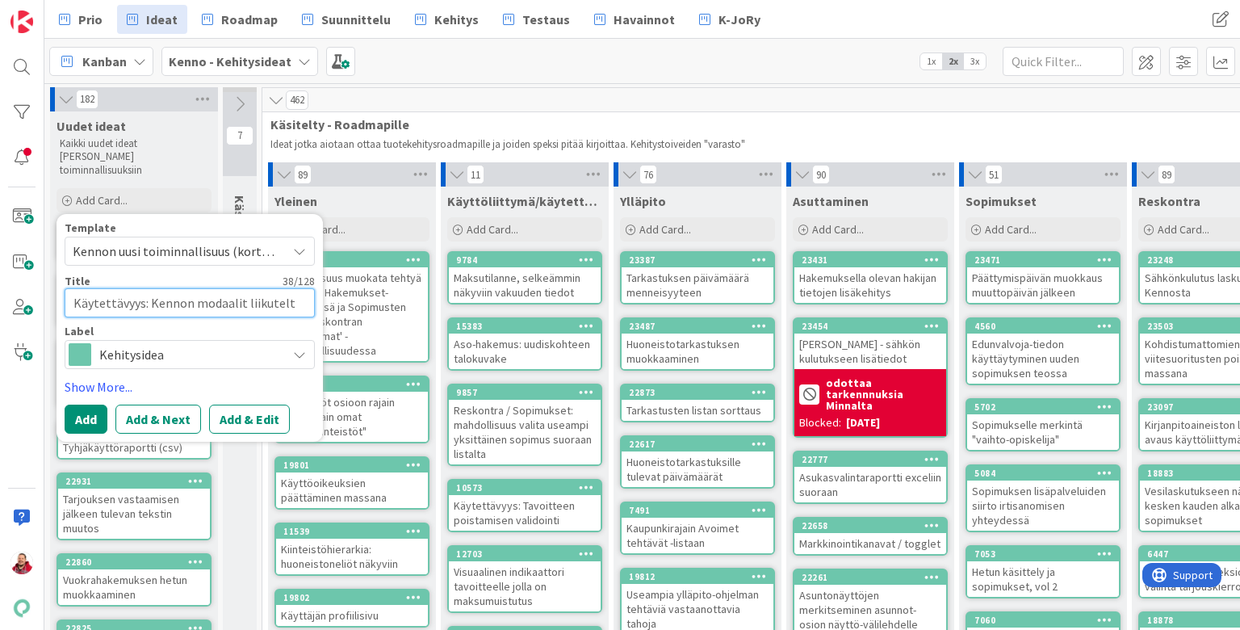
type textarea "x"
type textarea "Käytettävyys: Kennon modaalit liikutelta"
type textarea "x"
type textarea "Käytettävyys: Kennon modaalit liikuteltav"
type textarea "x"
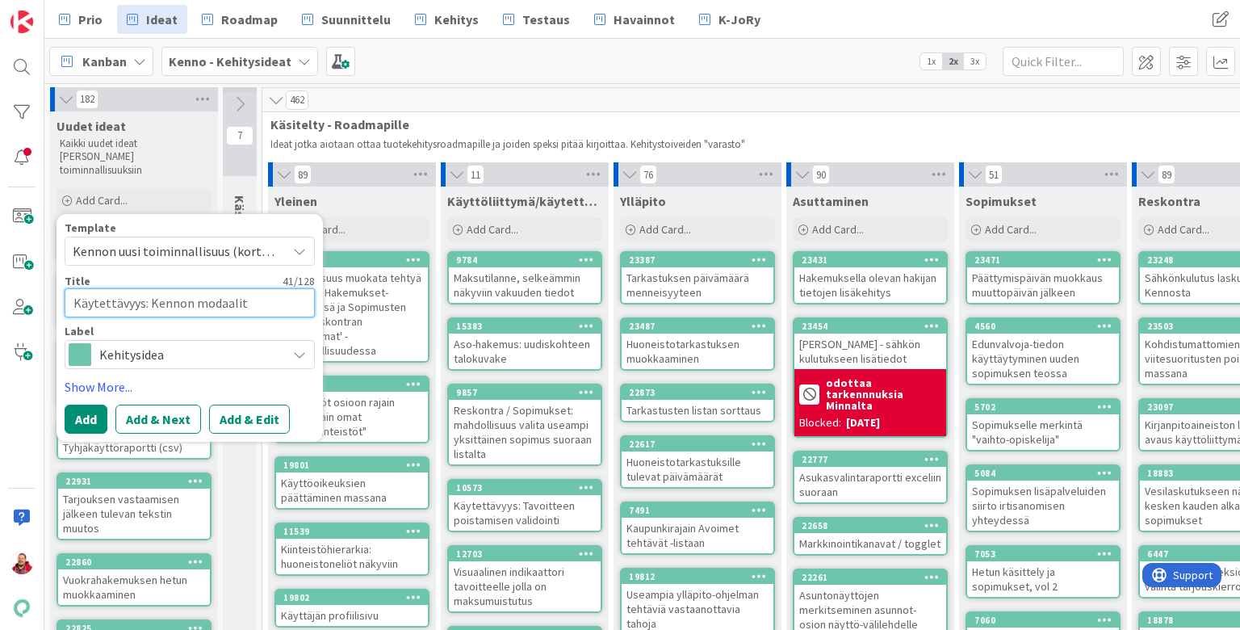
type textarea "Käytettävyys: Kennon modaalit liikuteltavi"
type textarea "x"
type textarea "Käytettävyys: Kennon modaalit liikuteltavik"
type textarea "x"
type textarea "Käytettävyys: Kennon modaalit liikuteltaviks"
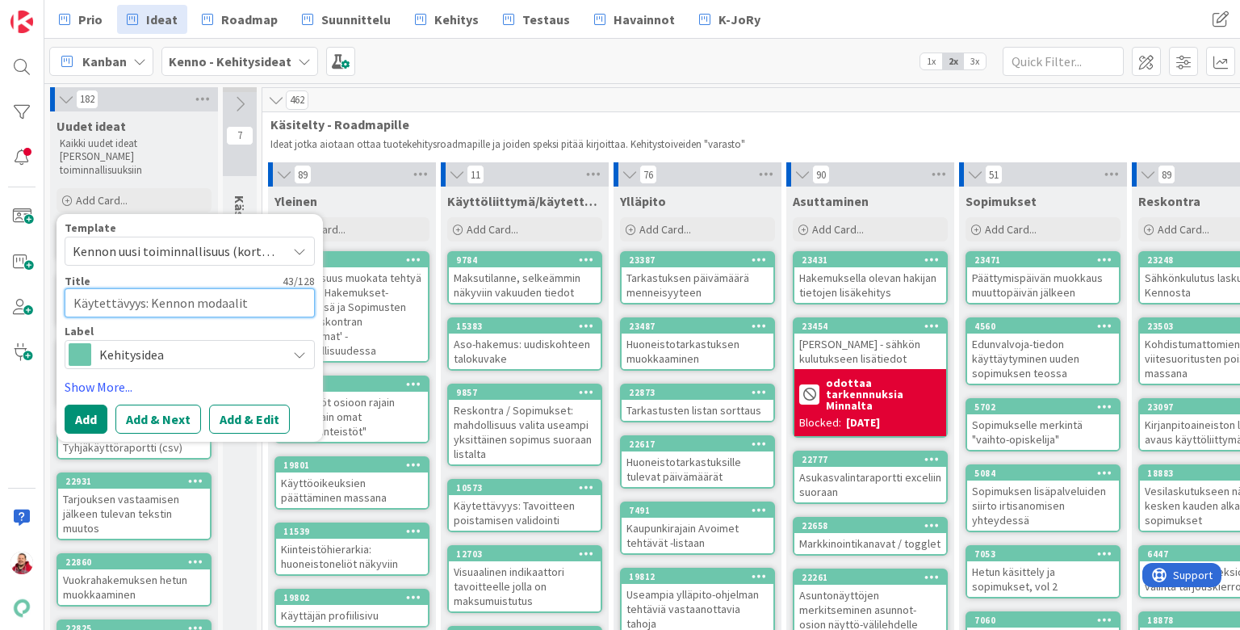
type textarea "x"
type textarea "Käytettävyys: Kennon modaalit liikuteltaviksi"
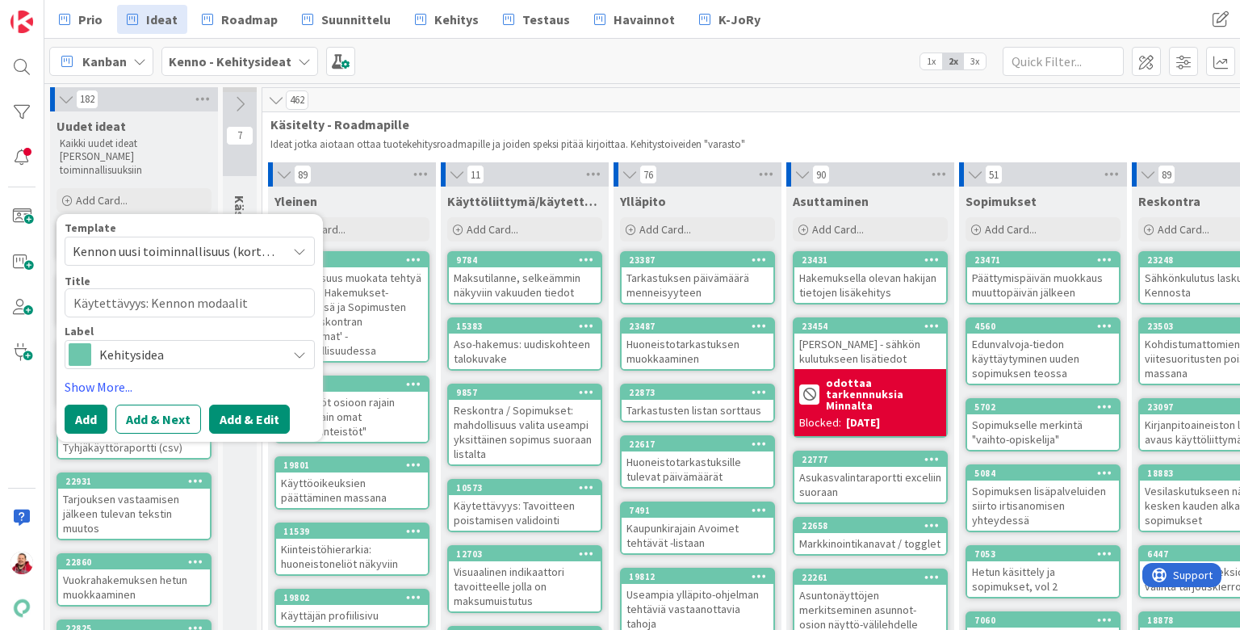
click at [216, 404] on button "Add & Edit" at bounding box center [249, 418] width 81 height 29
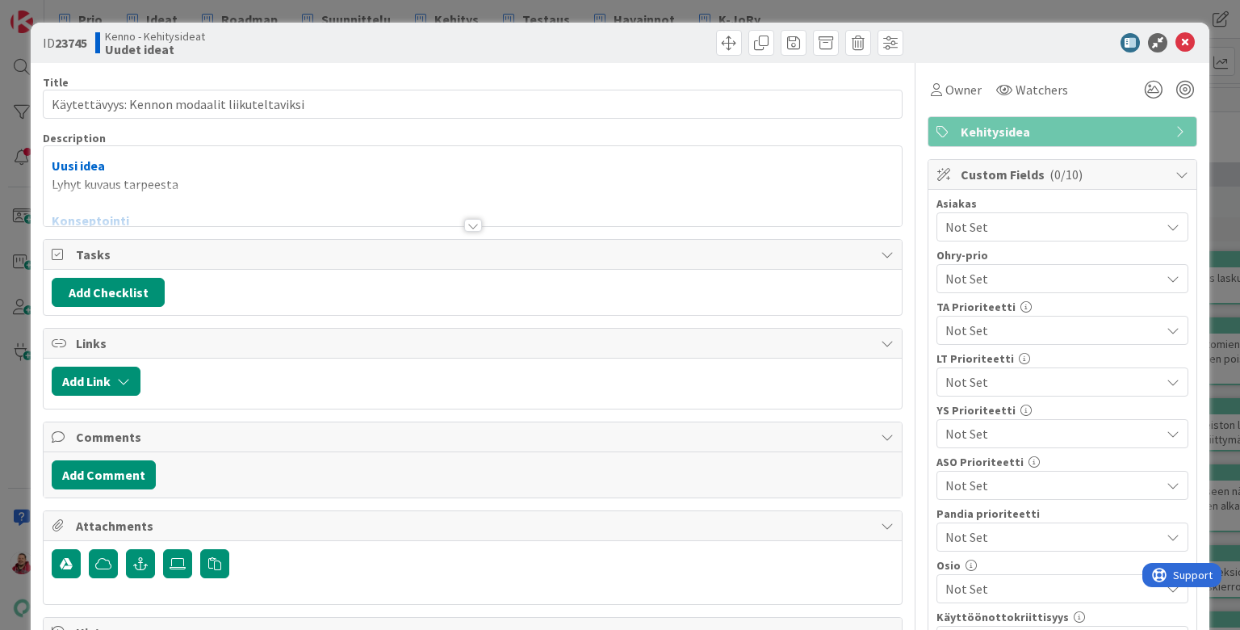
click at [173, 165] on div "Uusi idea Lyhyt kuvaus tarpeesta Konseptointi Liiketoiminnan tarve Confluencen …" at bounding box center [472, 186] width 857 height 80
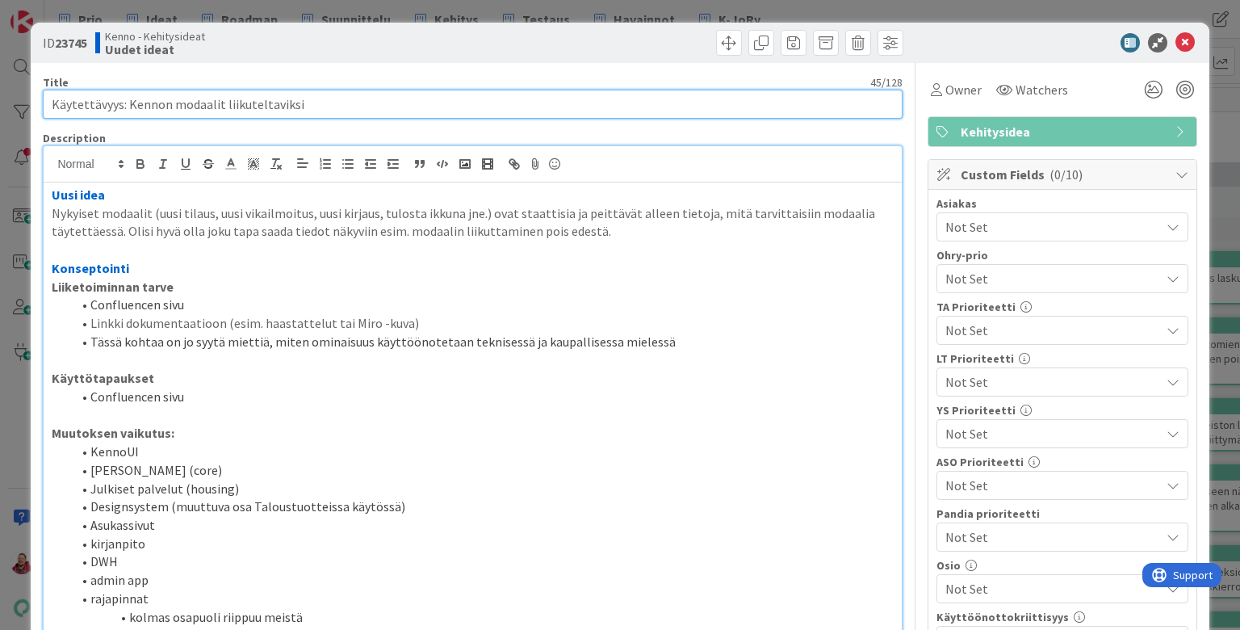
click at [292, 98] on input "Käytettävyys: Kennon modaalit liikuteltaviksi" at bounding box center [472, 104] width 859 height 29
type input "Käytettävyys: Kennon modaalit liikuteltaviksi tms."
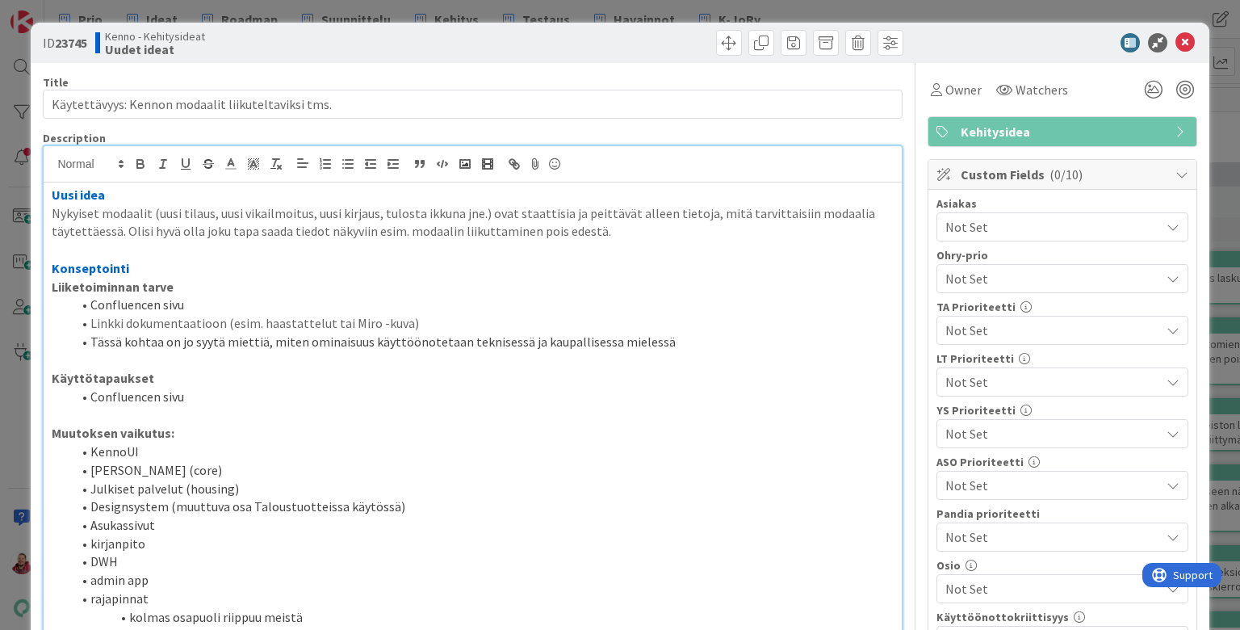
click at [488, 30] on div at bounding box center [690, 43] width 426 height 26
click at [1032, 52] on div "ID 23745 Kenno - Kehitysideat Uudet ideat" at bounding box center [620, 43] width 1178 height 40
click at [1156, 45] on icon at bounding box center [1157, 42] width 19 height 19
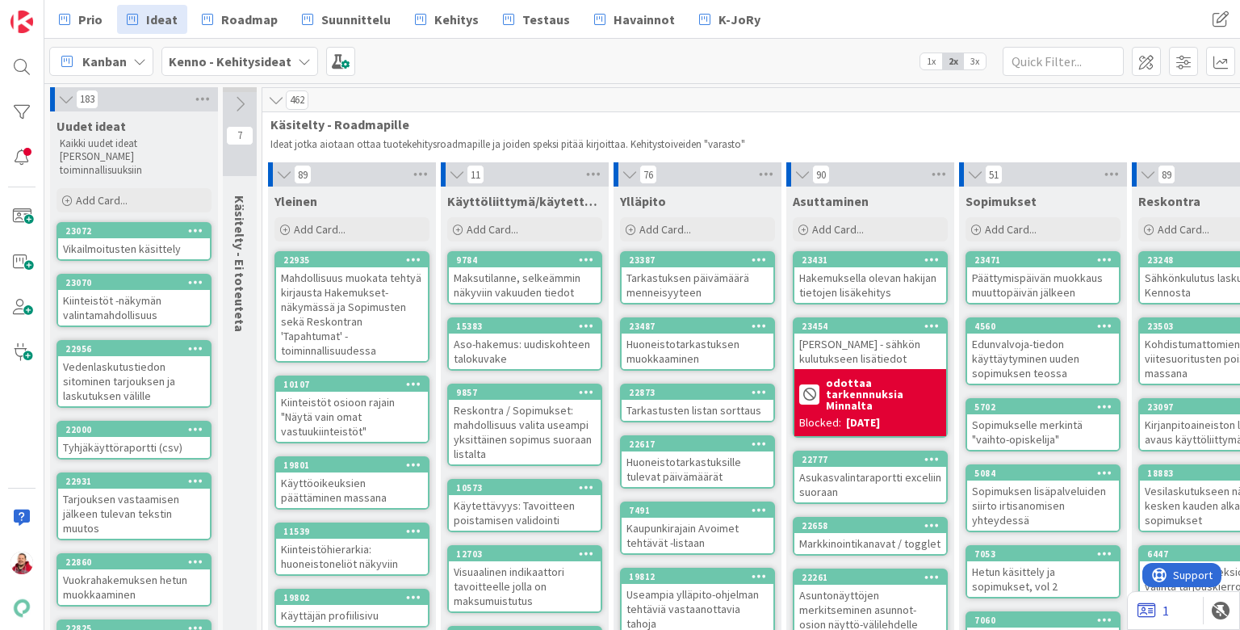
click at [1158, 614] on link "1" at bounding box center [1152, 610] width 31 height 19
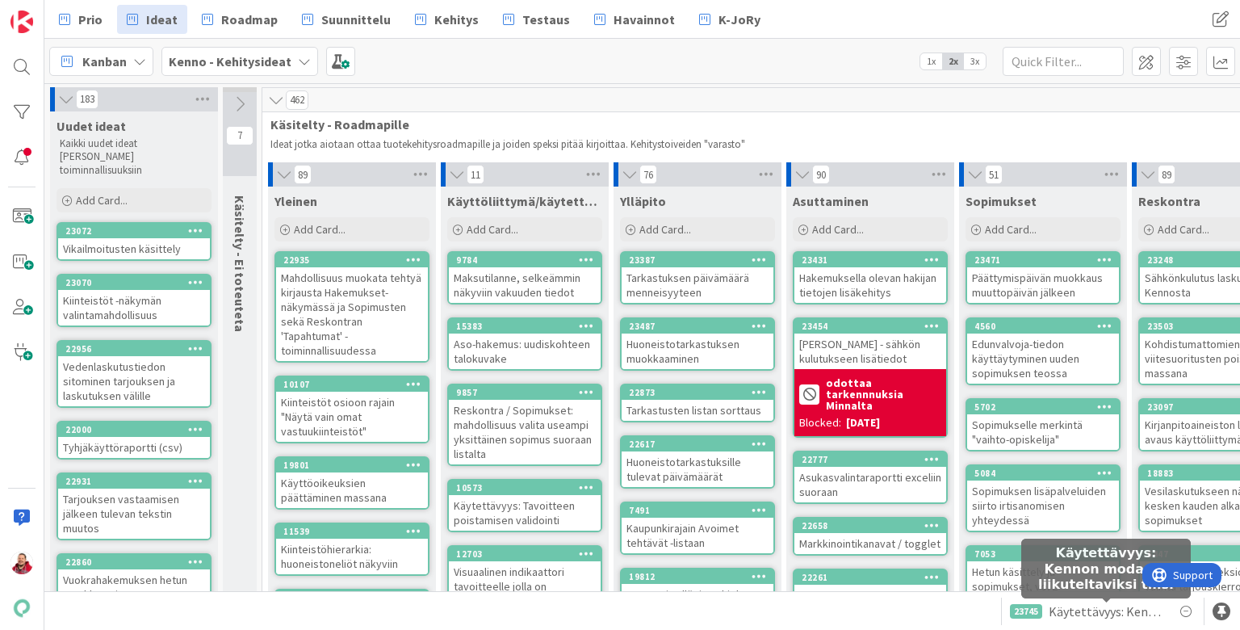
click at [1111, 611] on span "Käytettävyys: Kennon modaalit liikuteltaviksi tms." at bounding box center [1106, 610] width 115 height 19
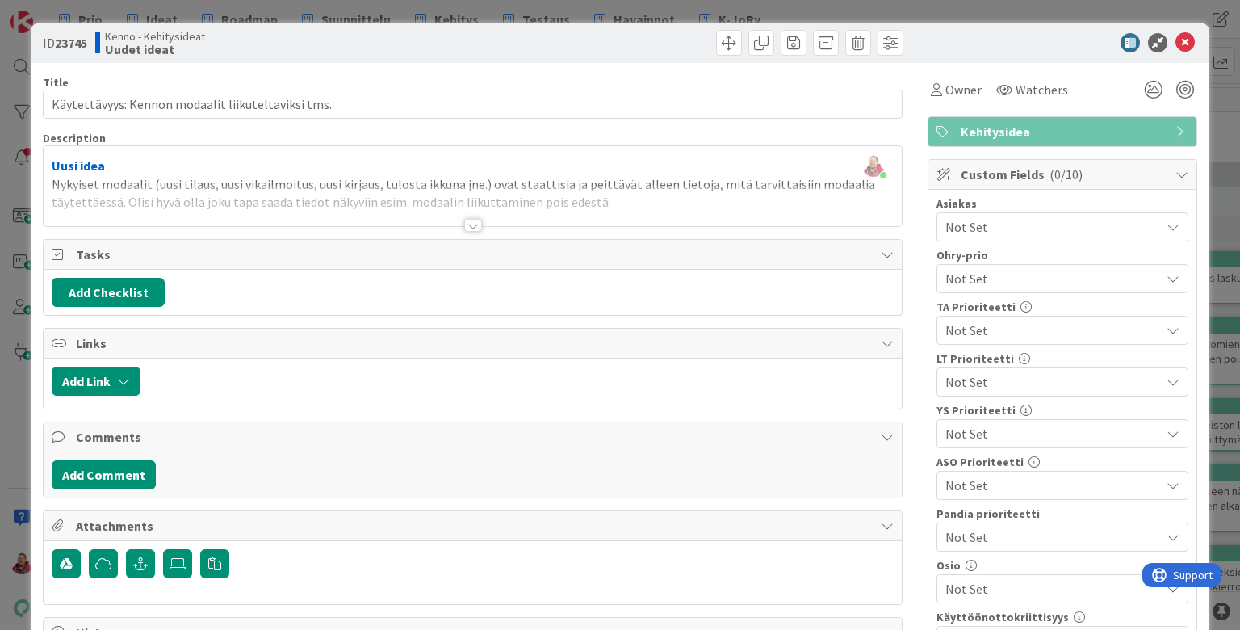
click at [993, 212] on div "Not Set" at bounding box center [1062, 226] width 252 height 29
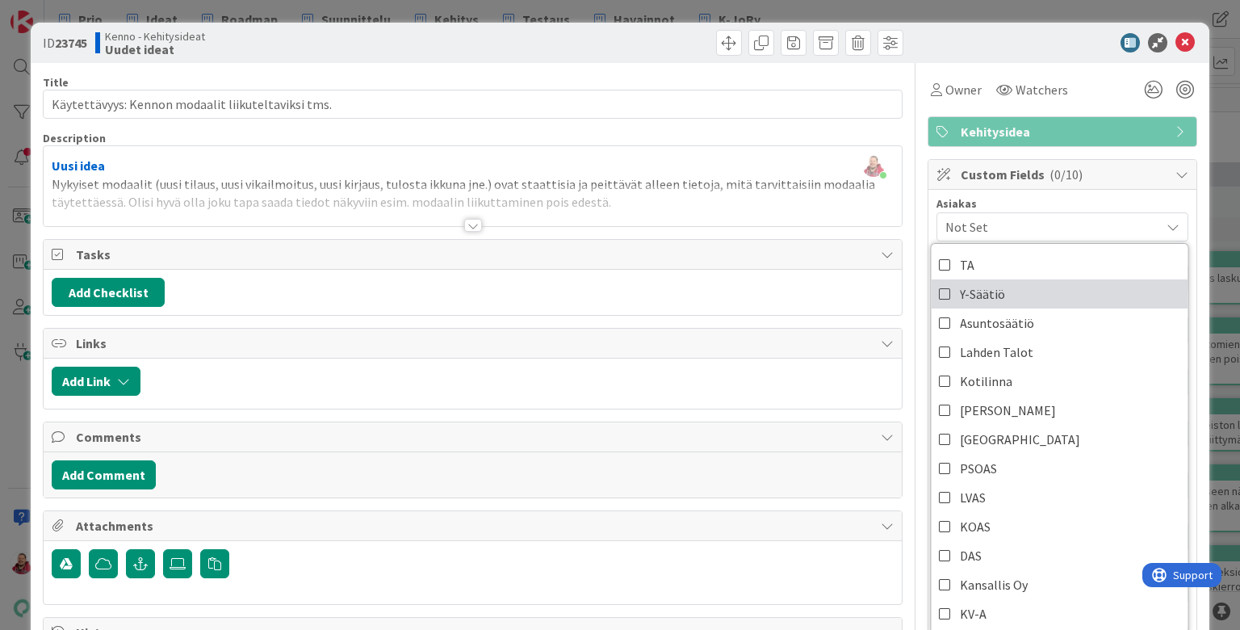
click at [959, 279] on link "Y-Säätiö" at bounding box center [1059, 293] width 257 height 29
click at [798, 366] on div at bounding box center [521, 380] width 744 height 29
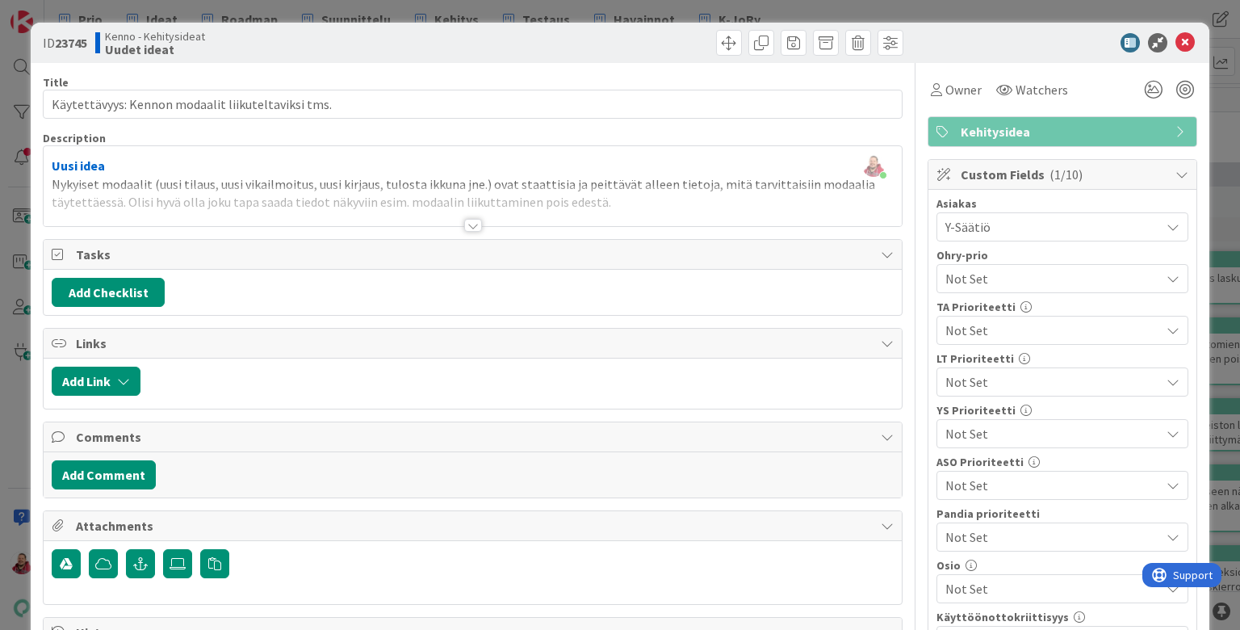
scroll to position [450, 0]
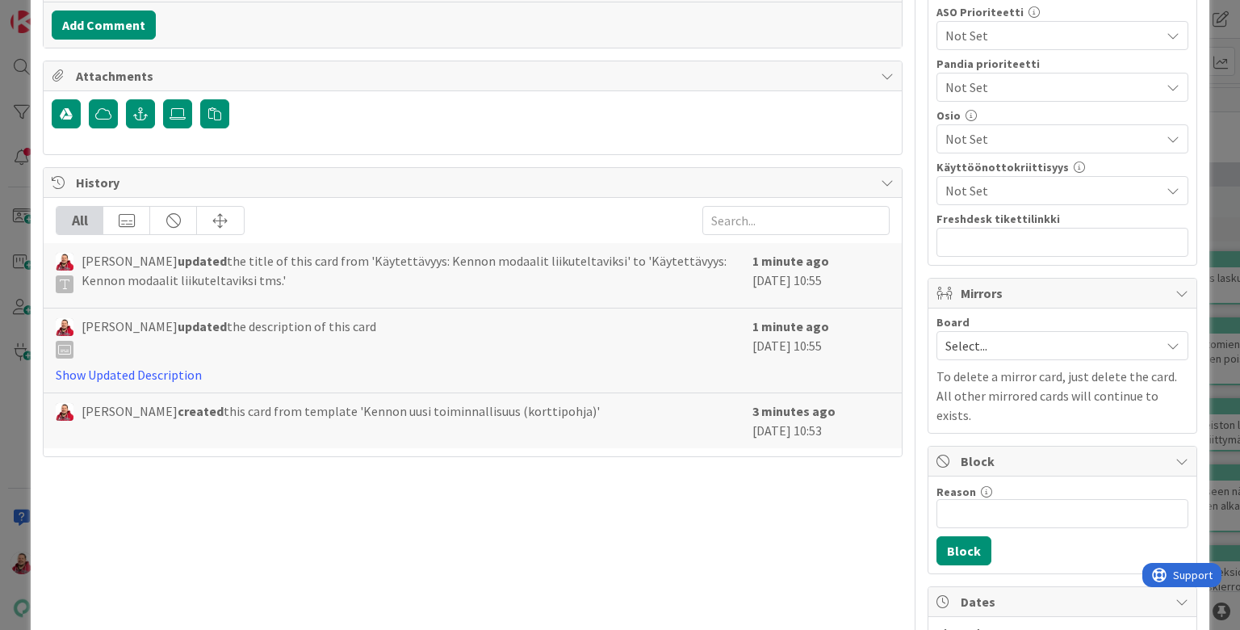
click at [989, 331] on div "Select..." at bounding box center [1062, 345] width 252 height 29
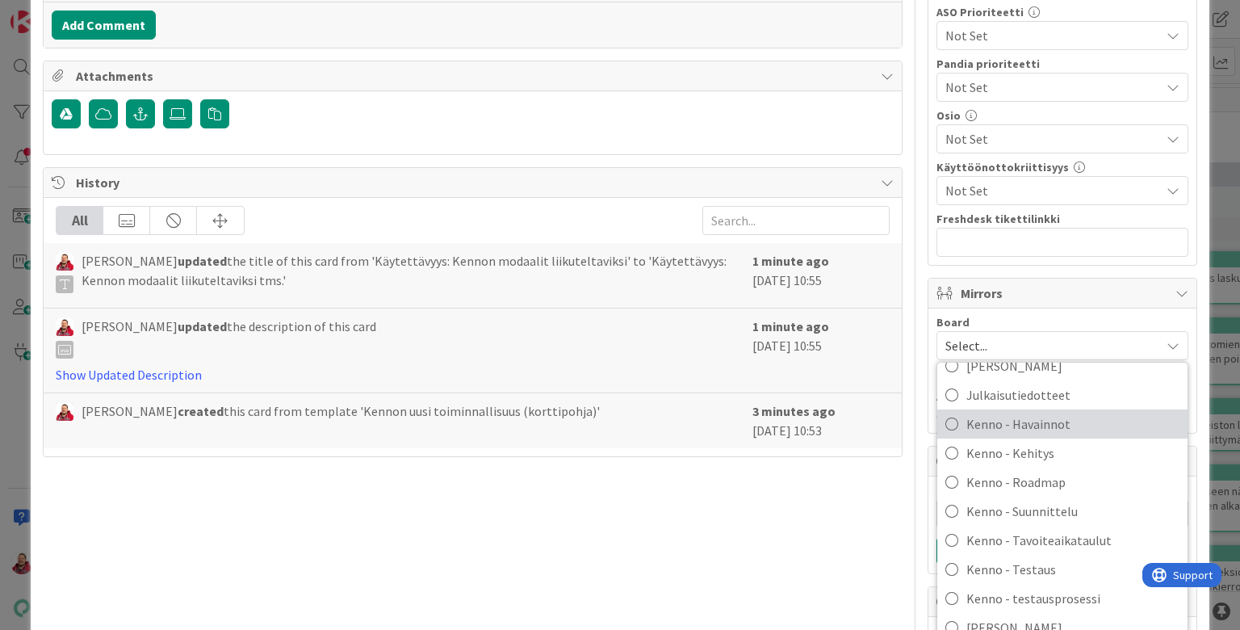
scroll to position [257, 0]
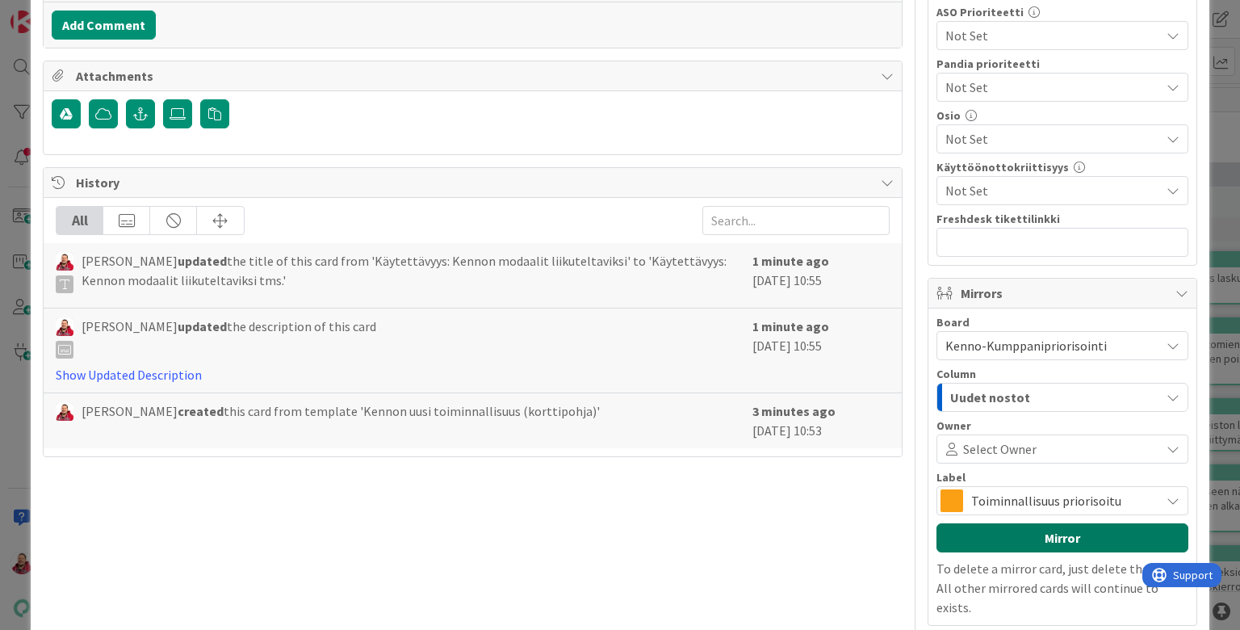
click at [1018, 523] on button "Mirror" at bounding box center [1062, 537] width 252 height 29
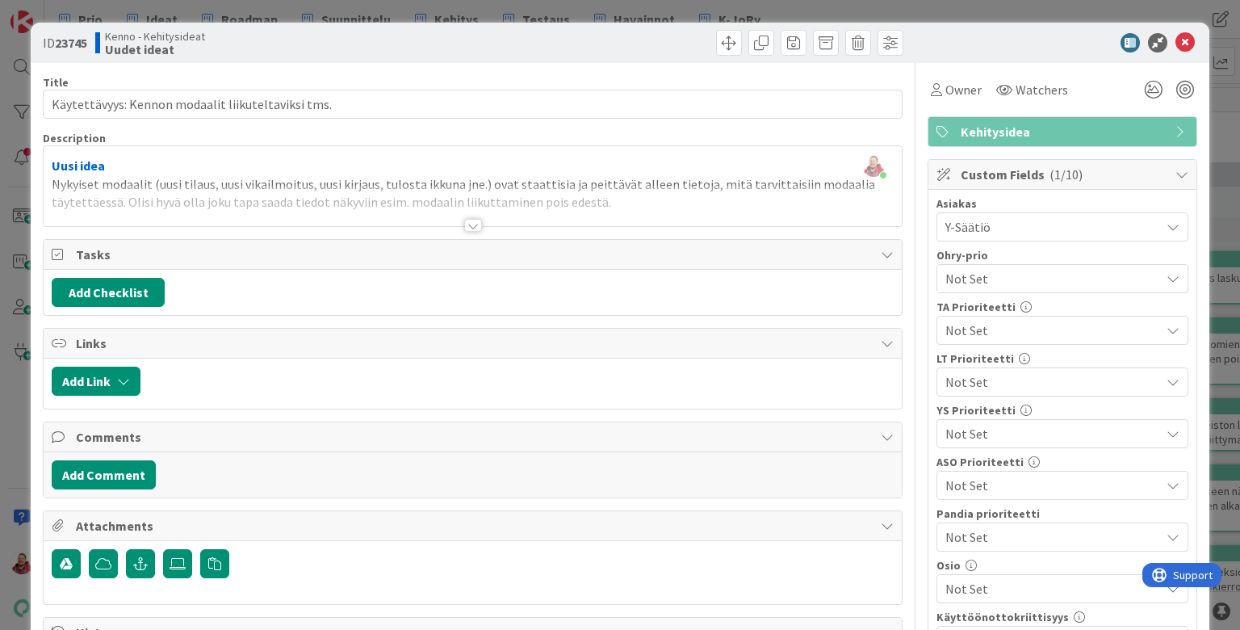
scroll to position [0, 0]
click at [1180, 36] on icon at bounding box center [1184, 42] width 19 height 19
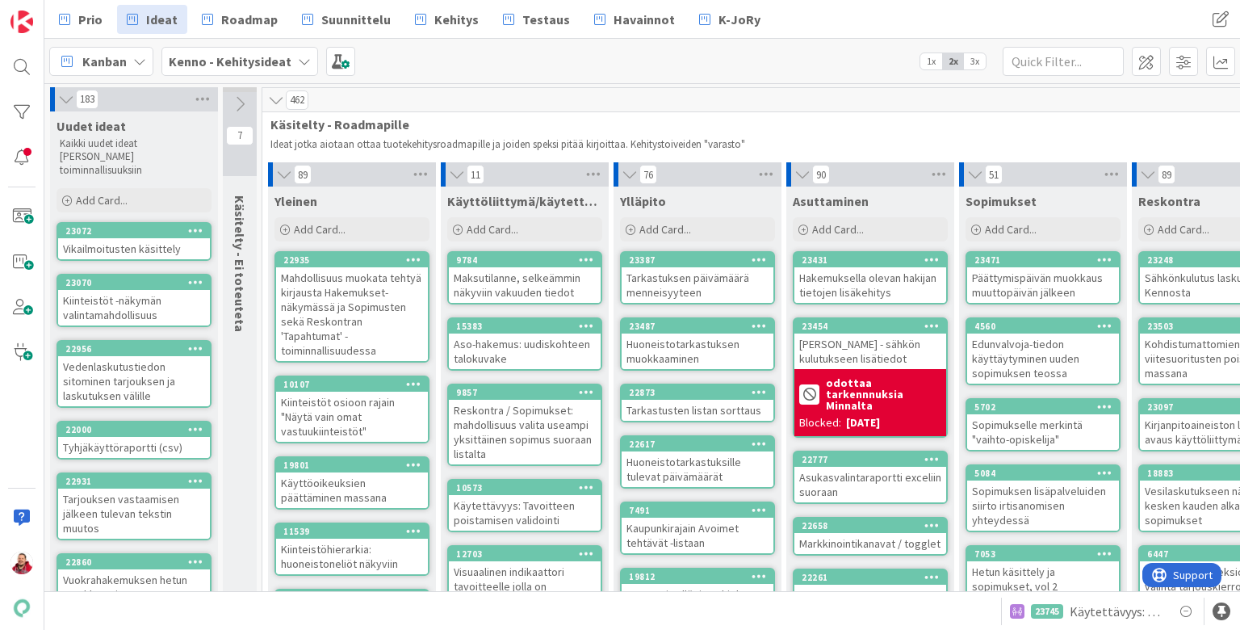
click at [652, 98] on div "462" at bounding box center [1215, 100] width 1907 height 24
